Goal: Task Accomplishment & Management: Manage account settings

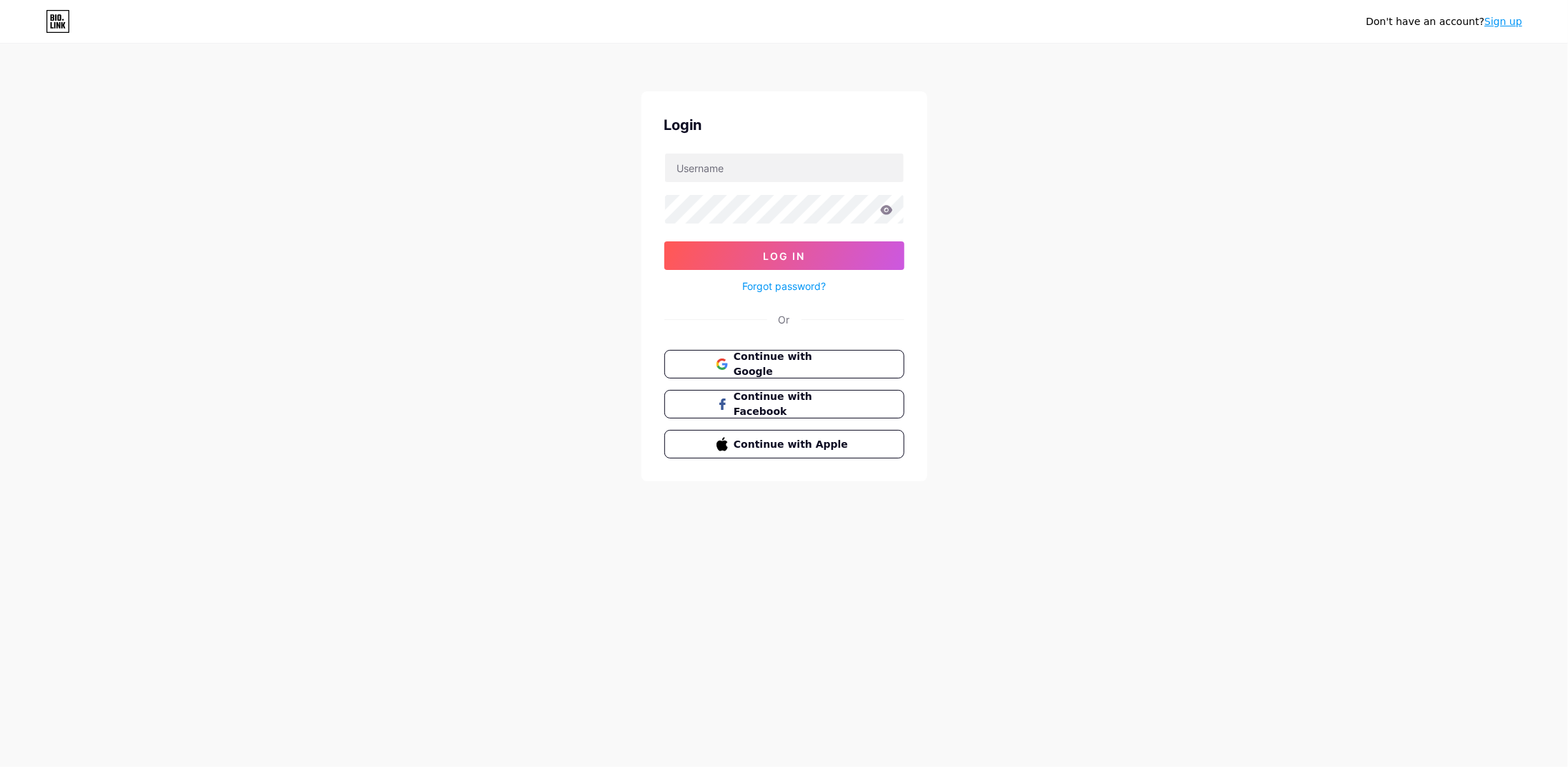
click at [810, 184] on form "Log In Forgot password?" at bounding box center [784, 224] width 240 height 142
click at [810, 174] on input "text" at bounding box center [784, 168] width 238 height 28
click at [784, 366] on span "Continue with Google" at bounding box center [793, 364] width 119 height 31
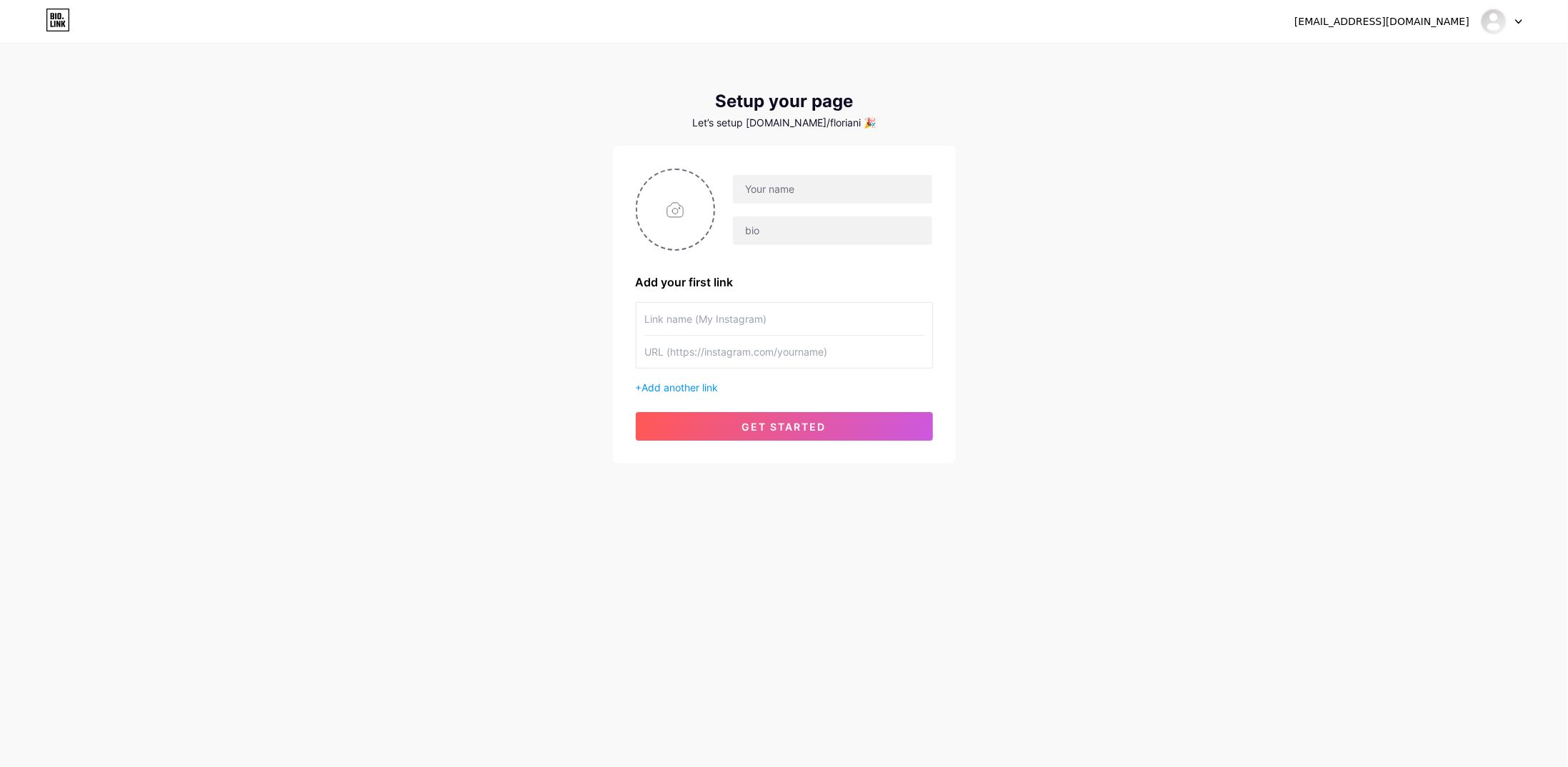
drag, startPoint x: 0, startPoint y: 0, endPoint x: 1012, endPoint y: 525, distance: 1140.1
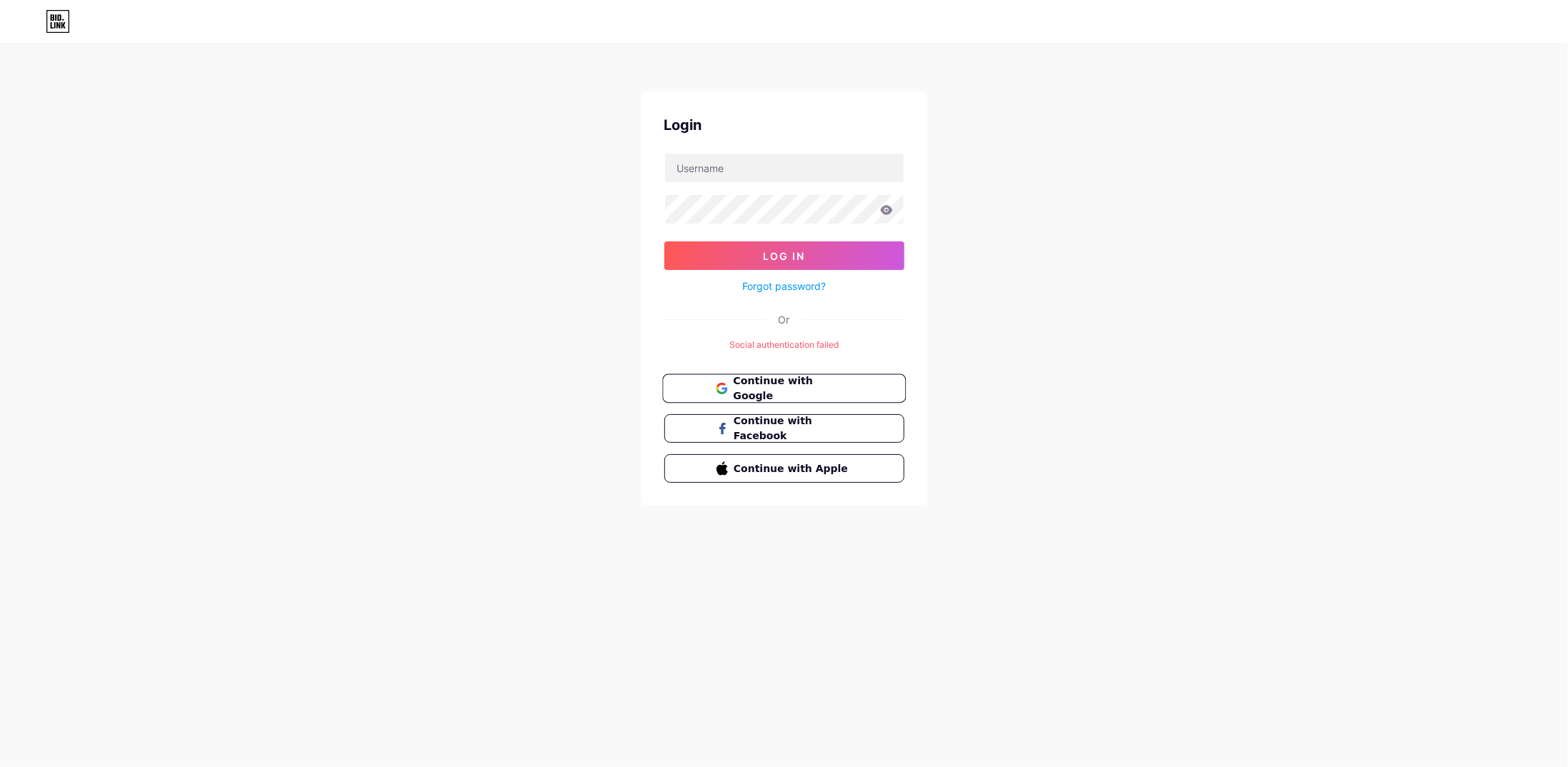
click at [766, 391] on span "Continue with Google" at bounding box center [793, 388] width 119 height 31
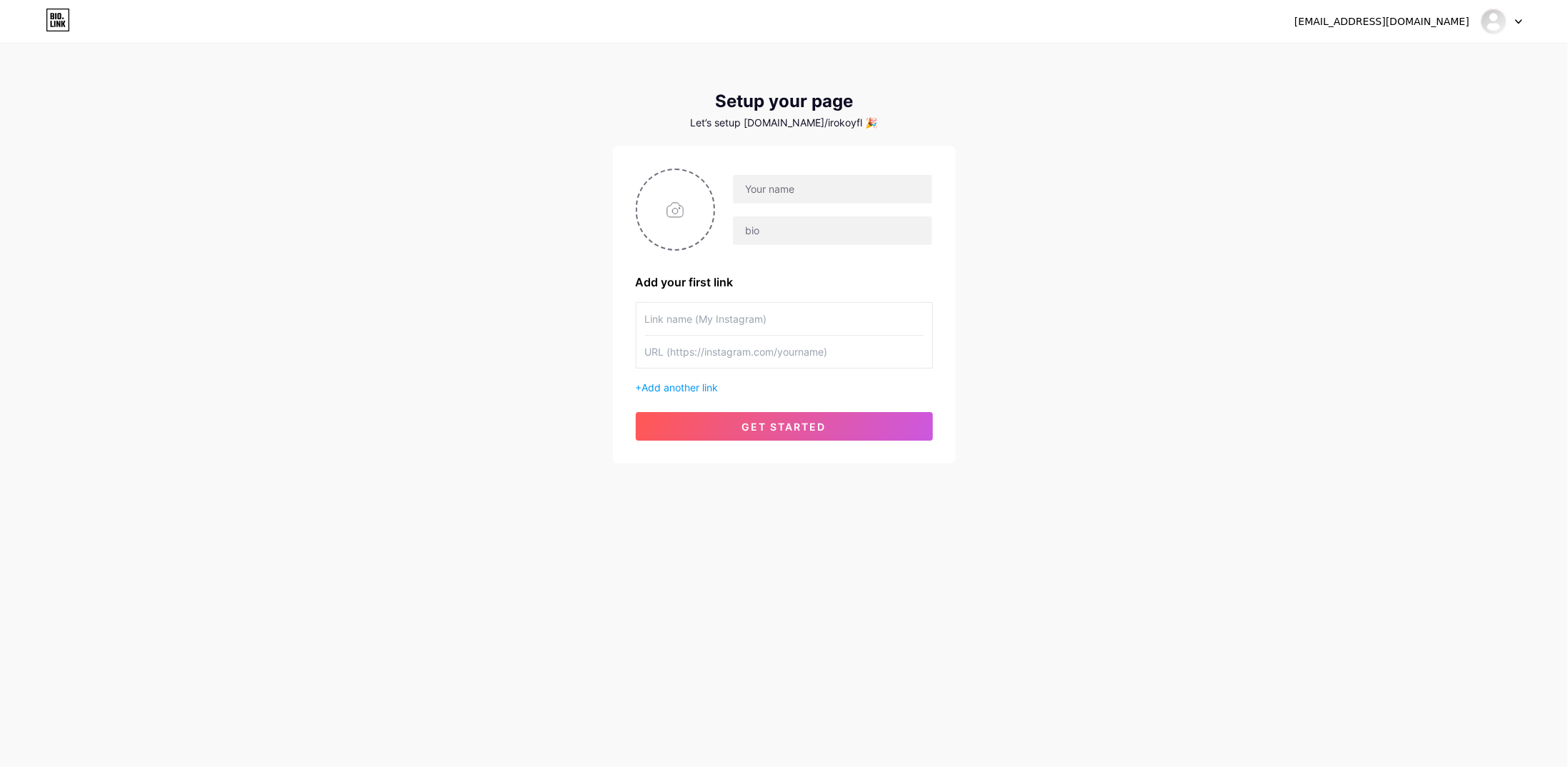
click at [1505, 12] on div at bounding box center [1501, 21] width 42 height 26
click at [1379, 204] on div "irokoy45200@gmail.com Tableau de bord Déconnexion Configurez votre page Configu…" at bounding box center [784, 254] width 1568 height 509
click at [1426, 29] on div "[EMAIL_ADDRESS][DOMAIN_NAME]" at bounding box center [1408, 21] width 228 height 26
click at [1438, 28] on div "[EMAIL_ADDRESS][DOMAIN_NAME]" at bounding box center [1381, 21] width 175 height 15
click at [1513, 21] on div at bounding box center [1501, 21] width 42 height 26
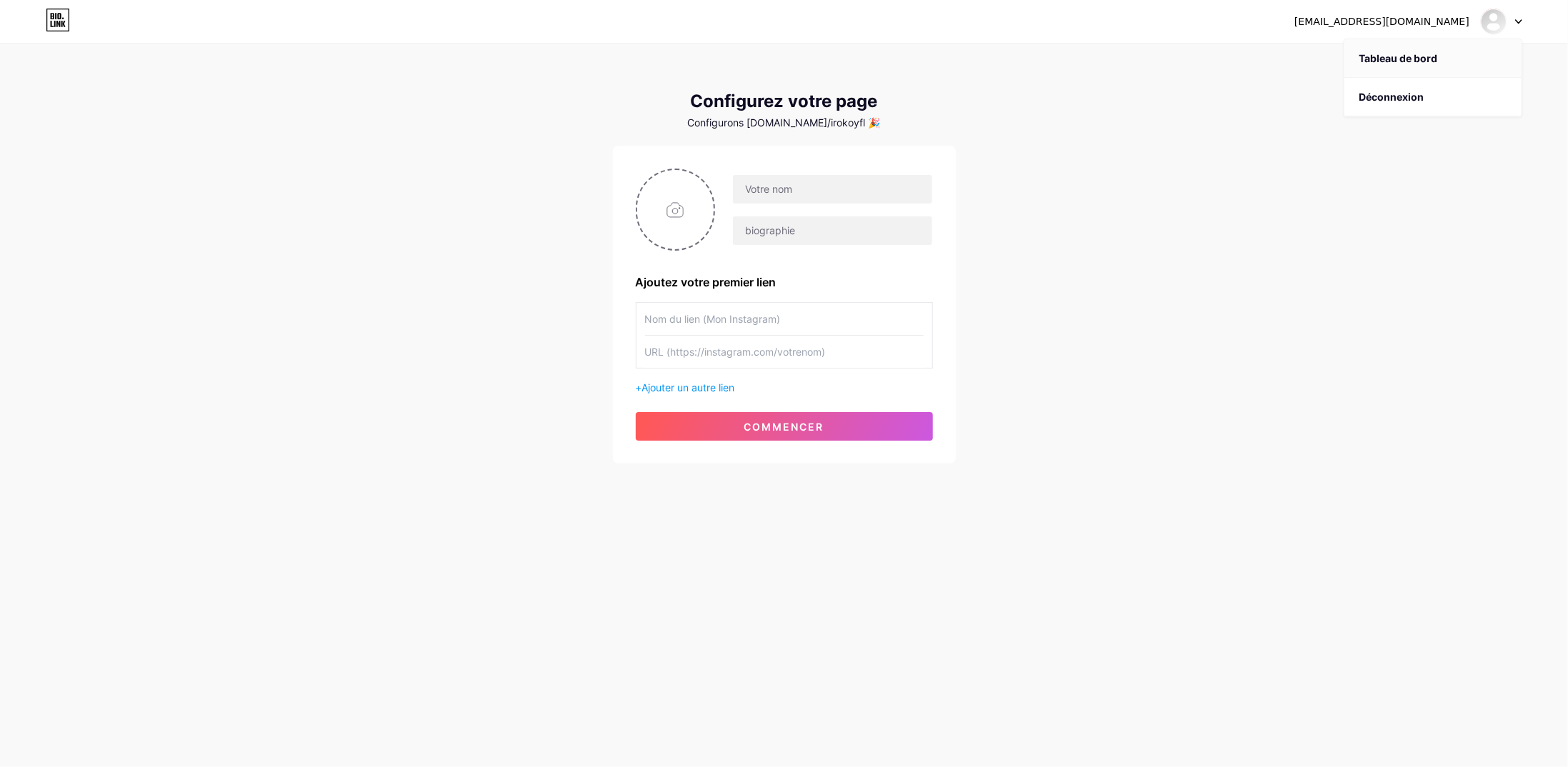
click at [1429, 62] on font "Tableau de bord" at bounding box center [1398, 59] width 78 height 12
click at [45, 9] on div "[EMAIL_ADDRESS][DOMAIN_NAME] Tableau de bord Déconnexion" at bounding box center [784, 21] width 1568 height 43
click at [44, 15] on div "[EMAIL_ADDRESS][DOMAIN_NAME] Tableau de bord Déconnexion" at bounding box center [784, 21] width 1568 height 26
click at [49, 20] on icon at bounding box center [57, 20] width 24 height 23
click at [724, 387] on font "Ajouter un autre lien" at bounding box center [689, 387] width 92 height 12
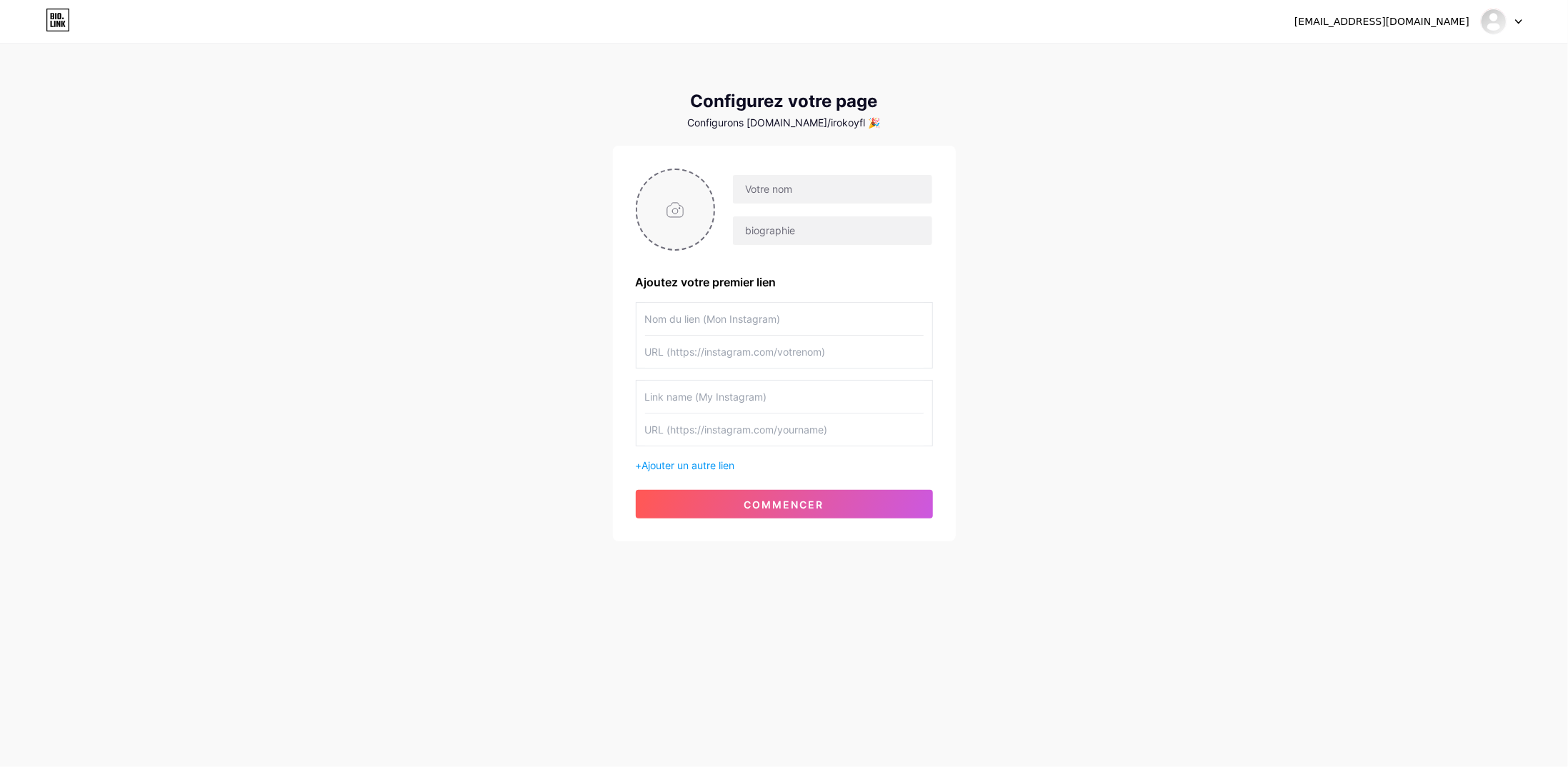
click at [692, 222] on input "file" at bounding box center [676, 209] width 77 height 79
click at [55, 12] on icon at bounding box center [57, 20] width 24 height 23
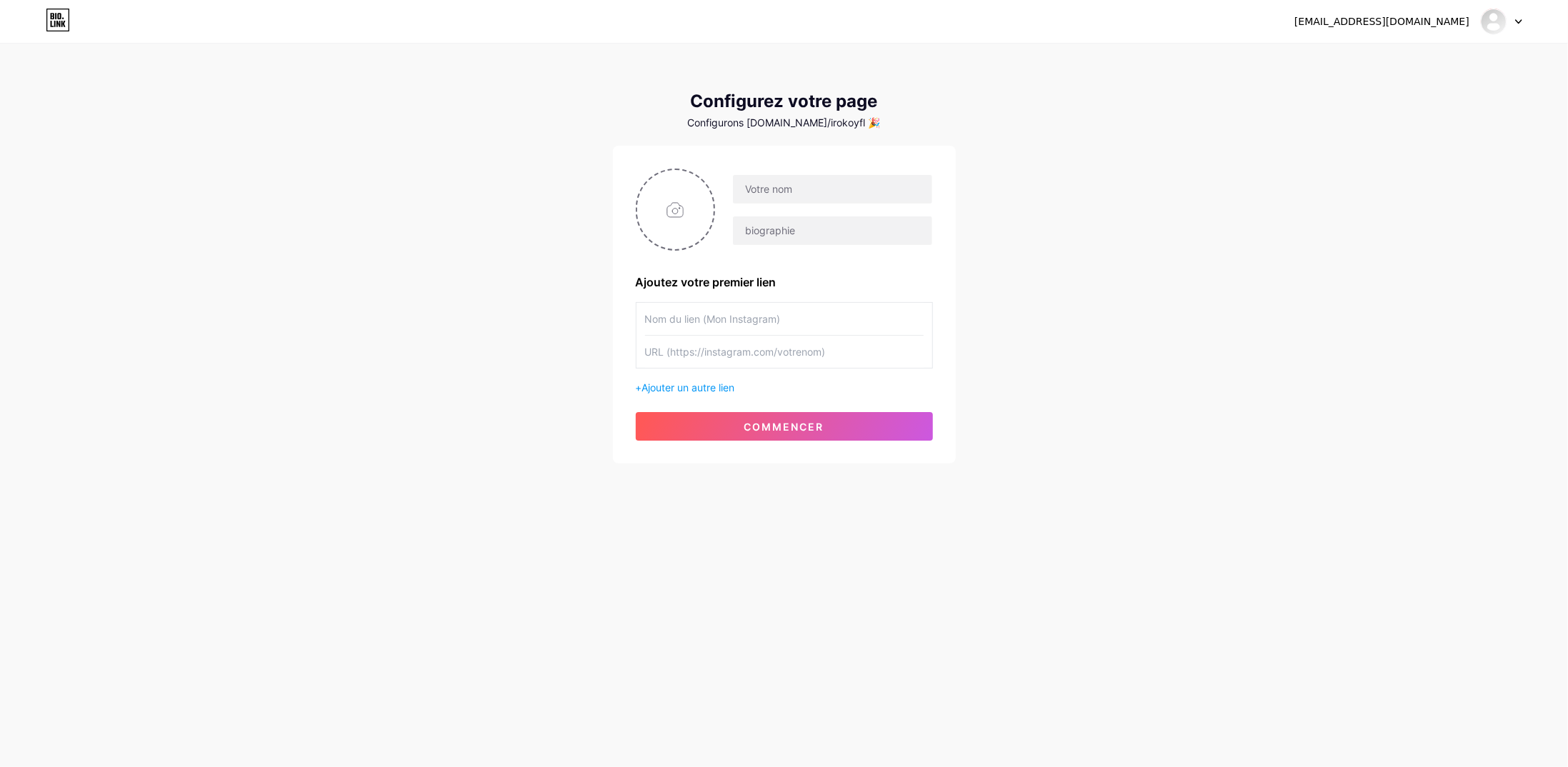
click at [1510, 25] on div at bounding box center [1501, 21] width 42 height 26
click at [1394, 99] on font "Déconnexion" at bounding box center [1391, 97] width 65 height 12
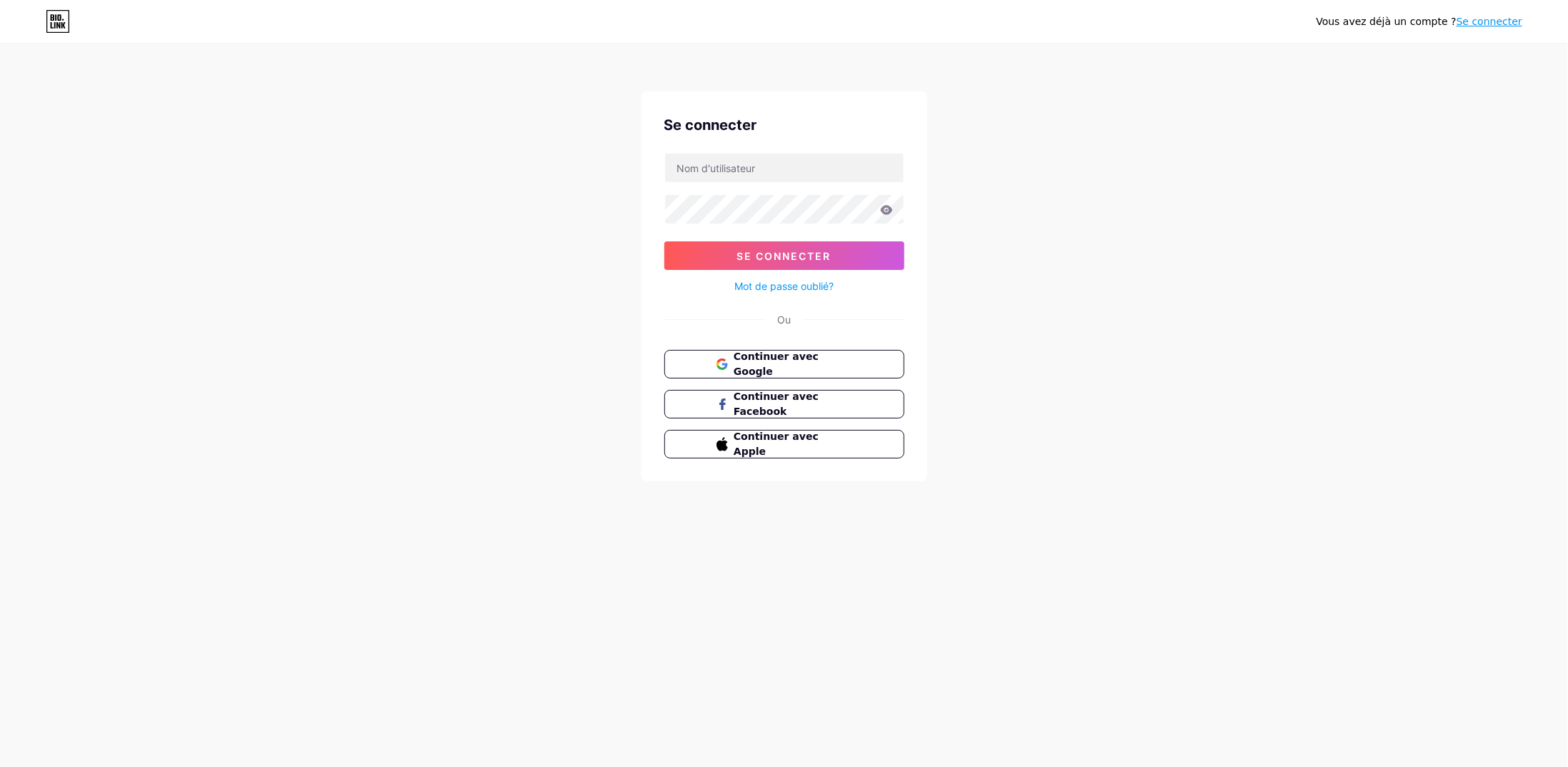
click at [1489, 24] on font "Se connecter" at bounding box center [1490, 21] width 66 height 12
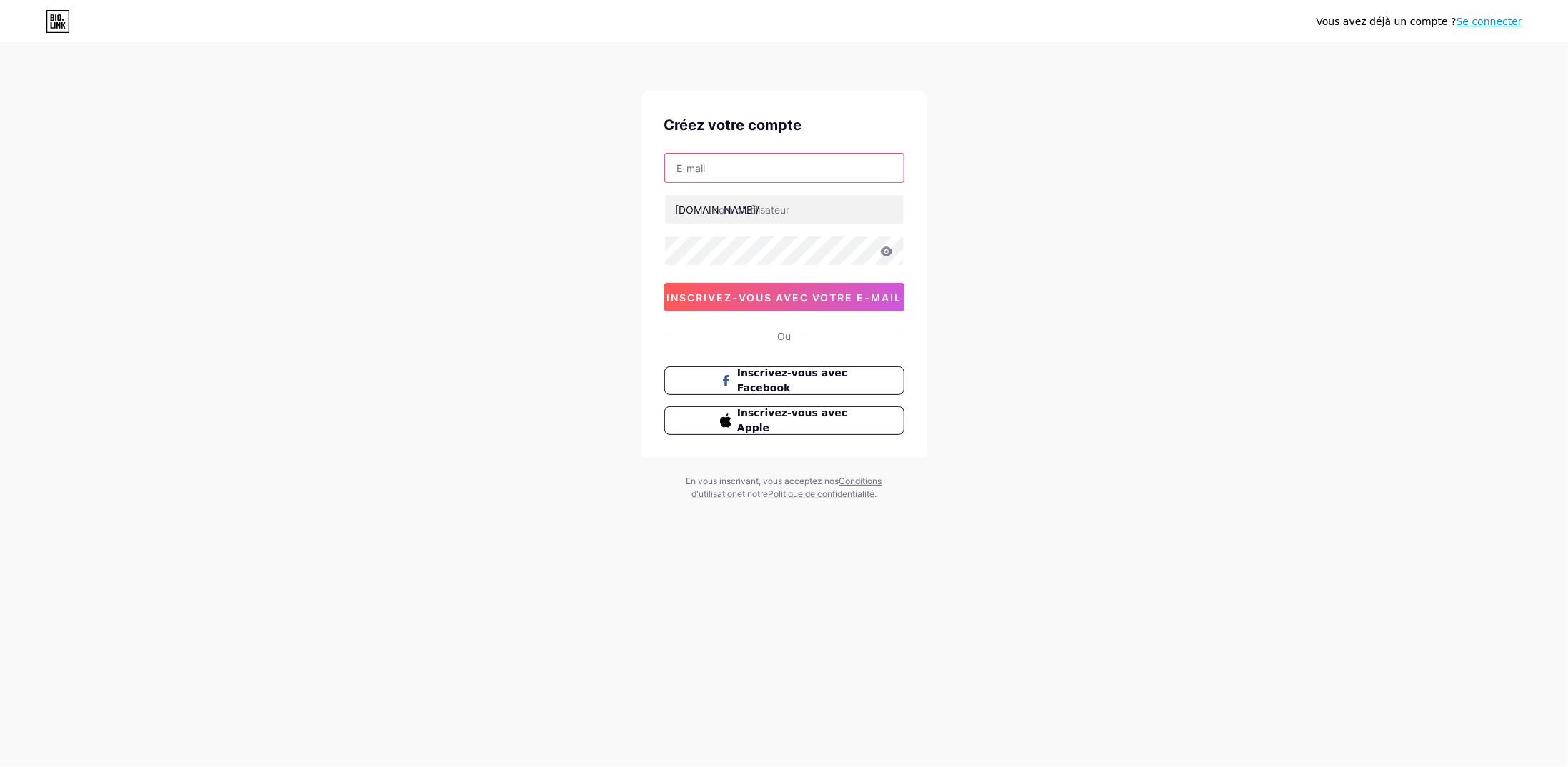
click at [817, 172] on input "text" at bounding box center [784, 168] width 238 height 28
click at [800, 205] on input "text" at bounding box center [784, 209] width 238 height 28
click at [57, 20] on icon at bounding box center [57, 21] width 24 height 23
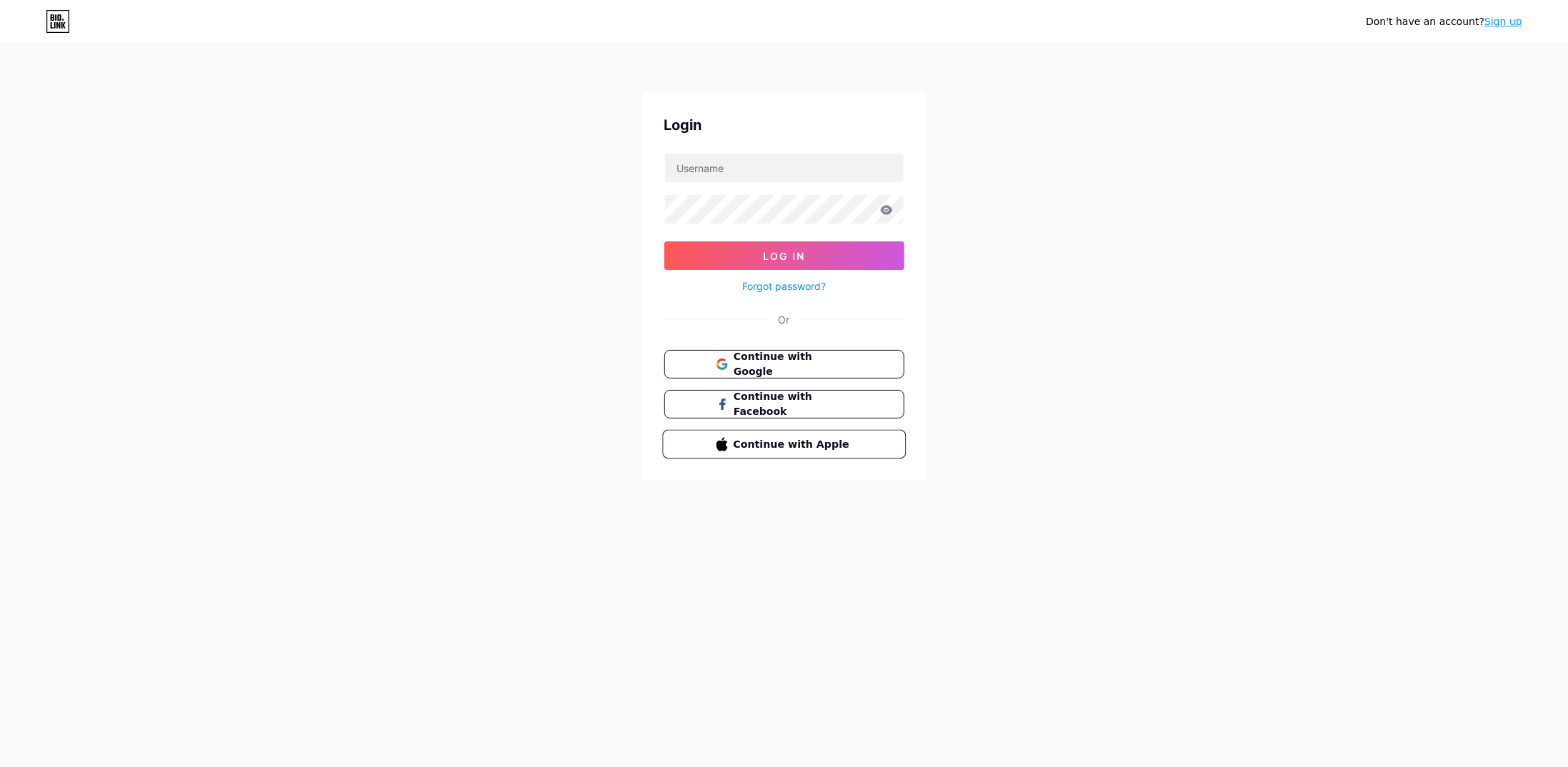
click at [776, 438] on span "Continue with Apple" at bounding box center [793, 443] width 119 height 15
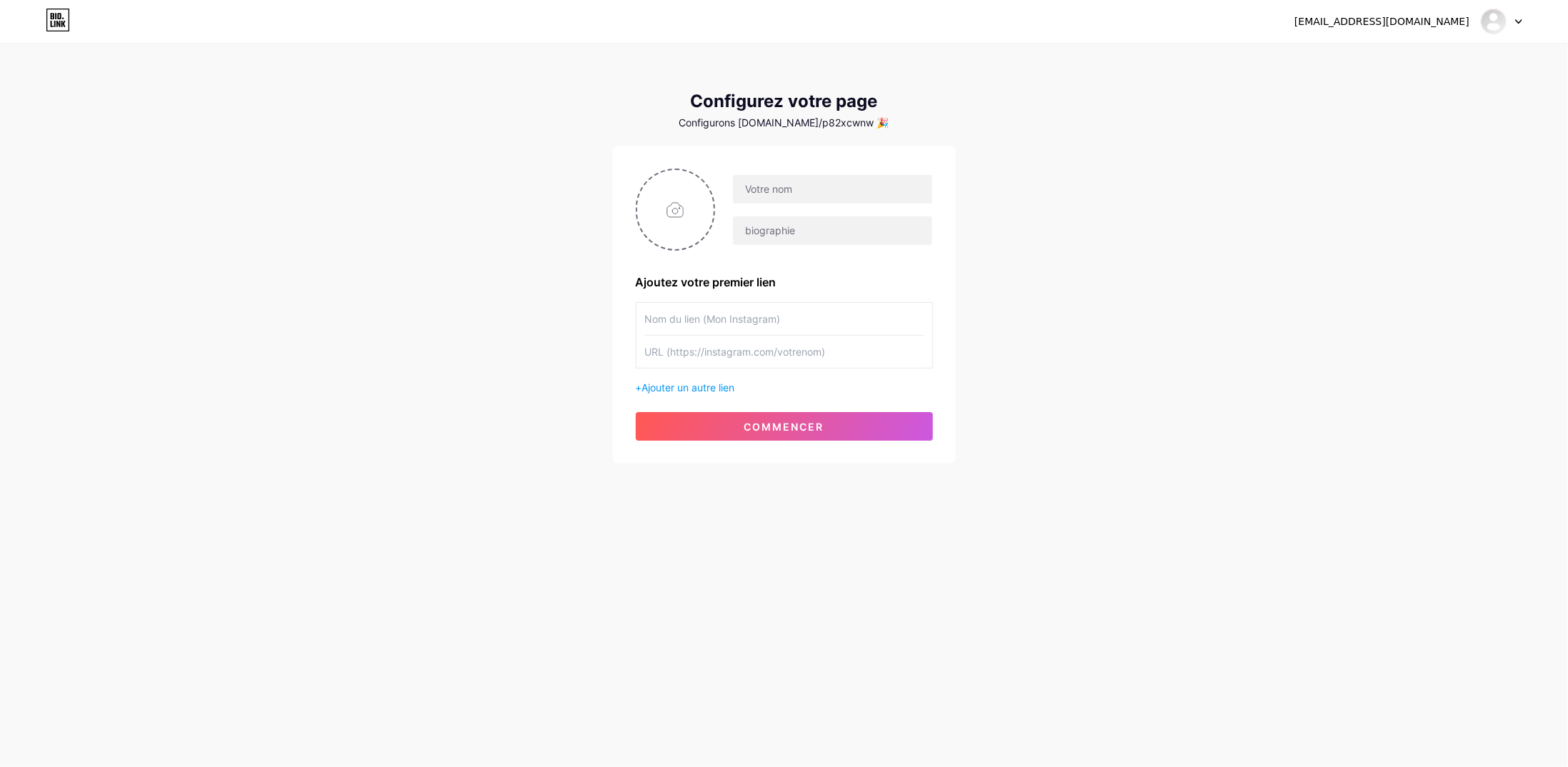
click at [77, 11] on div "[EMAIL_ADDRESS][DOMAIN_NAME] Tableau de bord Déconnexion" at bounding box center [784, 21] width 1568 height 26
click at [50, 20] on icon at bounding box center [57, 20] width 24 height 23
click at [1520, 20] on icon at bounding box center [1519, 22] width 7 height 5
click at [1415, 91] on font "Déconnexion" at bounding box center [1391, 97] width 65 height 12
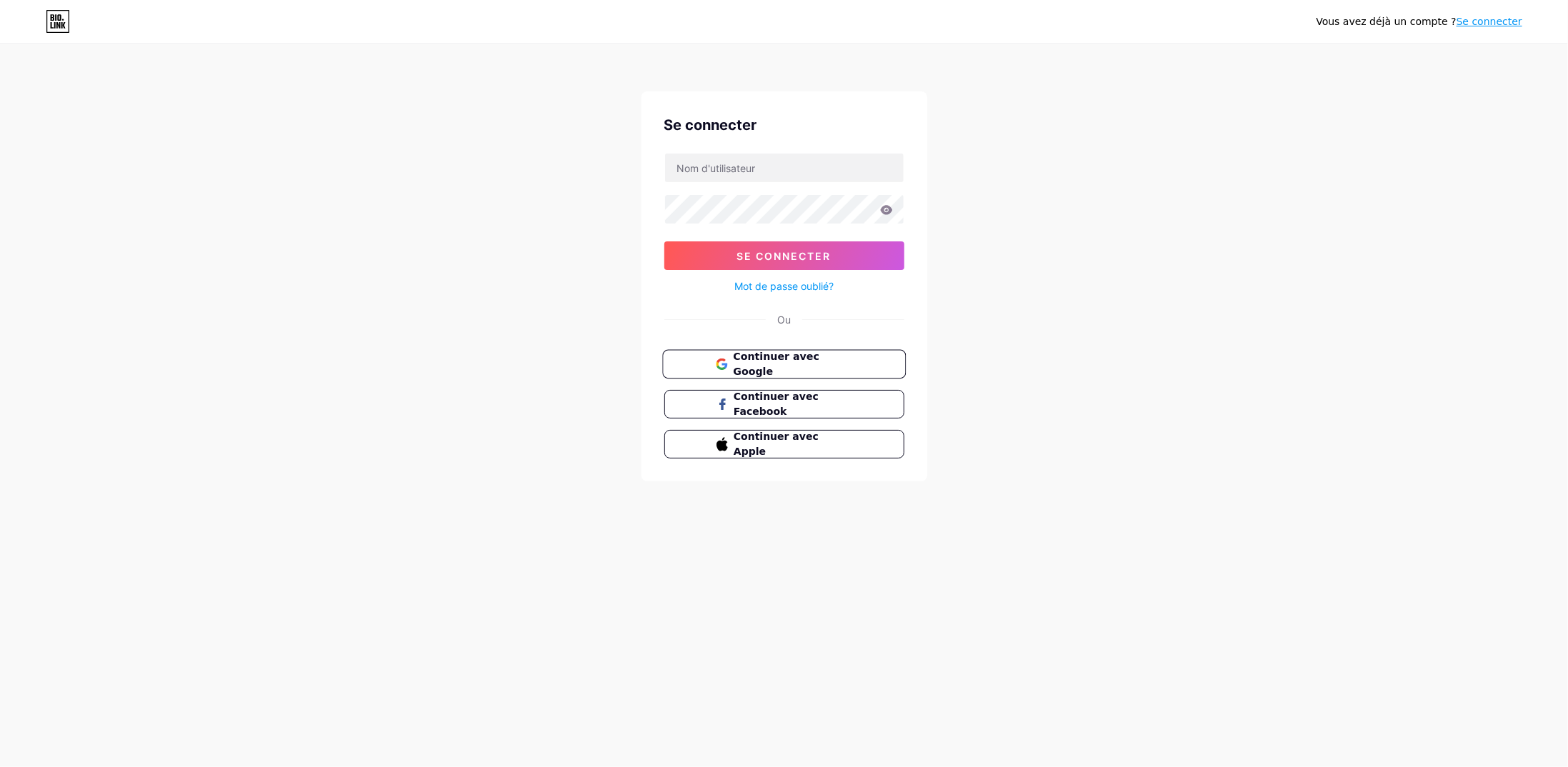
click at [820, 357] on font "Continuer avec Google" at bounding box center [776, 364] width 86 height 28
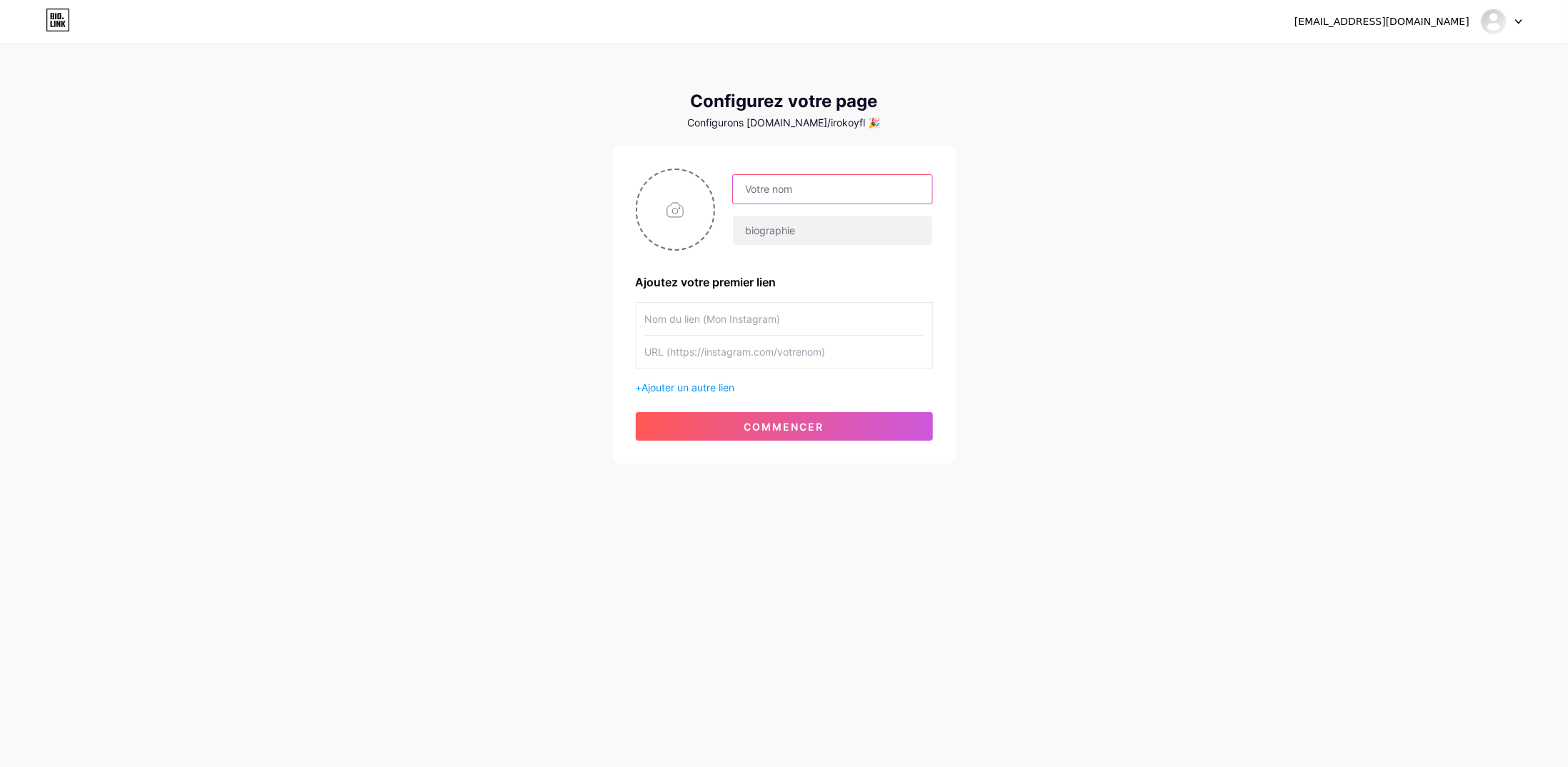
click at [852, 188] on input "text" at bounding box center [832, 189] width 198 height 28
click at [818, 123] on font "Configurons bio.link/irokoyfl 🎉" at bounding box center [784, 123] width 193 height 12
click at [819, 123] on font "Configurons bio.link/irokoyfl 🎉" at bounding box center [784, 123] width 193 height 12
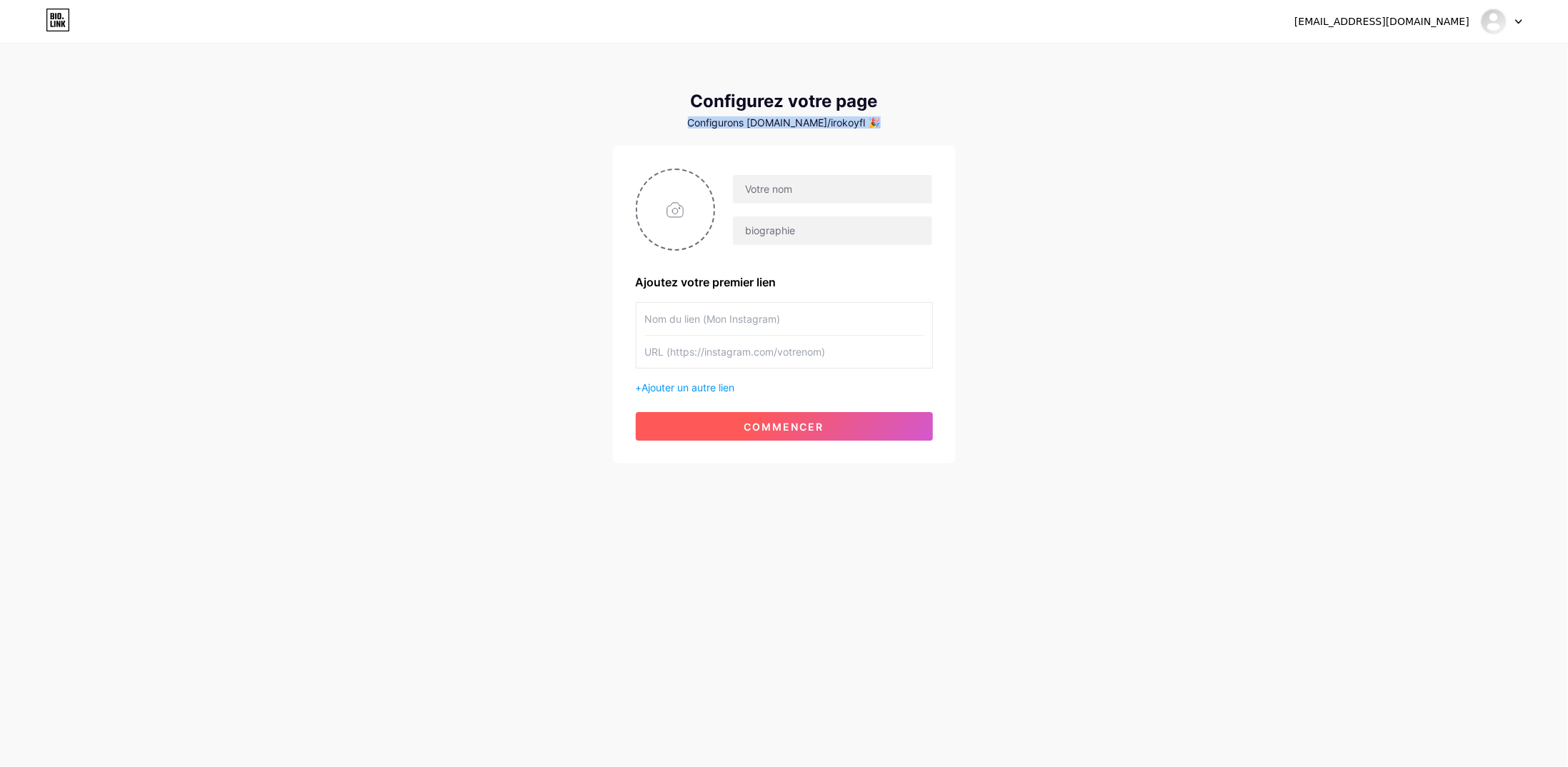
click at [761, 427] on font "commencer" at bounding box center [784, 427] width 80 height 12
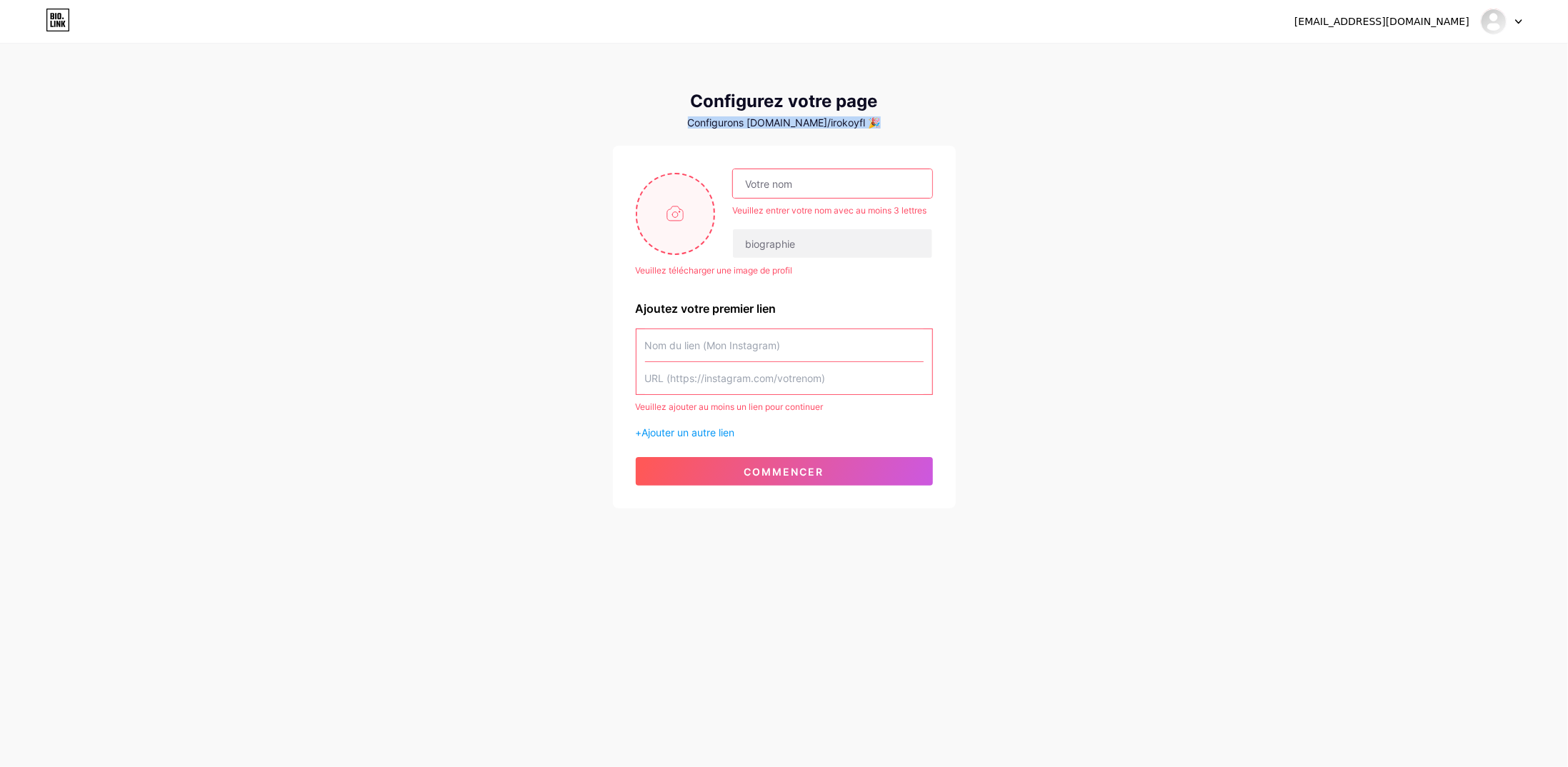
click at [668, 209] on input "file" at bounding box center [676, 213] width 77 height 79
type input "C:\fakepath\Numérisation_20250127.jpg"
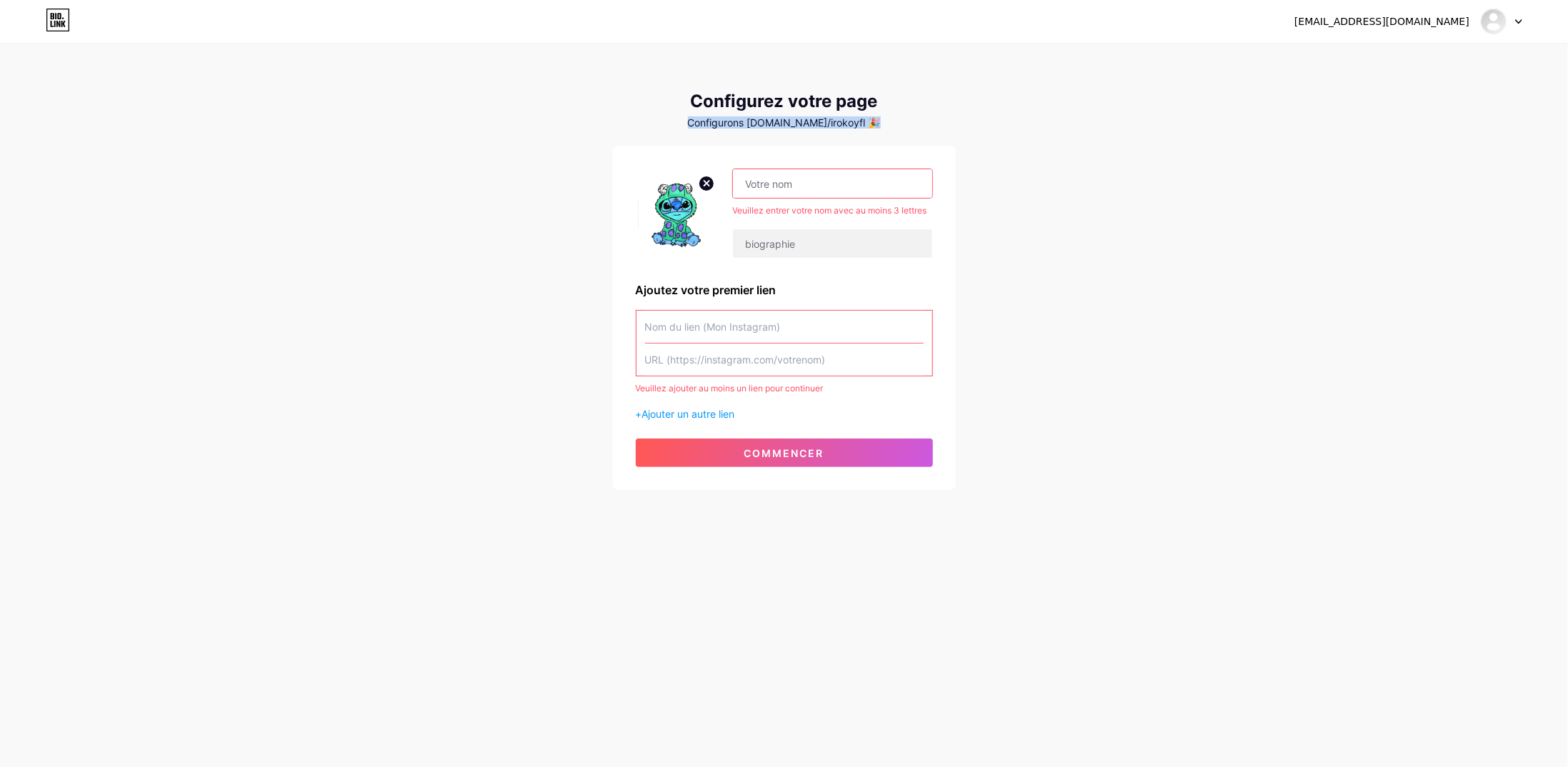
click at [640, 218] on img at bounding box center [676, 213] width 80 height 82
click at [588, 198] on div "irokoy45200@gmail.com Tableau de bord Déconnexion Configurez votre page Configu…" at bounding box center [784, 268] width 1568 height 536
click at [784, 204] on div "Veuillez entrer votre nom avec au moins 3 lettres" at bounding box center [832, 211] width 200 height 12
click at [786, 191] on input "text" at bounding box center [832, 183] width 198 height 28
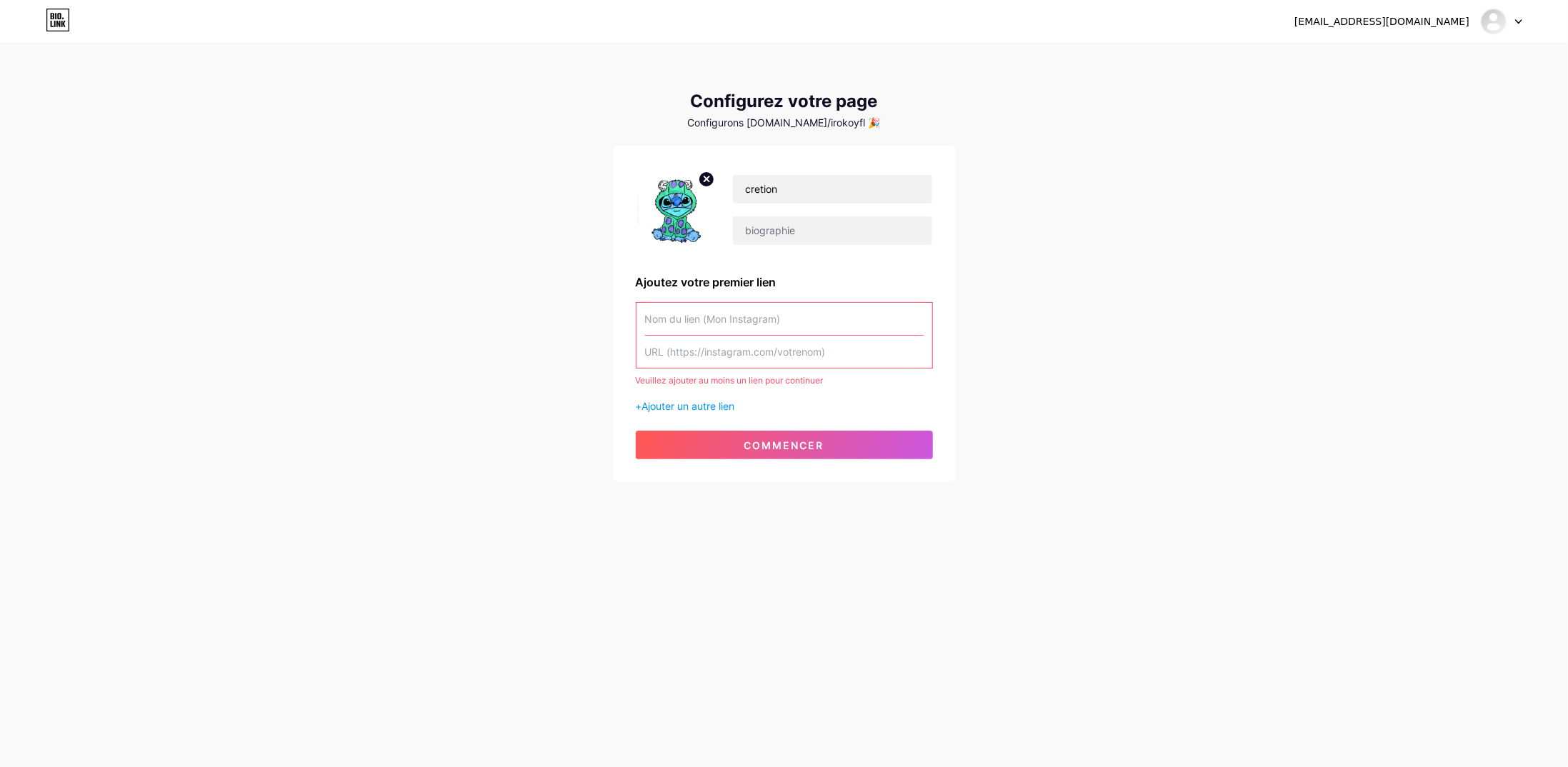
click at [804, 358] on input "text" at bounding box center [784, 352] width 278 height 32
click at [756, 326] on input "text" at bounding box center [784, 319] width 278 height 32
click at [723, 321] on input "text" at bounding box center [784, 319] width 278 height 32
click at [803, 194] on input "cretion" at bounding box center [832, 189] width 198 height 28
type input "c"
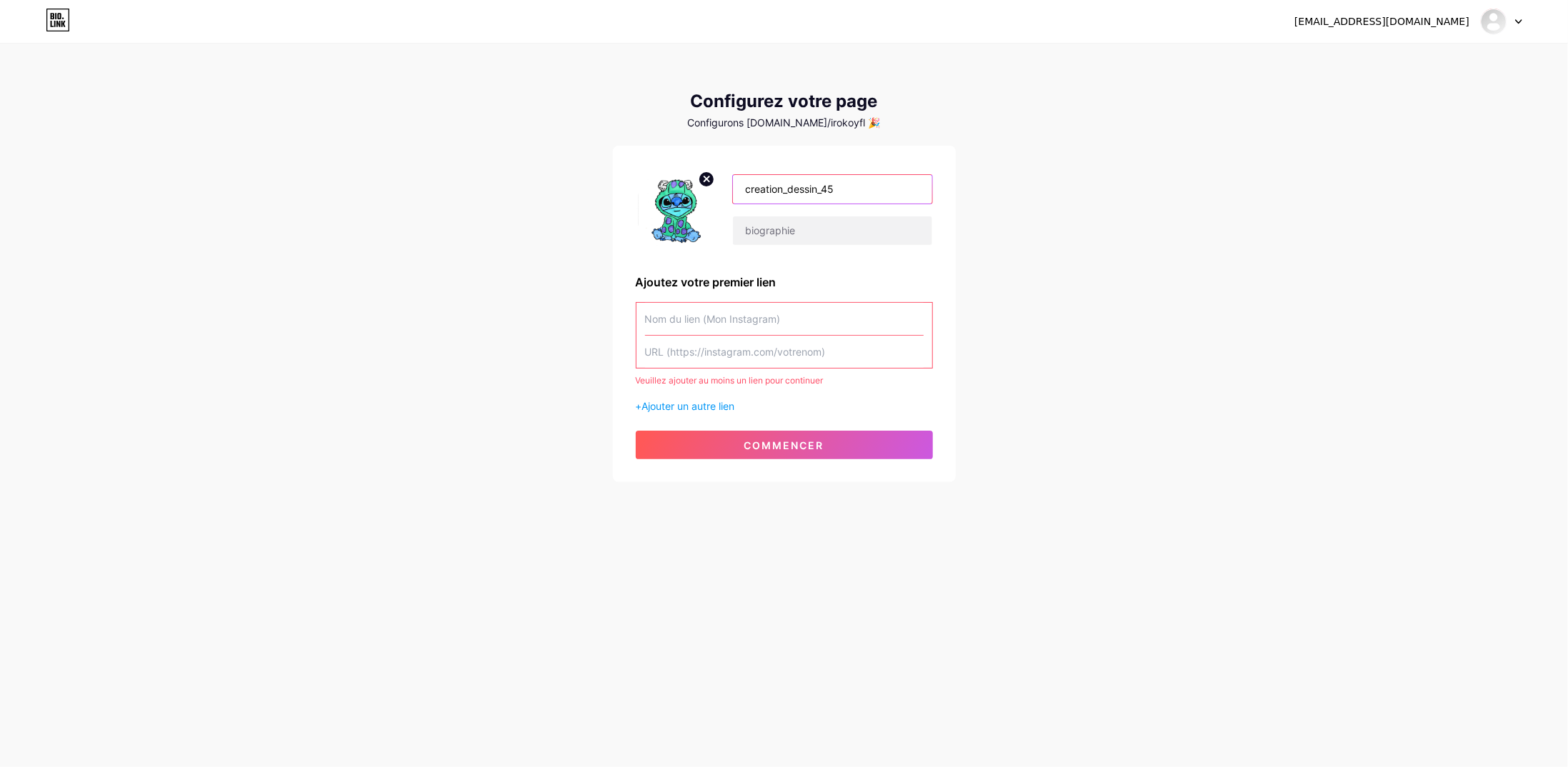
click at [803, 194] on input "creation_dessin_45" at bounding box center [832, 189] width 198 height 28
type input "creation_dessin_45"
click at [700, 349] on input "text" at bounding box center [784, 352] width 278 height 32
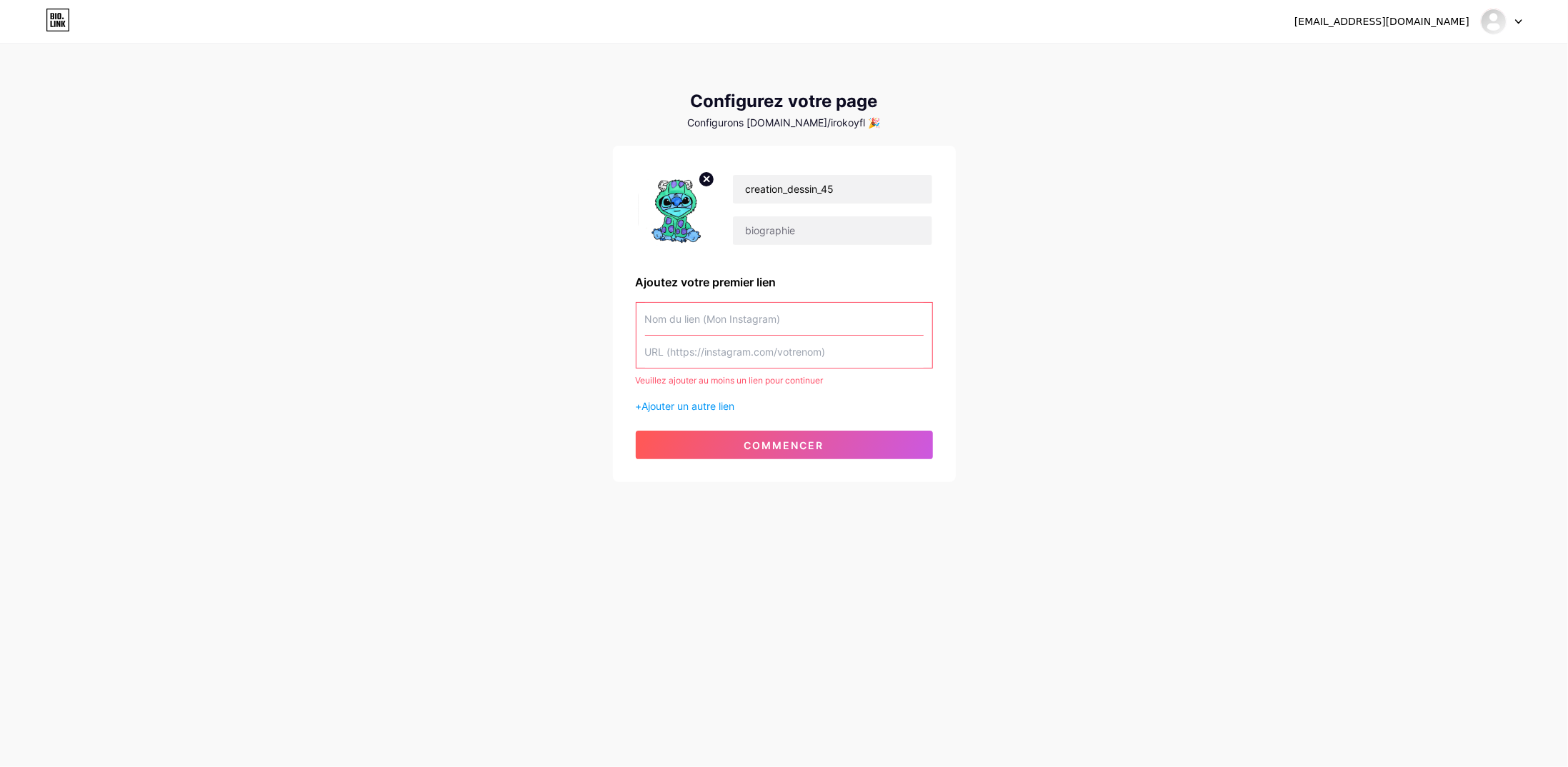
paste input "[URL][DOMAIN_NAME]"
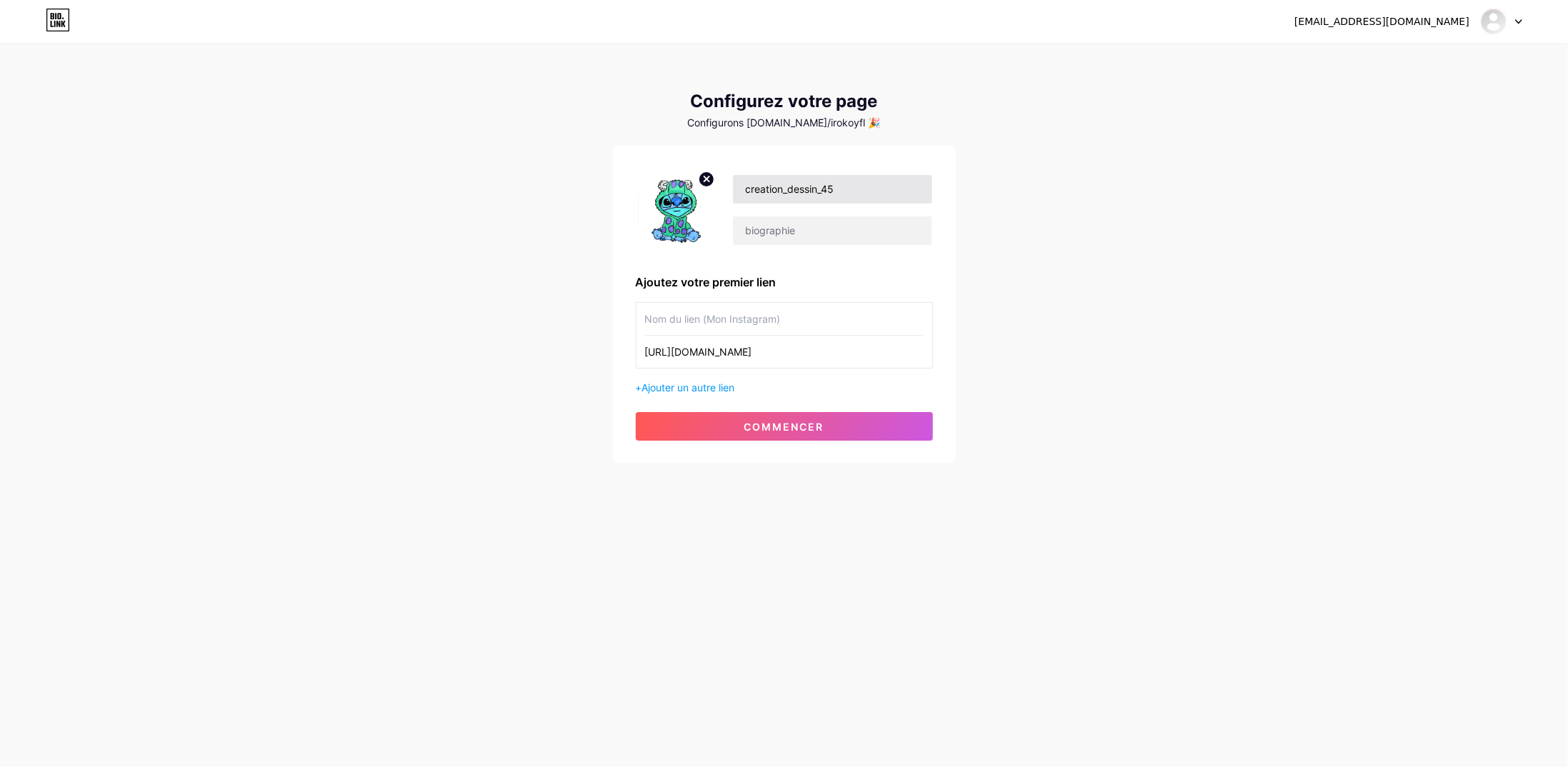
type input "[URL][DOMAIN_NAME]"
drag, startPoint x: 844, startPoint y: 189, endPoint x: 732, endPoint y: 182, distance: 112.2
click at [732, 182] on div "creation_dessin_45" at bounding box center [824, 210] width 217 height 71
click at [779, 309] on input "text" at bounding box center [784, 319] width 278 height 32
paste input "creation_dessin_45"
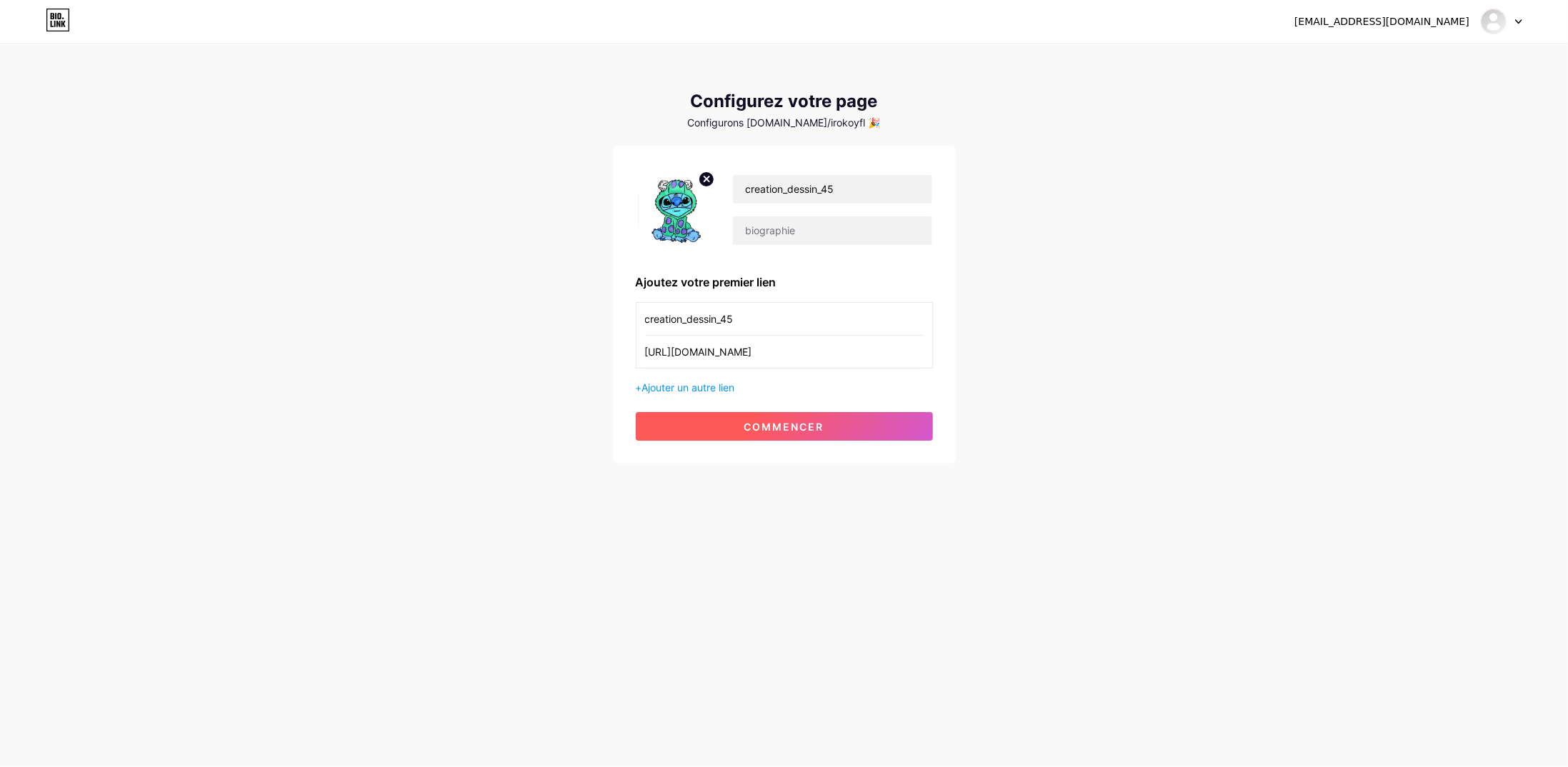
type input "creation_dessin_45"
click at [787, 436] on button "commencer" at bounding box center [784, 427] width 297 height 28
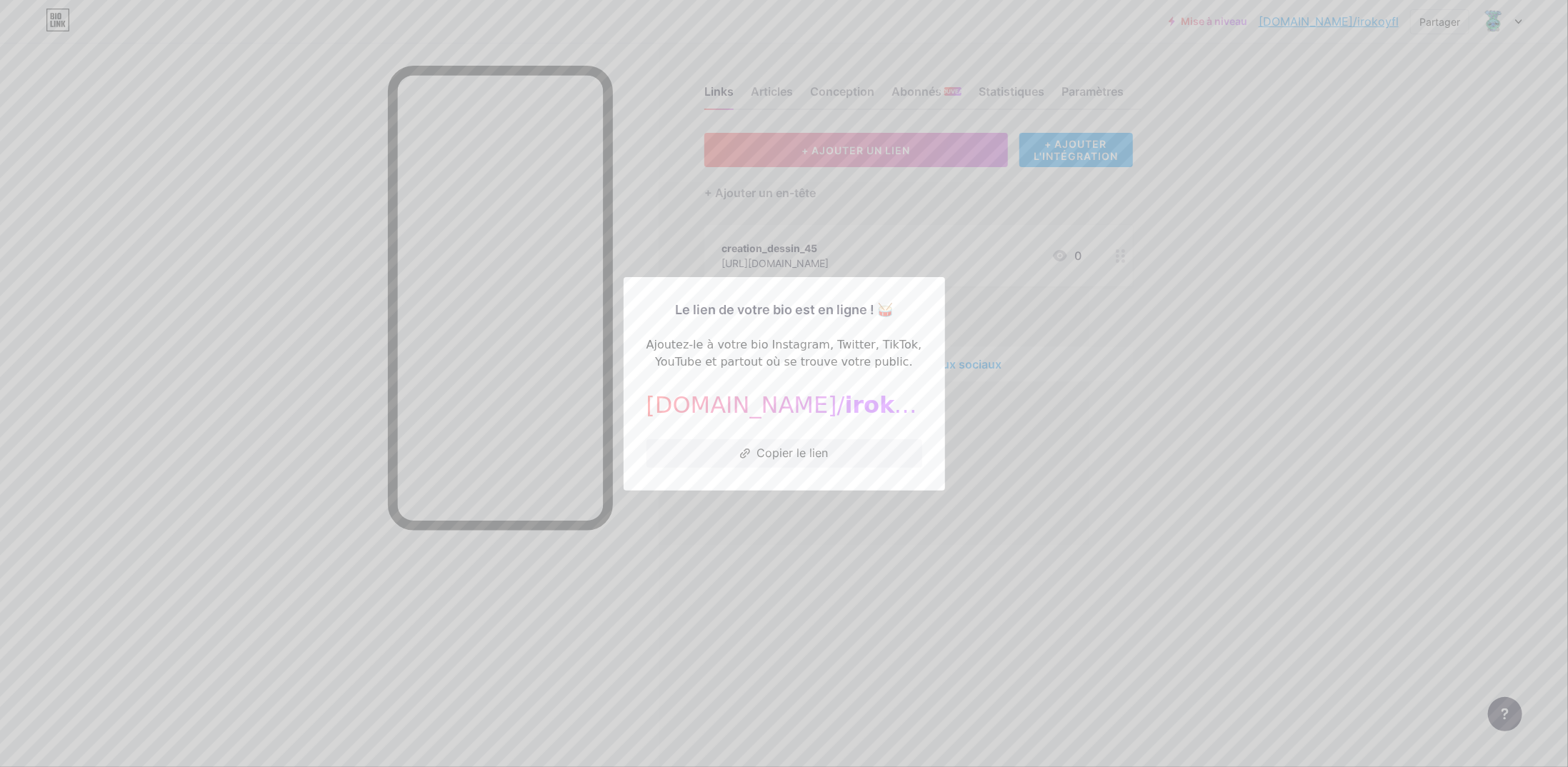
click at [985, 330] on div at bounding box center [784, 383] width 1568 height 767
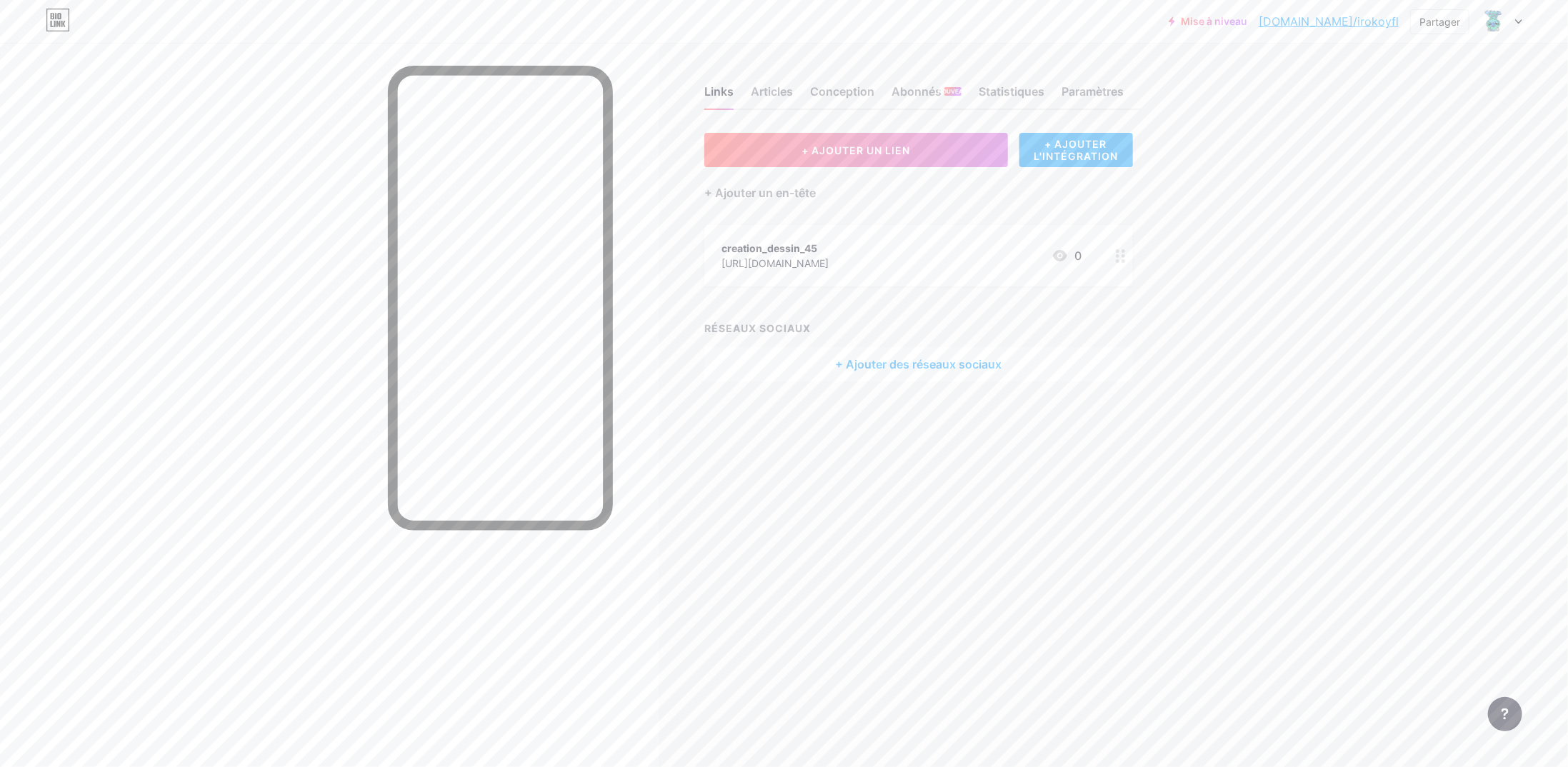
click at [1324, 21] on font "bio.link/irokoyfl" at bounding box center [1329, 21] width 140 height 14
click at [783, 91] on font "Articles" at bounding box center [772, 92] width 42 height 14
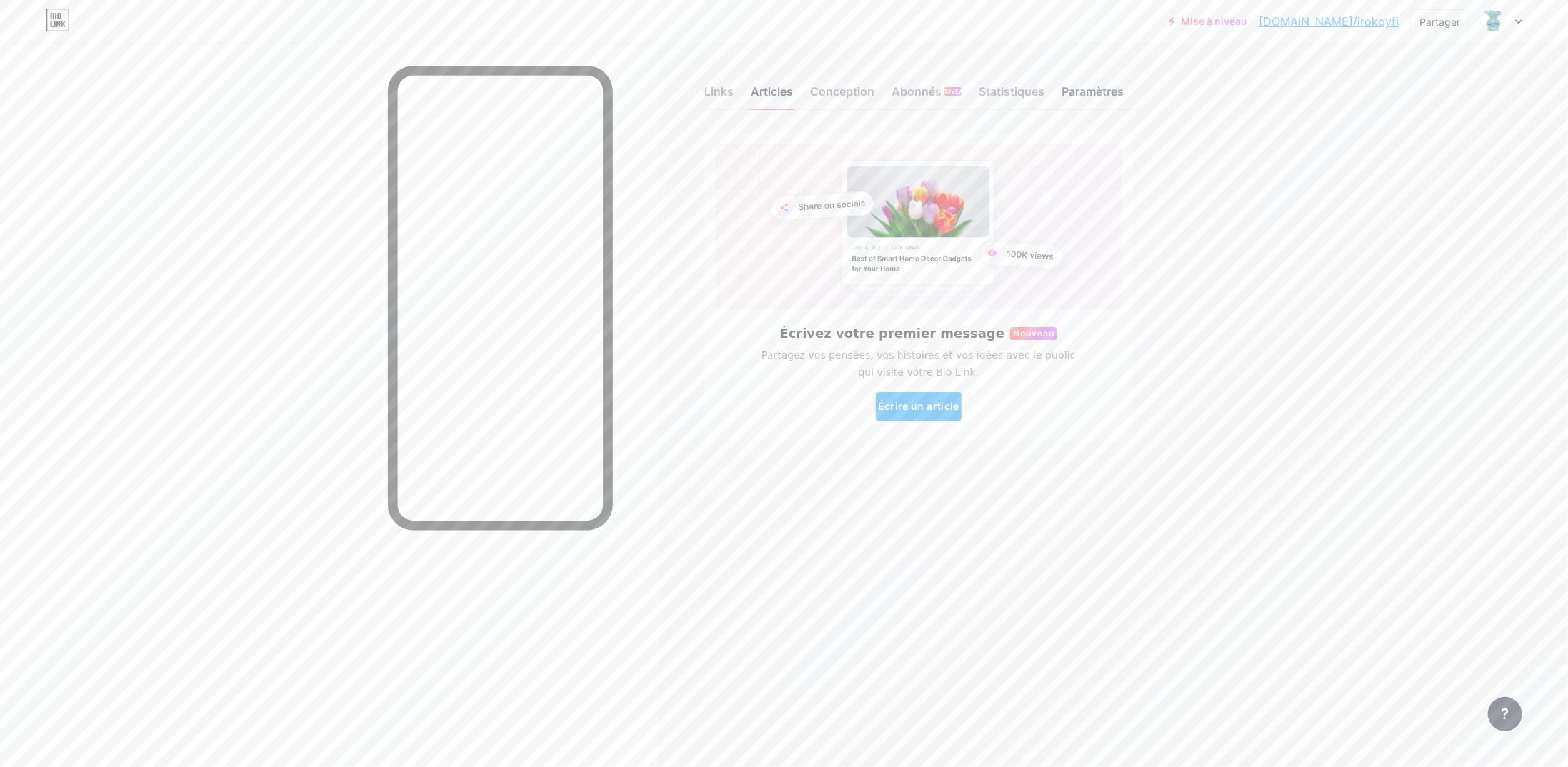
click at [1092, 97] on font "Paramètres" at bounding box center [1092, 92] width 62 height 14
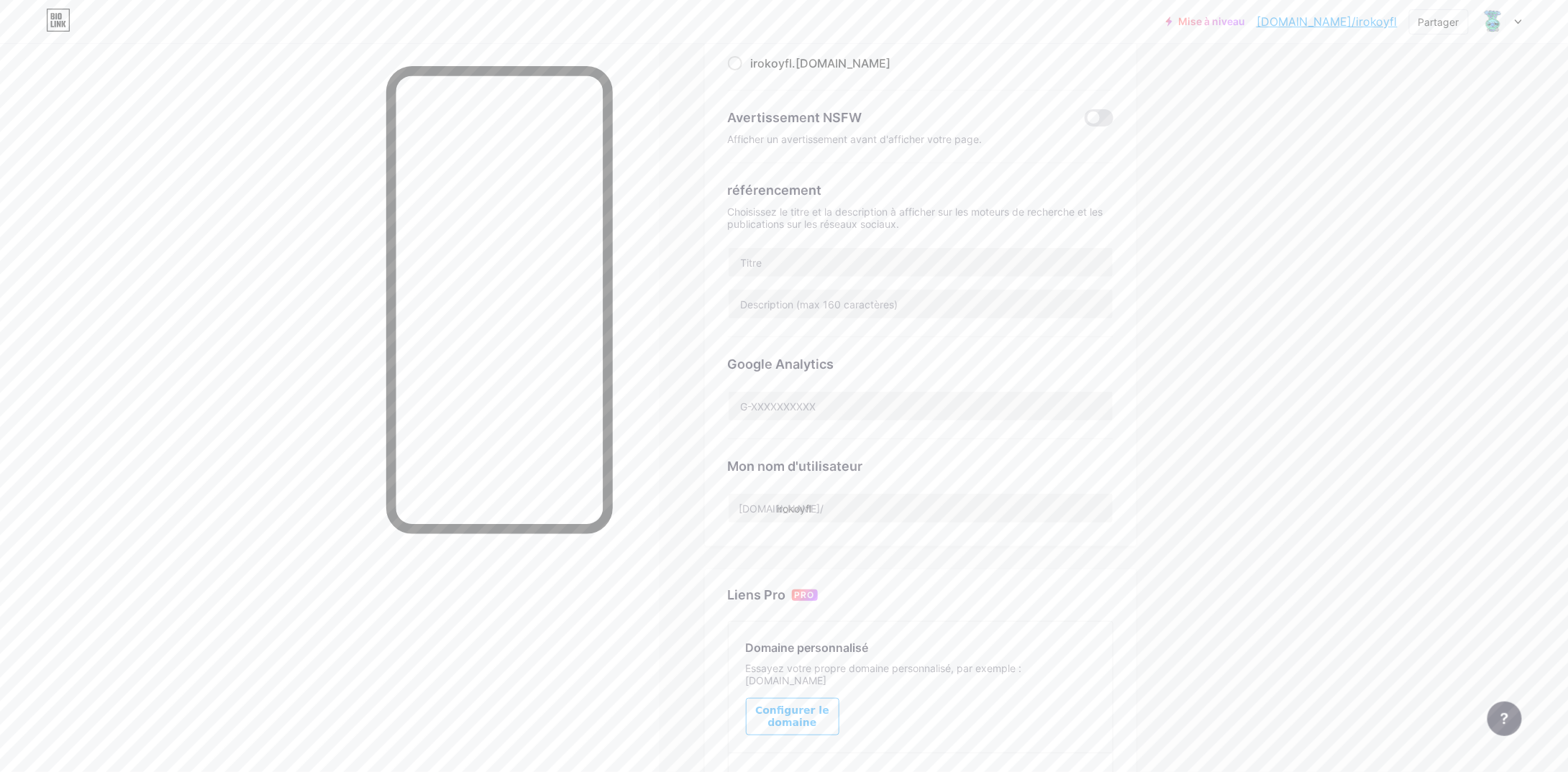
scroll to position [216, 0]
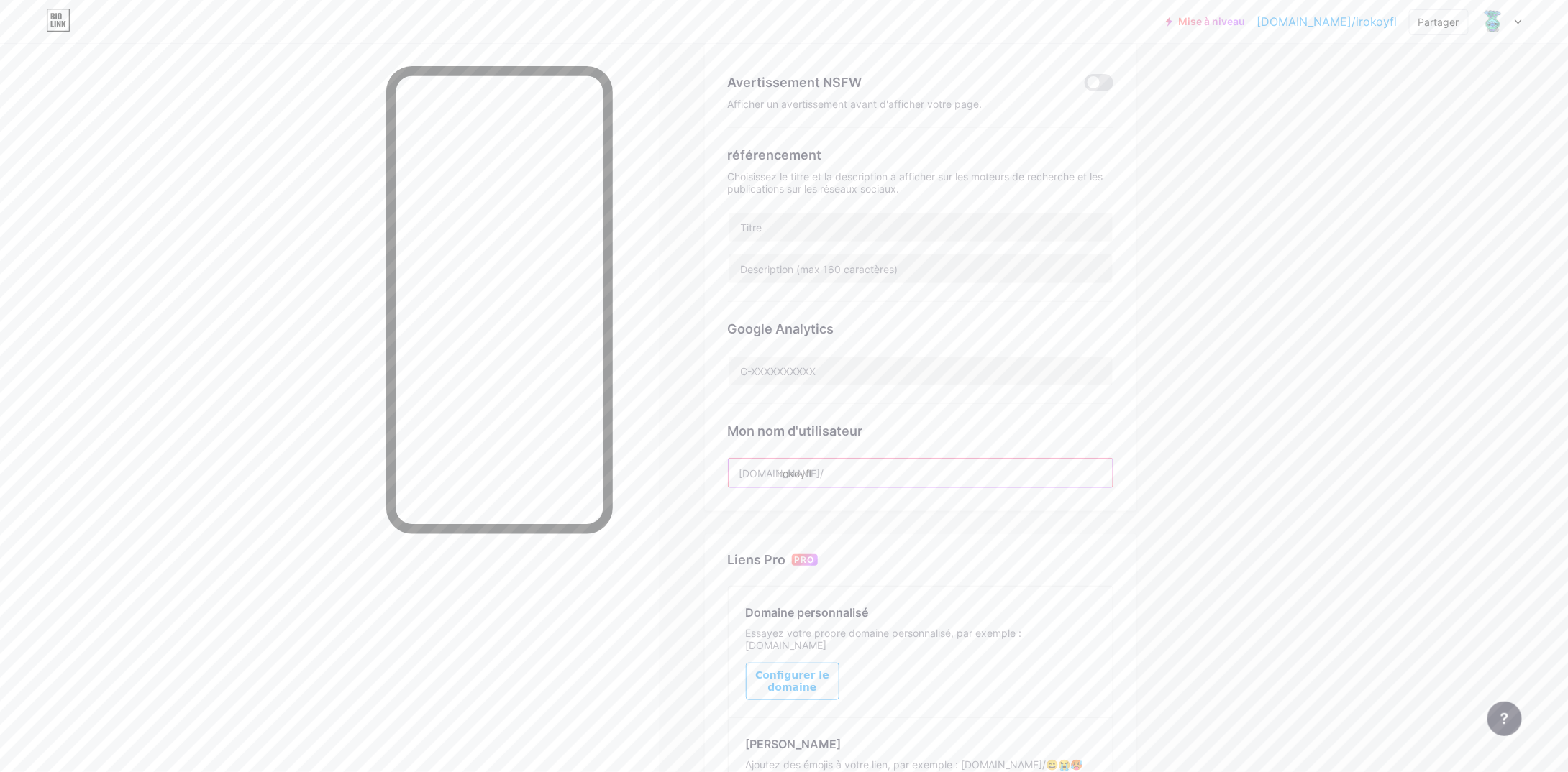
drag, startPoint x: 783, startPoint y: 468, endPoint x: 870, endPoint y: 473, distance: 87.1
click at [870, 473] on input "irokoyfl" at bounding box center [920, 473] width 384 height 29
type input "i"
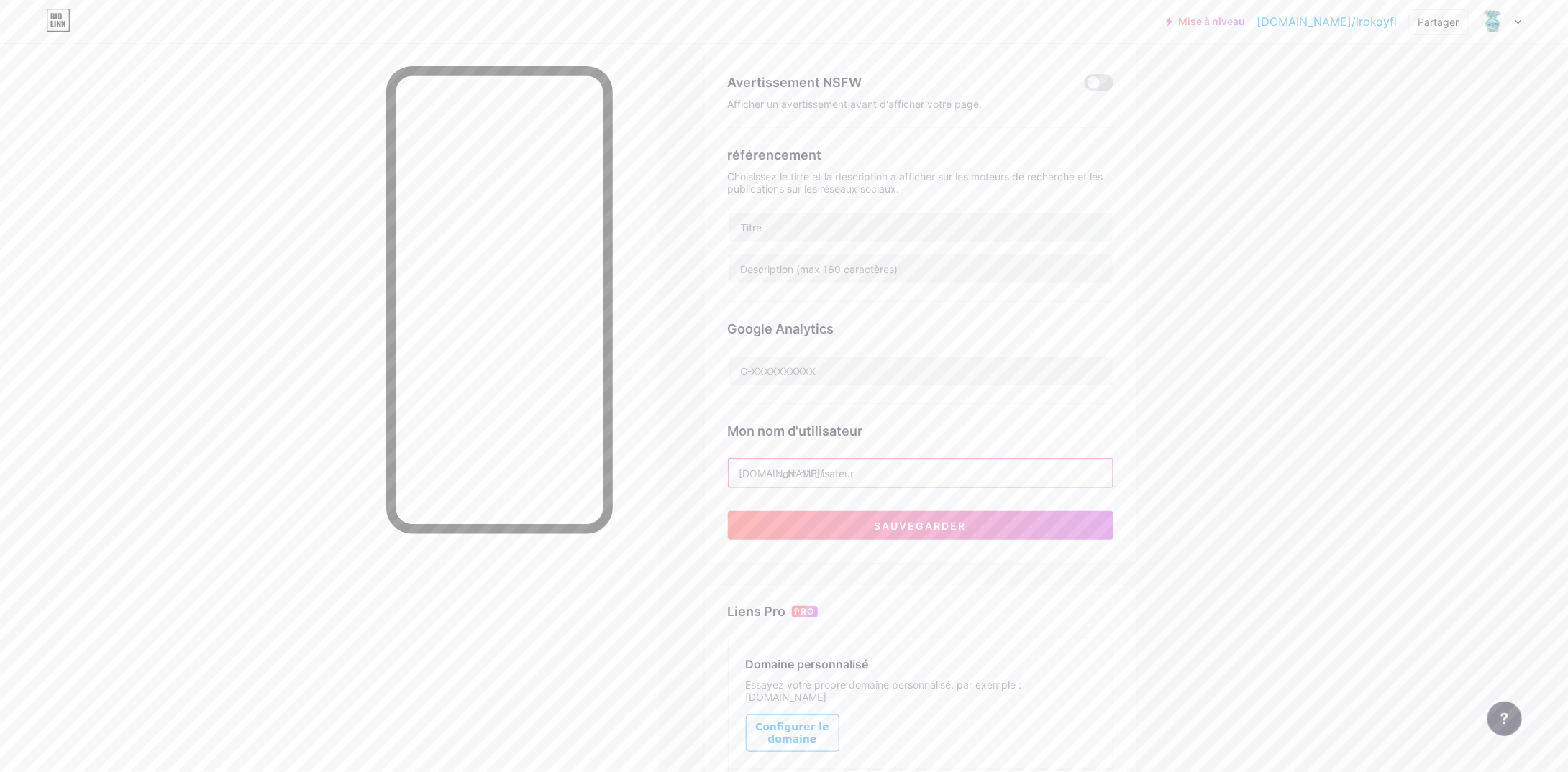
paste input "creation_dessin_45"
type input "creation_dessin_45"
click at [916, 520] on font "Sauvegarder" at bounding box center [920, 526] width 92 height 13
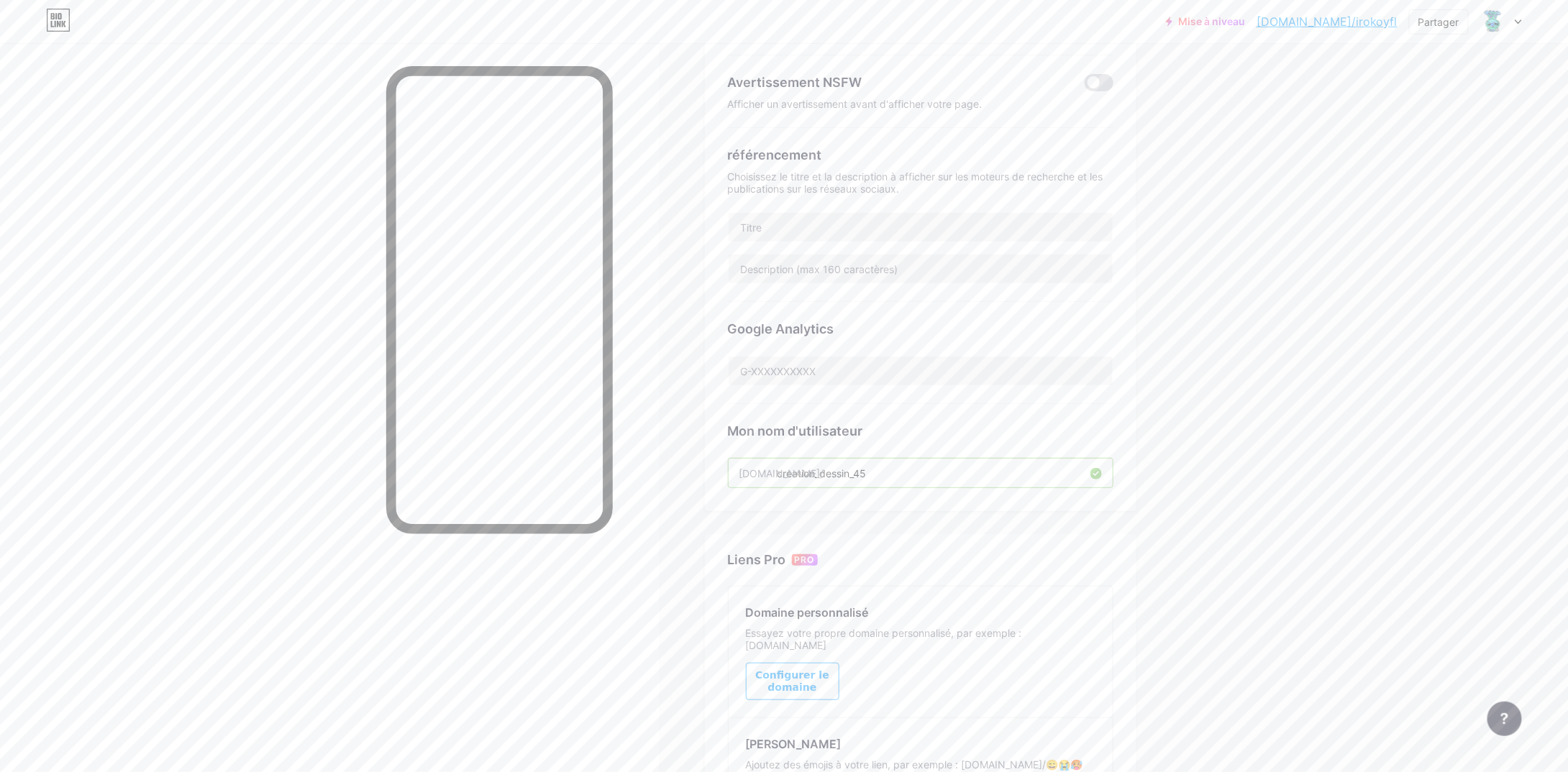
scroll to position [0, 0]
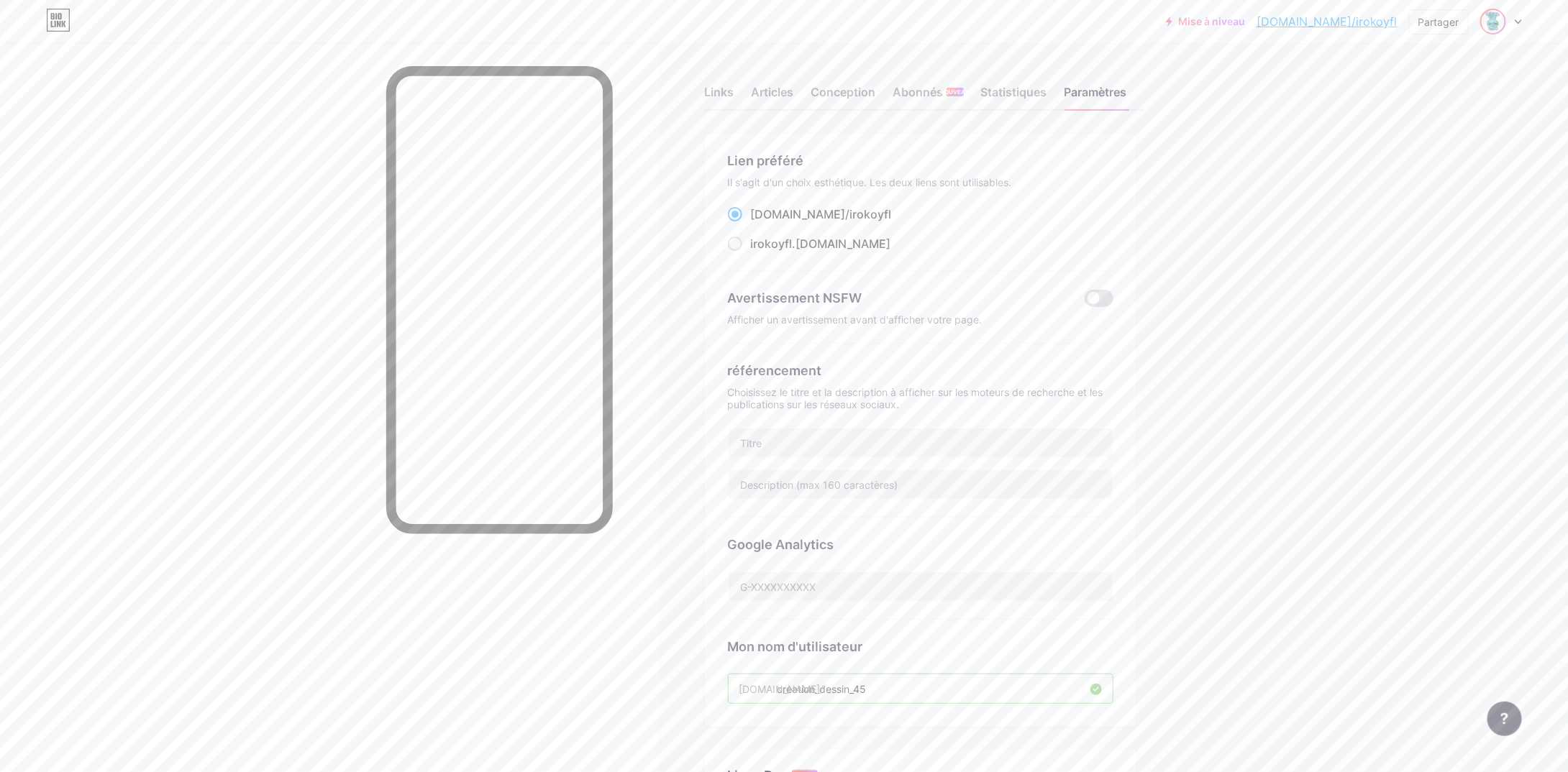
click at [1493, 16] on img at bounding box center [1494, 21] width 23 height 23
click at [1367, 91] on img at bounding box center [1366, 93] width 23 height 23
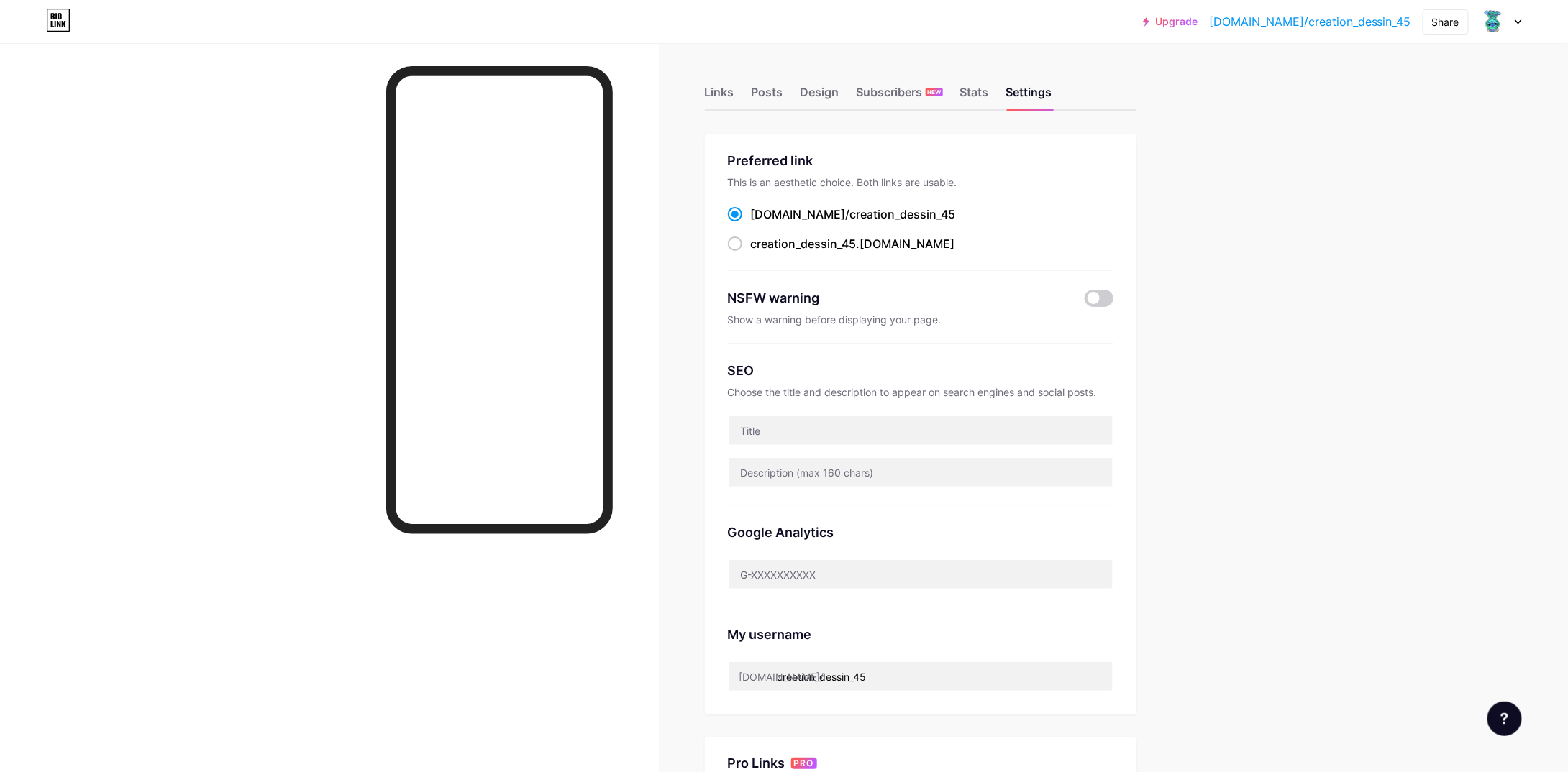
click at [1516, 17] on div at bounding box center [1501, 21] width 42 height 26
click at [973, 83] on div "Stats" at bounding box center [975, 96] width 29 height 26
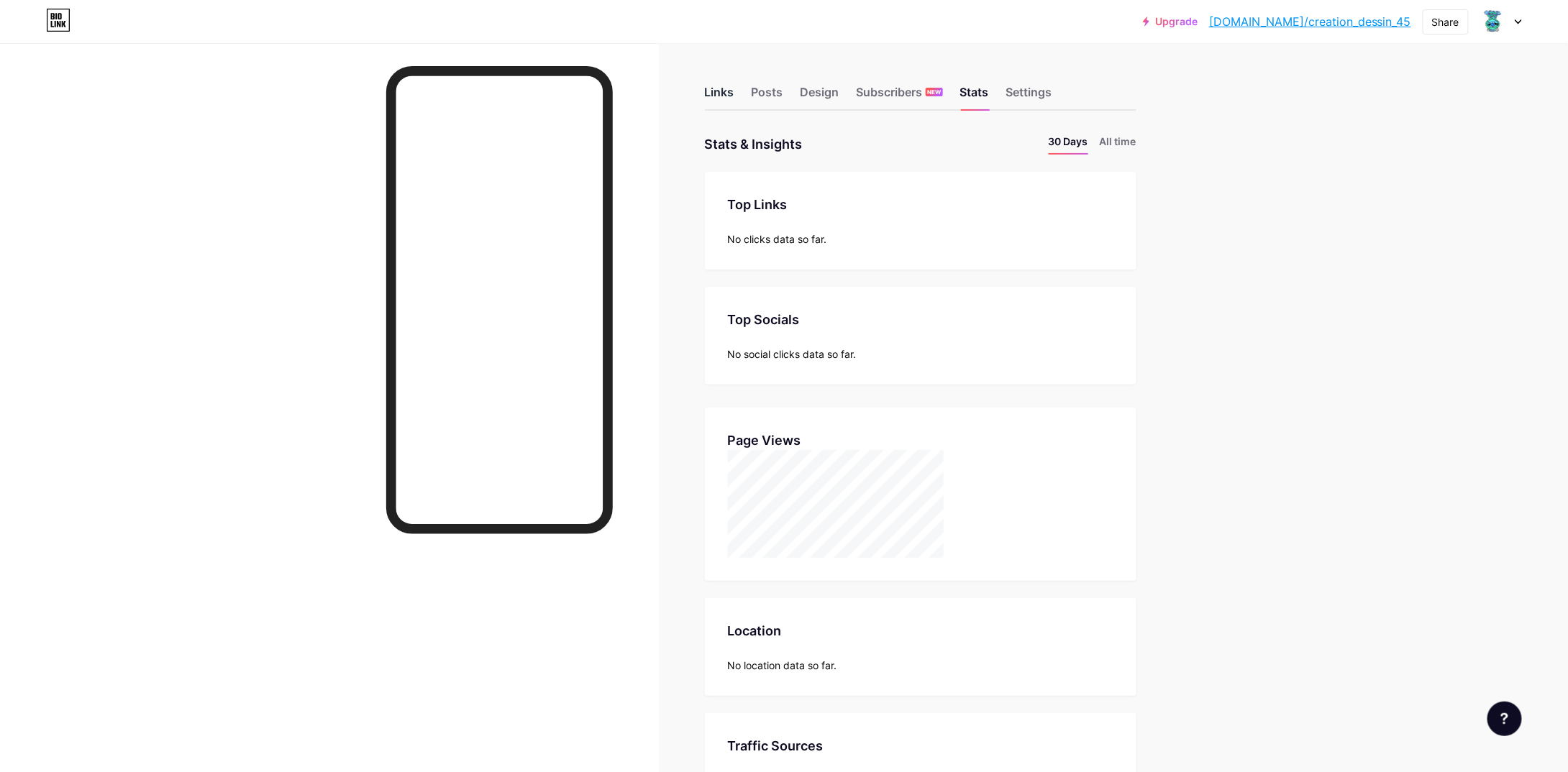
click at [735, 88] on div "Links" at bounding box center [720, 96] width 30 height 26
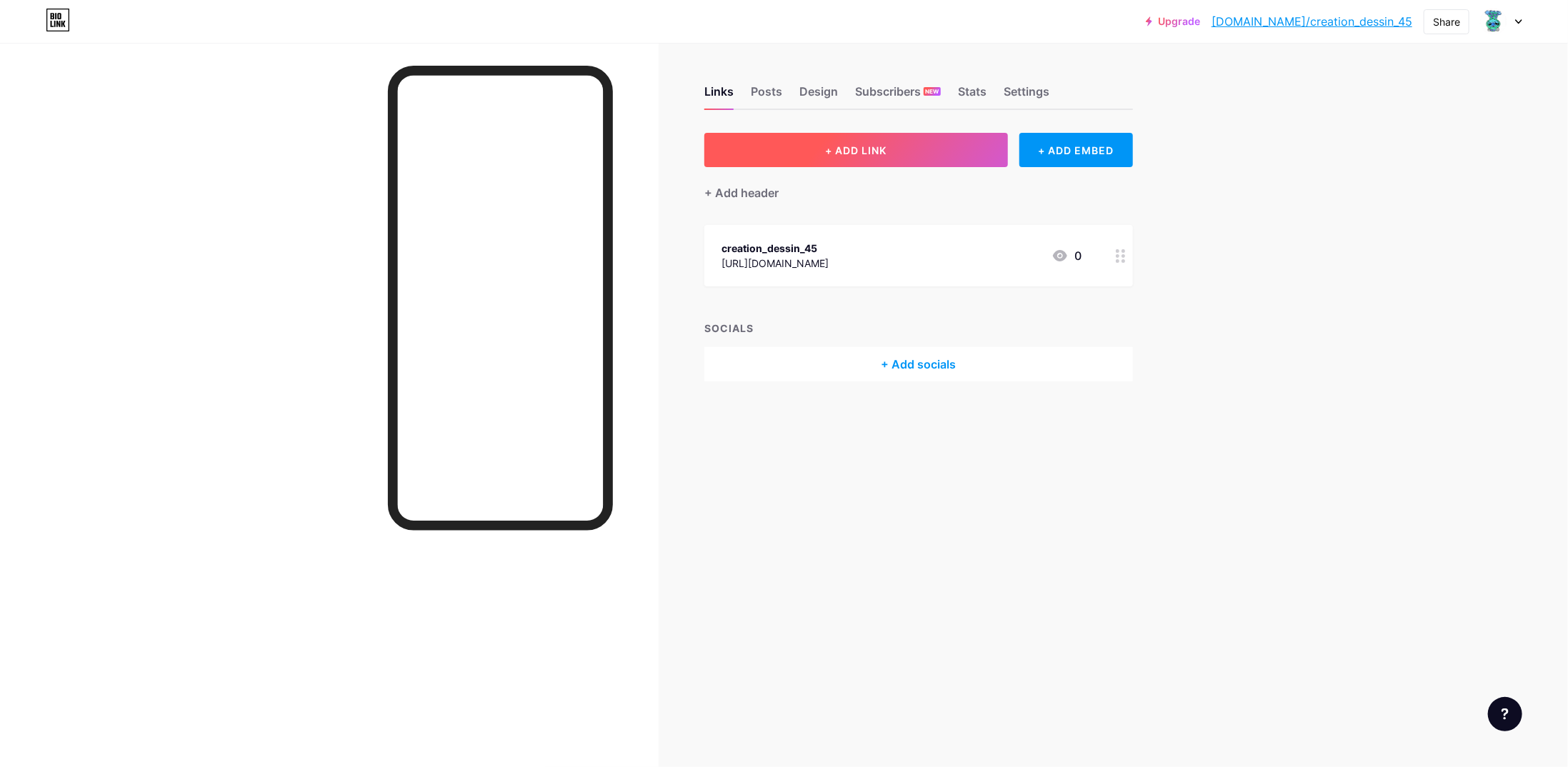
click at [860, 155] on span "+ ADD LINK" at bounding box center [855, 150] width 61 height 12
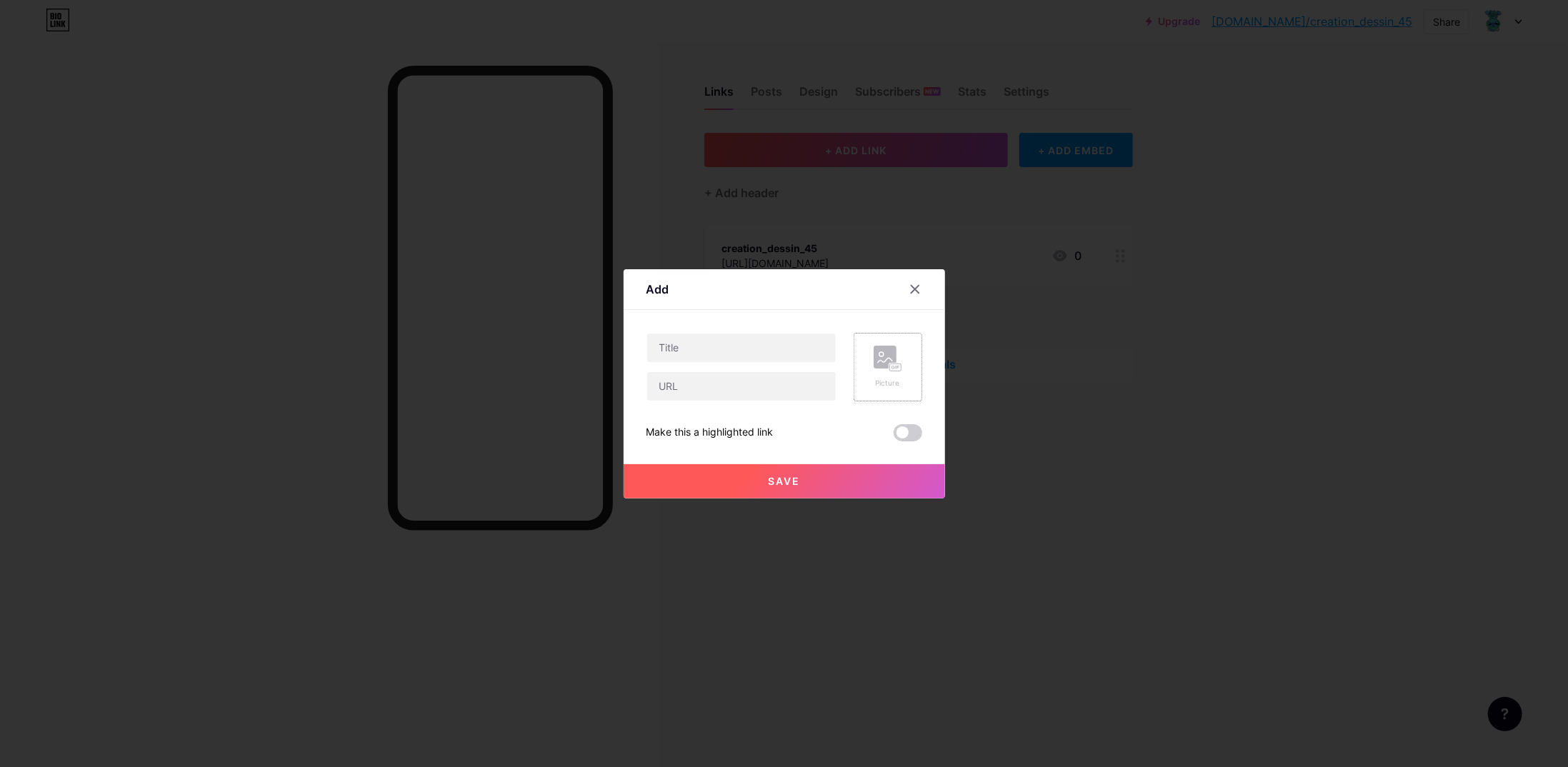
click at [877, 348] on rect at bounding box center [885, 357] width 23 height 23
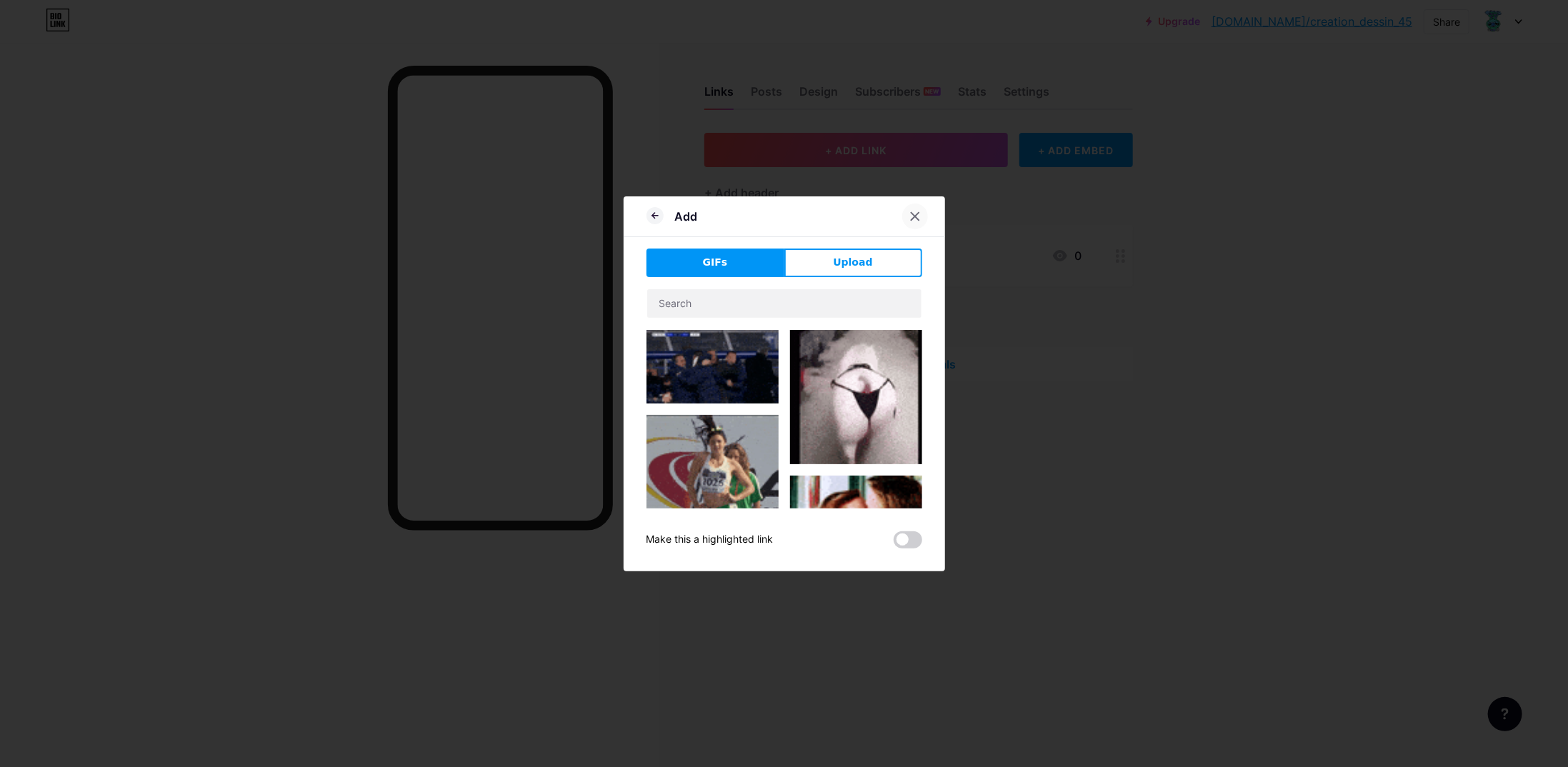
click at [910, 223] on div at bounding box center [915, 216] width 26 height 26
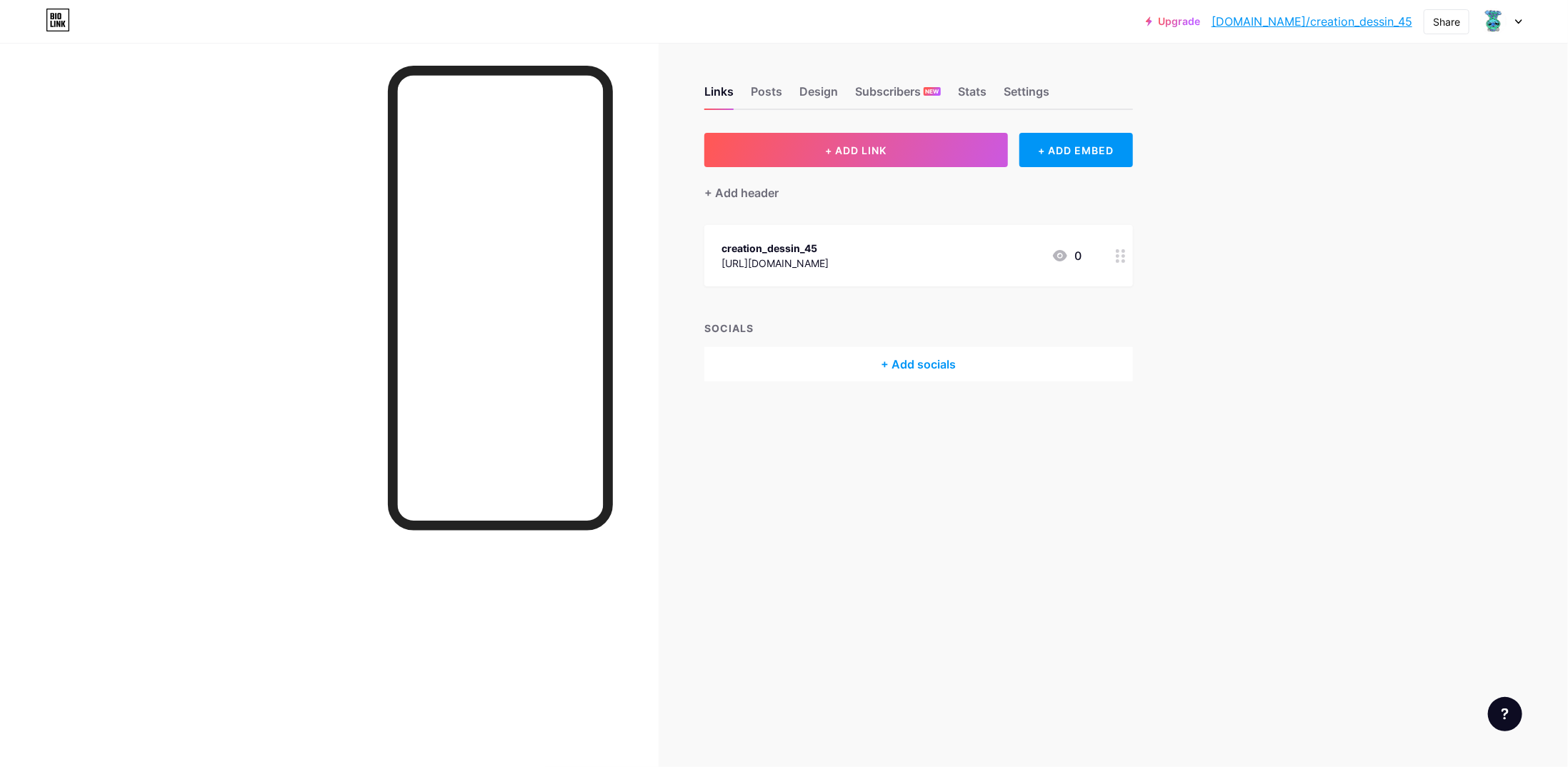
click at [906, 370] on div "+ Add socials" at bounding box center [918, 364] width 428 height 35
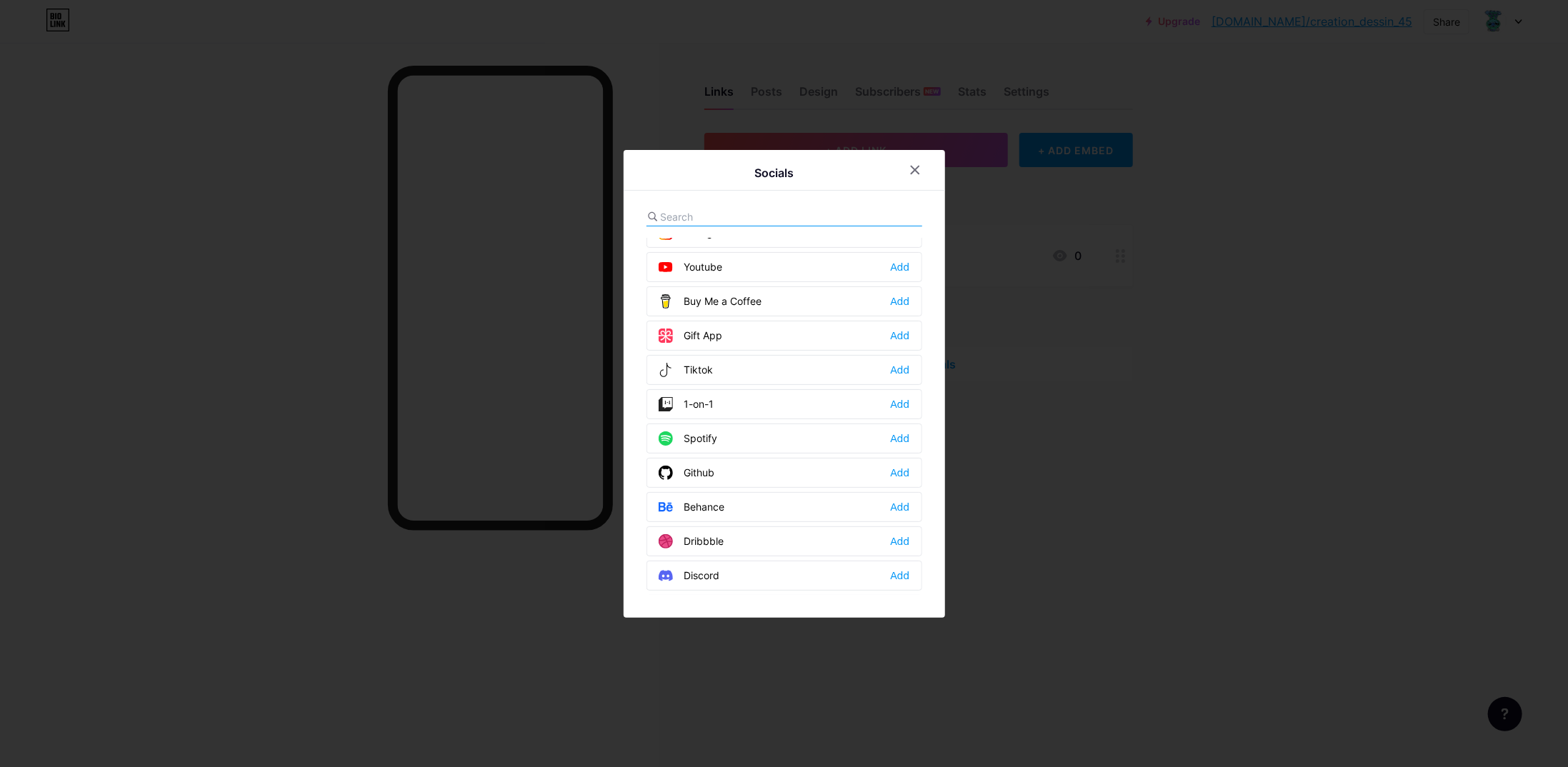
scroll to position [143, 0]
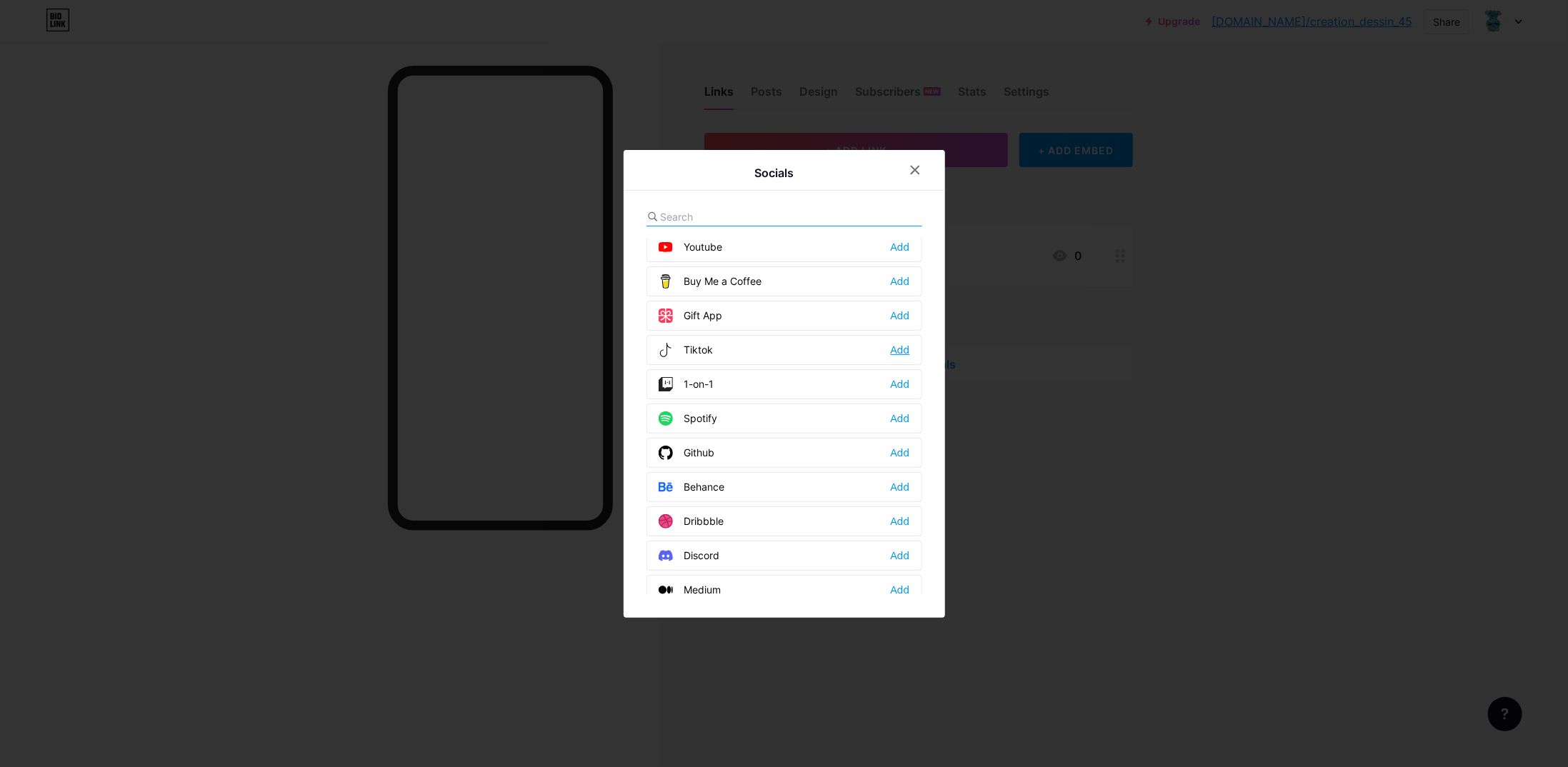
click at [894, 344] on div "Add" at bounding box center [900, 350] width 20 height 14
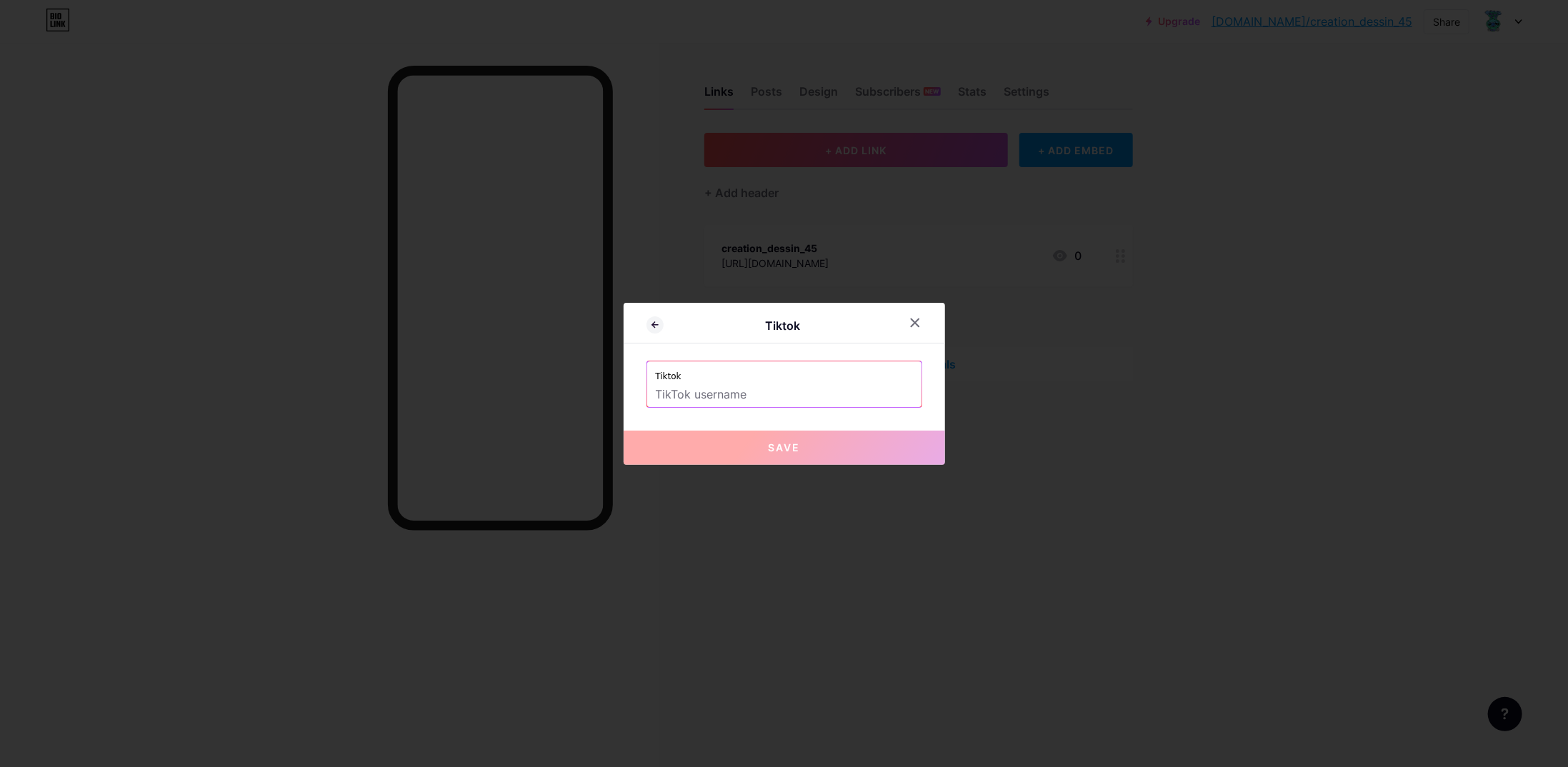
click at [806, 391] on input "text" at bounding box center [784, 395] width 257 height 24
paste input "creation_dessin_45"
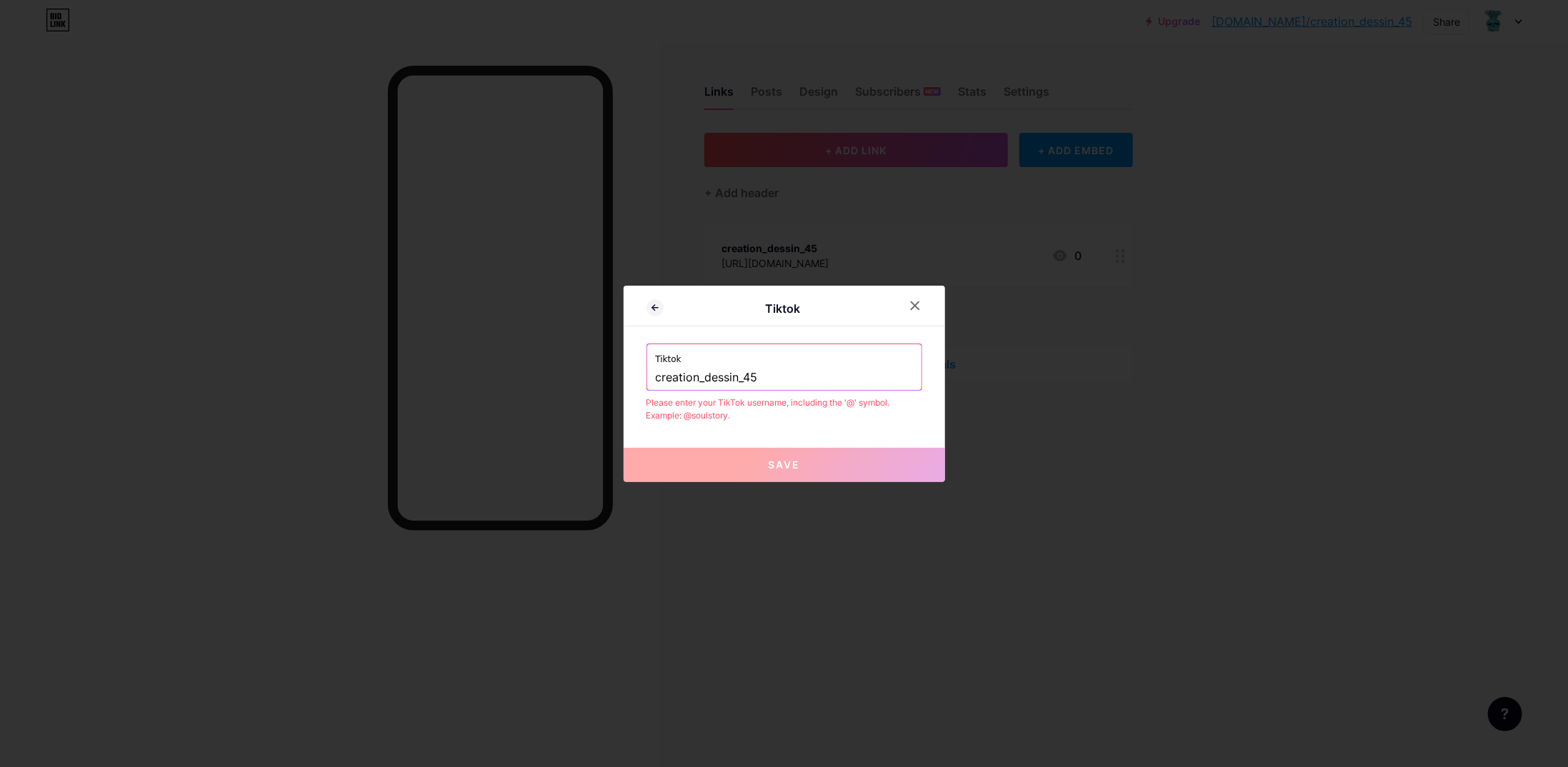
click at [792, 467] on span "Save" at bounding box center [784, 465] width 32 height 12
click at [656, 374] on input "creation_dessin_45" at bounding box center [784, 378] width 257 height 24
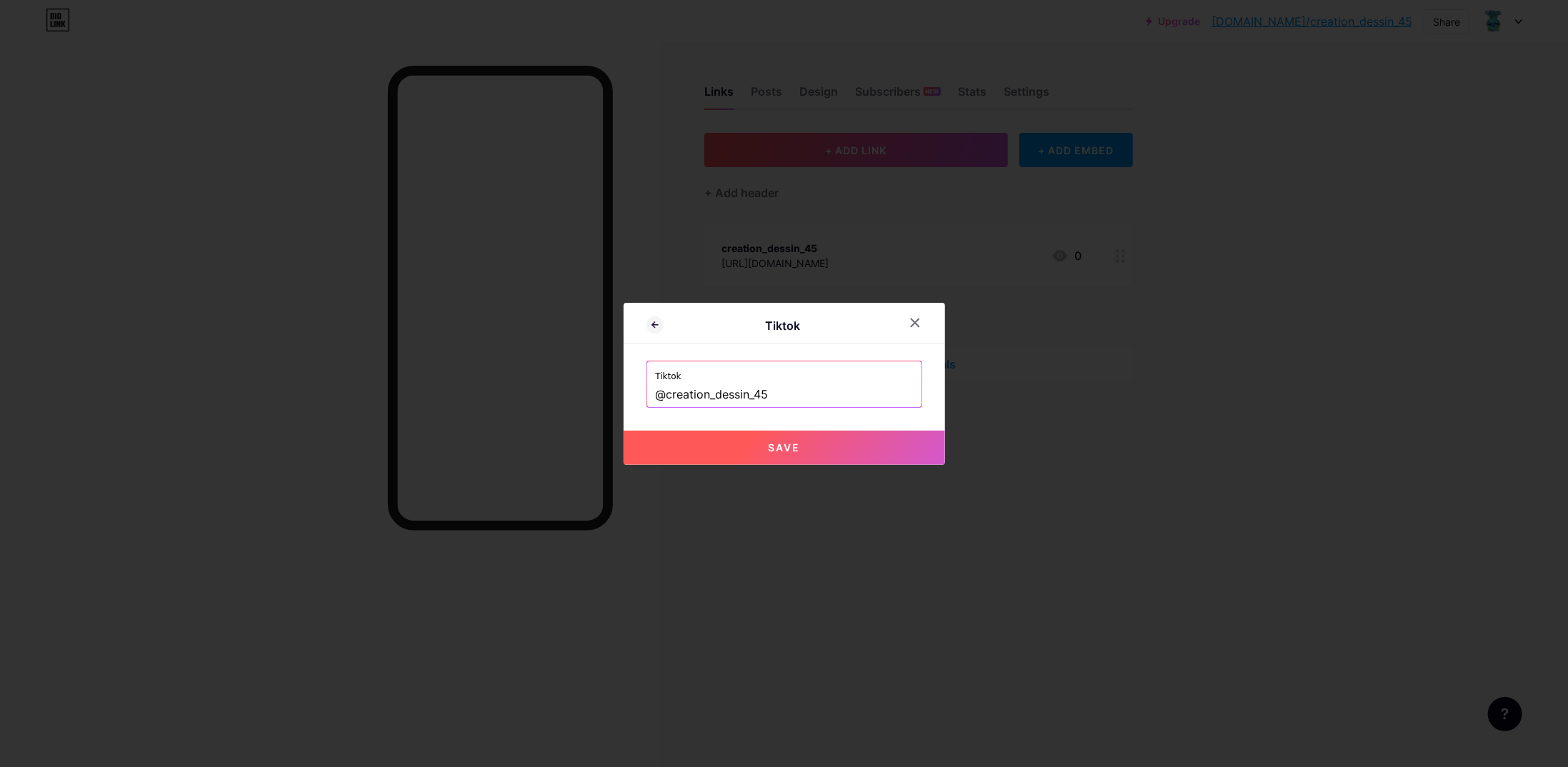
click at [746, 443] on button "Save" at bounding box center [785, 448] width 322 height 35
type input "[URL][DOMAIN_NAME]"
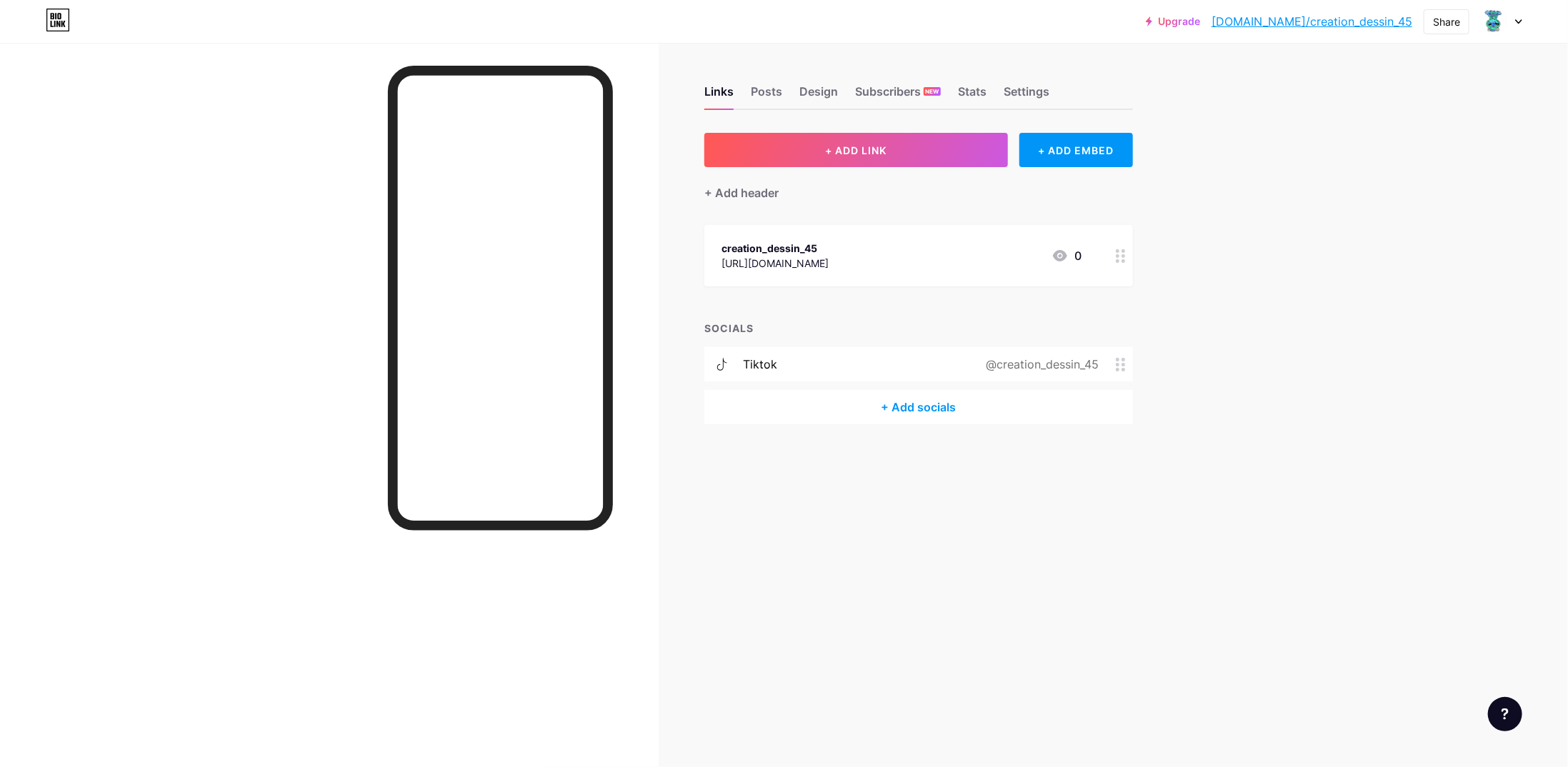
drag, startPoint x: 768, startPoint y: 363, endPoint x: 762, endPoint y: 249, distance: 114.2
click at [762, 249] on div "+ ADD LINK + ADD EMBED + Add header creation_dessin_45 [URL][DOMAIN_NAME] 0 SOC…" at bounding box center [918, 278] width 428 height 292
click at [777, 316] on div "+ ADD LINK + ADD EMBED + Add header creation_dessin_45 [URL][DOMAIN_NAME] 0 SOC…" at bounding box center [918, 278] width 428 height 292
click at [757, 358] on div "tiktok" at bounding box center [760, 364] width 35 height 17
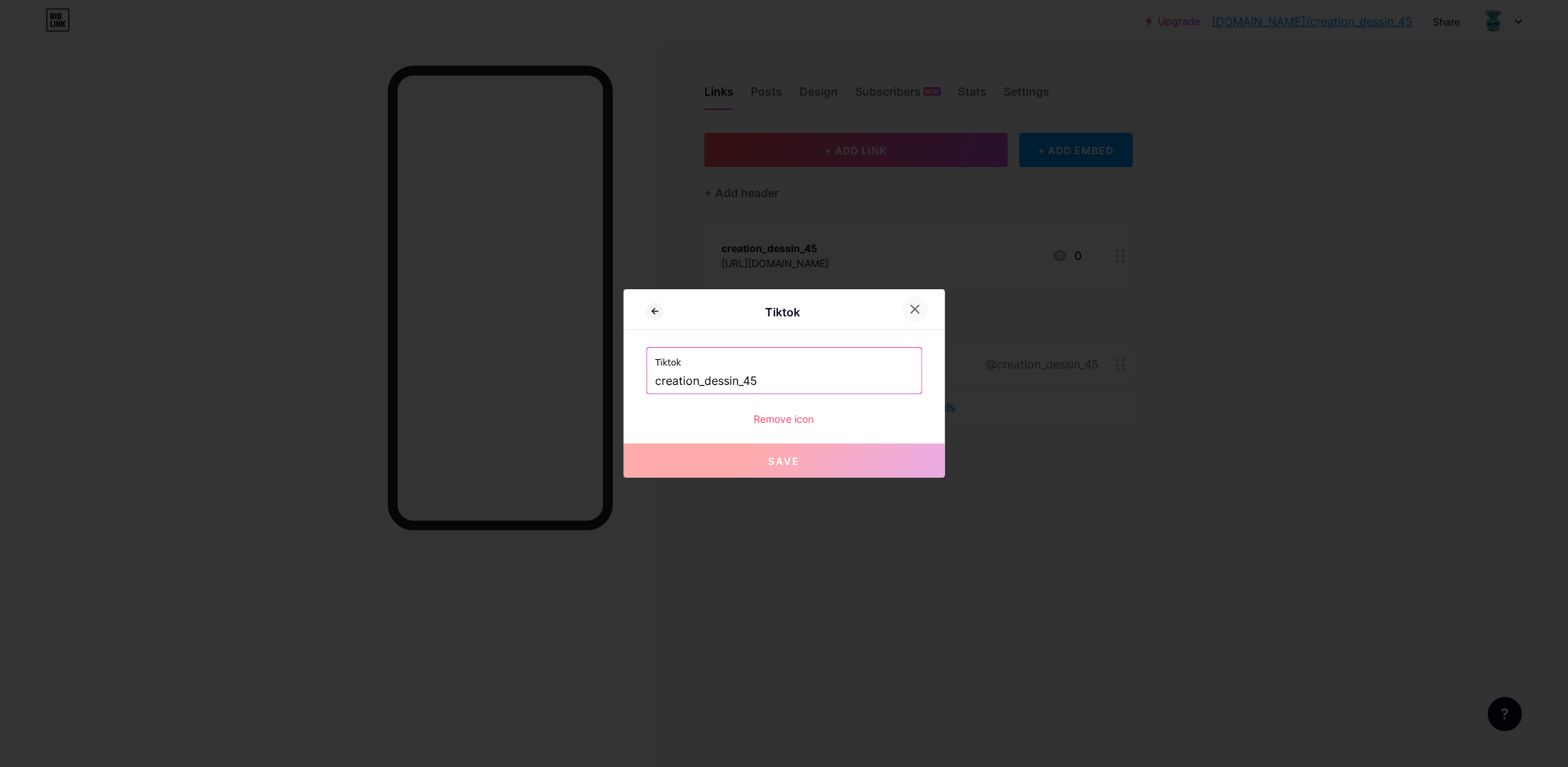
click at [910, 319] on div at bounding box center [915, 309] width 26 height 26
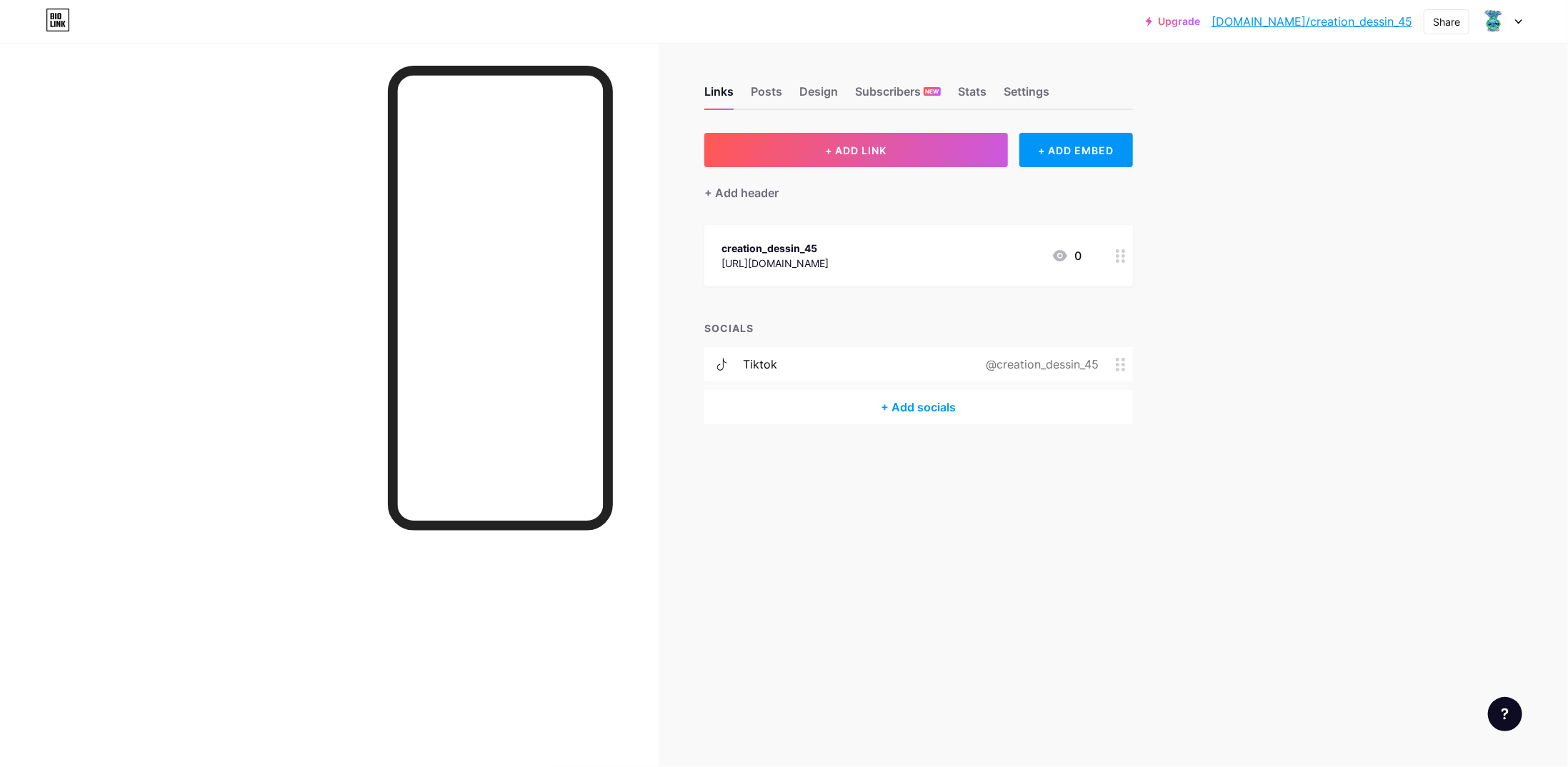
click at [1123, 370] on div "@creation_dessin_45" at bounding box center [1047, 364] width 170 height 17
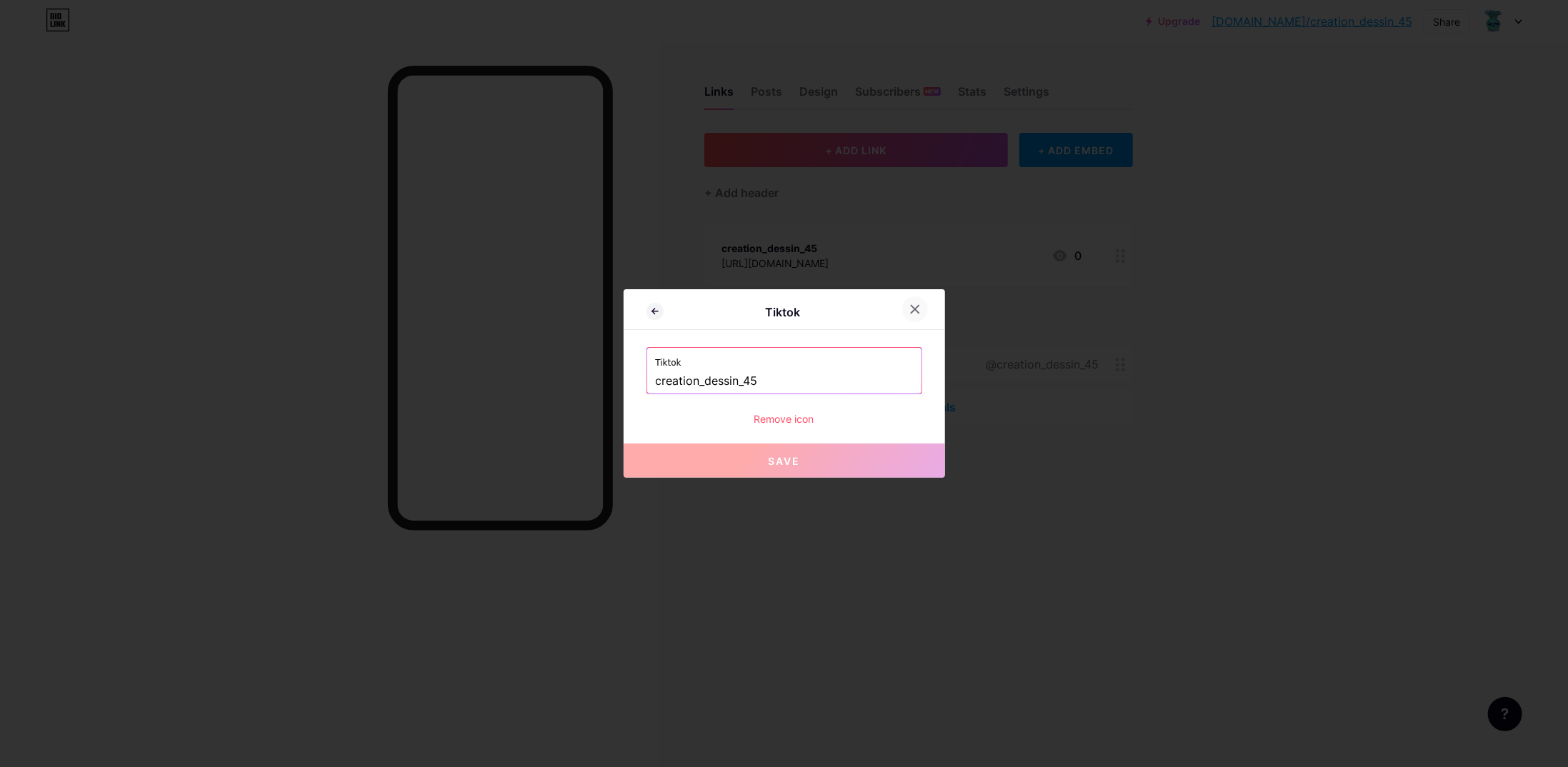
click at [912, 314] on icon at bounding box center [915, 309] width 12 height 12
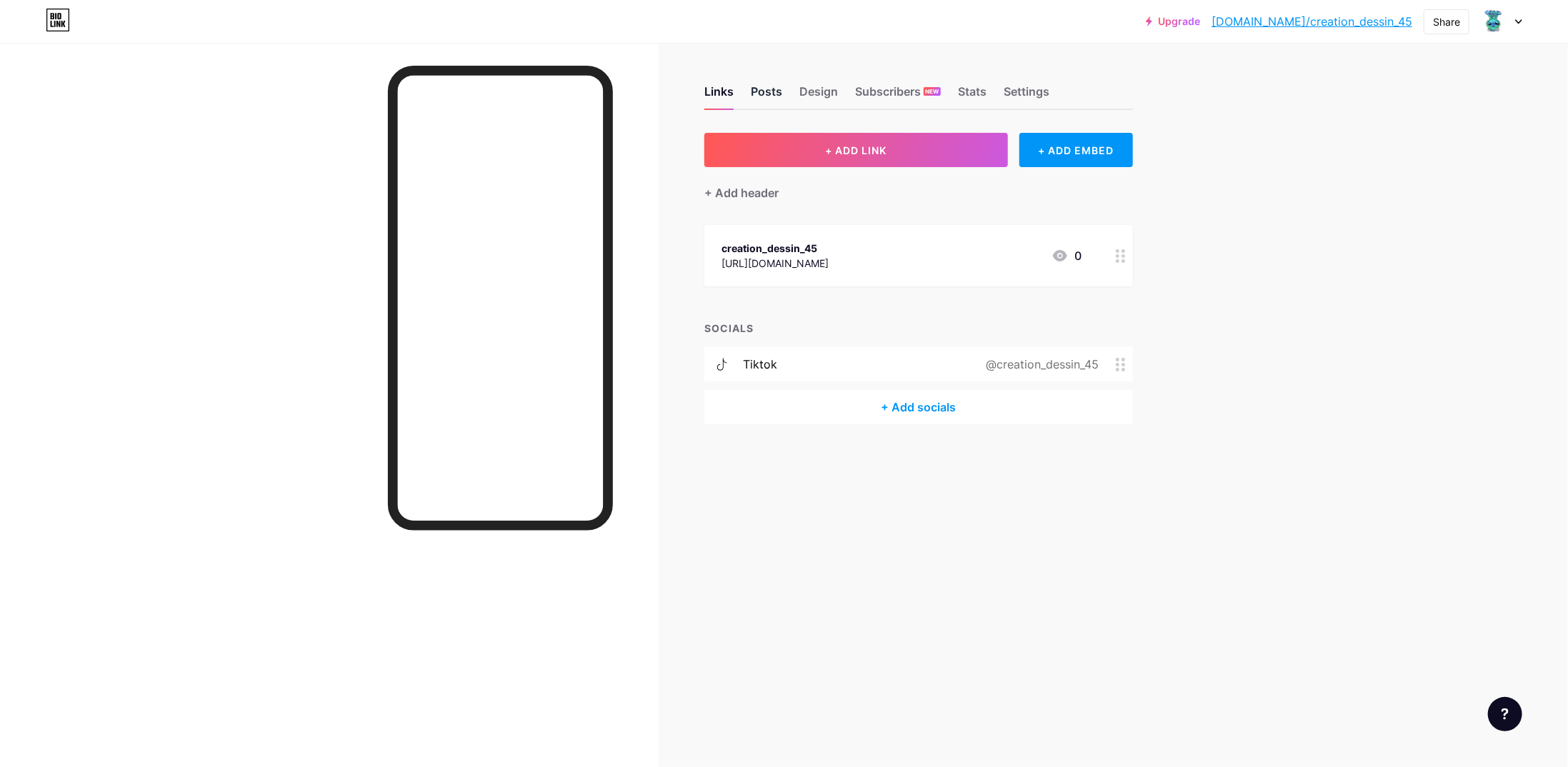
click at [756, 89] on div "Posts" at bounding box center [766, 95] width 31 height 26
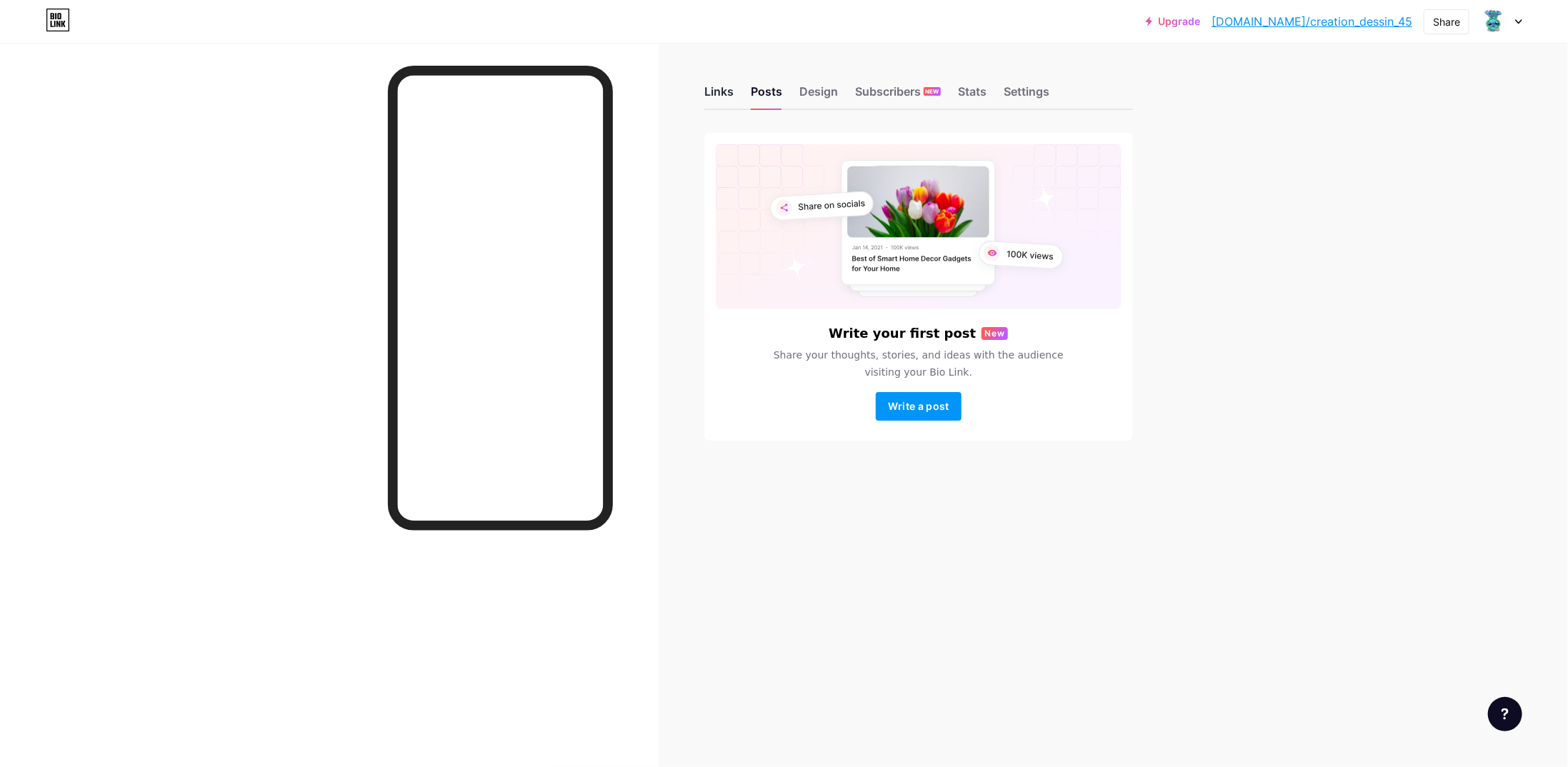
click at [726, 89] on div "Links" at bounding box center [718, 95] width 29 height 26
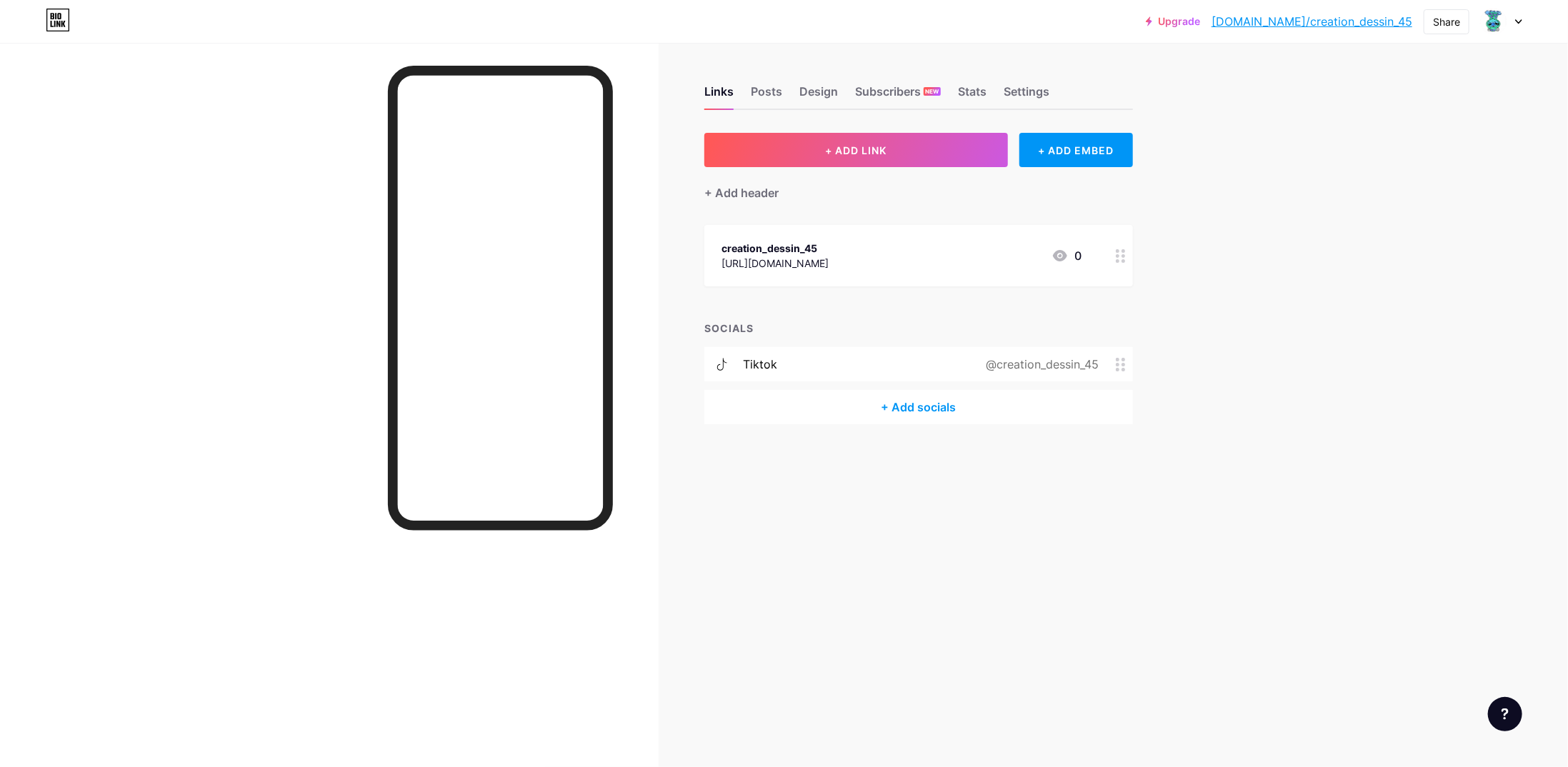
click at [1058, 362] on div "@creation_dessin_45" at bounding box center [1039, 364] width 153 height 17
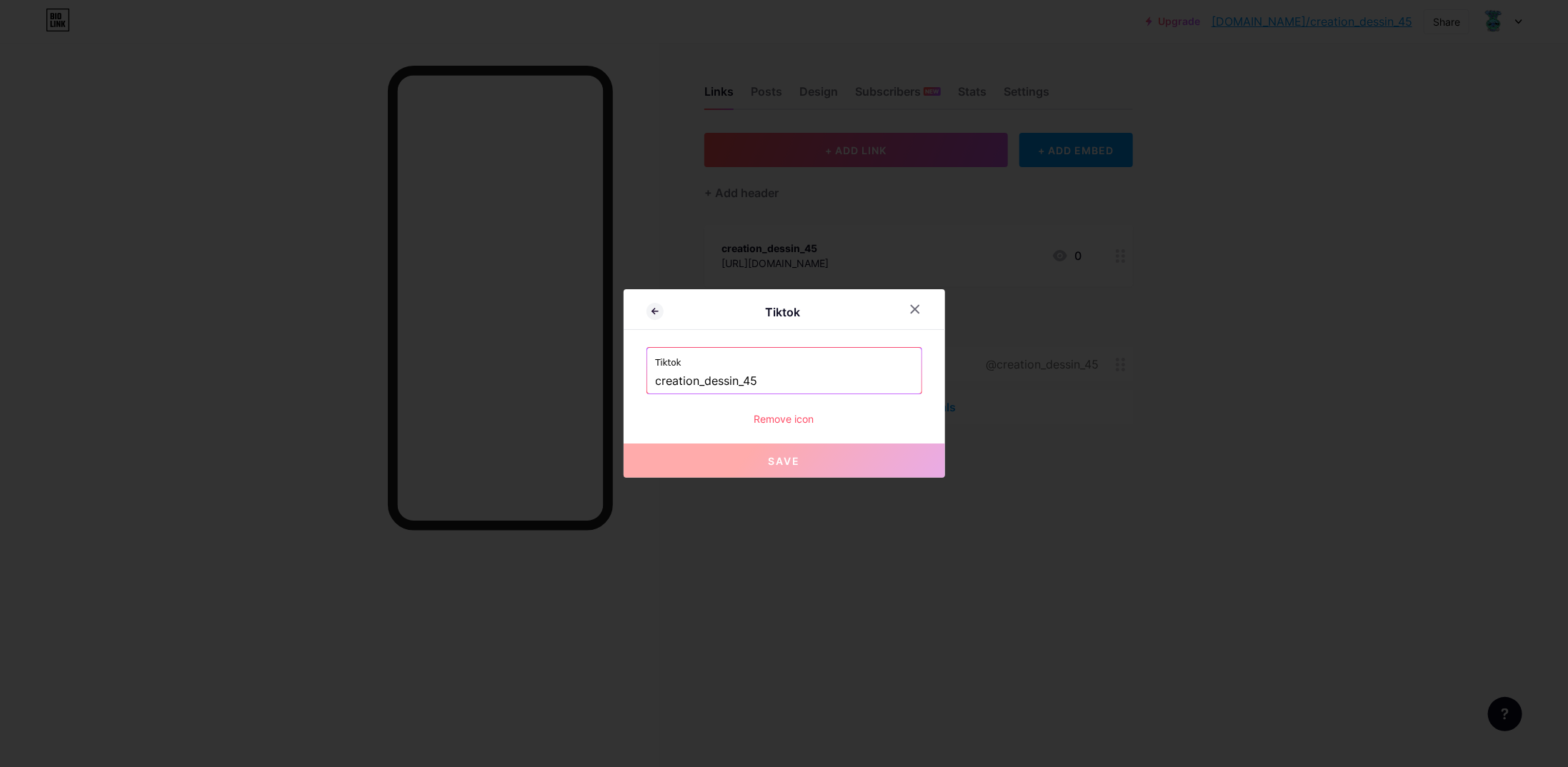
click at [756, 378] on input "creation_dessin_45" at bounding box center [784, 381] width 257 height 24
click at [793, 421] on div "Remove icon" at bounding box center [784, 419] width 276 height 15
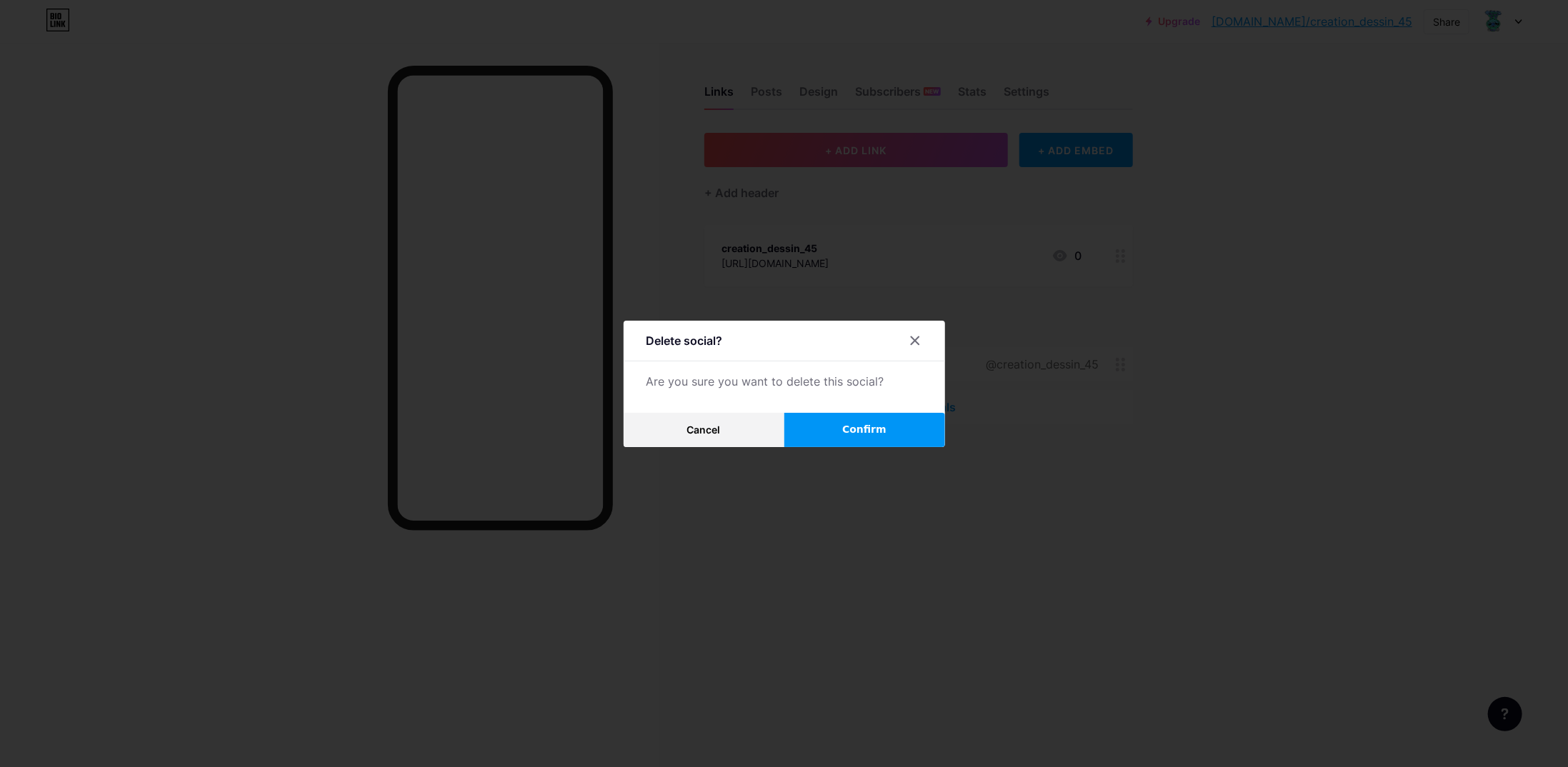
click at [819, 423] on button "Confirm" at bounding box center [864, 430] width 161 height 35
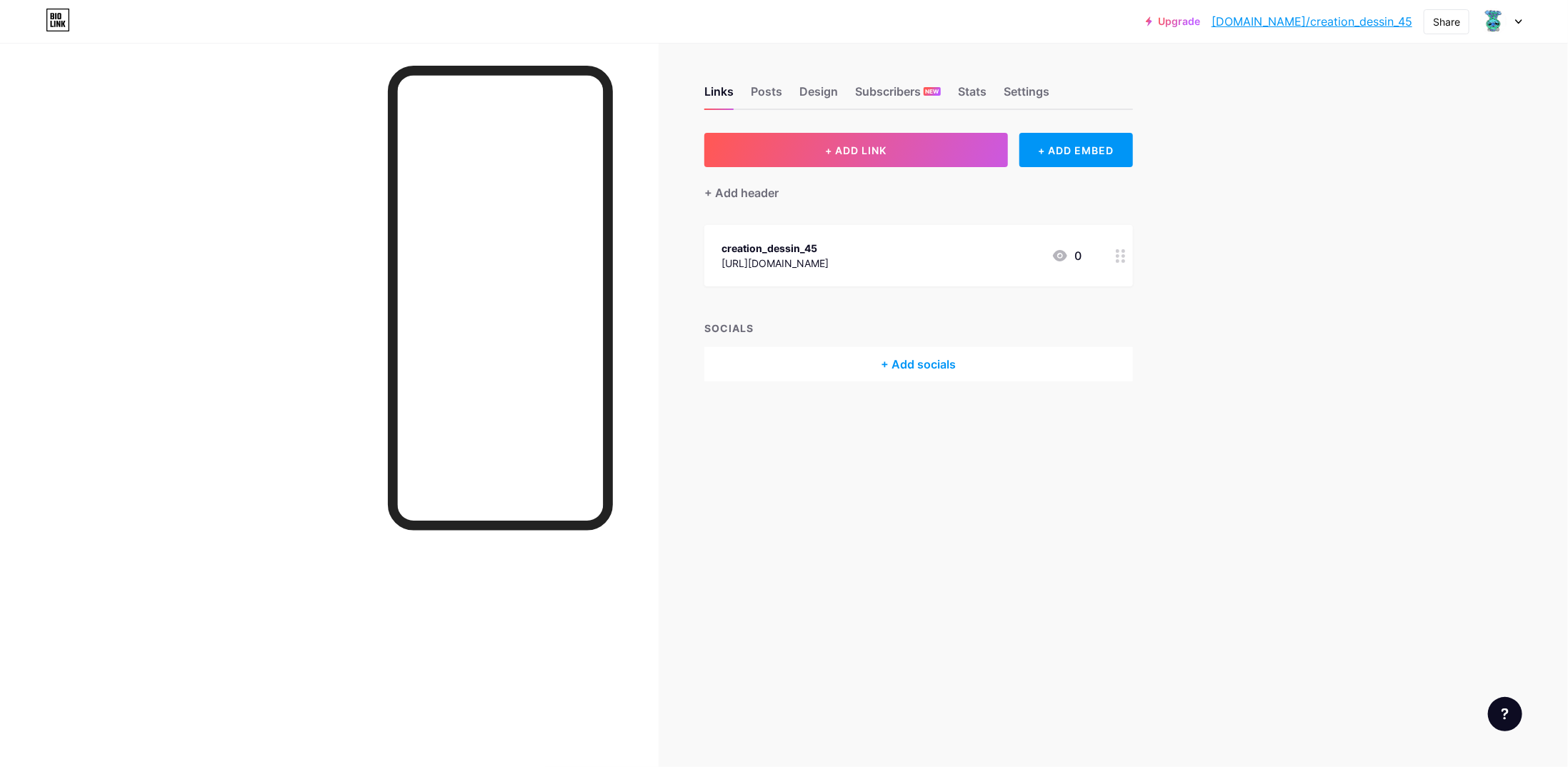
click at [924, 363] on div "+ Add socials" at bounding box center [918, 364] width 428 height 35
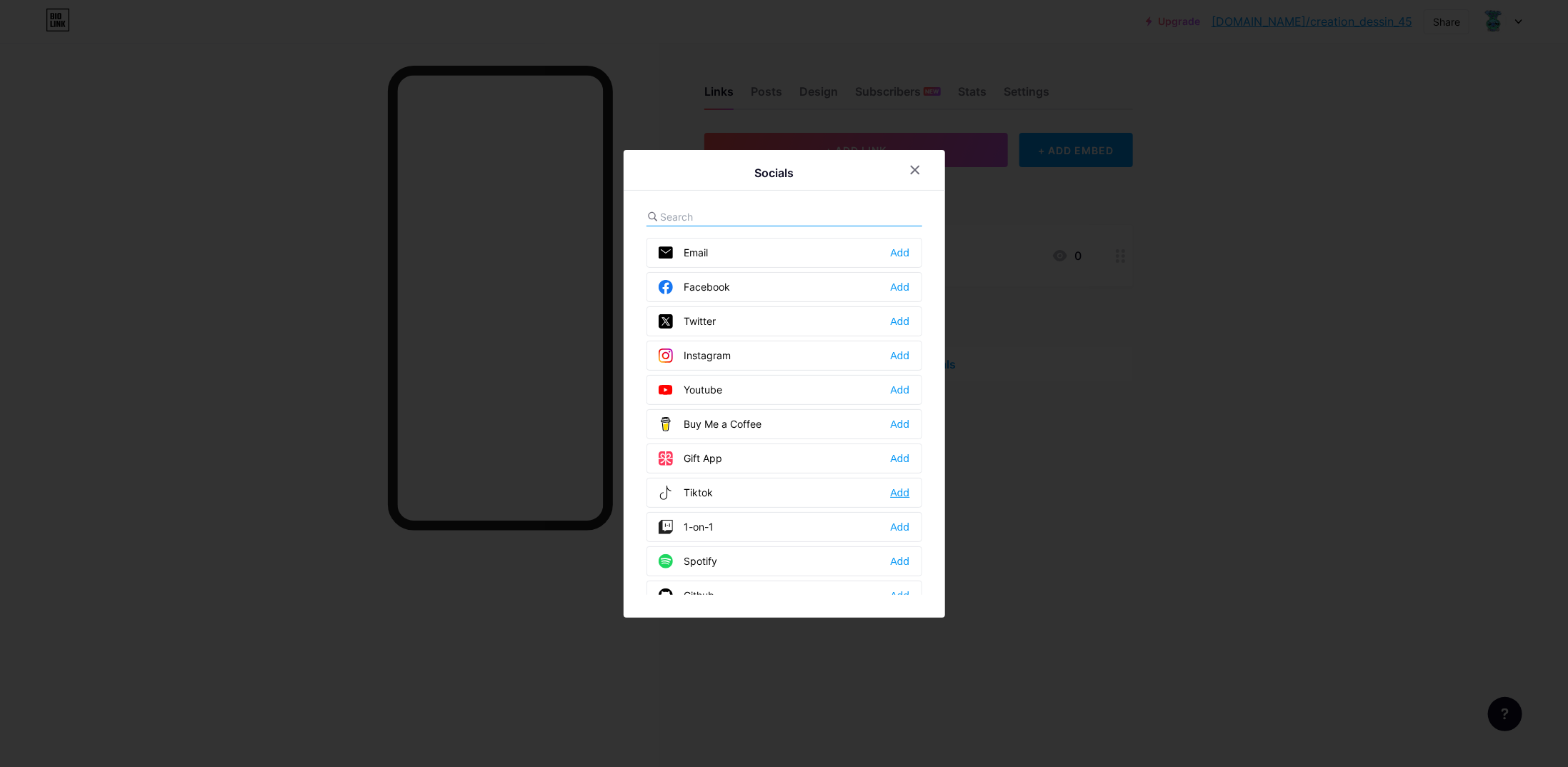
click at [894, 491] on div "Add" at bounding box center [900, 493] width 20 height 14
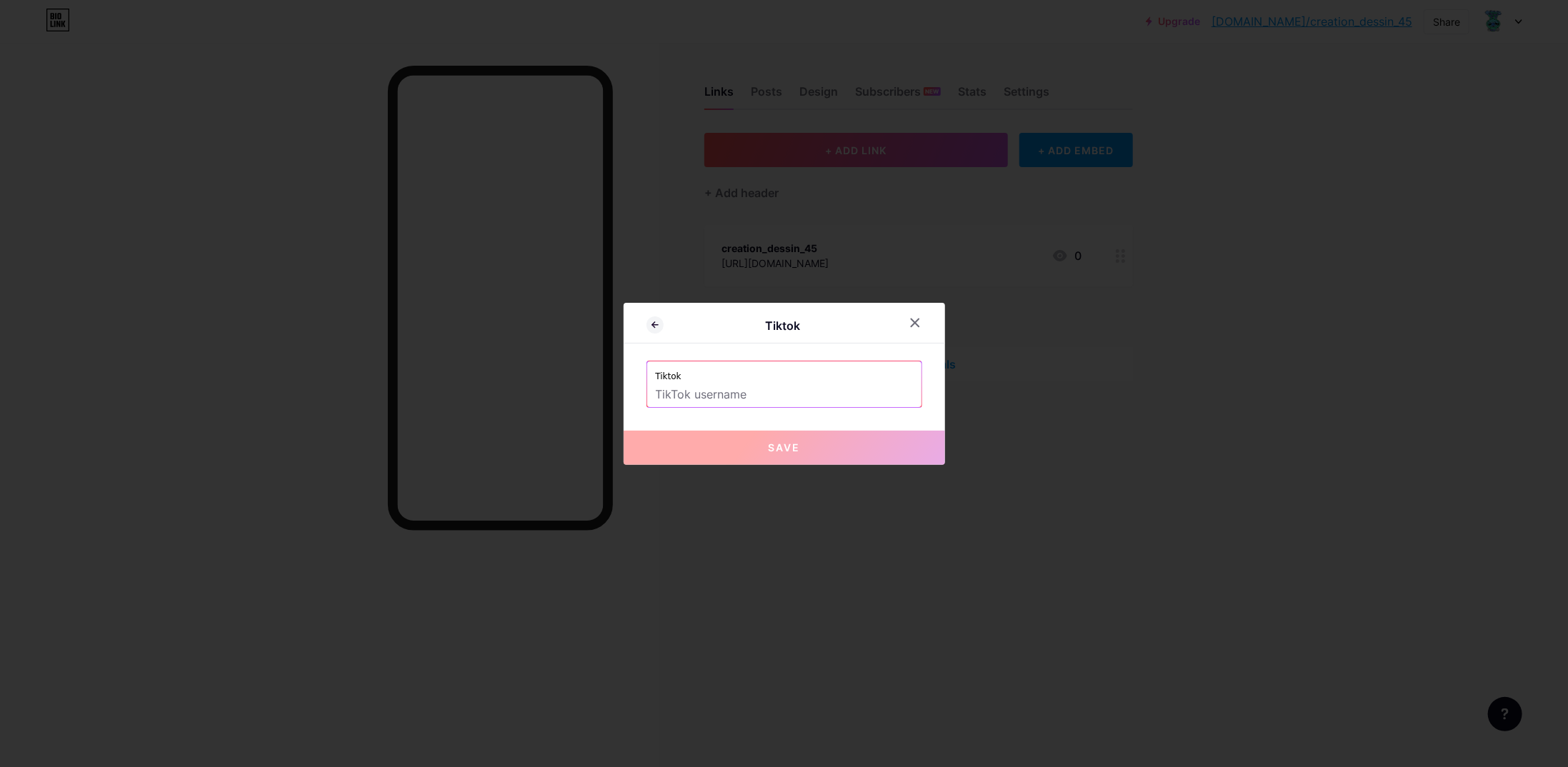
click at [785, 380] on label "Tiktok" at bounding box center [784, 372] width 257 height 21
click at [755, 392] on input "text" at bounding box center [784, 395] width 257 height 24
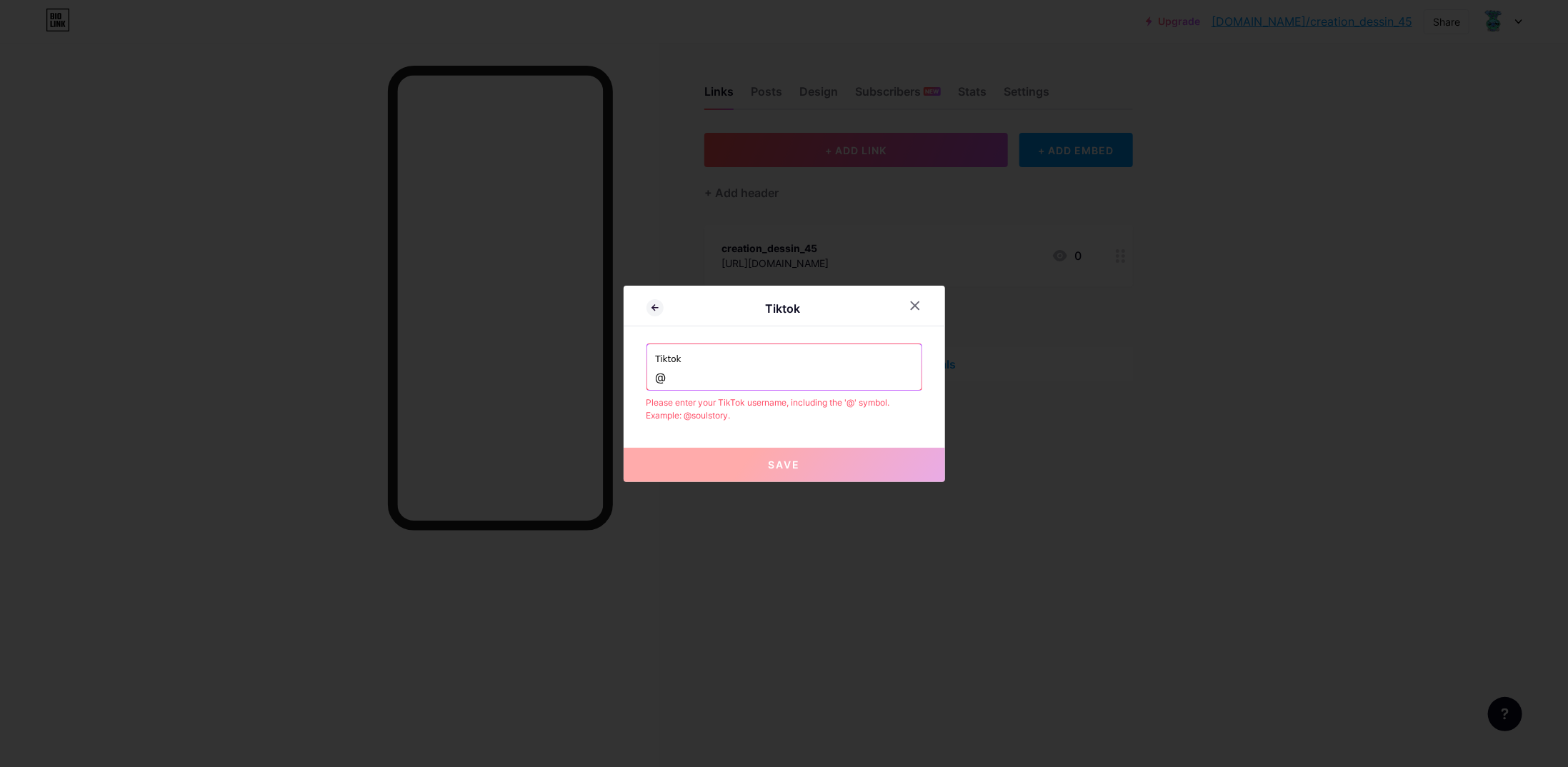
paste input "creation_dessin_45"
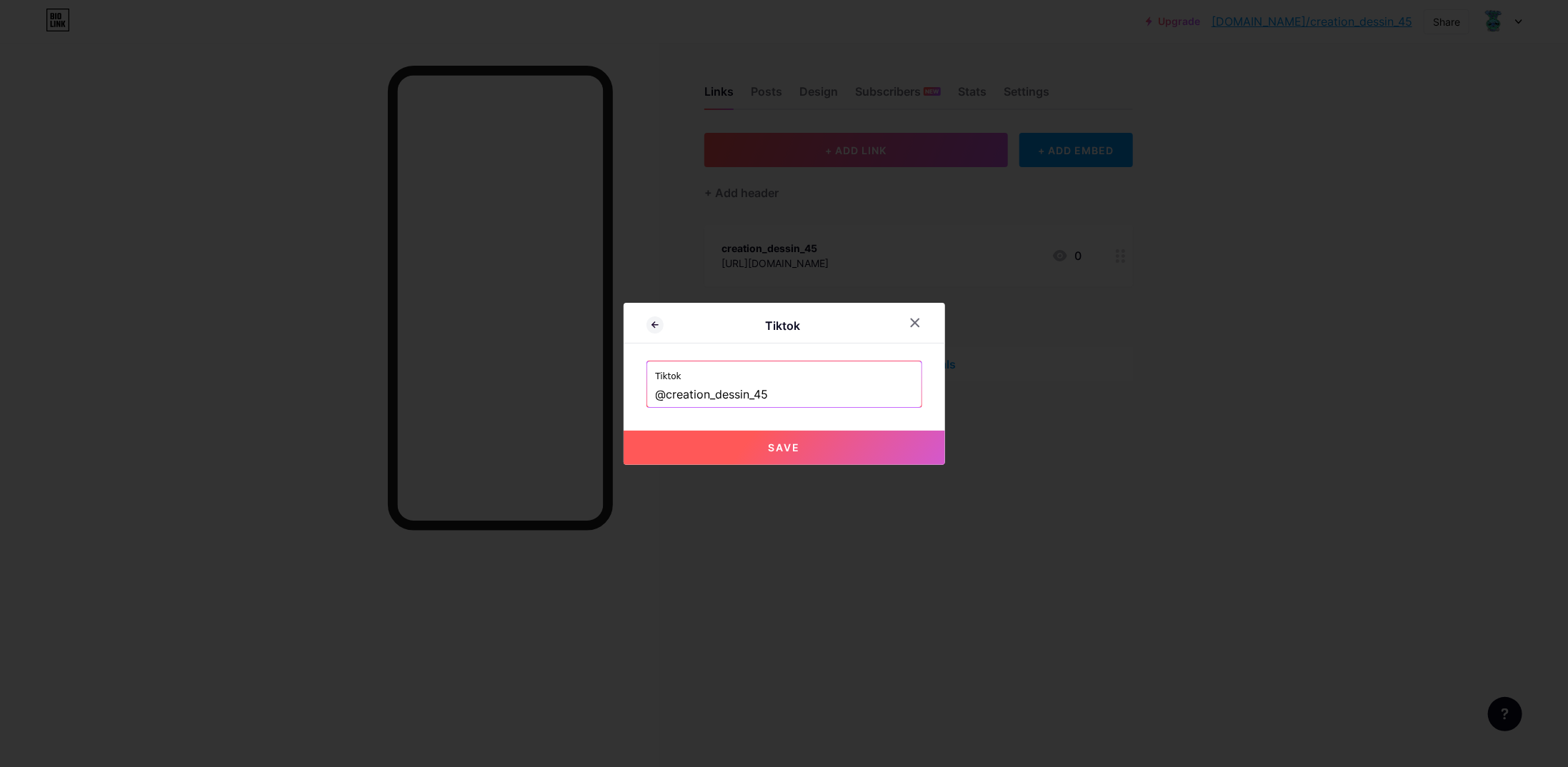
click at [784, 442] on span "Save" at bounding box center [784, 448] width 32 height 12
type input "https://tiktok.com/@creation_dessin_45"
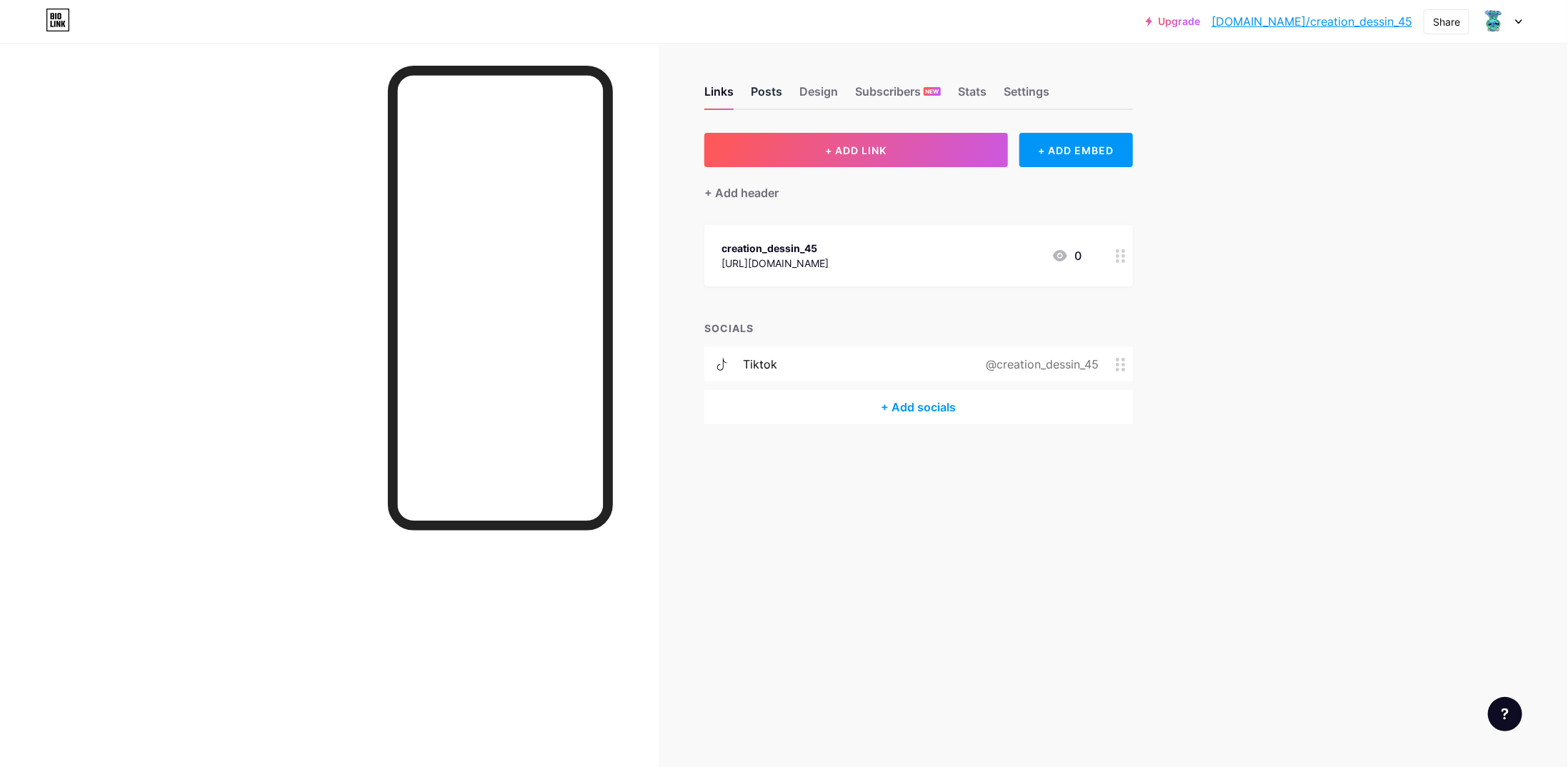
click at [761, 96] on div "Posts" at bounding box center [766, 95] width 31 height 26
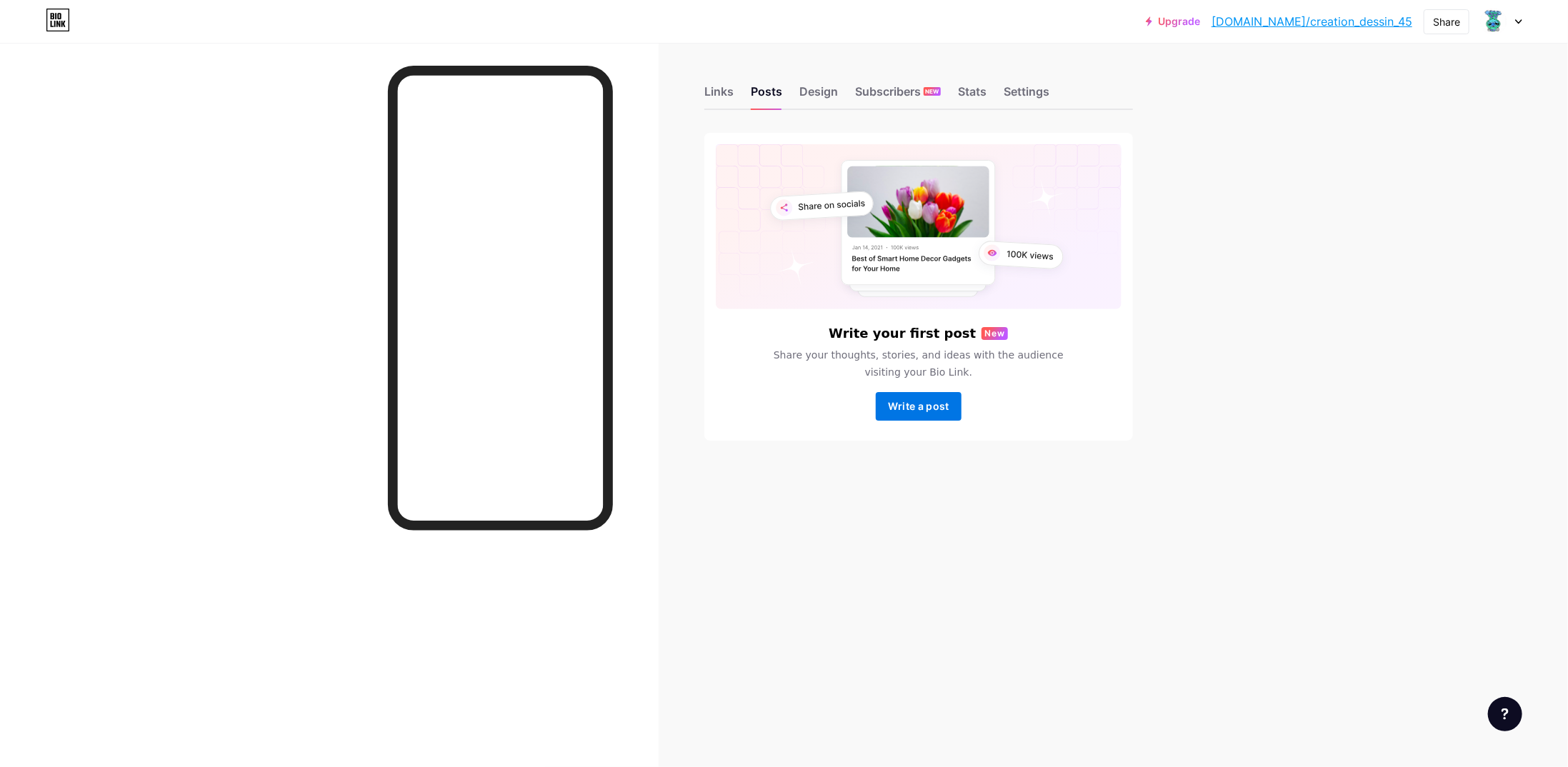
click at [892, 403] on span "Write a post" at bounding box center [918, 406] width 61 height 12
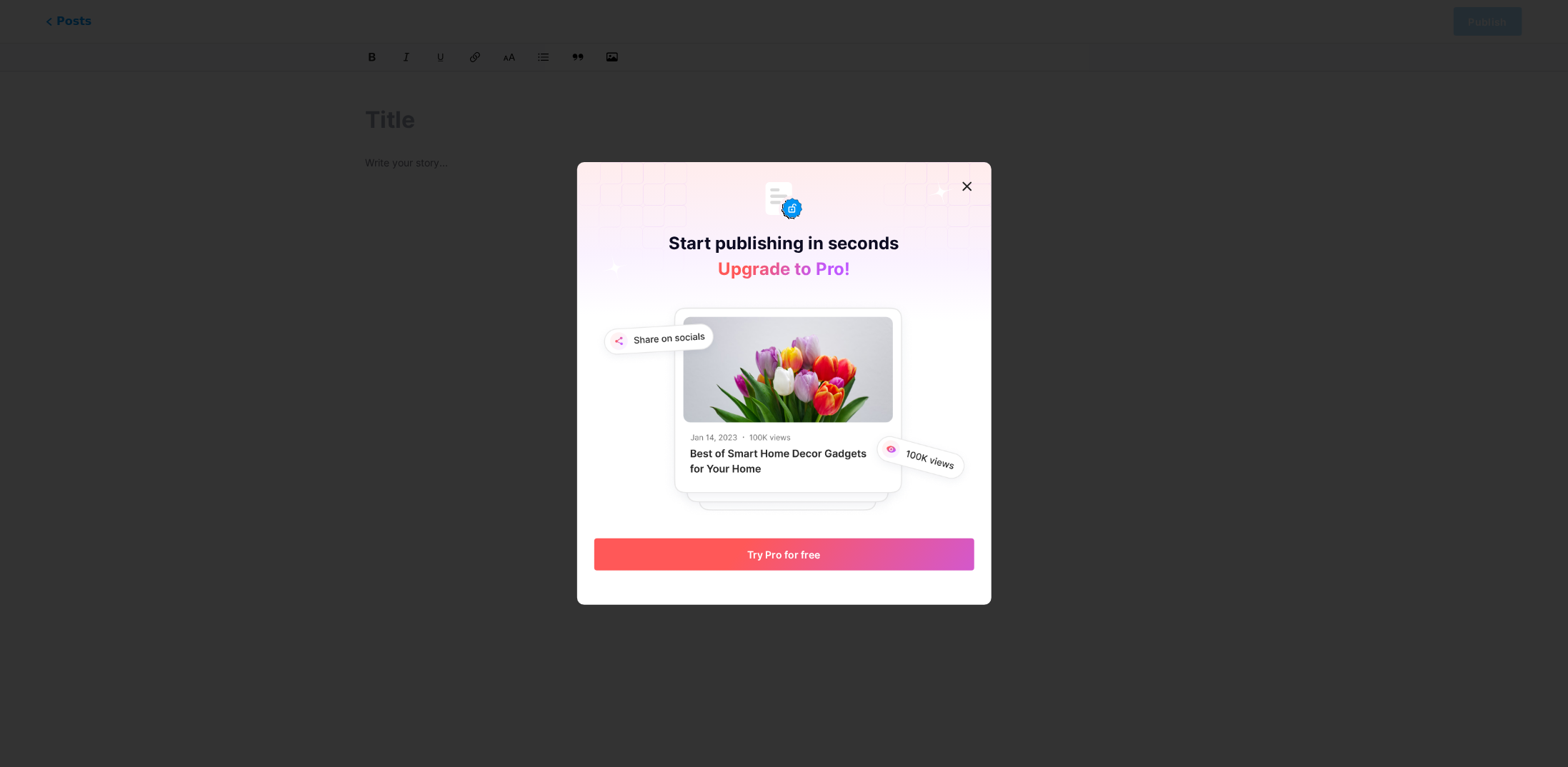
click at [817, 554] on button "Try Pro for free" at bounding box center [785, 555] width 380 height 32
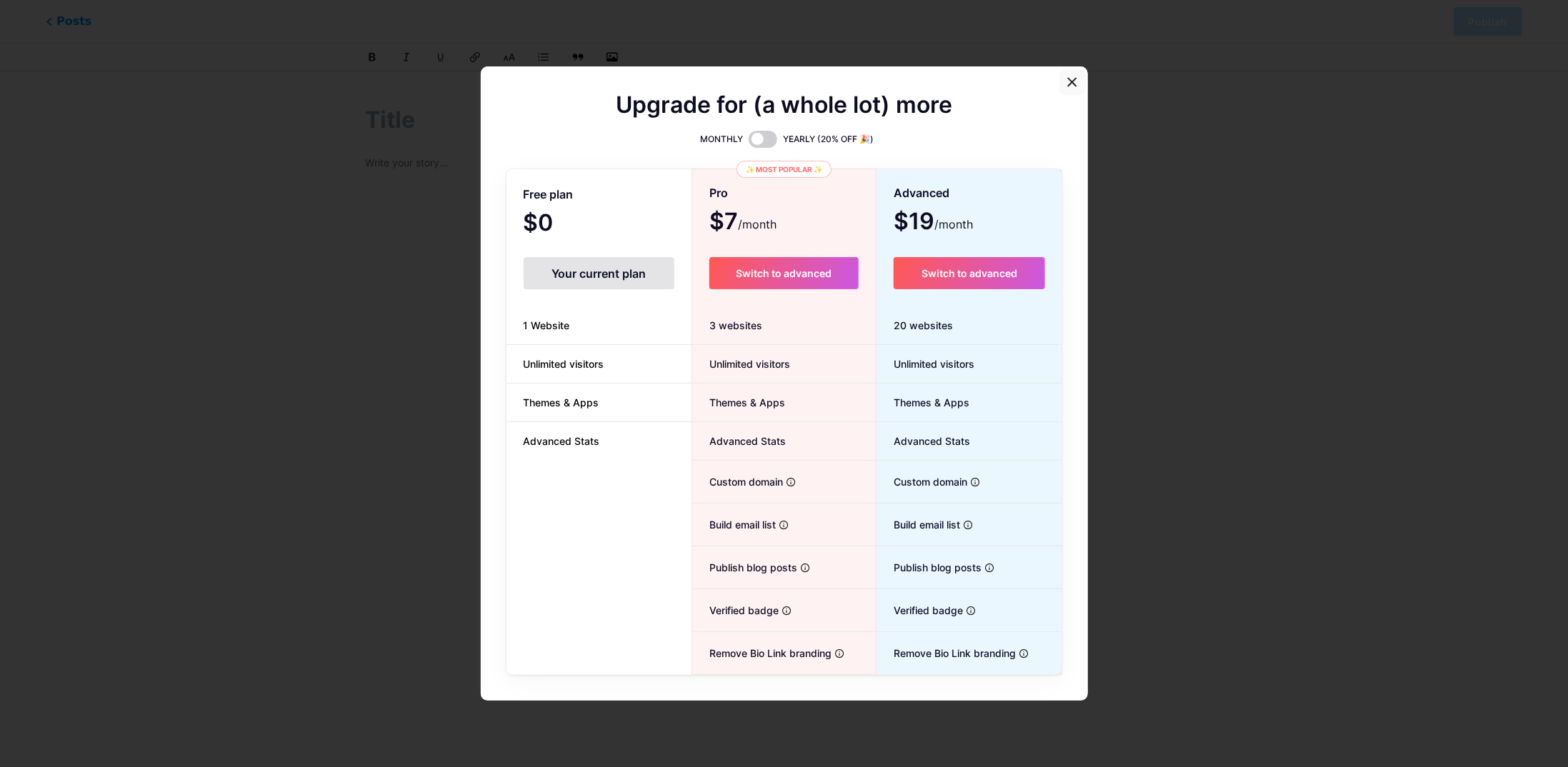
click at [1067, 82] on icon at bounding box center [1072, 82] width 12 height 12
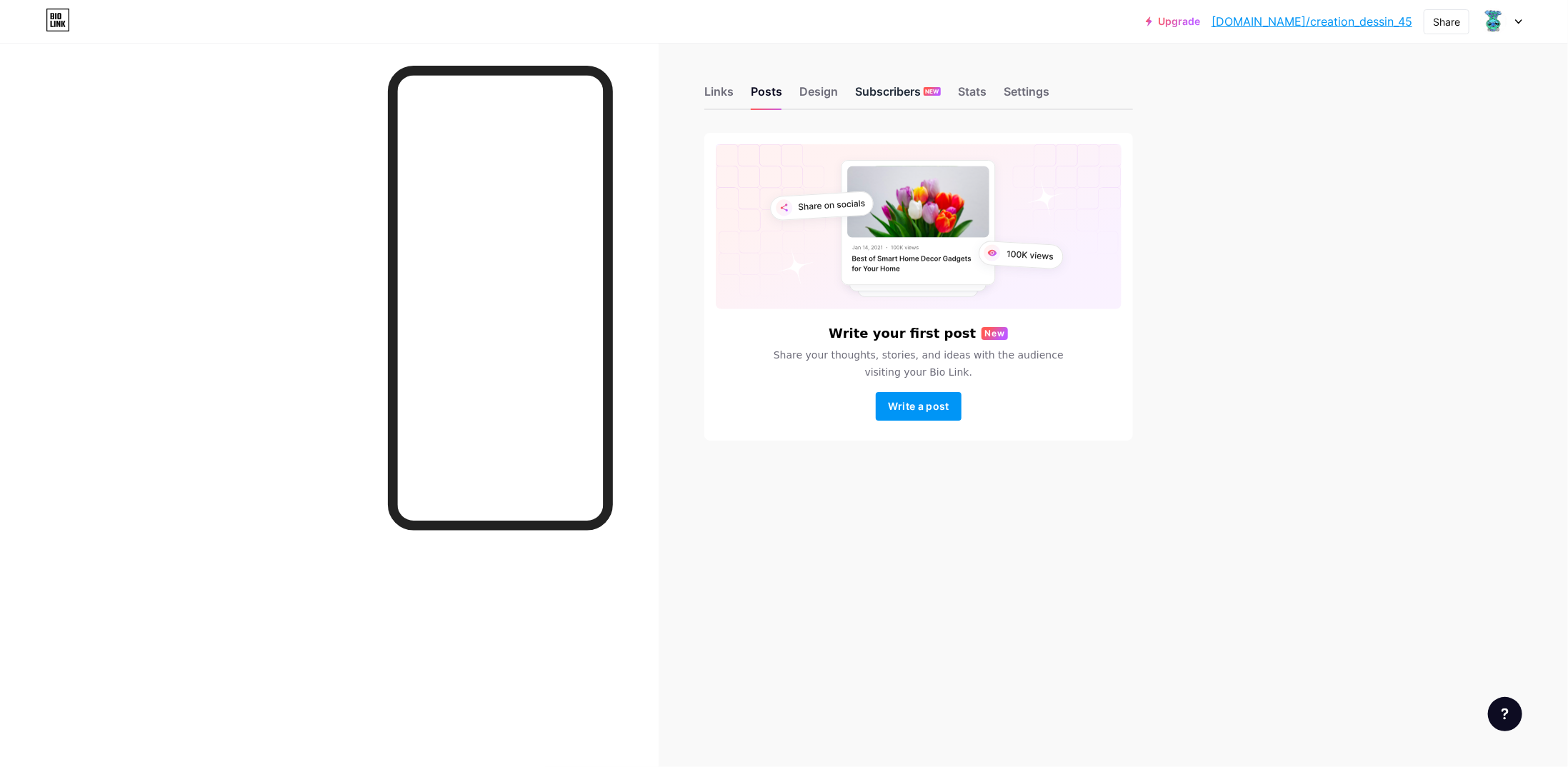
click at [888, 89] on div "Subscribers NEW" at bounding box center [898, 95] width 85 height 26
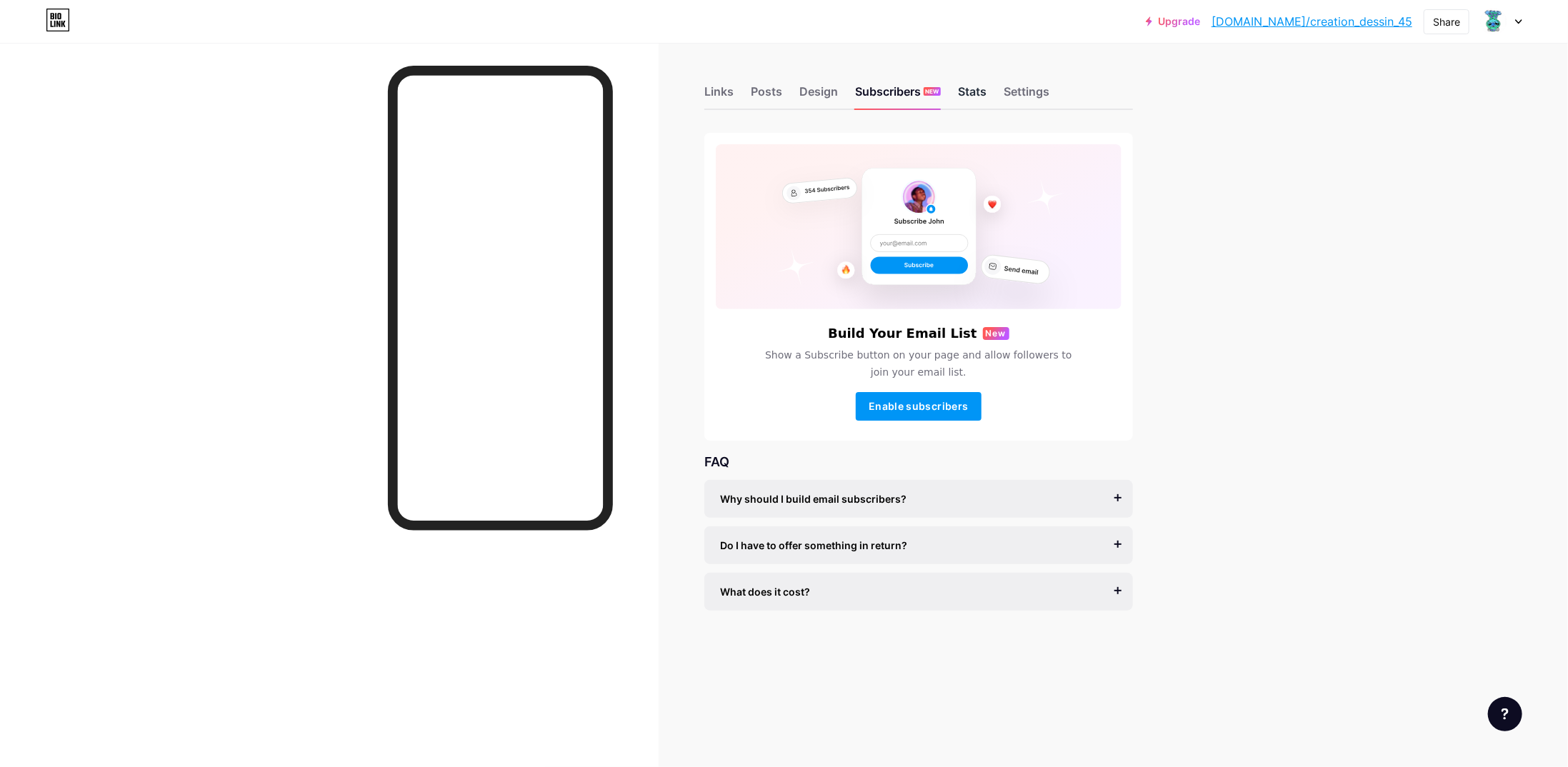
click at [974, 89] on div "Stats" at bounding box center [972, 95] width 28 height 26
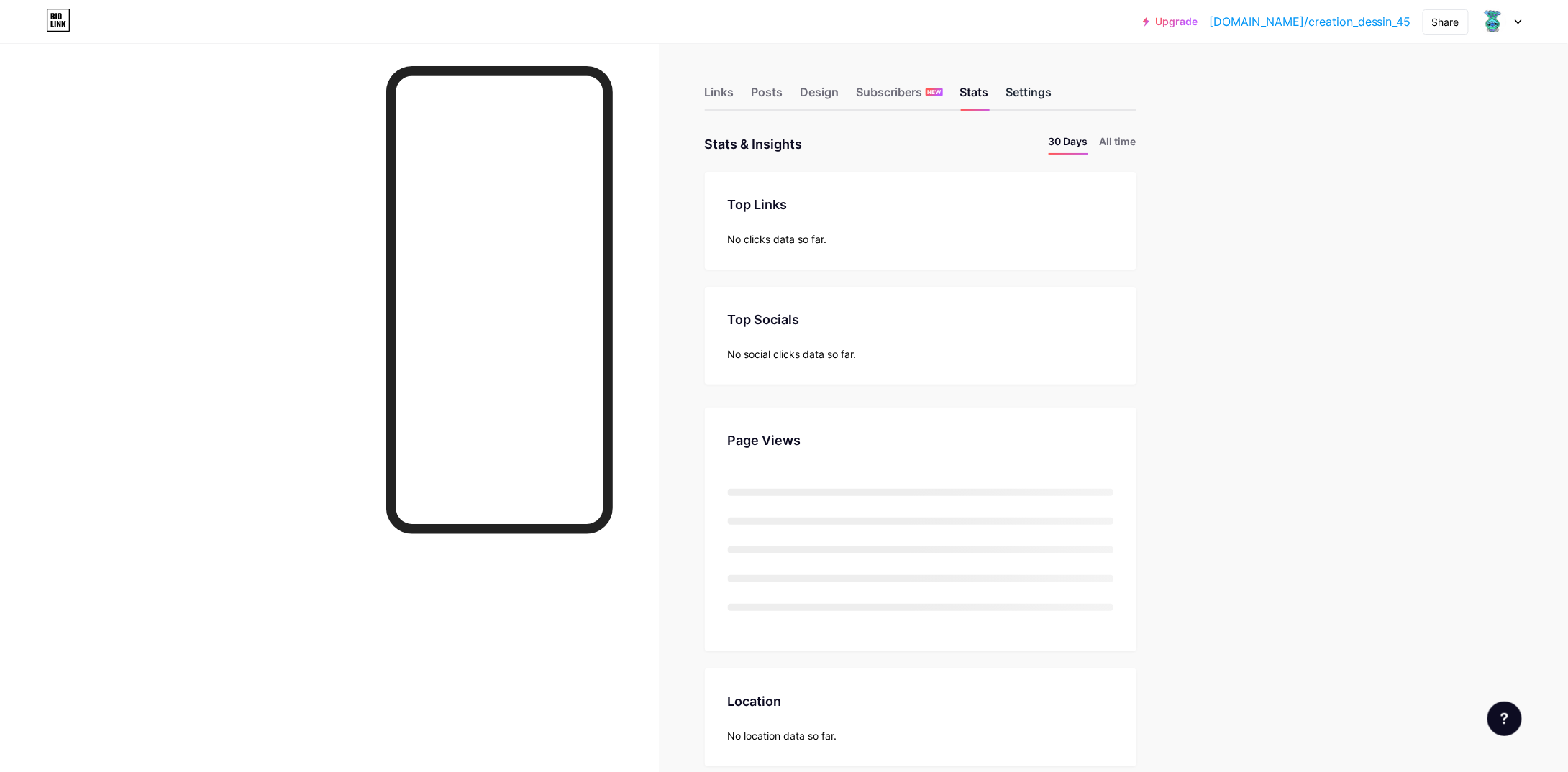
click at [1043, 93] on div "Settings" at bounding box center [1028, 96] width 46 height 26
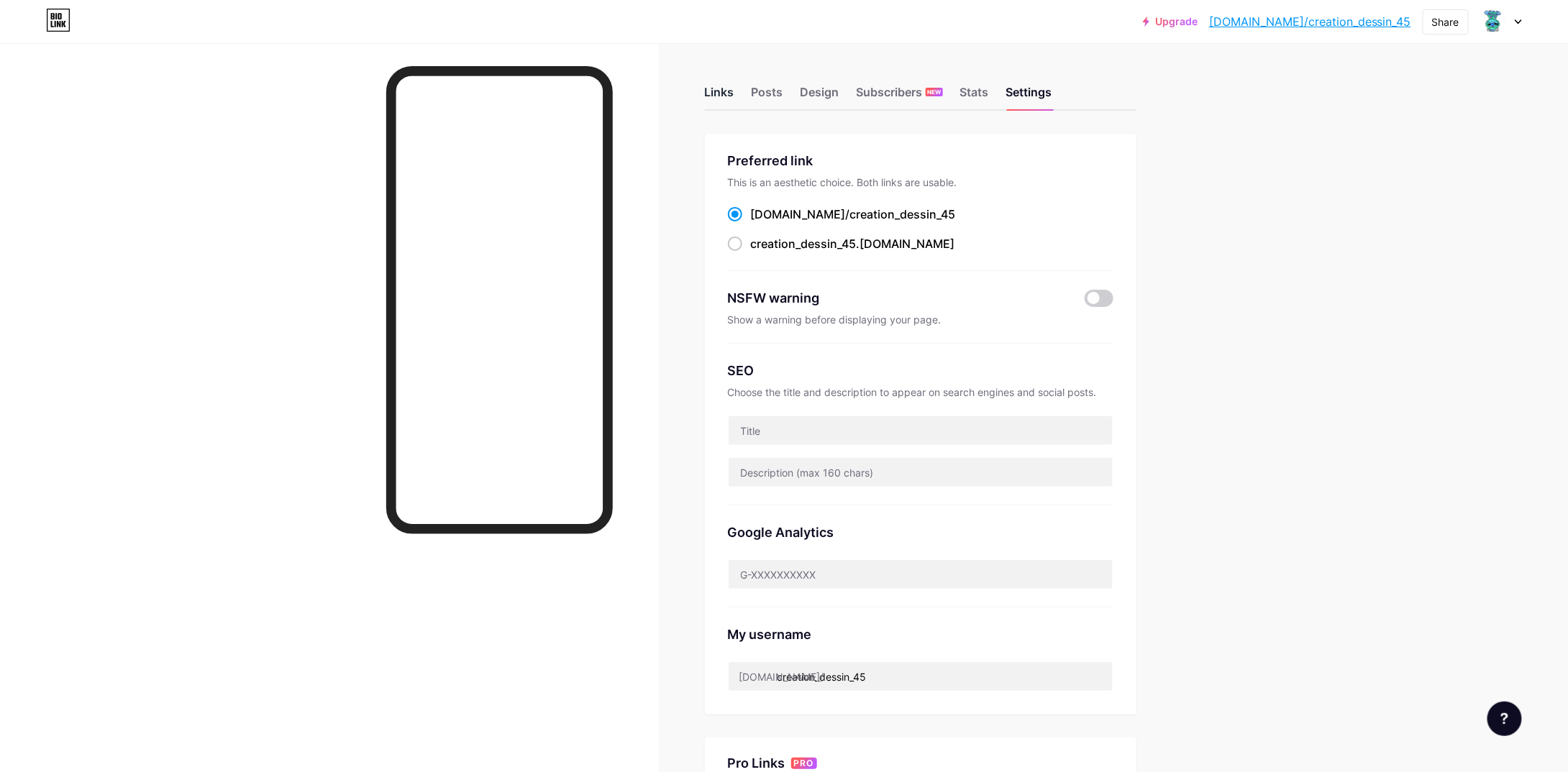
click at [731, 90] on div "Links" at bounding box center [720, 96] width 30 height 26
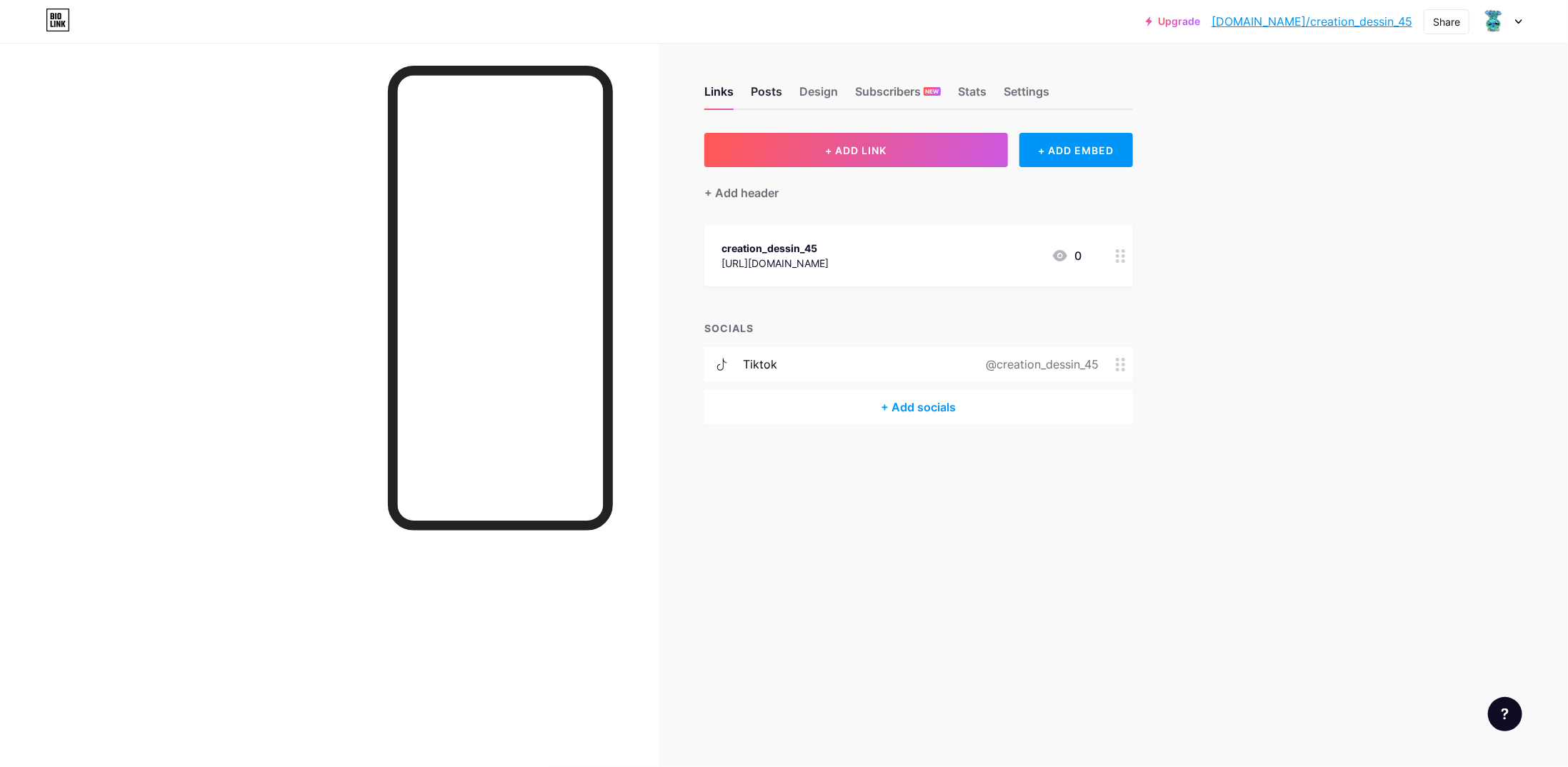
click at [763, 102] on div "Posts" at bounding box center [766, 95] width 31 height 26
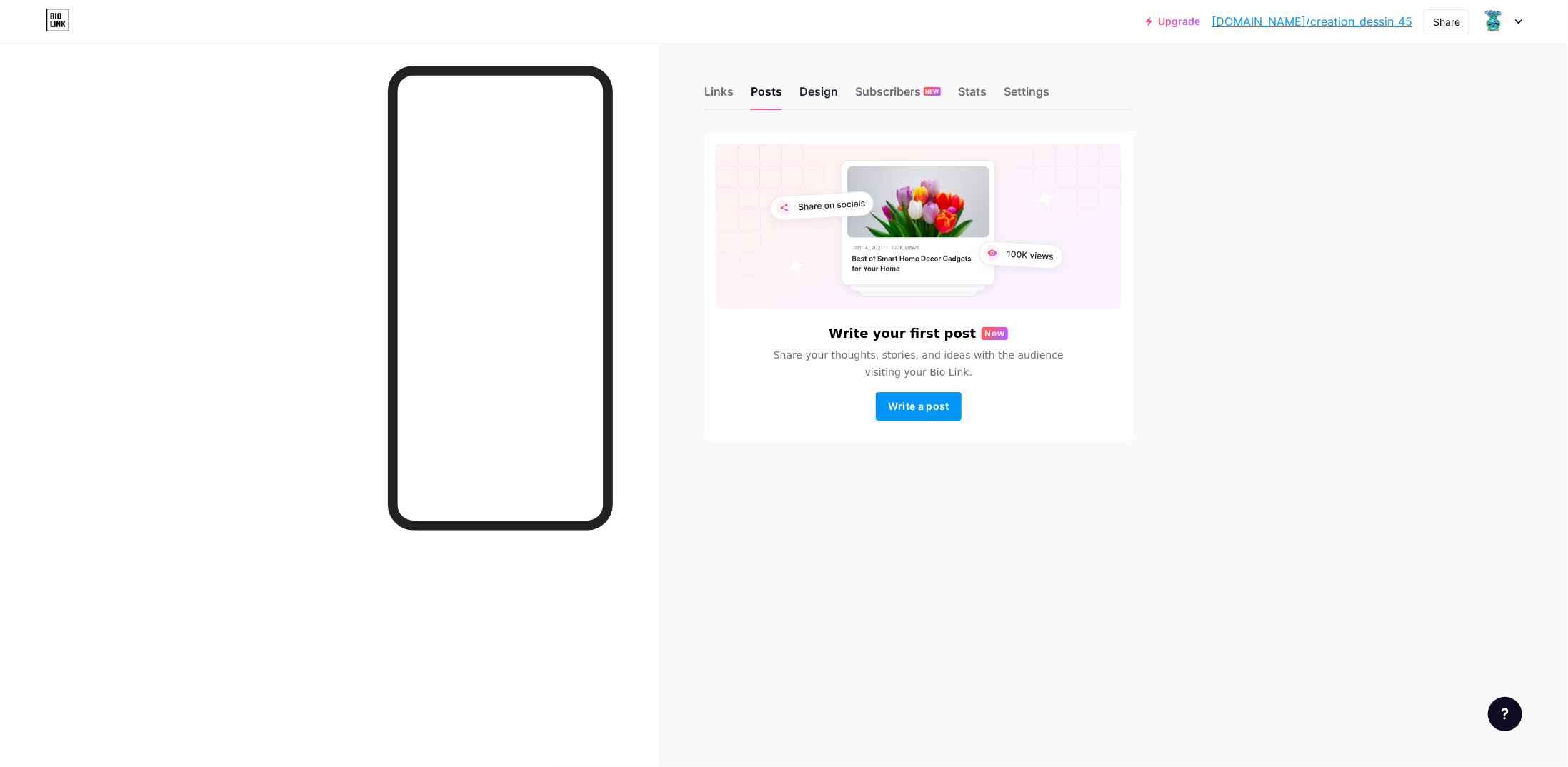
click at [810, 95] on div "Design" at bounding box center [818, 95] width 38 height 26
click at [851, 90] on div "Links Posts Design Subscribers NEW Stats Settings" at bounding box center [918, 85] width 428 height 50
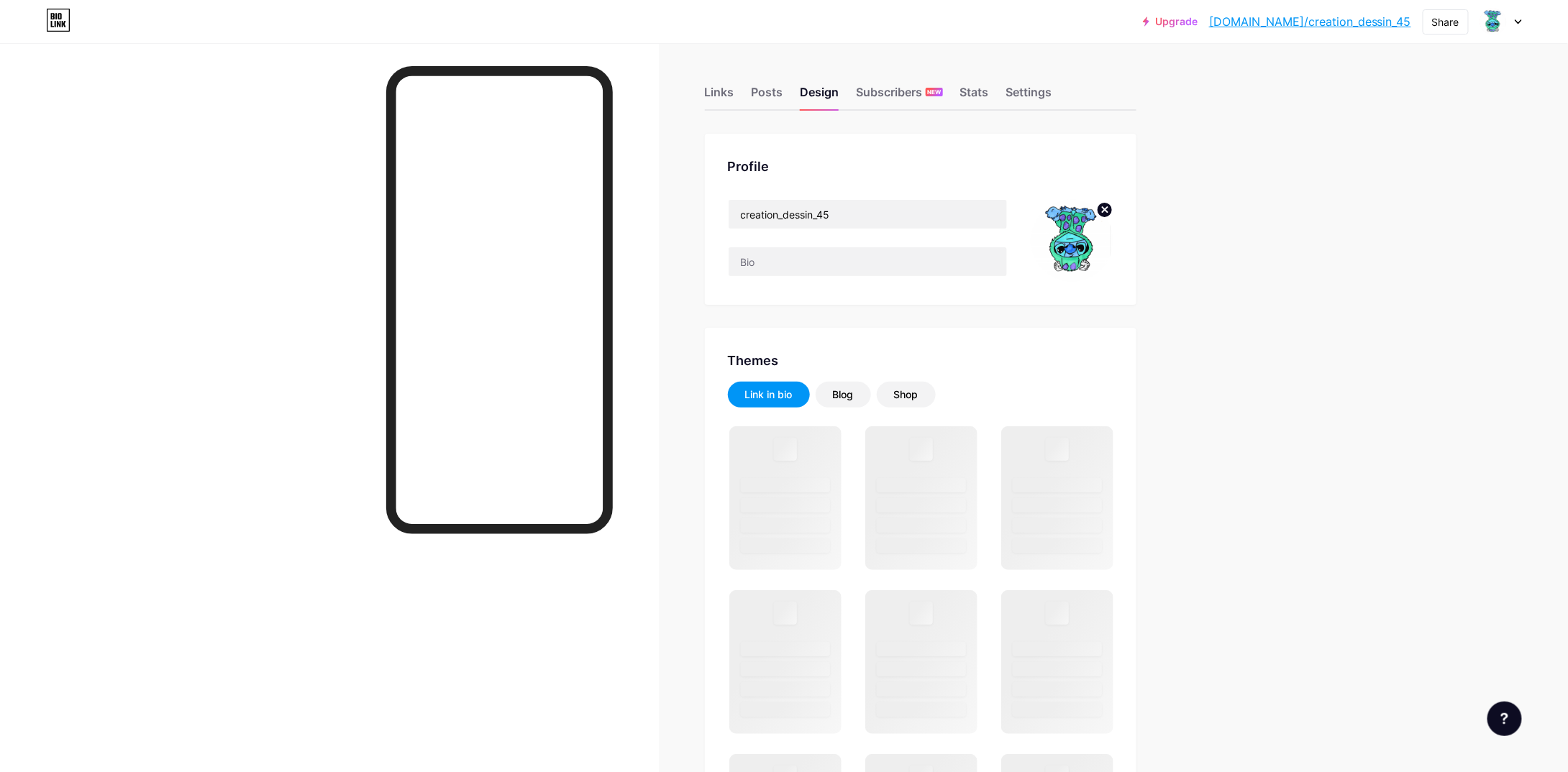
click at [1523, 15] on div "Upgrade bio.link/creati... bio.link/creation_dessin_45 Share Switch accounts cr…" at bounding box center [784, 21] width 1568 height 26
click at [1519, 24] on div at bounding box center [1501, 21] width 42 height 26
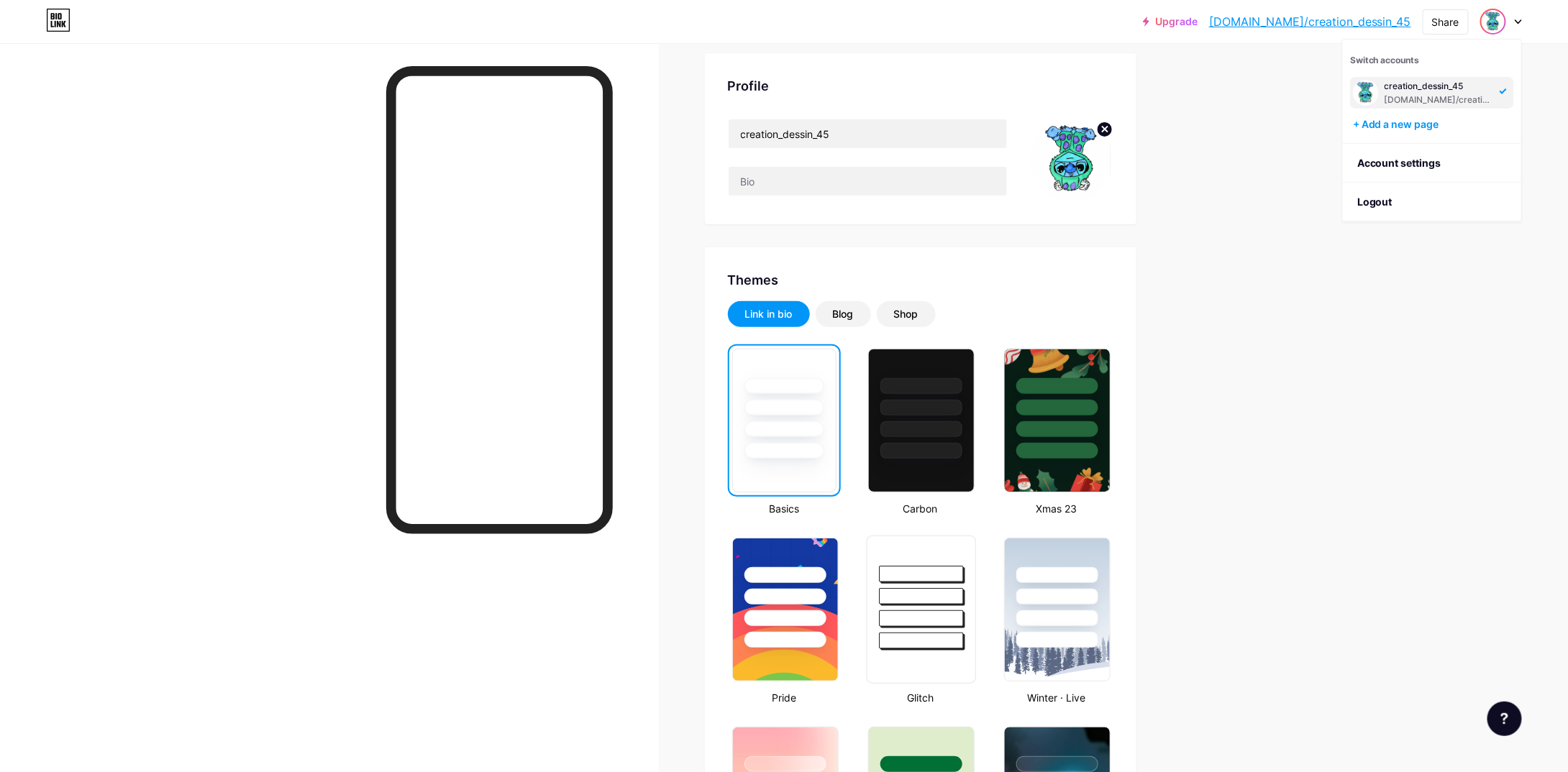
scroll to position [72, 0]
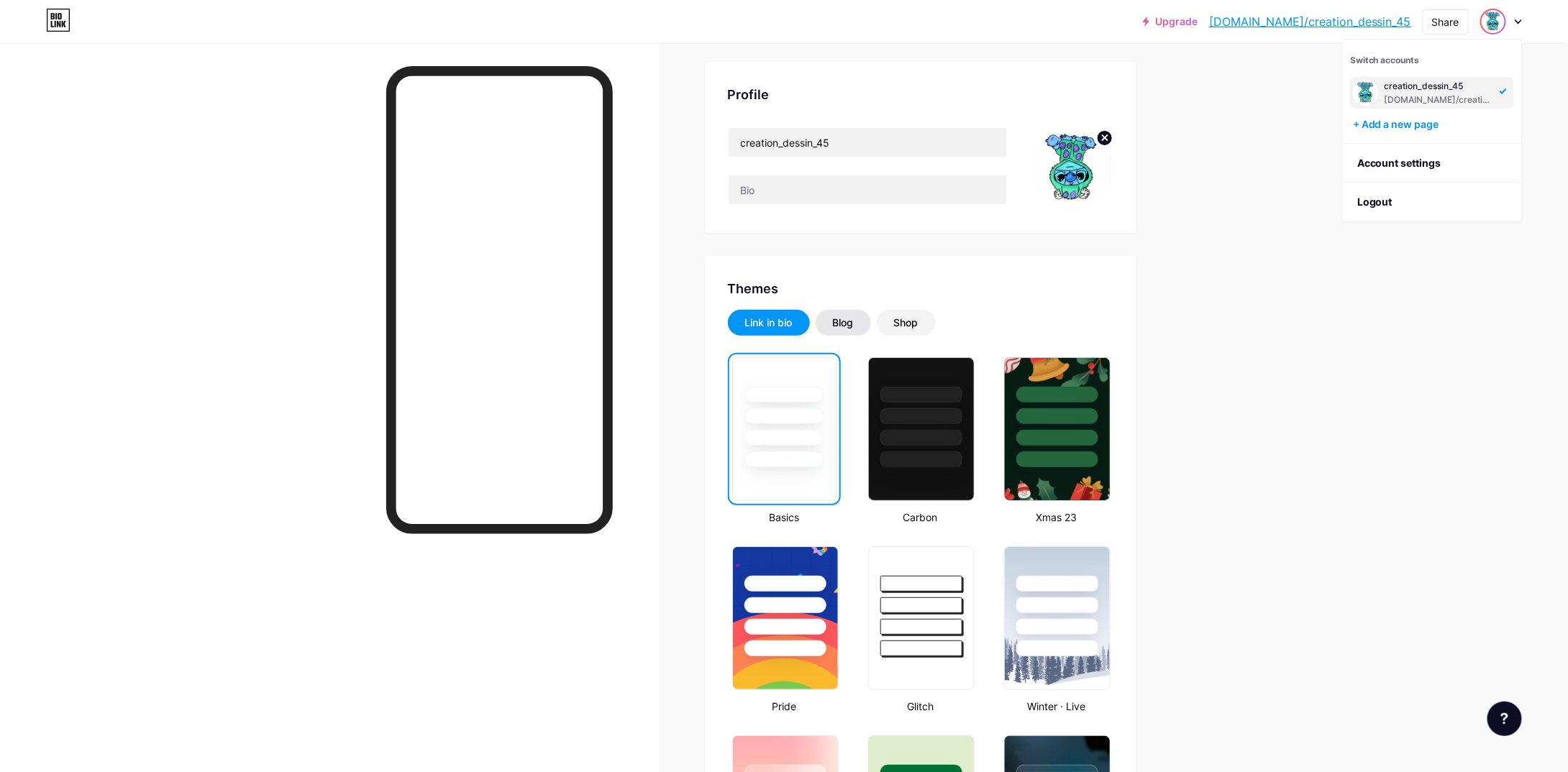
click at [838, 318] on div "Blog" at bounding box center [843, 323] width 21 height 14
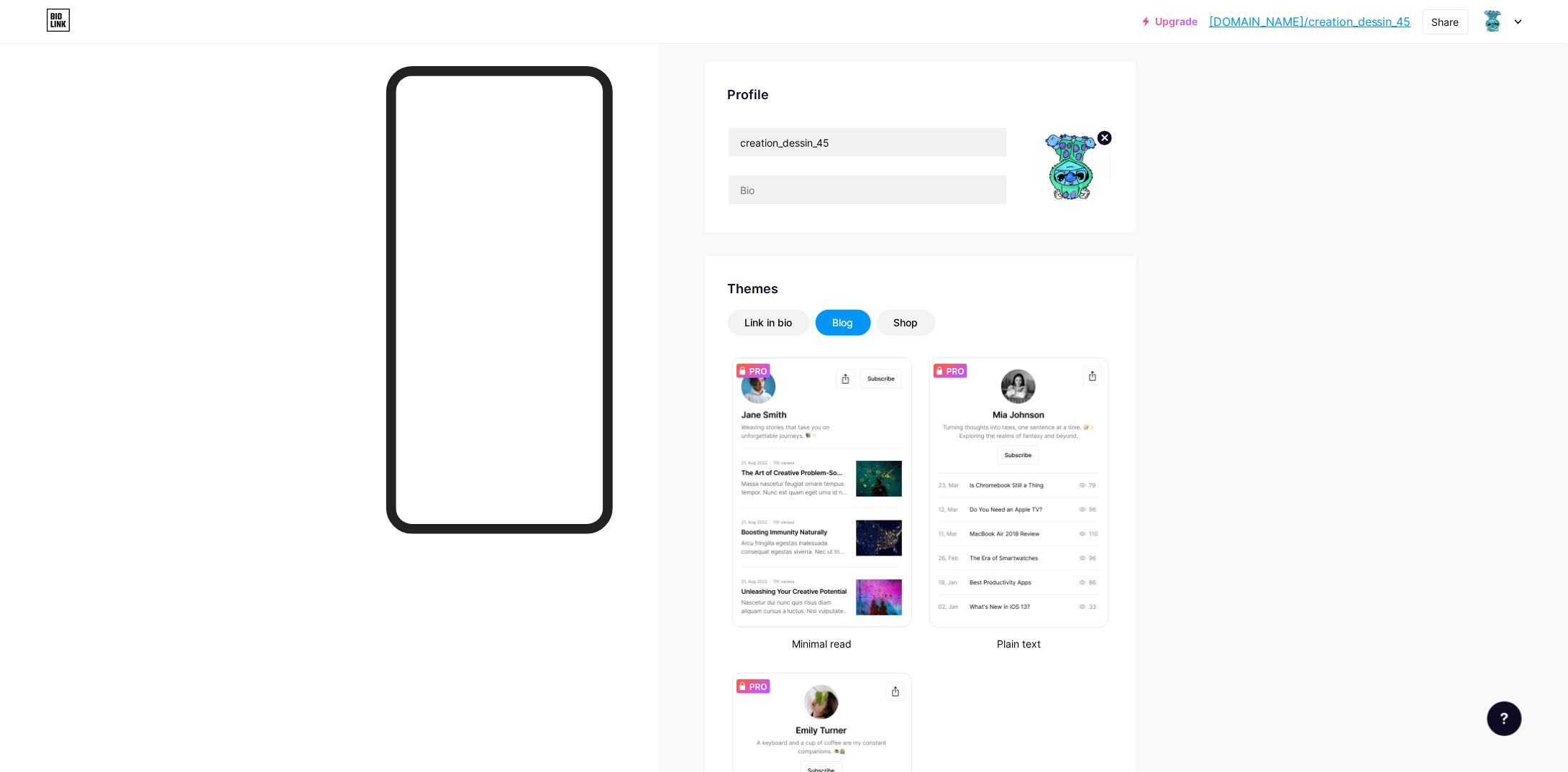
click at [1108, 140] on circle at bounding box center [1105, 138] width 16 height 16
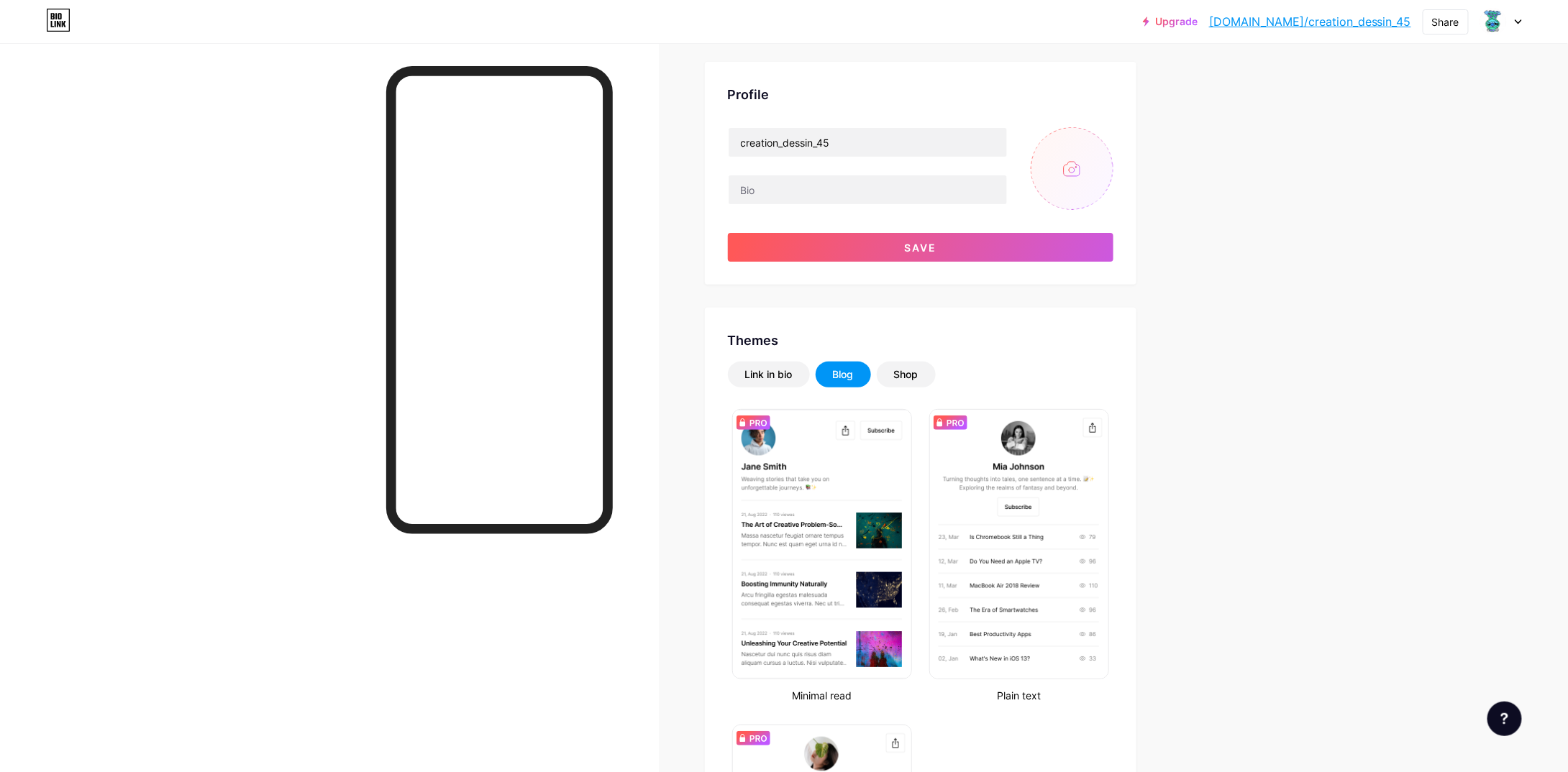
click at [1085, 161] on input "file" at bounding box center [1072, 168] width 82 height 82
type input "C:\fakepath\Numérisation_20250127.jpg"
click at [965, 251] on button "Save" at bounding box center [920, 247] width 386 height 29
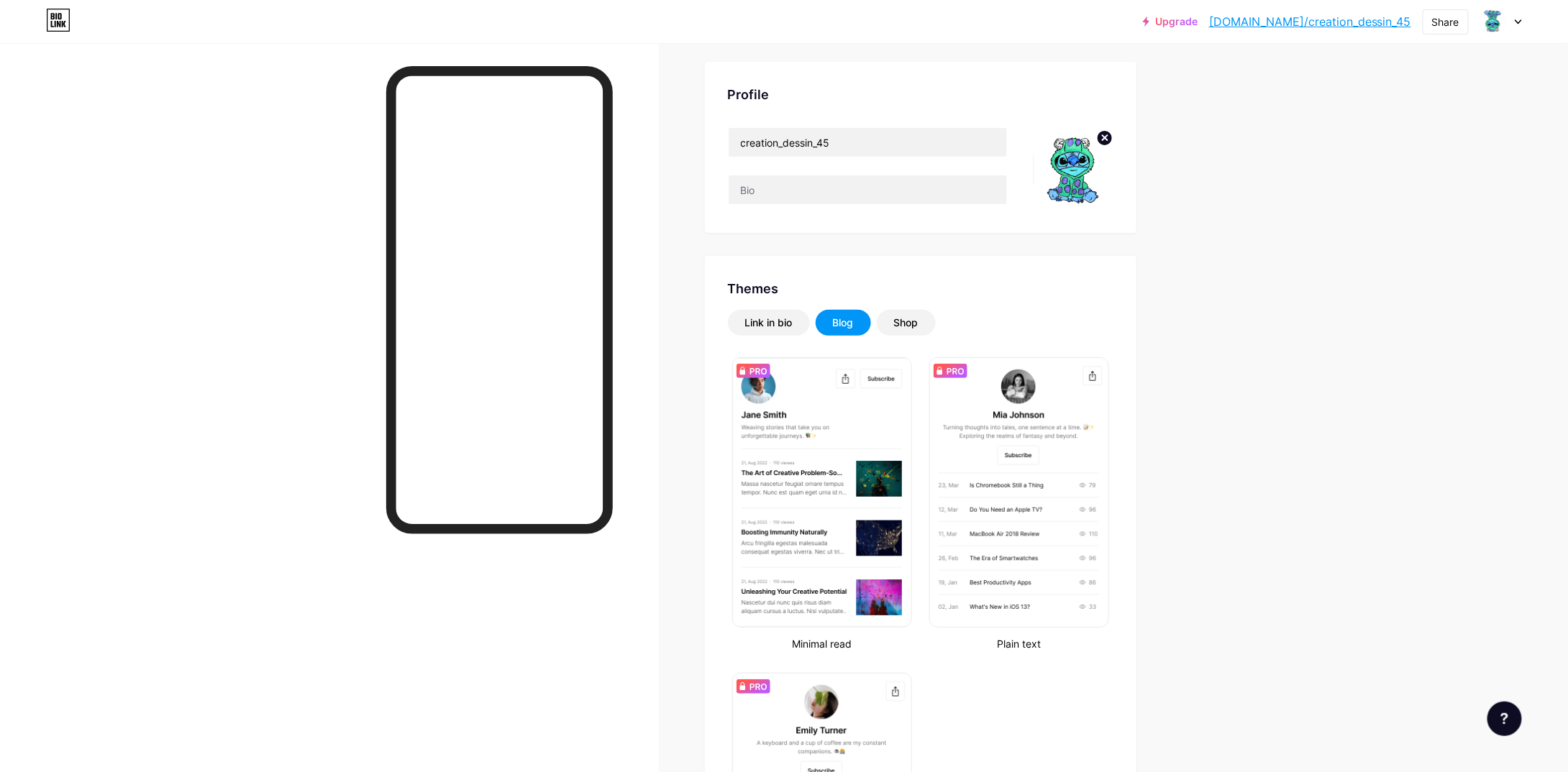
click at [1080, 163] on img at bounding box center [1072, 168] width 82 height 82
click at [1107, 141] on circle at bounding box center [1105, 138] width 16 height 16
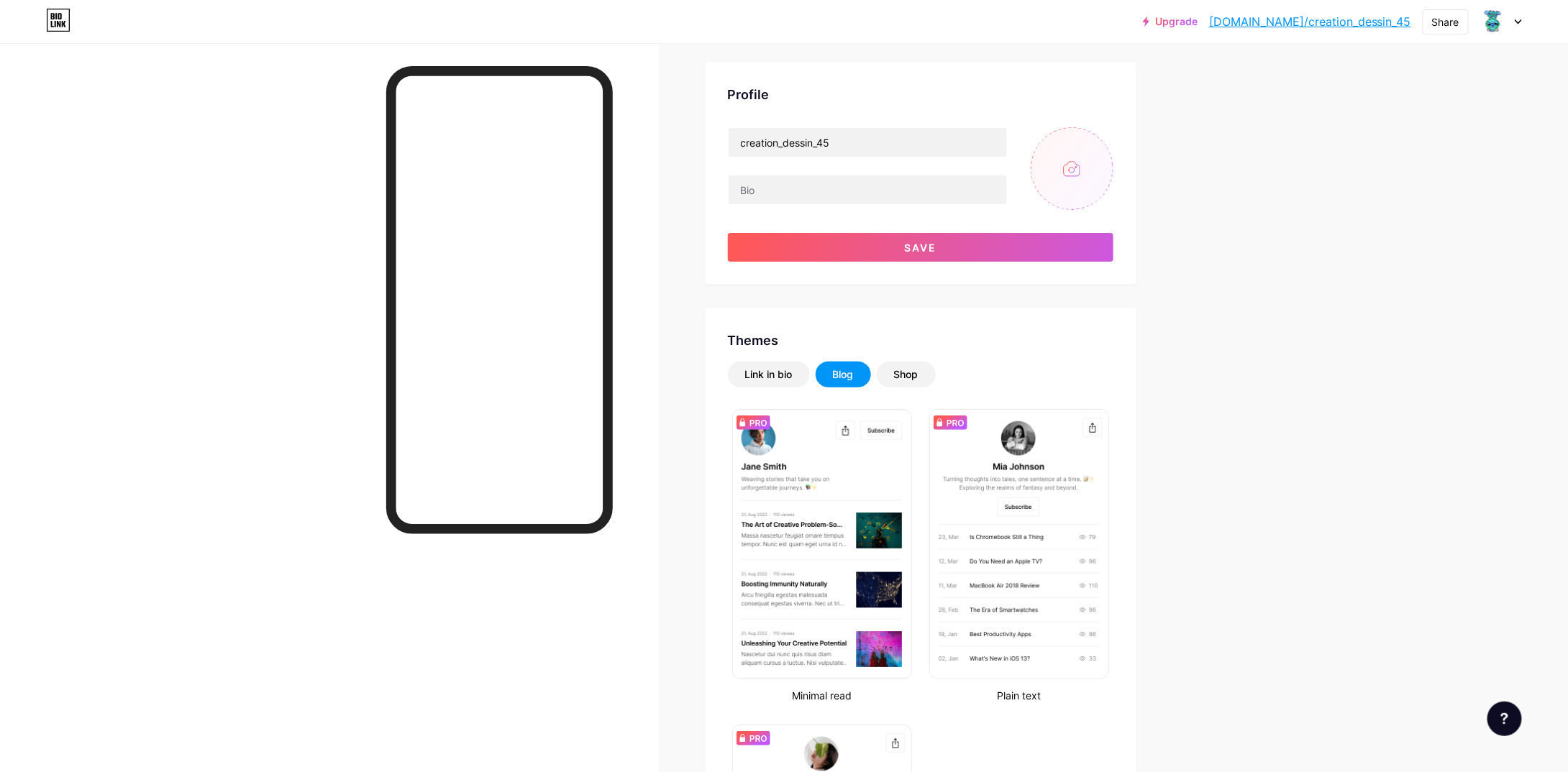
click at [1080, 174] on input "file" at bounding box center [1072, 168] width 82 height 82
type input "C:\fakepath\Numérisation_20250127.jpg"
click at [955, 241] on button "Save" at bounding box center [920, 247] width 386 height 29
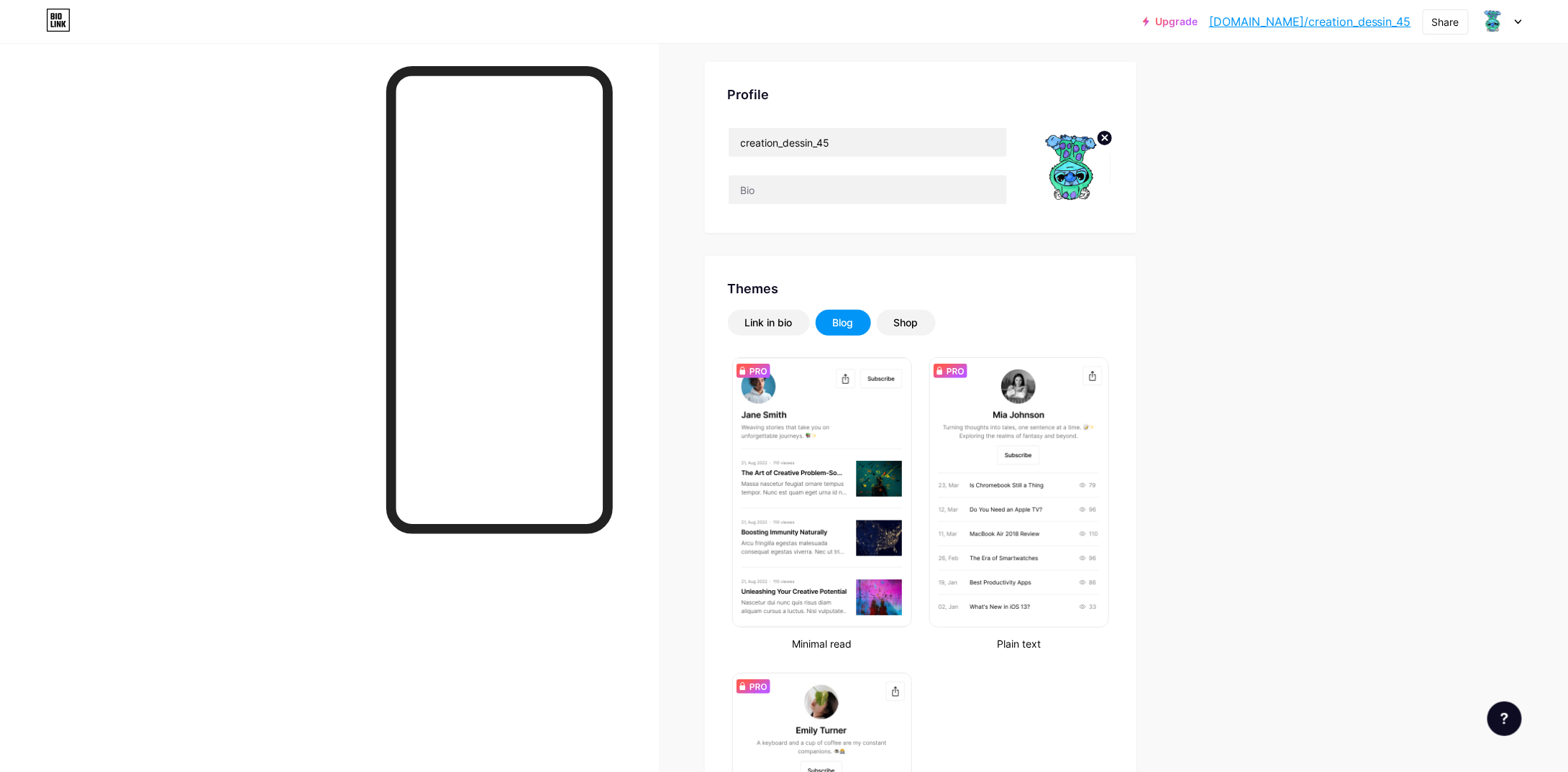
click at [1109, 135] on circle at bounding box center [1105, 138] width 16 height 16
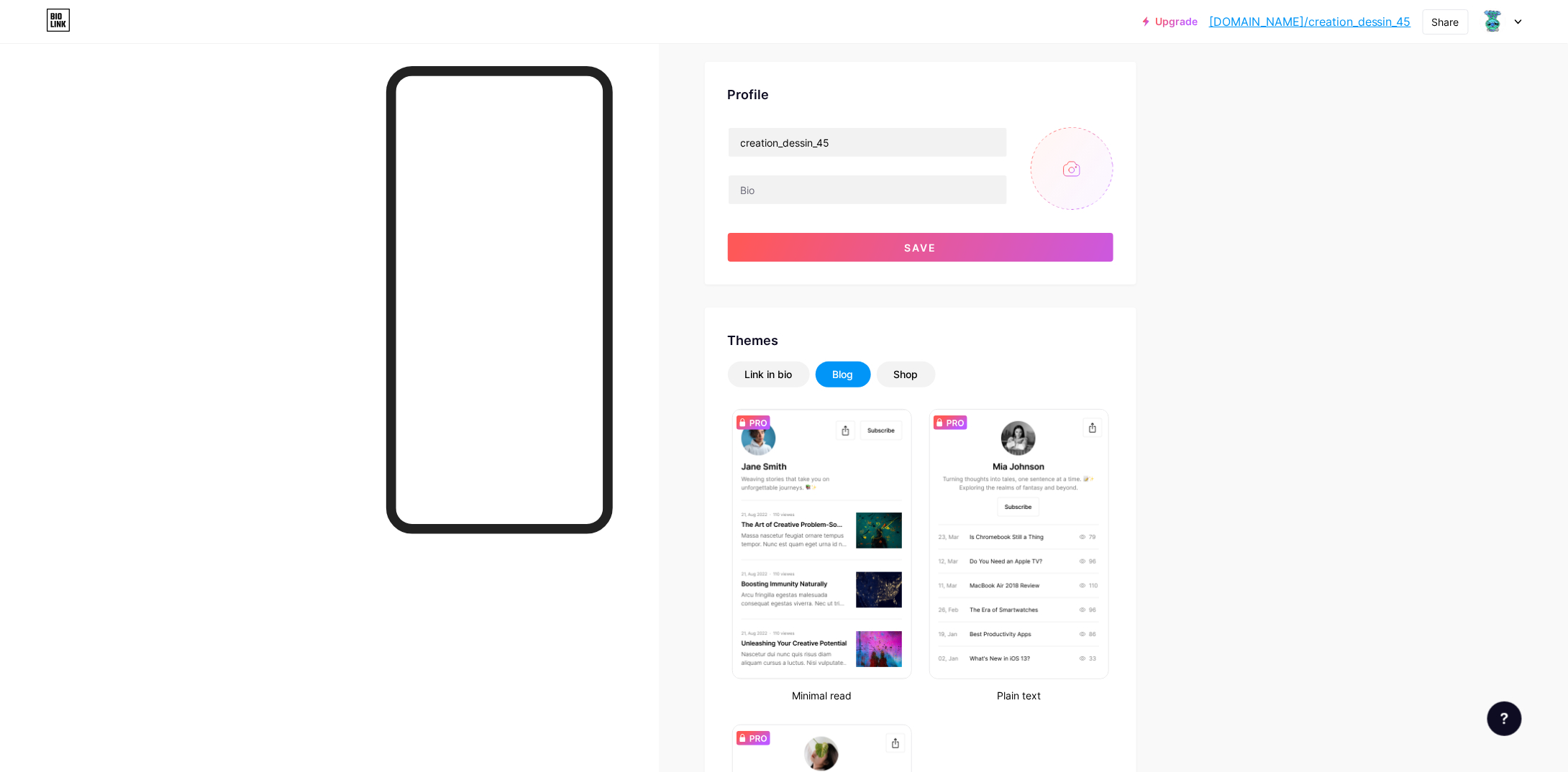
click at [1104, 189] on input "file" at bounding box center [1072, 168] width 82 height 82
type input "C:\fakepath\Numérisation_20250122 (2).jpg"
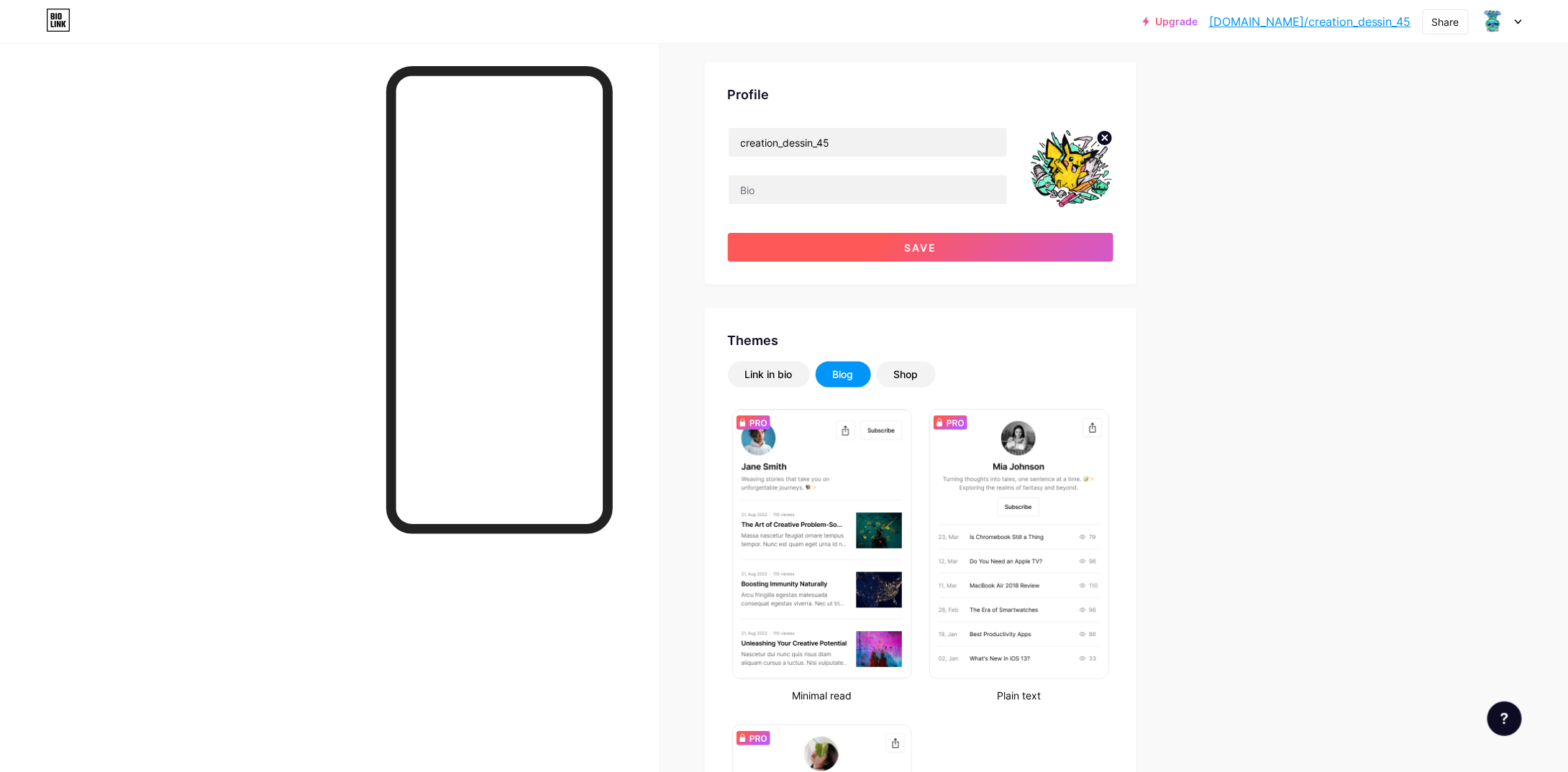
click at [826, 247] on button "Save" at bounding box center [920, 247] width 386 height 29
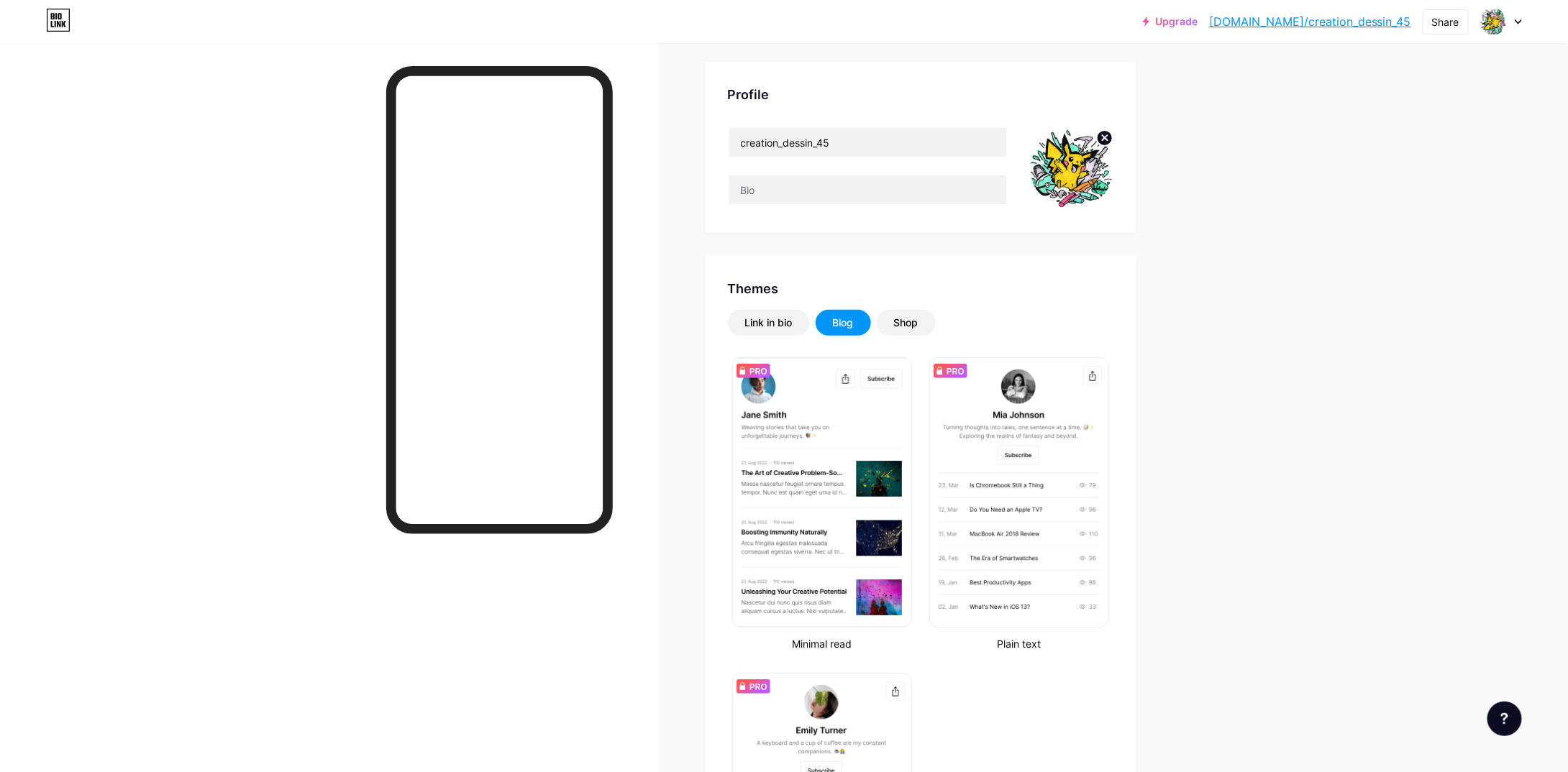
click at [1109, 141] on circle at bounding box center [1105, 138] width 16 height 16
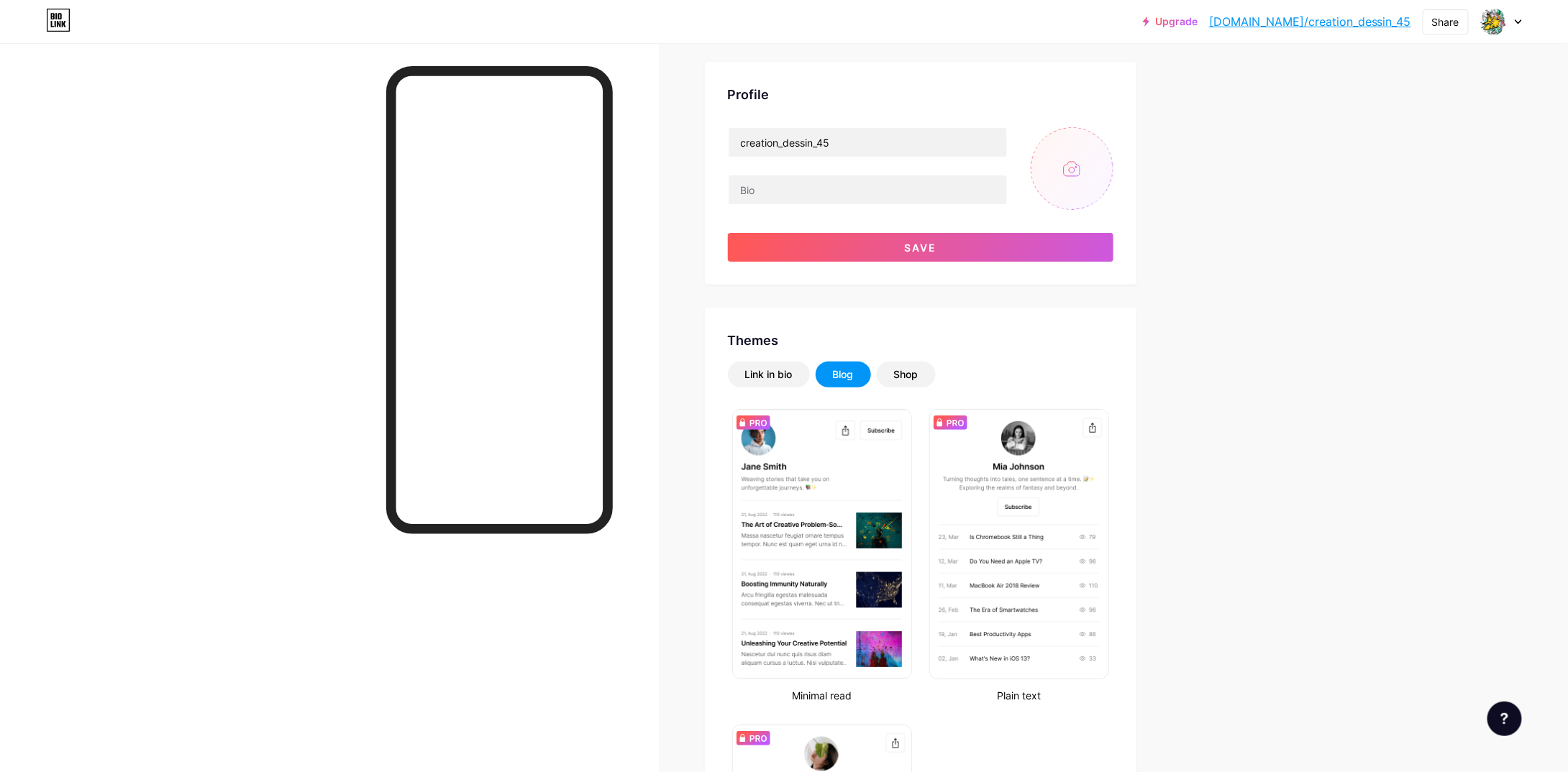
click at [1093, 165] on input "file" at bounding box center [1072, 168] width 82 height 82
type input "C:\fakepath\Numérisation_20250127.jpg"
click at [966, 250] on button "Save" at bounding box center [920, 247] width 386 height 29
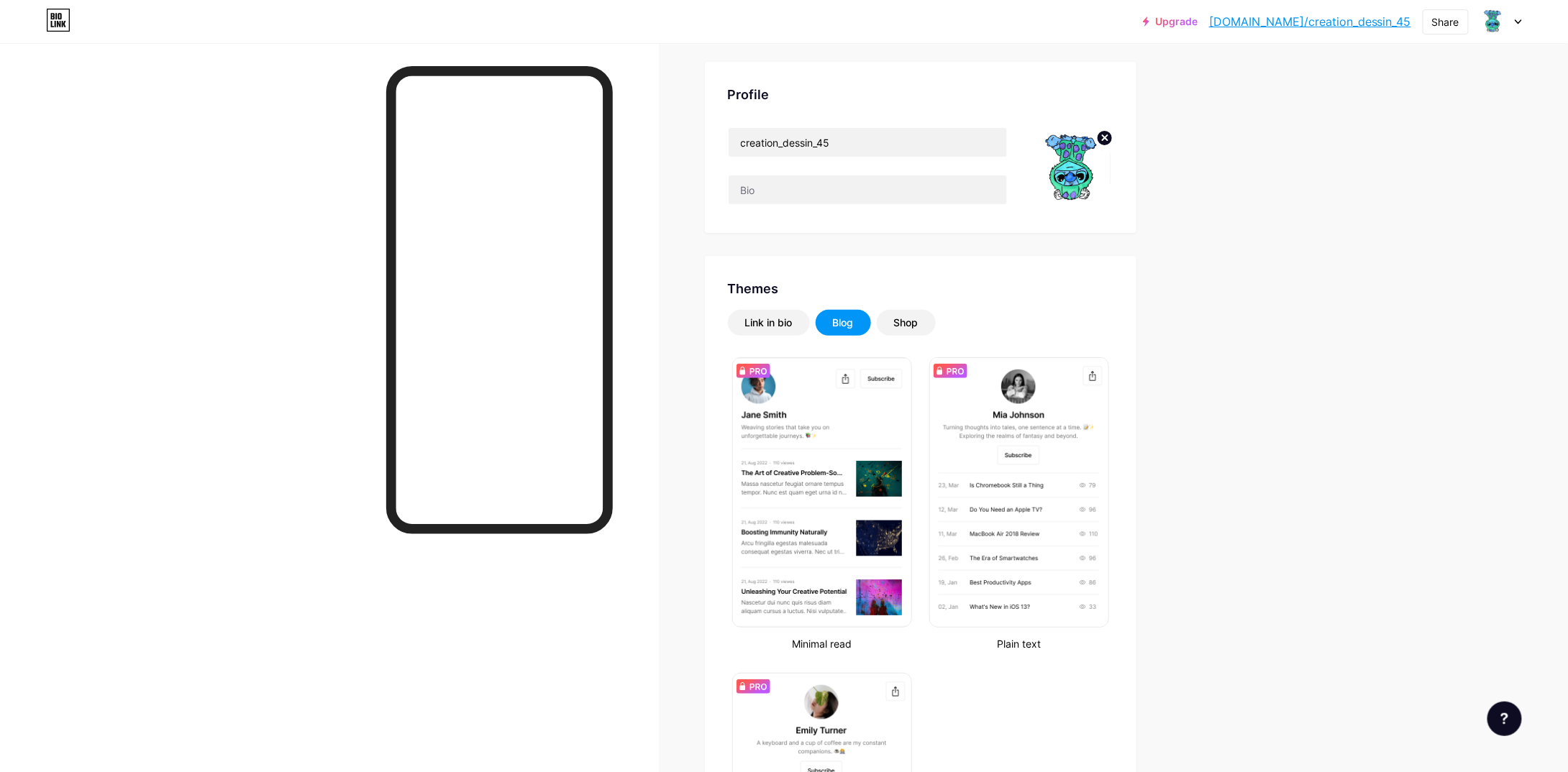
click at [1112, 142] on circle at bounding box center [1105, 138] width 16 height 16
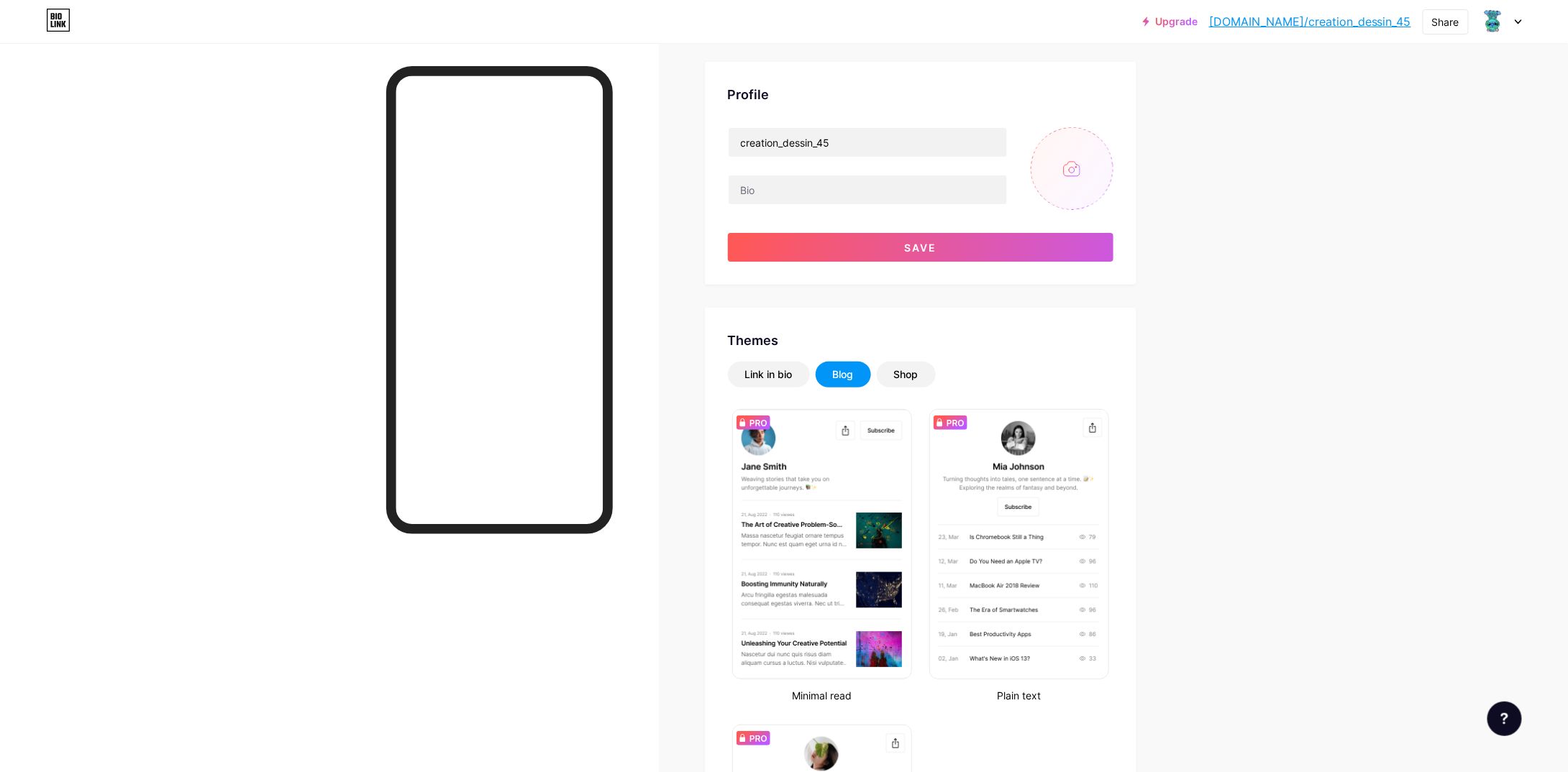
click at [1109, 174] on input "file" at bounding box center [1072, 168] width 82 height 82
type input "C:\fakepath\Numérisation_20250127.jpg"
click at [893, 247] on button "Save" at bounding box center [920, 247] width 386 height 29
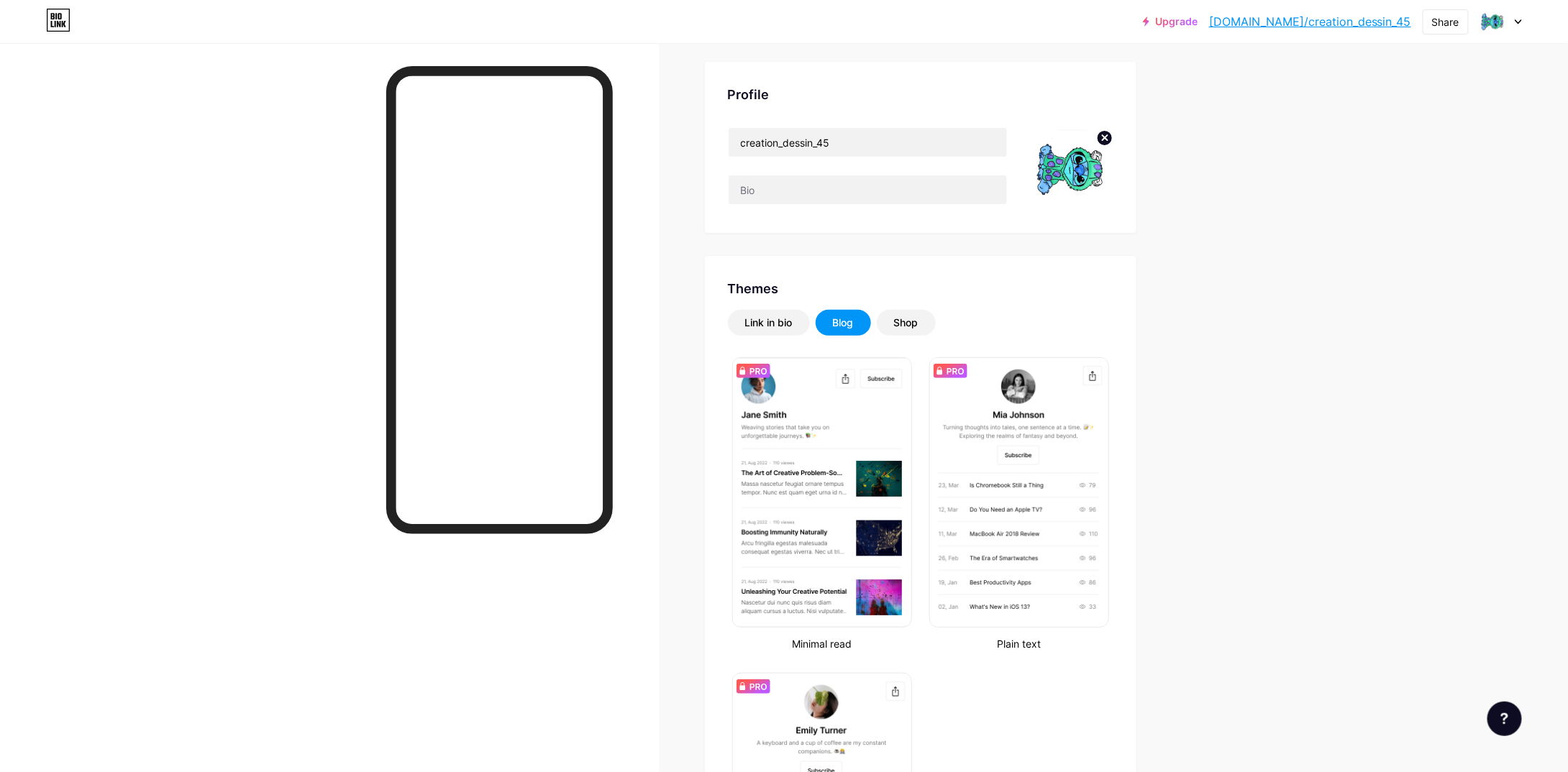
click at [1105, 141] on circle at bounding box center [1105, 138] width 16 height 16
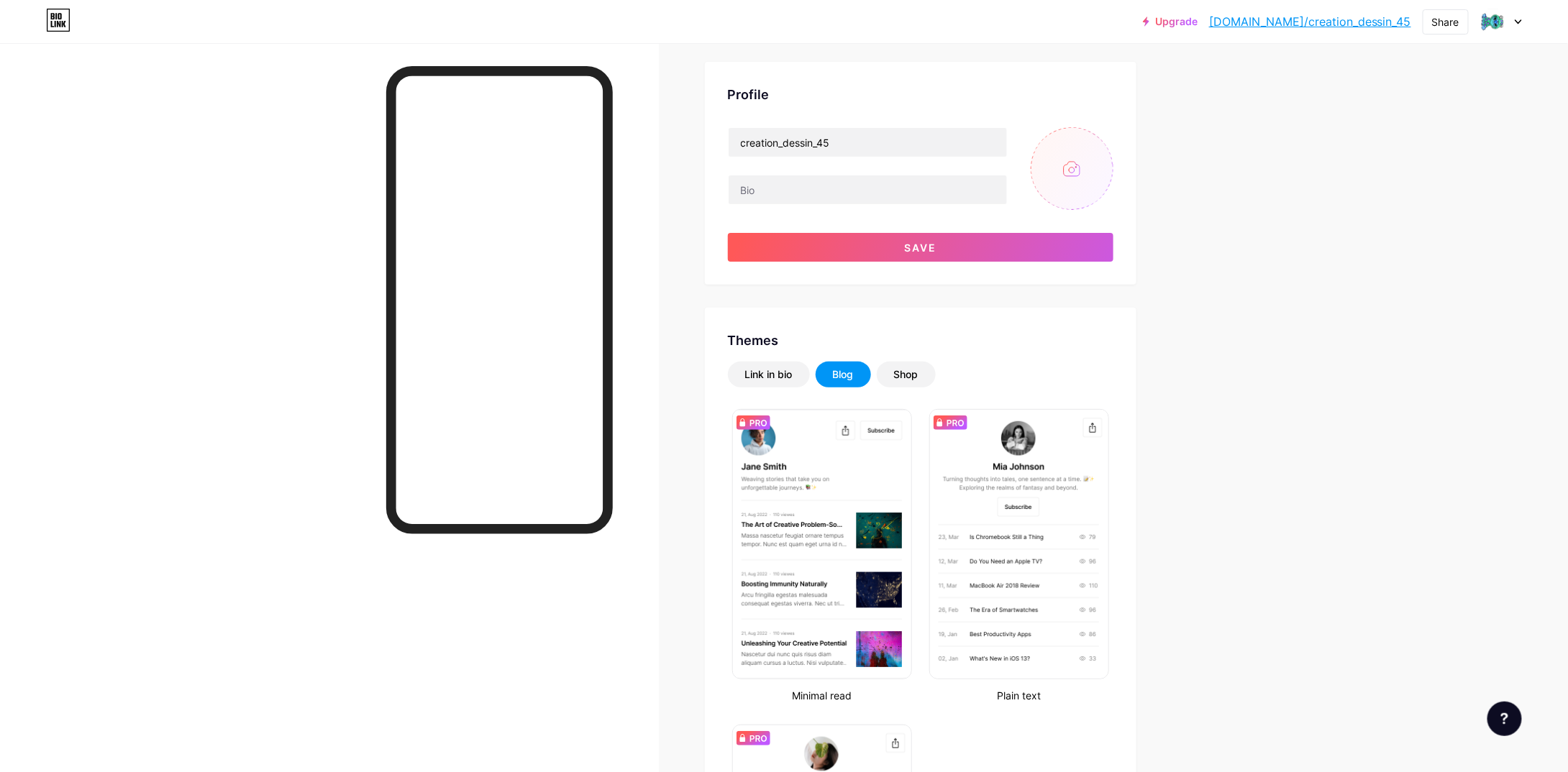
click at [1087, 167] on input "file" at bounding box center [1072, 168] width 82 height 82
type input "C:\fakepath\Numérisation_20241206 (2).jpg"
click at [902, 250] on button "Save" at bounding box center [920, 247] width 386 height 29
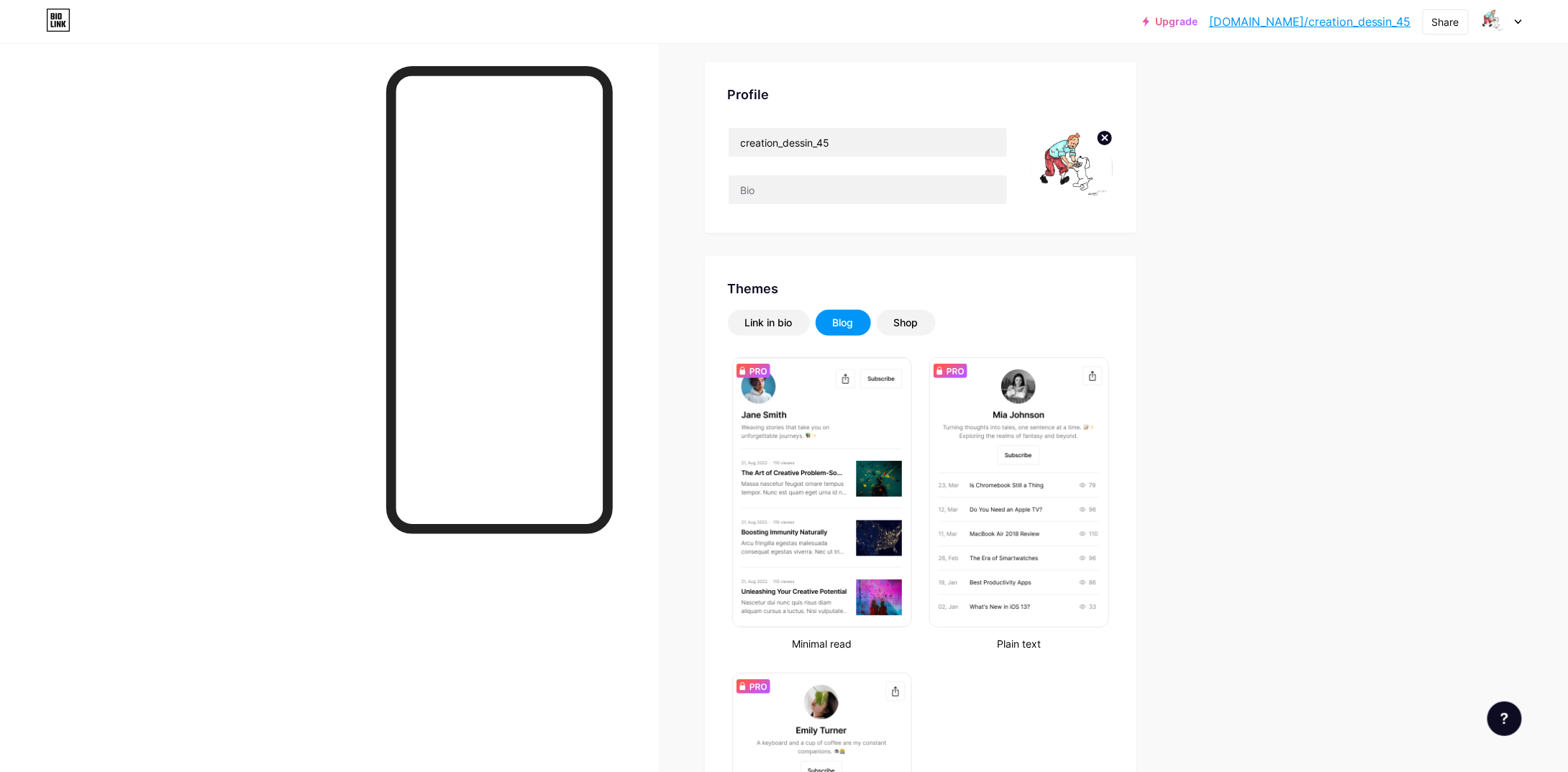
click at [1106, 140] on icon at bounding box center [1104, 138] width 5 height 5
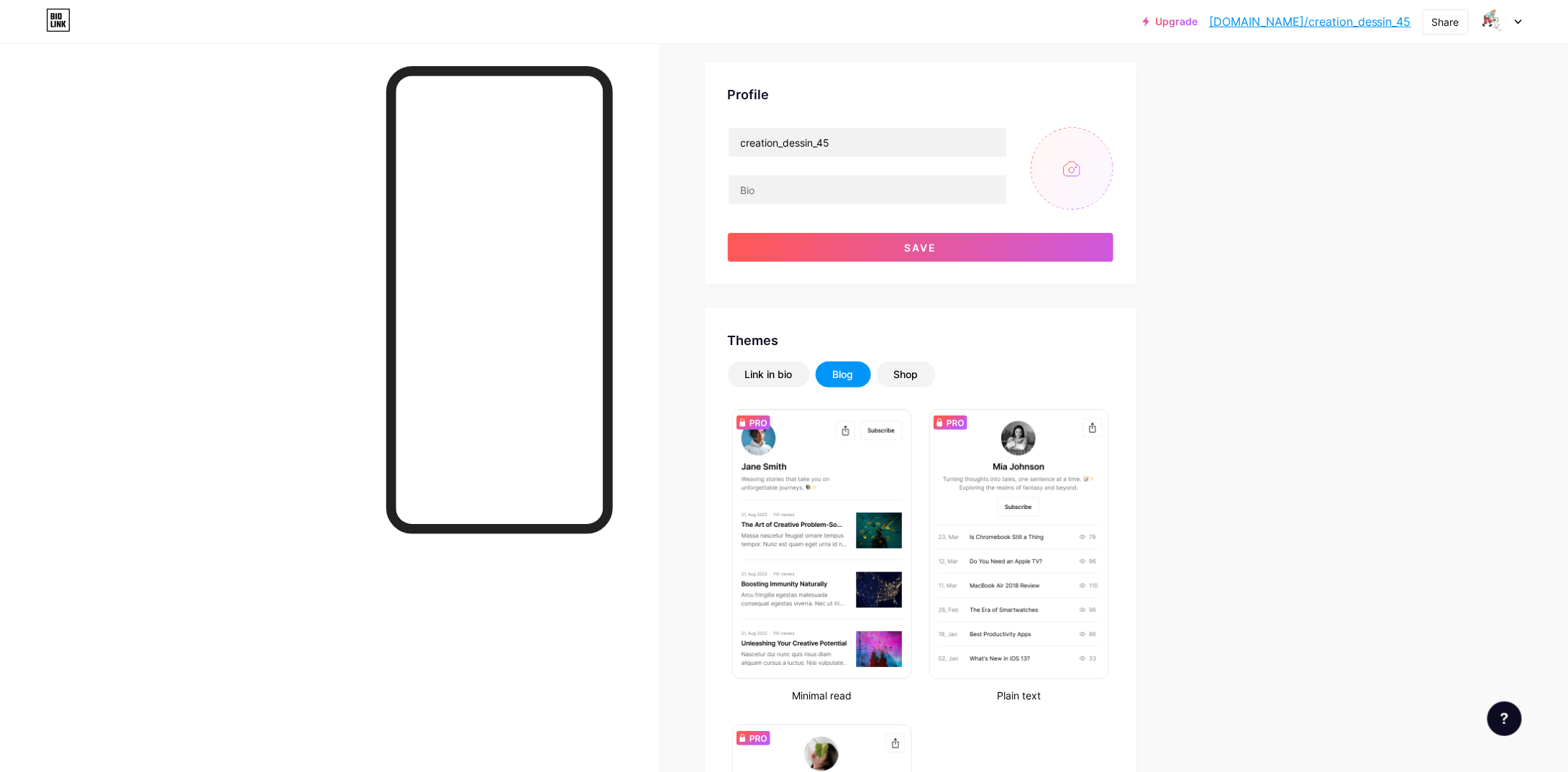
click at [1085, 179] on input "file" at bounding box center [1072, 168] width 82 height 82
type input "C:\fakepath\Numérisation_20250127.jpg"
click at [967, 254] on button "Save" at bounding box center [920, 247] width 386 height 29
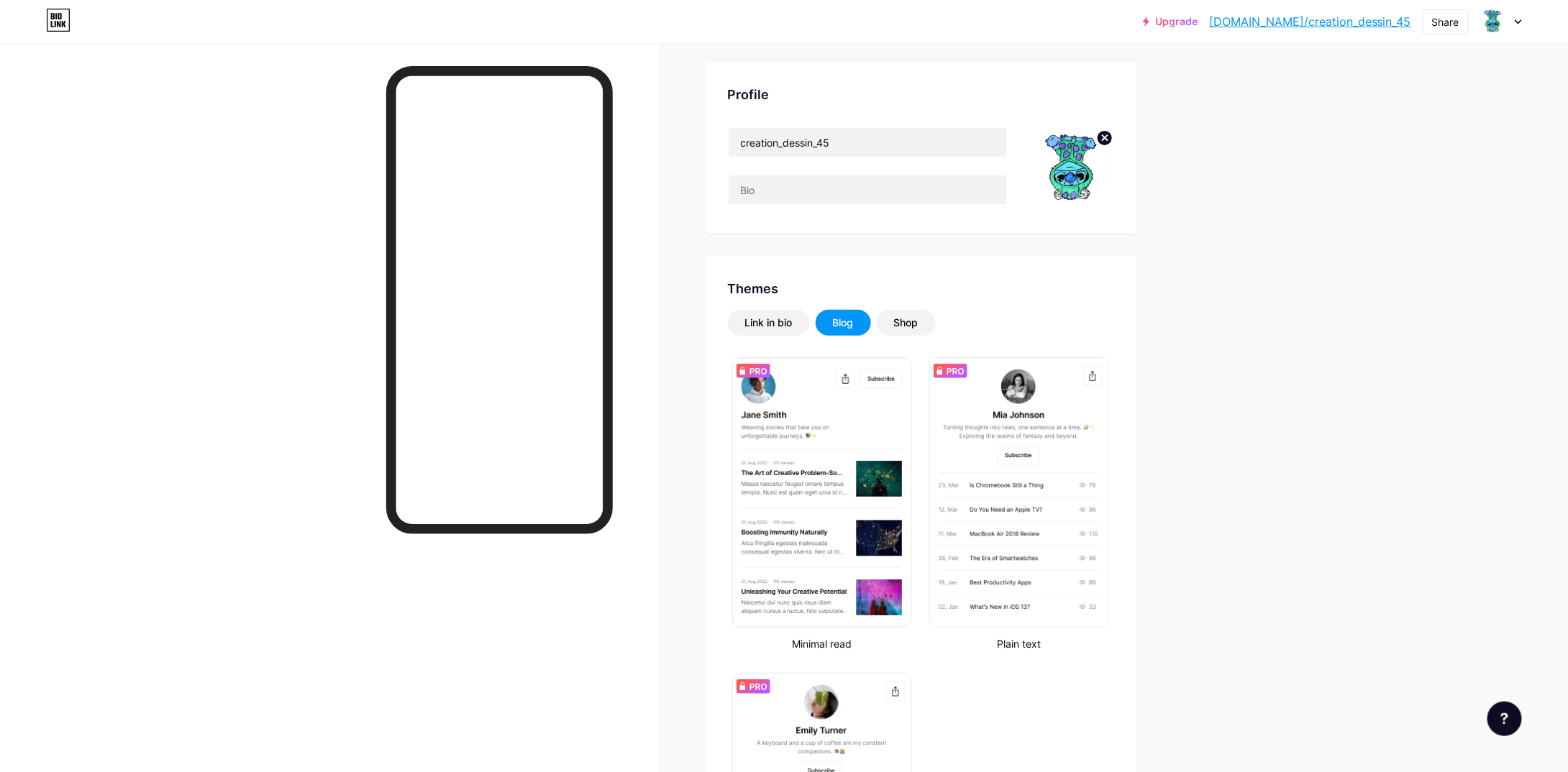
click at [1110, 141] on circle at bounding box center [1105, 138] width 16 height 16
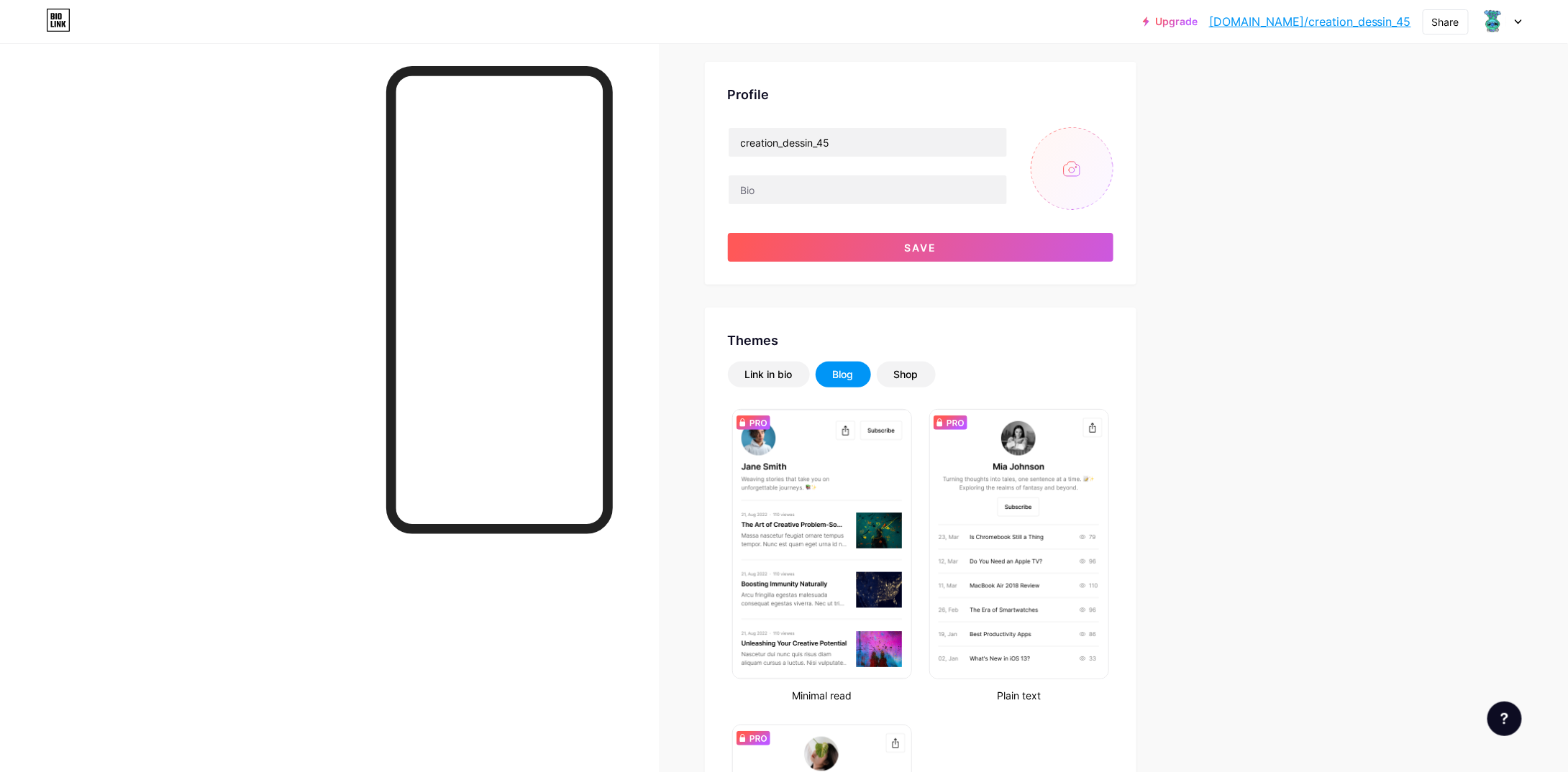
click at [1097, 153] on input "file" at bounding box center [1072, 168] width 82 height 82
type input "C:\fakepath\Numérisation_20250127.jpg"
click at [949, 245] on button "Save" at bounding box center [920, 247] width 386 height 29
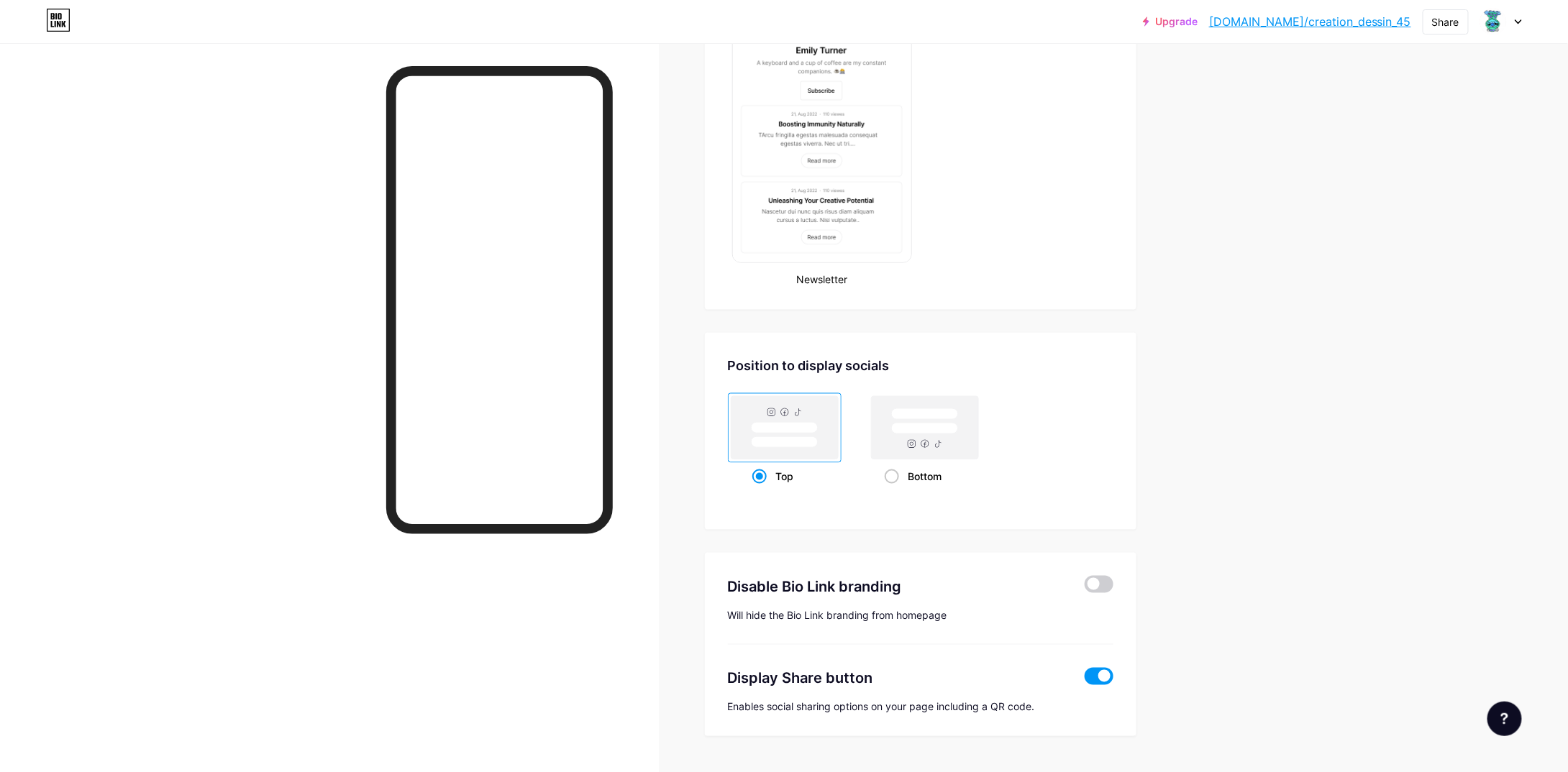
scroll to position [786, 0]
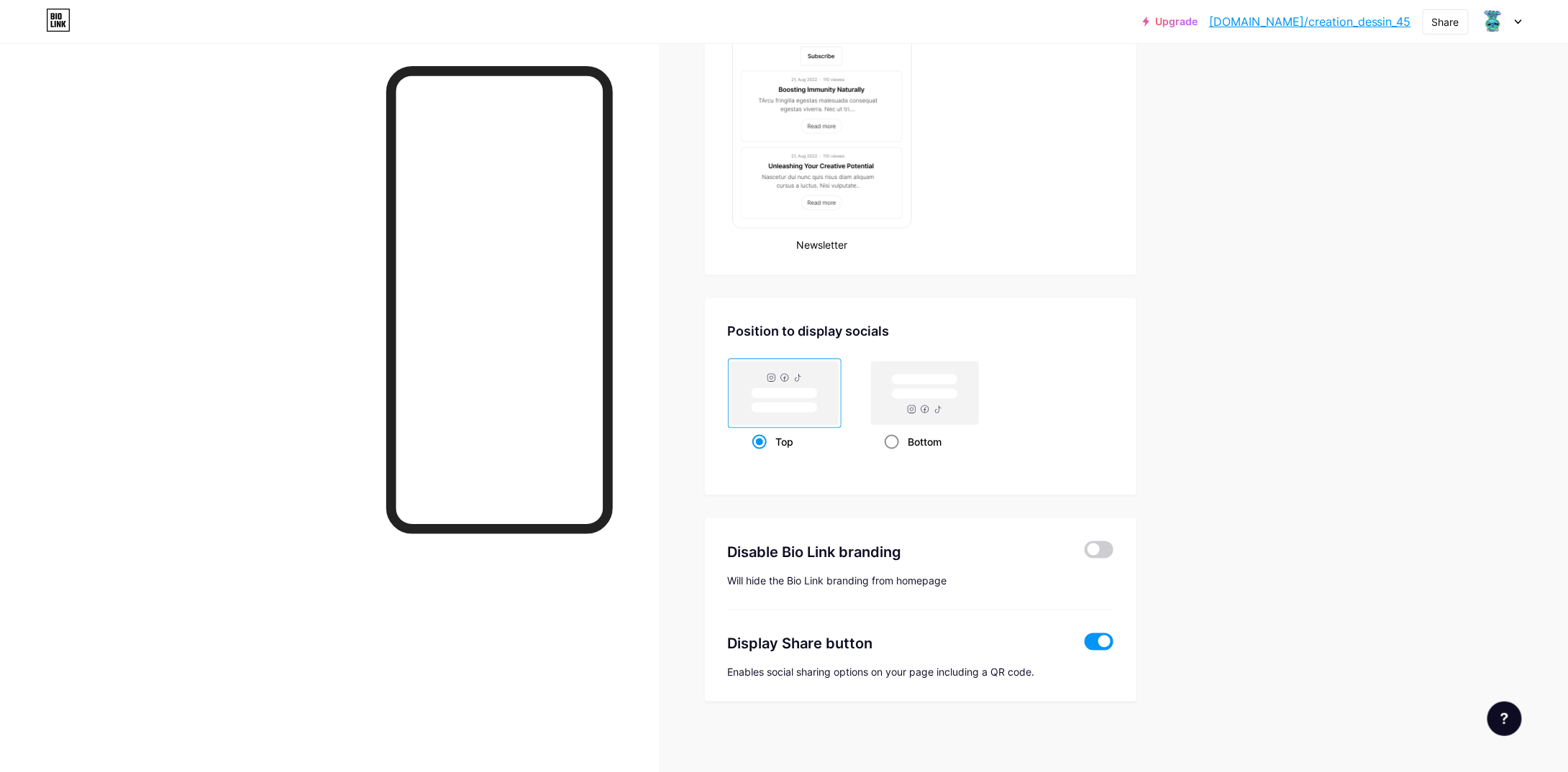
click at [899, 437] on span at bounding box center [892, 442] width 14 height 14
click at [894, 455] on input "Bottom" at bounding box center [890, 460] width 9 height 9
radio input "true"
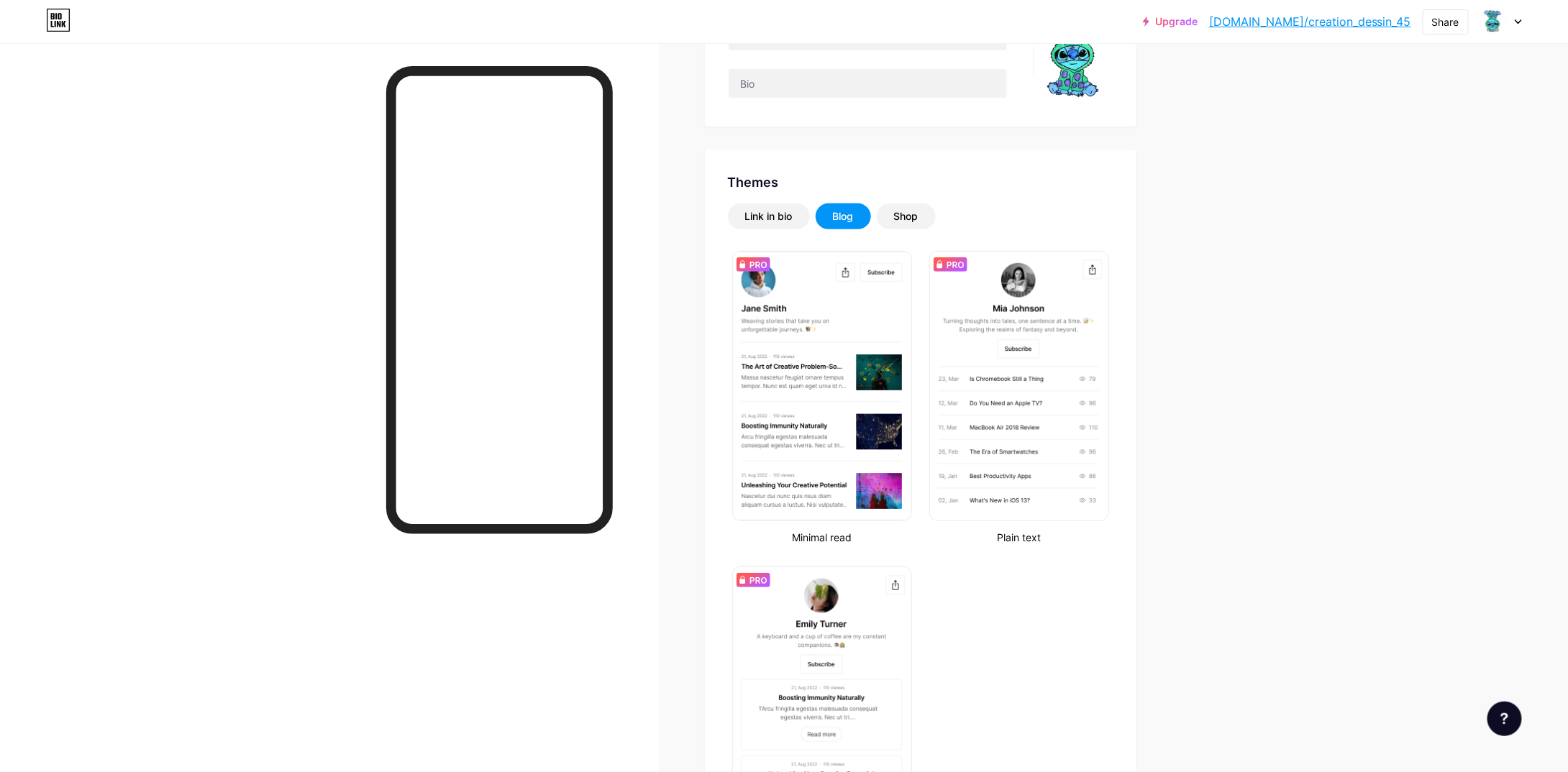
scroll to position [68, 0]
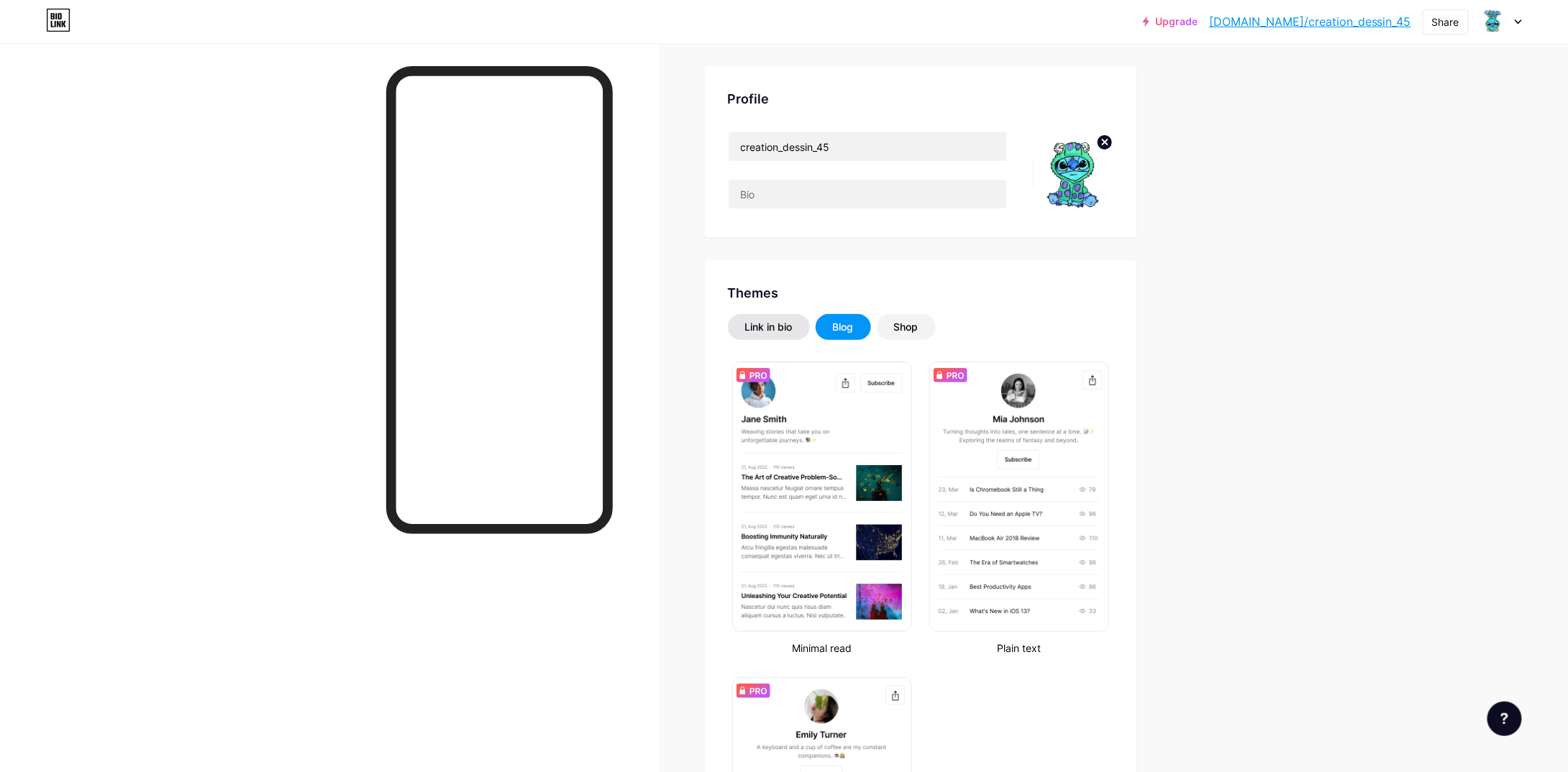
click at [809, 325] on div "Link in bio" at bounding box center [769, 327] width 82 height 26
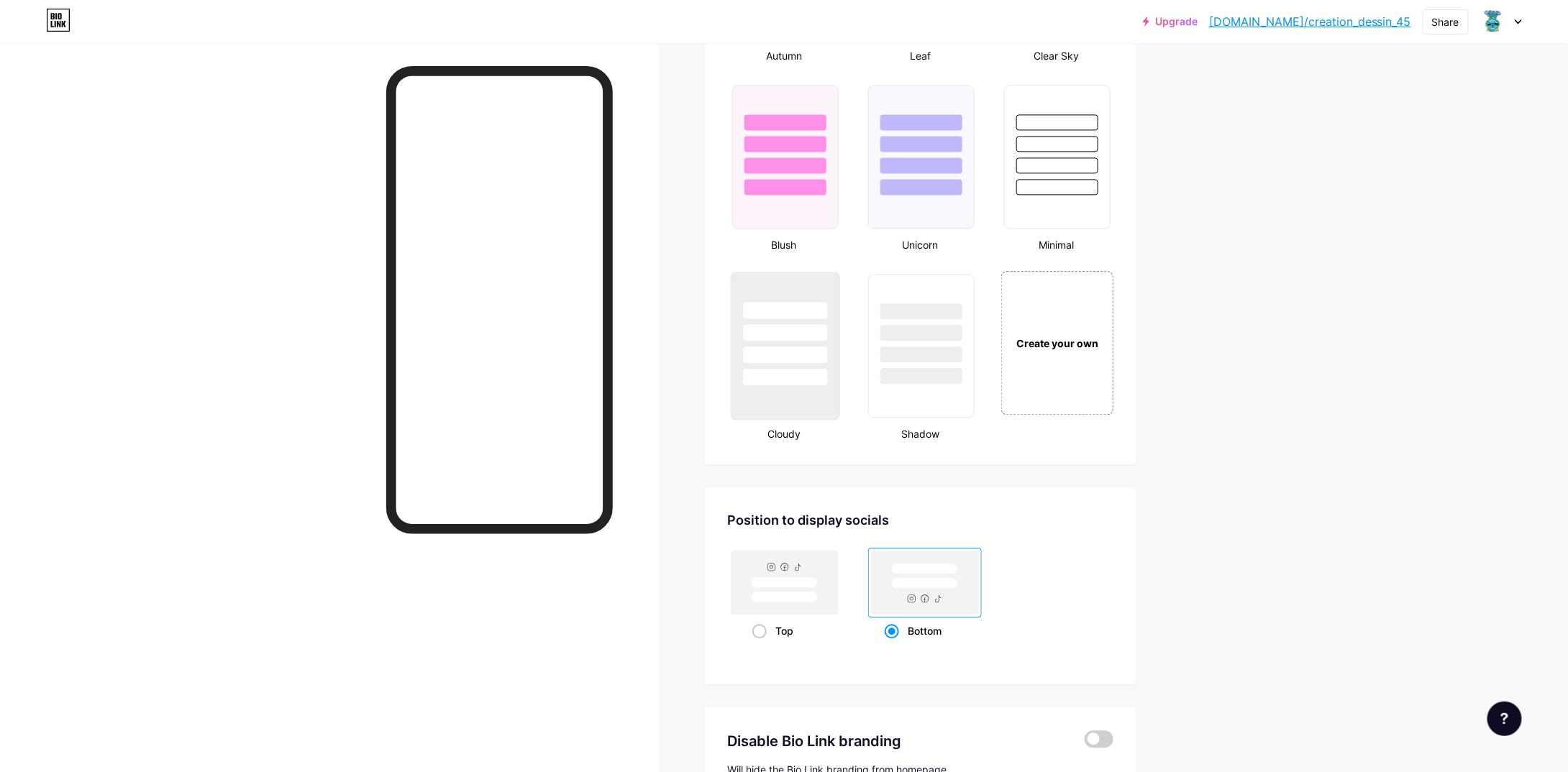
scroll to position [1650, 0]
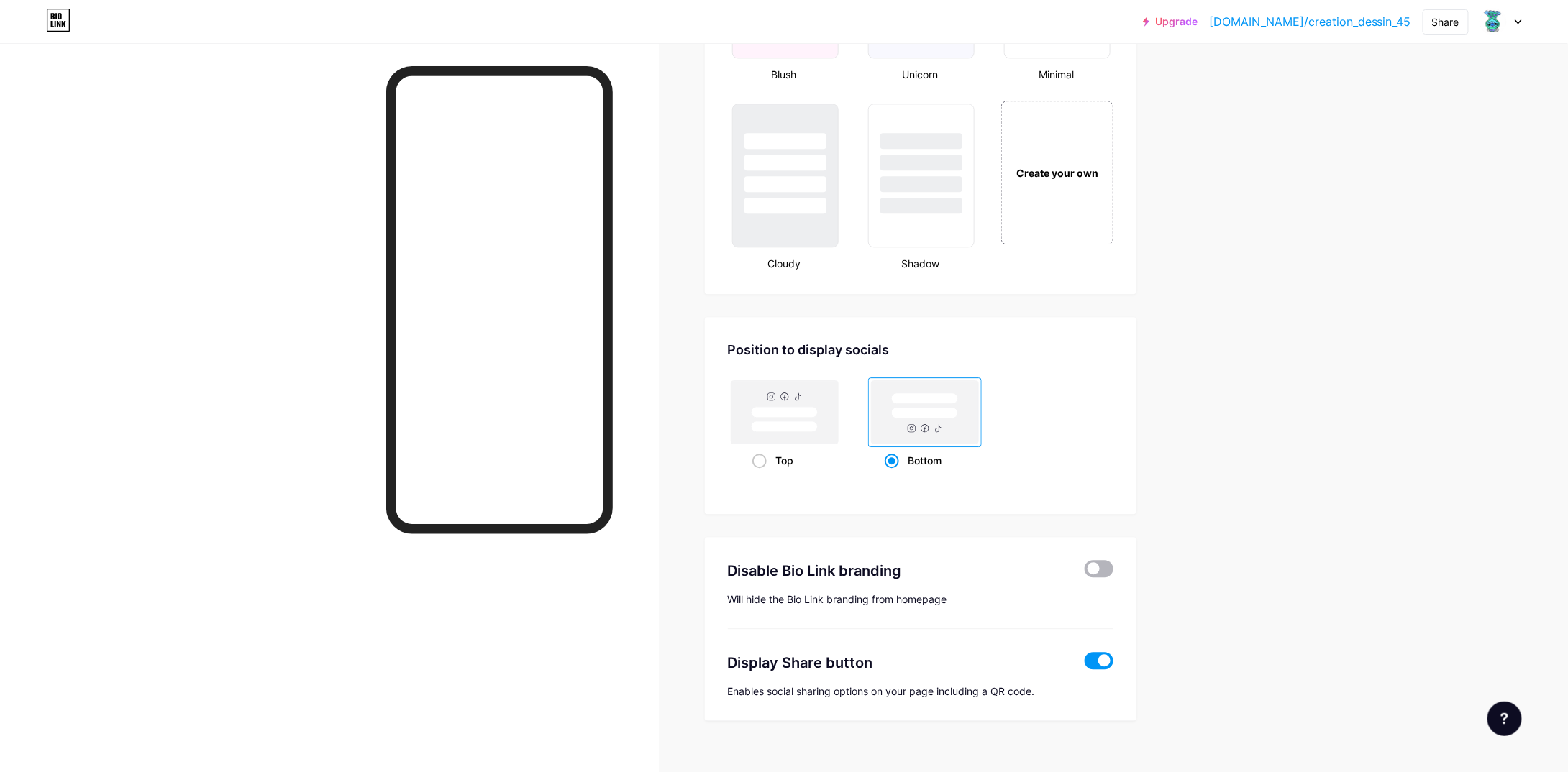
click at [1110, 566] on span at bounding box center [1099, 568] width 29 height 17
click at [1085, 573] on input "checkbox" at bounding box center [1085, 573] width 0 height 0
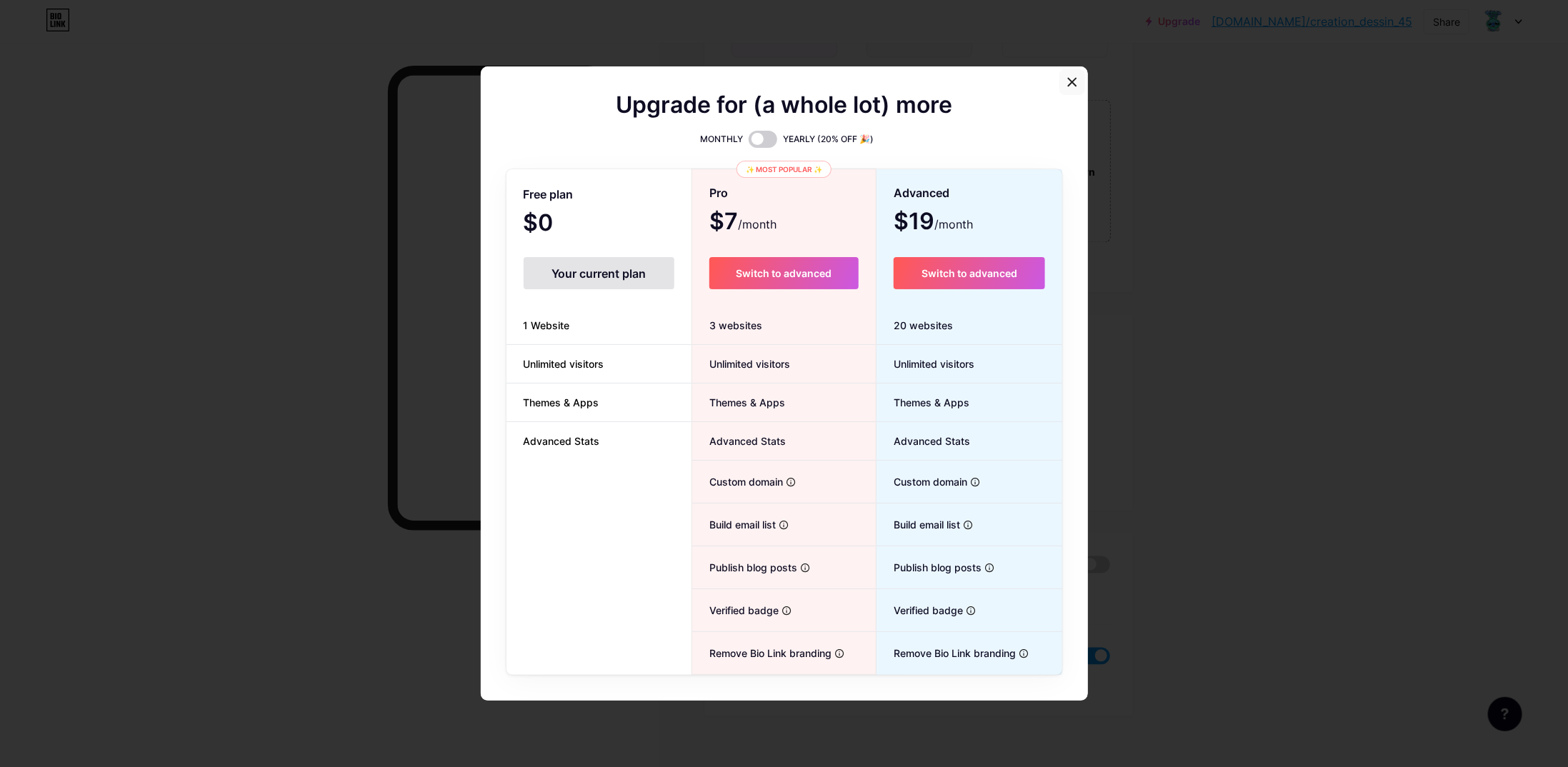
click at [1068, 85] on icon at bounding box center [1072, 82] width 8 height 8
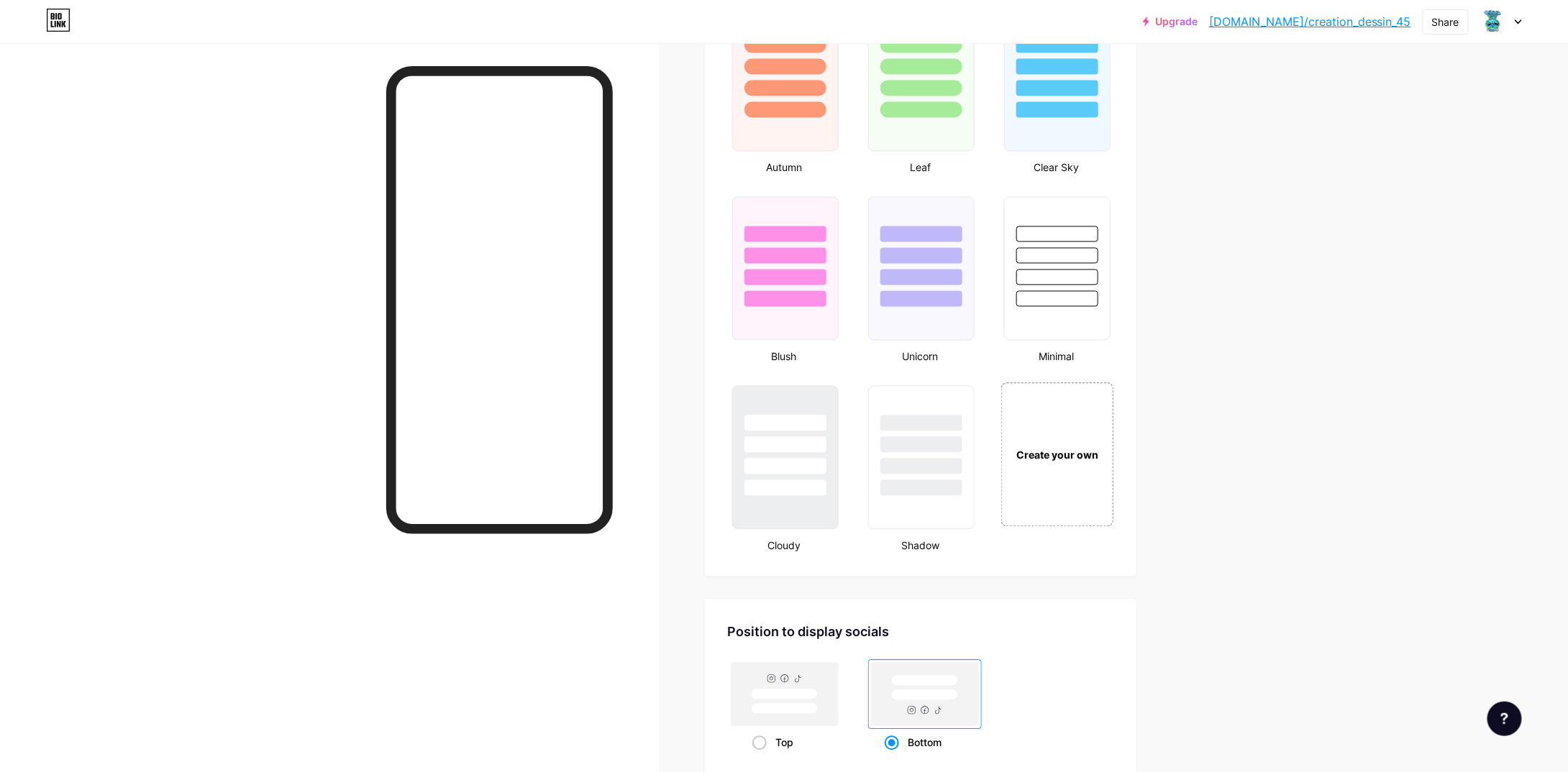
scroll to position [1362, 0]
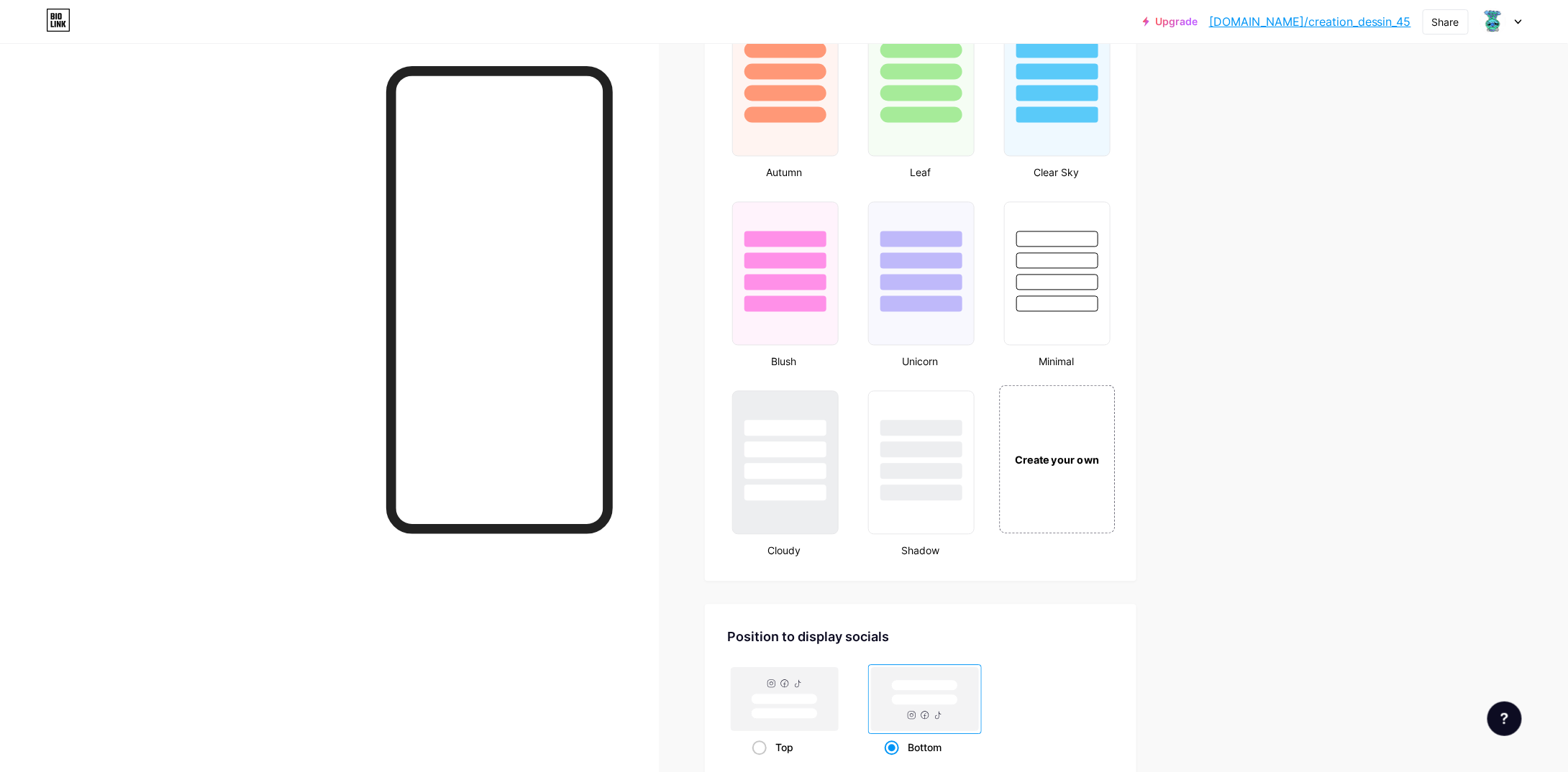
click at [1023, 468] on div "Create your own" at bounding box center [1057, 460] width 115 height 148
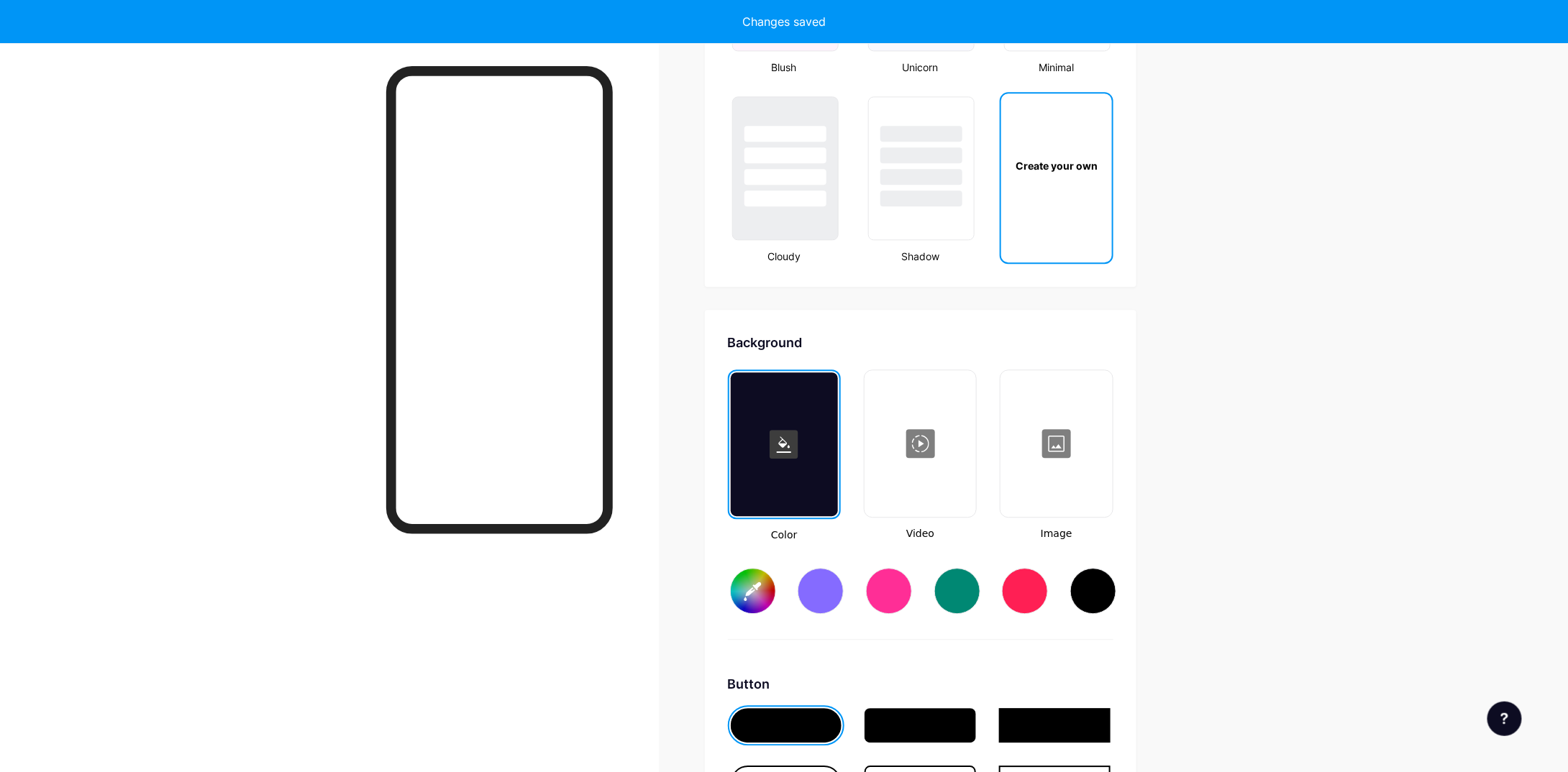
type input "#ffffff"
type input "#000000"
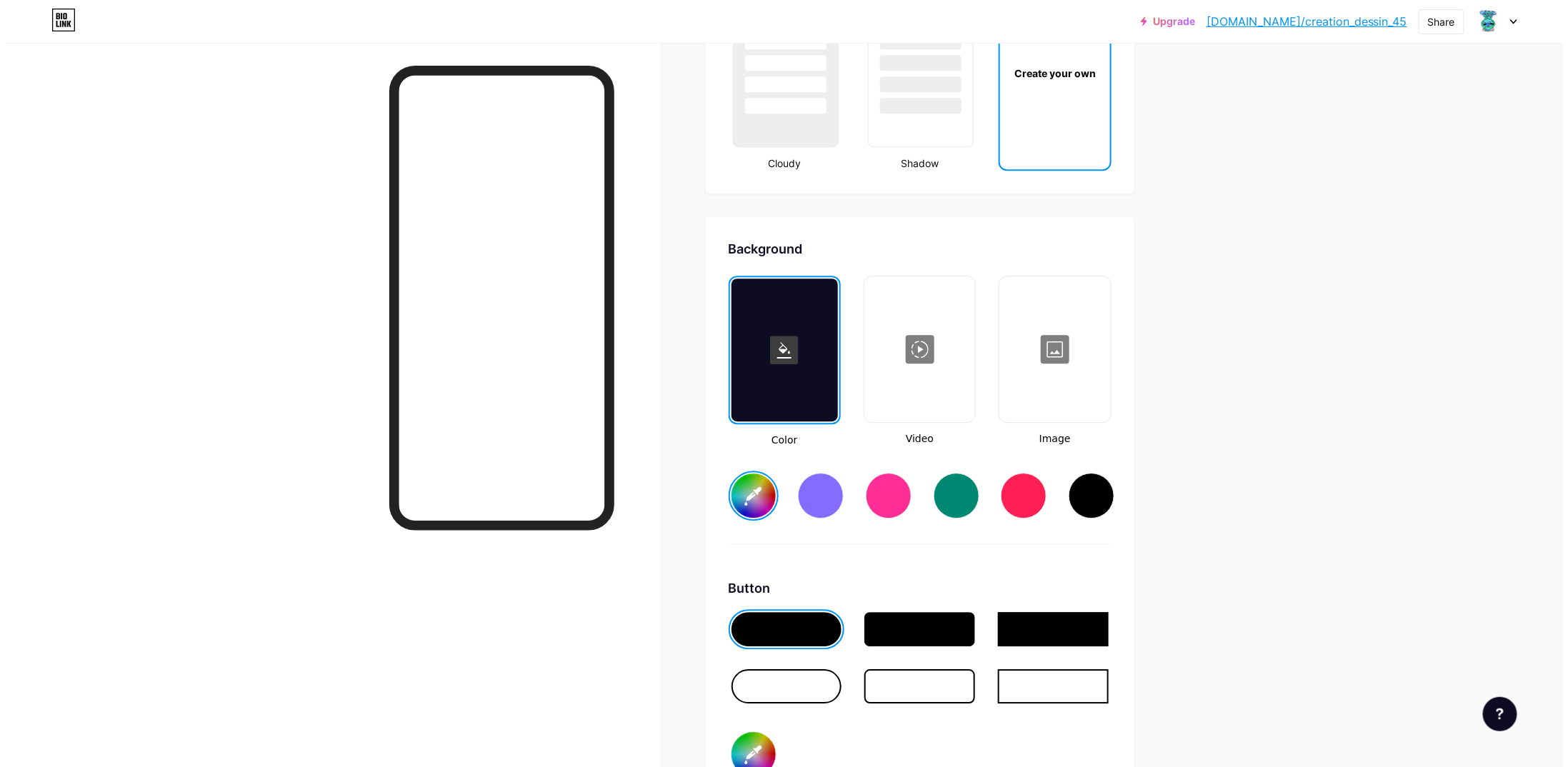
scroll to position [1679, 0]
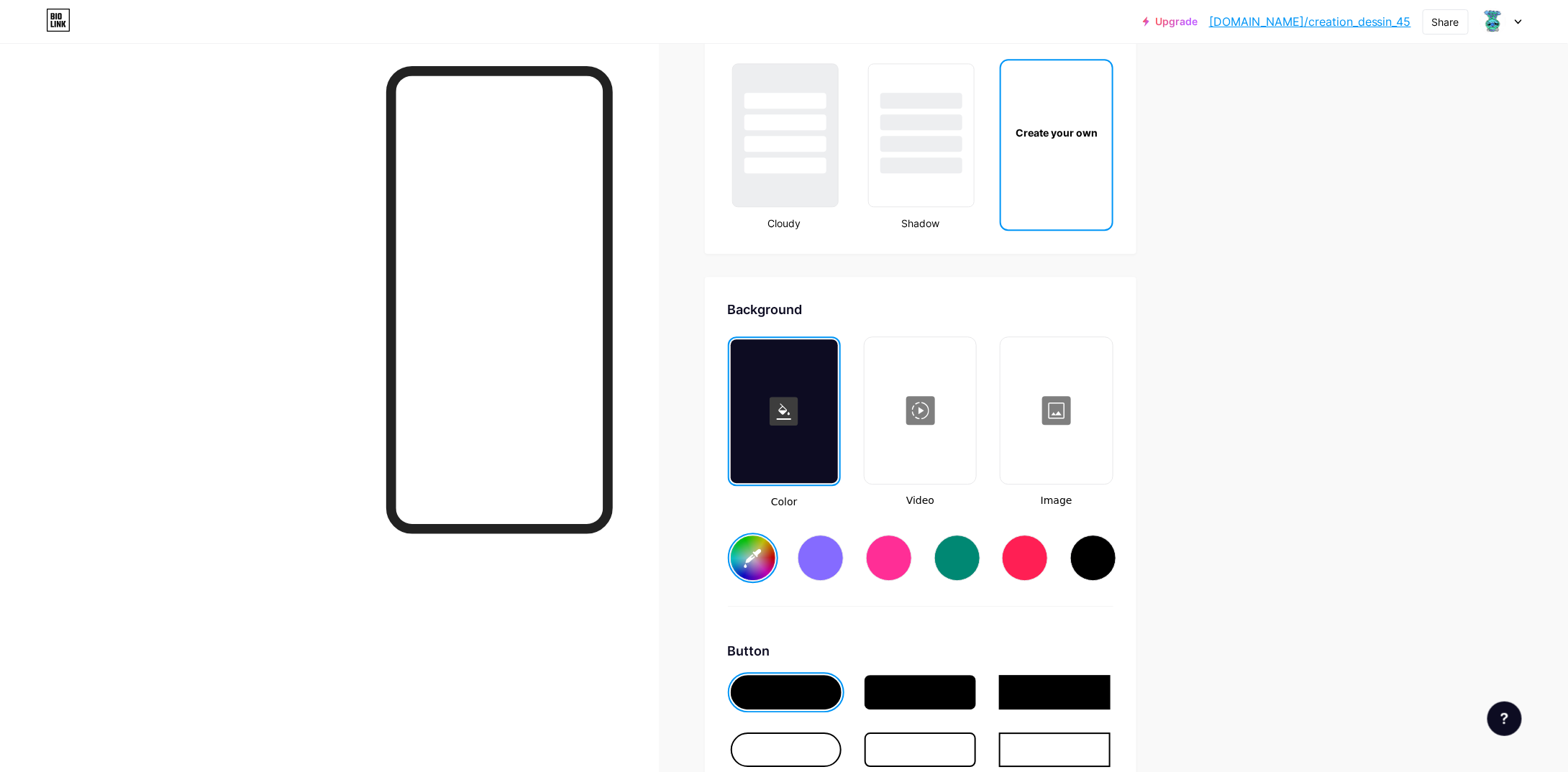
click at [910, 409] on div at bounding box center [920, 411] width 108 height 144
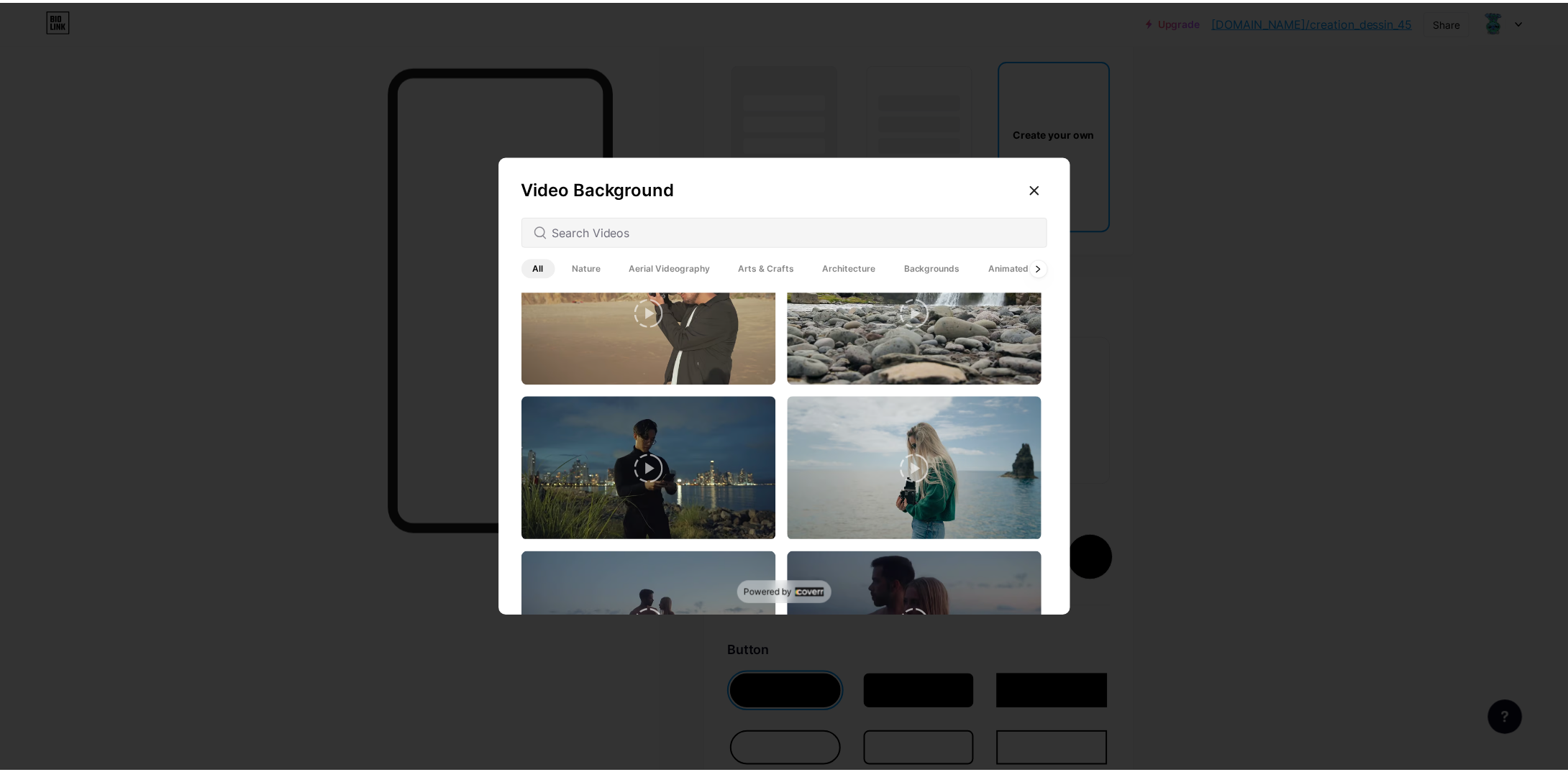
scroll to position [2372, 0]
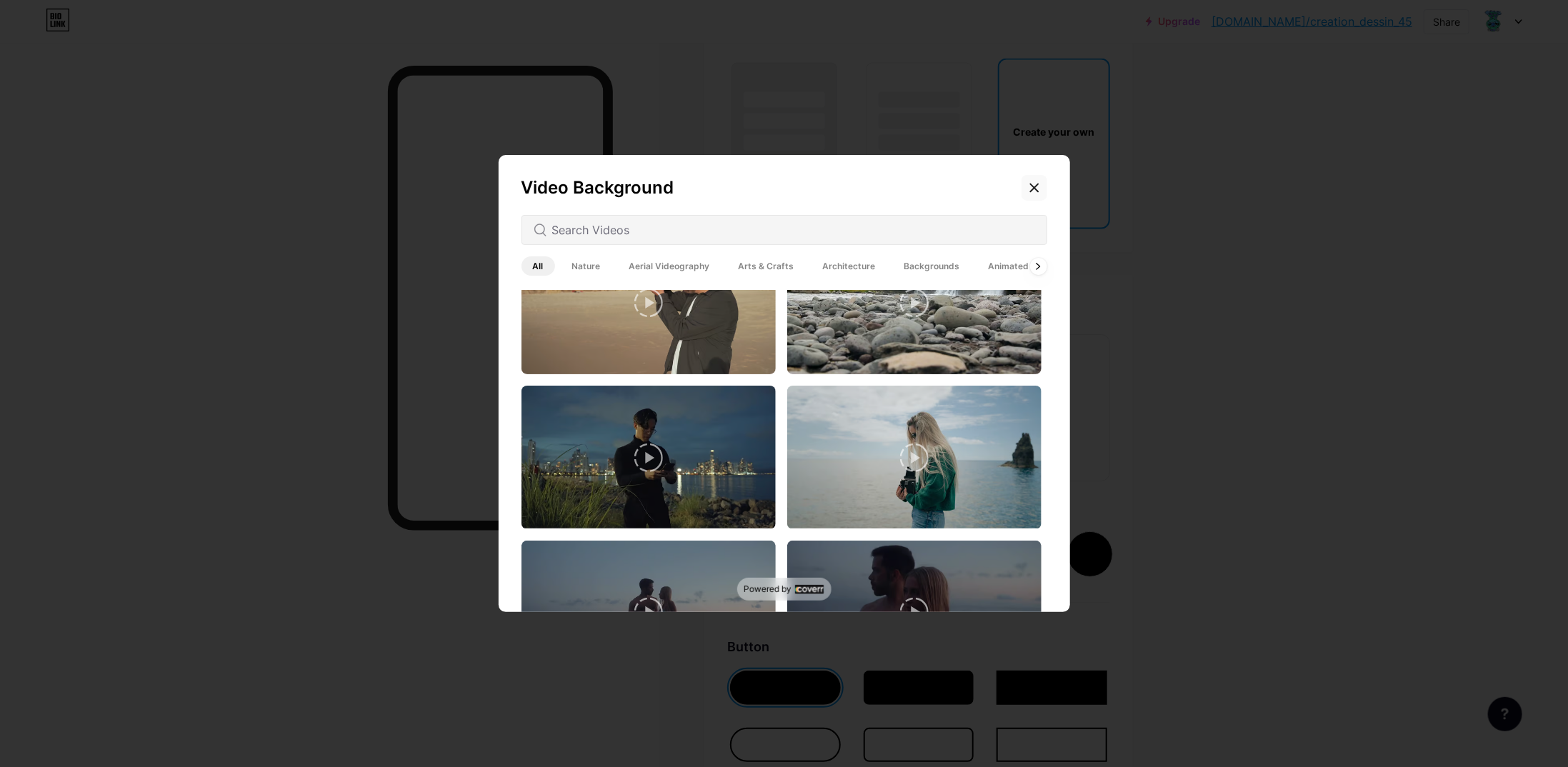
click at [1032, 186] on icon at bounding box center [1034, 188] width 8 height 8
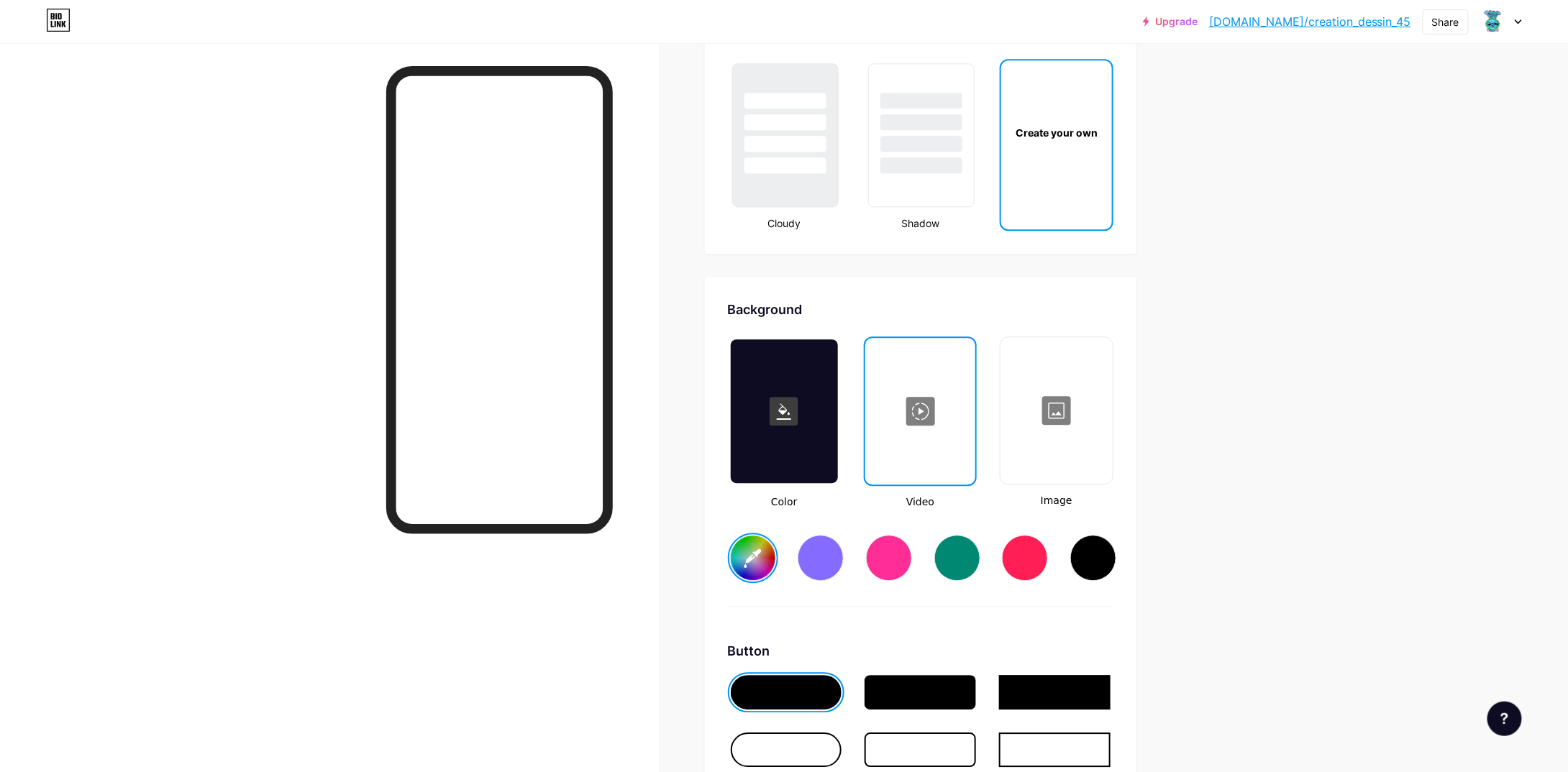
click at [1053, 389] on div at bounding box center [1056, 411] width 108 height 144
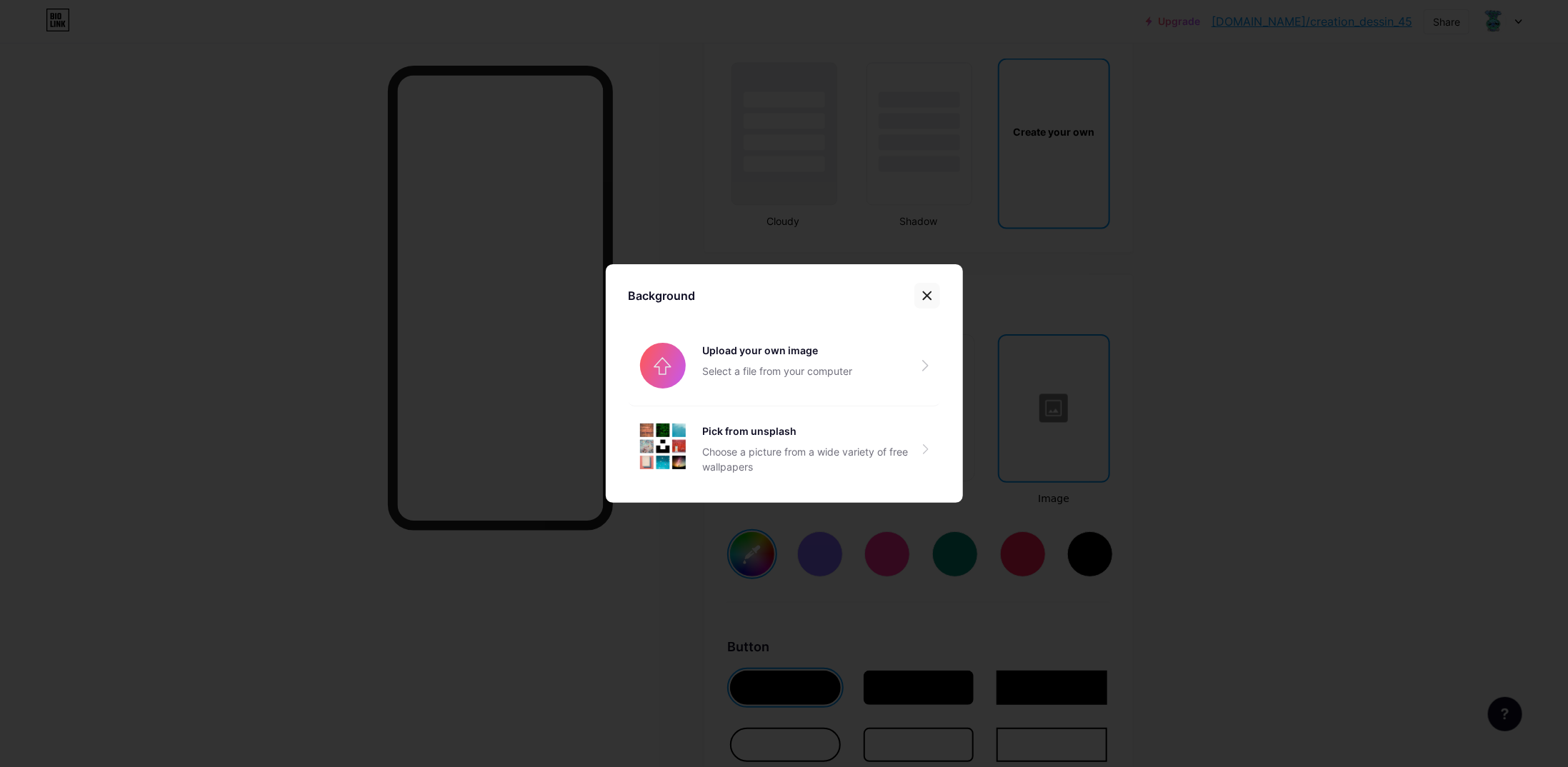
click at [923, 294] on icon at bounding box center [926, 296] width 8 height 8
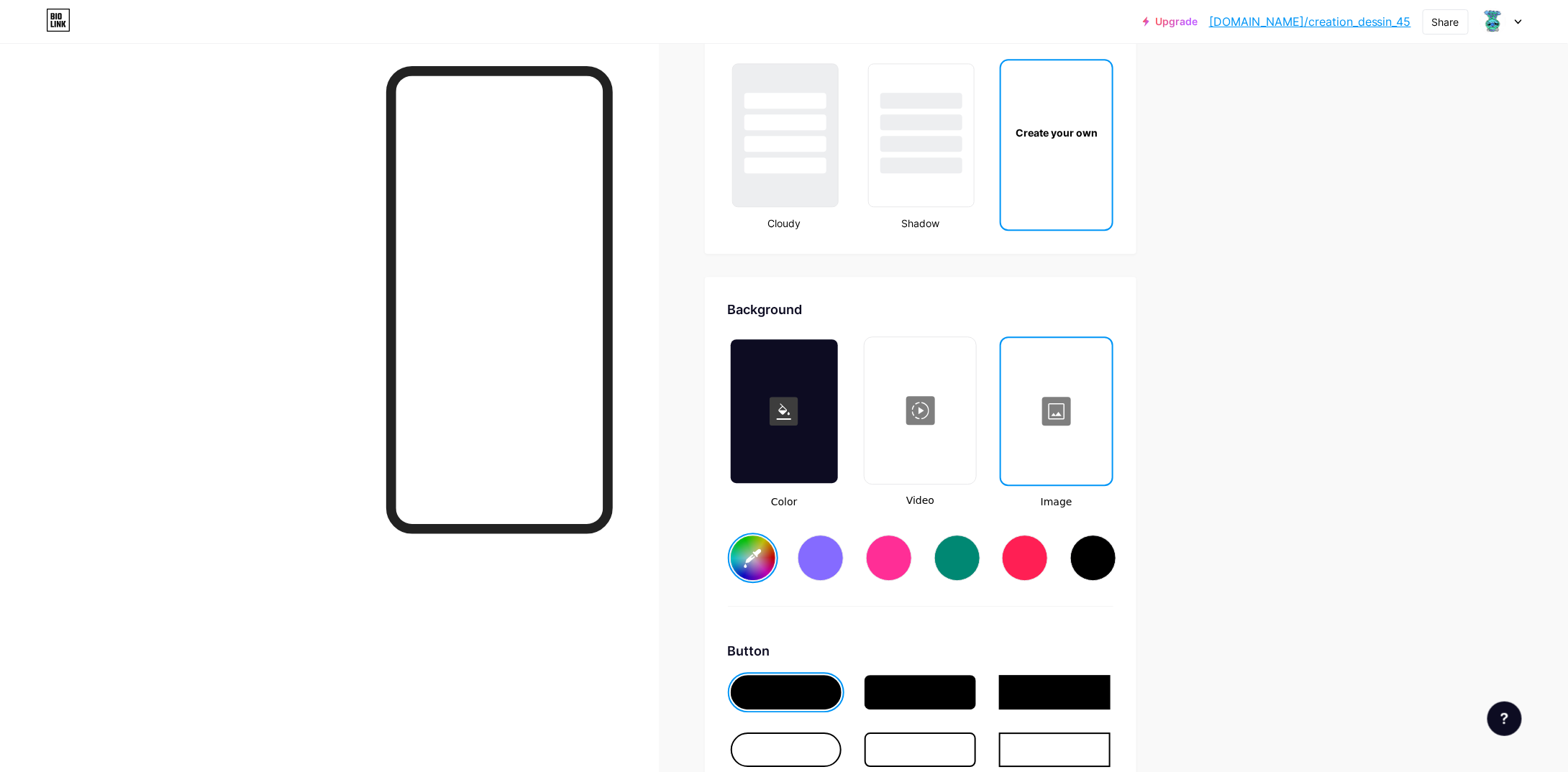
click at [1079, 404] on div at bounding box center [1056, 411] width 107 height 144
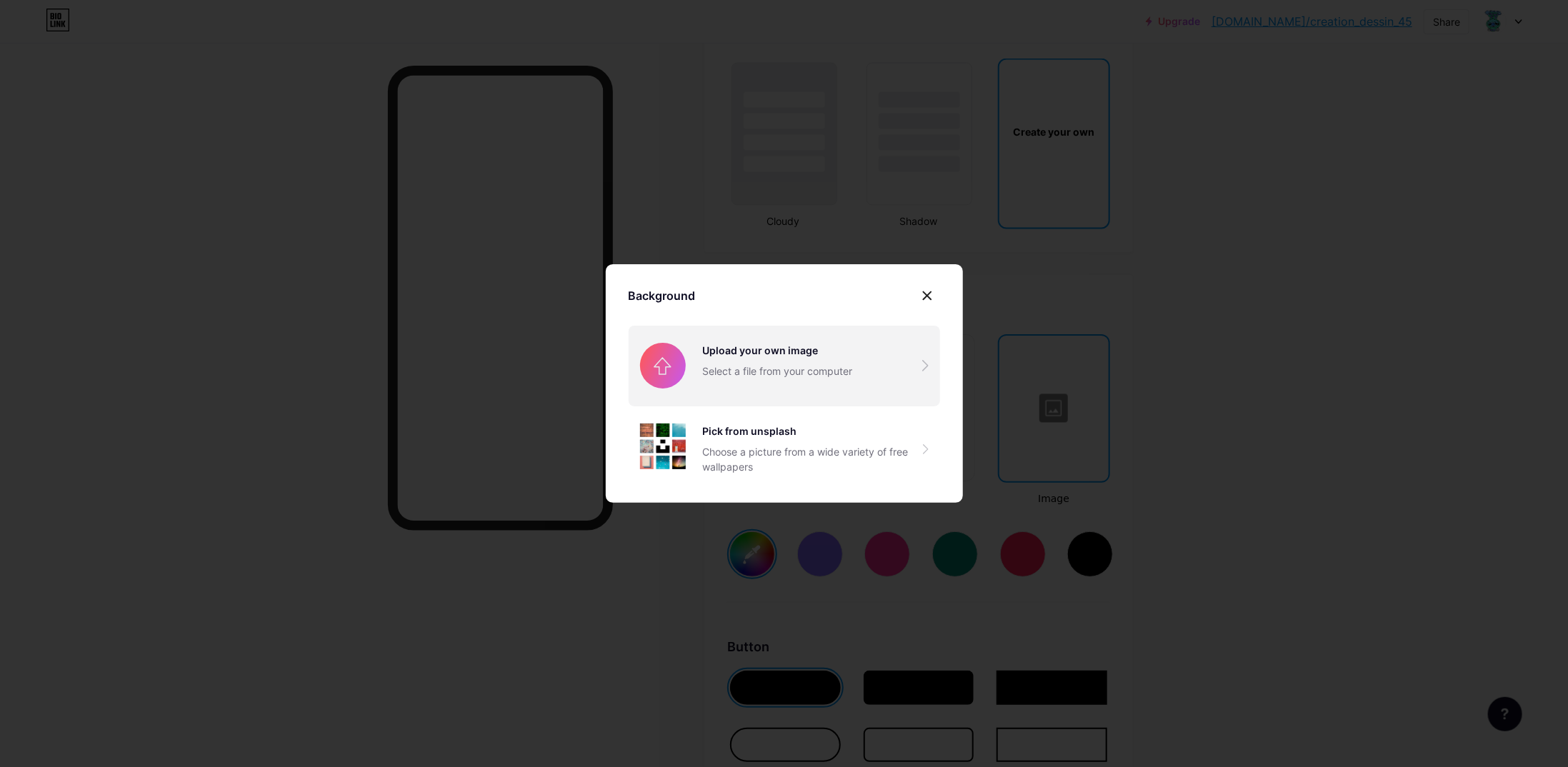
click at [767, 372] on input "file" at bounding box center [784, 365] width 311 height 80
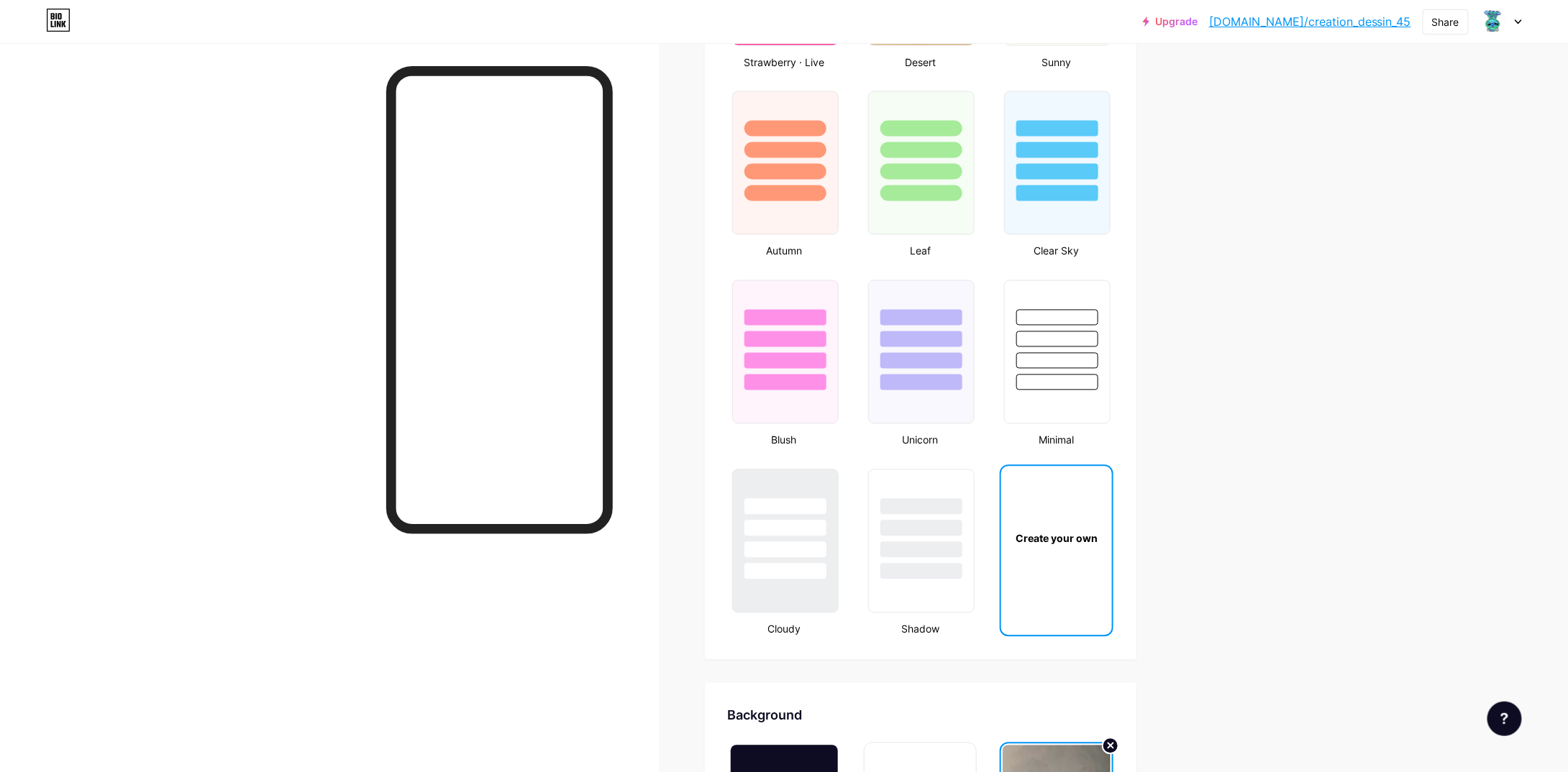
scroll to position [1115, 0]
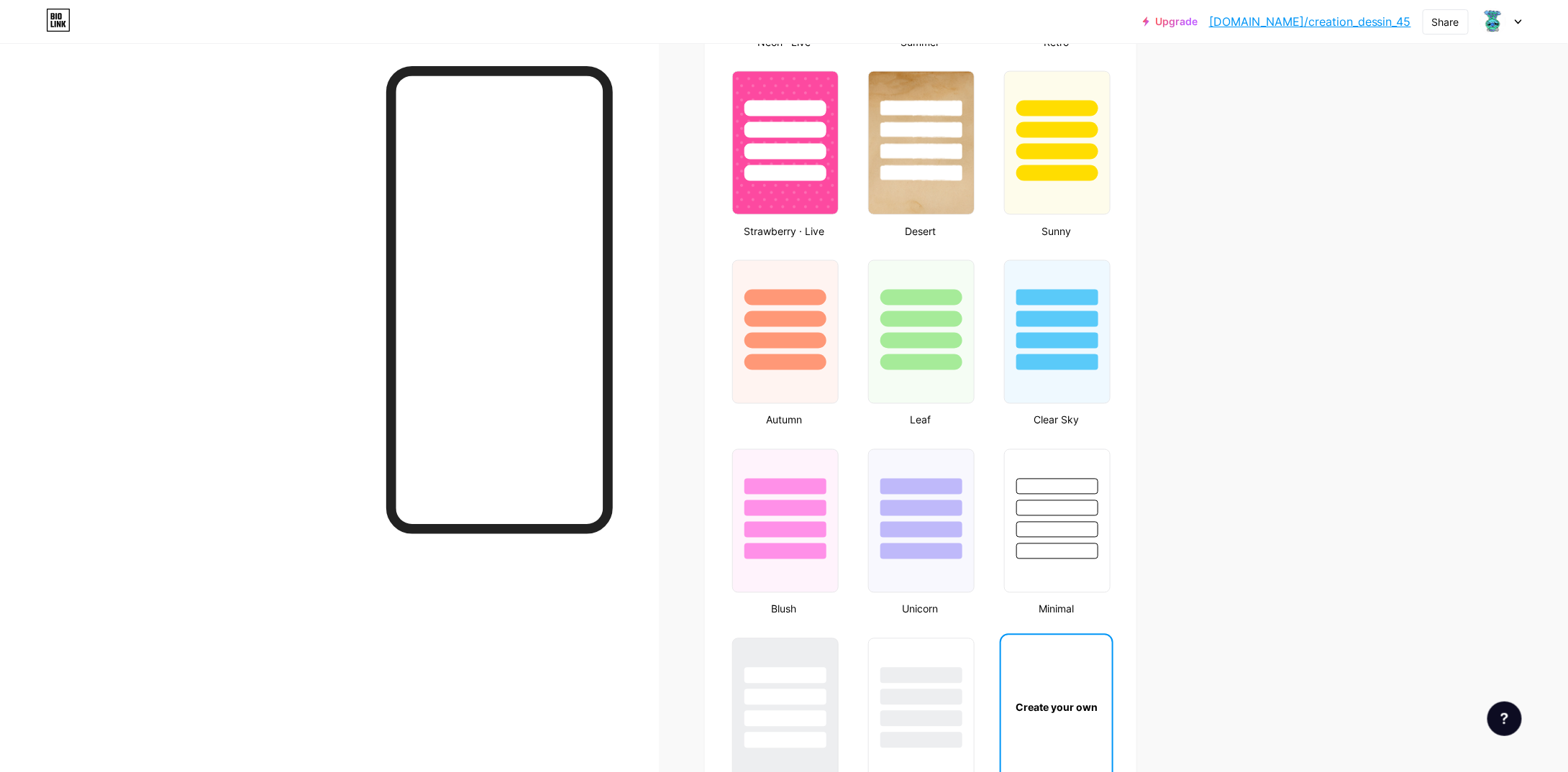
click at [1516, 21] on icon at bounding box center [1519, 22] width 7 height 5
click at [1275, 243] on div "Upgrade bio.link/creati... bio.link/creation_dessin_45 Share Switch accounts cr…" at bounding box center [784, 530] width 1568 height 3289
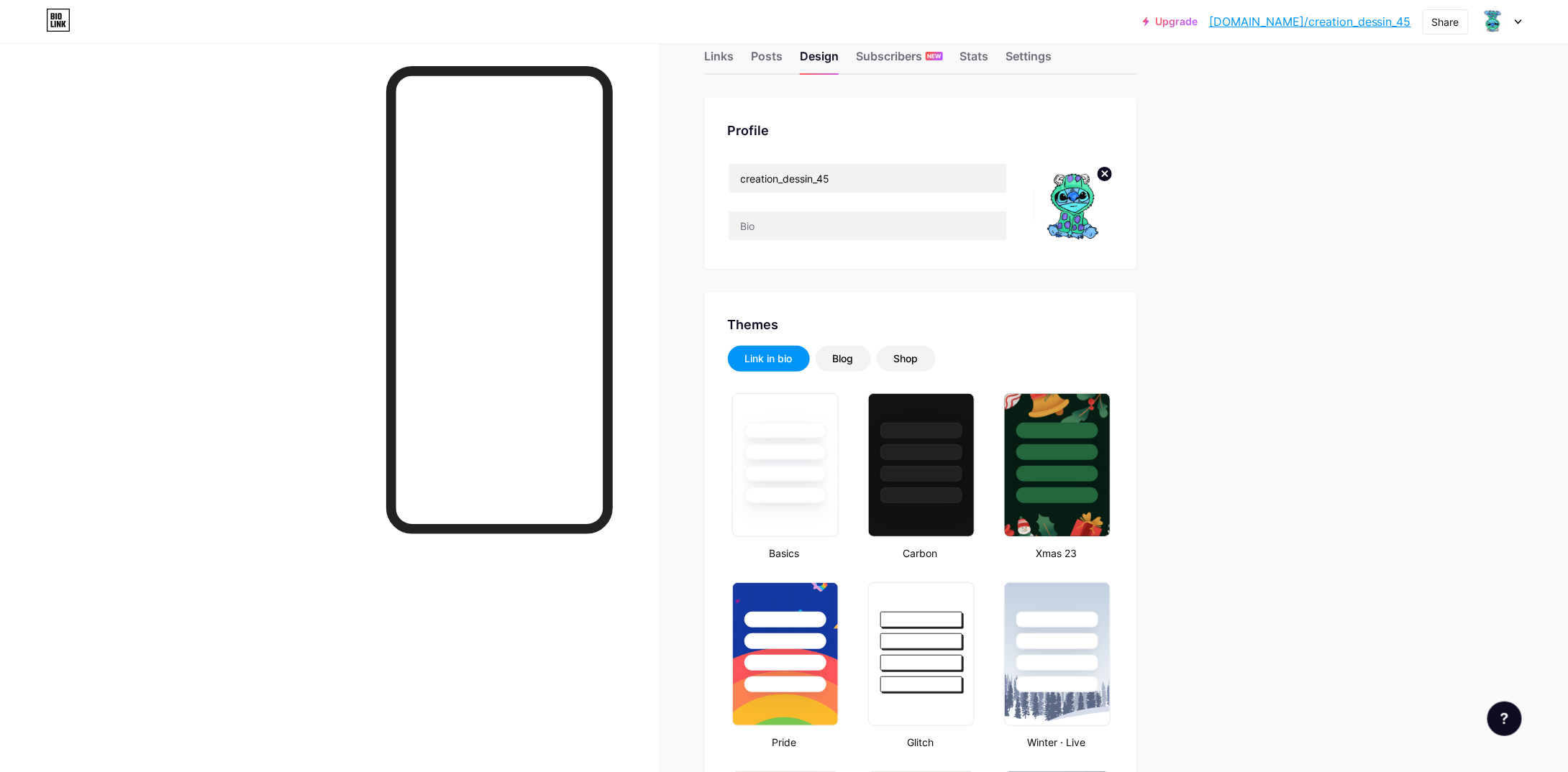
scroll to position [0, 0]
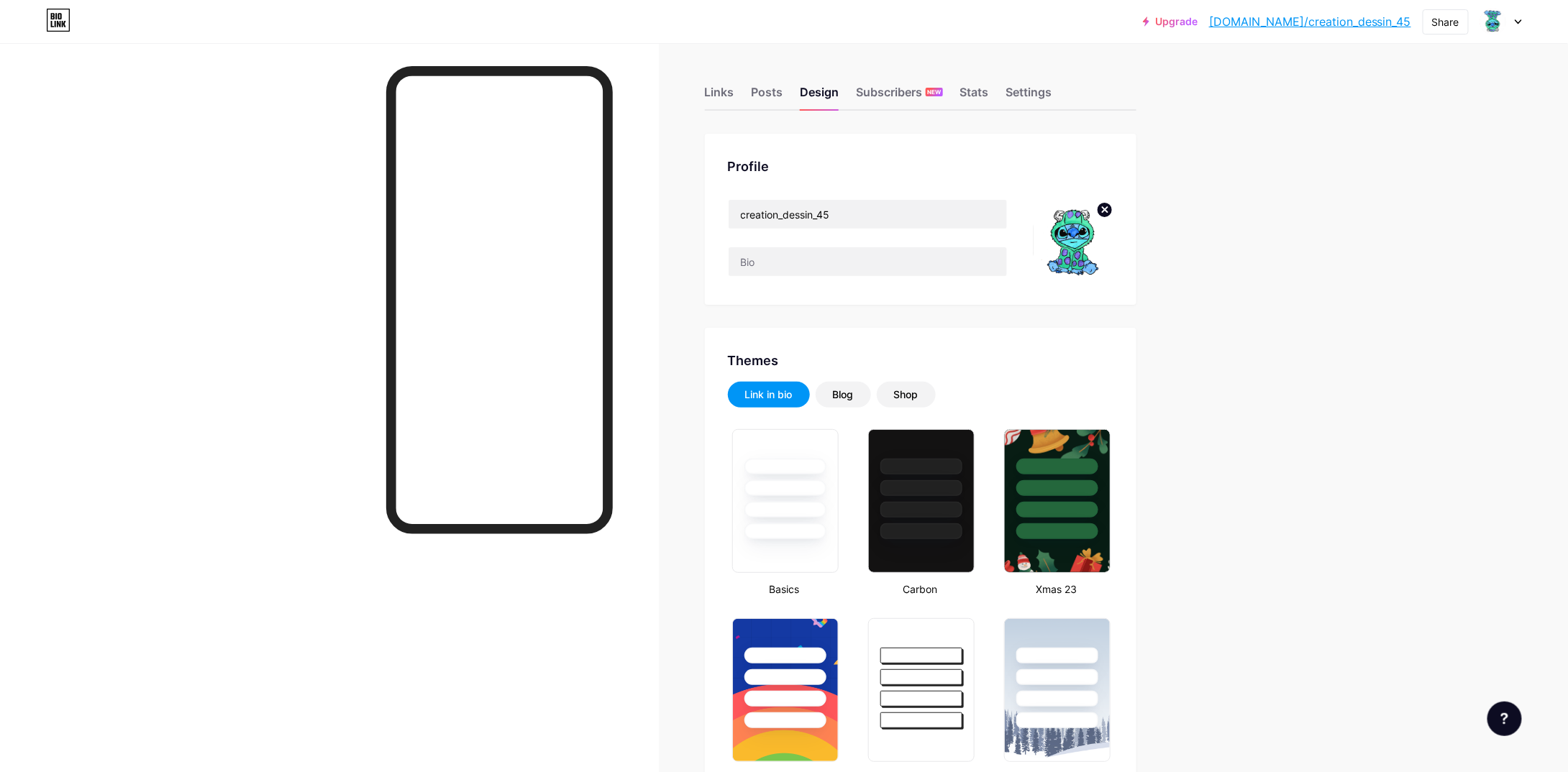
click at [1107, 208] on icon at bounding box center [1104, 209] width 5 height 5
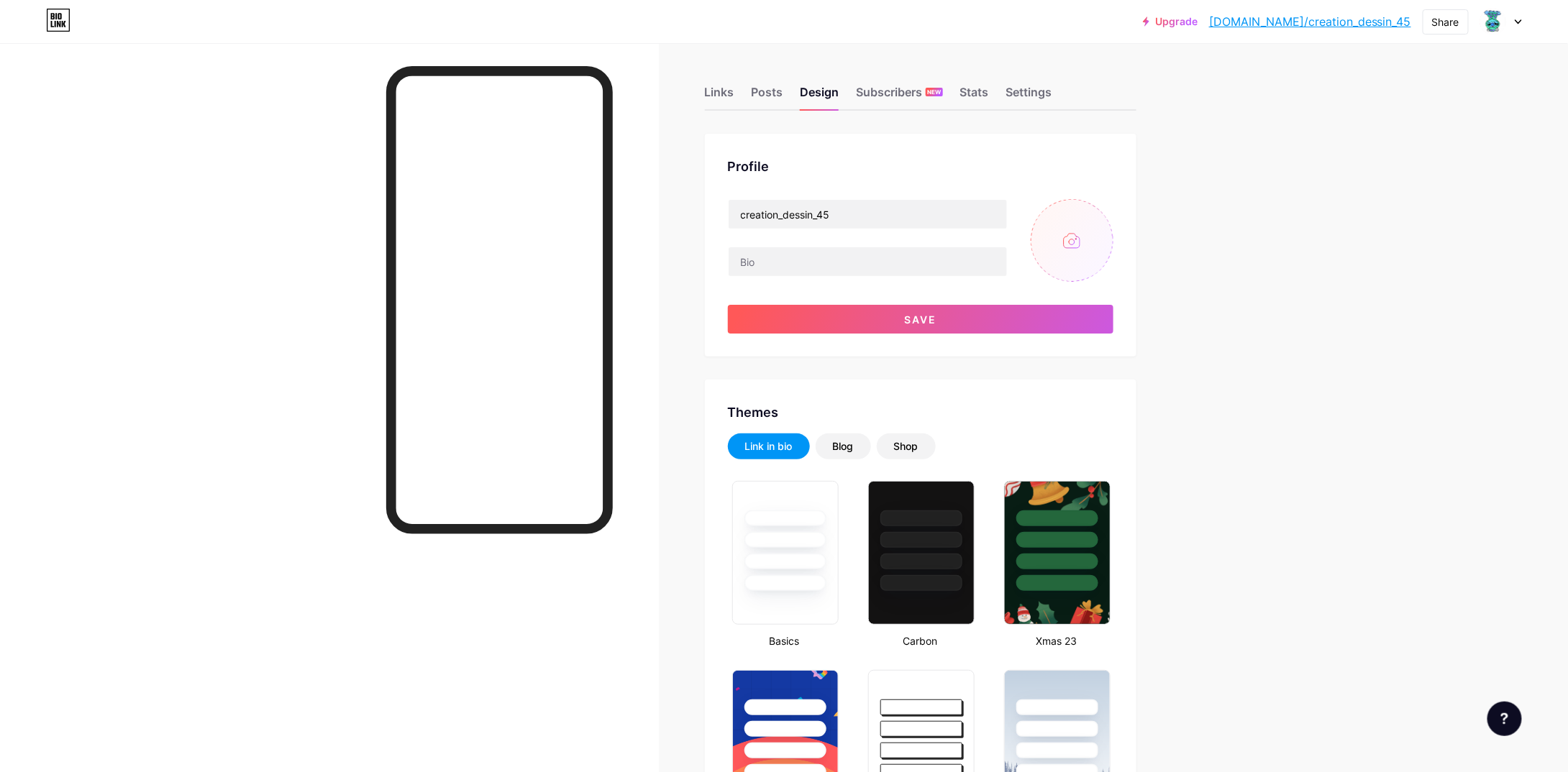
click at [1093, 226] on input "file" at bounding box center [1072, 241] width 82 height 82
type input "C:\fakepath\1000020316.jpg"
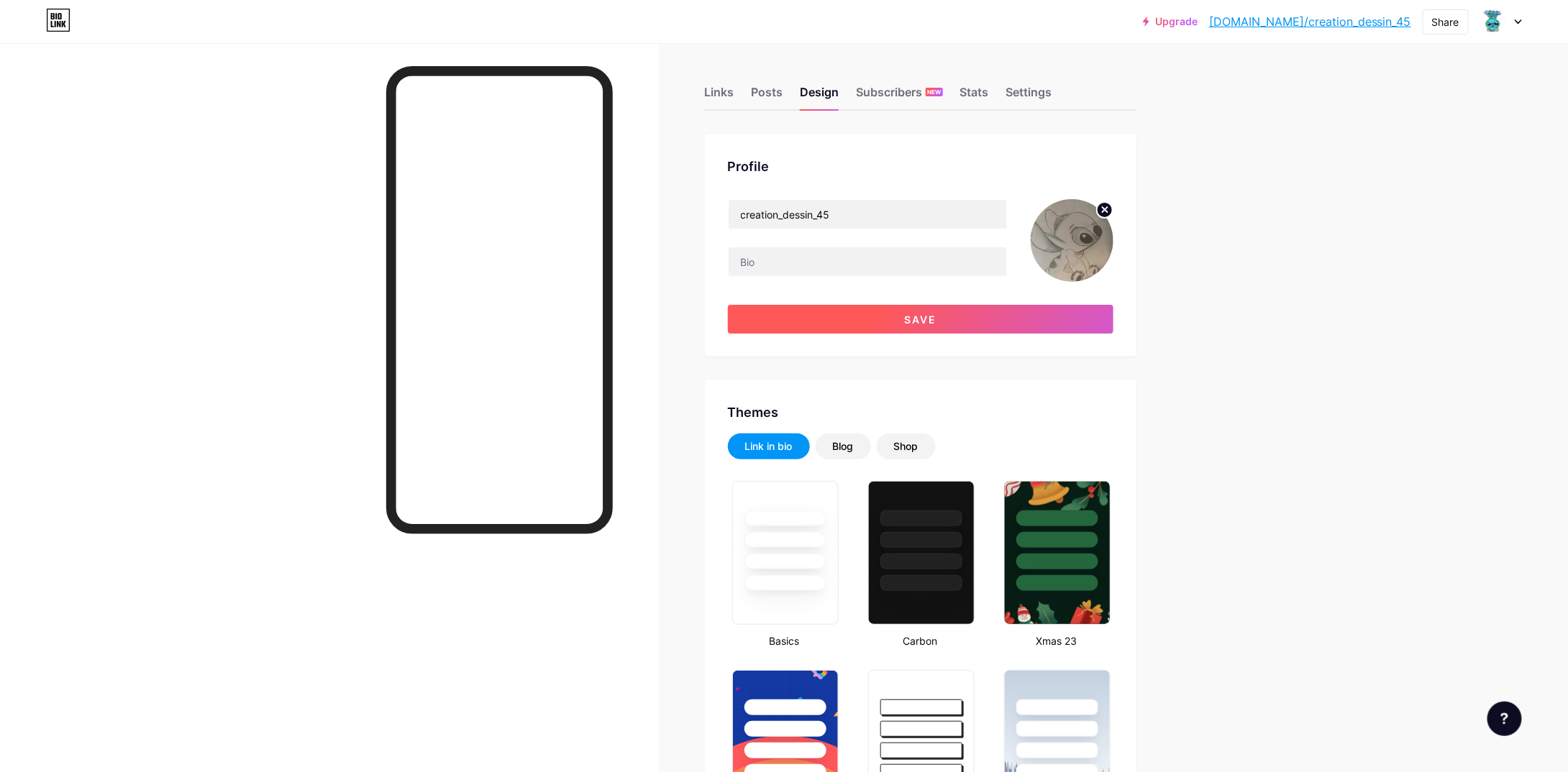
click at [804, 317] on button "Save" at bounding box center [920, 319] width 386 height 29
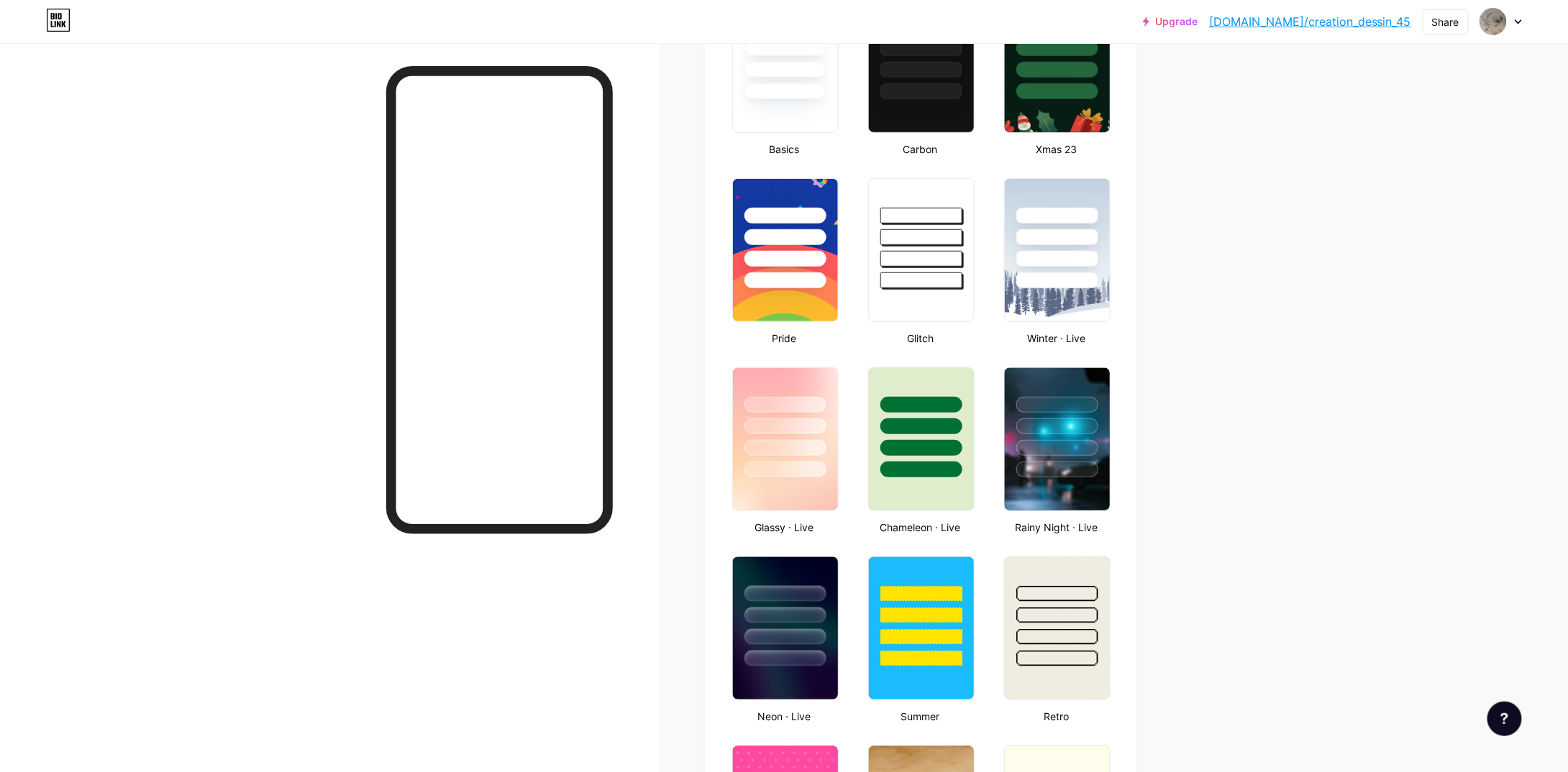
scroll to position [504, 0]
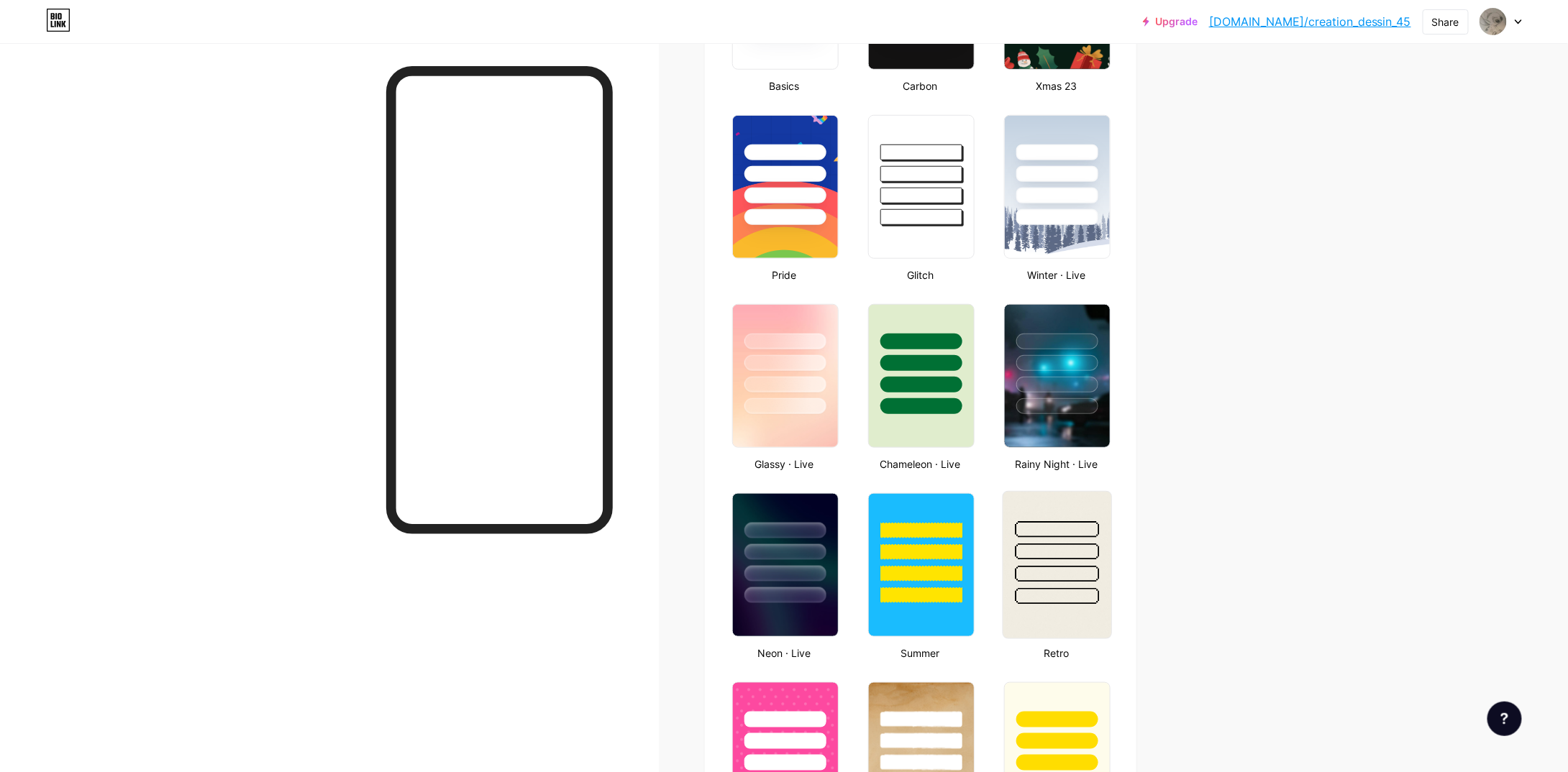
click at [1089, 537] on div at bounding box center [1057, 548] width 108 height 113
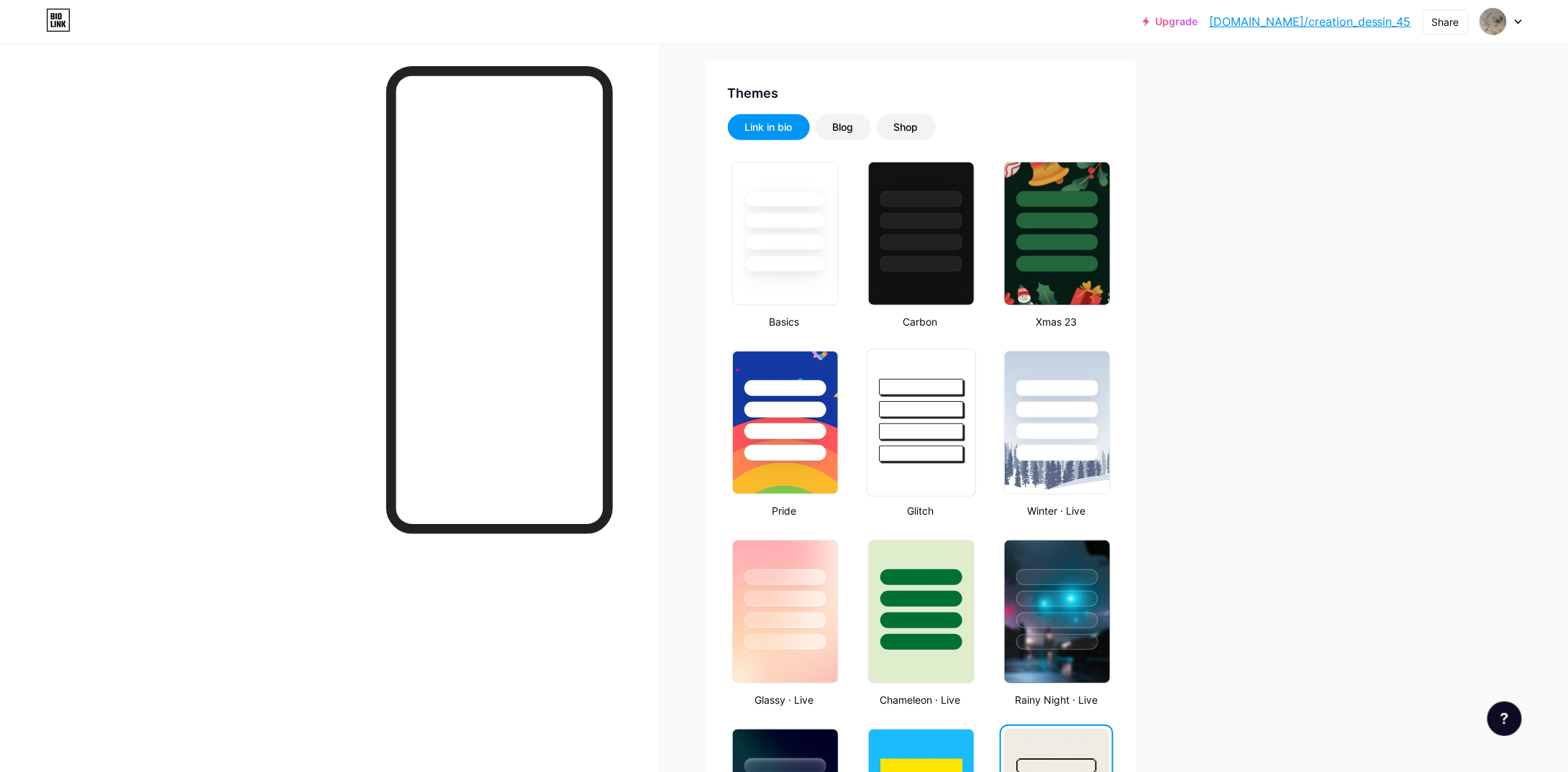
scroll to position [287, 0]
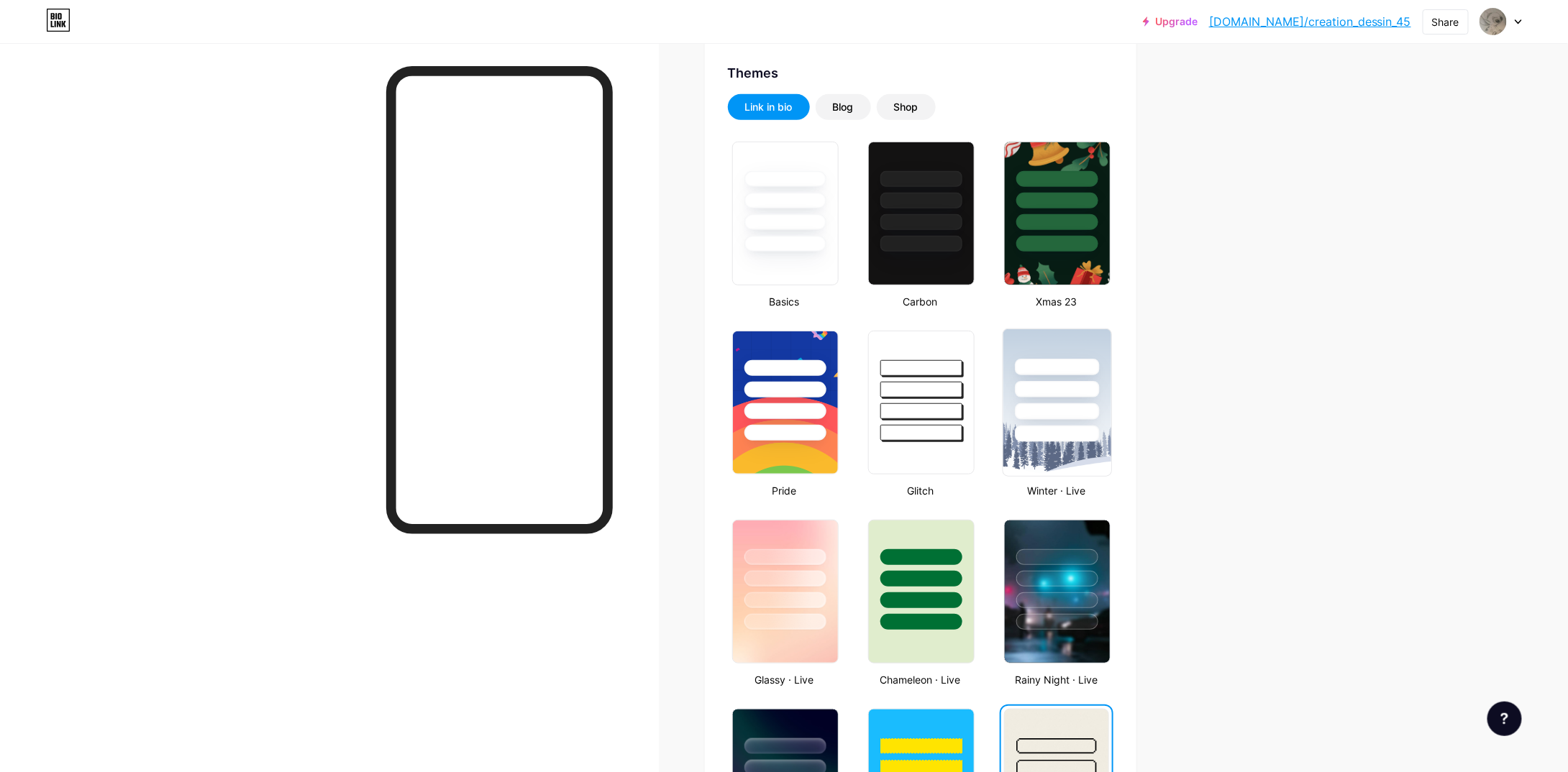
click at [1010, 396] on div at bounding box center [1057, 386] width 108 height 113
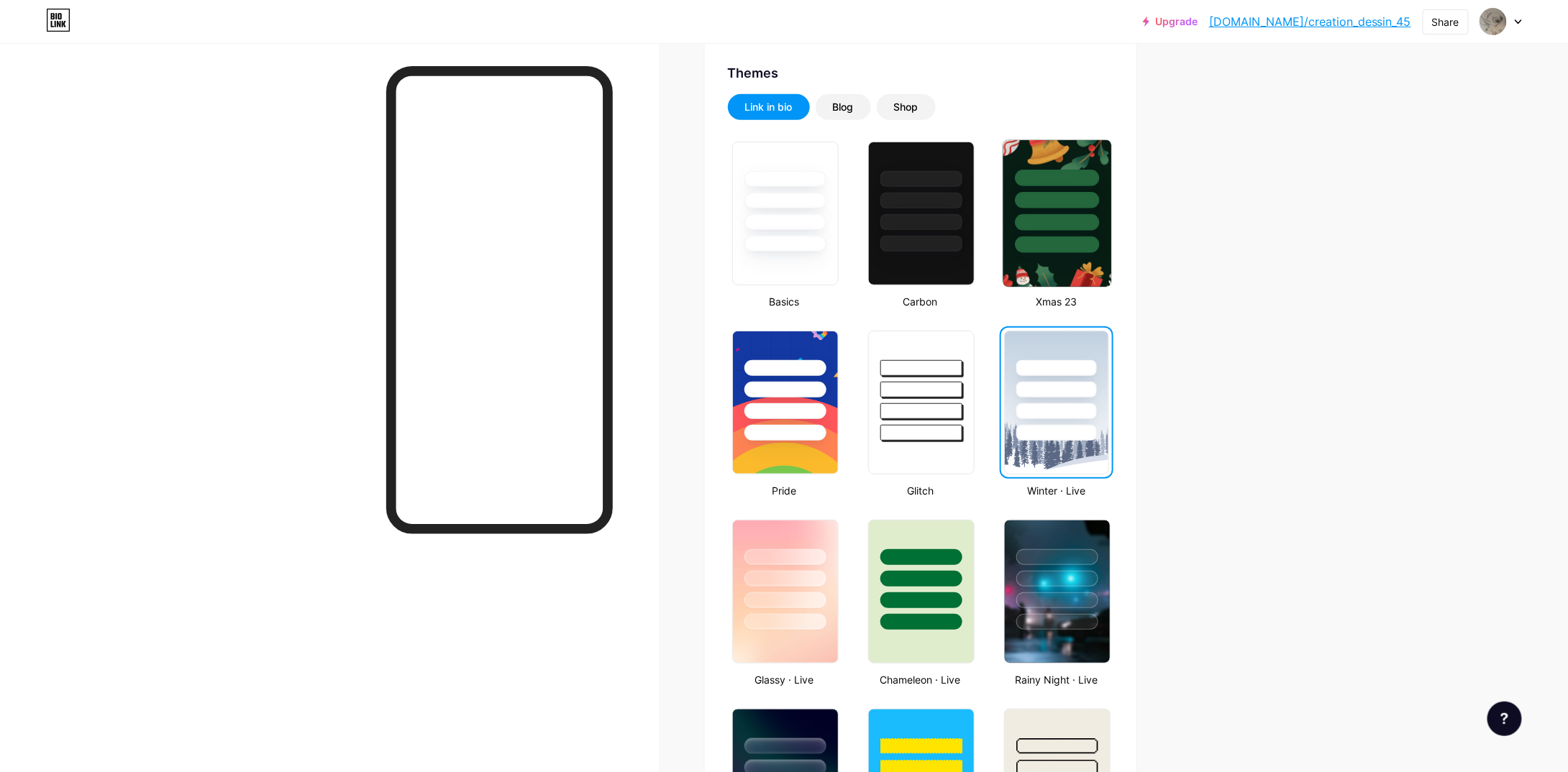
click at [1026, 199] on div at bounding box center [1058, 200] width 84 height 16
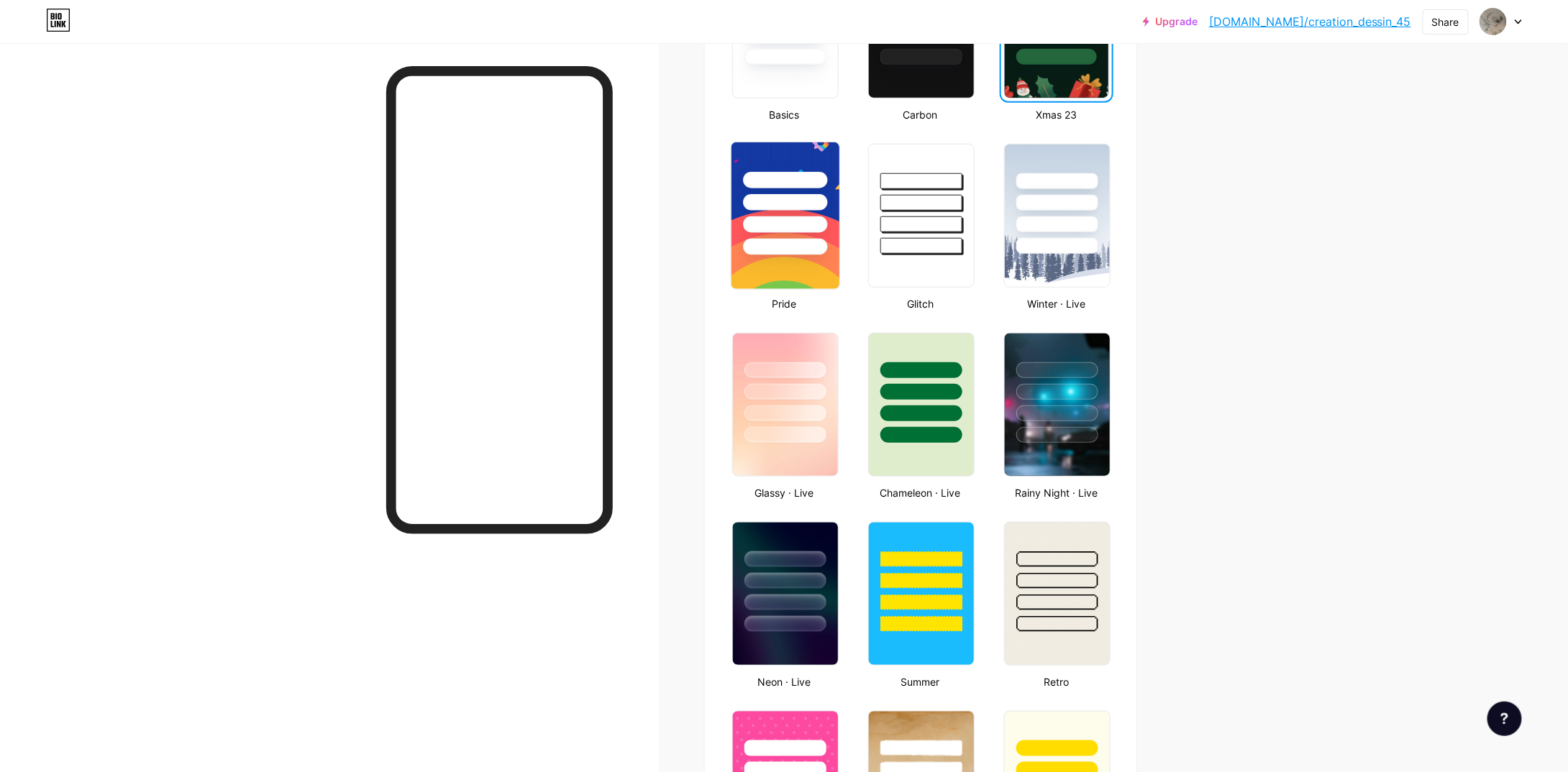
scroll to position [504, 0]
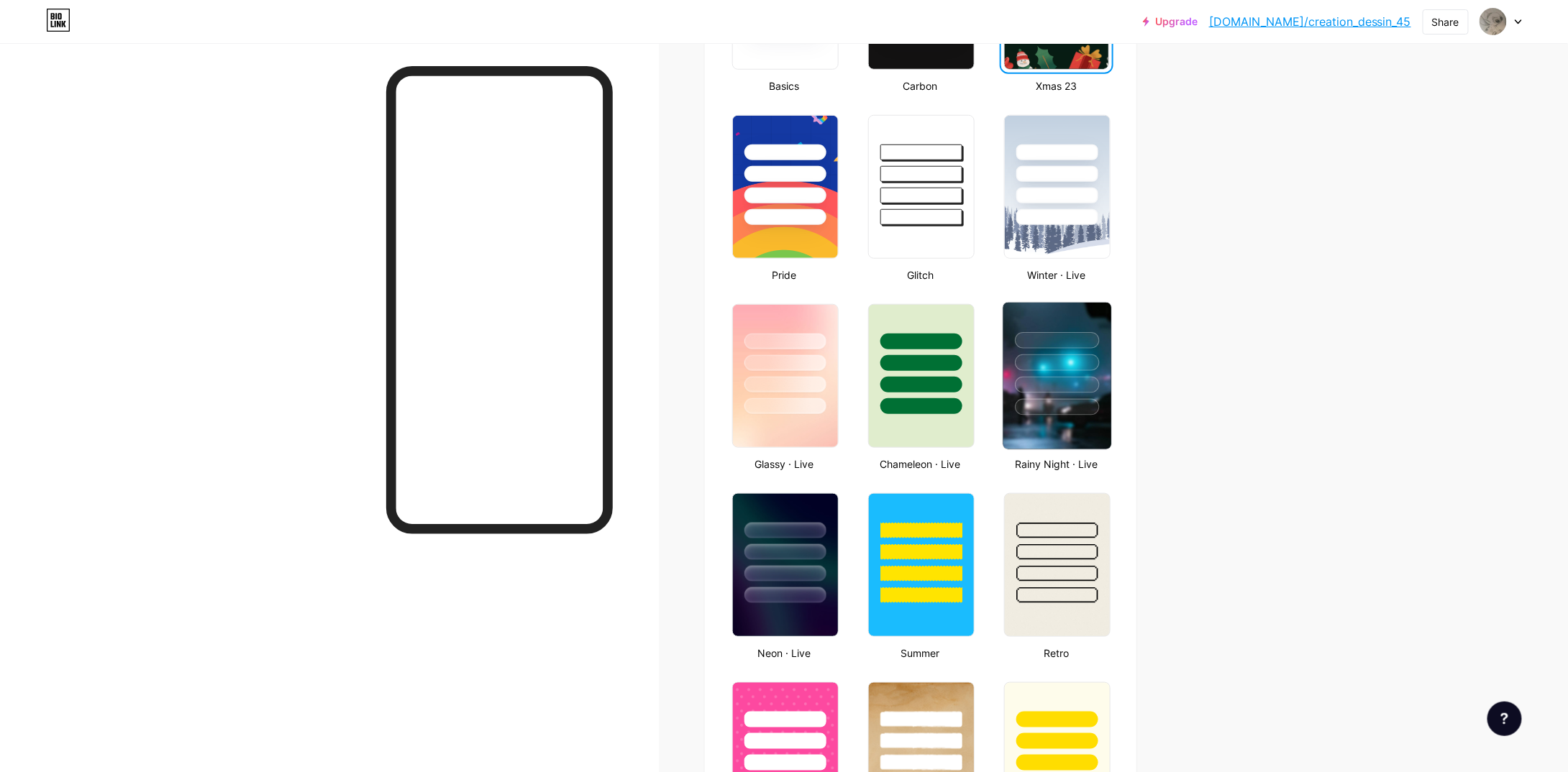
click at [1027, 403] on div at bounding box center [1058, 407] width 84 height 16
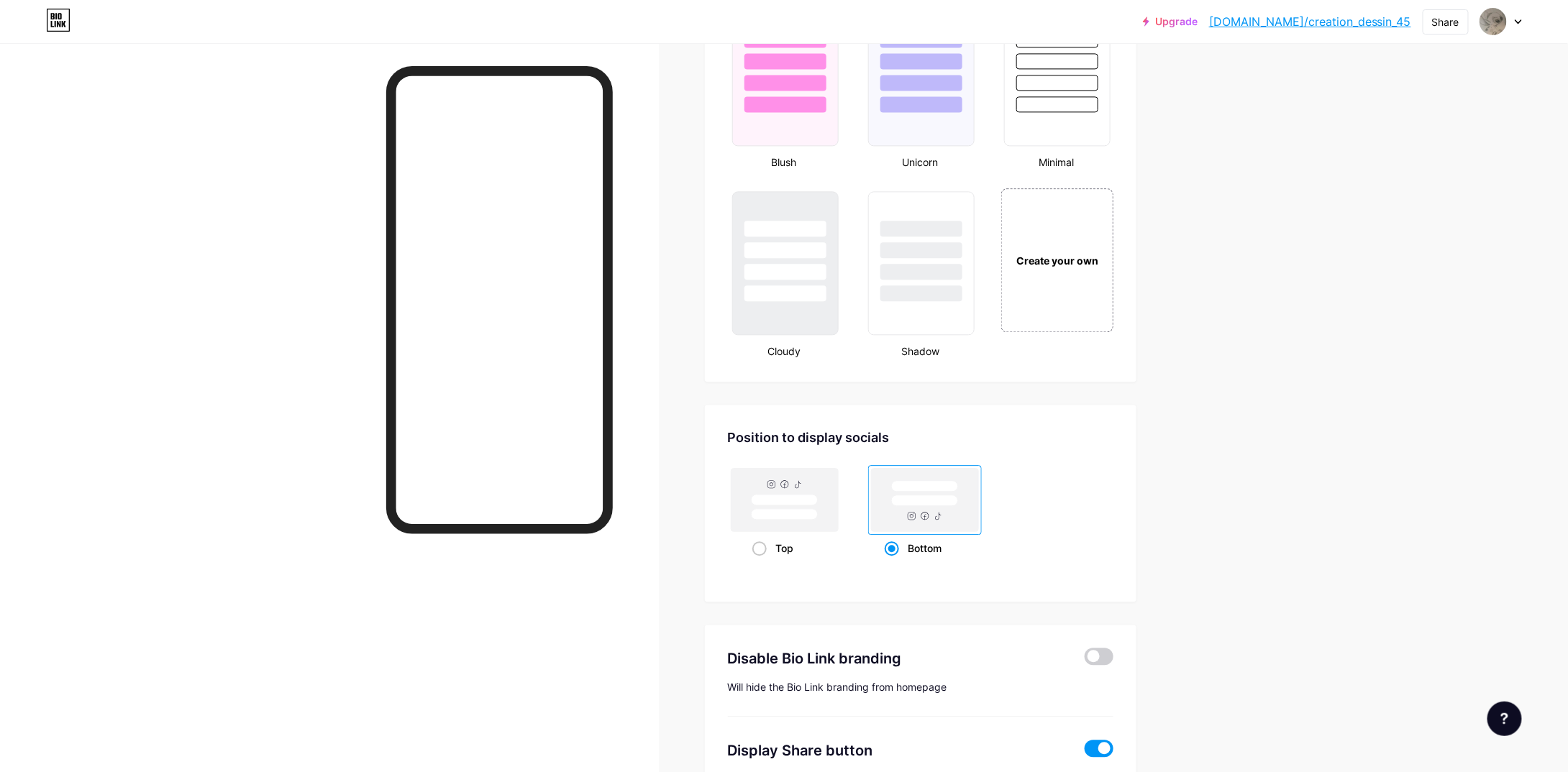
scroll to position [1438, 0]
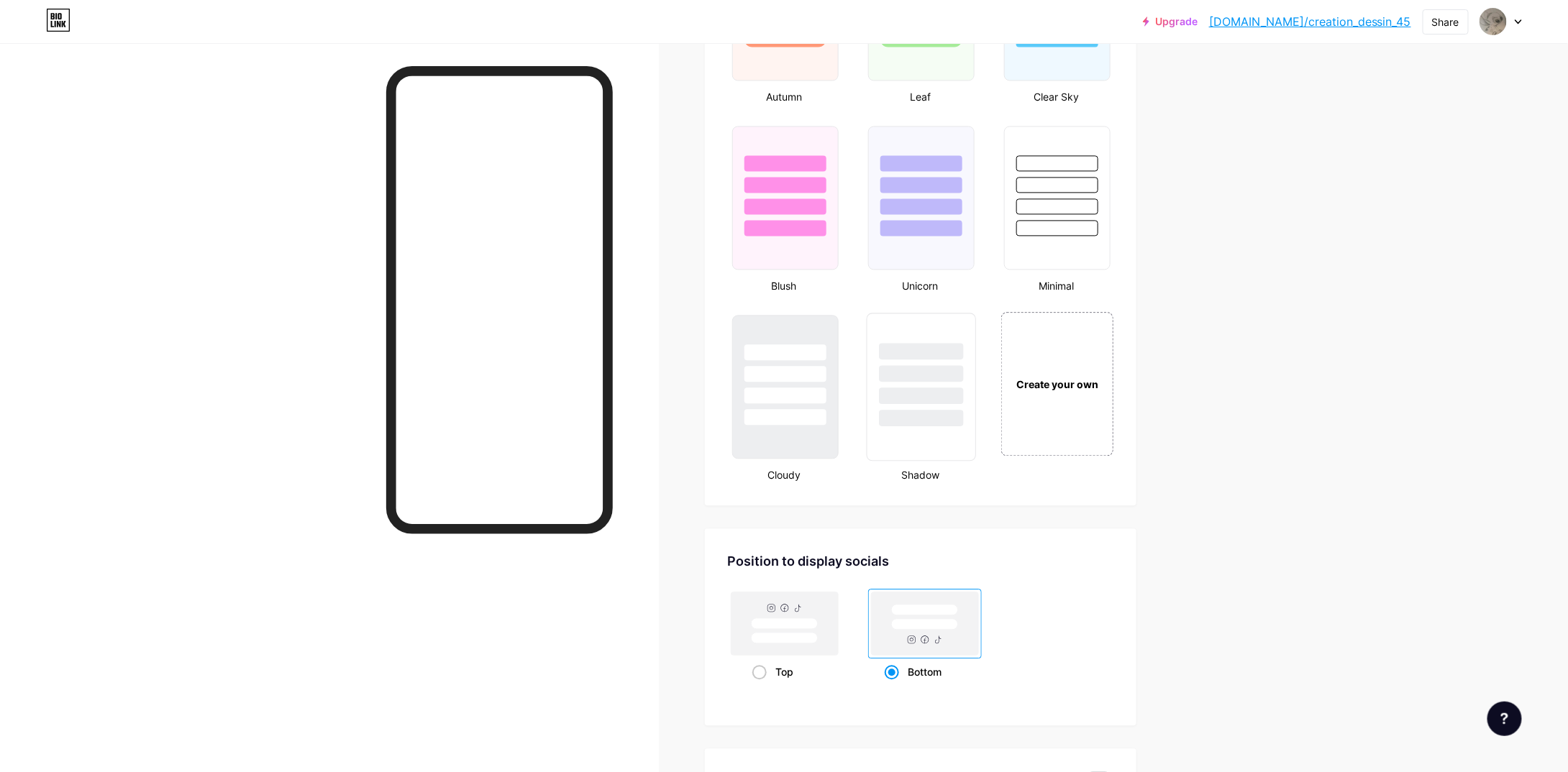
click at [915, 411] on div at bounding box center [921, 418] width 84 height 16
click at [780, 410] on div at bounding box center [785, 418] width 84 height 16
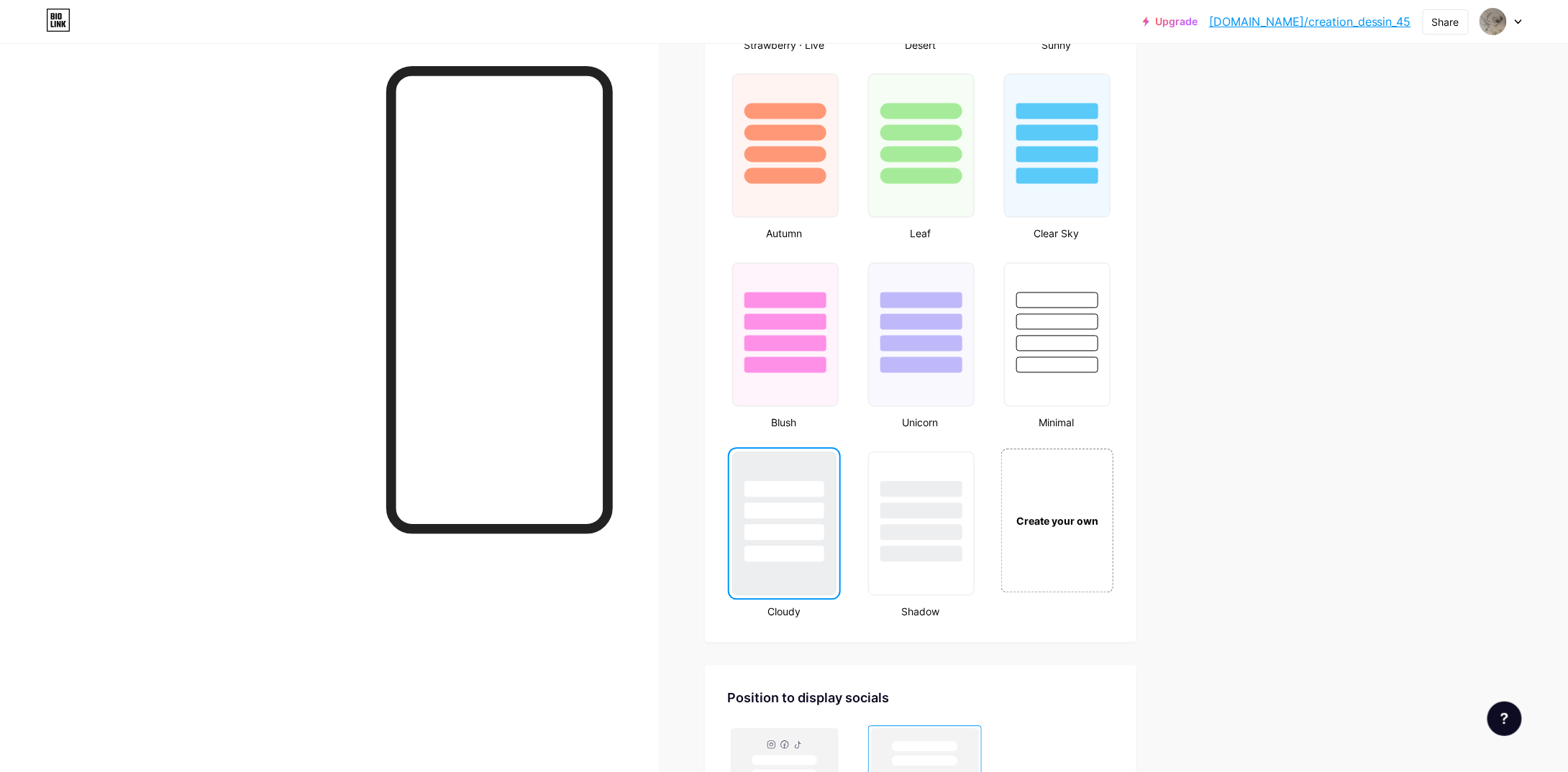
scroll to position [1294, 0]
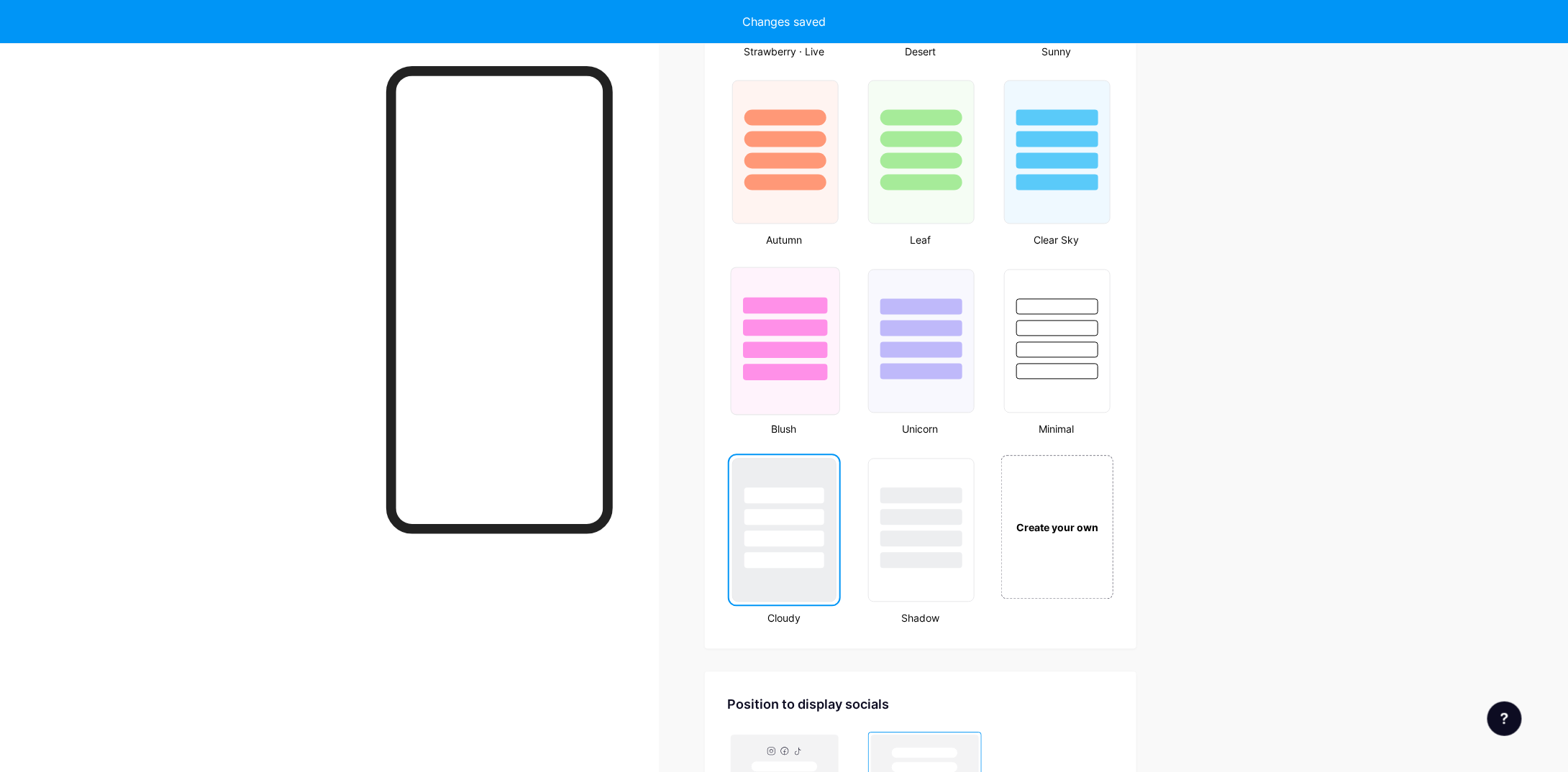
click at [787, 380] on div at bounding box center [785, 342] width 109 height 148
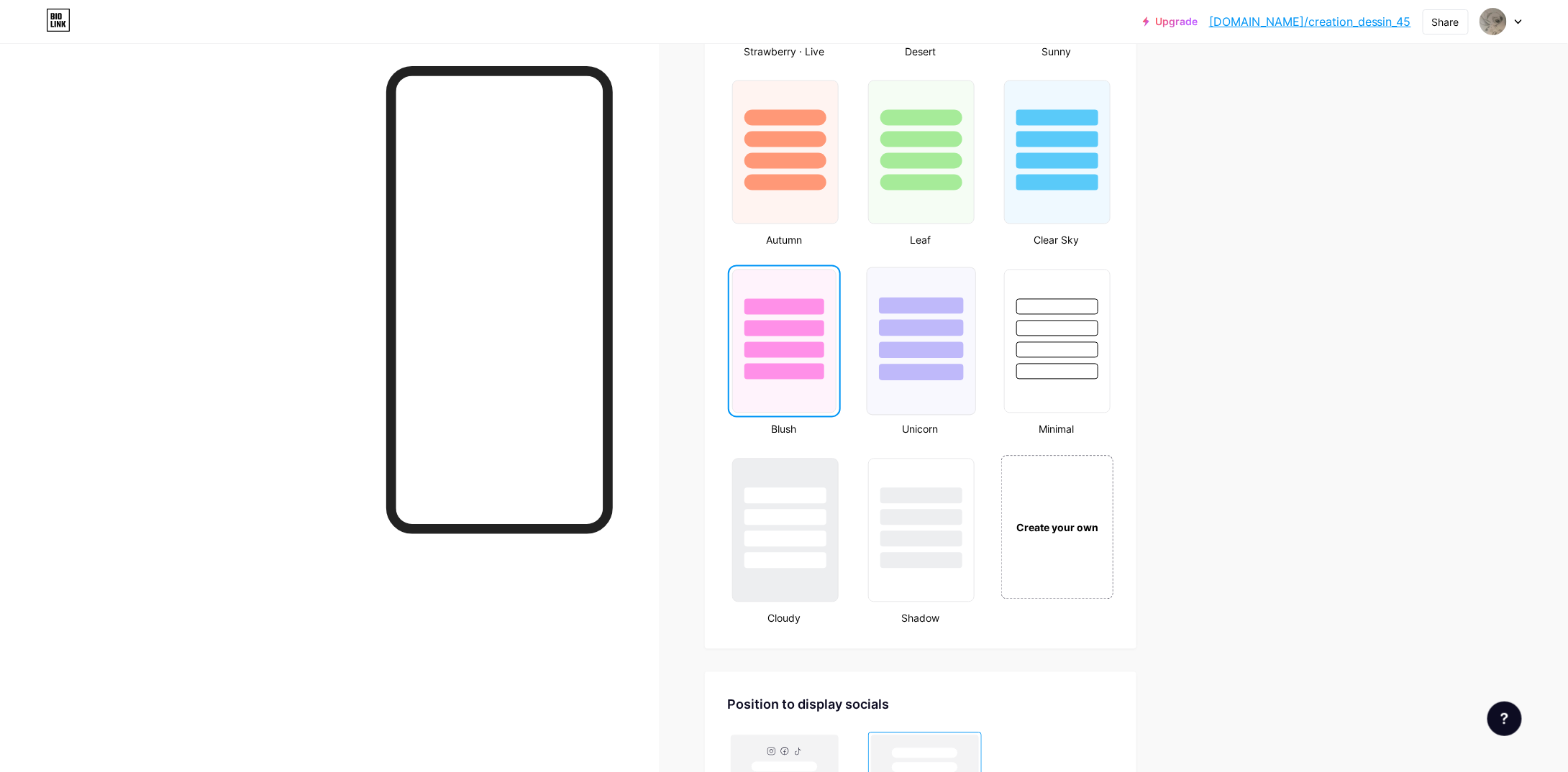
click at [889, 372] on div at bounding box center [921, 372] width 84 height 16
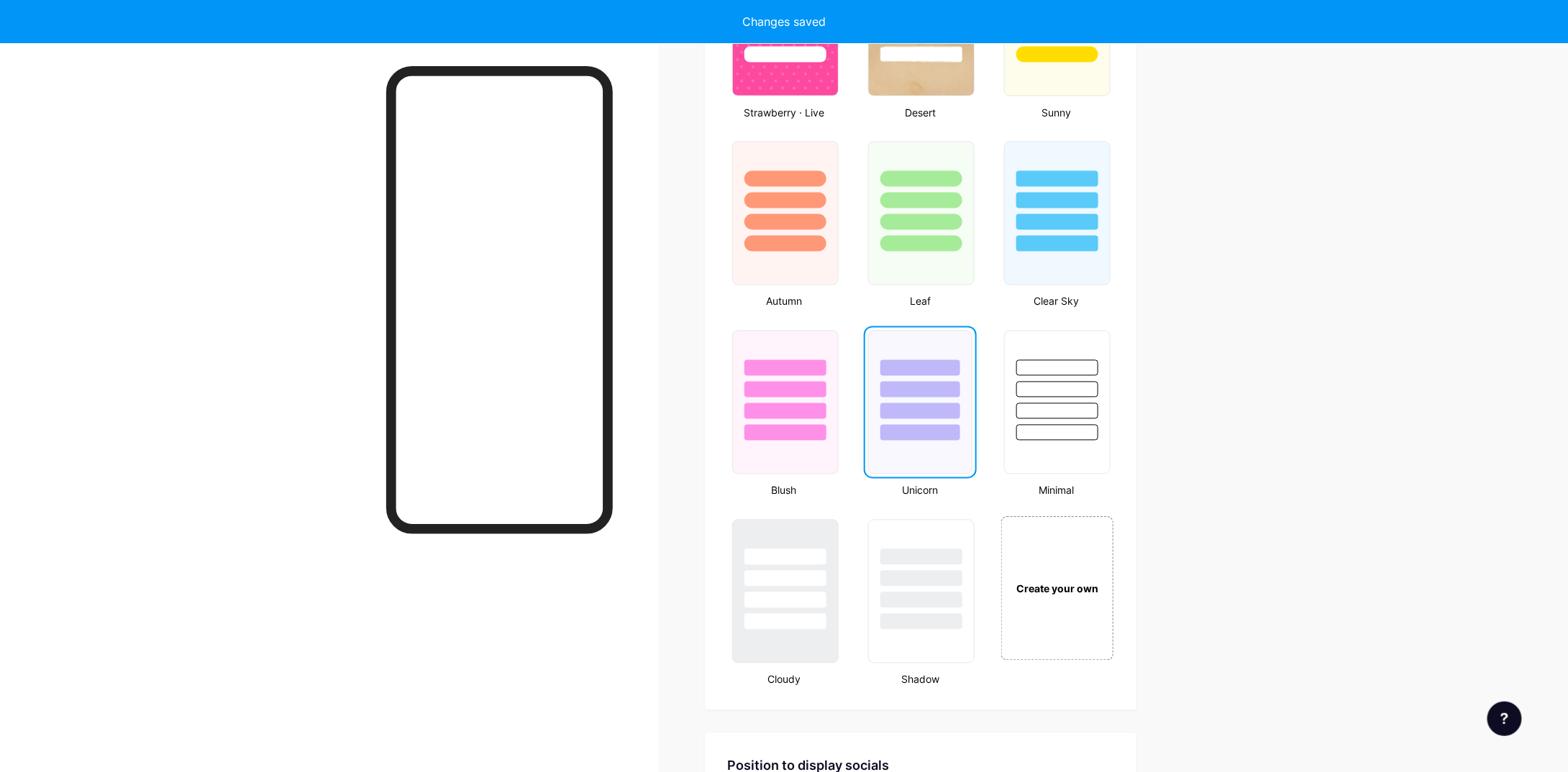
scroll to position [1150, 0]
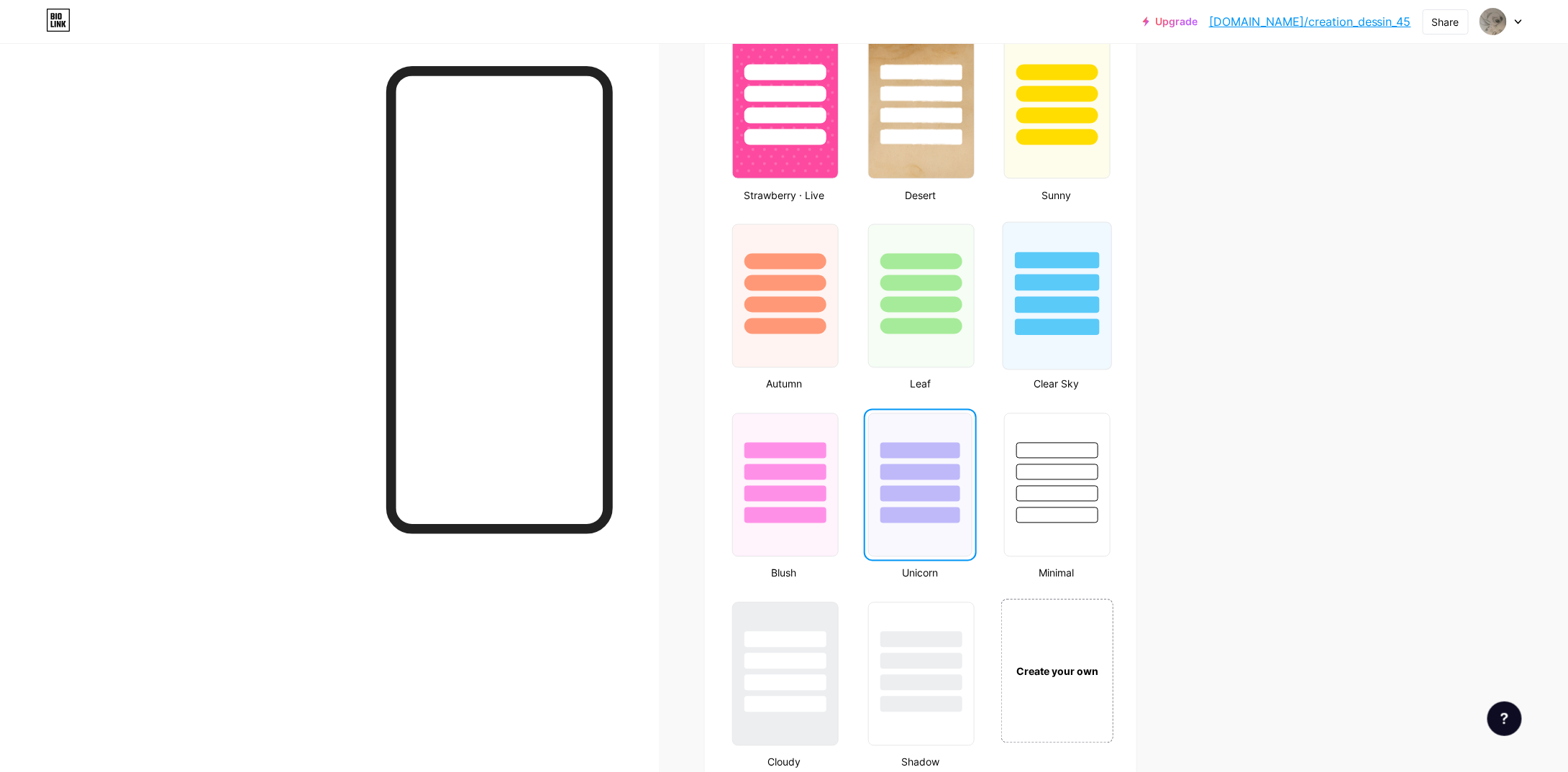
click at [1024, 319] on div at bounding box center [1058, 327] width 84 height 16
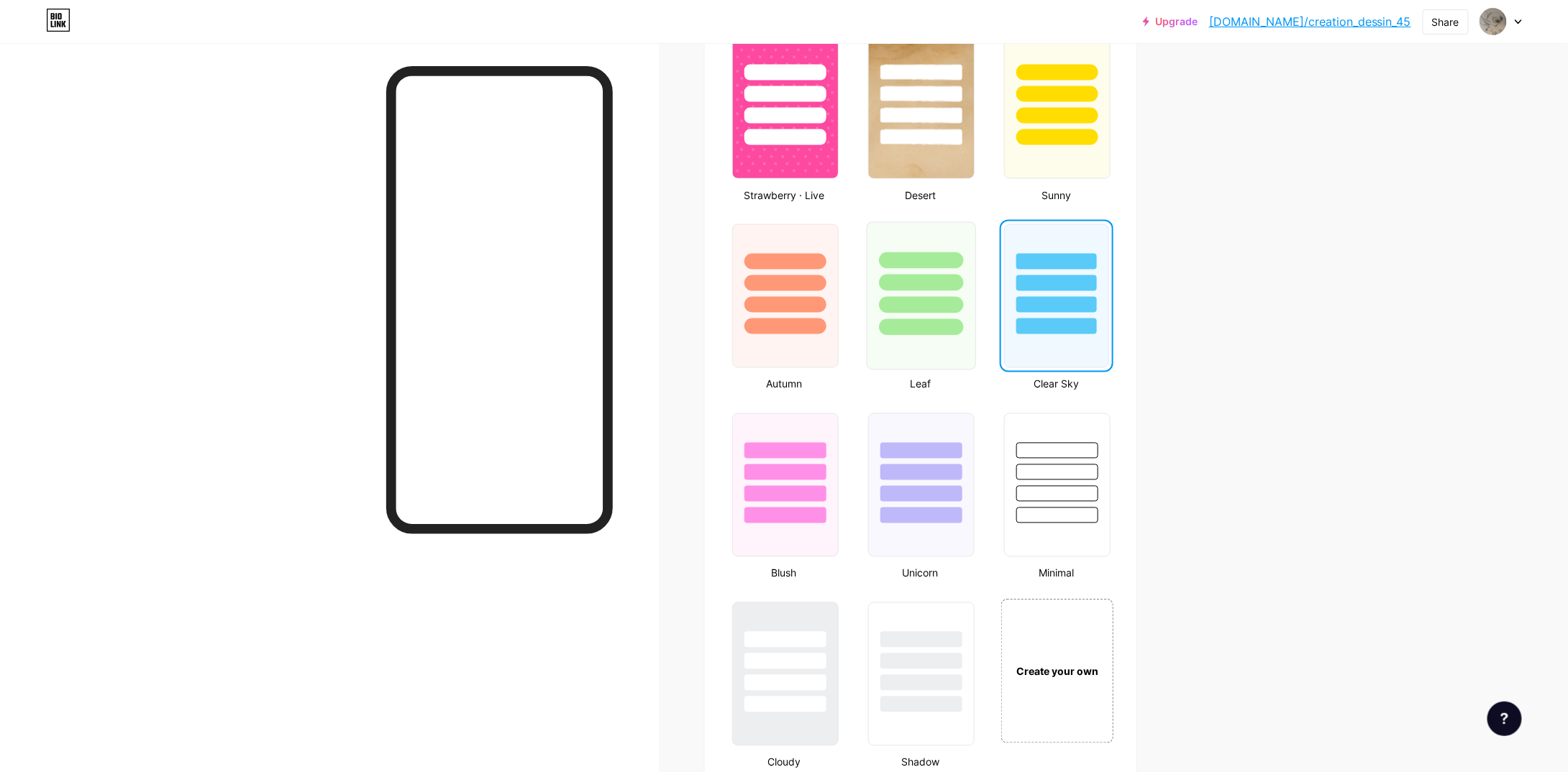
click at [945, 324] on div at bounding box center [921, 327] width 84 height 16
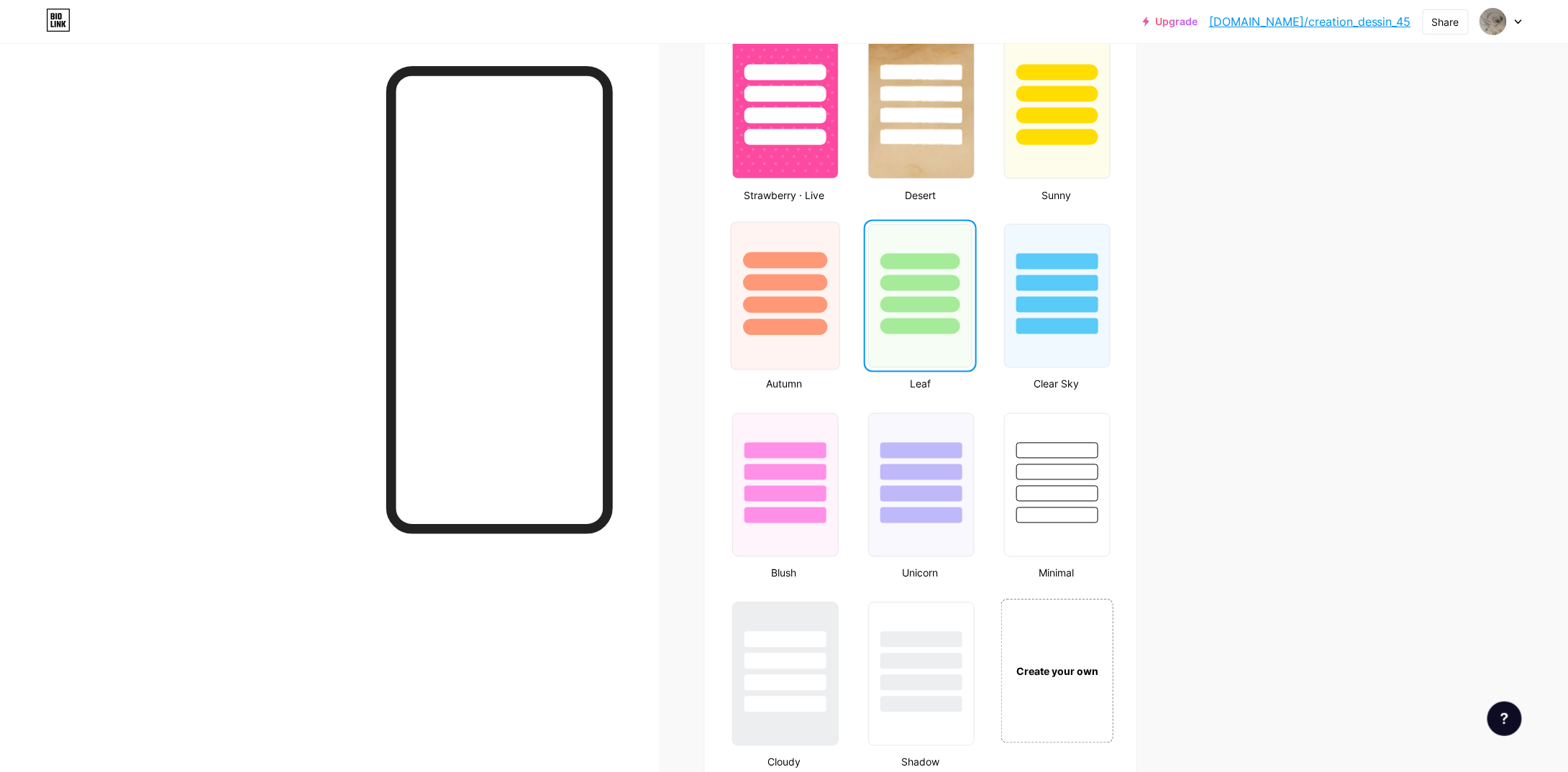
click at [805, 320] on div at bounding box center [785, 327] width 84 height 16
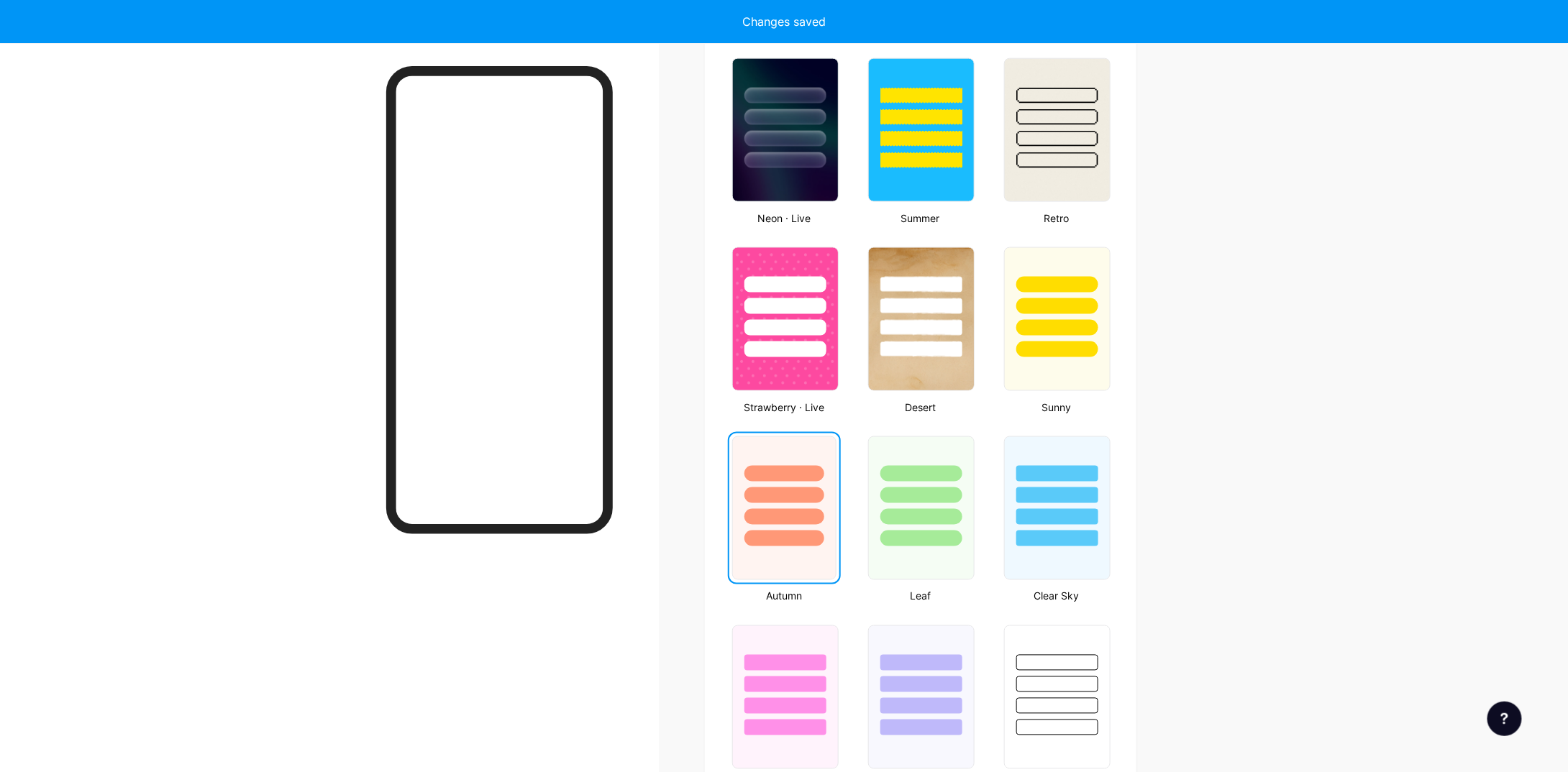
scroll to position [935, 0]
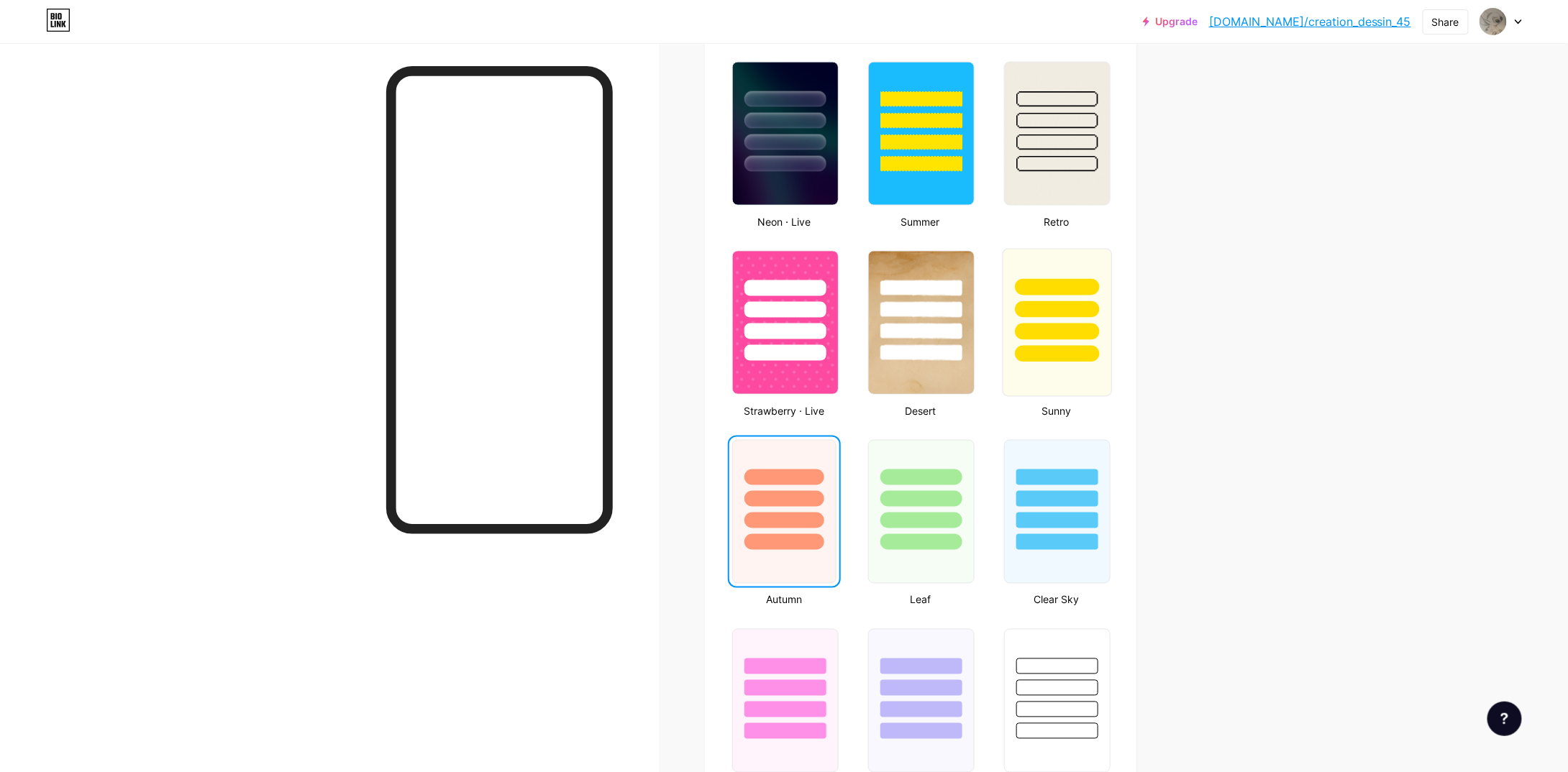
click at [1039, 336] on div at bounding box center [1058, 332] width 84 height 16
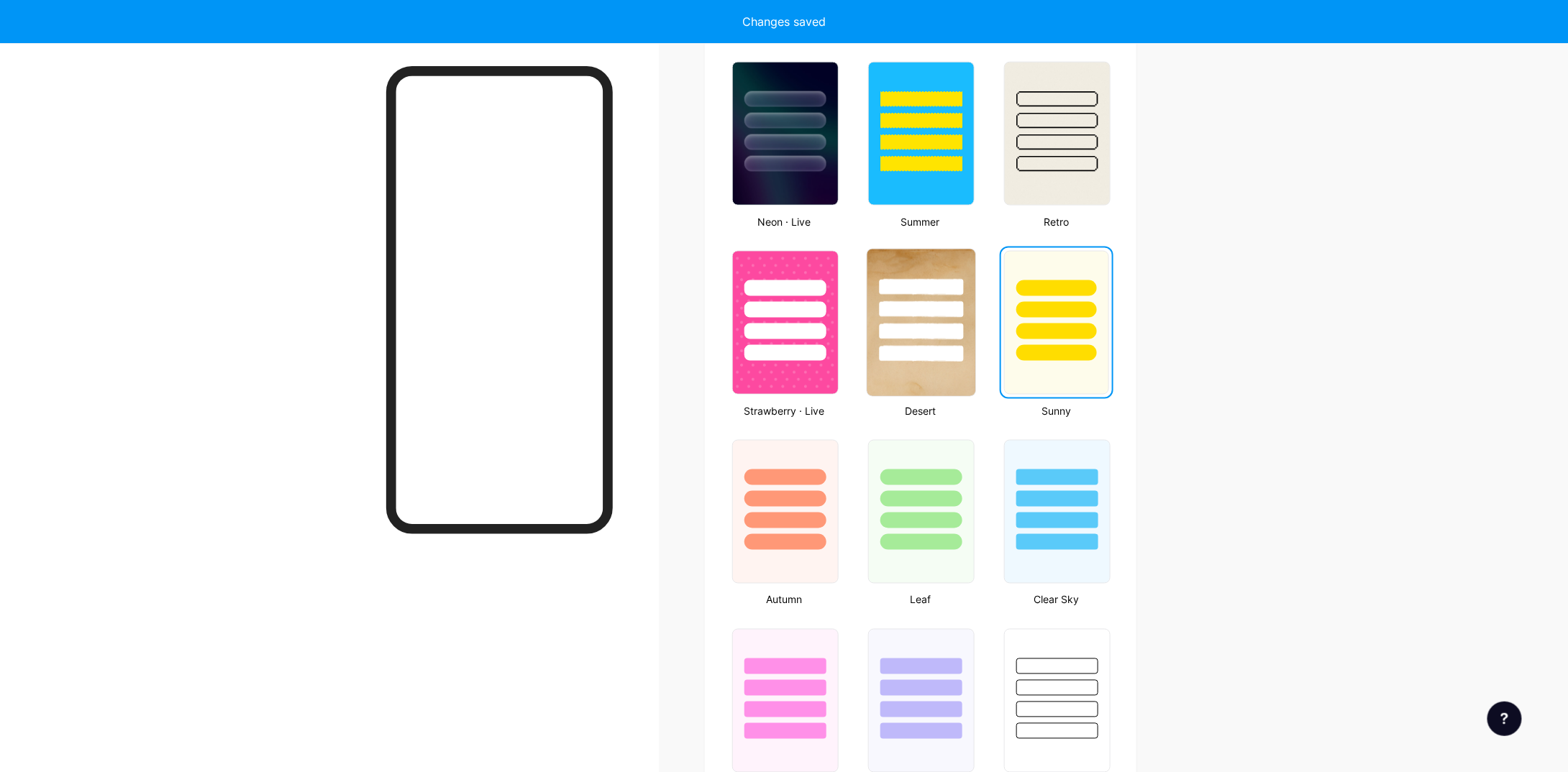
click at [919, 339] on div at bounding box center [921, 306] width 108 height 113
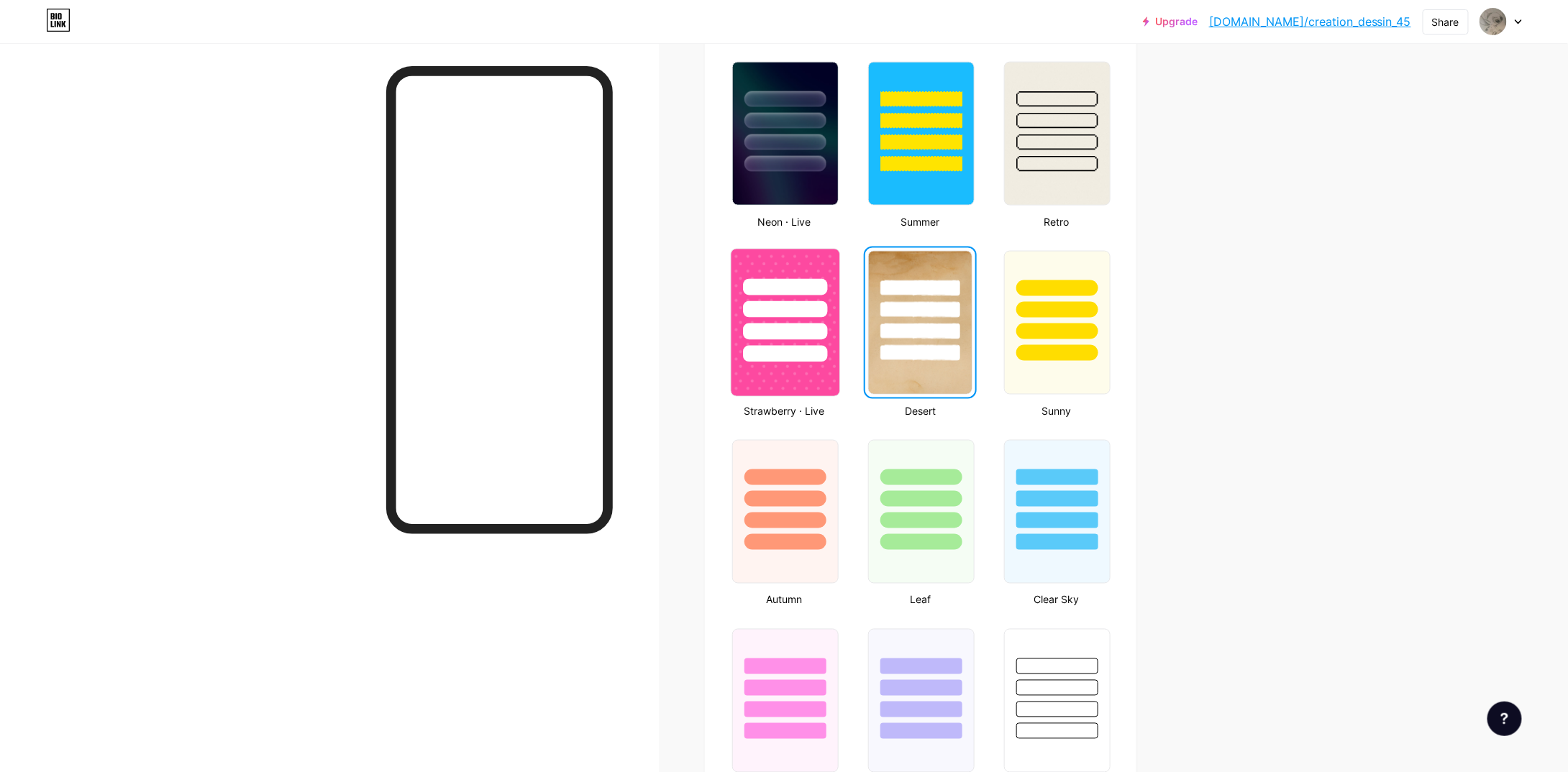
click at [813, 343] on div at bounding box center [785, 306] width 108 height 113
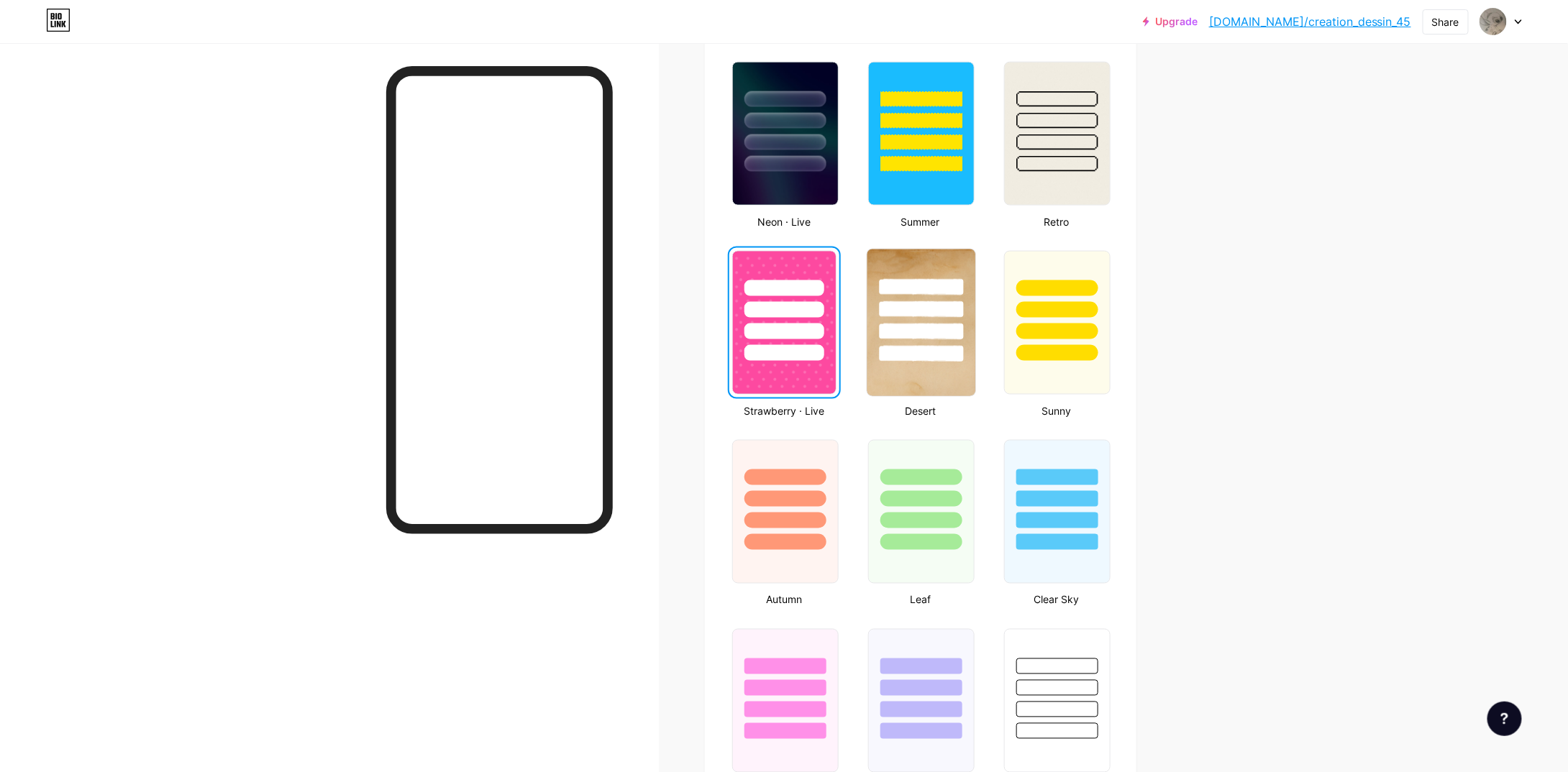
scroll to position [791, 0]
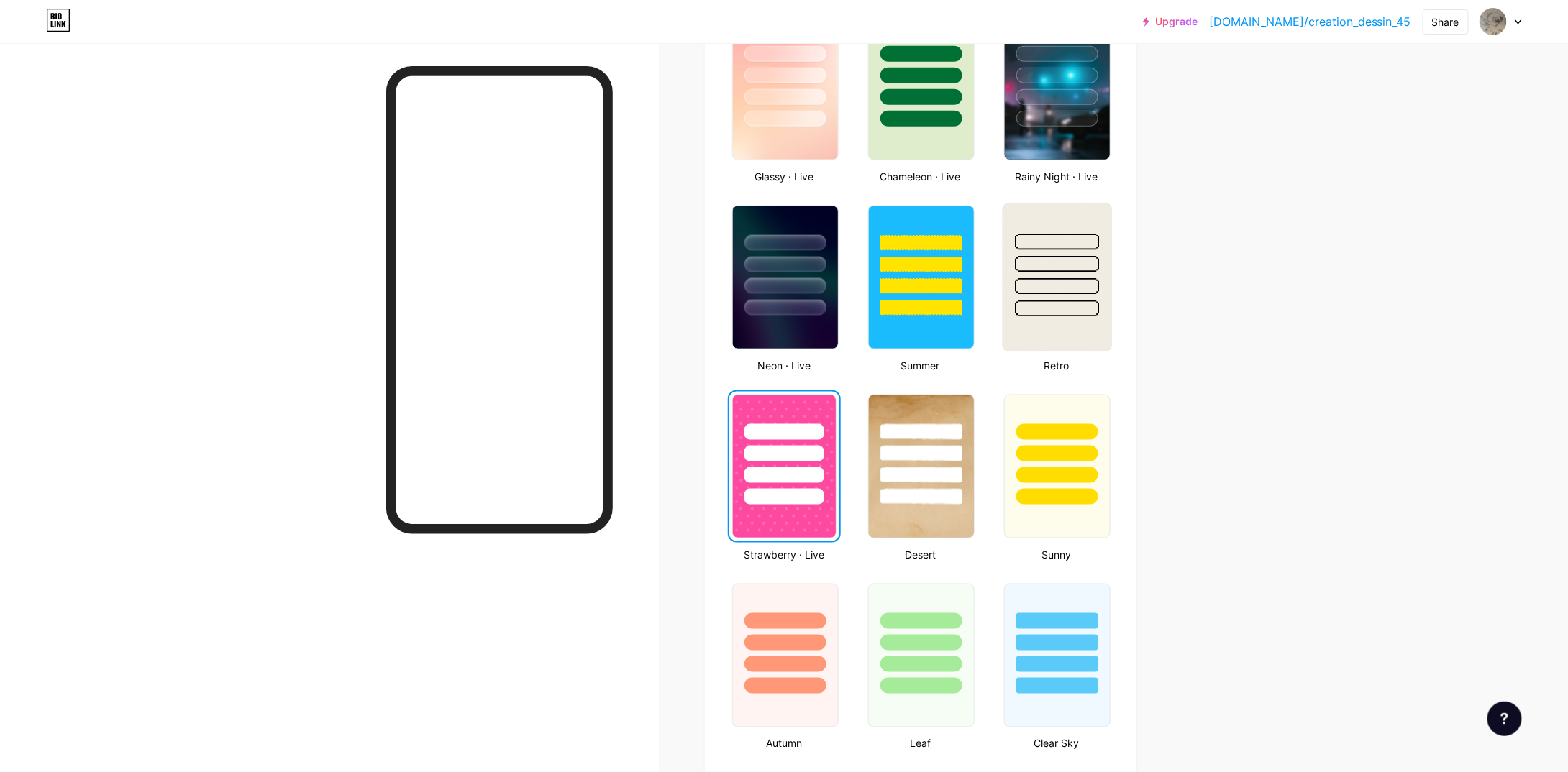
click at [1035, 284] on div at bounding box center [1058, 286] width 84 height 16
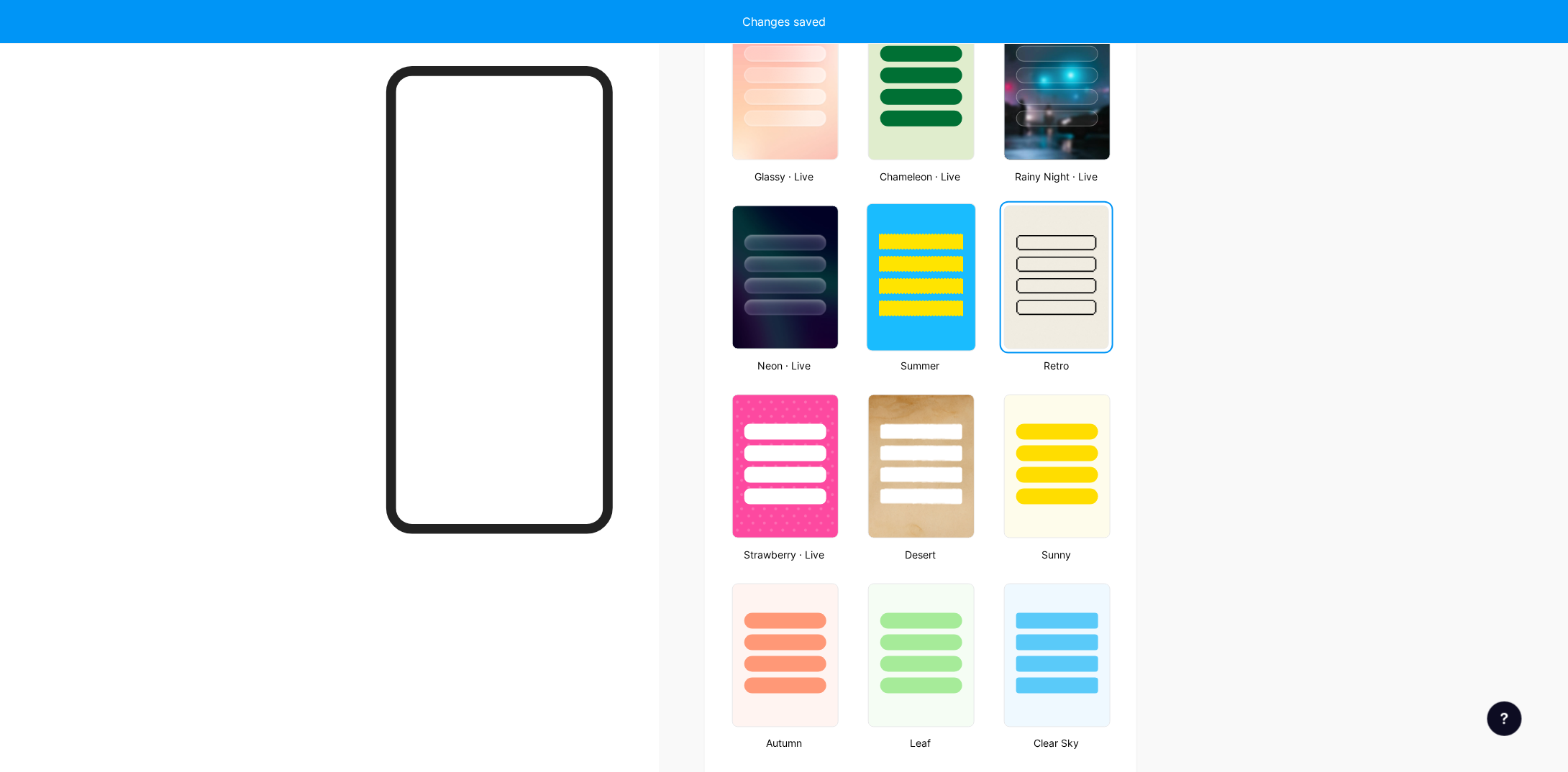
click at [929, 293] on div at bounding box center [921, 260] width 108 height 113
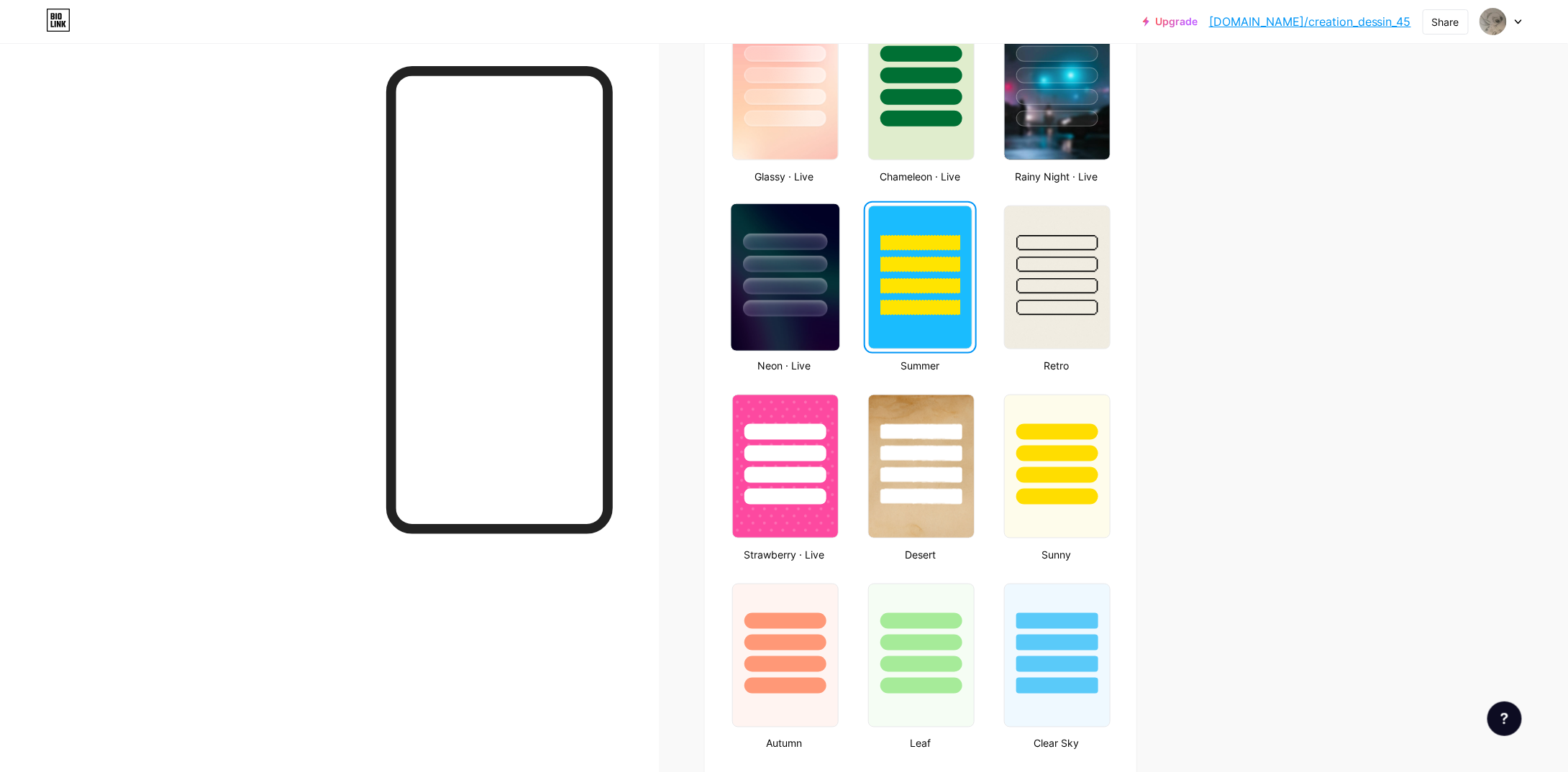
click at [796, 287] on div at bounding box center [785, 286] width 84 height 16
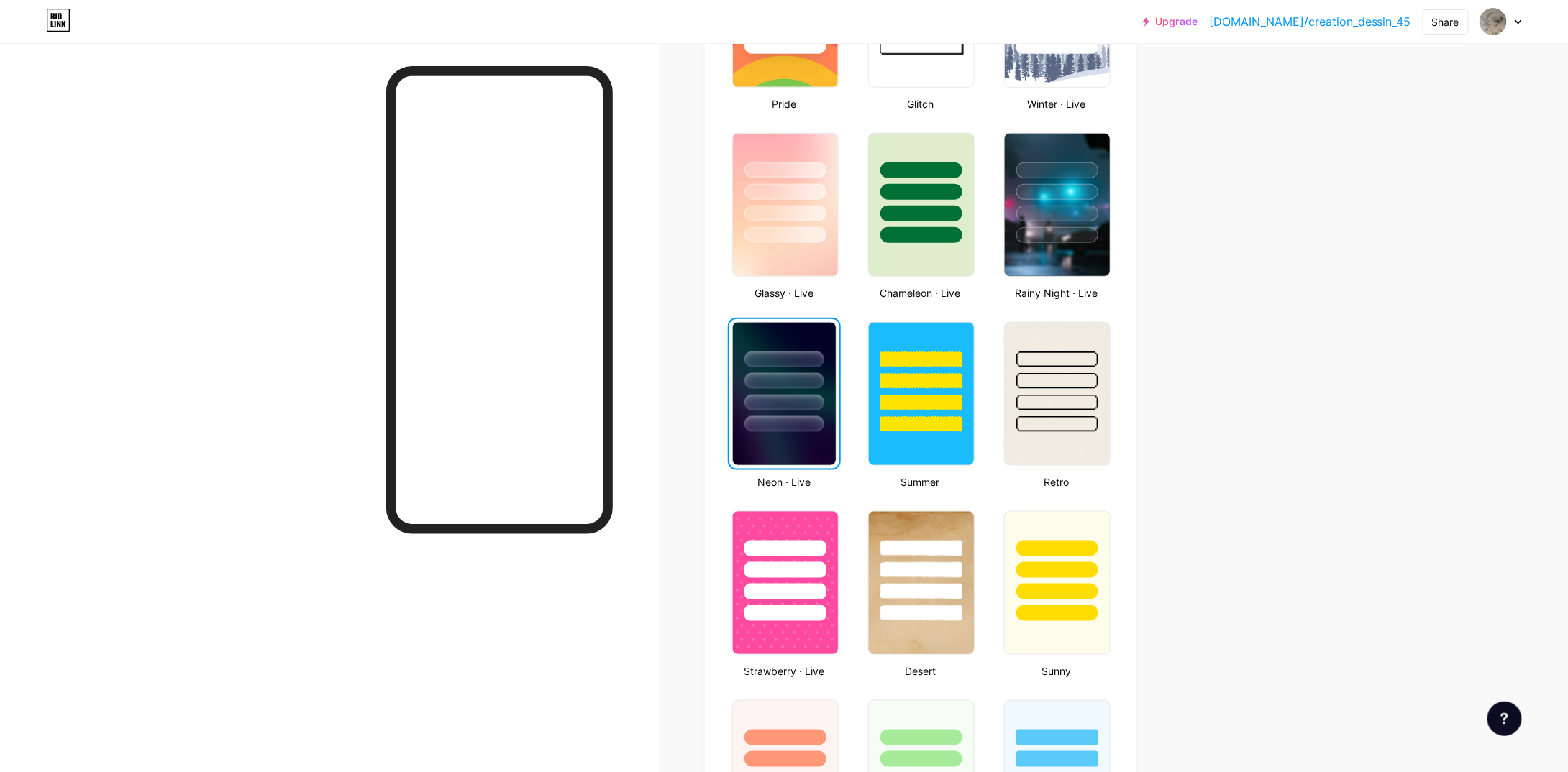
scroll to position [647, 0]
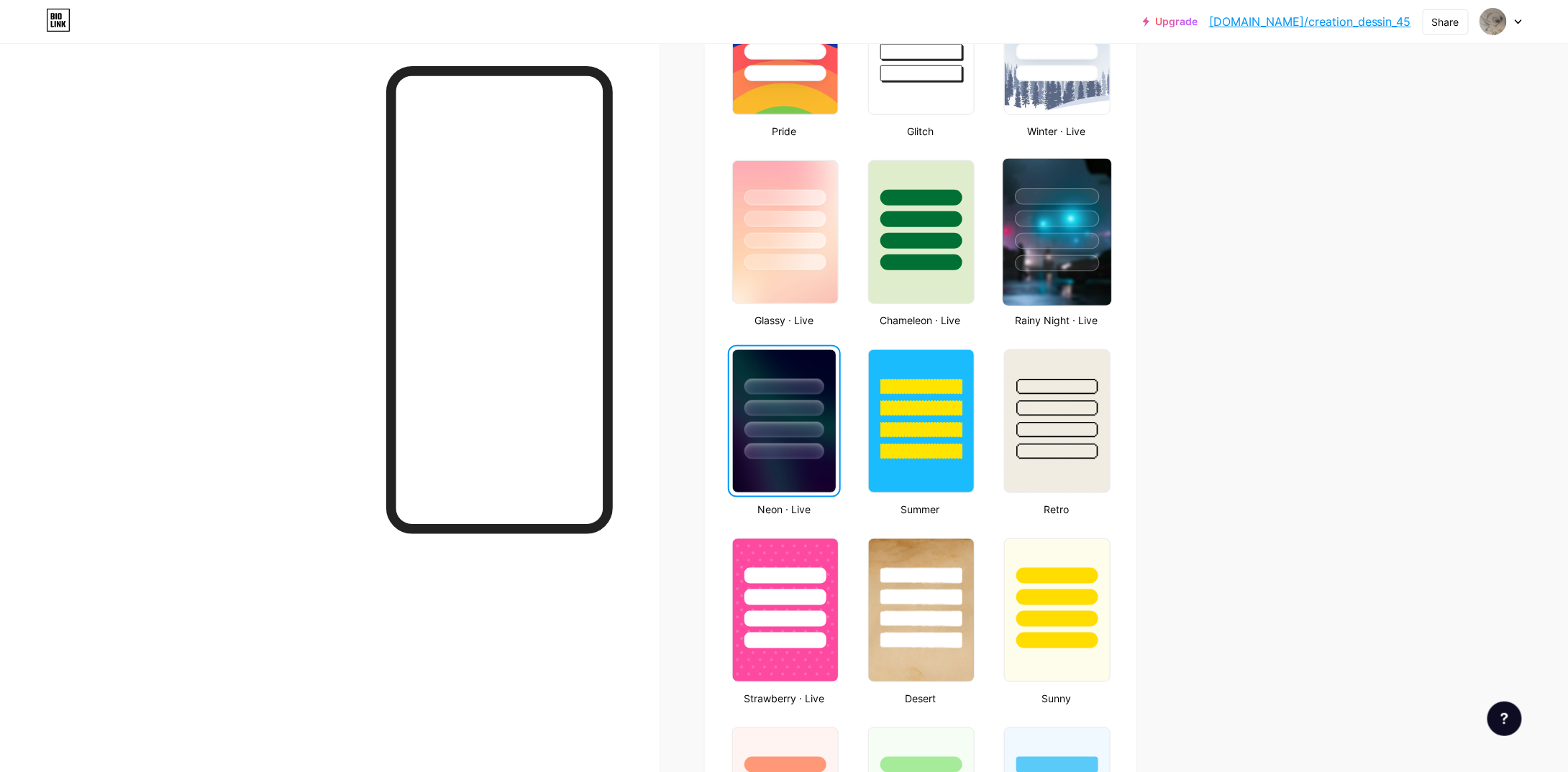
click at [1033, 290] on img at bounding box center [1057, 233] width 108 height 147
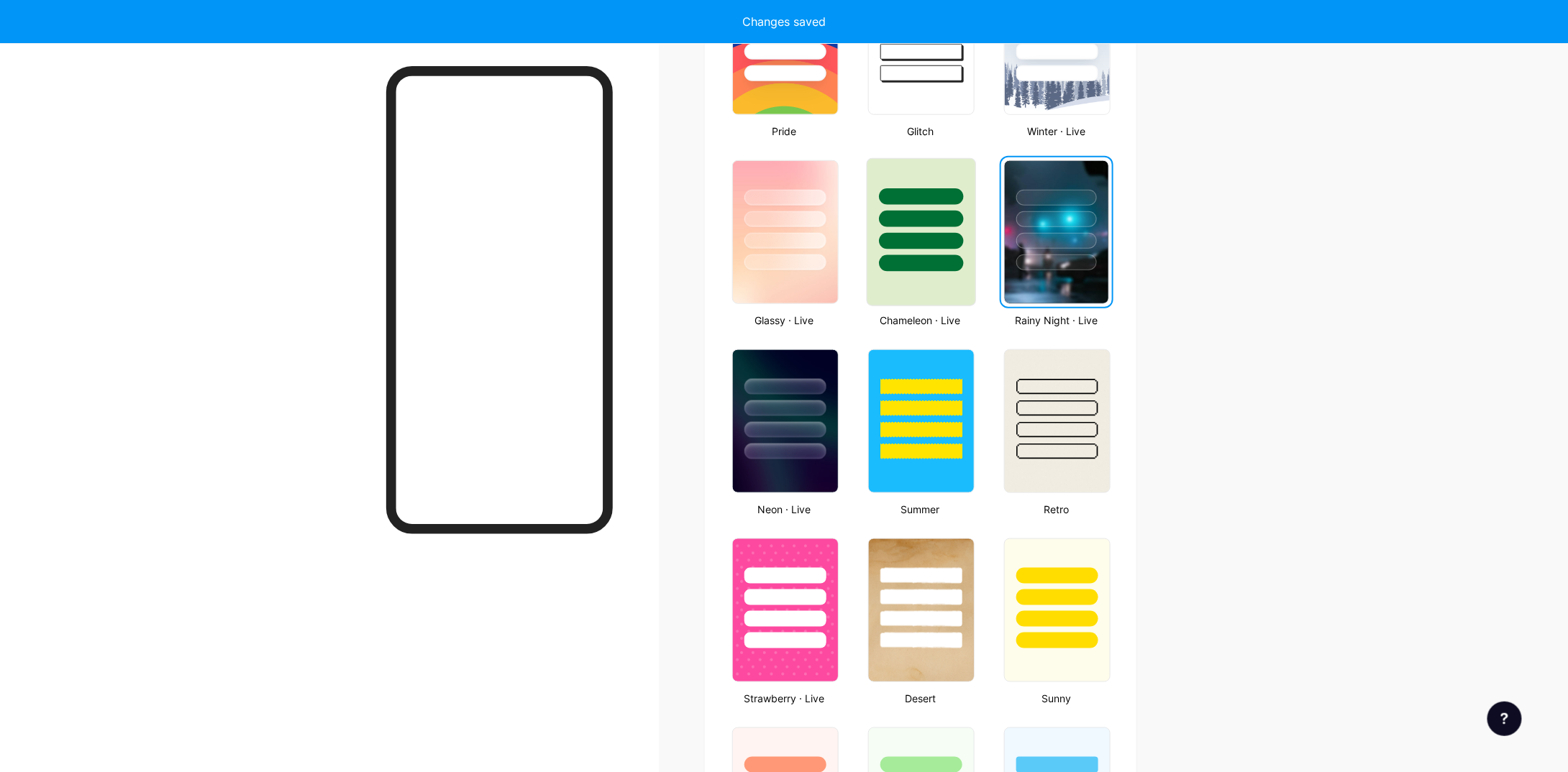
click at [950, 285] on div at bounding box center [921, 233] width 109 height 148
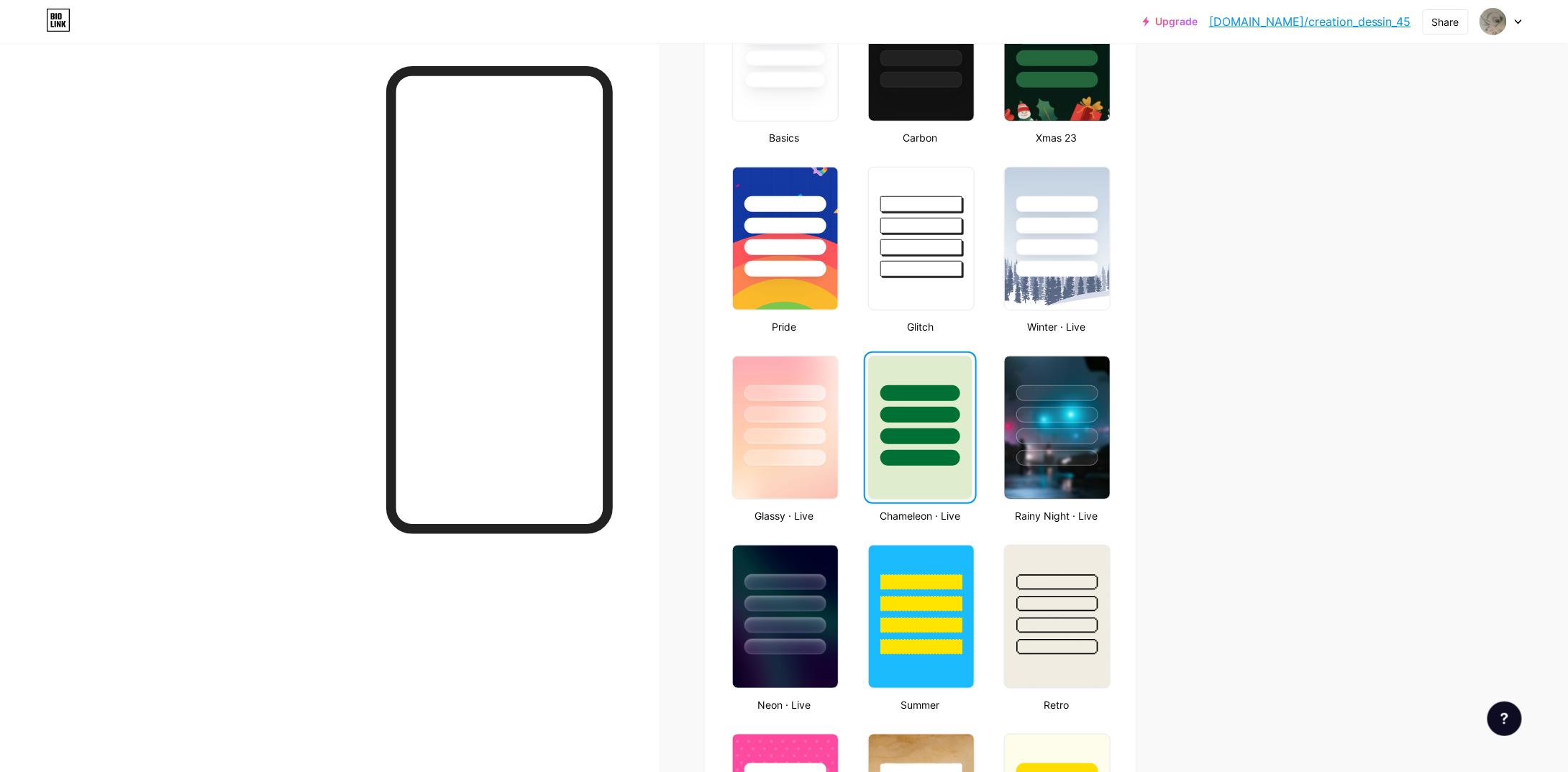
scroll to position [431, 0]
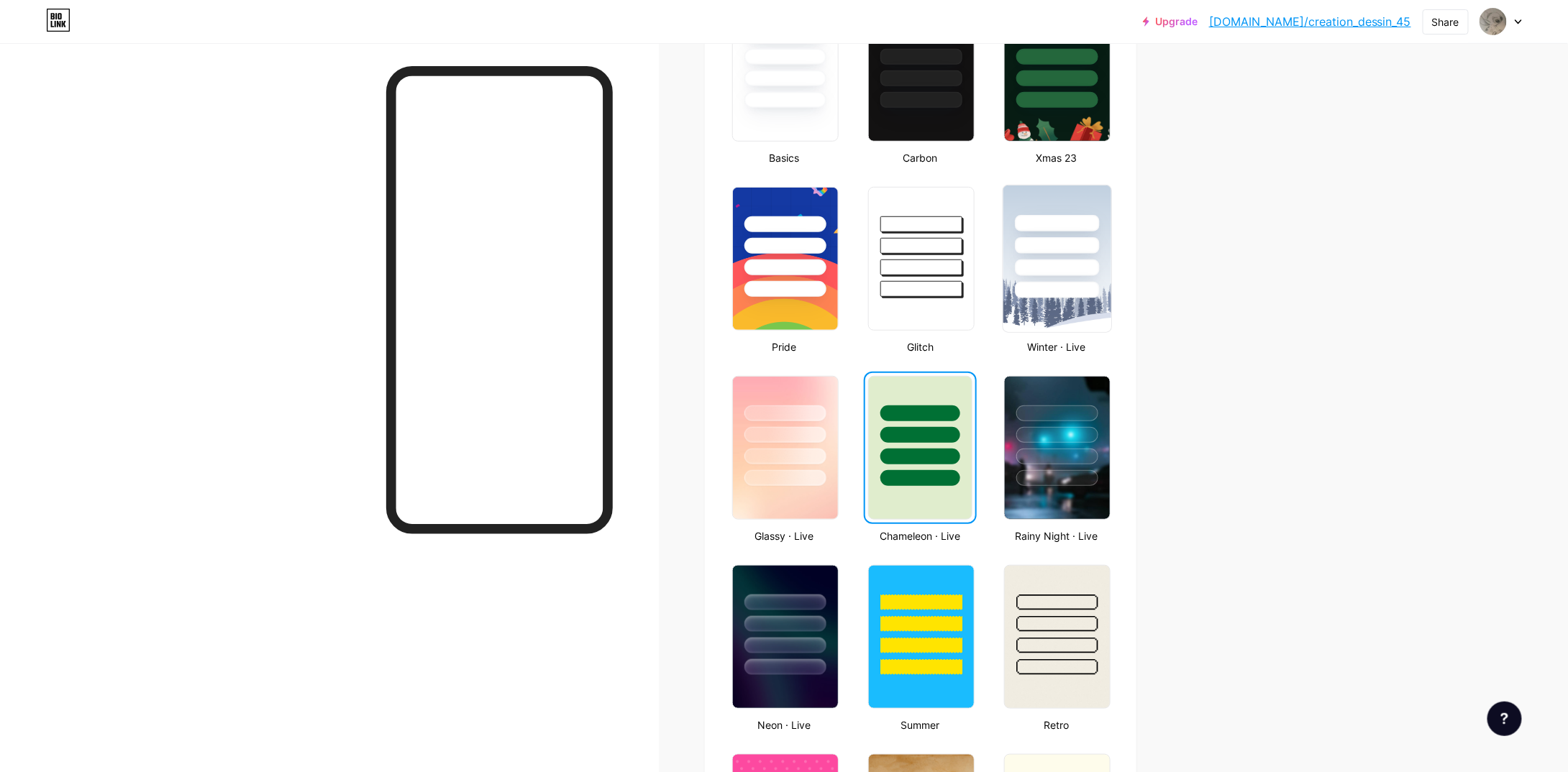
click at [1018, 275] on div at bounding box center [1057, 242] width 108 height 113
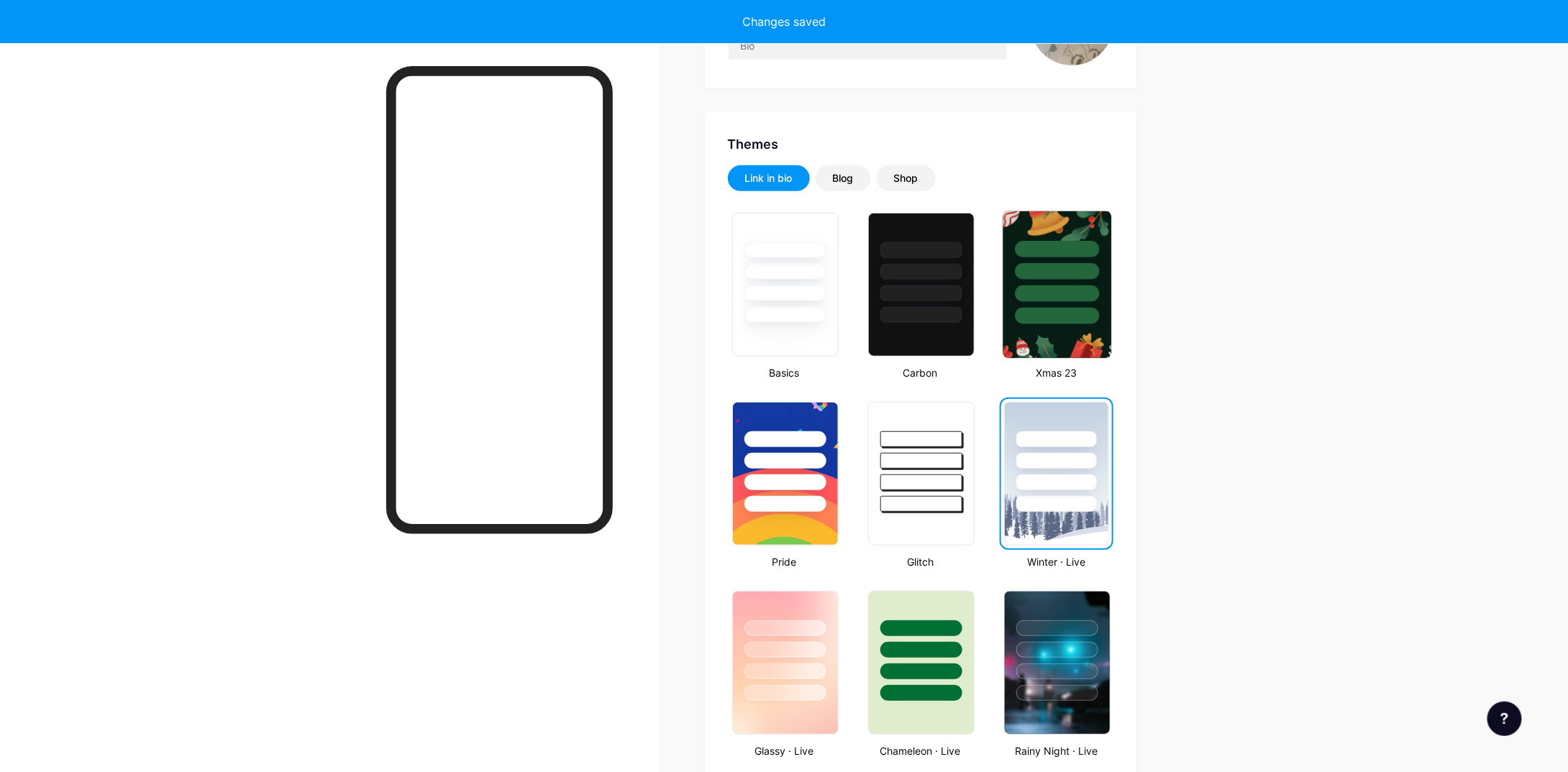
scroll to position [72, 0]
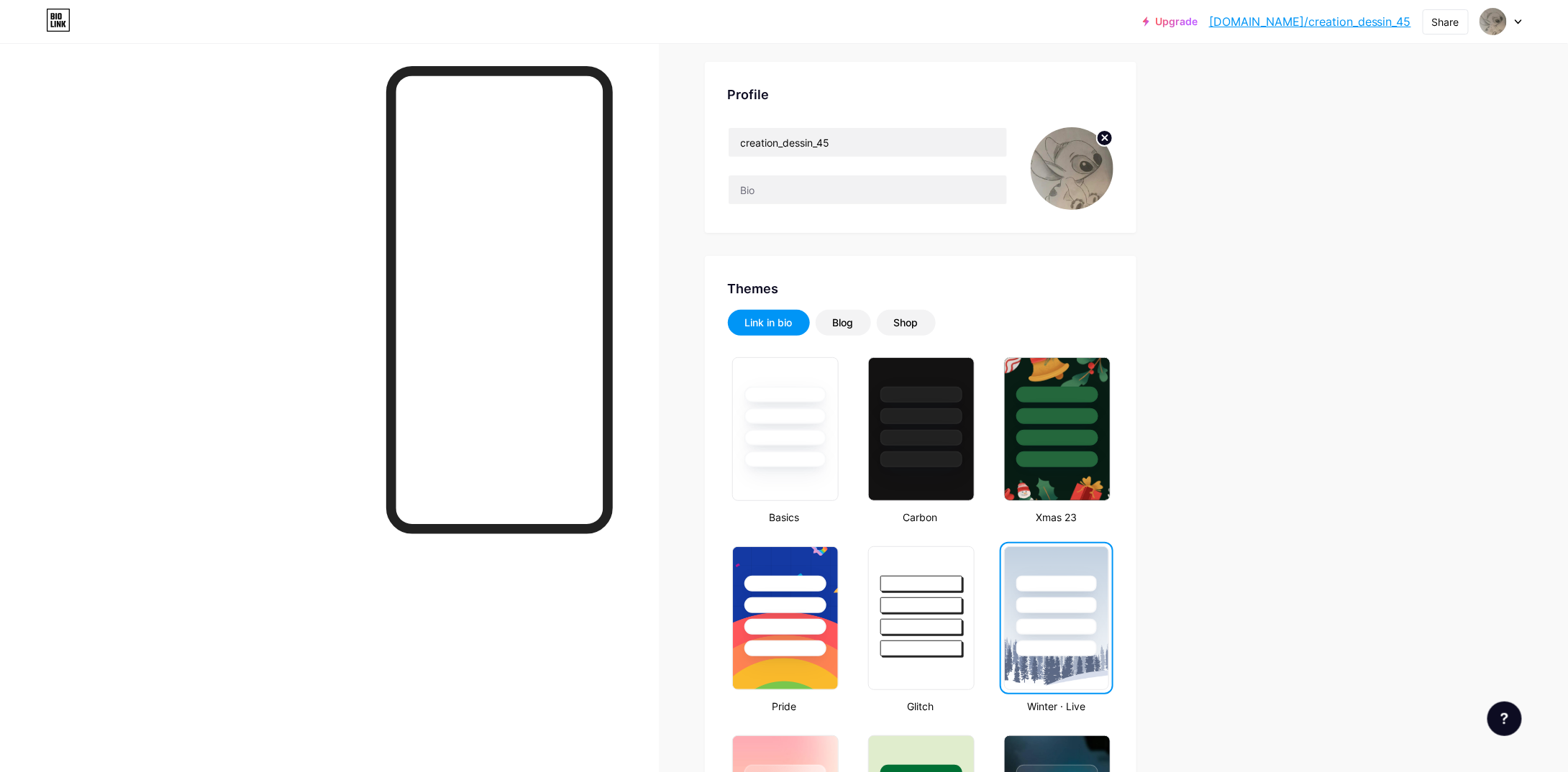
click at [810, 325] on div "Link in bio" at bounding box center [769, 322] width 82 height 26
click at [834, 318] on div "Blog" at bounding box center [843, 322] width 55 height 26
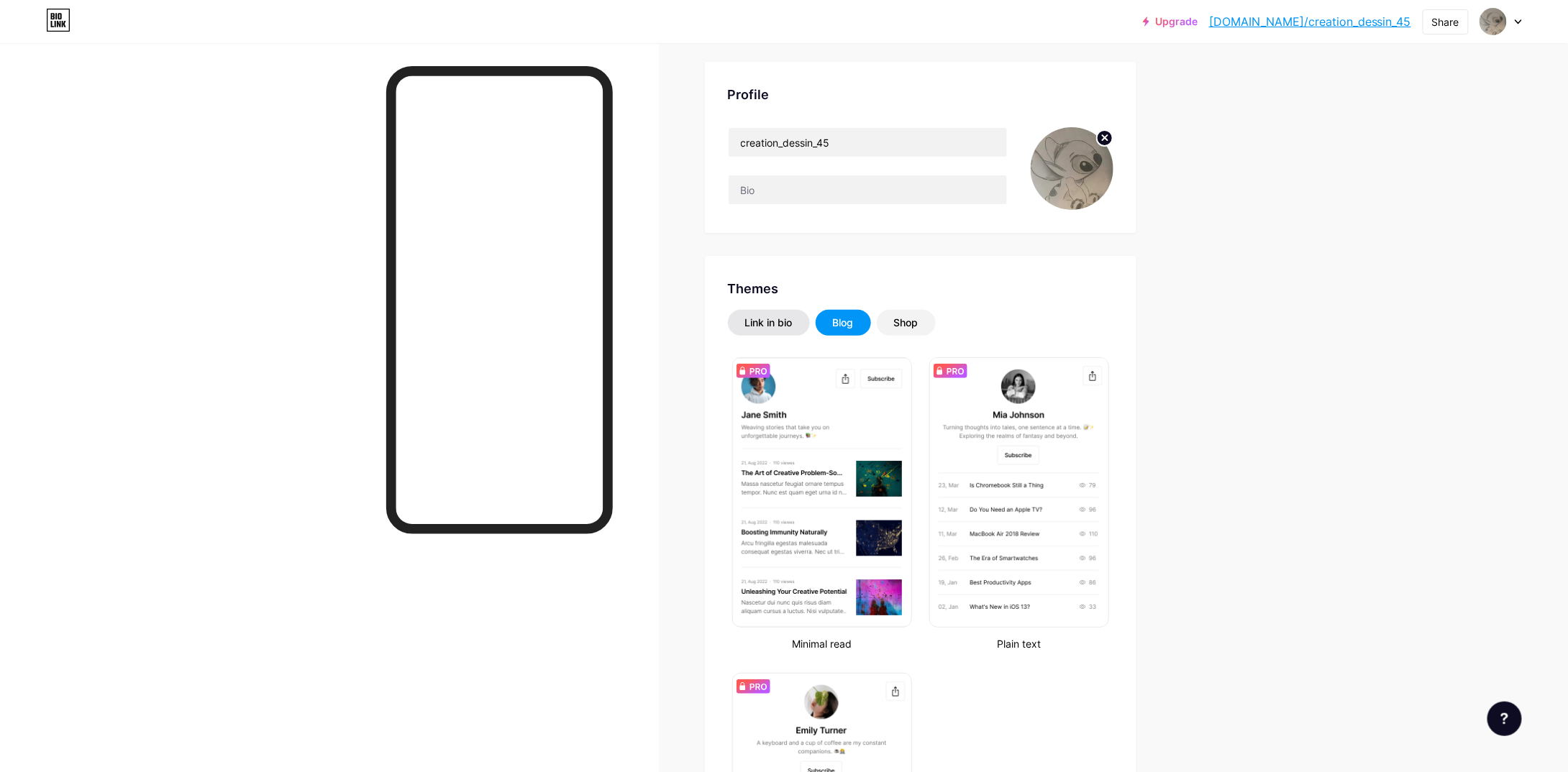
click at [785, 320] on div "Link in bio" at bounding box center [769, 323] width 47 height 14
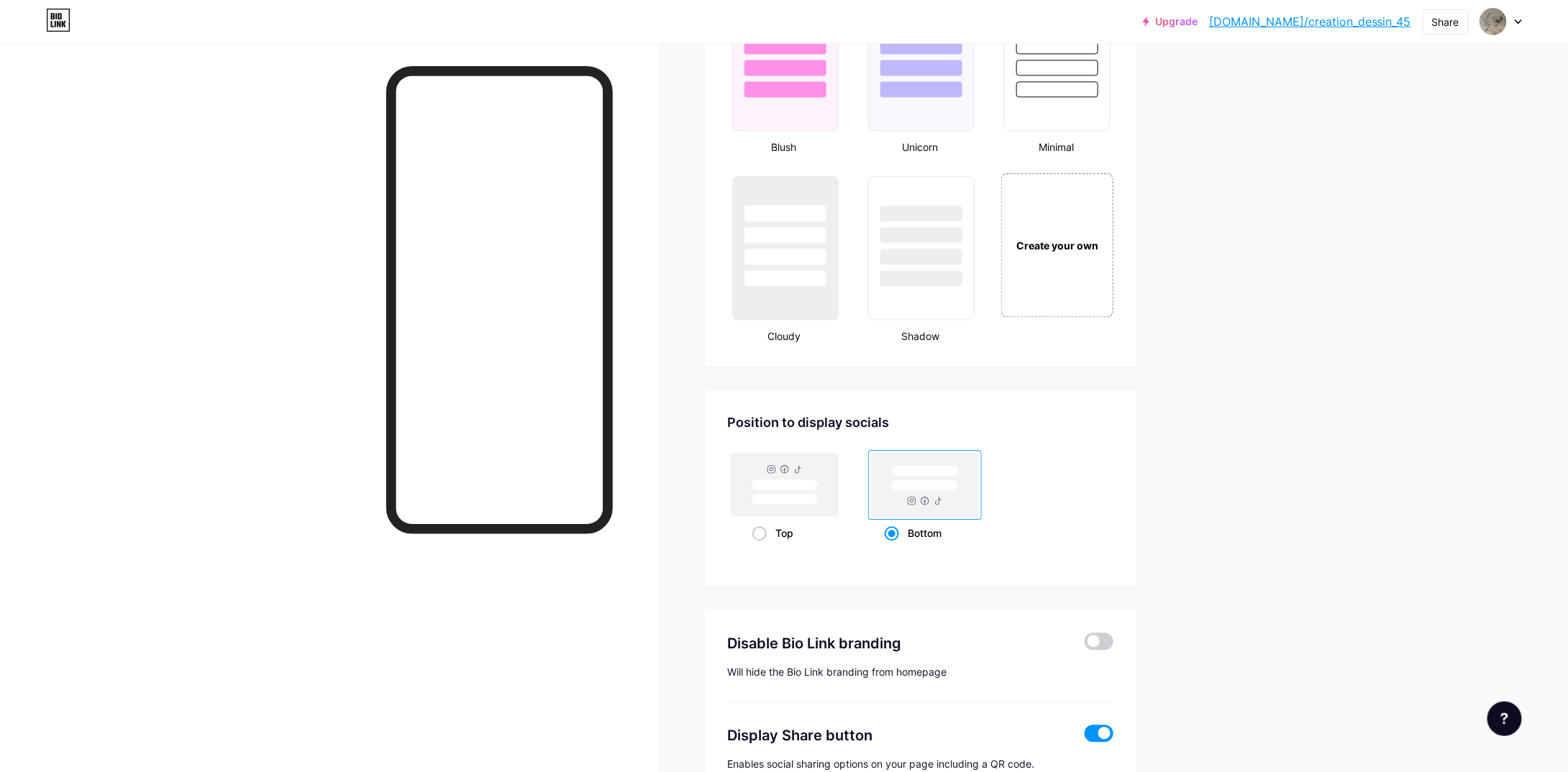
scroll to position [1510, 0]
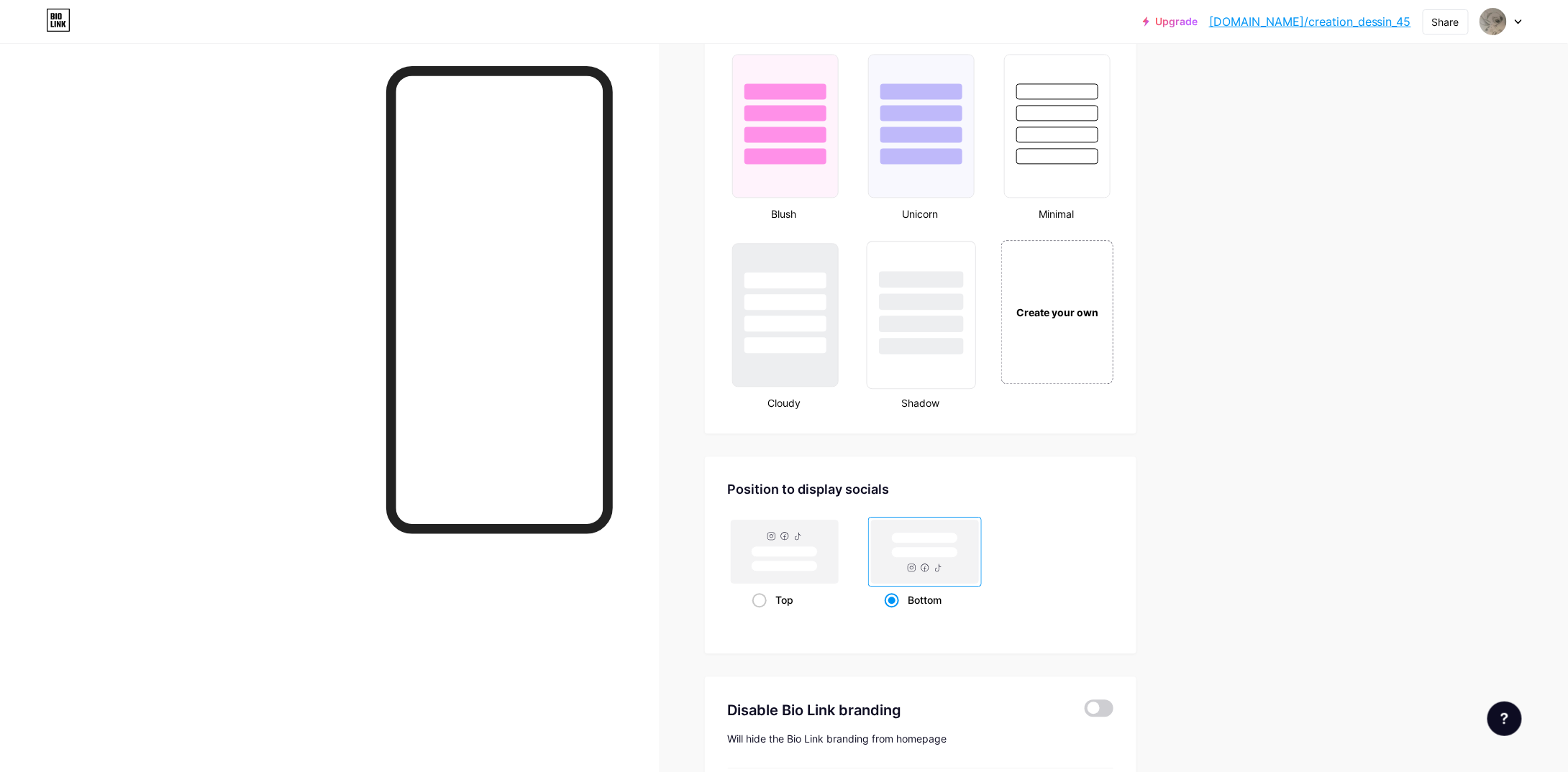
click at [959, 338] on div at bounding box center [921, 346] width 84 height 16
click at [1061, 345] on div "Create your own" at bounding box center [1057, 311] width 115 height 148
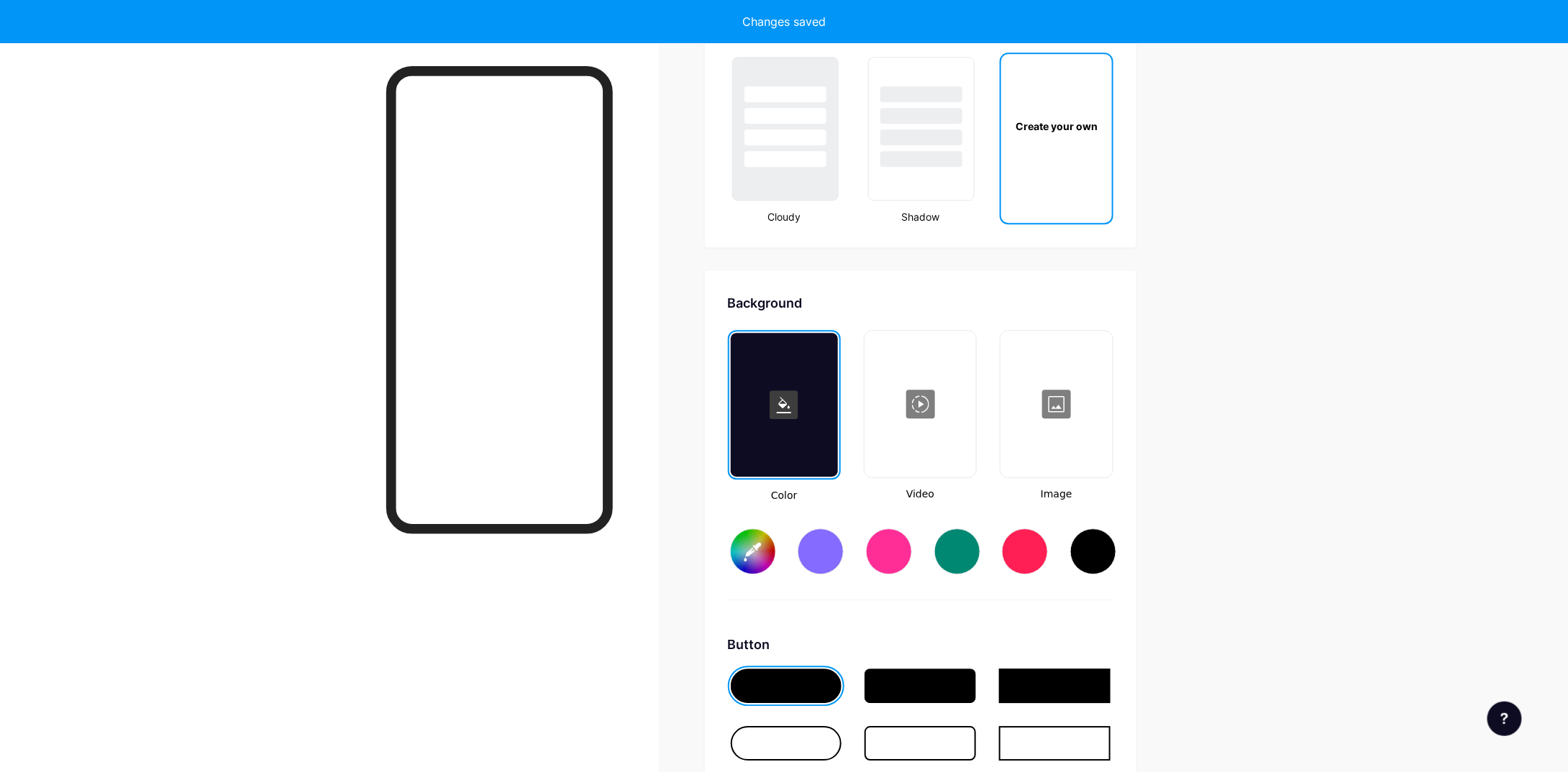
type input "#ffffff"
type input "#000000"
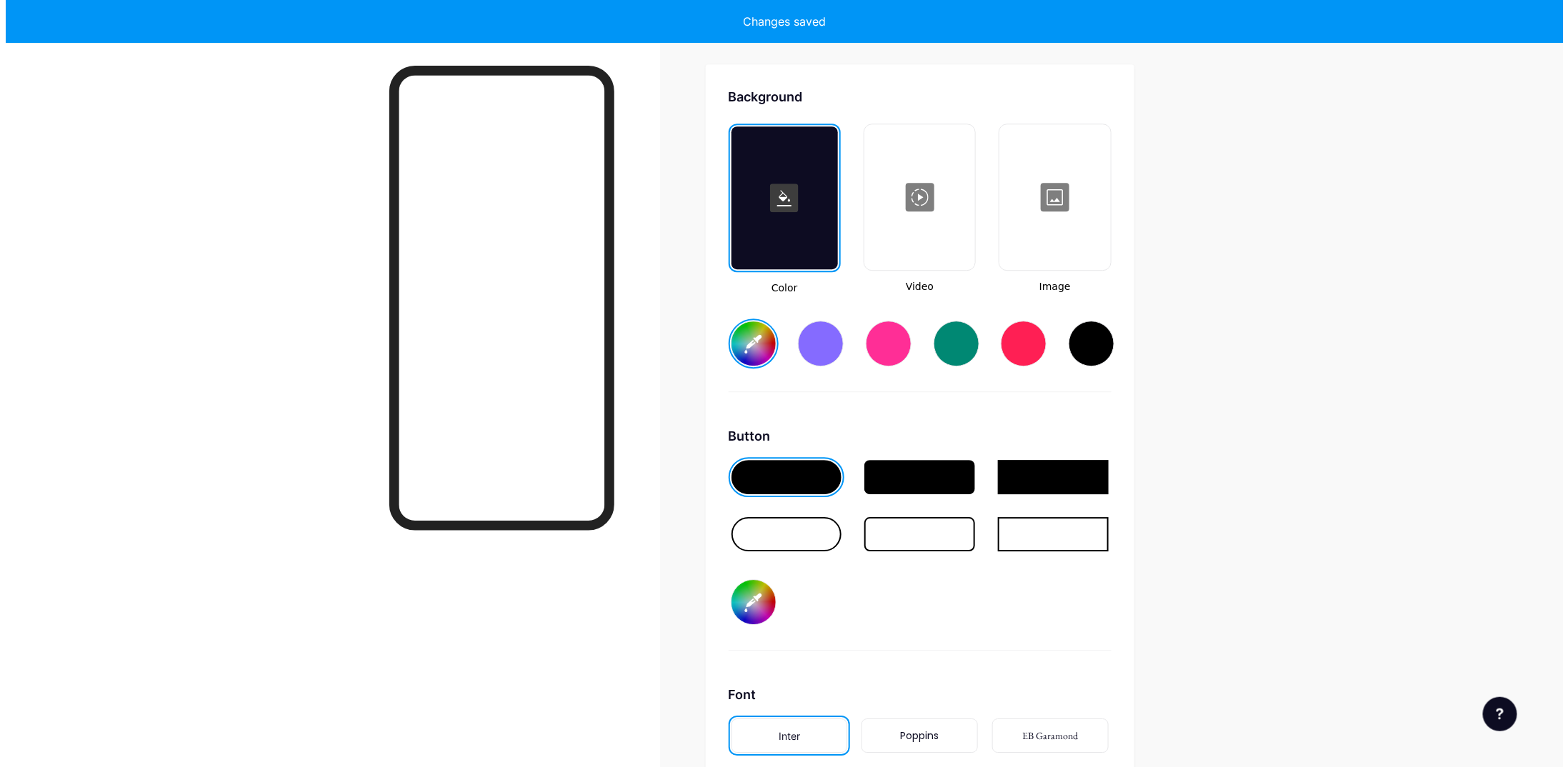
scroll to position [1893, 0]
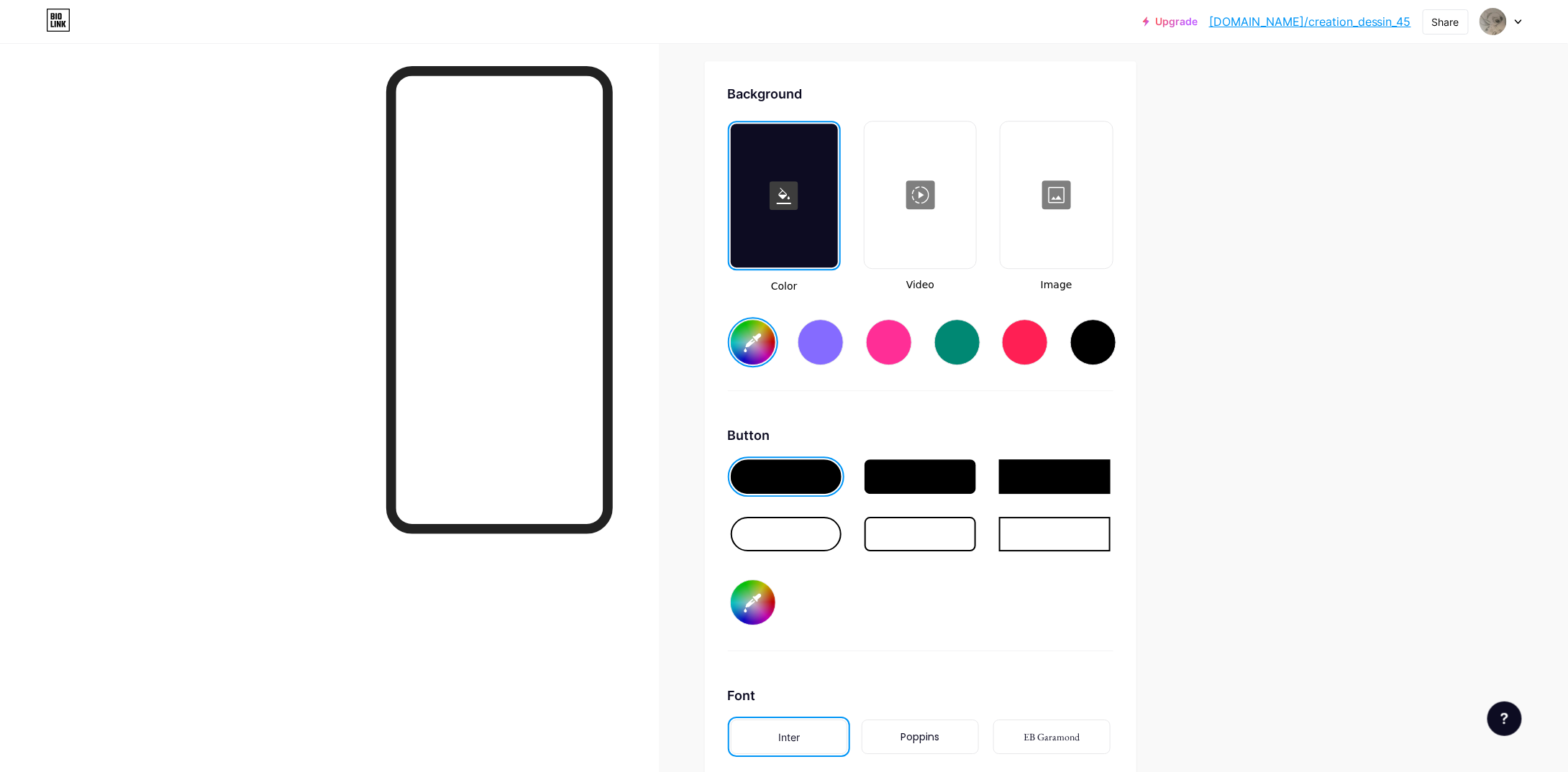
click at [1046, 210] on div at bounding box center [1056, 194] width 108 height 144
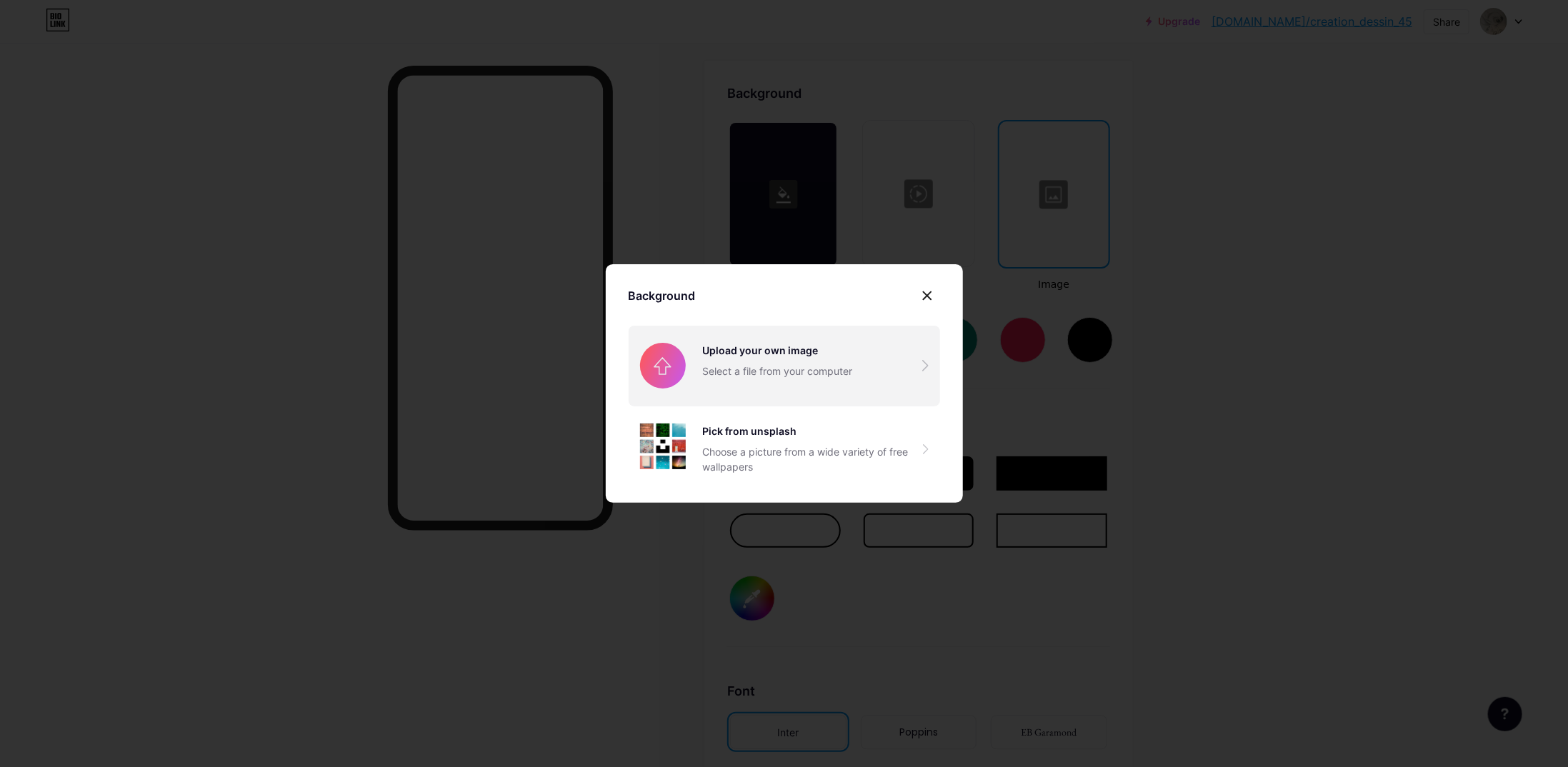
click at [653, 370] on input "file" at bounding box center [784, 365] width 311 height 80
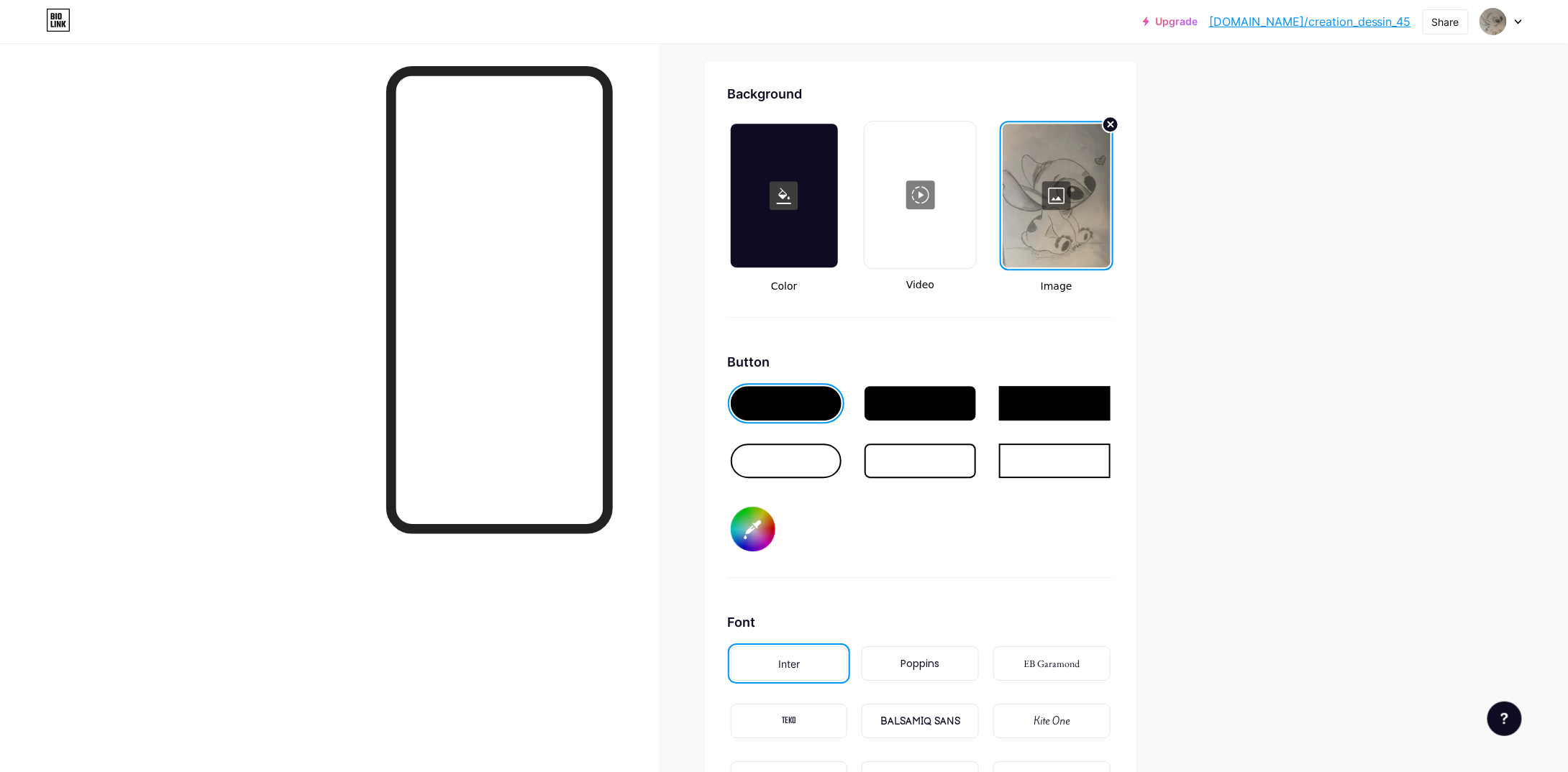
click at [965, 192] on div at bounding box center [920, 194] width 108 height 144
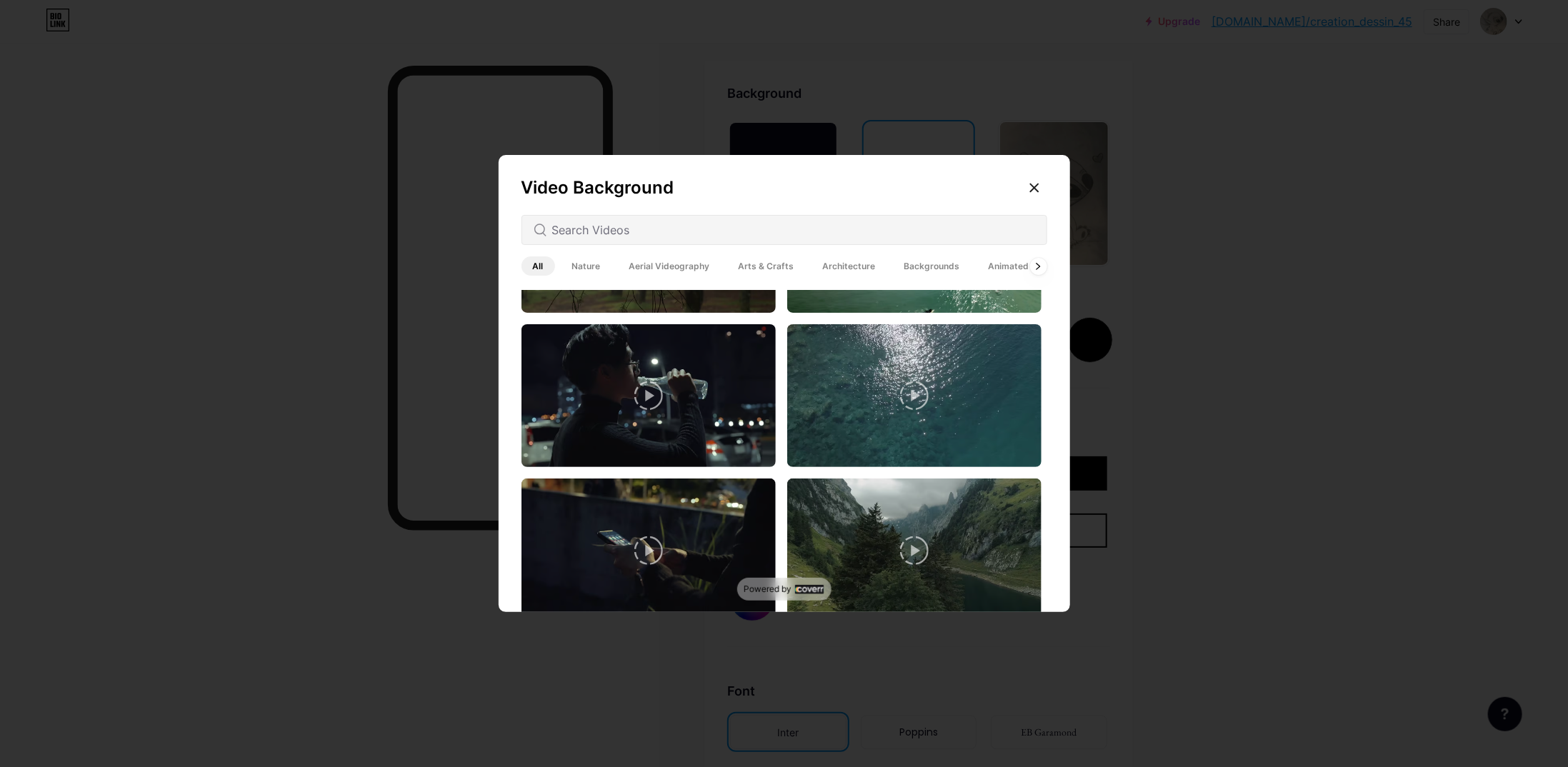
scroll to position [3503, 0]
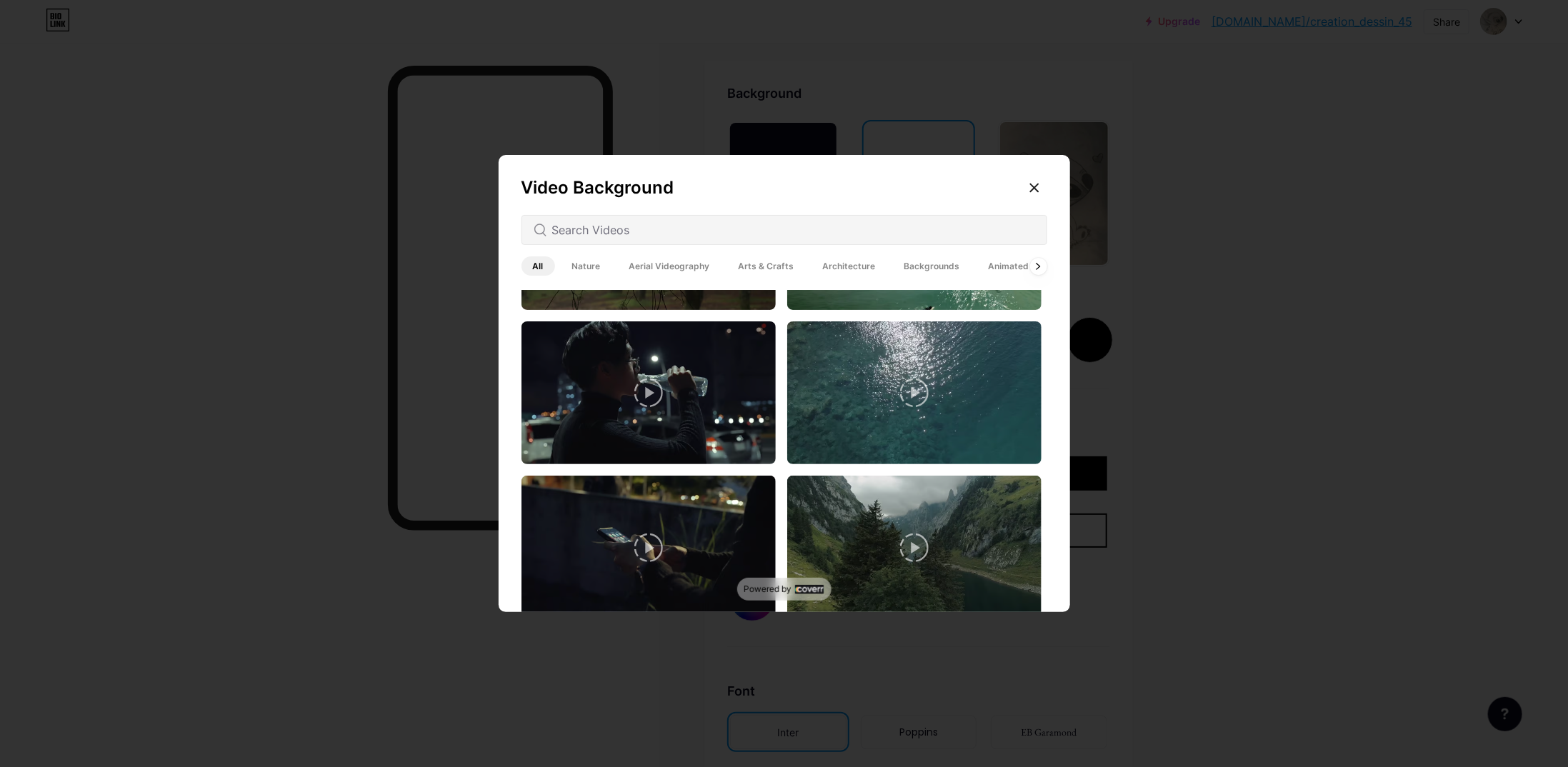
click at [618, 262] on span "Aerial Videography" at bounding box center [669, 267] width 104 height 20
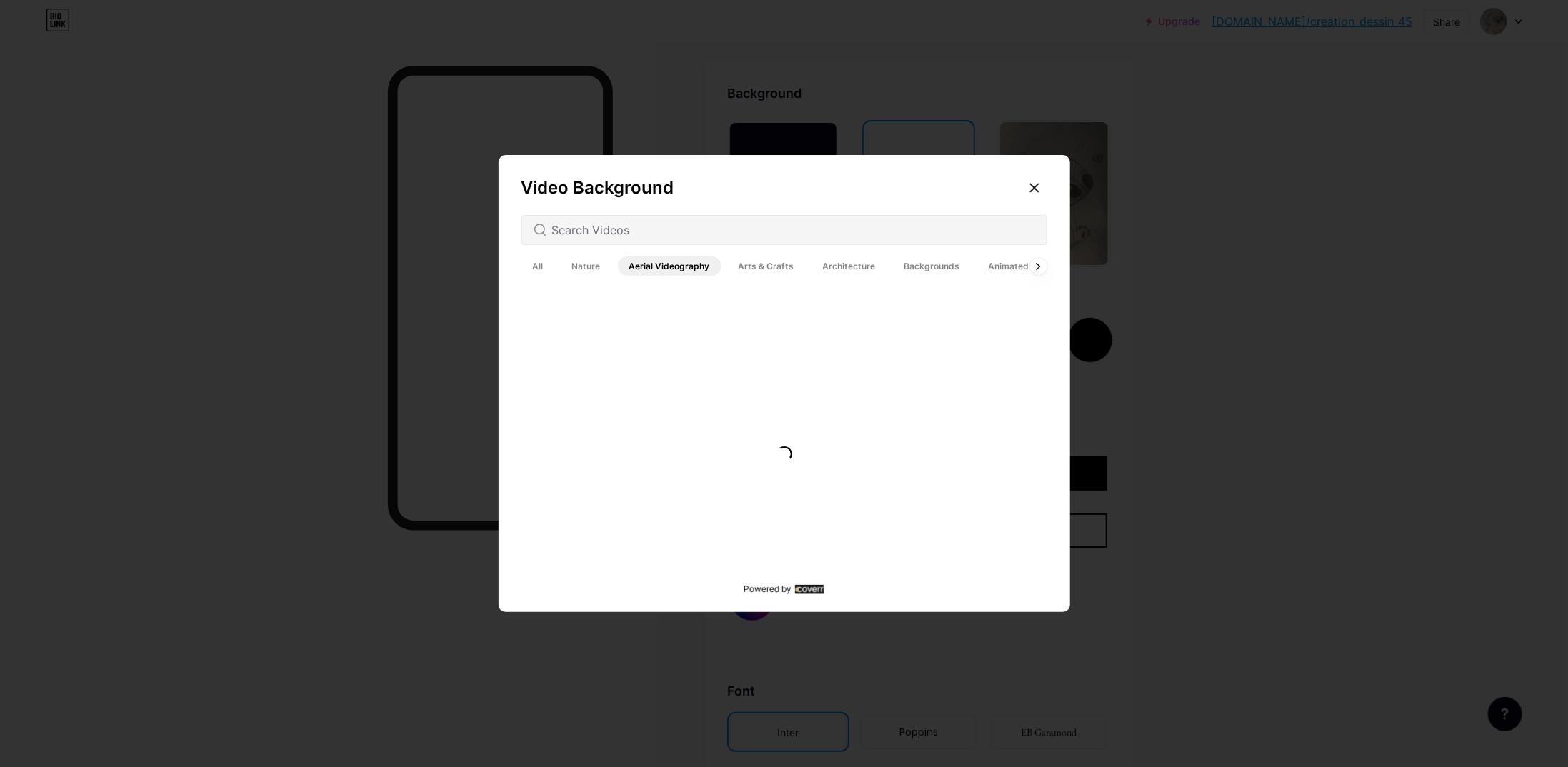
scroll to position [0, 0]
click at [591, 266] on span "Nature" at bounding box center [587, 267] width 52 height 20
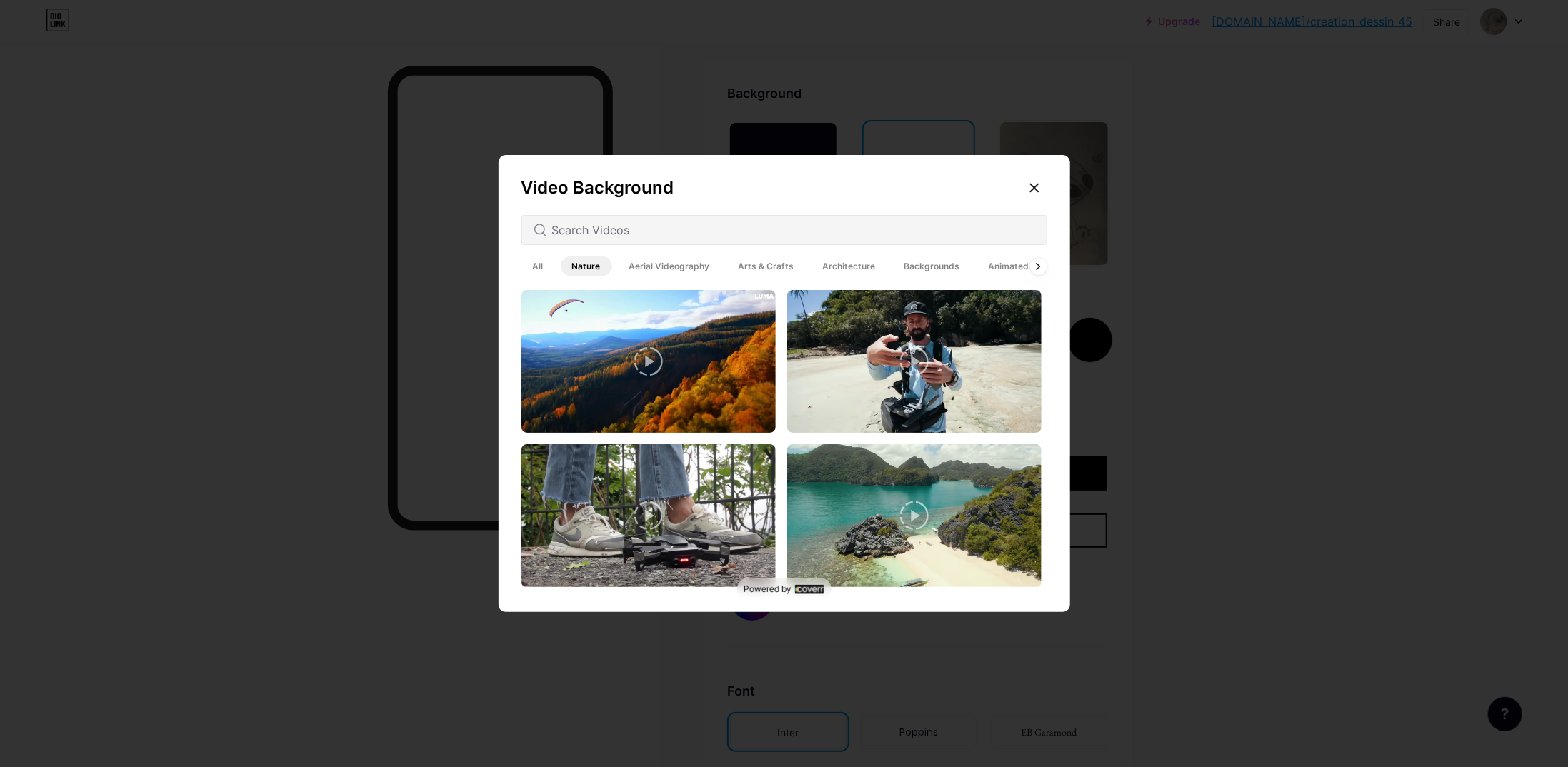
click at [746, 266] on span "Arts & Crafts" at bounding box center [766, 267] width 78 height 20
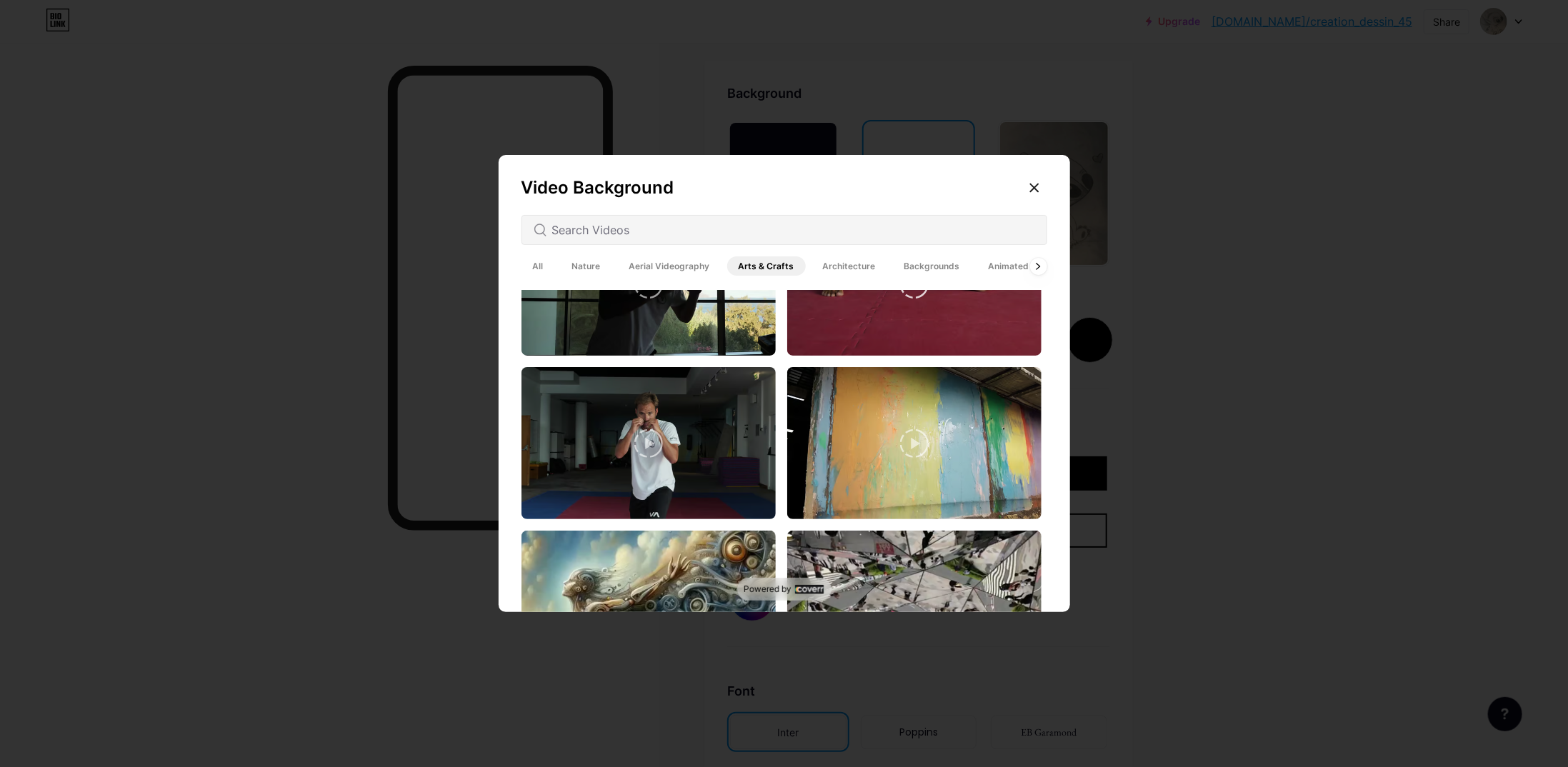
scroll to position [2143, 0]
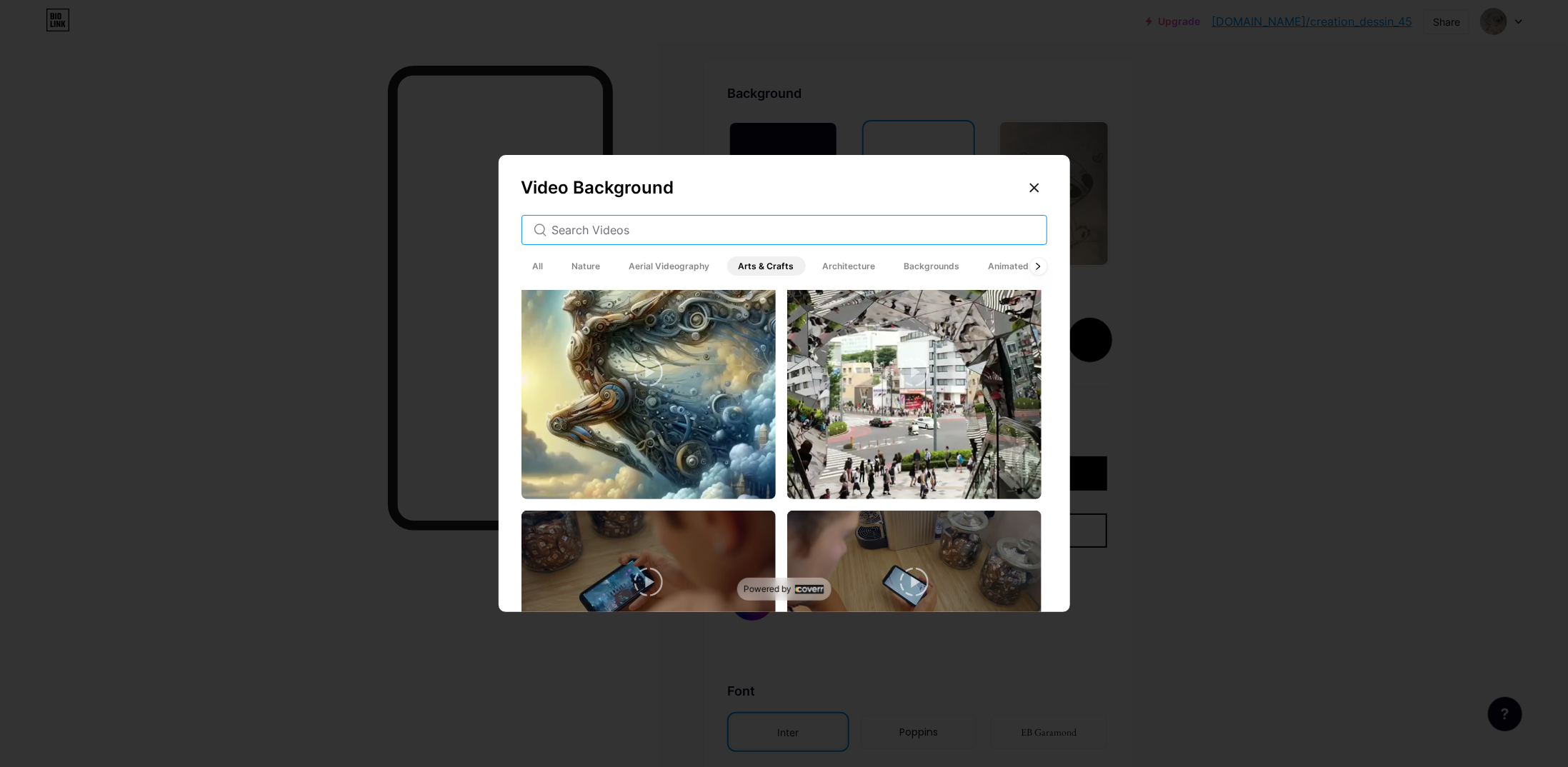
click at [644, 235] on input "text" at bounding box center [793, 229] width 483 height 17
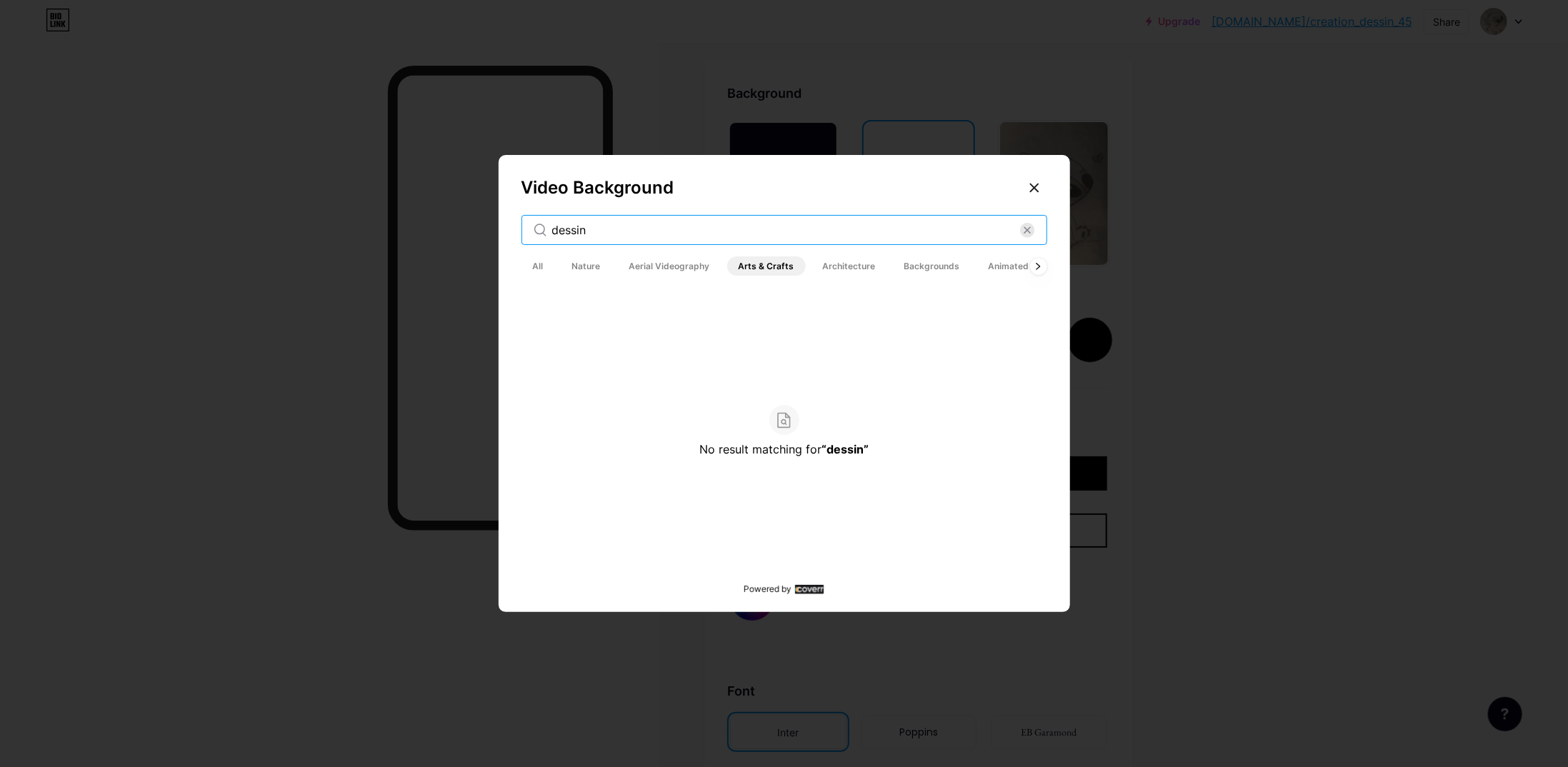
type input "dessin"
click at [835, 271] on span "Architecture" at bounding box center [849, 267] width 76 height 20
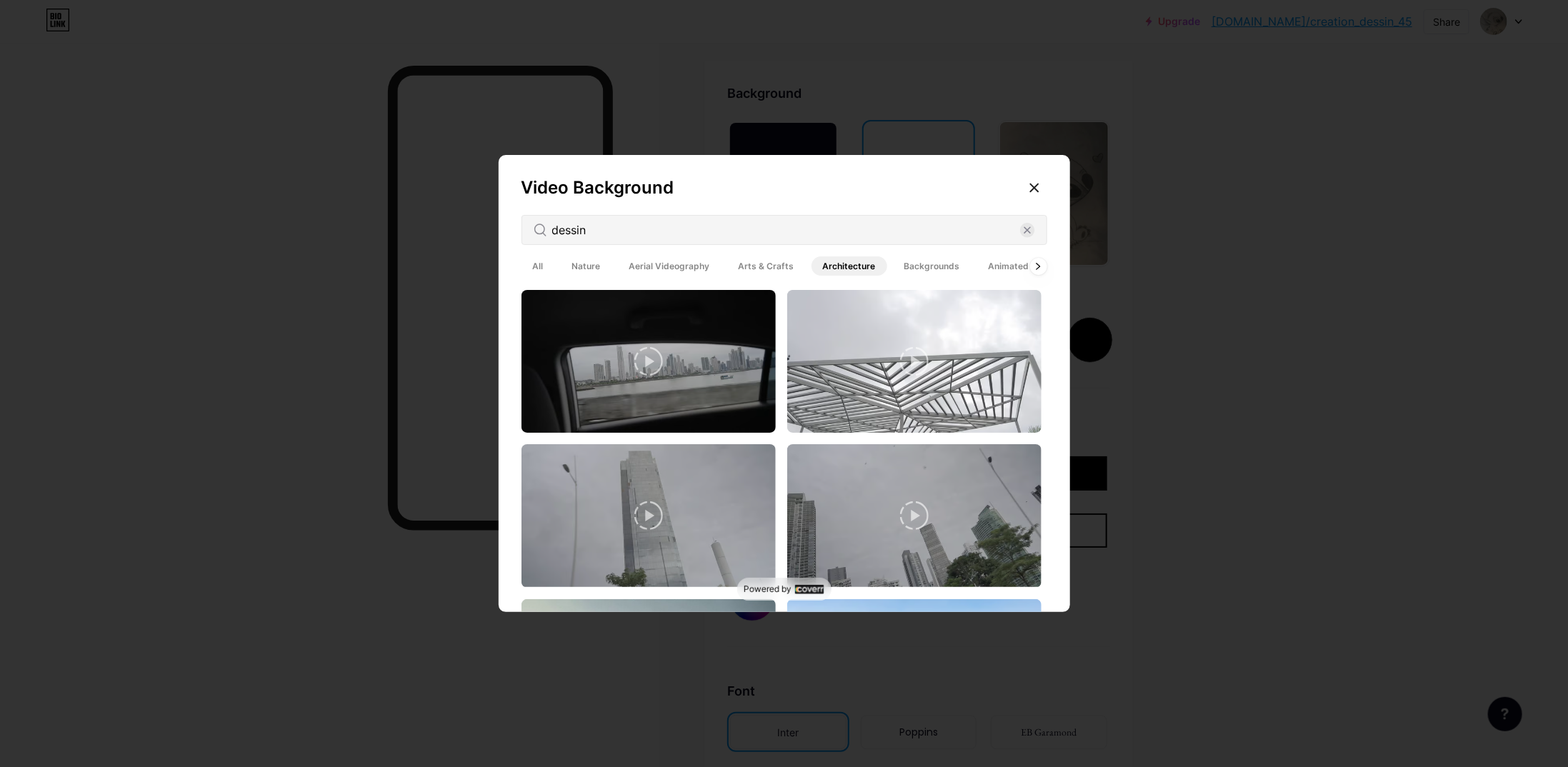
click at [1004, 268] on span "Animated" at bounding box center [1009, 267] width 64 height 20
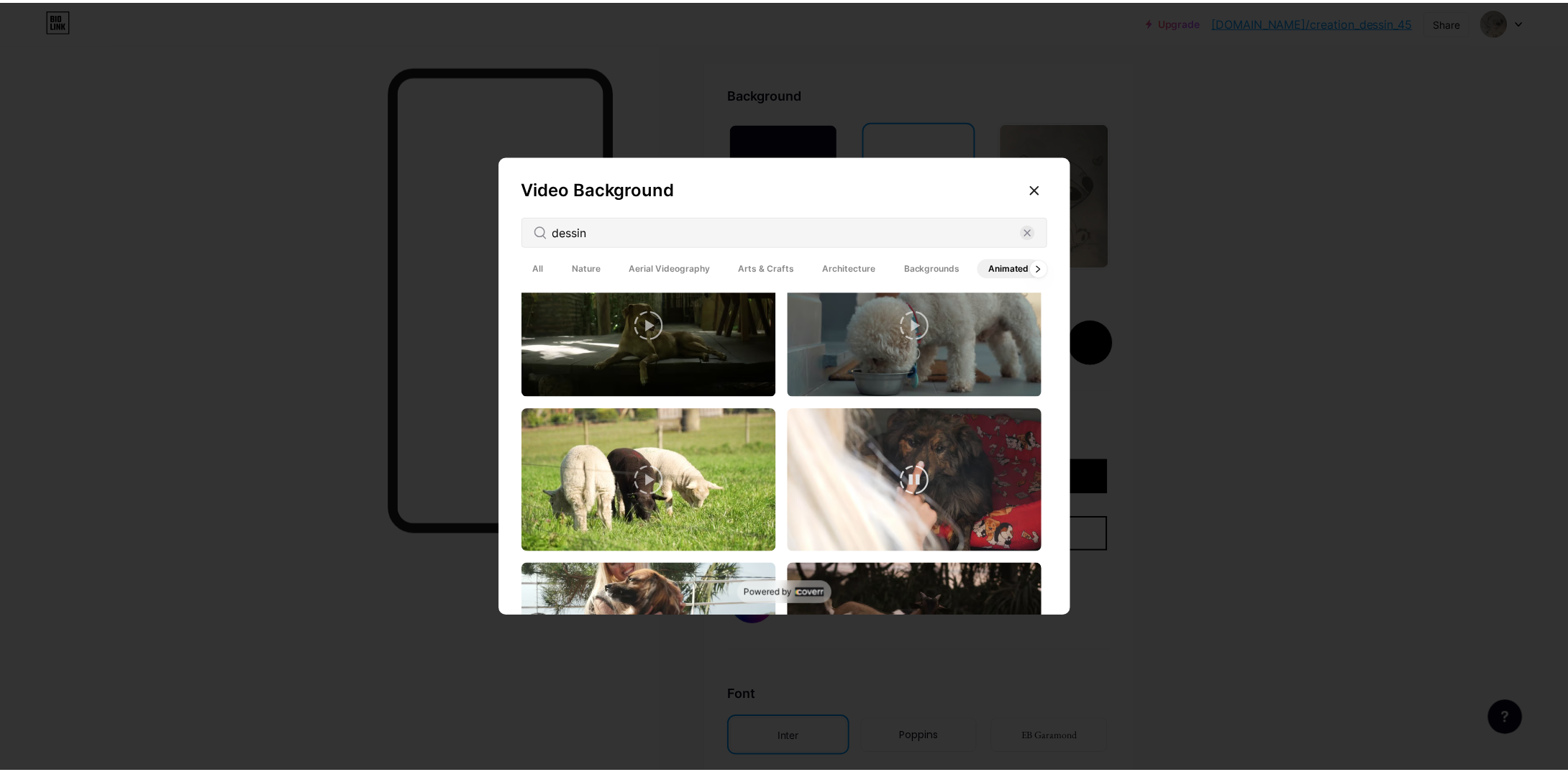
scroll to position [3963, 0]
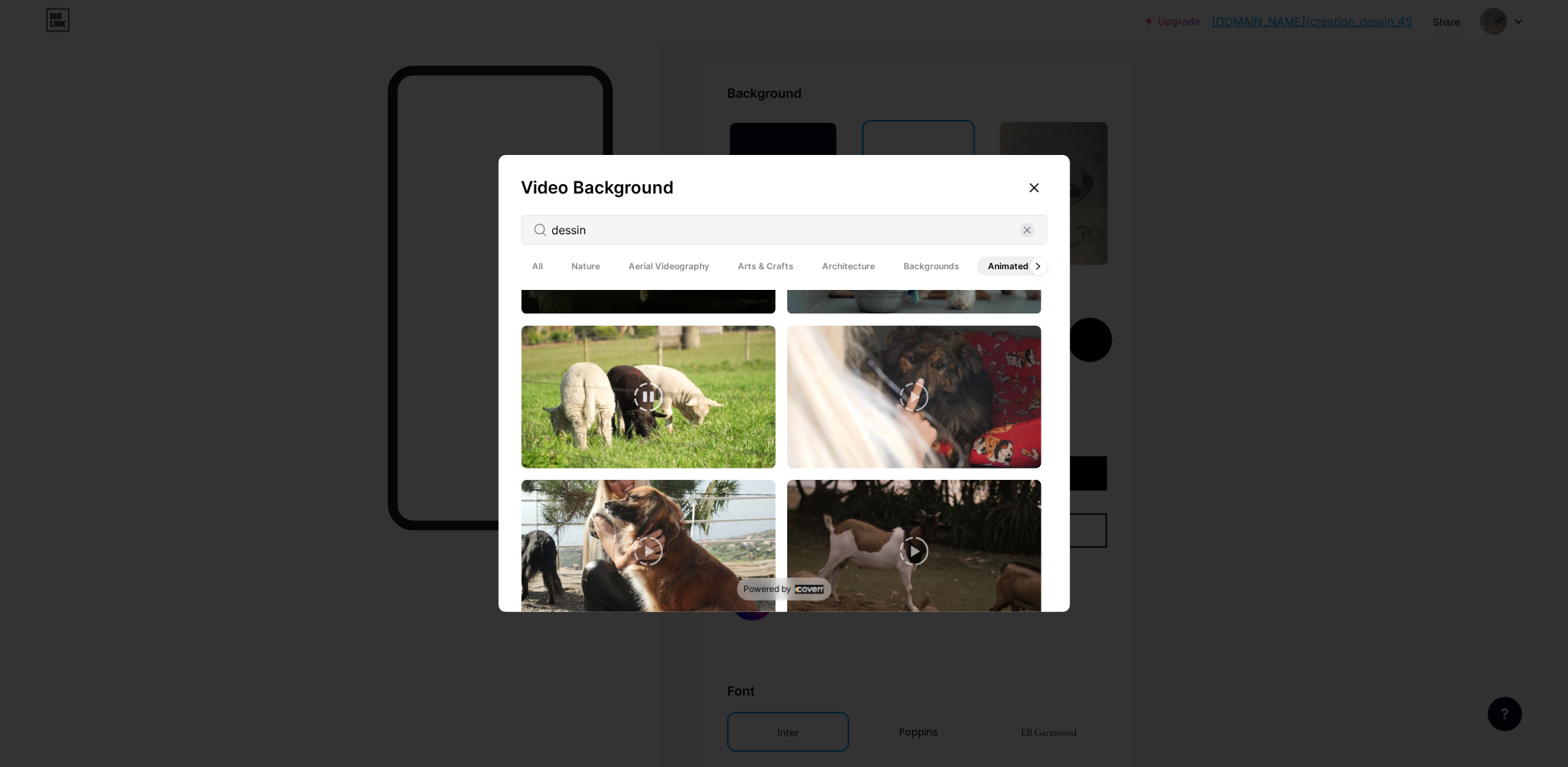
click at [675, 391] on video at bounding box center [649, 396] width 254 height 143
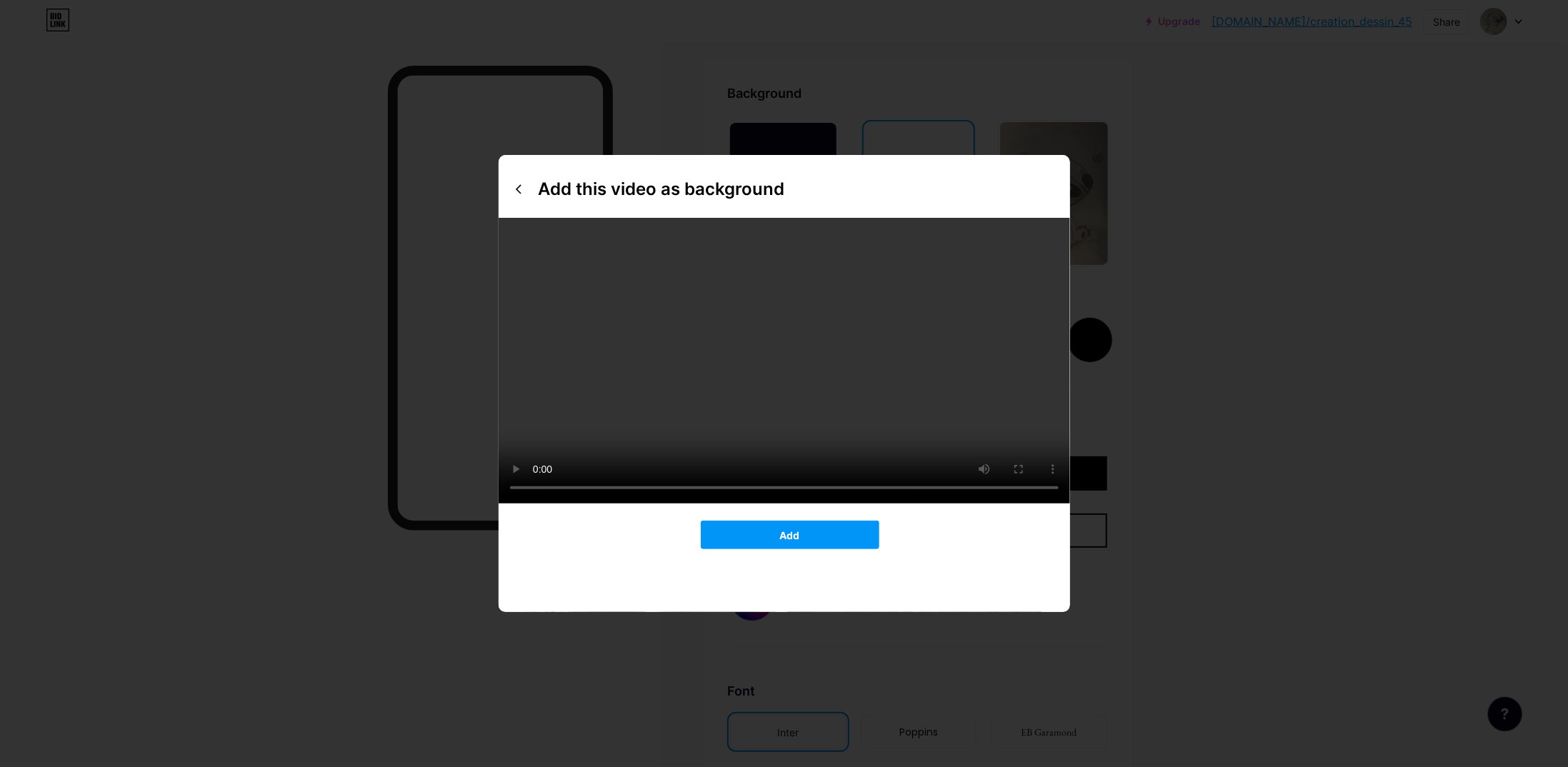
click at [1197, 539] on div at bounding box center [784, 383] width 1568 height 767
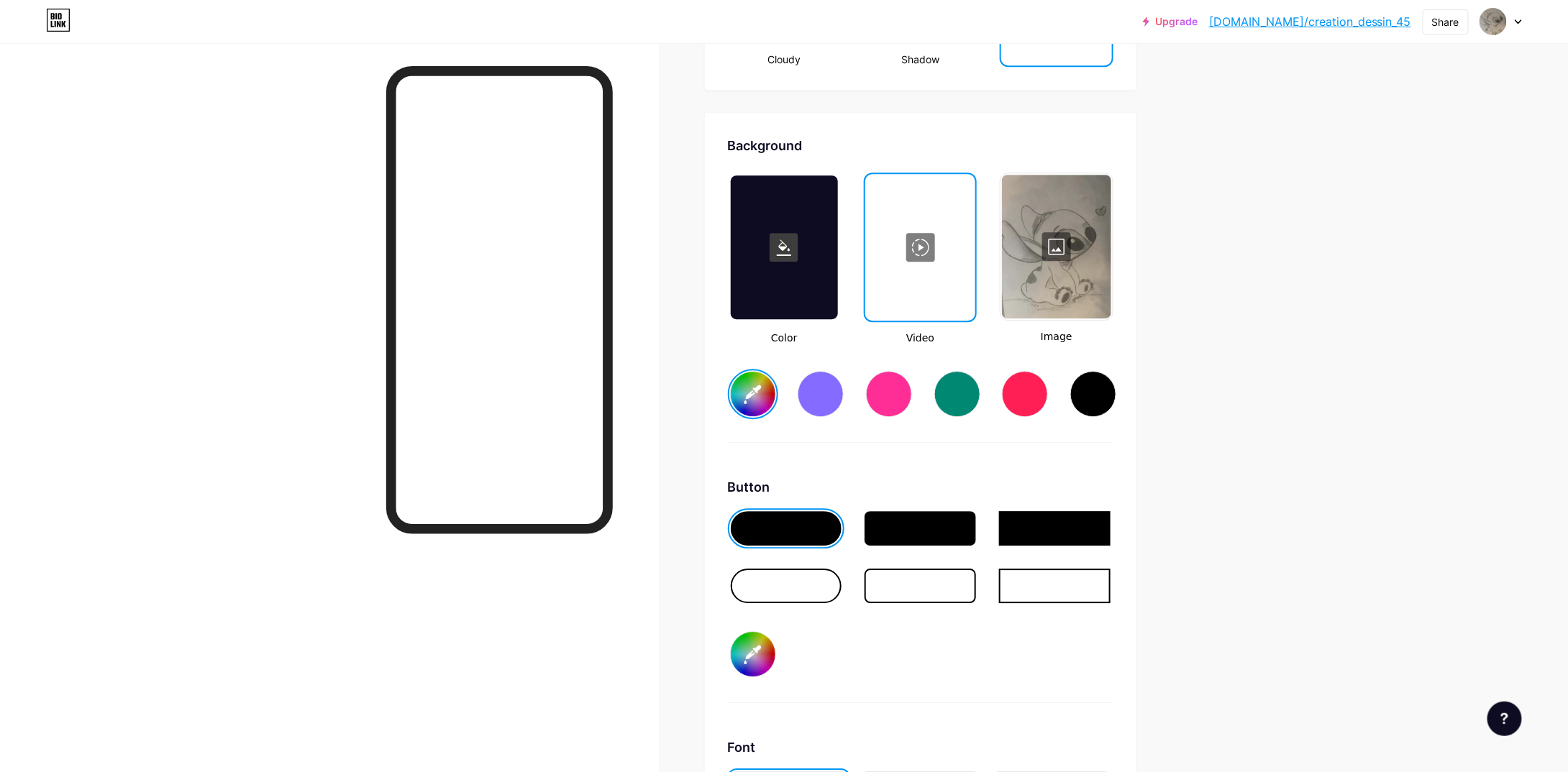
scroll to position [1833, 0]
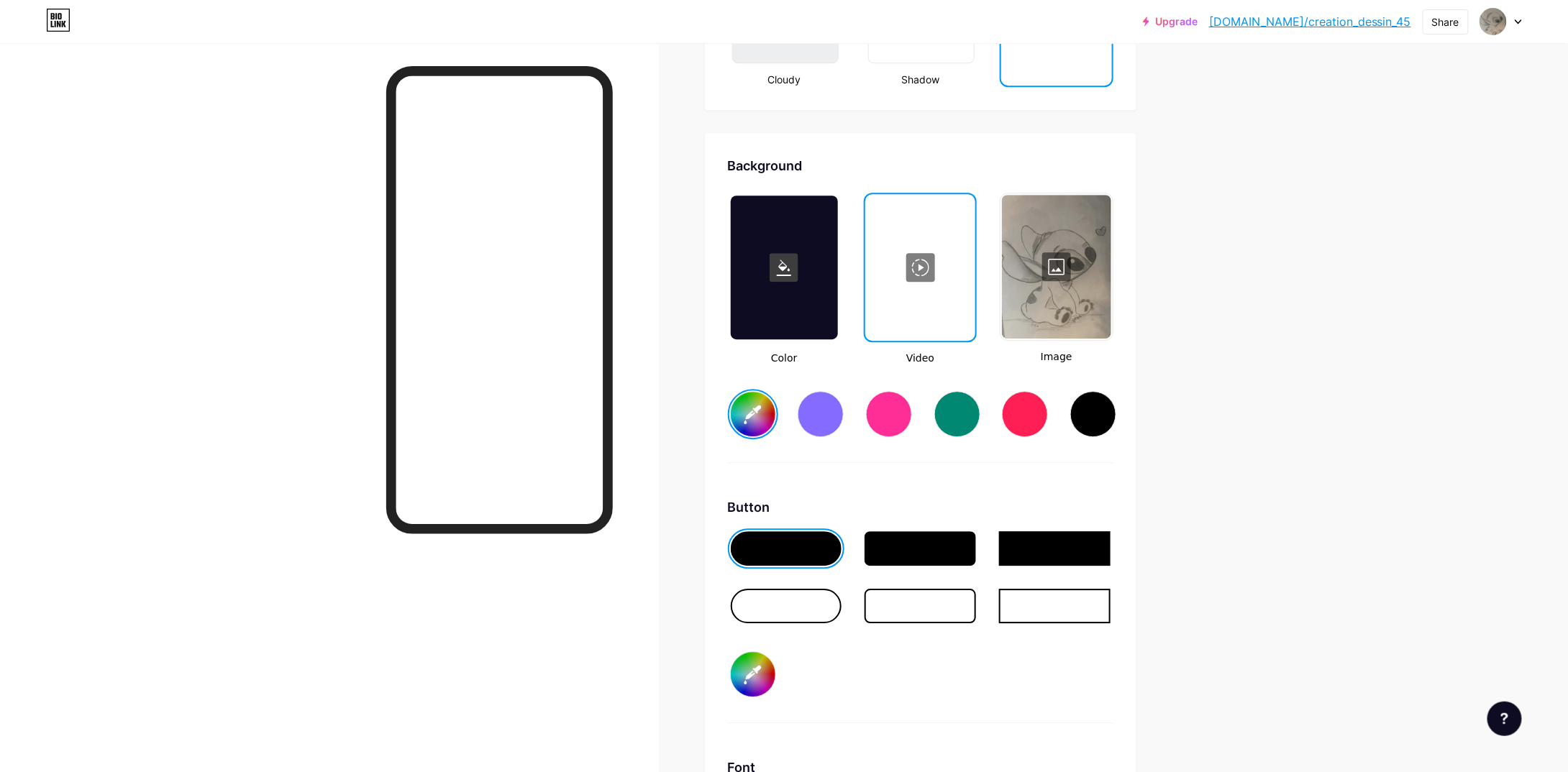
click at [799, 420] on div "#ffffff" at bounding box center [920, 403] width 386 height 73
click at [822, 415] on div at bounding box center [820, 413] width 46 height 46
click at [875, 417] on div at bounding box center [889, 413] width 46 height 46
click at [940, 422] on div at bounding box center [958, 414] width 50 height 50
click at [959, 422] on div at bounding box center [957, 413] width 46 height 46
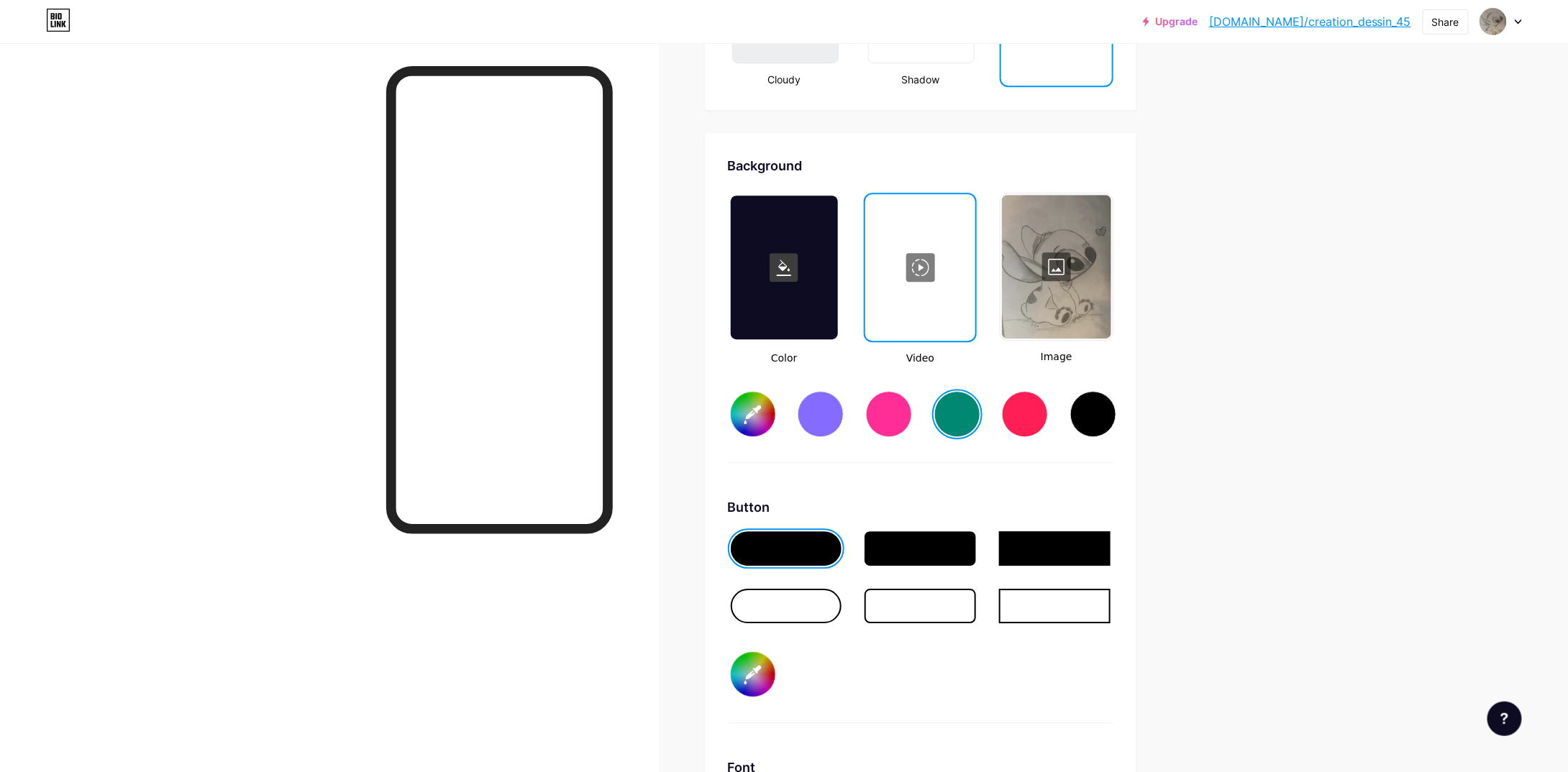
click at [1025, 422] on div at bounding box center [1025, 413] width 46 height 46
click at [1101, 420] on div at bounding box center [1093, 413] width 46 height 46
type input "#000000"
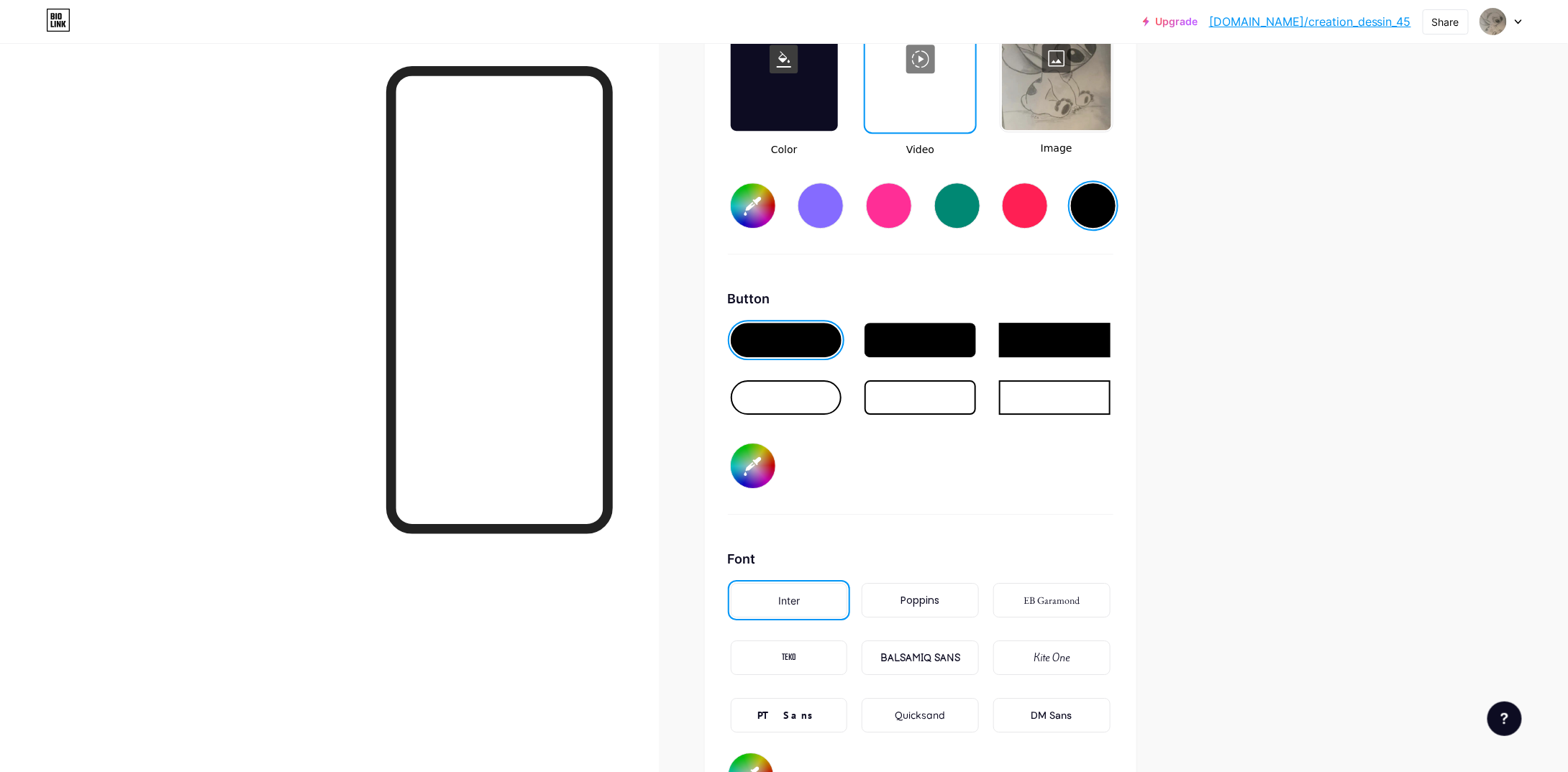
scroll to position [2193, 0]
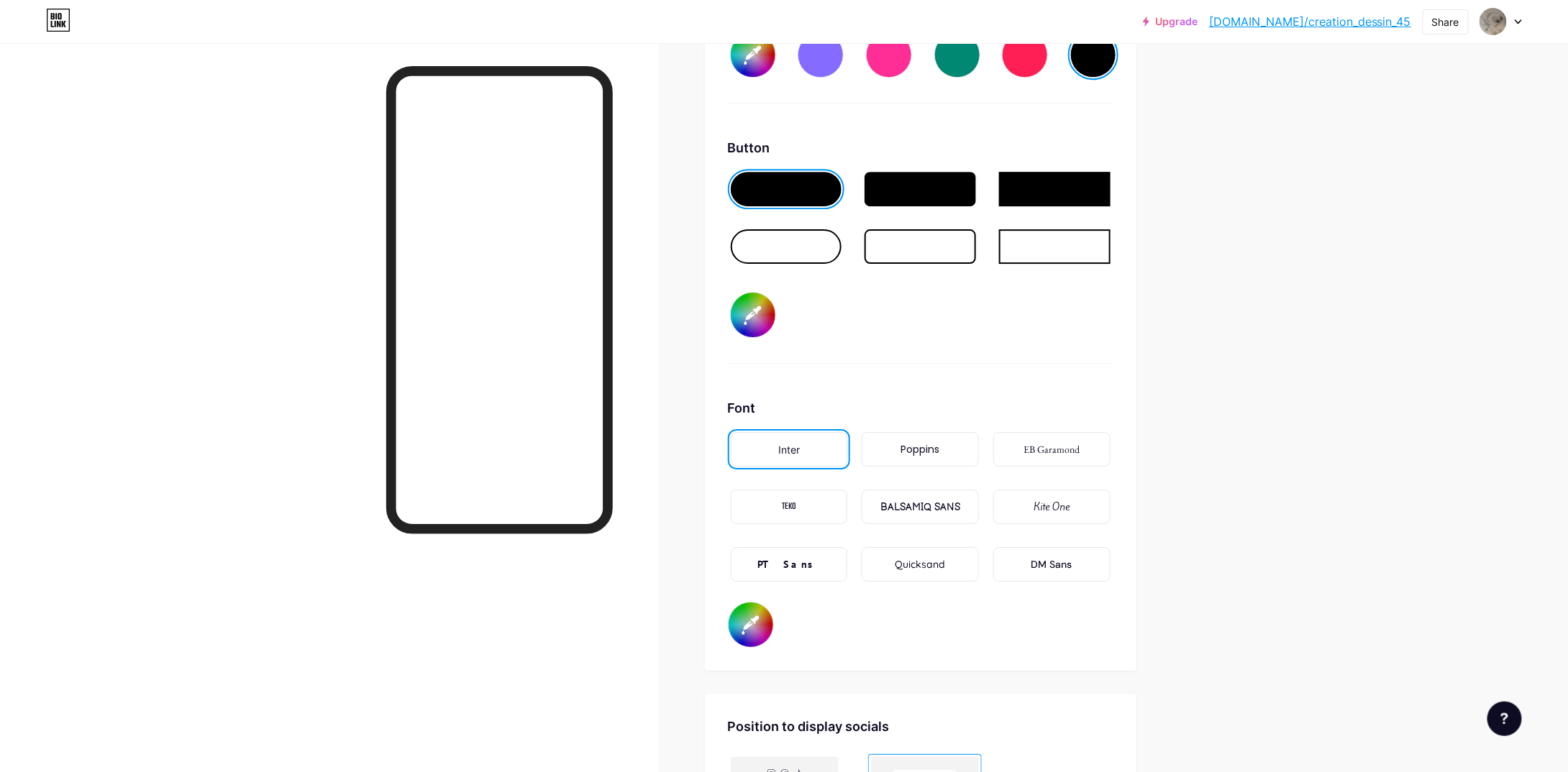
click at [918, 453] on div "Poppins" at bounding box center [920, 449] width 117 height 35
click at [843, 445] on div "Inter" at bounding box center [789, 449] width 117 height 35
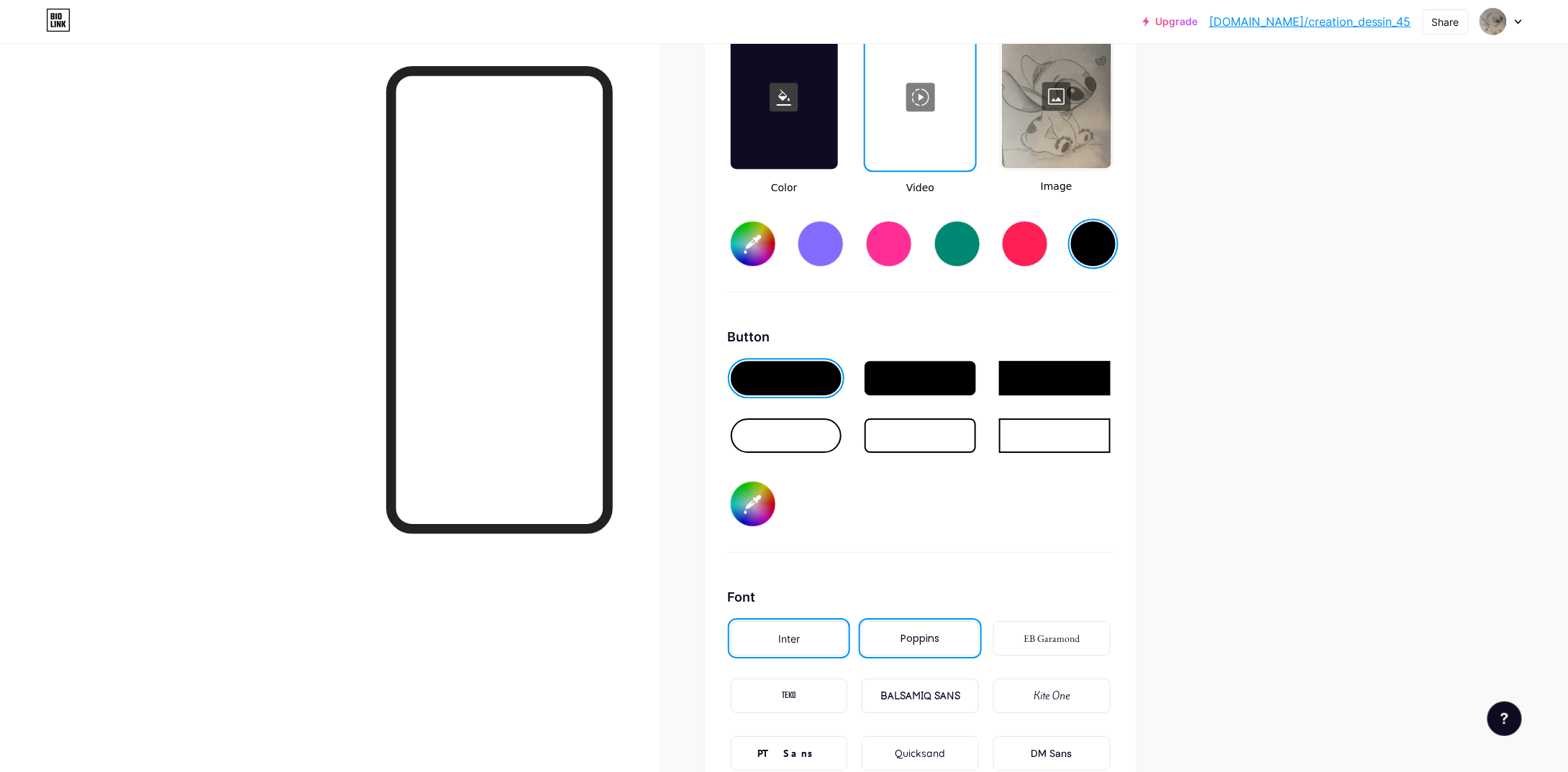
scroll to position [1905, 0]
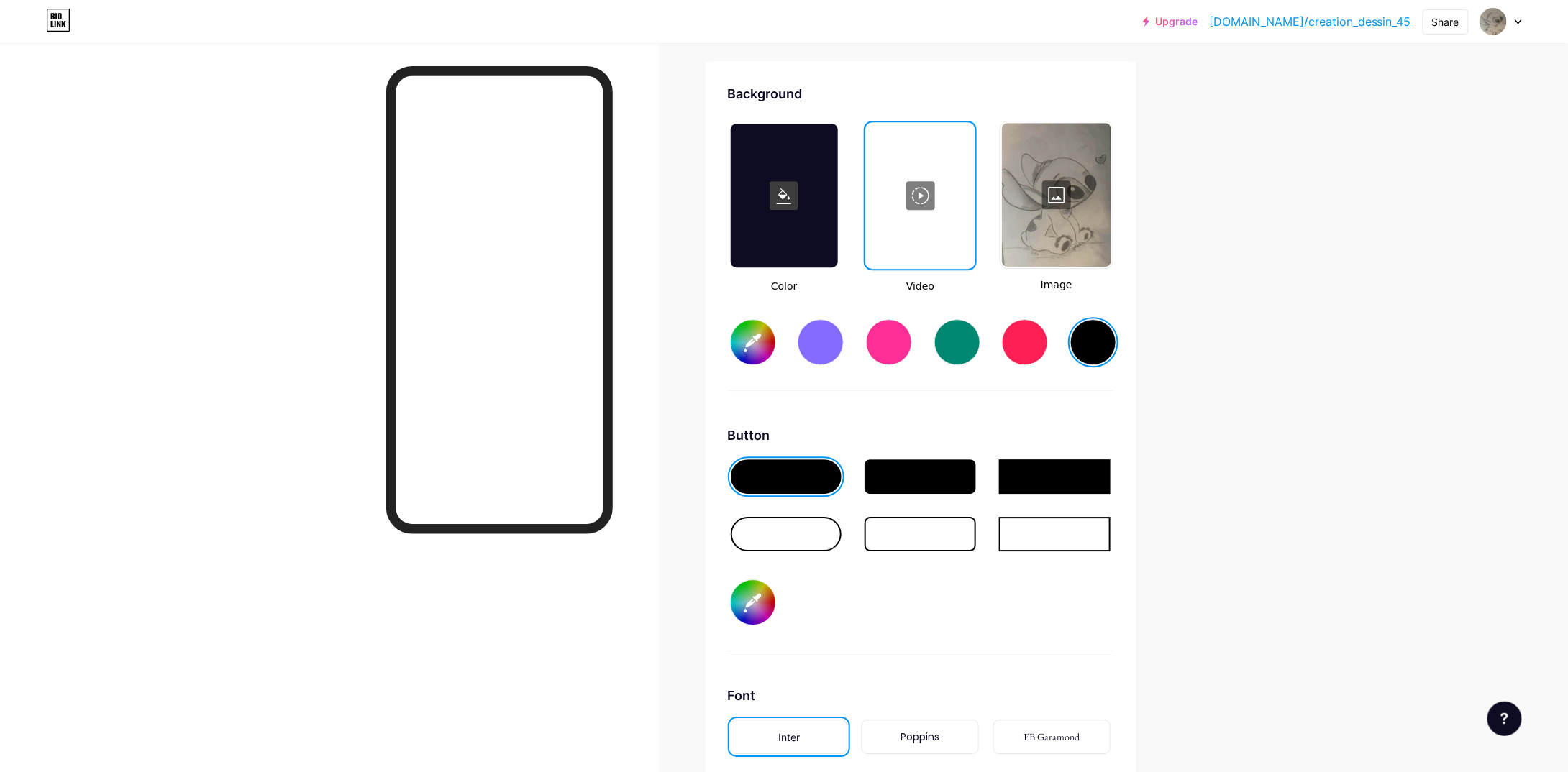
click at [1063, 242] on div at bounding box center [1056, 194] width 108 height 144
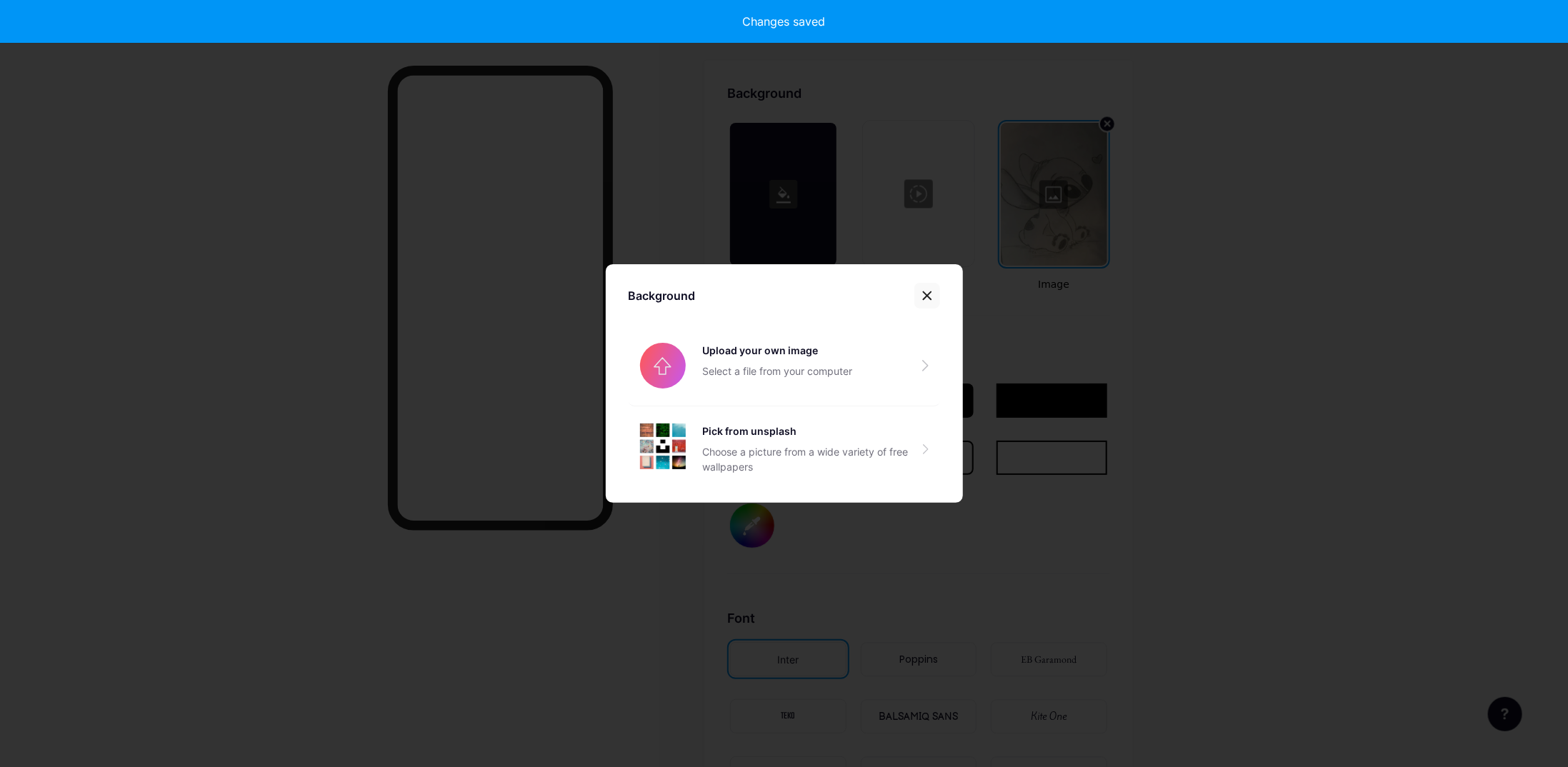
click at [923, 294] on icon at bounding box center [926, 296] width 8 height 8
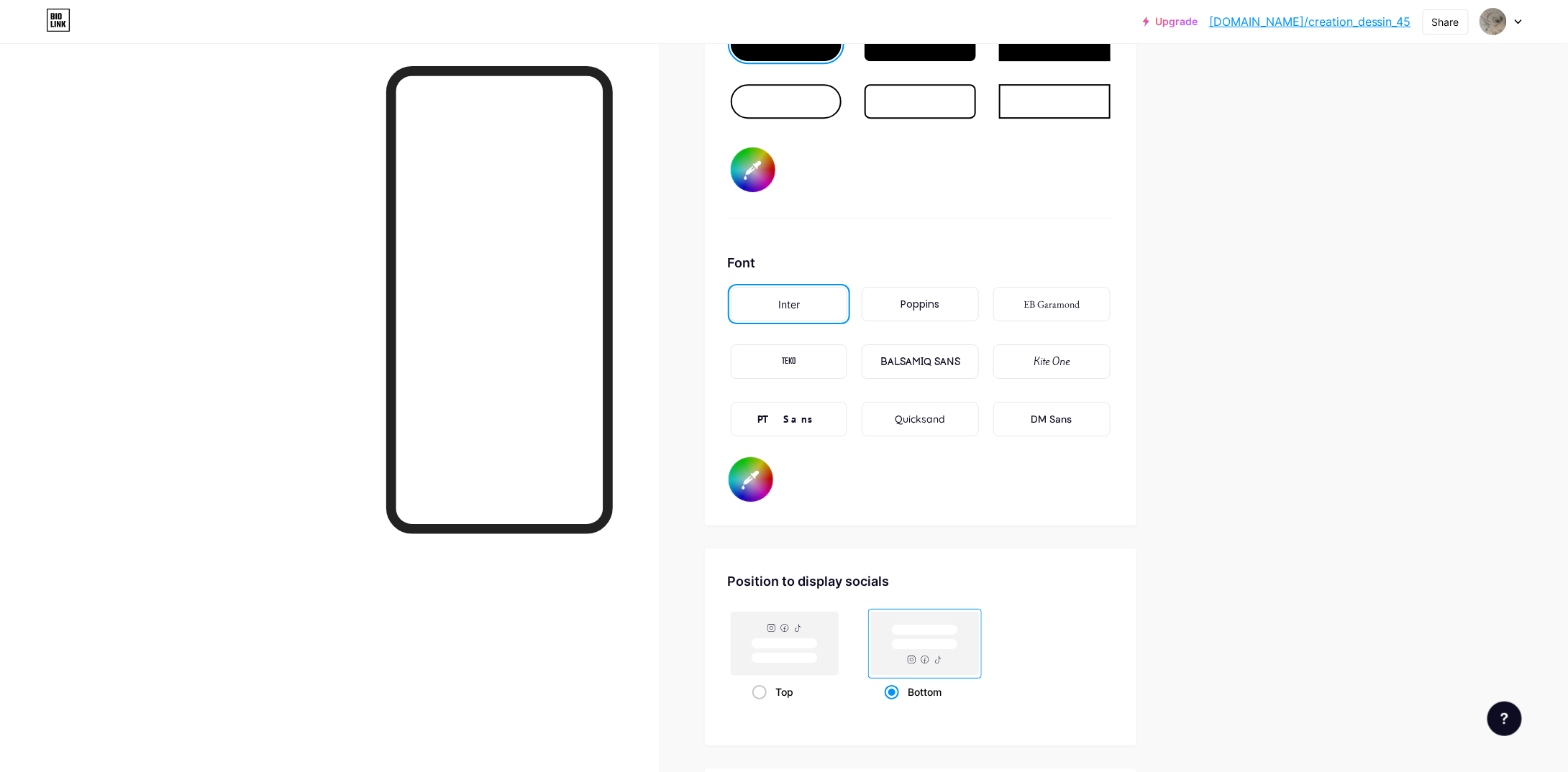
scroll to position [2511, 0]
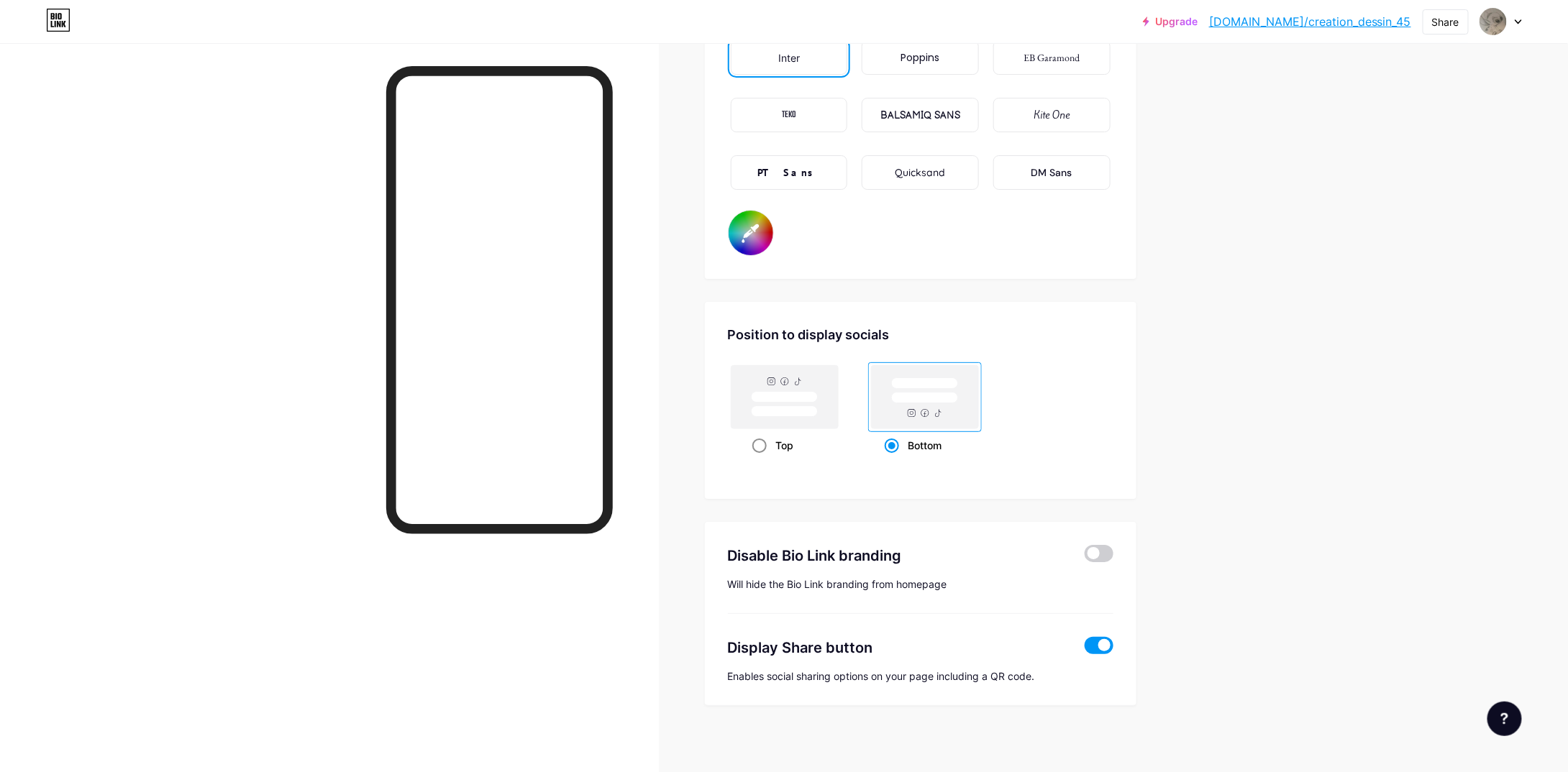
click at [817, 392] on rect at bounding box center [784, 397] width 66 height 11
click at [762, 459] on input "Top" at bounding box center [757, 463] width 9 height 9
radio input "true"
click at [892, 412] on rect at bounding box center [925, 396] width 107 height 64
click at [892, 459] on input "Bottom" at bounding box center [890, 463] width 9 height 9
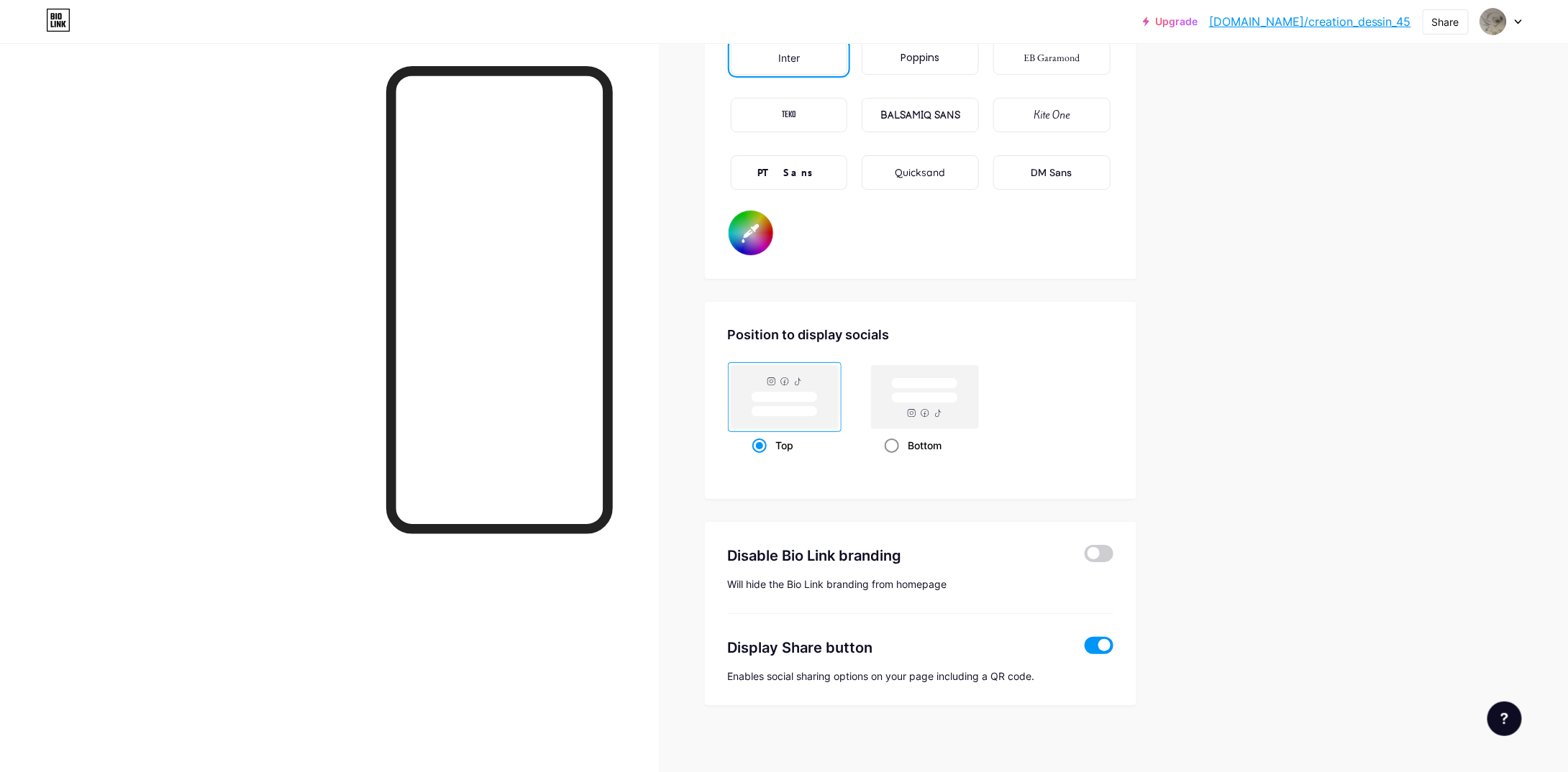
radio input "true"
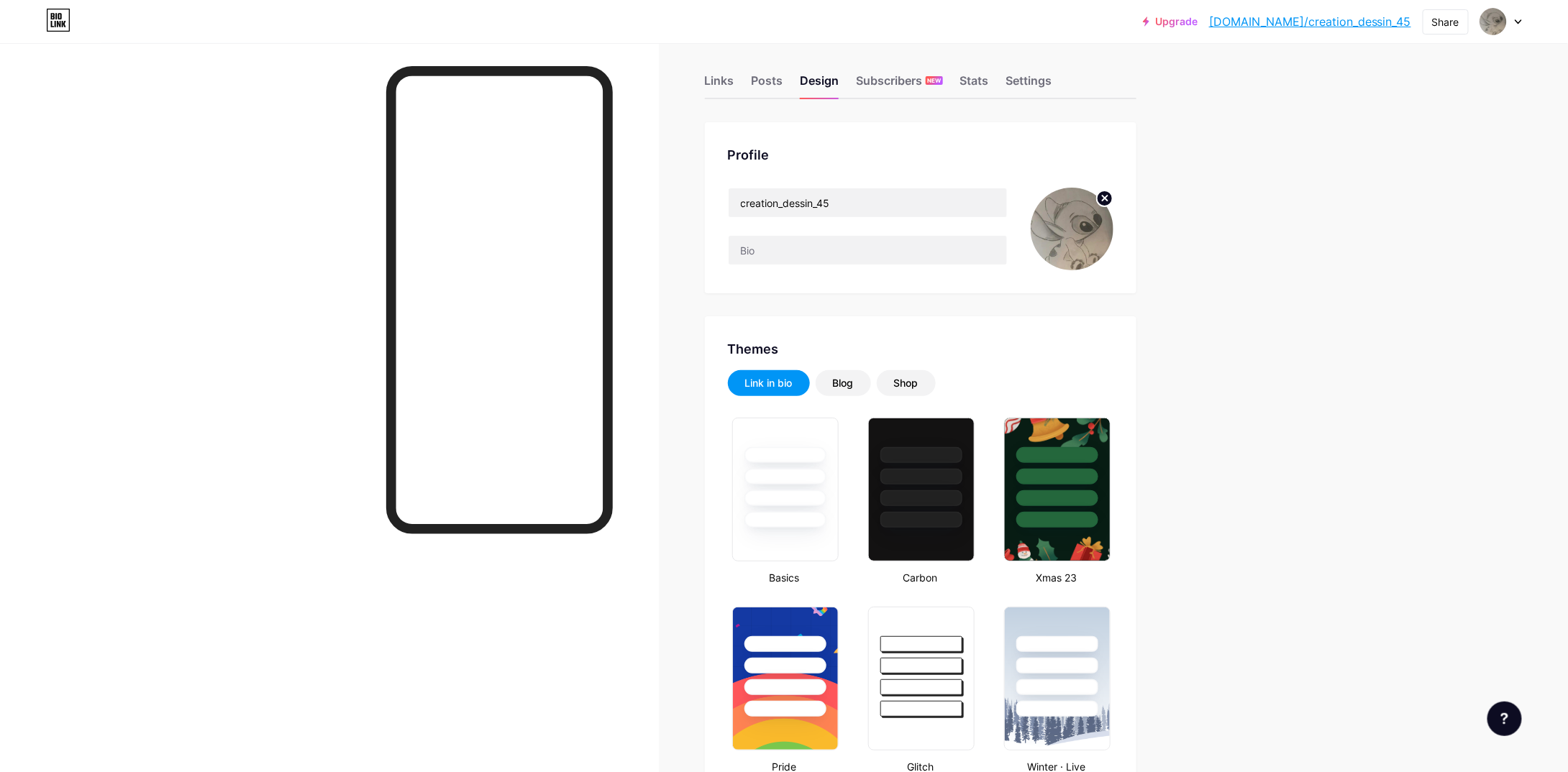
scroll to position [0, 0]
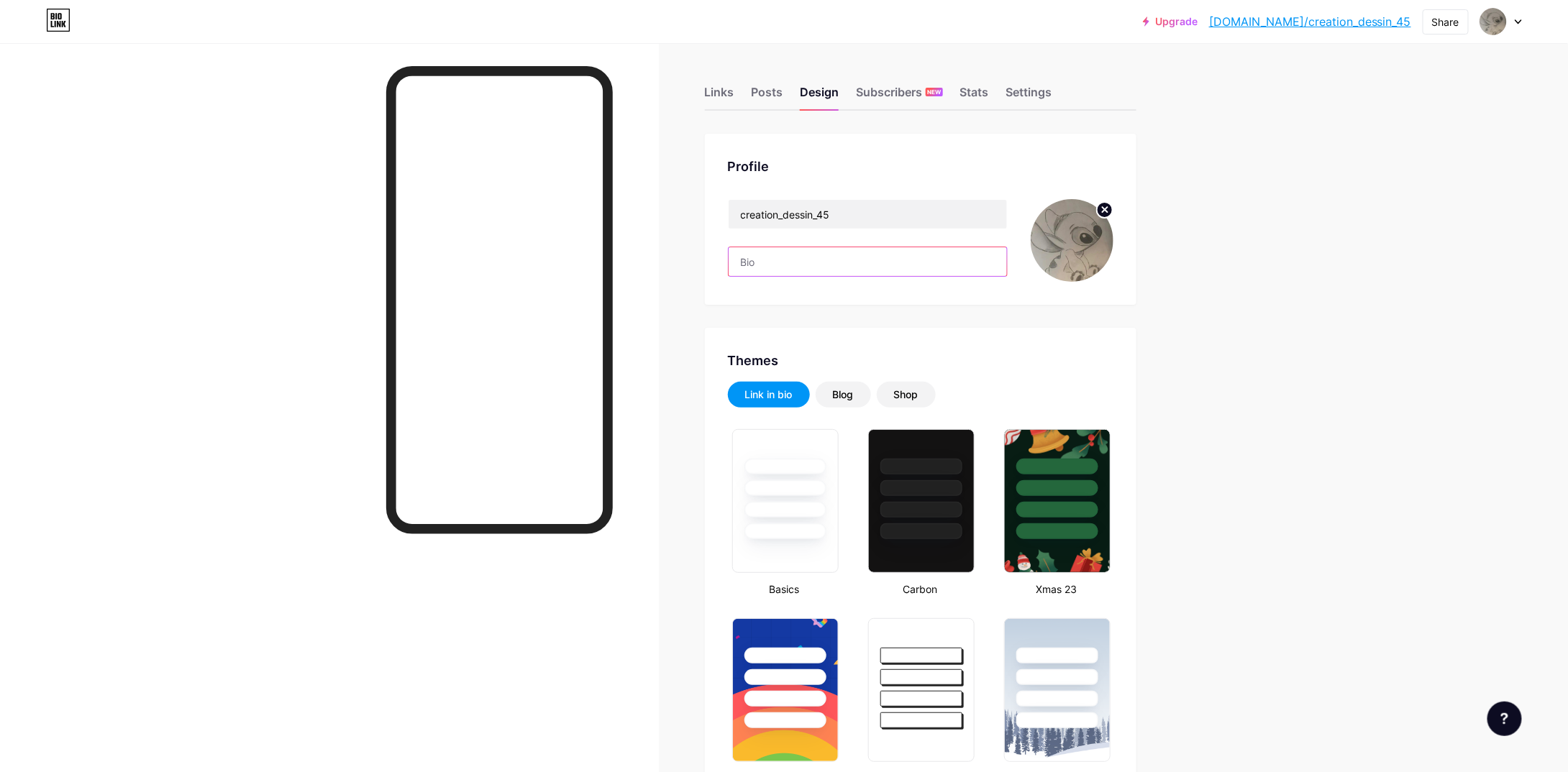
click at [761, 265] on input "text" at bounding box center [867, 261] width 278 height 29
click at [764, 104] on div "Posts" at bounding box center [767, 96] width 31 height 26
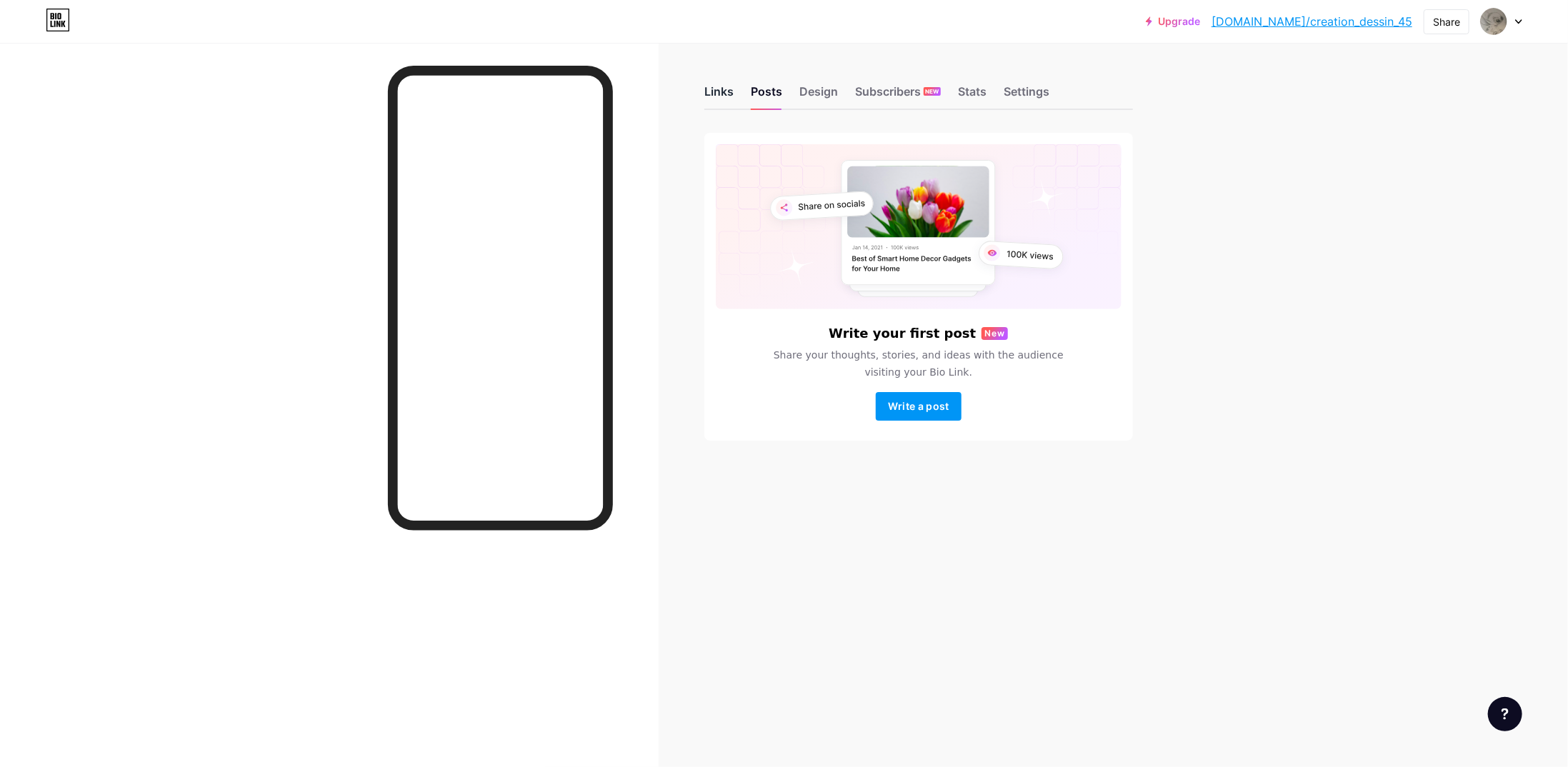
click at [707, 96] on div "Links" at bounding box center [718, 95] width 29 height 26
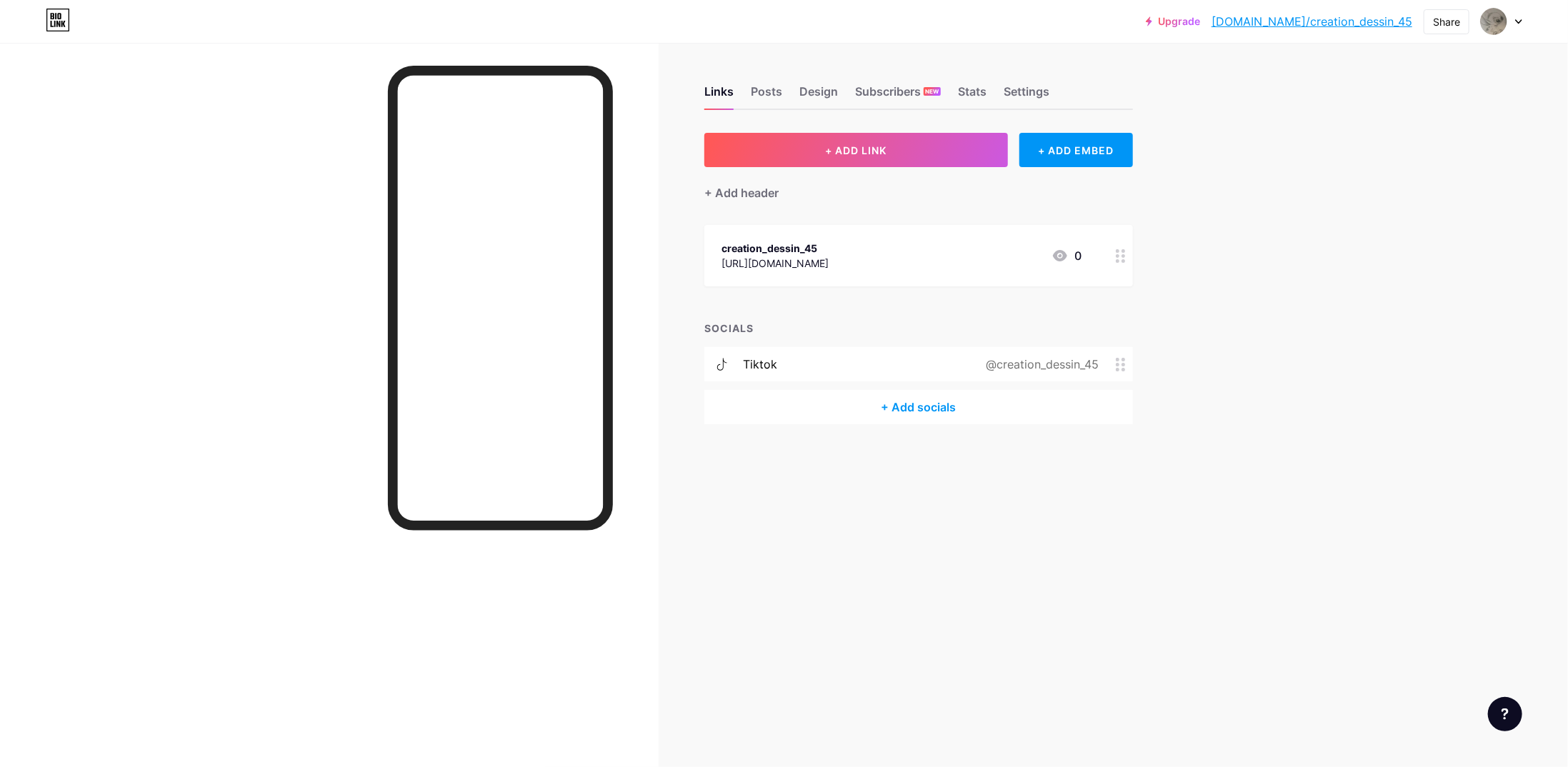
drag, startPoint x: 844, startPoint y: 252, endPoint x: 783, endPoint y: 260, distance: 61.5
click at [783, 260] on div "[URL][DOMAIN_NAME]" at bounding box center [775, 263] width 108 height 15
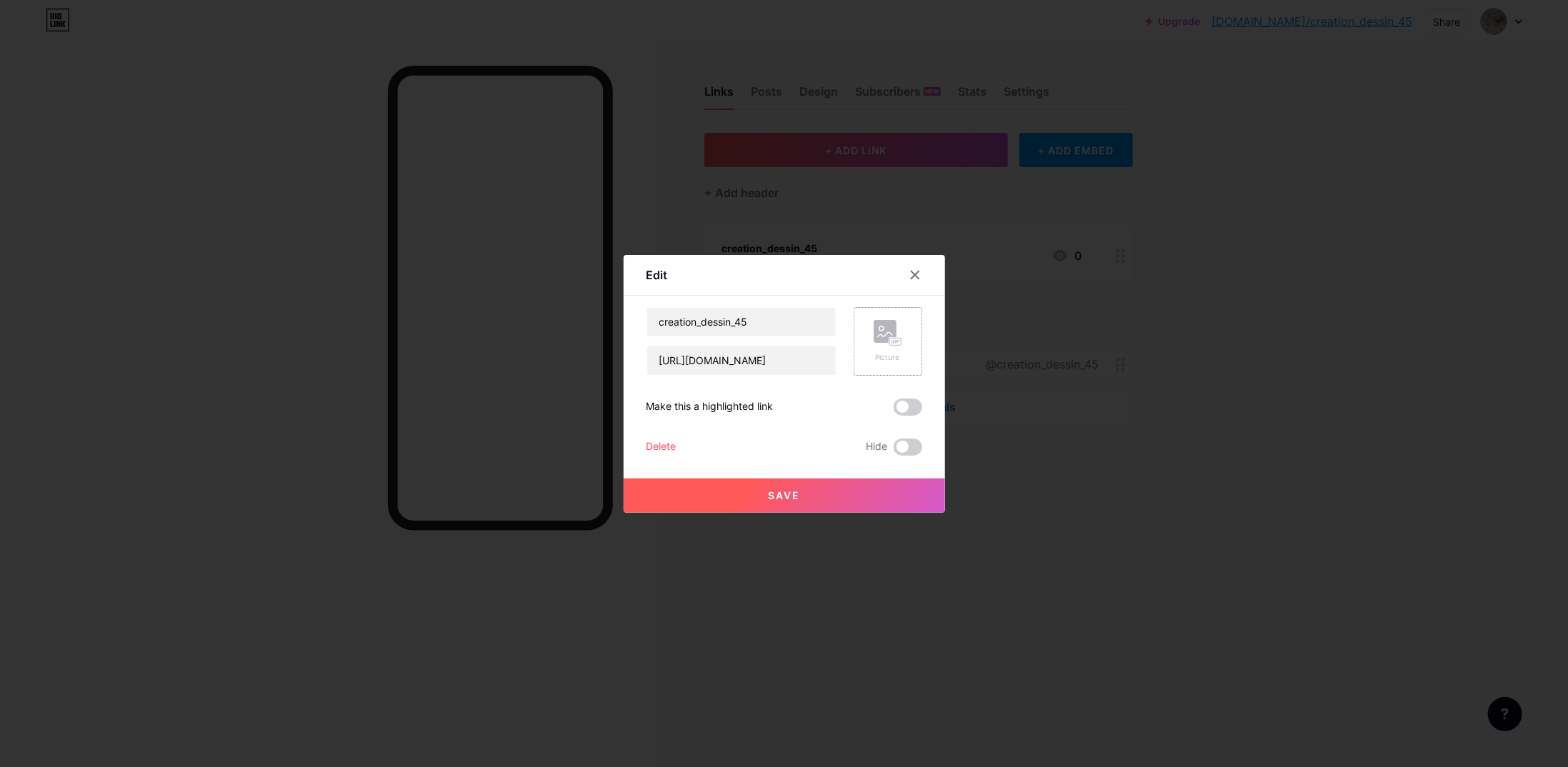
click at [886, 331] on rect at bounding box center [885, 332] width 23 height 23
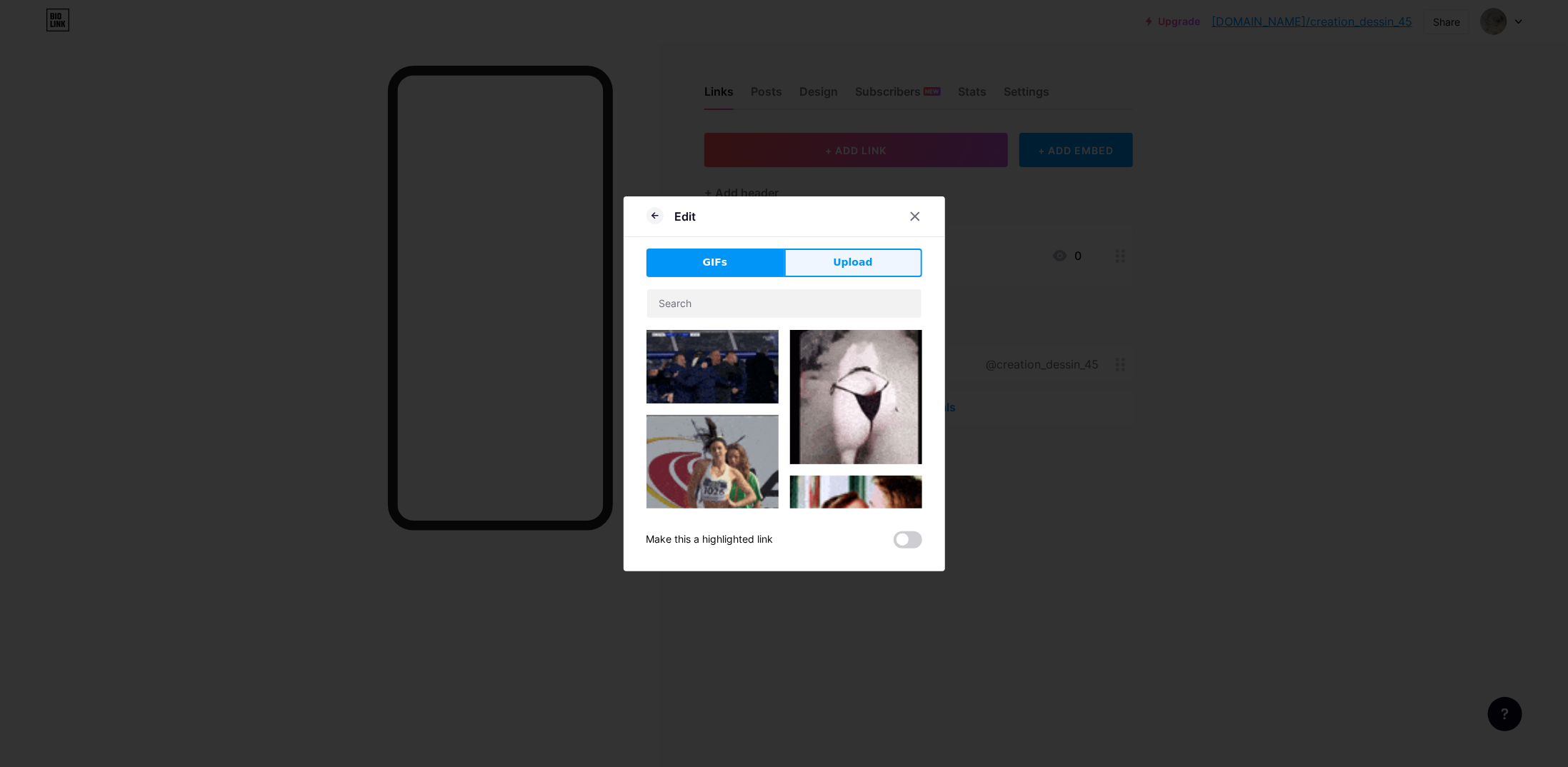
click at [864, 268] on span "Upload" at bounding box center [852, 262] width 39 height 15
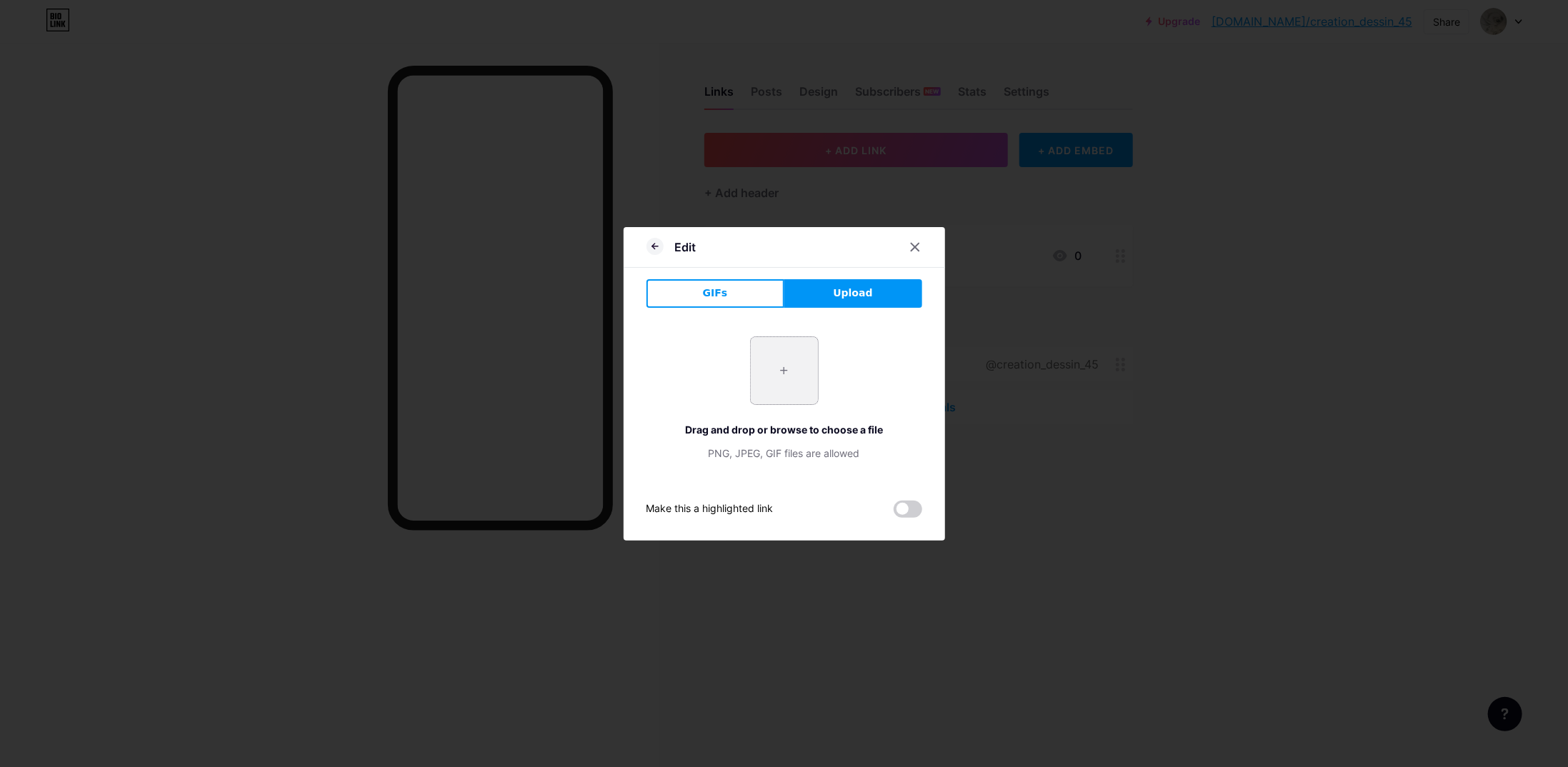
click at [776, 352] on input "file" at bounding box center [785, 371] width 68 height 68
type input "C:\fakepath\1000020316.jpg"
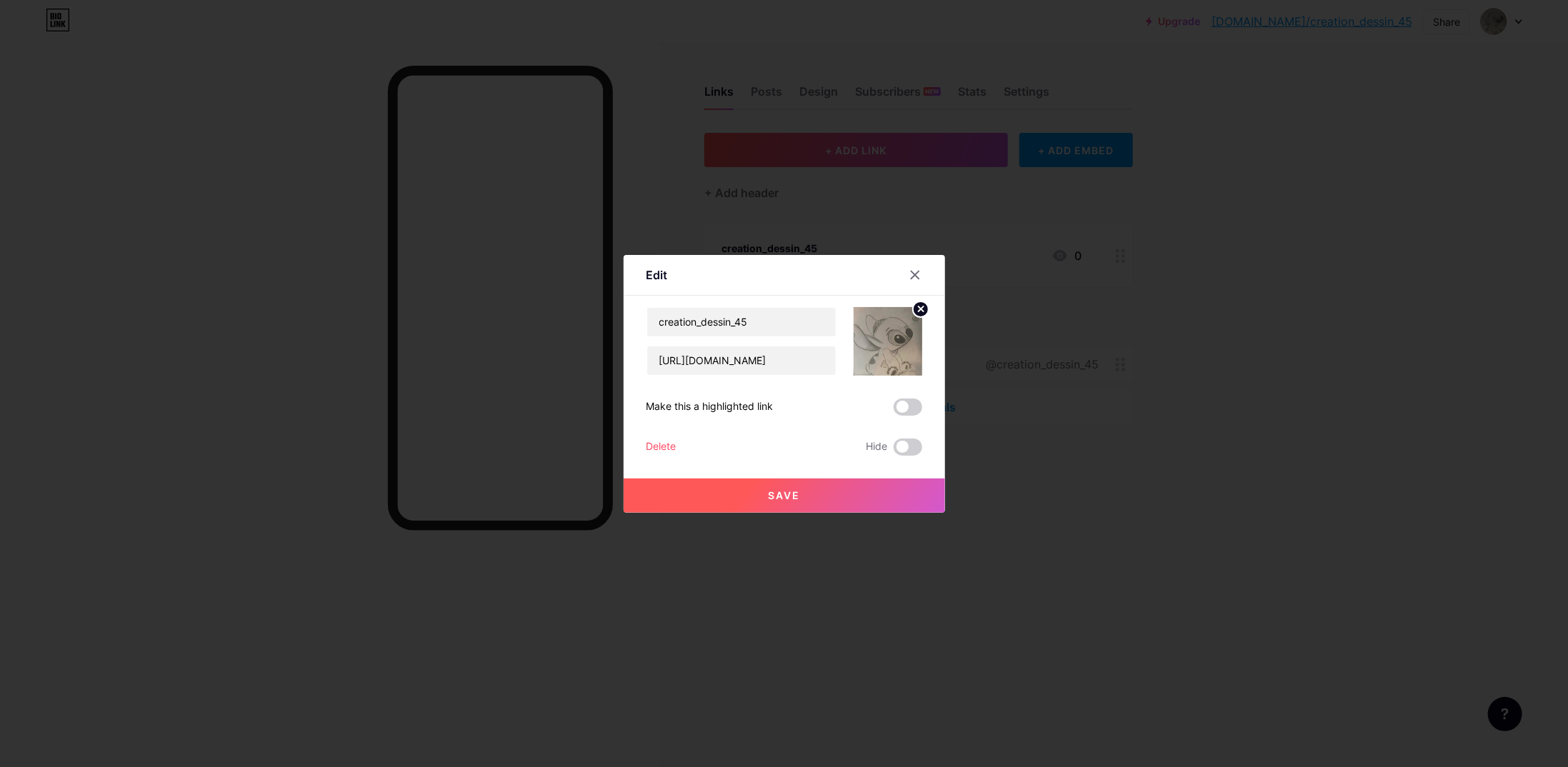
click at [807, 501] on button "Save" at bounding box center [785, 495] width 322 height 35
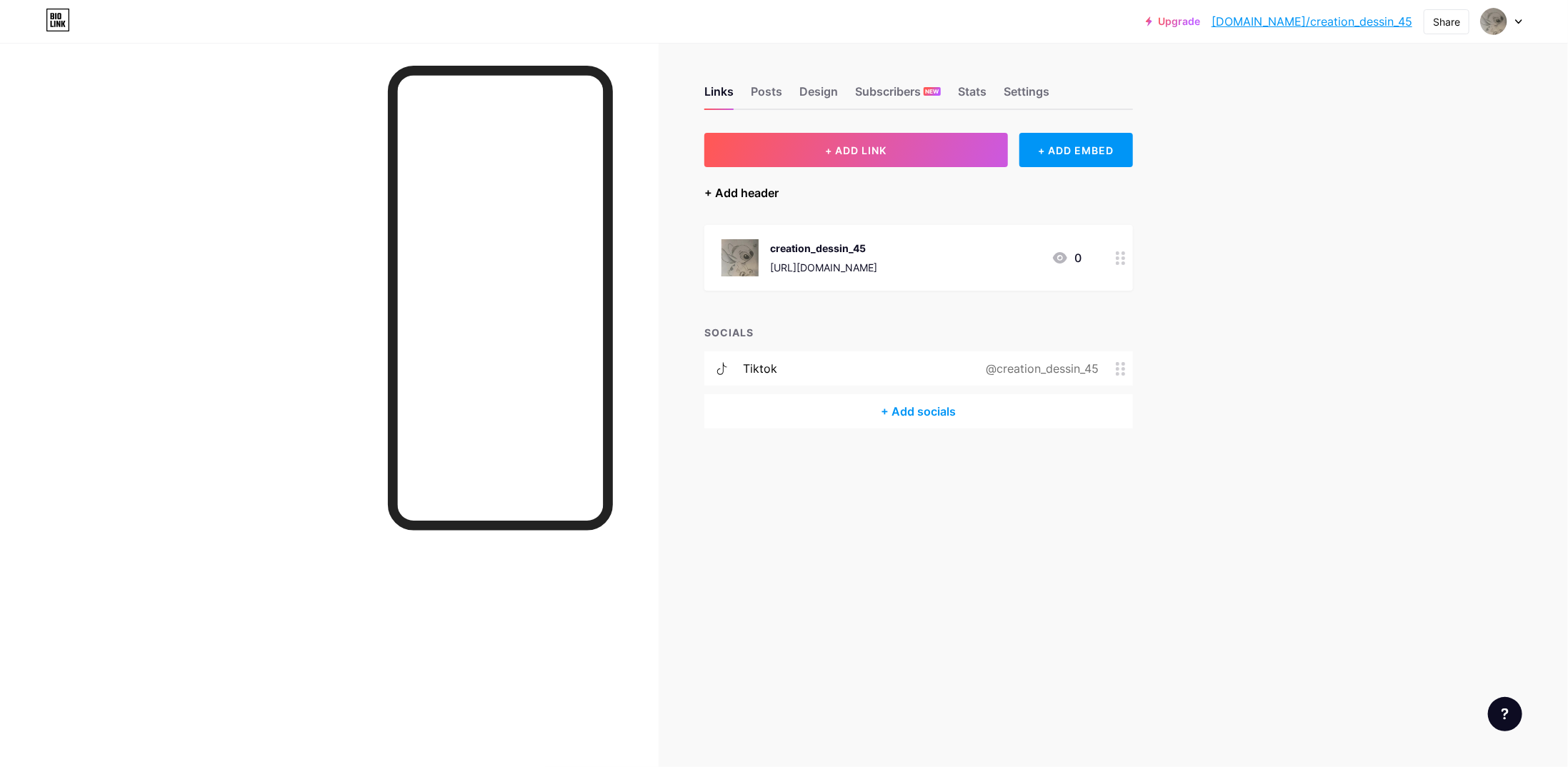
click at [744, 191] on div "+ Add header" at bounding box center [741, 192] width 75 height 17
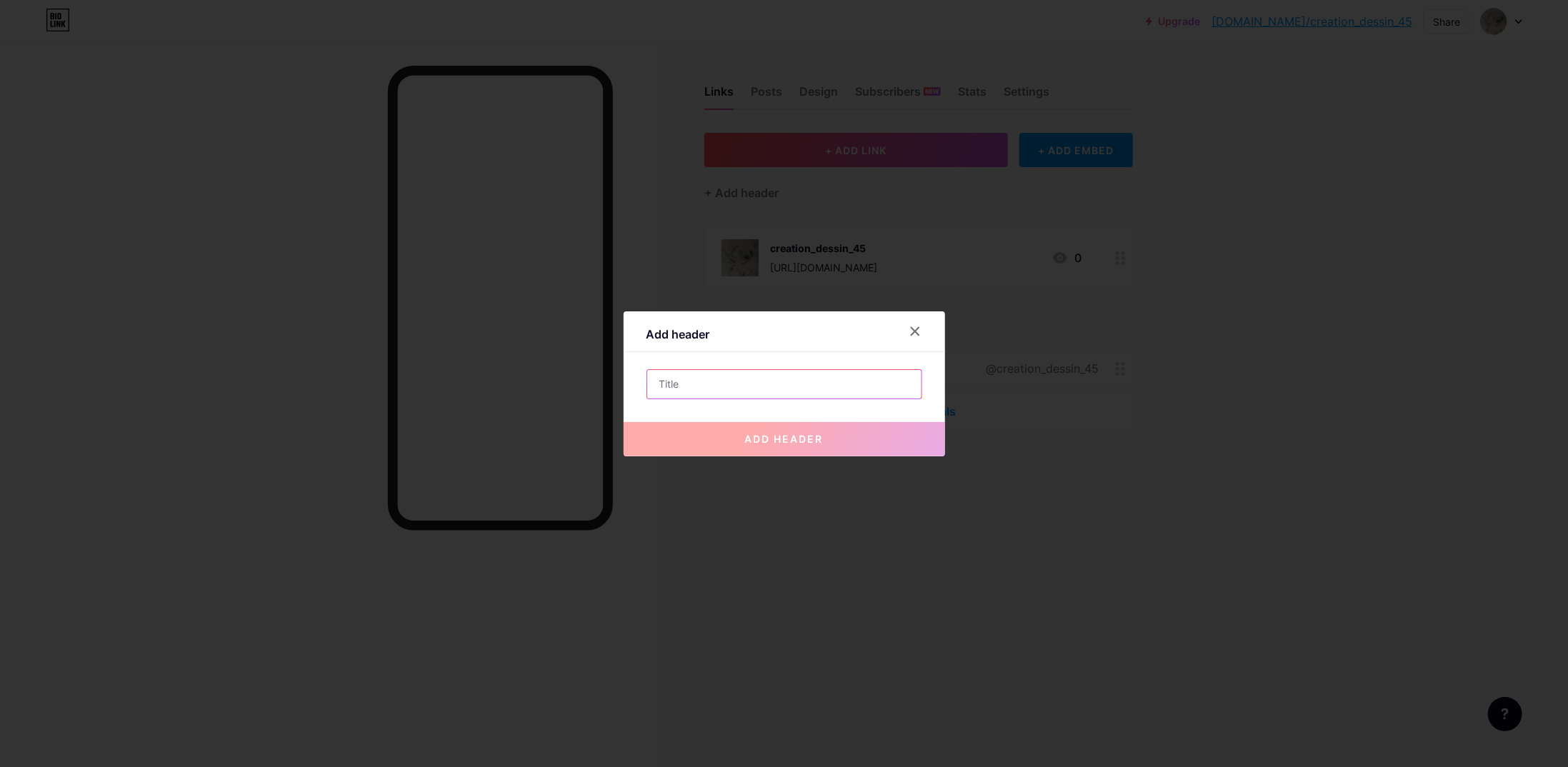
click at [689, 388] on input "text" at bounding box center [784, 384] width 275 height 28
click at [909, 329] on icon at bounding box center [915, 331] width 12 height 12
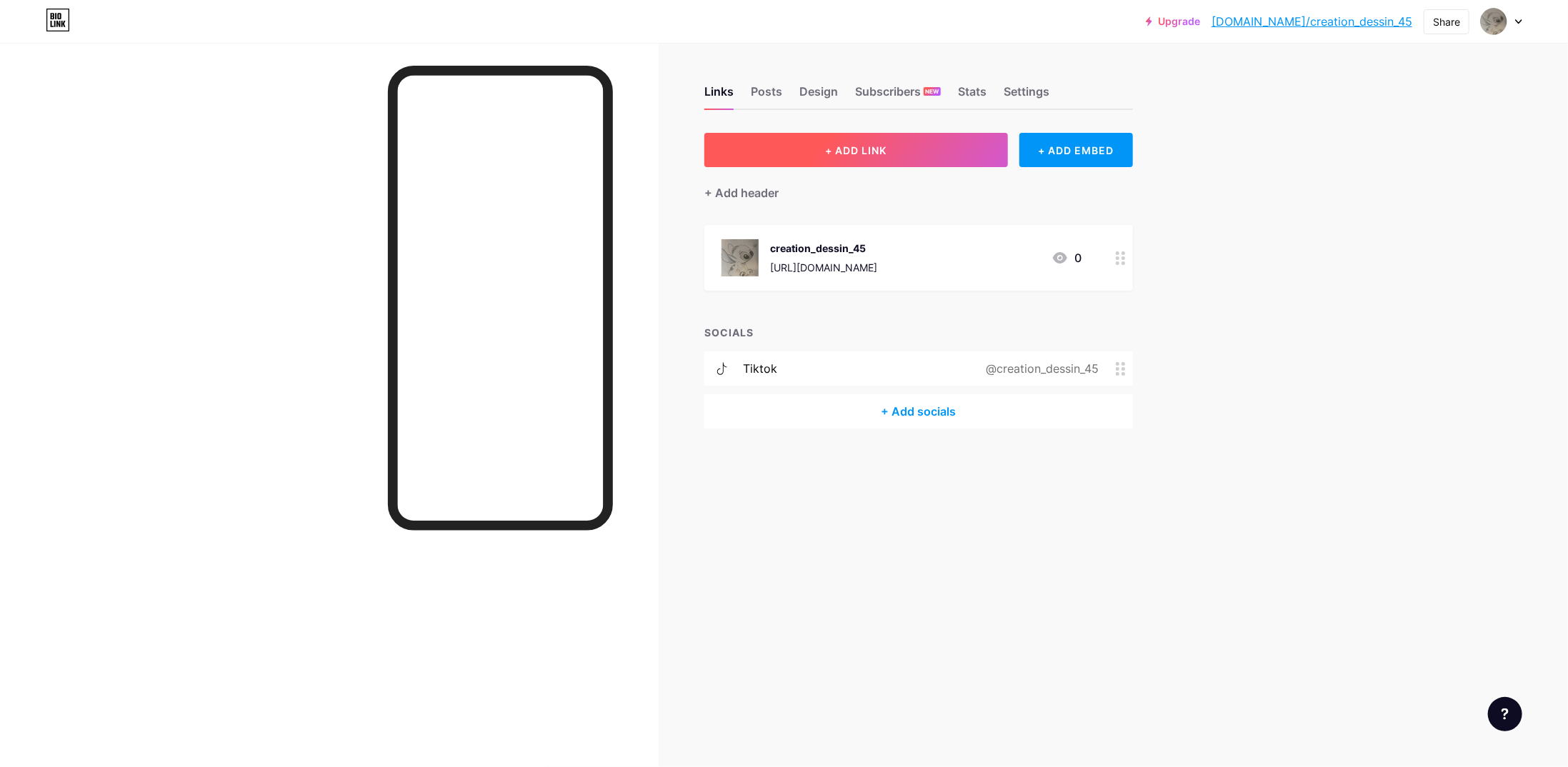
click at [899, 160] on button "+ ADD LINK" at bounding box center [856, 149] width 304 height 35
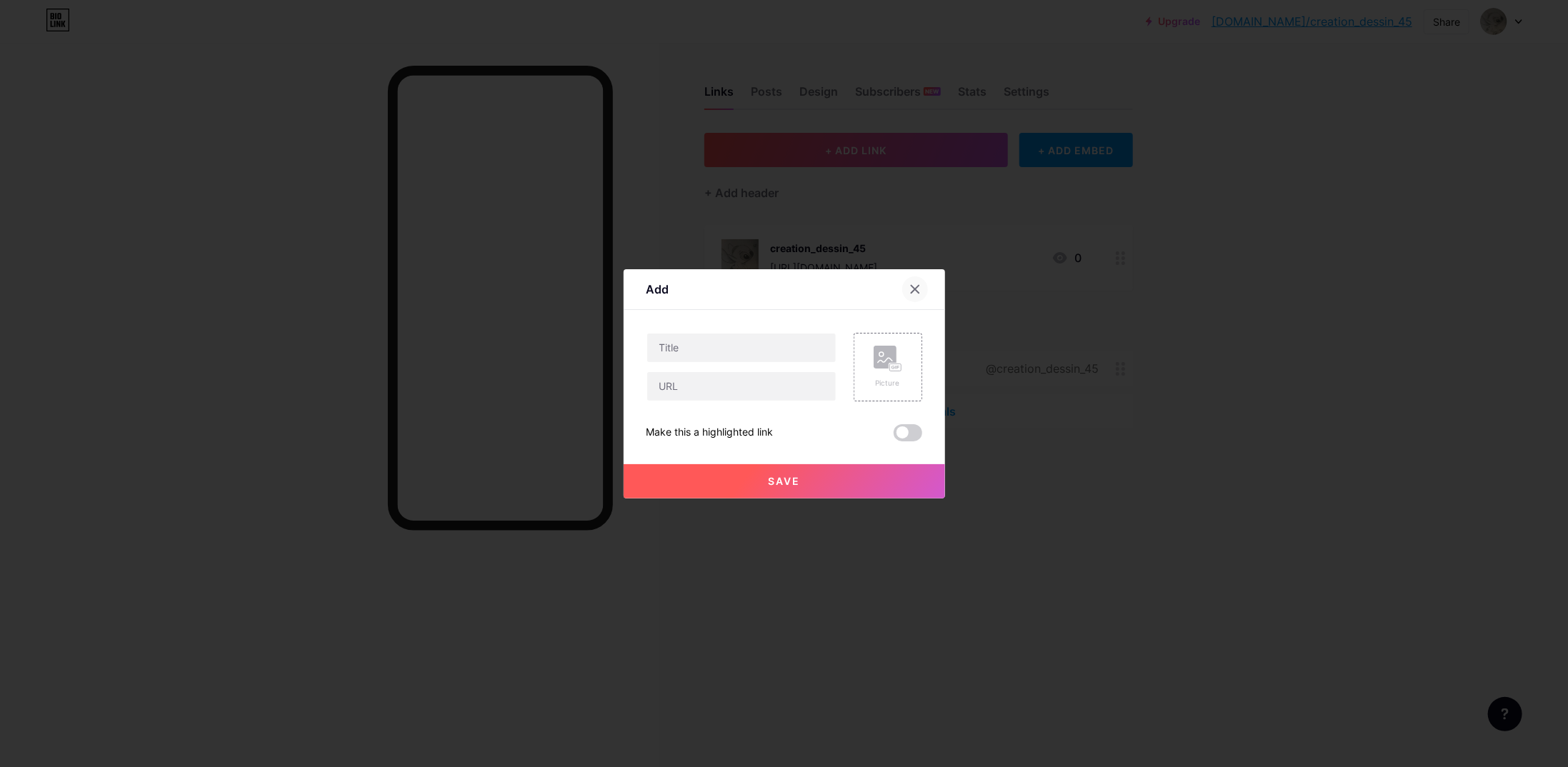
click at [912, 290] on icon at bounding box center [915, 289] width 8 height 8
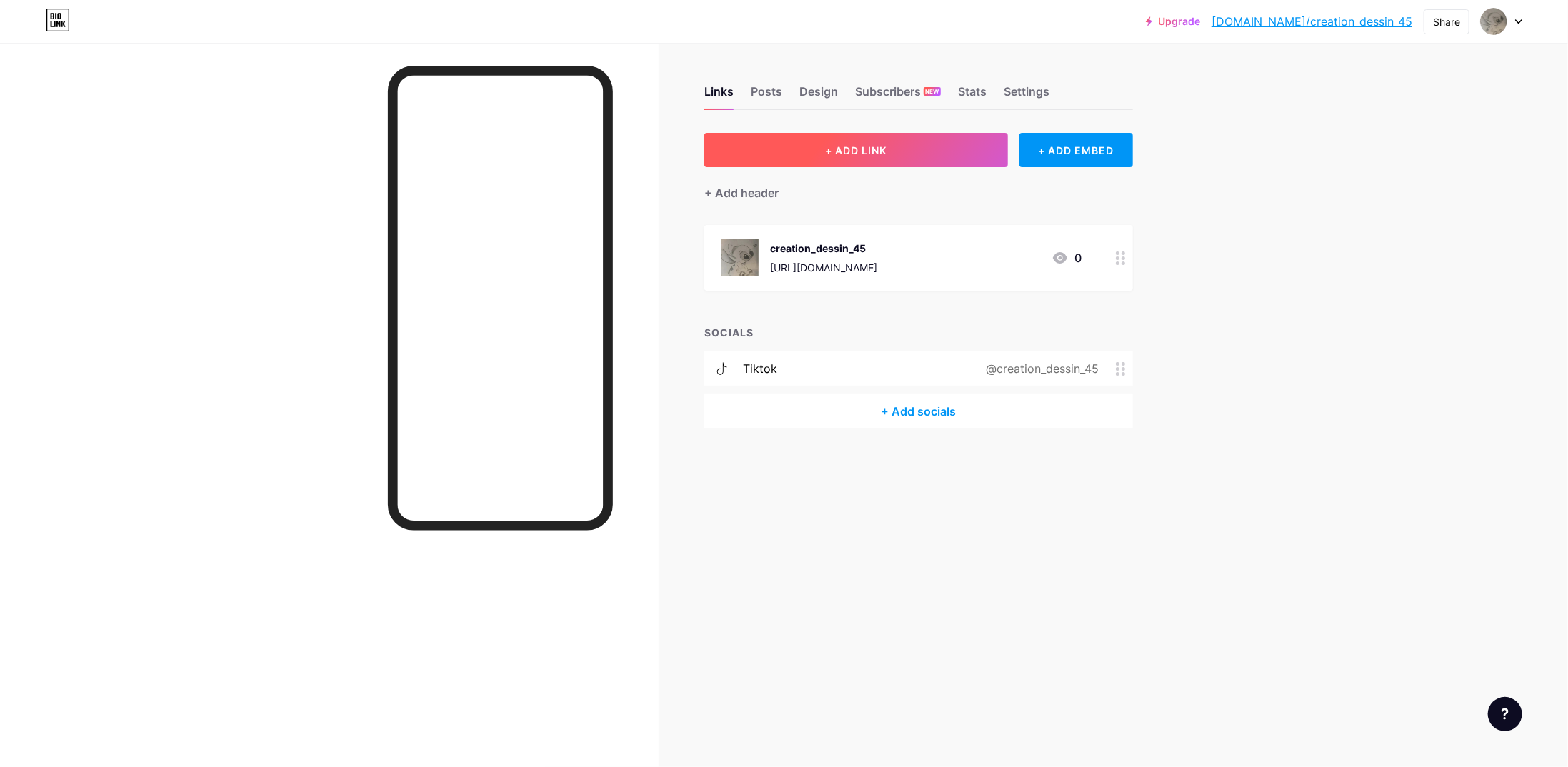
click at [880, 164] on button "+ ADD LINK" at bounding box center [856, 149] width 304 height 35
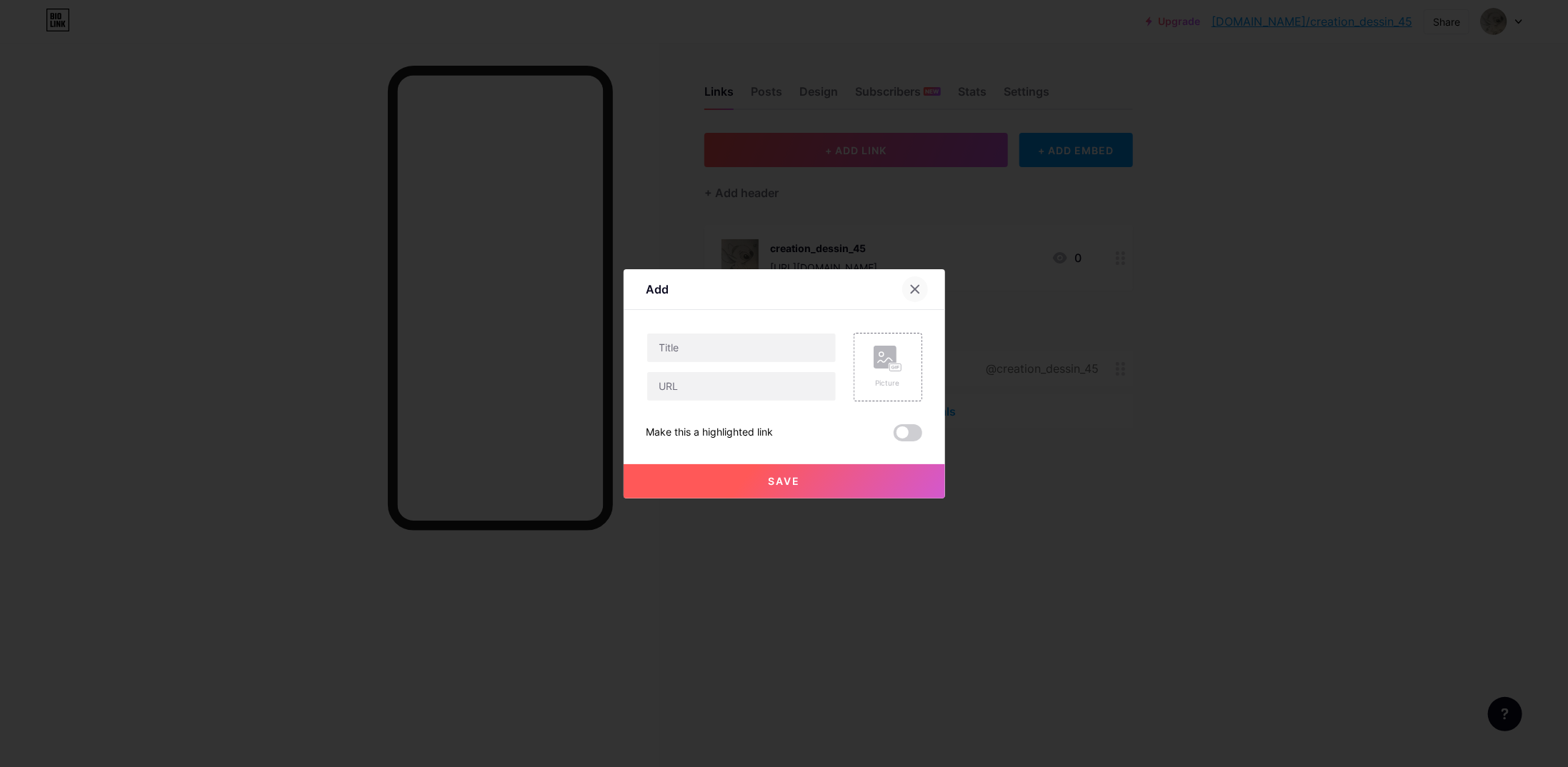
click at [903, 279] on div at bounding box center [915, 289] width 26 height 26
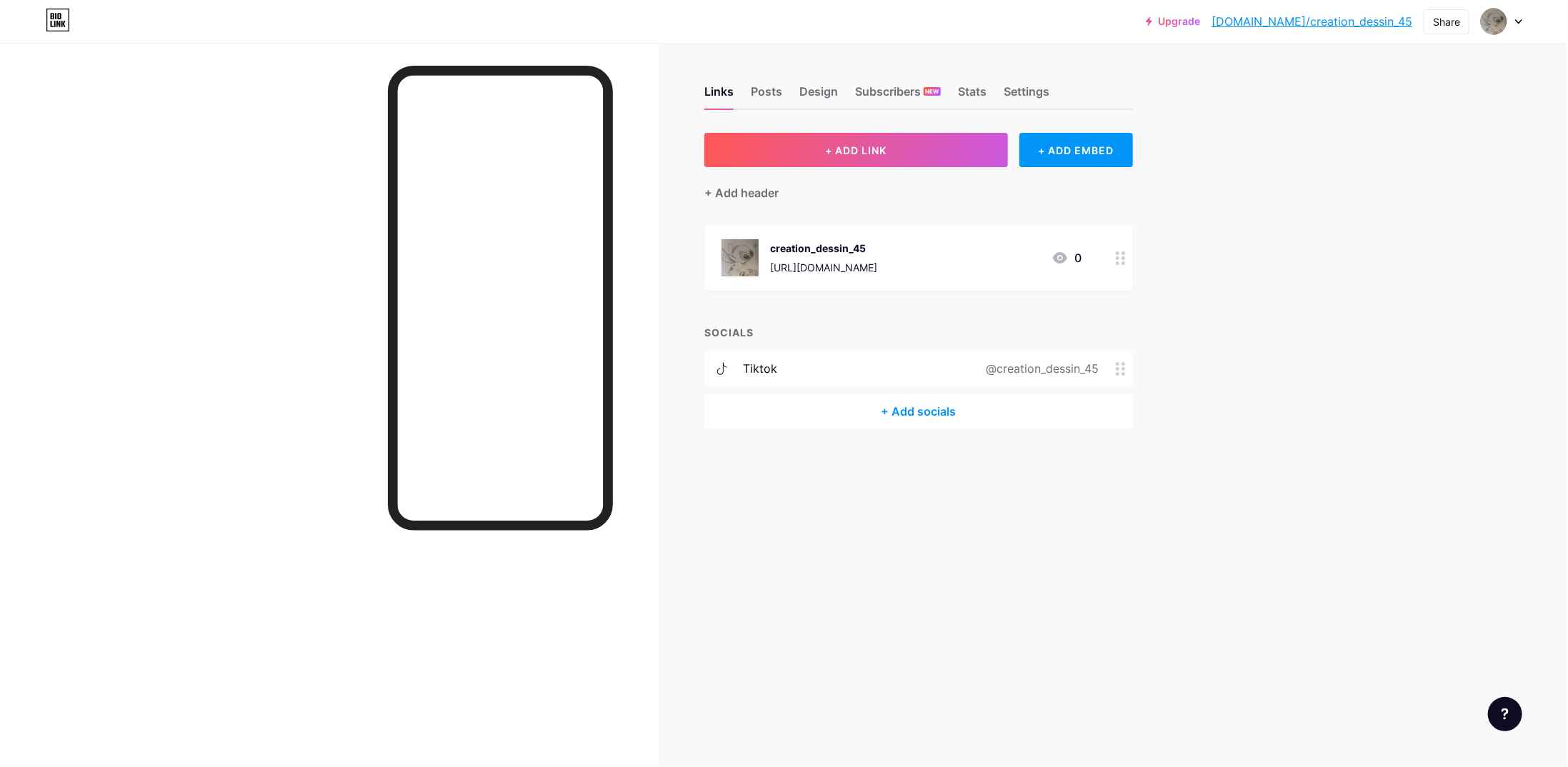
drag, startPoint x: 1352, startPoint y: 20, endPoint x: 1220, endPoint y: 285, distance: 296.1
click at [1220, 285] on div "Upgrade bio.link/creati... bio.link/creation_dessin_45 Share Switch accounts cr…" at bounding box center [784, 383] width 1568 height 767
click at [773, 100] on div "Posts" at bounding box center [766, 95] width 31 height 26
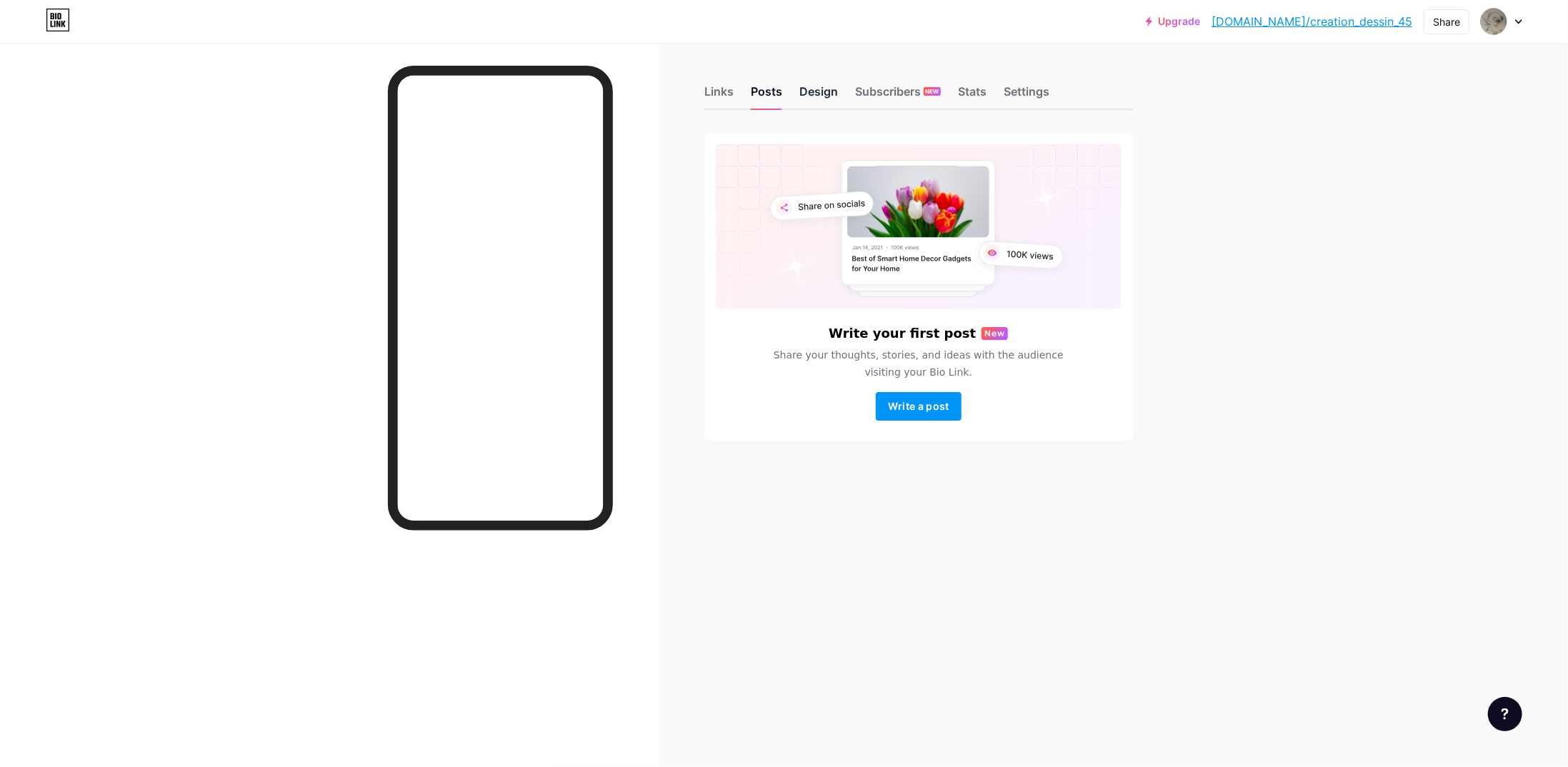
click at [829, 105] on div "Design" at bounding box center [818, 95] width 38 height 26
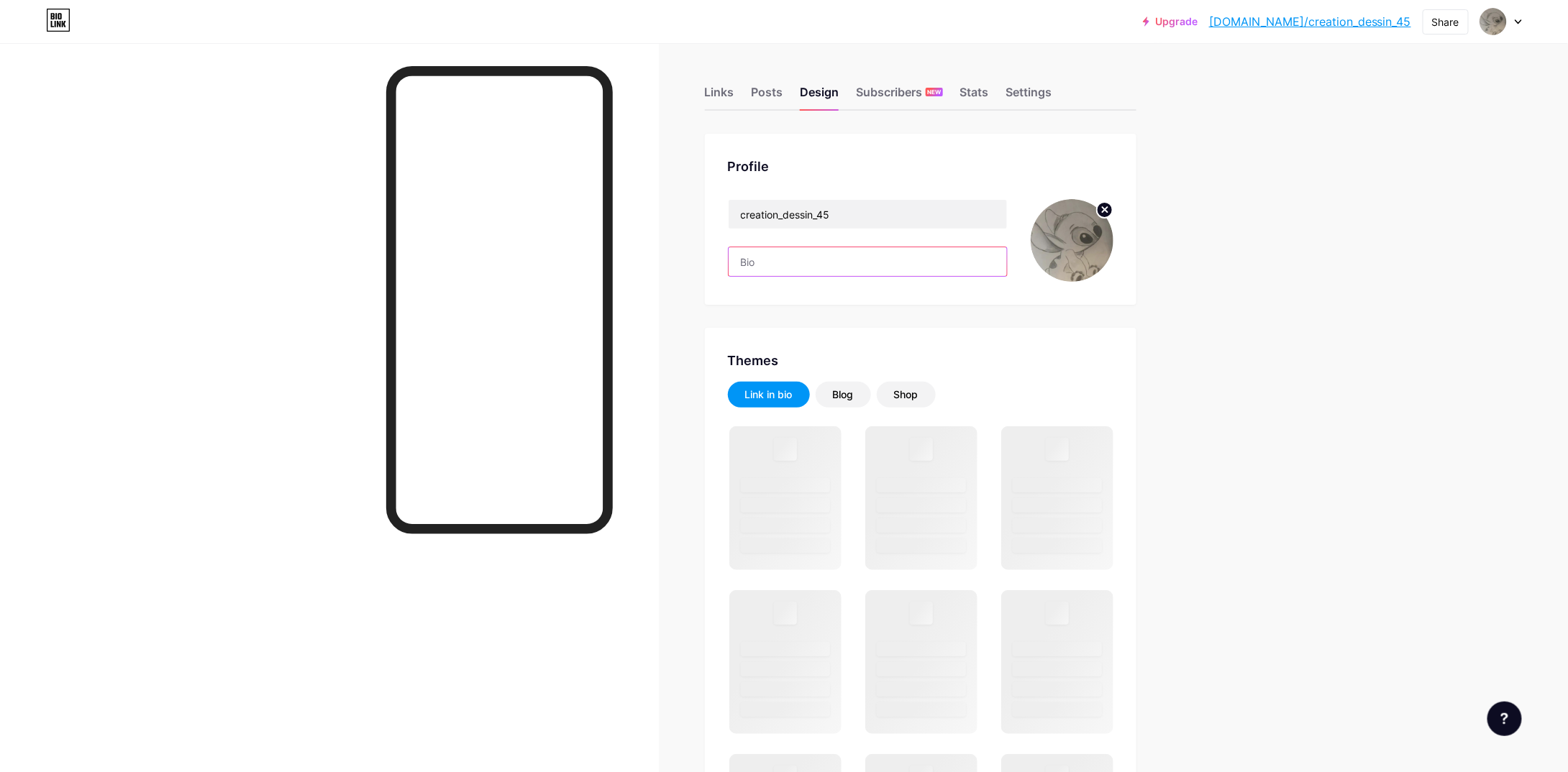
click at [805, 267] on input "text" at bounding box center [867, 261] width 278 height 29
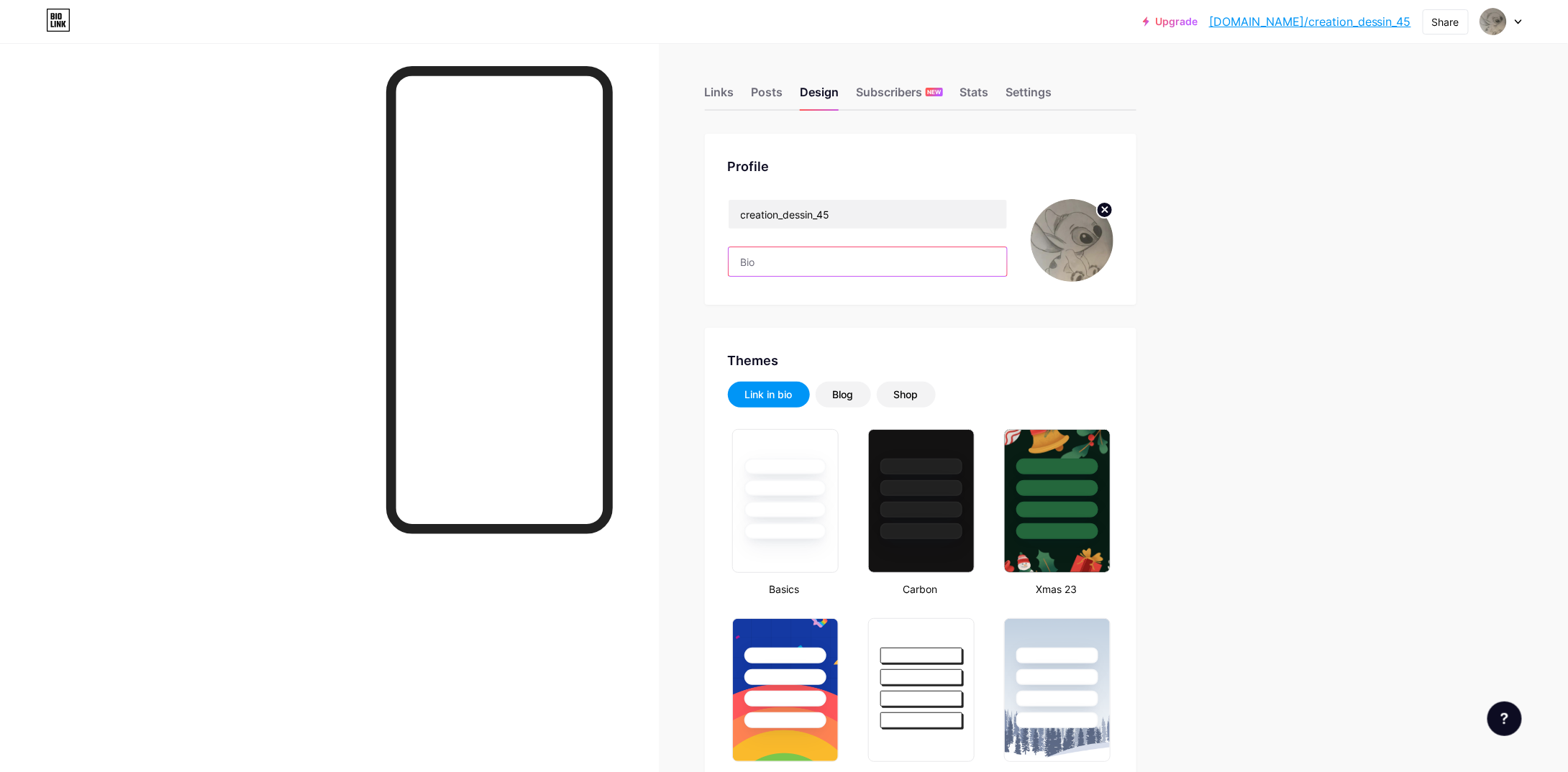
type input "#000000"
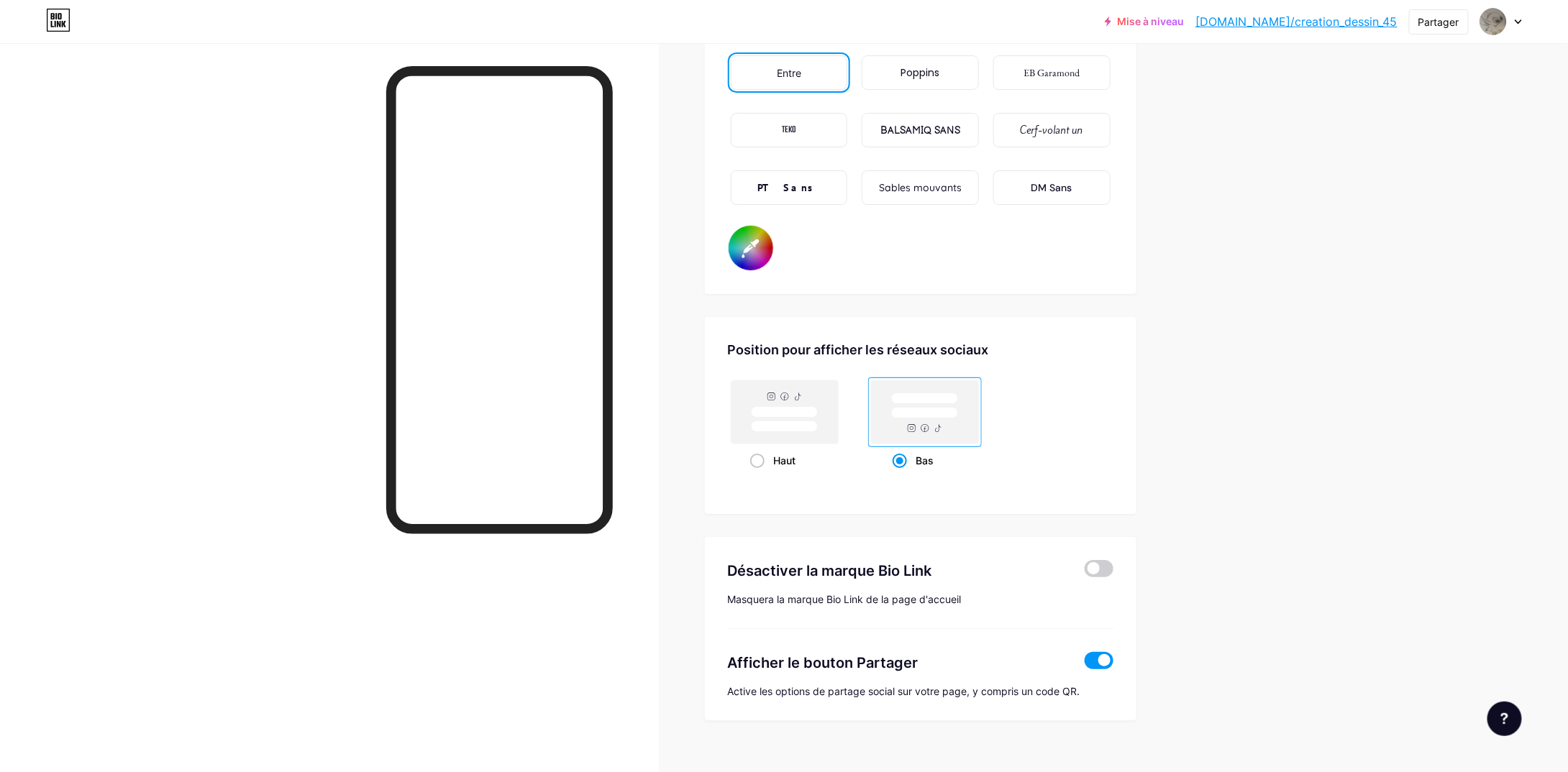
scroll to position [2526, 0]
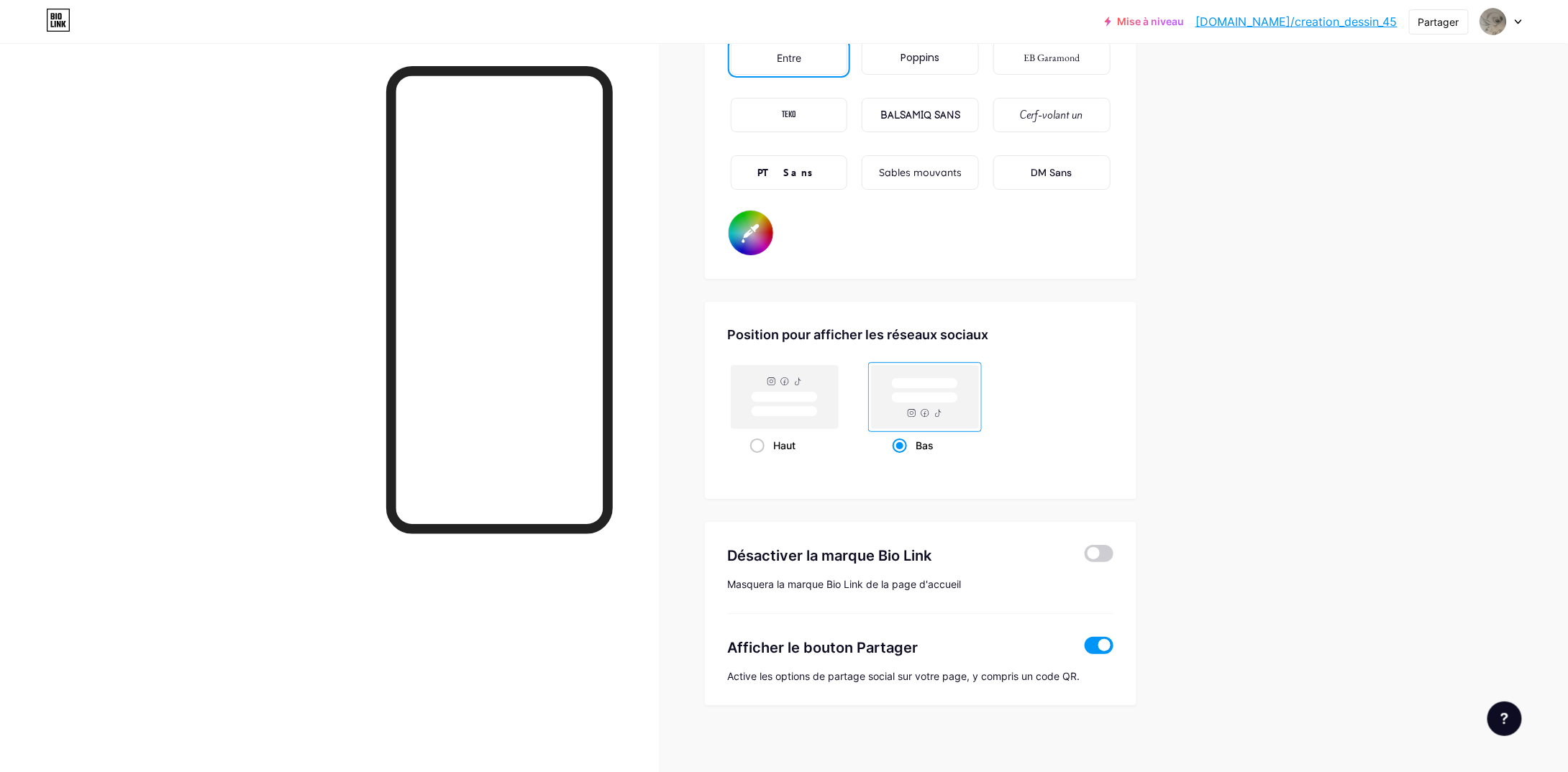
click at [1088, 555] on label at bounding box center [1099, 553] width 29 height 17
click at [1085, 557] on input "checkbox" at bounding box center [1085, 557] width 0 height 0
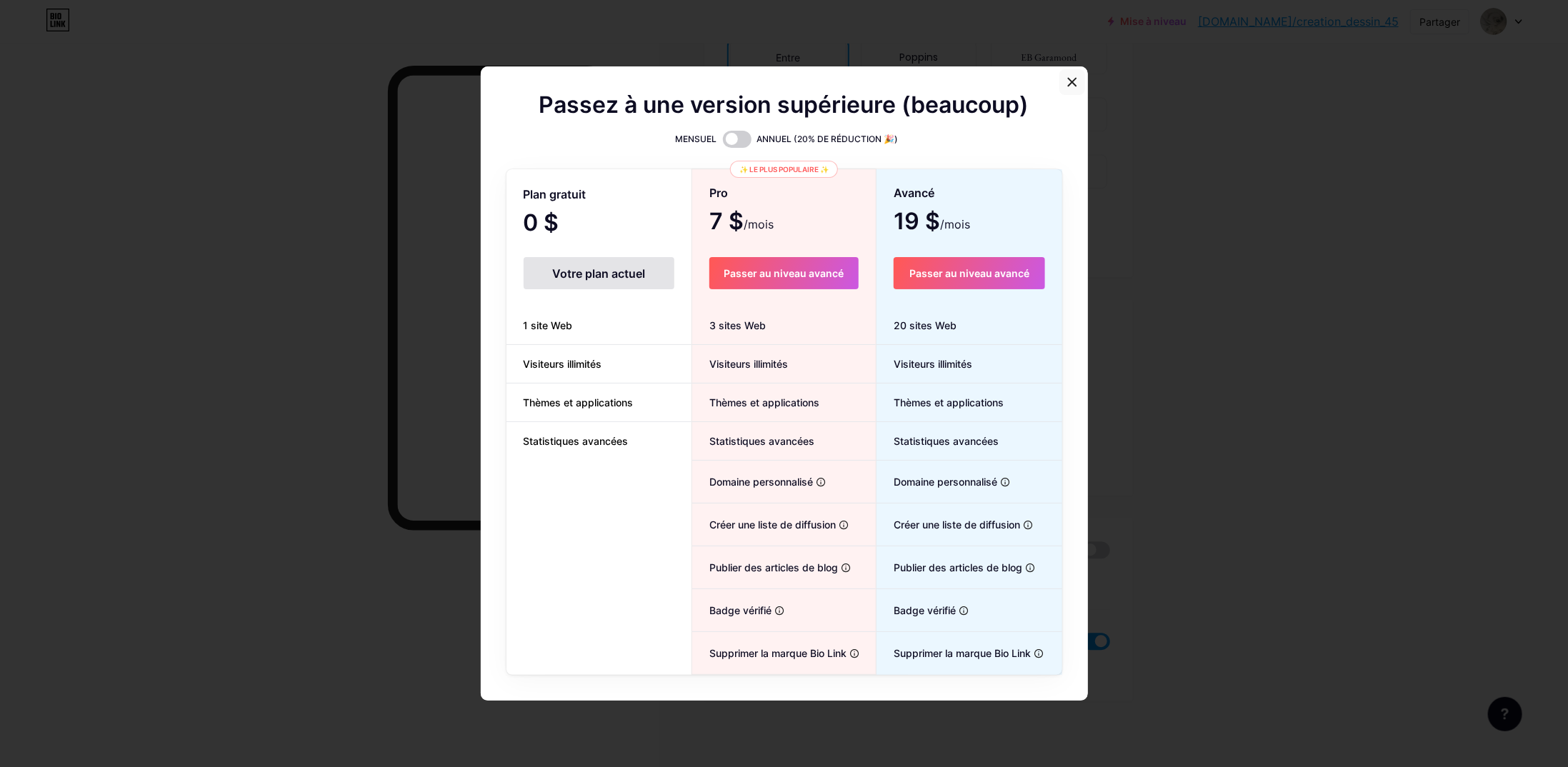
click at [1067, 86] on icon at bounding box center [1072, 82] width 12 height 12
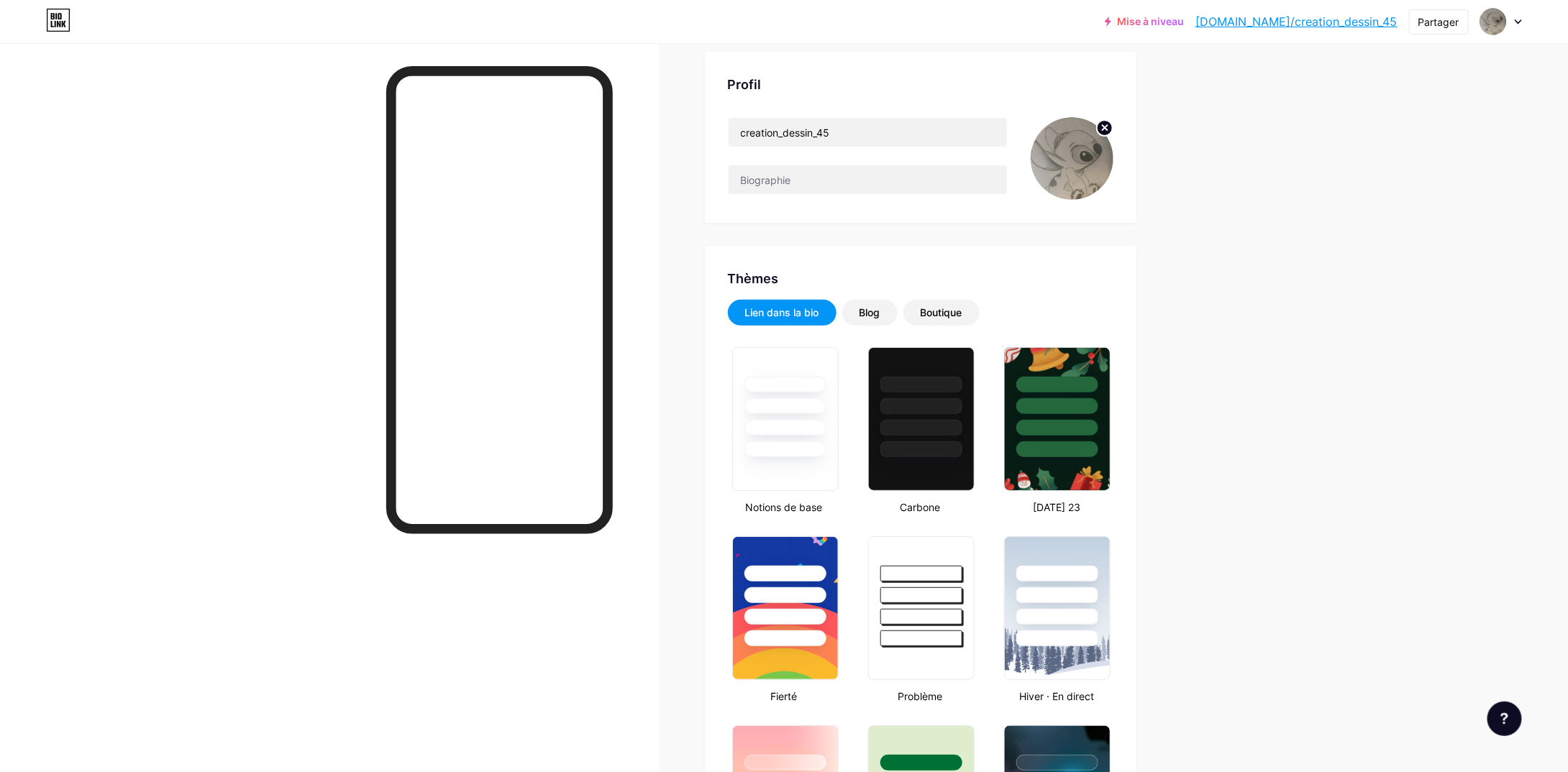
scroll to position [0, 0]
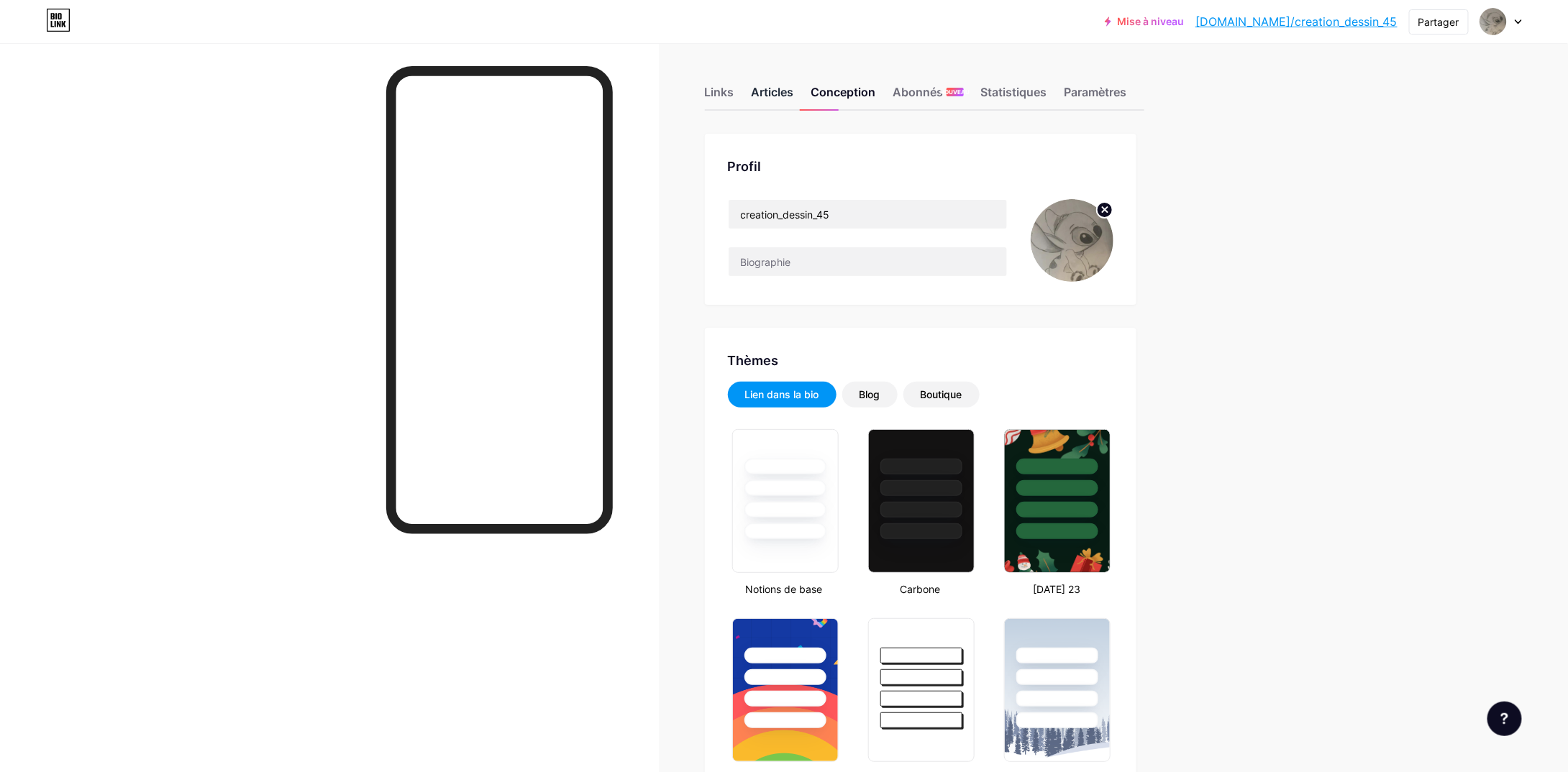
click at [775, 104] on div "Articles" at bounding box center [772, 96] width 42 height 26
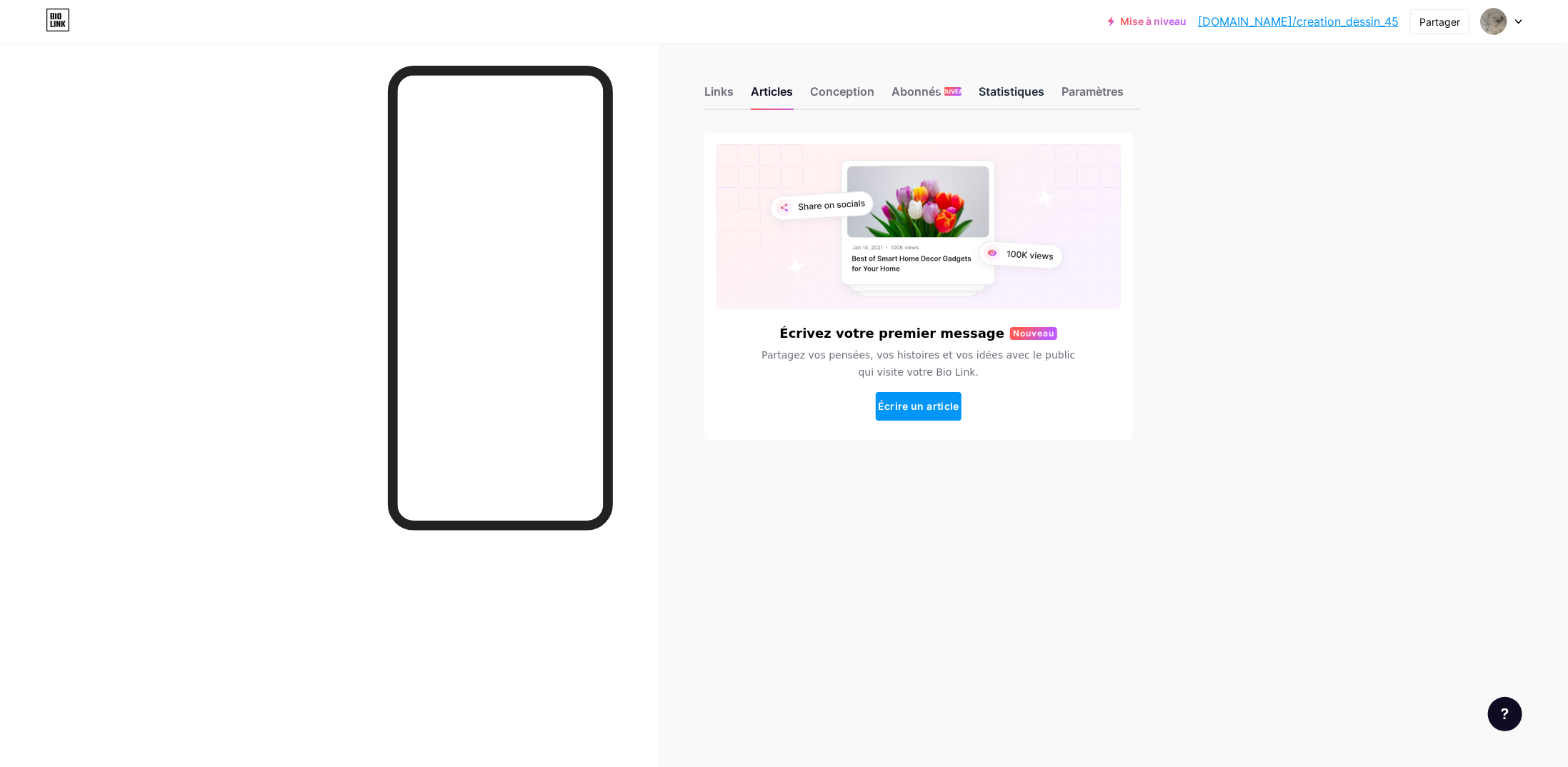
click at [1004, 97] on font "Statistiques" at bounding box center [1012, 92] width 66 height 14
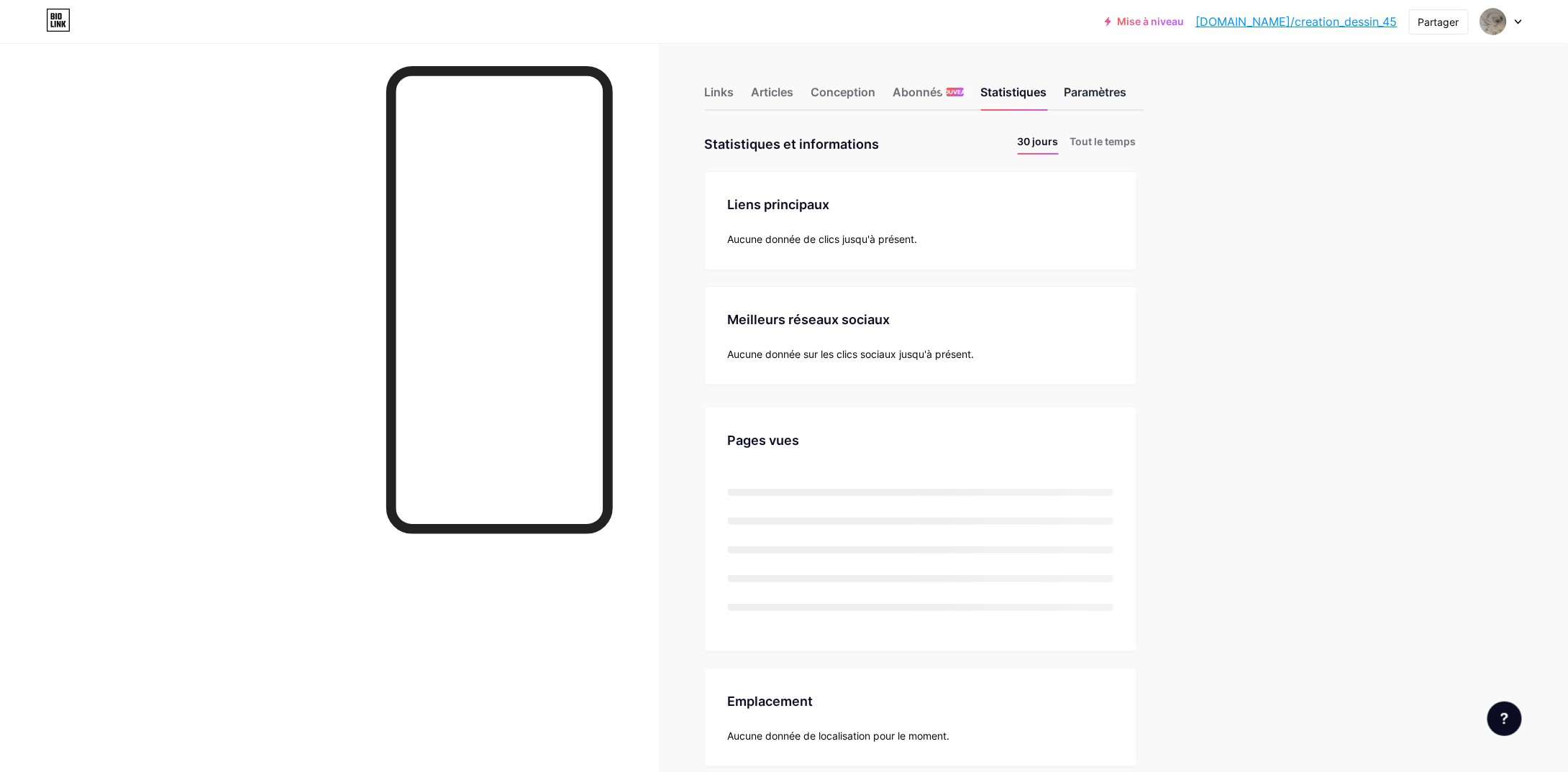
click at [1097, 98] on font "Paramètres" at bounding box center [1096, 92] width 63 height 14
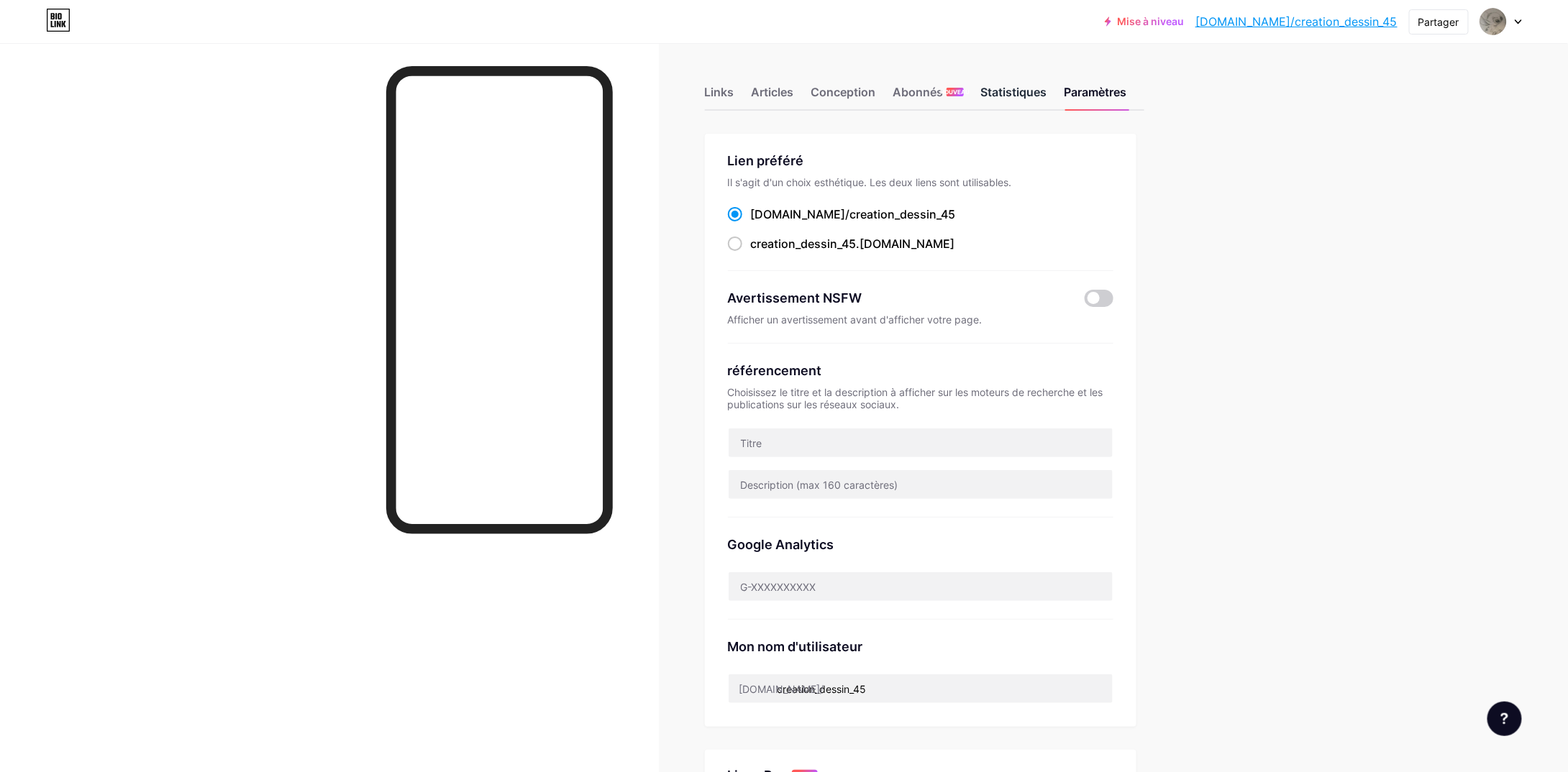
click at [1036, 98] on div "Statistiques" at bounding box center [1014, 96] width 66 height 26
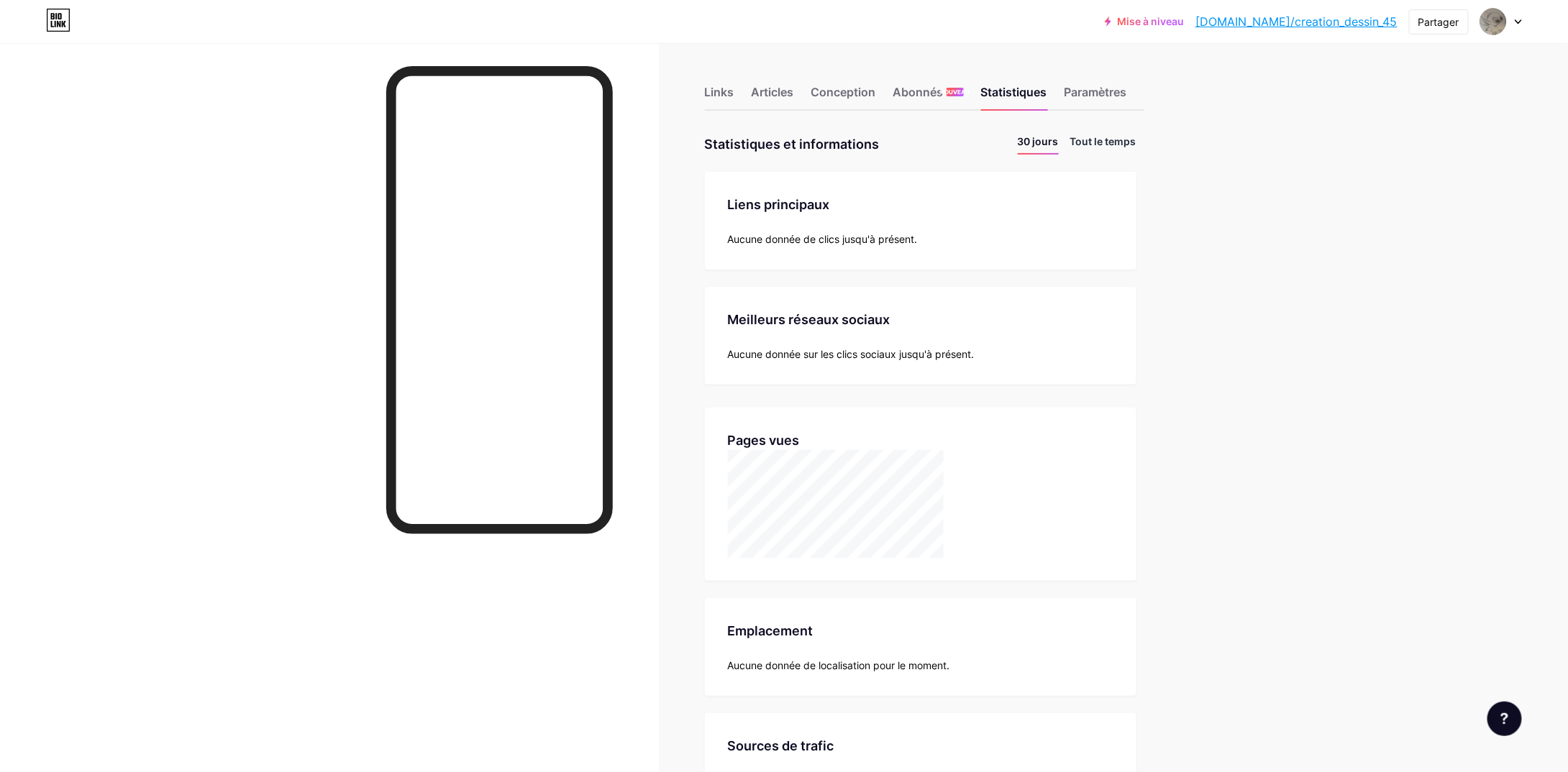
click at [1096, 140] on font "Tout le temps" at bounding box center [1104, 141] width 66 height 13
click at [1112, 93] on font "Paramètres" at bounding box center [1096, 92] width 63 height 14
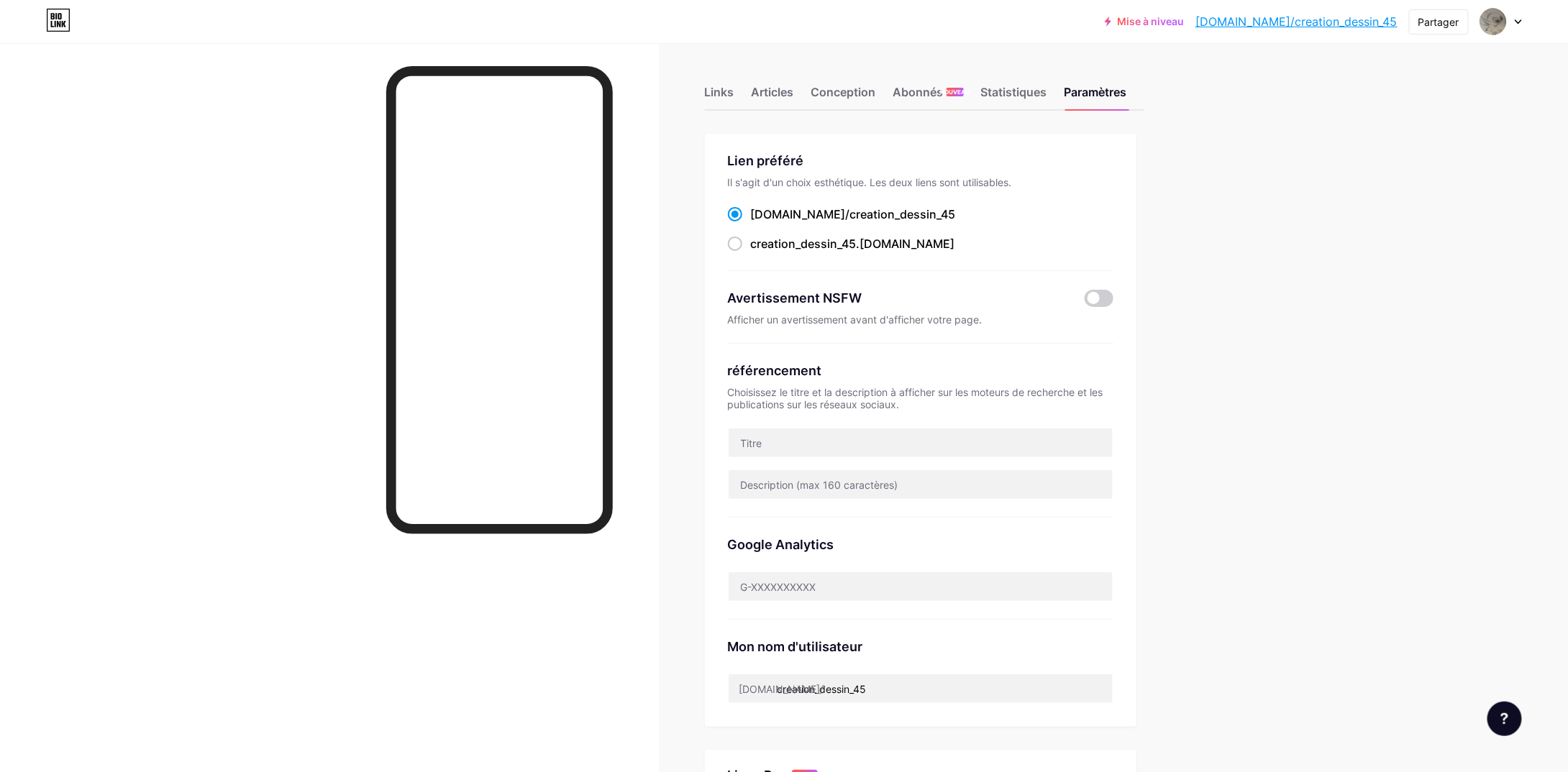
click at [704, 72] on div "Links Articles Conception Abonnés NOUVEAU Statistiques Paramètres Lien préféré …" at bounding box center [602, 602] width 1205 height 1119
click at [713, 89] on font "Links" at bounding box center [720, 92] width 30 height 14
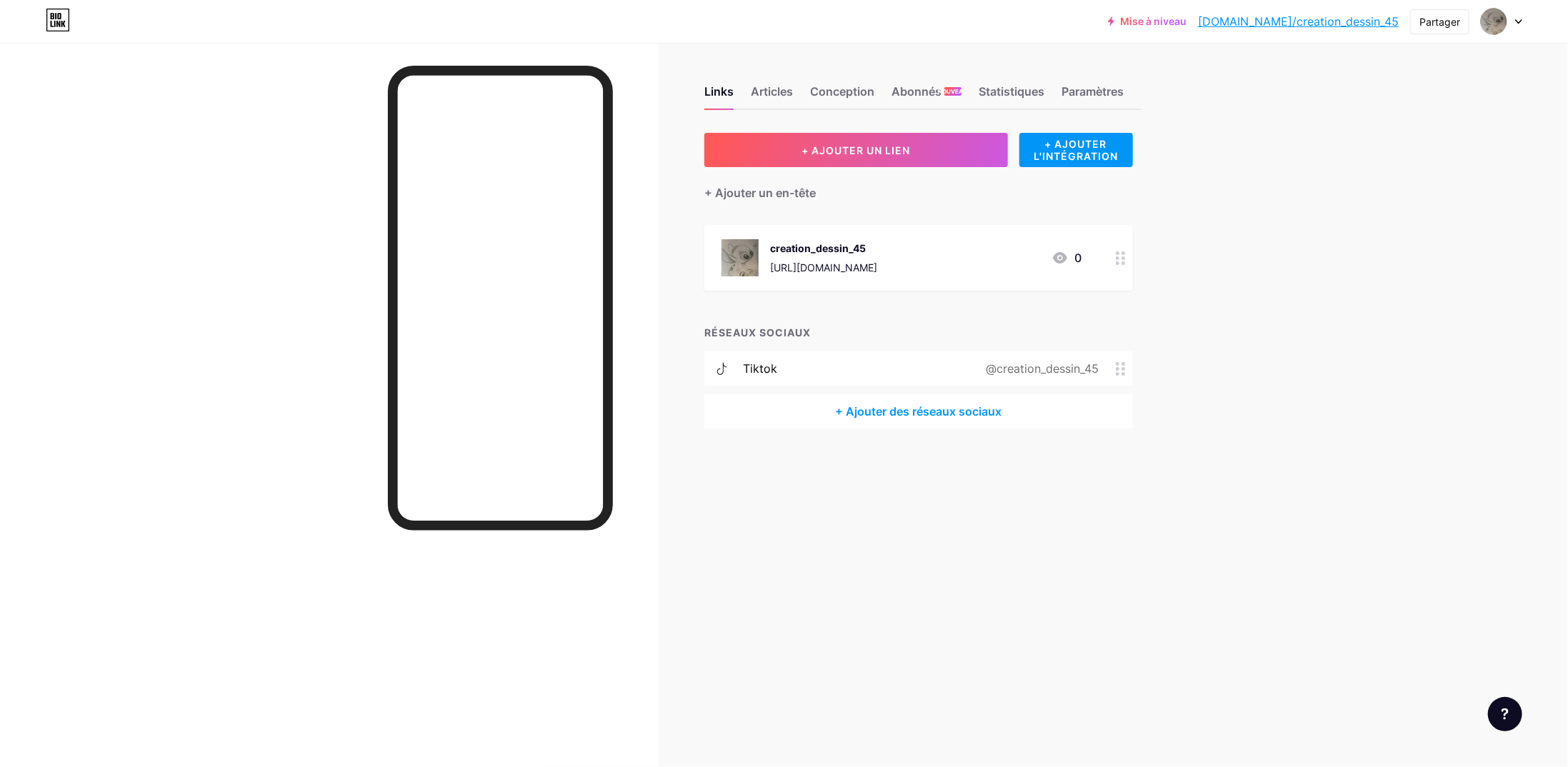
click at [1512, 17] on div at bounding box center [1501, 21] width 42 height 26
click at [1268, 325] on div "Mise à niveau bio.link/creati... bio.link/creation_dessin_45 Partager Changer d…" at bounding box center [784, 383] width 1568 height 767
click at [1489, 28] on img at bounding box center [1494, 21] width 23 height 23
click at [1513, 25] on div at bounding box center [1501, 21] width 42 height 26
click at [1518, 22] on icon at bounding box center [1518, 22] width 5 height 4
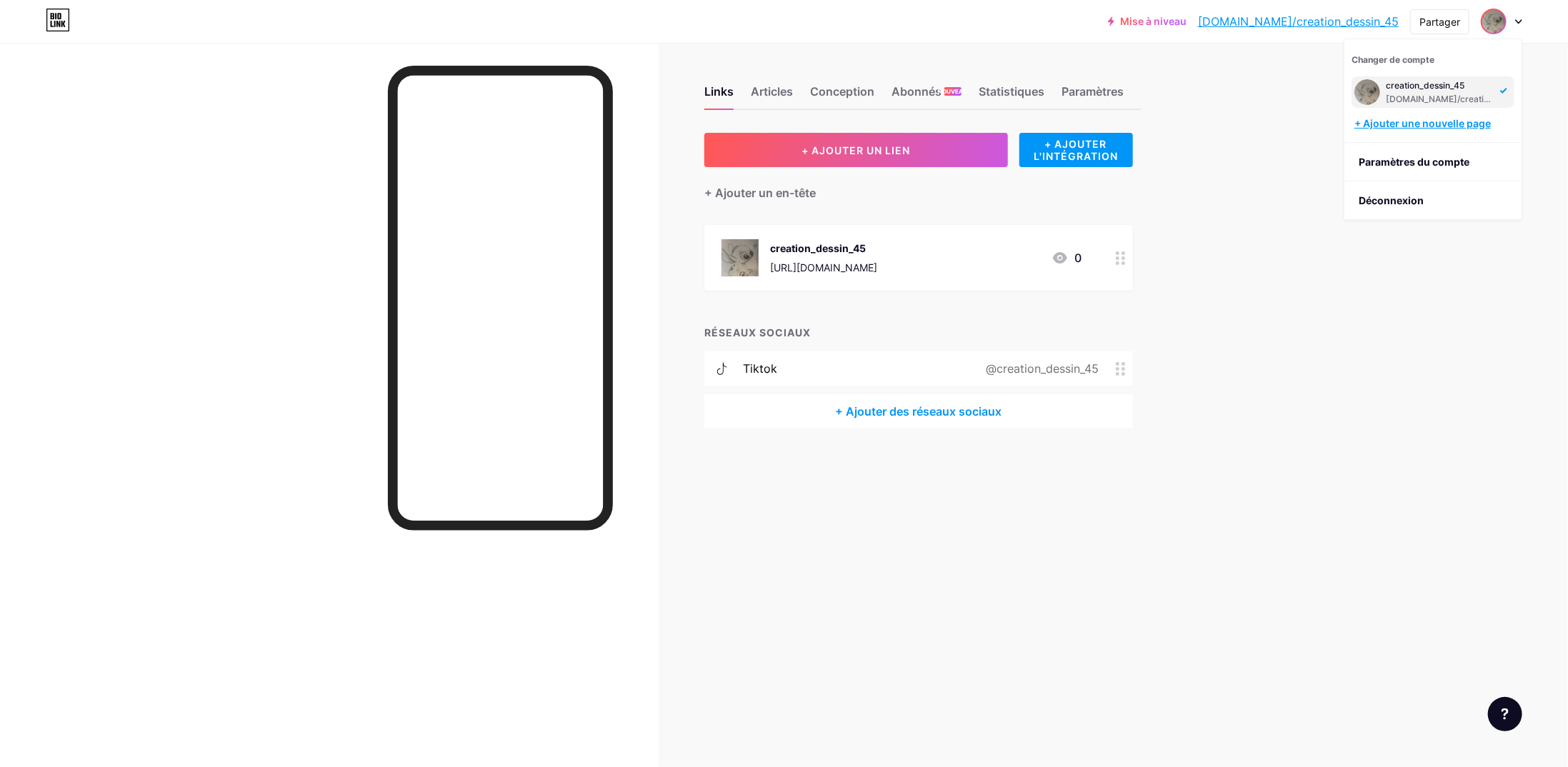
click at [1460, 123] on font "+ Ajouter une nouvelle page" at bounding box center [1423, 124] width 137 height 12
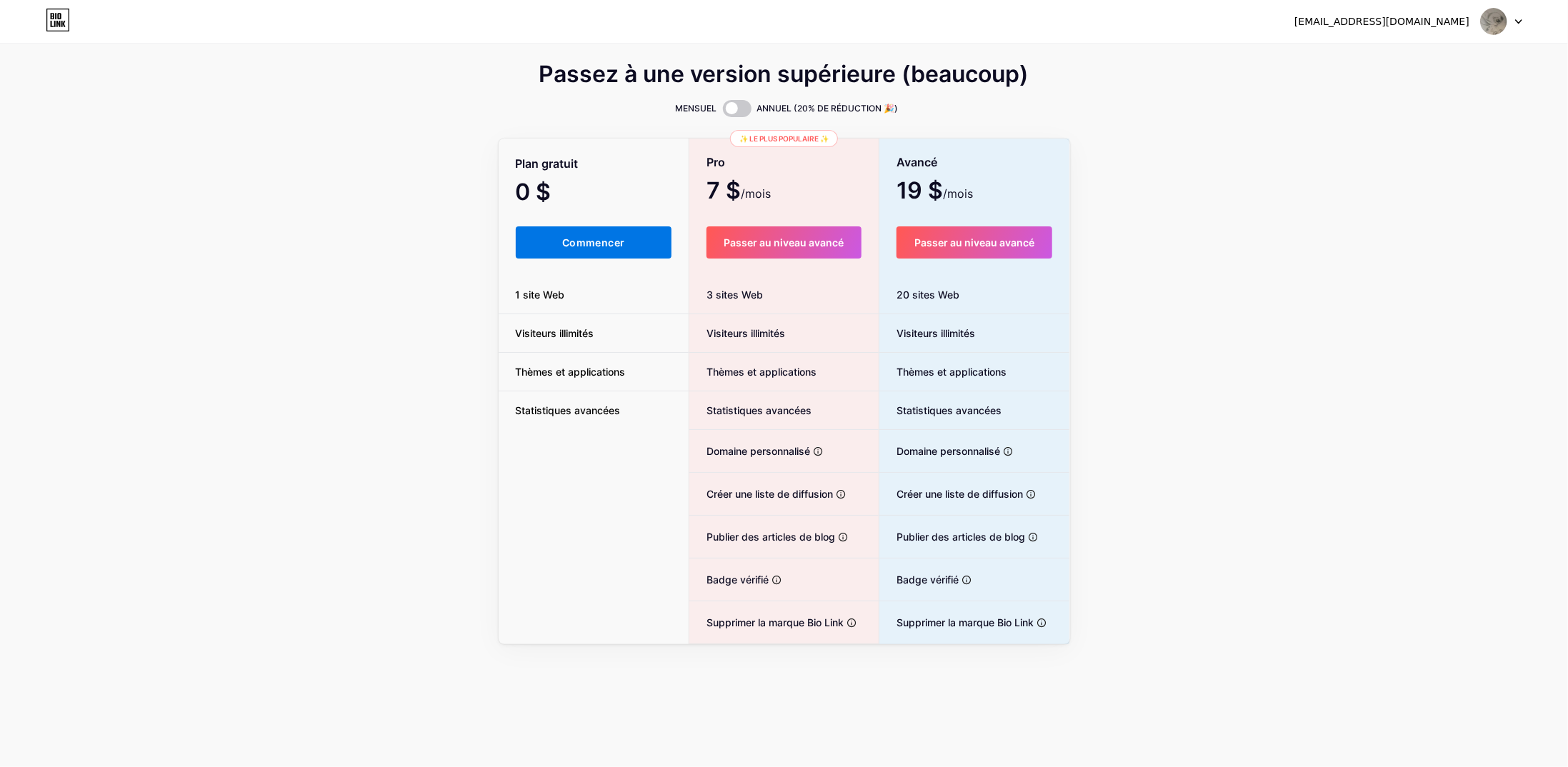
click at [604, 246] on font "Commencer" at bounding box center [594, 243] width 62 height 12
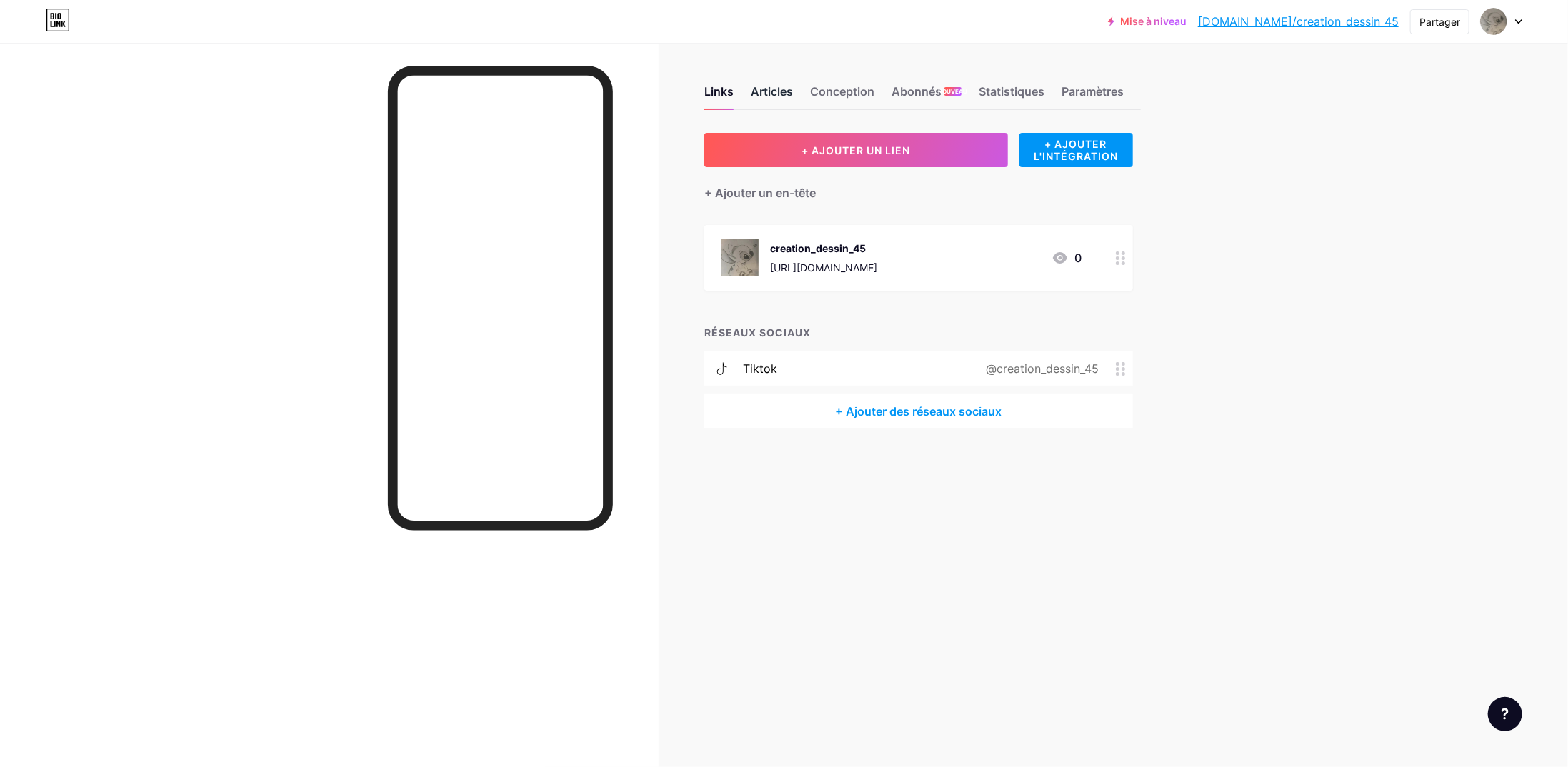
click at [774, 93] on font "Articles" at bounding box center [772, 92] width 42 height 14
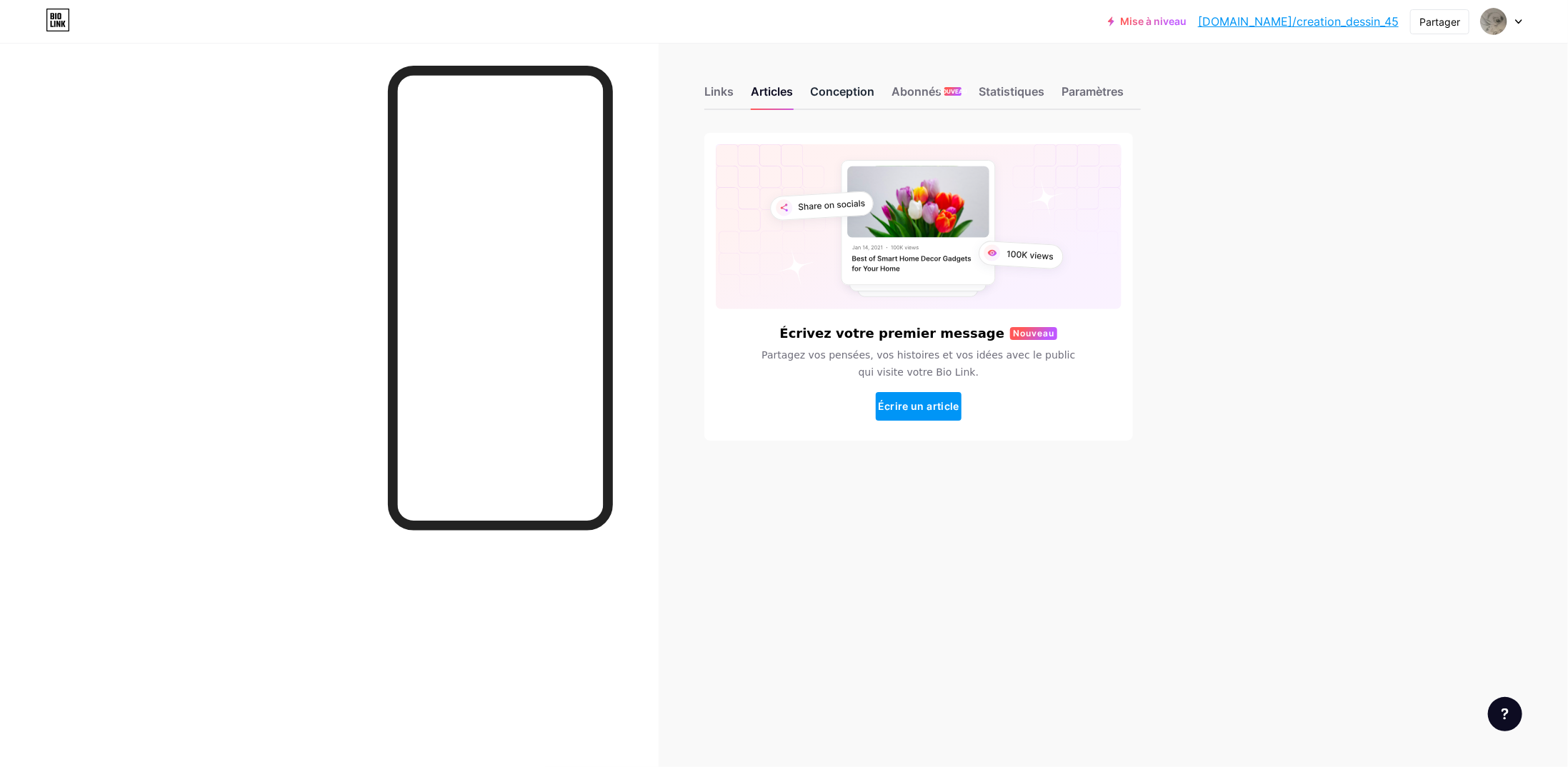
click at [840, 94] on font "Conception" at bounding box center [842, 92] width 64 height 14
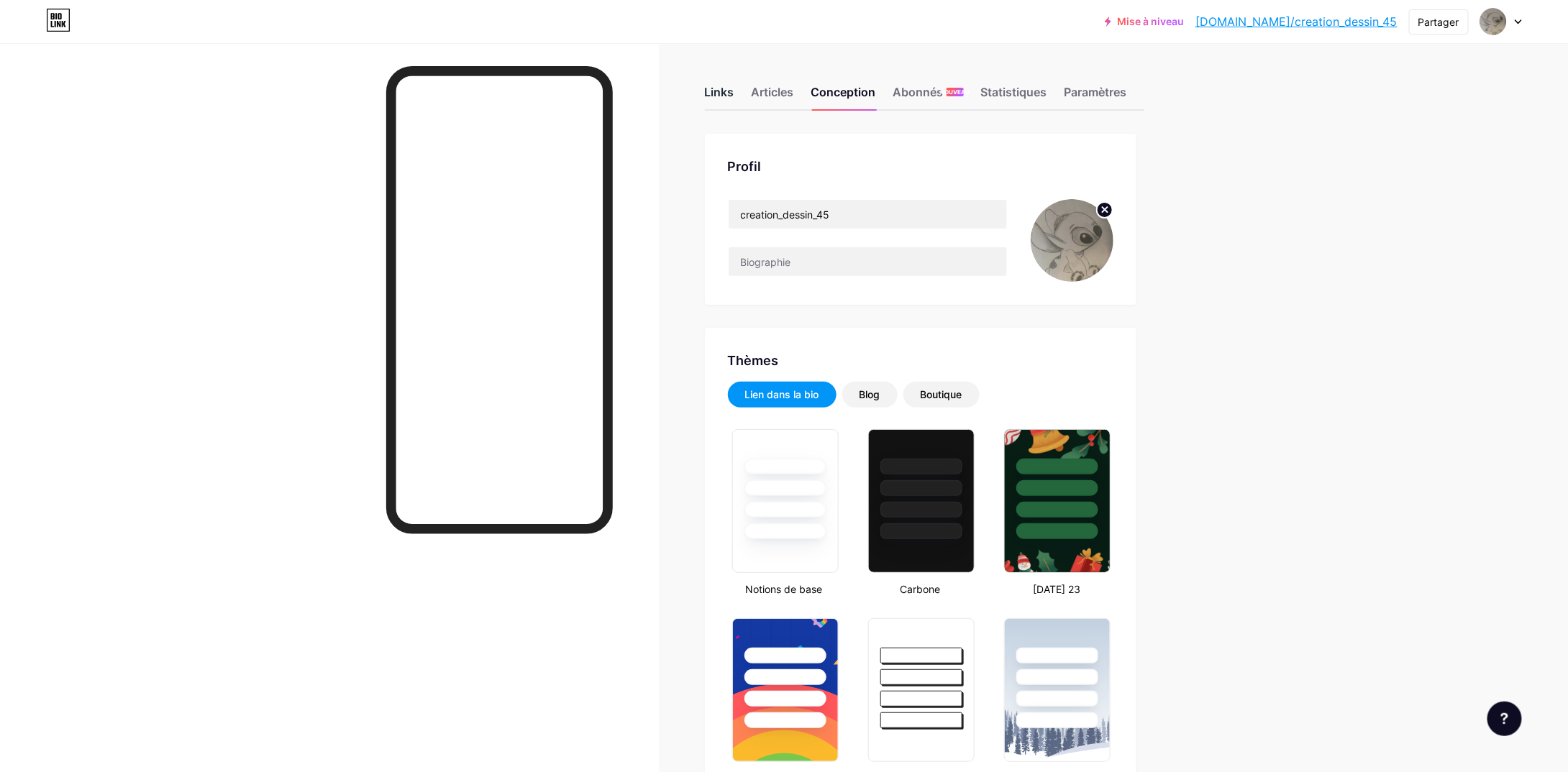
type input "#000000"
click at [1504, 13] on span at bounding box center [1494, 21] width 23 height 23
click at [1534, 21] on div "Mise à niveau bio.link/creati... bio.link/creation_dessin_45 Partager Changer d…" at bounding box center [784, 21] width 1568 height 26
click at [1519, 21] on icon at bounding box center [1519, 22] width 7 height 5
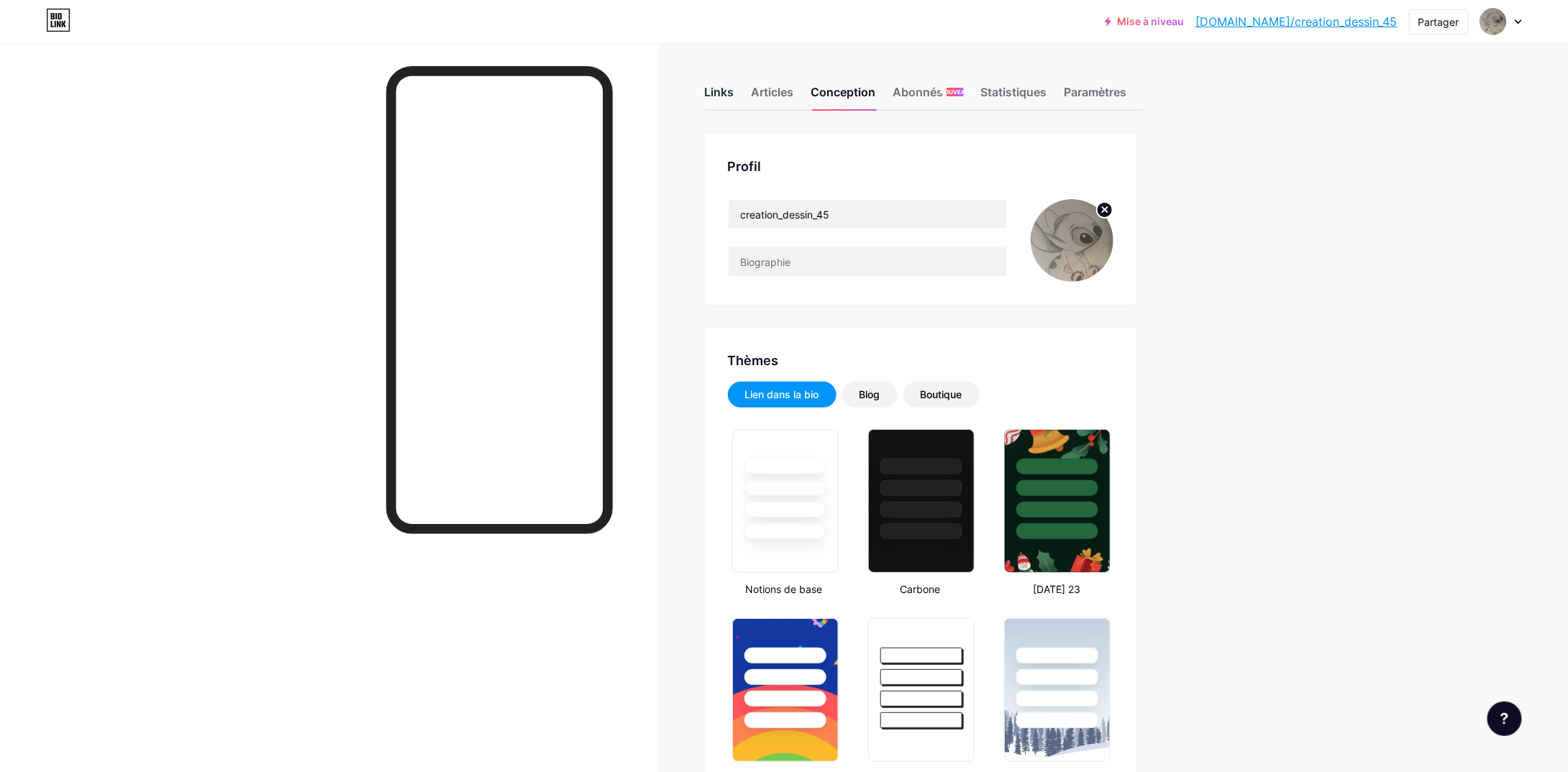
click at [1068, 86] on div "Links Articles Conception Abonnés NOUVEAU Statistiques Paramètres" at bounding box center [925, 86] width 439 height 50
click at [1091, 89] on font "Paramètres" at bounding box center [1096, 92] width 63 height 14
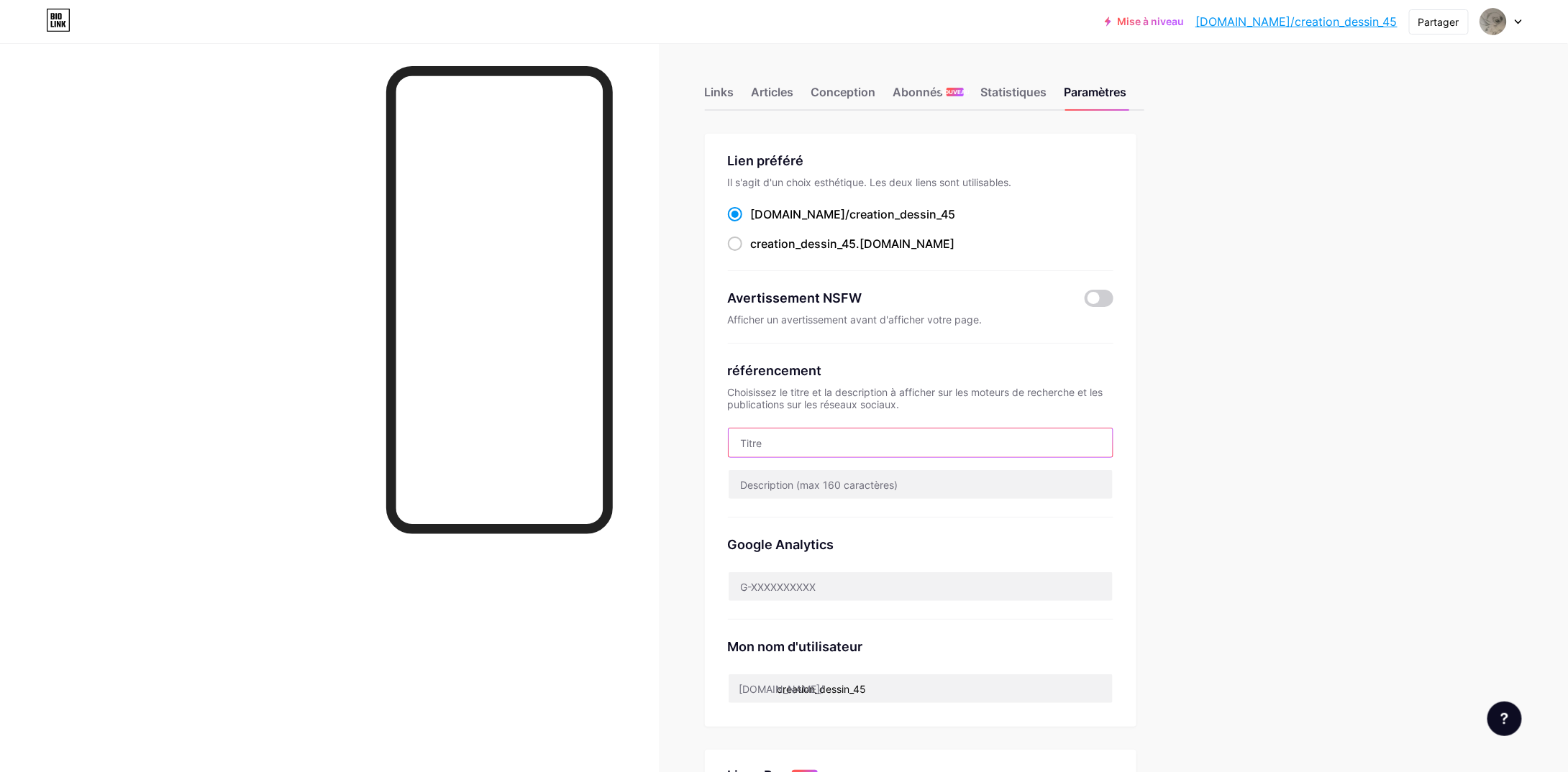
click at [800, 441] on input "text" at bounding box center [920, 443] width 384 height 29
click at [1512, 20] on div at bounding box center [1501, 21] width 42 height 26
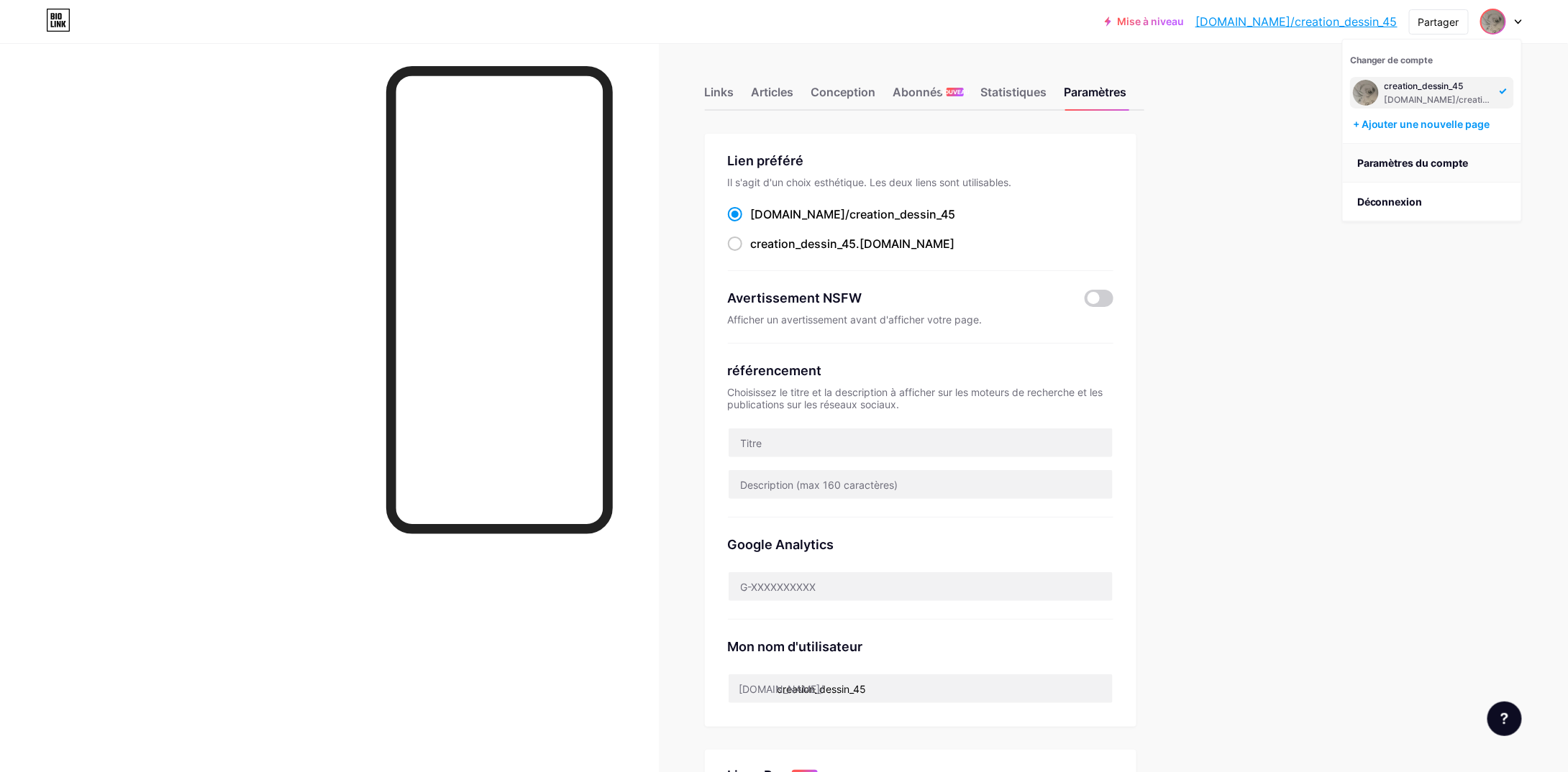
click at [1410, 165] on font "Paramètres du compte" at bounding box center [1413, 163] width 112 height 13
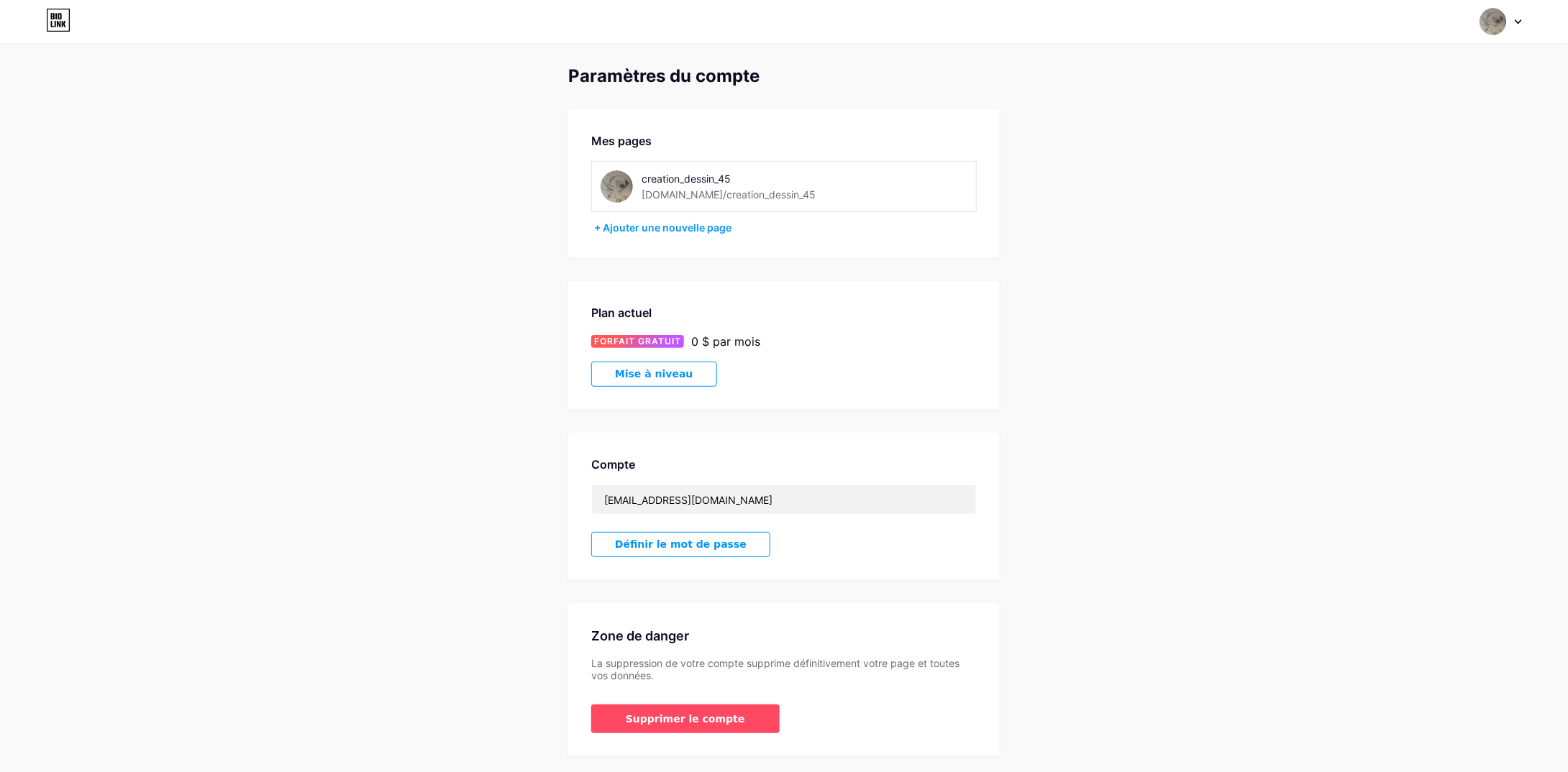
click at [1521, 21] on icon at bounding box center [1518, 22] width 5 height 4
click at [1171, 121] on div "Paramètres du compte Mes pages creation_dessin_45 bio.link/creation_dessin_45 +…" at bounding box center [784, 411] width 1568 height 691
click at [720, 225] on font "+ Ajouter une nouvelle page" at bounding box center [663, 228] width 138 height 13
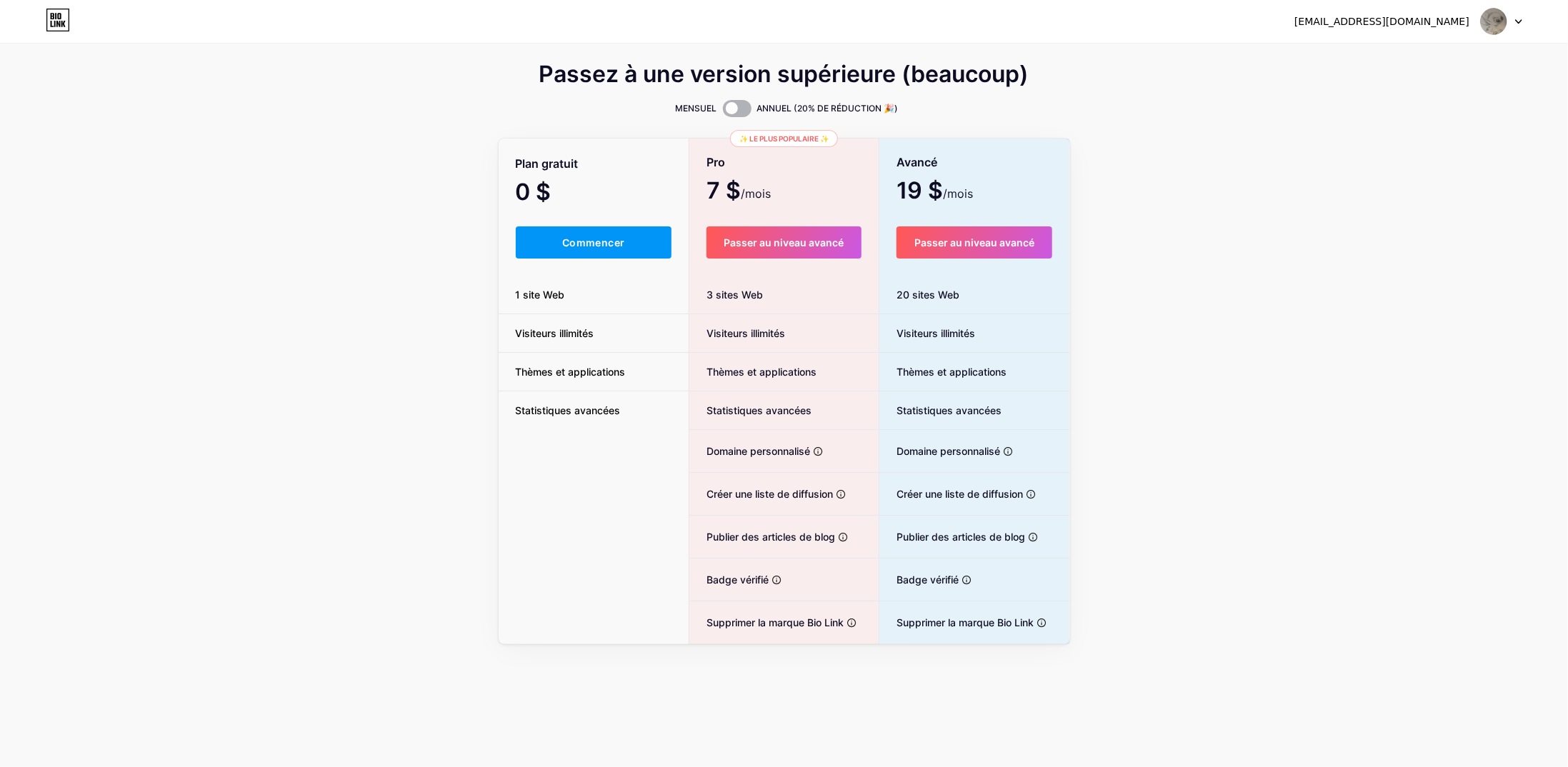
click at [740, 108] on span at bounding box center [737, 108] width 28 height 17
click at [723, 112] on input "checkbox" at bounding box center [723, 112] width 0 height 0
click at [733, 109] on span at bounding box center [737, 108] width 28 height 17
click at [723, 112] on input "checkbox" at bounding box center [723, 112] width 0 height 0
click at [1518, 22] on icon at bounding box center [1518, 22] width 5 height 4
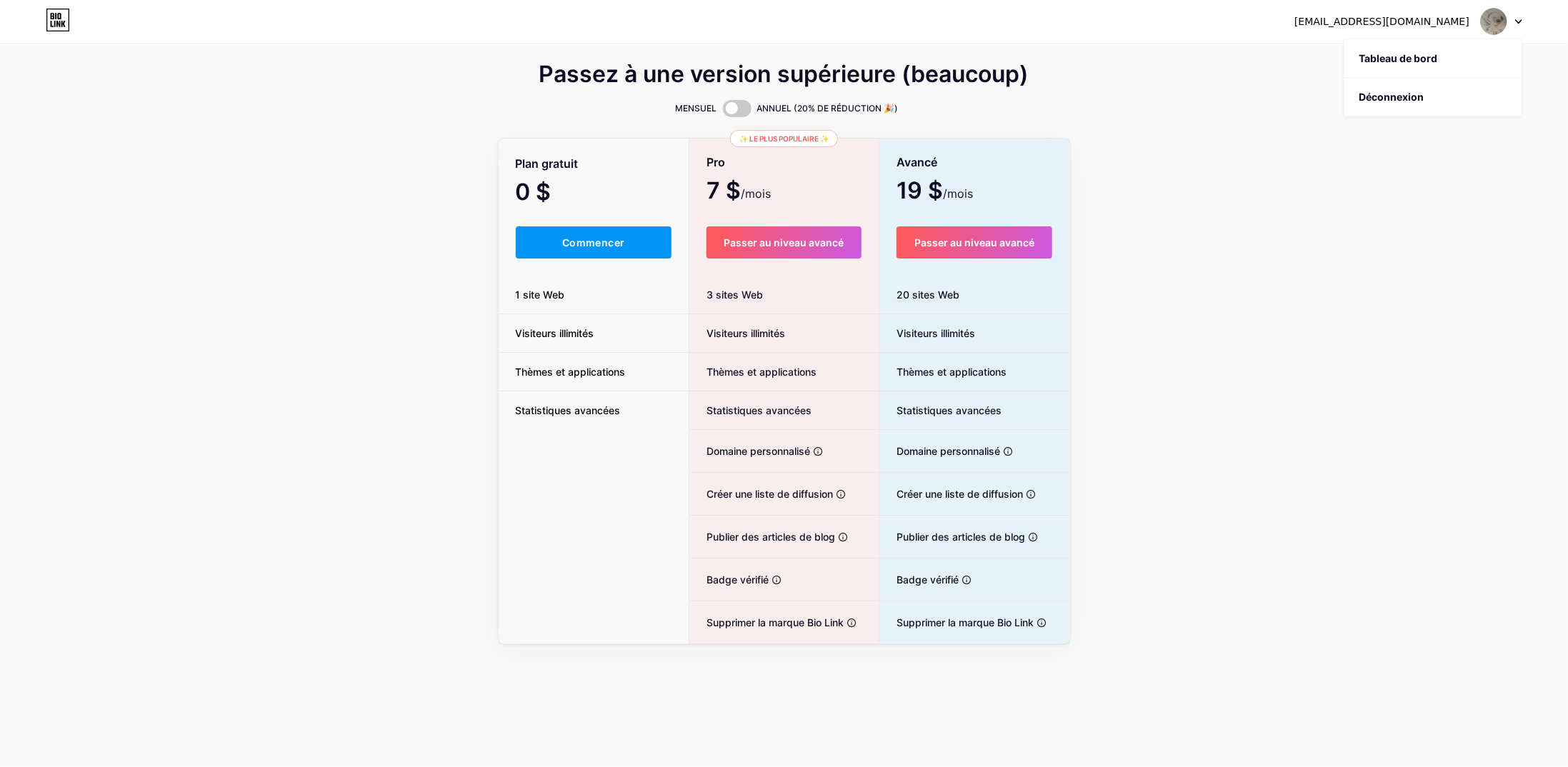
click at [1180, 47] on div "Passez à une version supérieure (beaucoup) MENSUEL ANNUEL (20% DE RÉDUCTION 🎉) …" at bounding box center [784, 322] width 1568 height 644
click at [1527, 24] on div "irokoy45200@gmail.com Tableau de bord Déconnexion" at bounding box center [784, 21] width 1568 height 26
click at [1520, 21] on icon at bounding box center [1518, 22] width 5 height 4
click at [1412, 87] on li "Déconnexion" at bounding box center [1433, 97] width 177 height 38
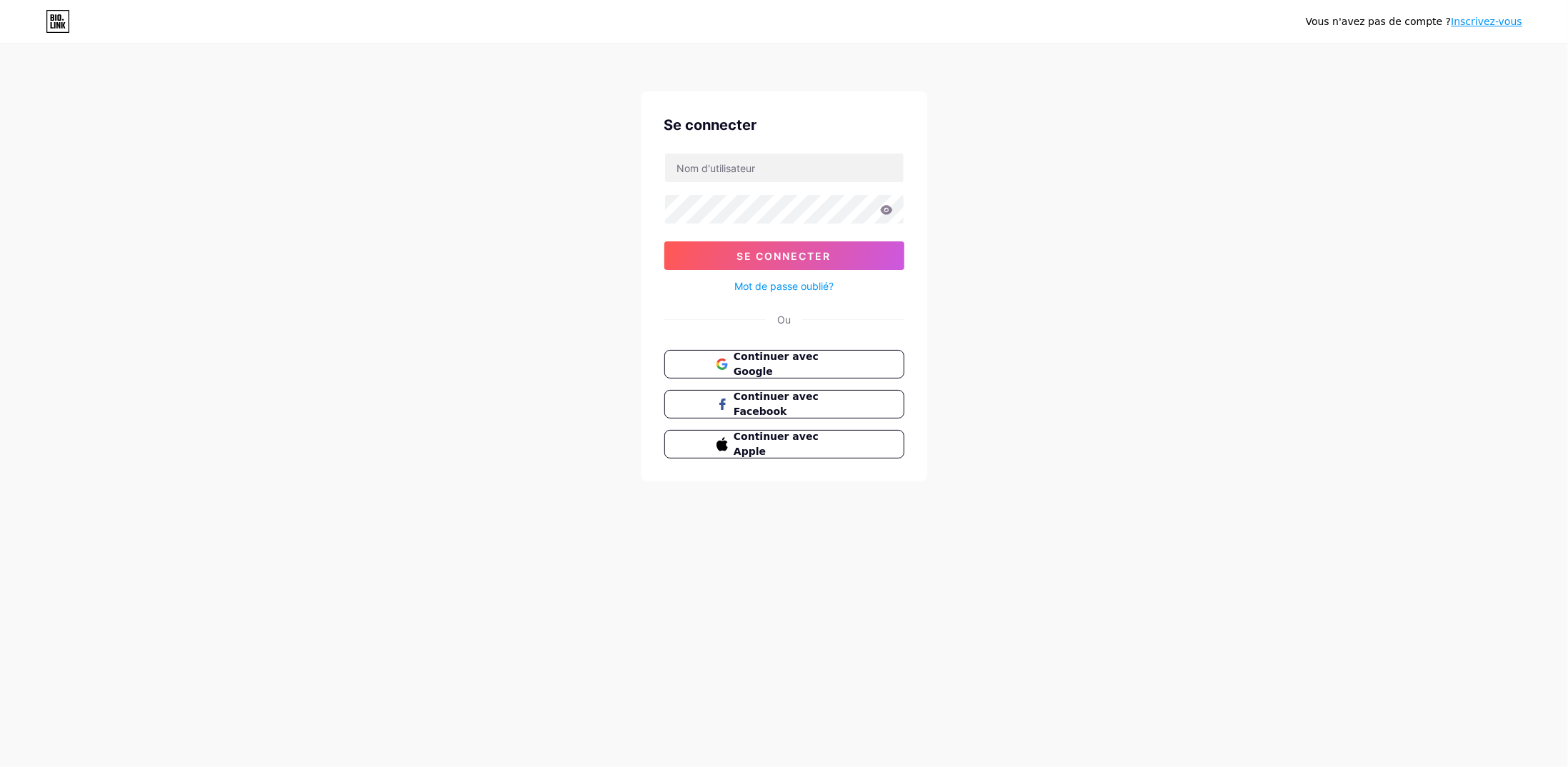
click at [887, 213] on icon at bounding box center [886, 210] width 12 height 10
click at [885, 212] on icon at bounding box center [886, 210] width 12 height 9
click at [646, 202] on div "Se connecter Se connecter Mot de passe oublié? Ou Continuer avec Google Continu…" at bounding box center [784, 286] width 285 height 390
click at [803, 365] on font "Continuer avec Google" at bounding box center [776, 364] width 86 height 28
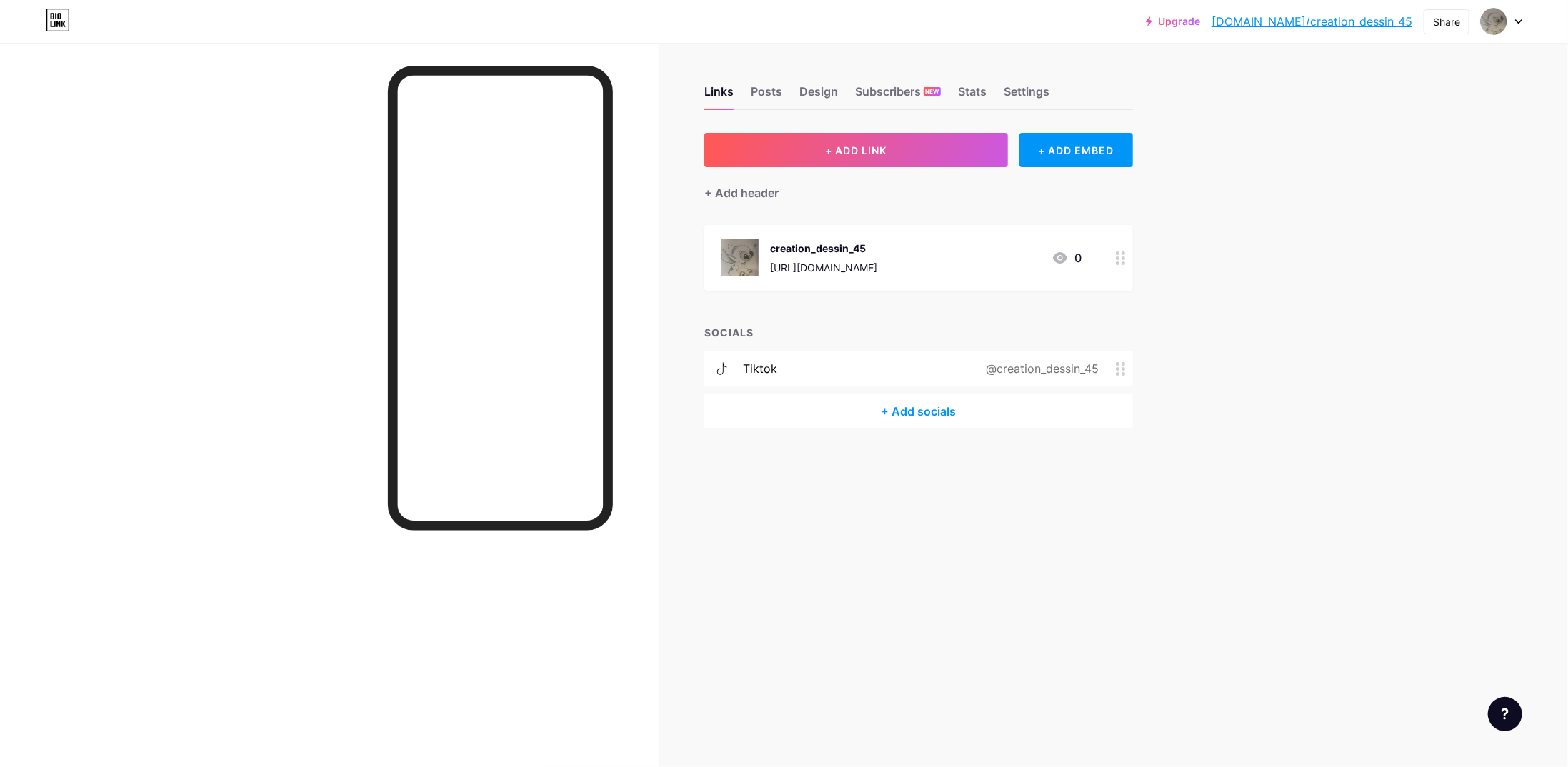
click at [1520, 25] on div at bounding box center [1501, 21] width 42 height 26
click at [1392, 198] on li "Logout" at bounding box center [1433, 200] width 177 height 38
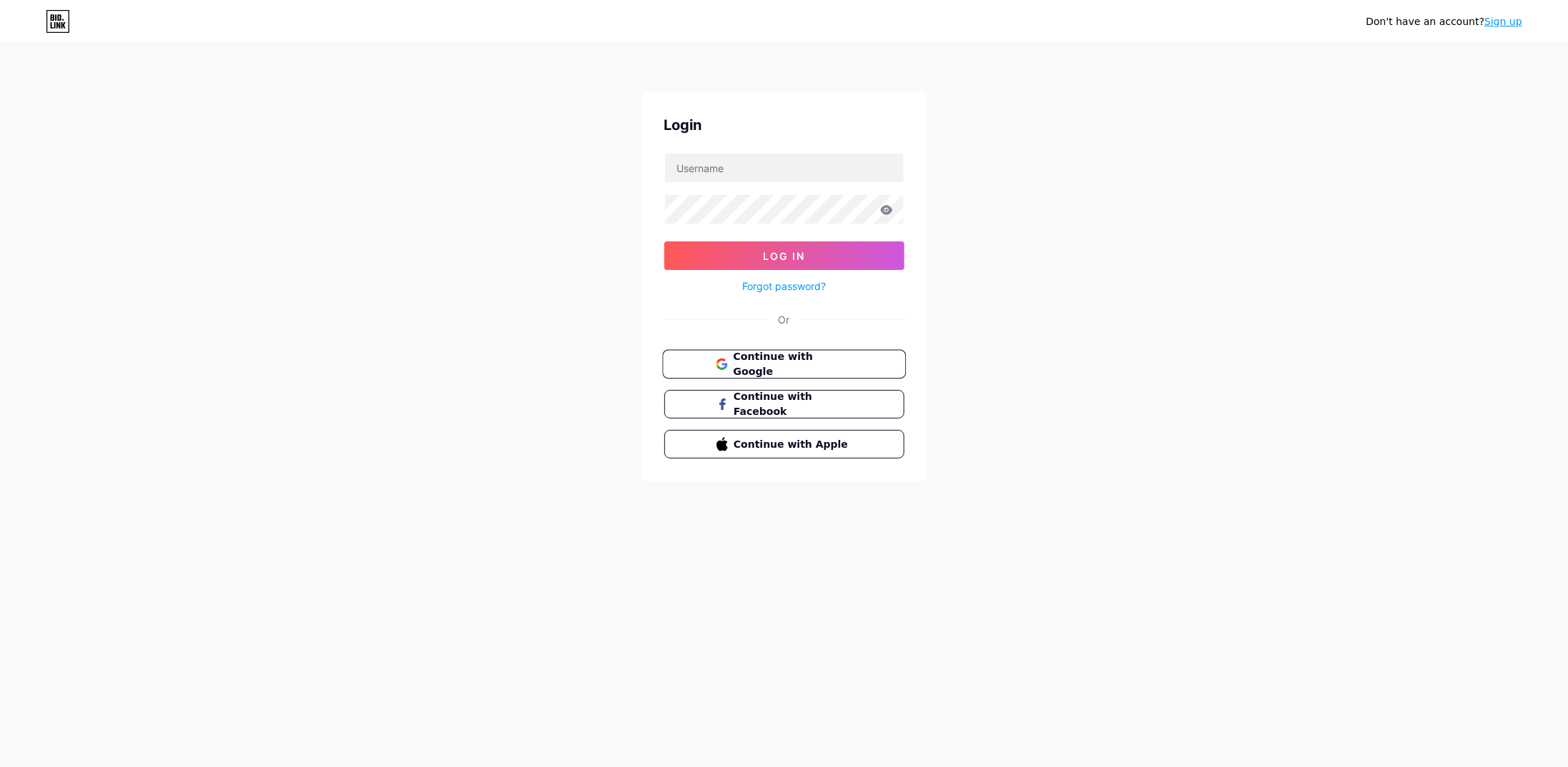
click at [788, 362] on span "Continue with Google" at bounding box center [793, 364] width 119 height 31
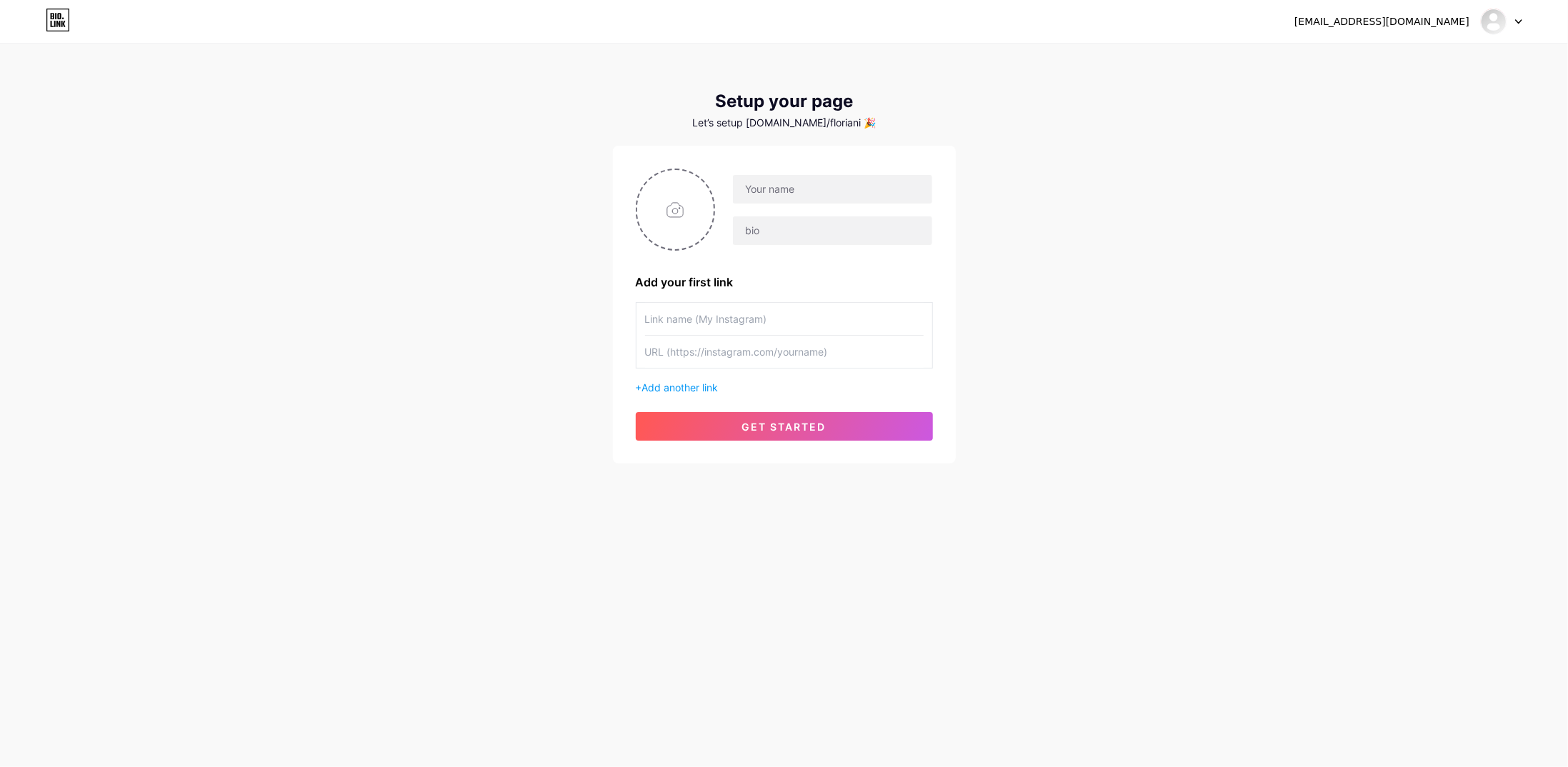
click at [1519, 22] on icon at bounding box center [1518, 22] width 5 height 4
click at [1449, 62] on link "Dashboard" at bounding box center [1433, 58] width 177 height 38
click at [1520, 17] on div at bounding box center [1501, 21] width 42 height 26
click at [1286, 135] on div "florian.impression@gmail.com Dashboard Logout Setup your page Let’s setup bio.l…" at bounding box center [784, 254] width 1568 height 509
click at [1522, 21] on icon at bounding box center [1519, 22] width 7 height 5
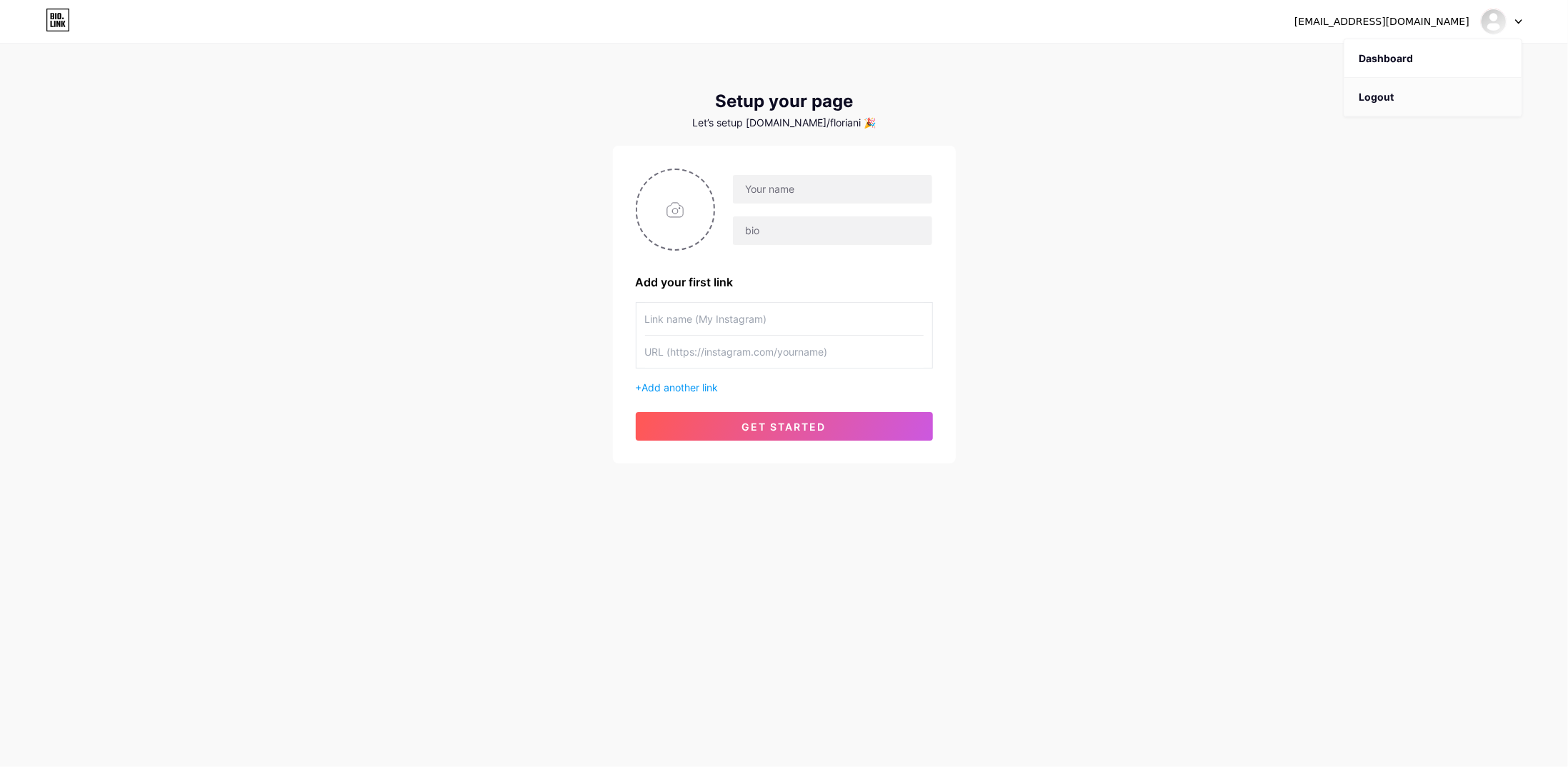
click at [1411, 98] on li "Logout" at bounding box center [1433, 97] width 177 height 38
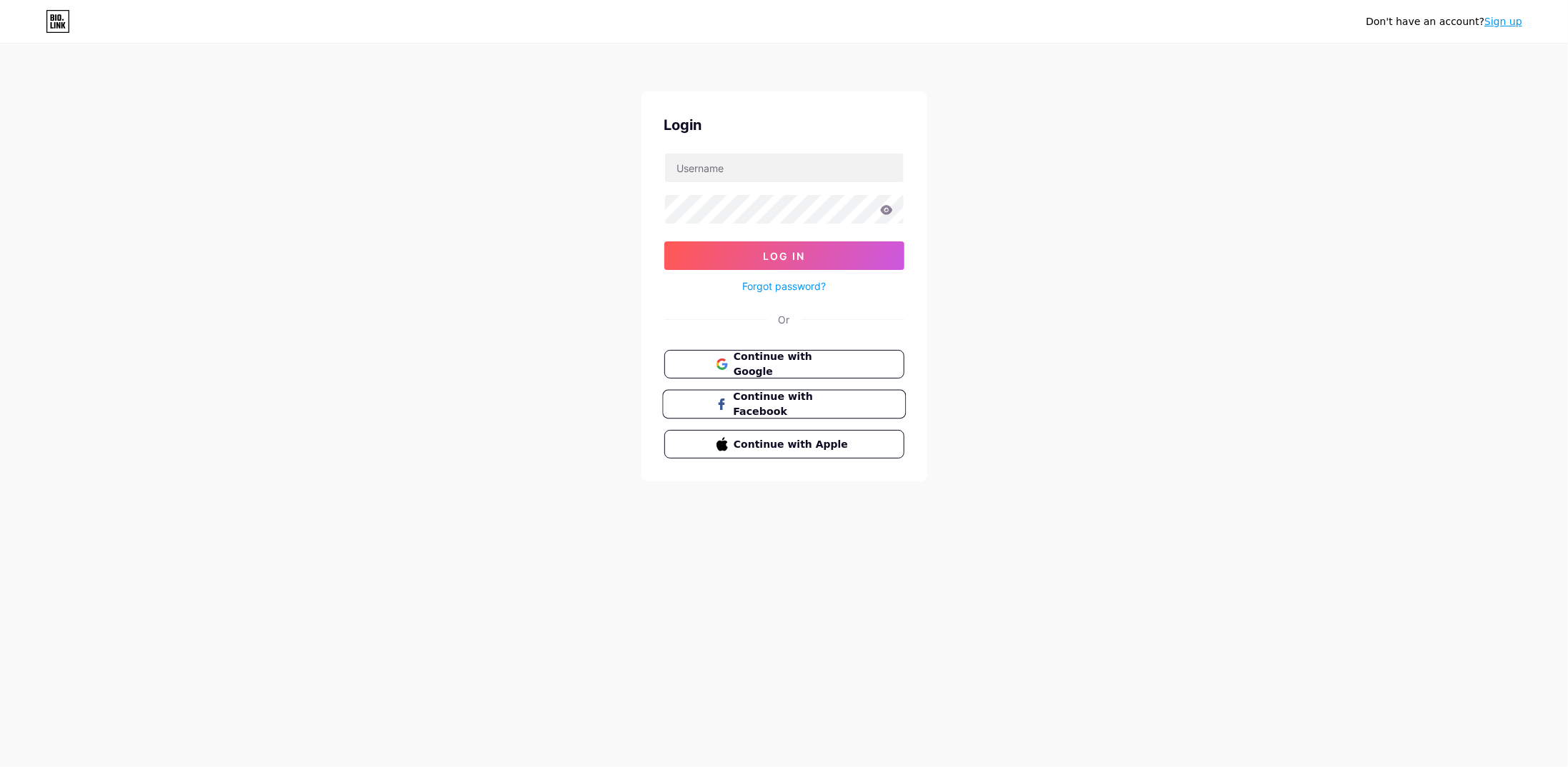
click at [796, 406] on span "Continue with Facebook" at bounding box center [793, 404] width 119 height 31
click at [749, 401] on span "Continue with Facebook" at bounding box center [793, 404] width 119 height 31
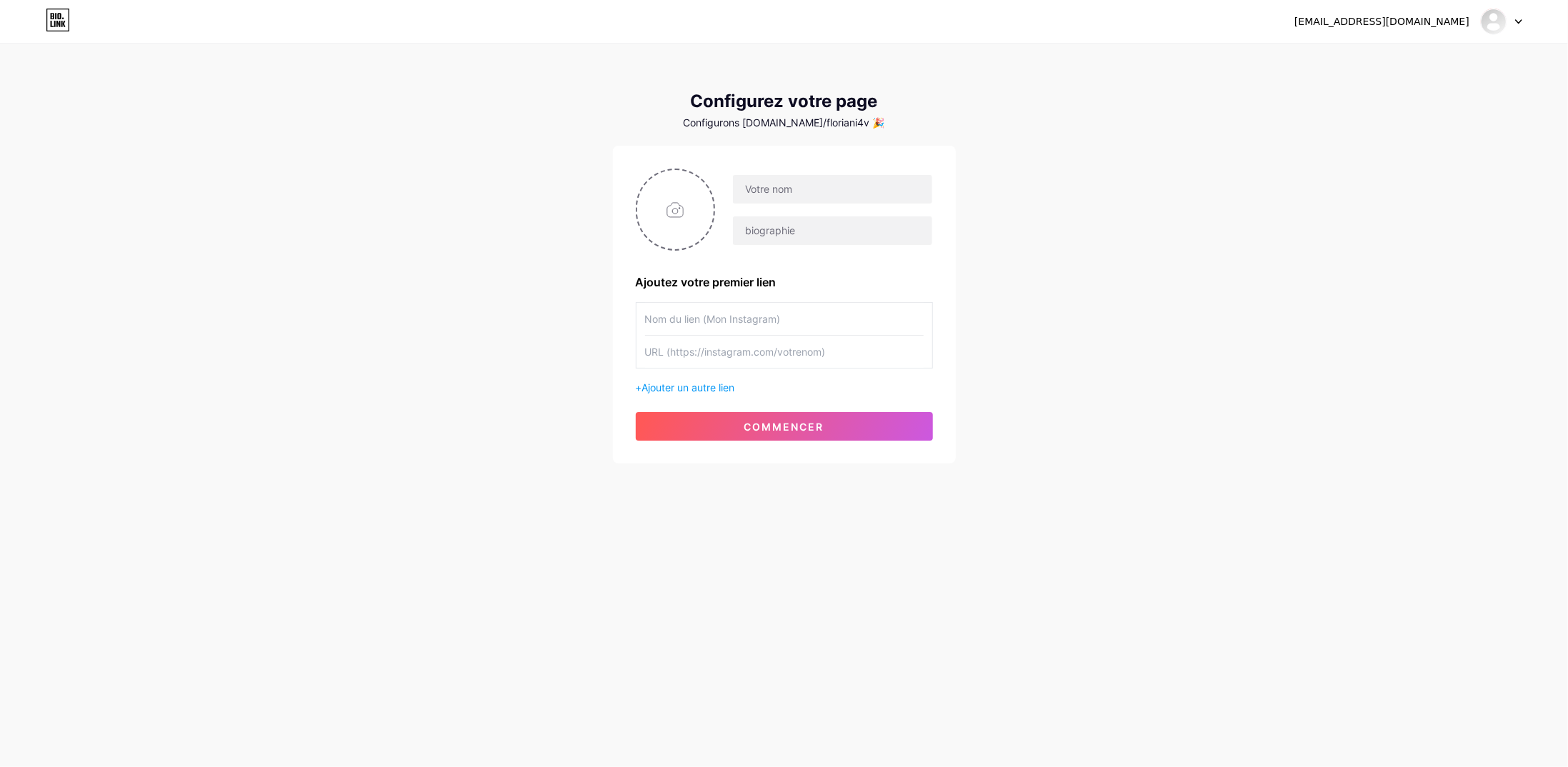
click at [1448, 20] on font "[EMAIL_ADDRESS][DOMAIN_NAME]" at bounding box center [1381, 21] width 175 height 12
click at [1515, 25] on div at bounding box center [1501, 21] width 42 height 26
click at [1420, 89] on li "Déconnexion" at bounding box center [1433, 97] width 177 height 38
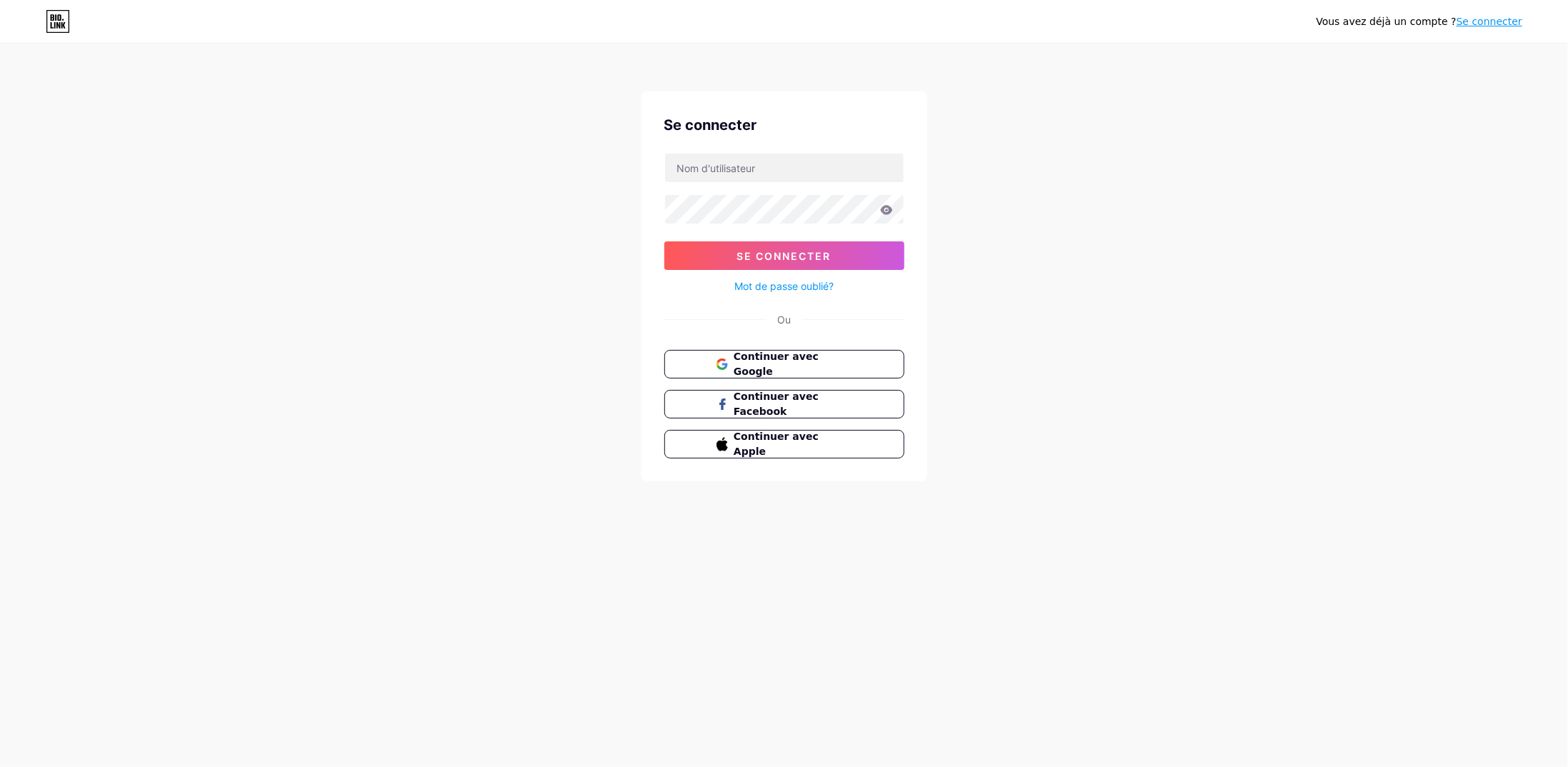
click at [1508, 26] on font "Se connecter" at bounding box center [1490, 21] width 66 height 12
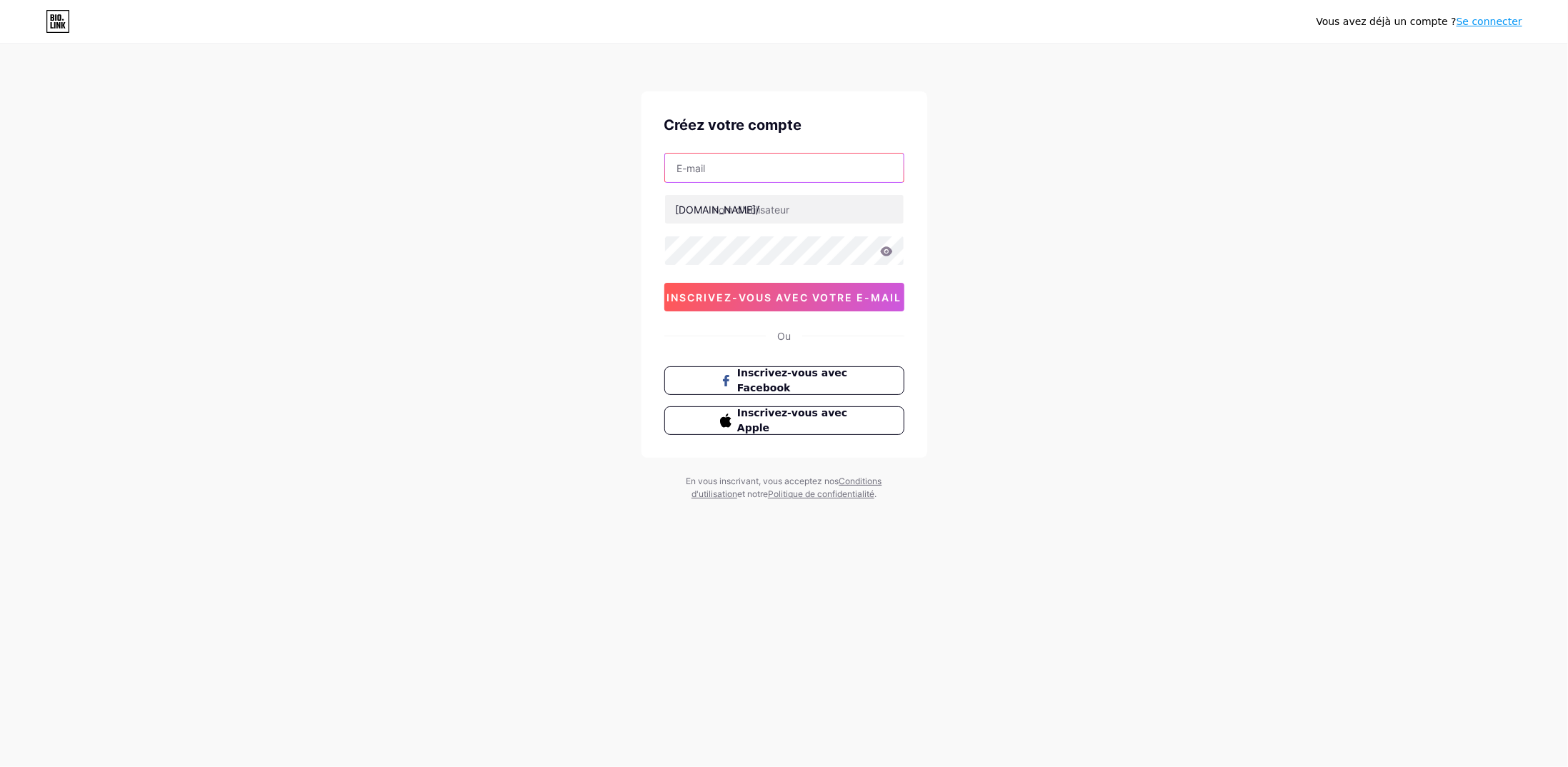
click at [746, 156] on input "text" at bounding box center [784, 168] width 238 height 28
click at [952, 229] on div "Vous avez déjà un compte ? Se connecter Créez votre compte [DOMAIN_NAME]/ inscr…" at bounding box center [784, 273] width 1568 height 547
click at [810, 380] on span "Inscrivez-vous avec Facebook" at bounding box center [793, 381] width 112 height 31
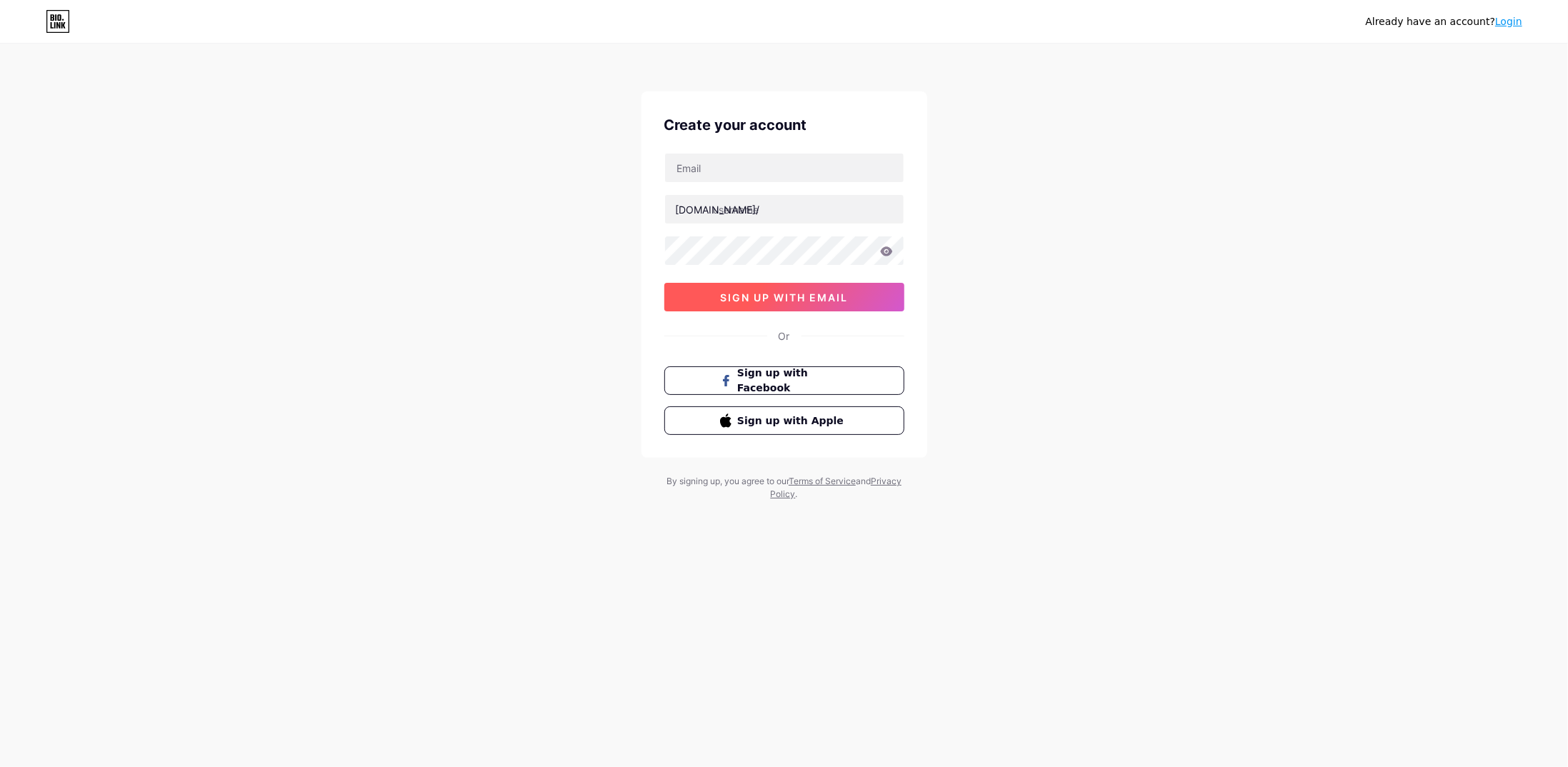
click at [837, 285] on button "sign up with email" at bounding box center [784, 297] width 240 height 28
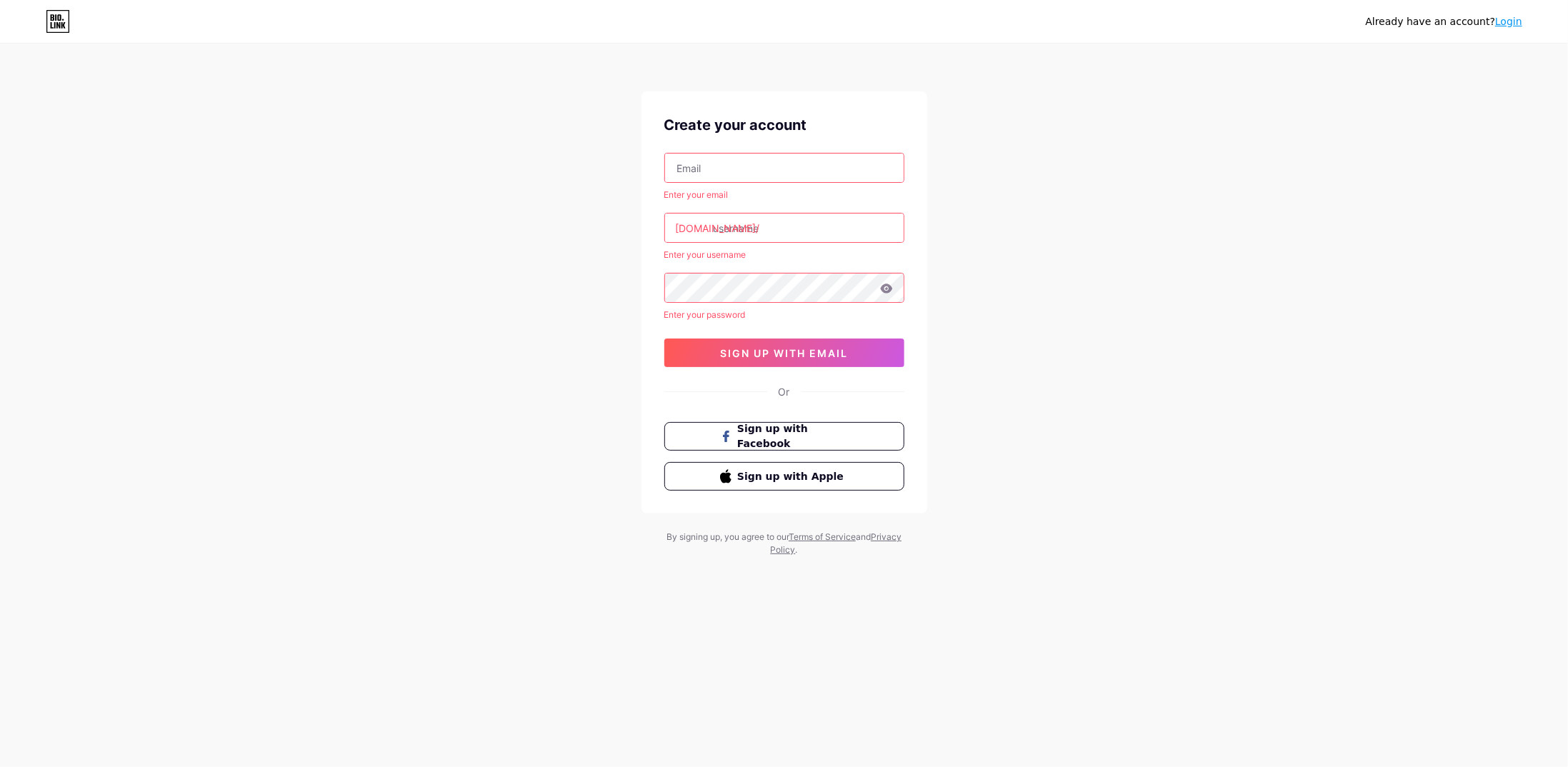
drag, startPoint x: 837, startPoint y: 285, endPoint x: 604, endPoint y: 281, distance: 233.0
click at [604, 281] on div "Already have an account? Login Create your account Enter your email [DOMAIN_NAM…" at bounding box center [784, 301] width 1568 height 603
click at [749, 226] on input "text" at bounding box center [784, 228] width 238 height 28
click at [764, 175] on input "text" at bounding box center [784, 168] width 238 height 28
click at [1035, 158] on div "Already have an account? Login Create your account Enter your email [DOMAIN_NAM…" at bounding box center [784, 301] width 1568 height 603
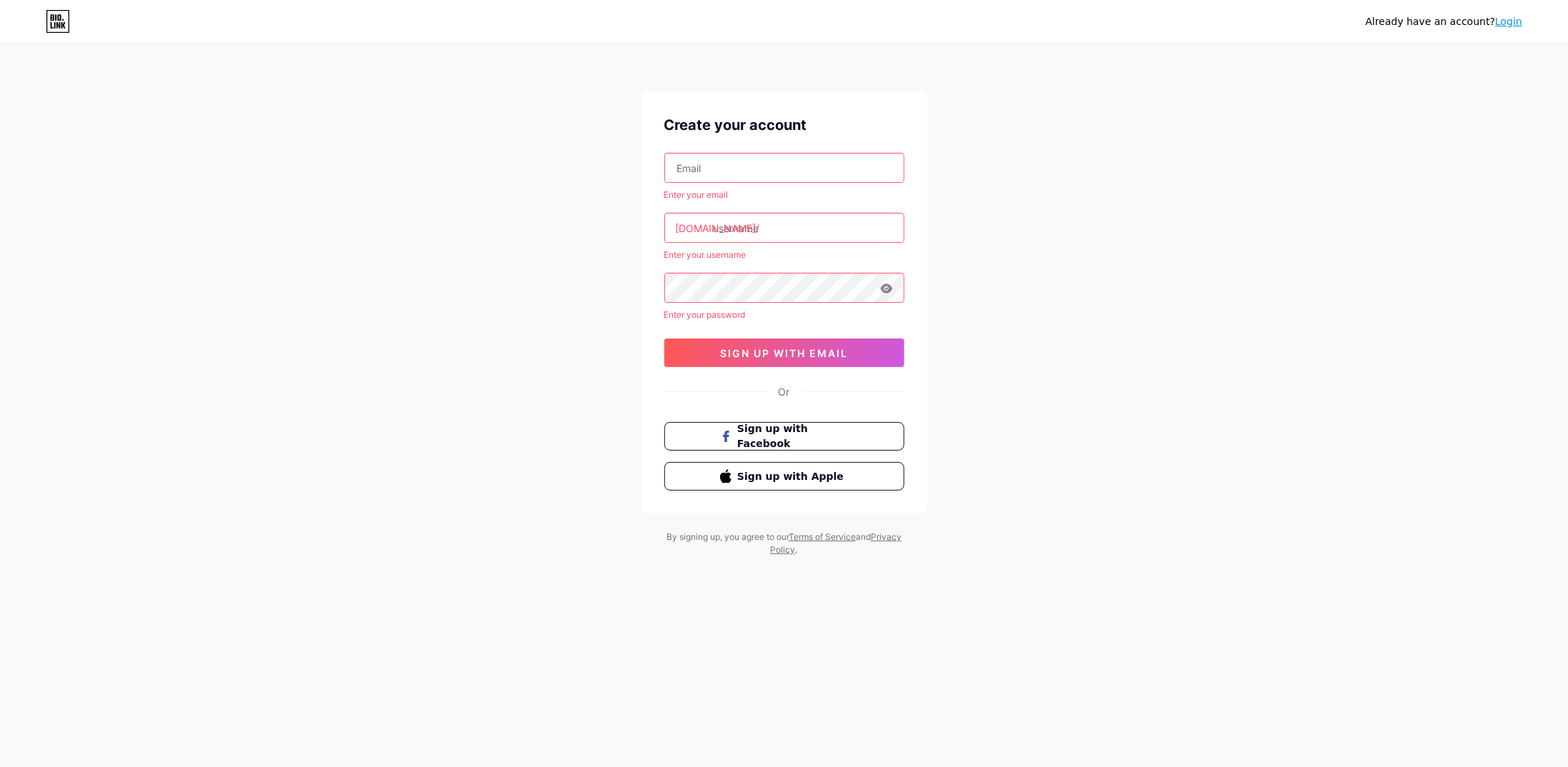
click at [1518, 24] on link "Login" at bounding box center [1508, 21] width 28 height 12
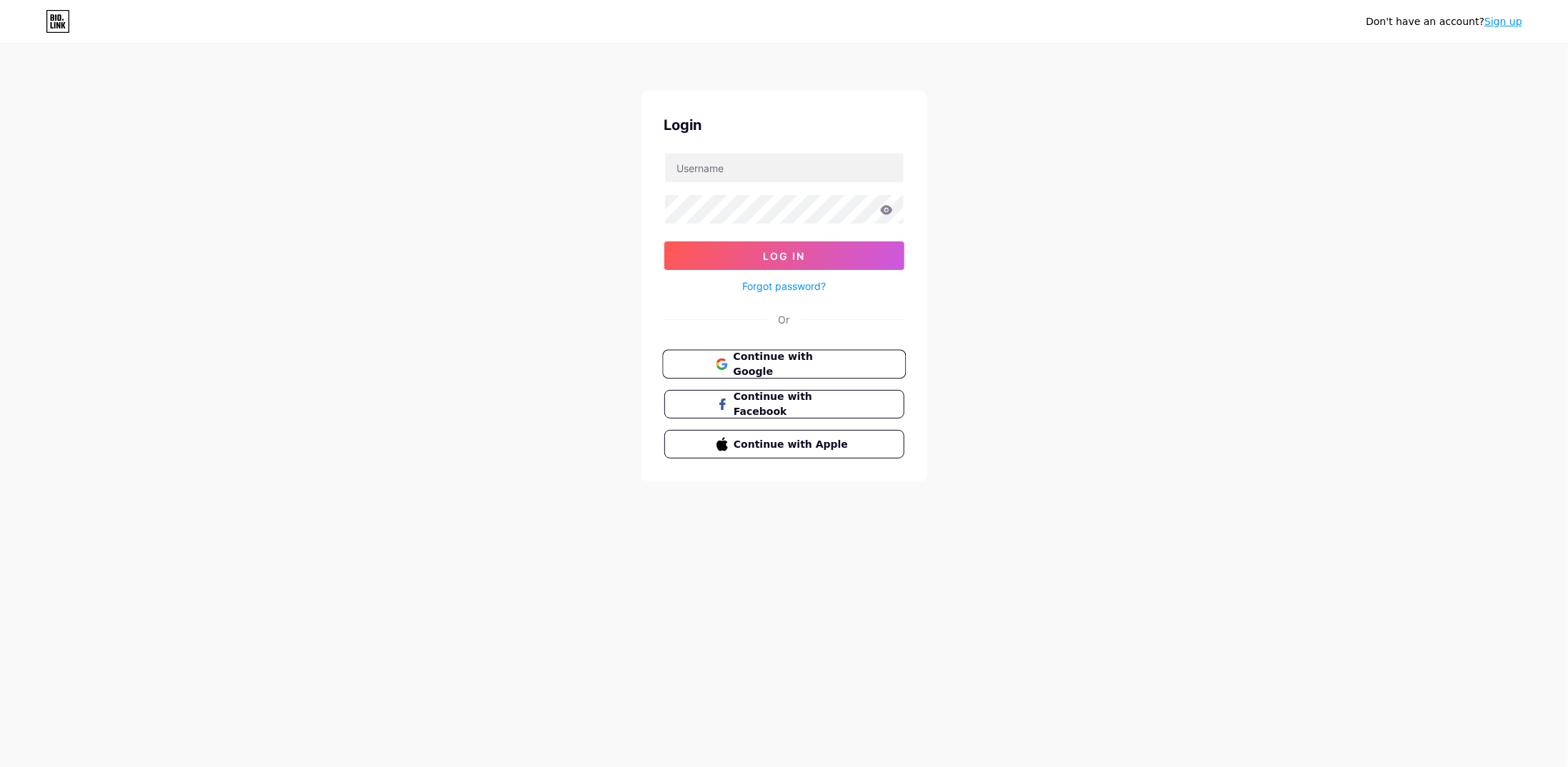
click at [841, 356] on span "Continue with Google" at bounding box center [793, 364] width 119 height 31
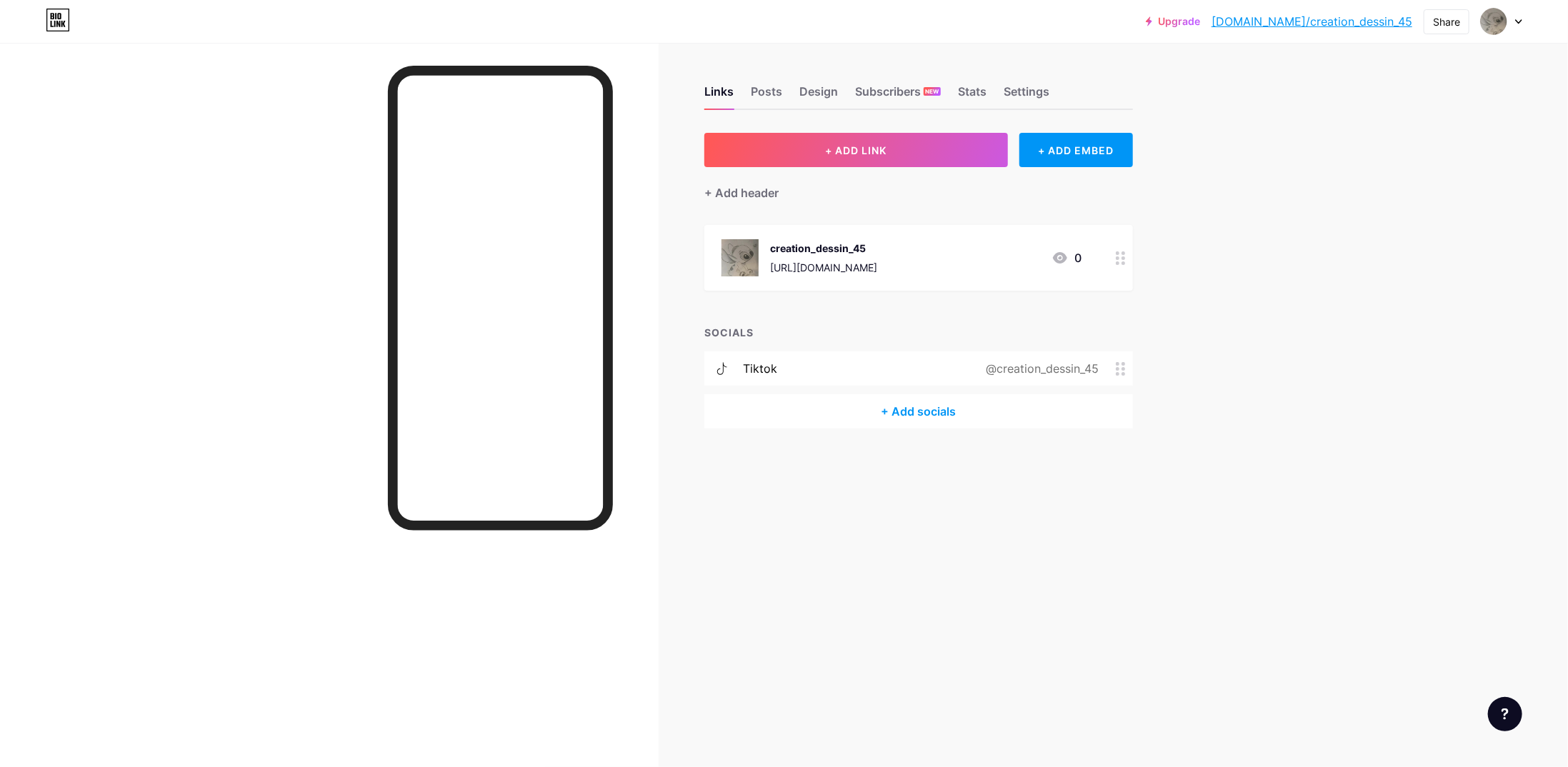
click at [1520, 16] on div at bounding box center [1501, 21] width 42 height 26
click at [1396, 190] on li "Logout" at bounding box center [1433, 200] width 177 height 38
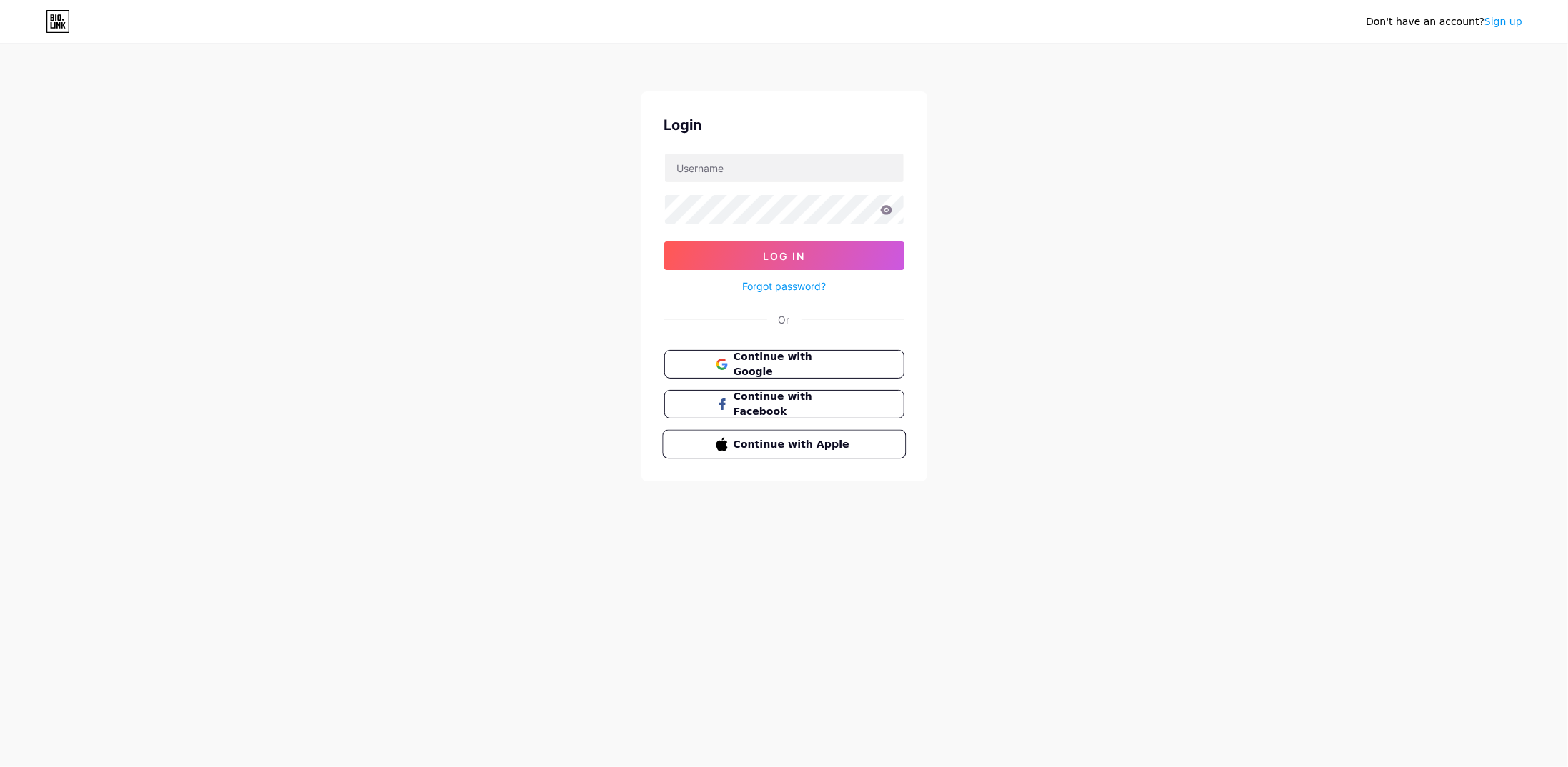
click at [817, 436] on span "Continue with Apple" at bounding box center [793, 443] width 119 height 15
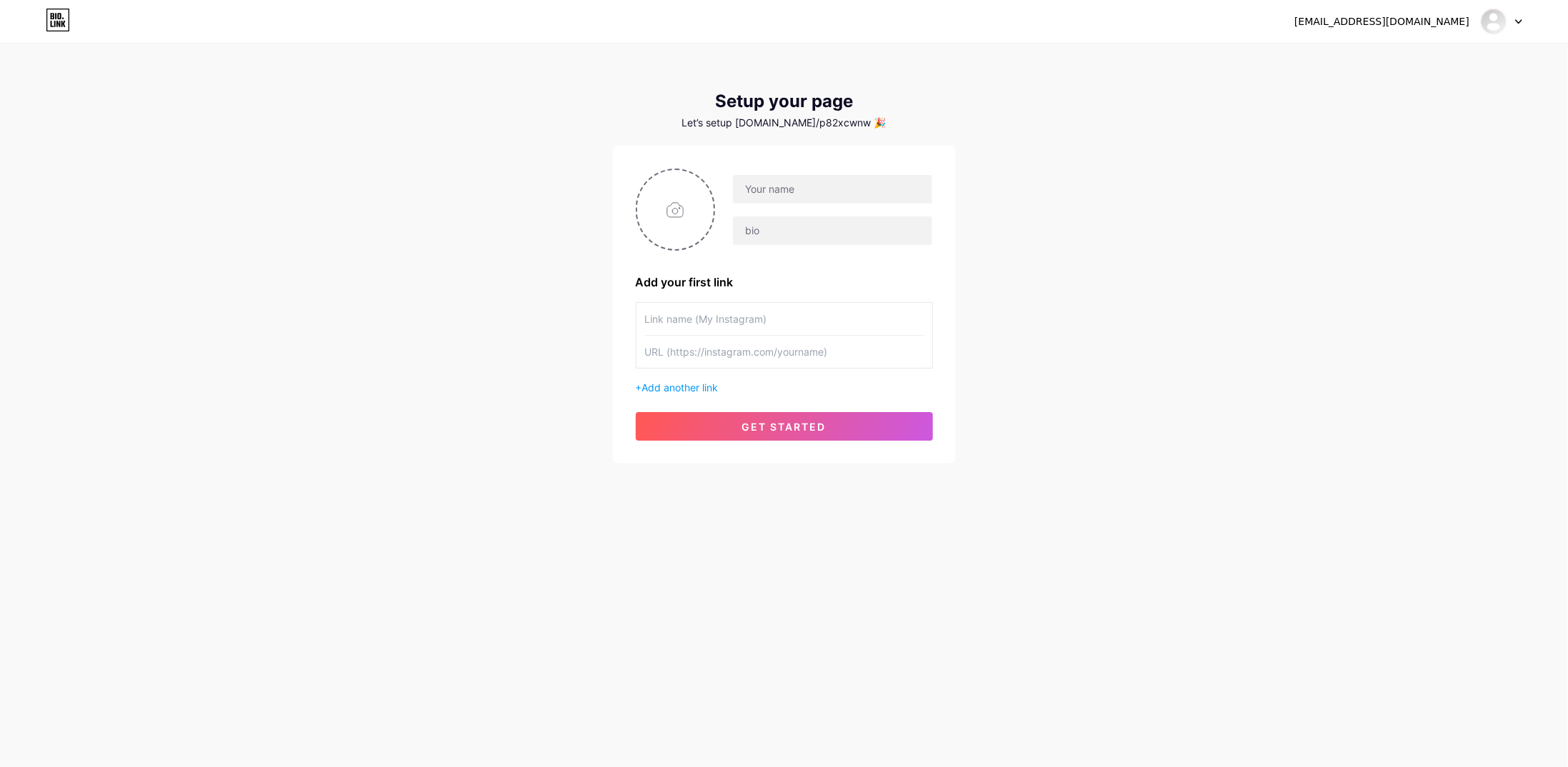
click at [1520, 20] on icon at bounding box center [1519, 22] width 7 height 5
click at [1400, 88] on li "Logout" at bounding box center [1433, 97] width 177 height 38
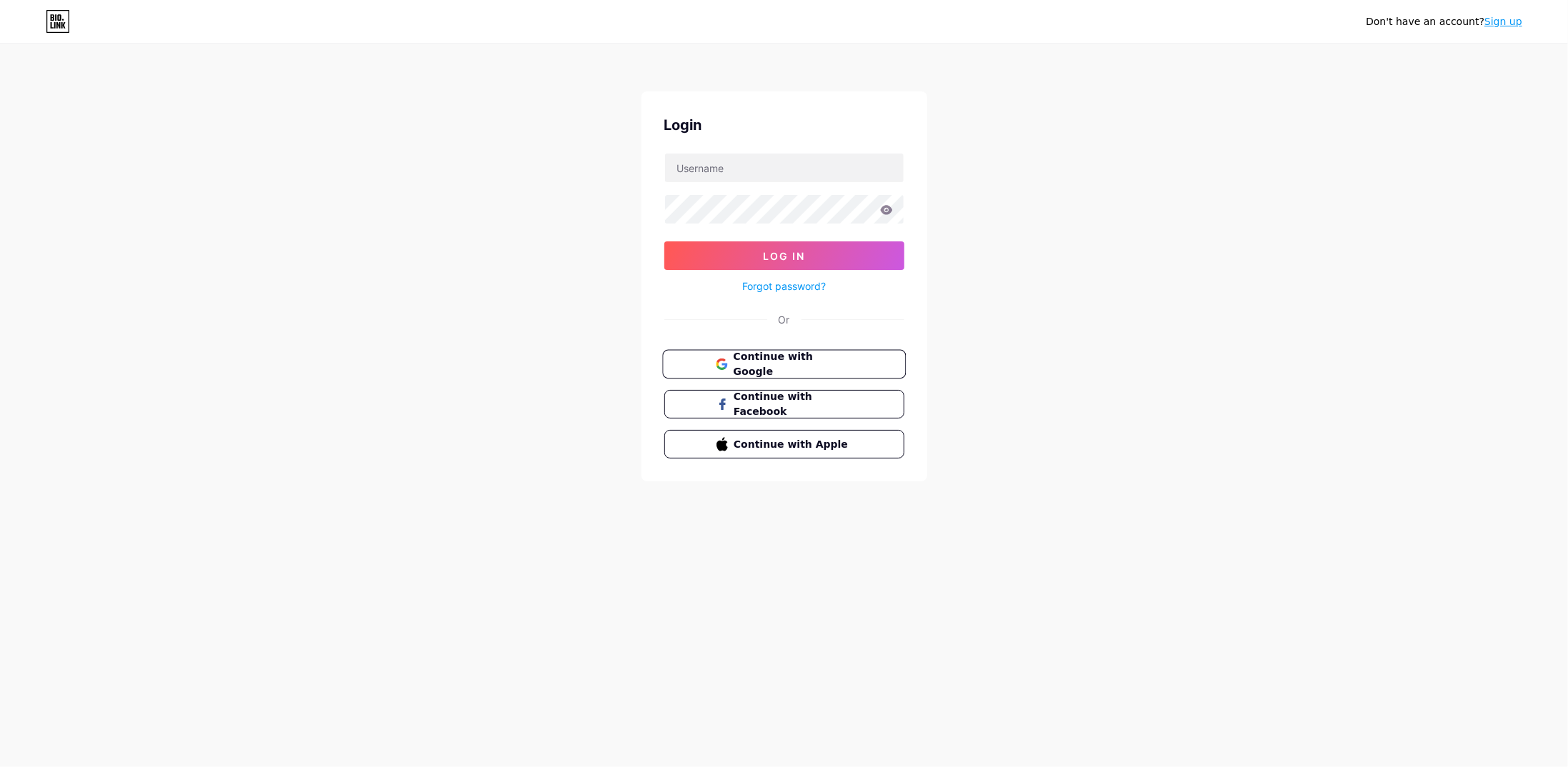
click at [799, 360] on span "Continue with Google" at bounding box center [793, 364] width 119 height 31
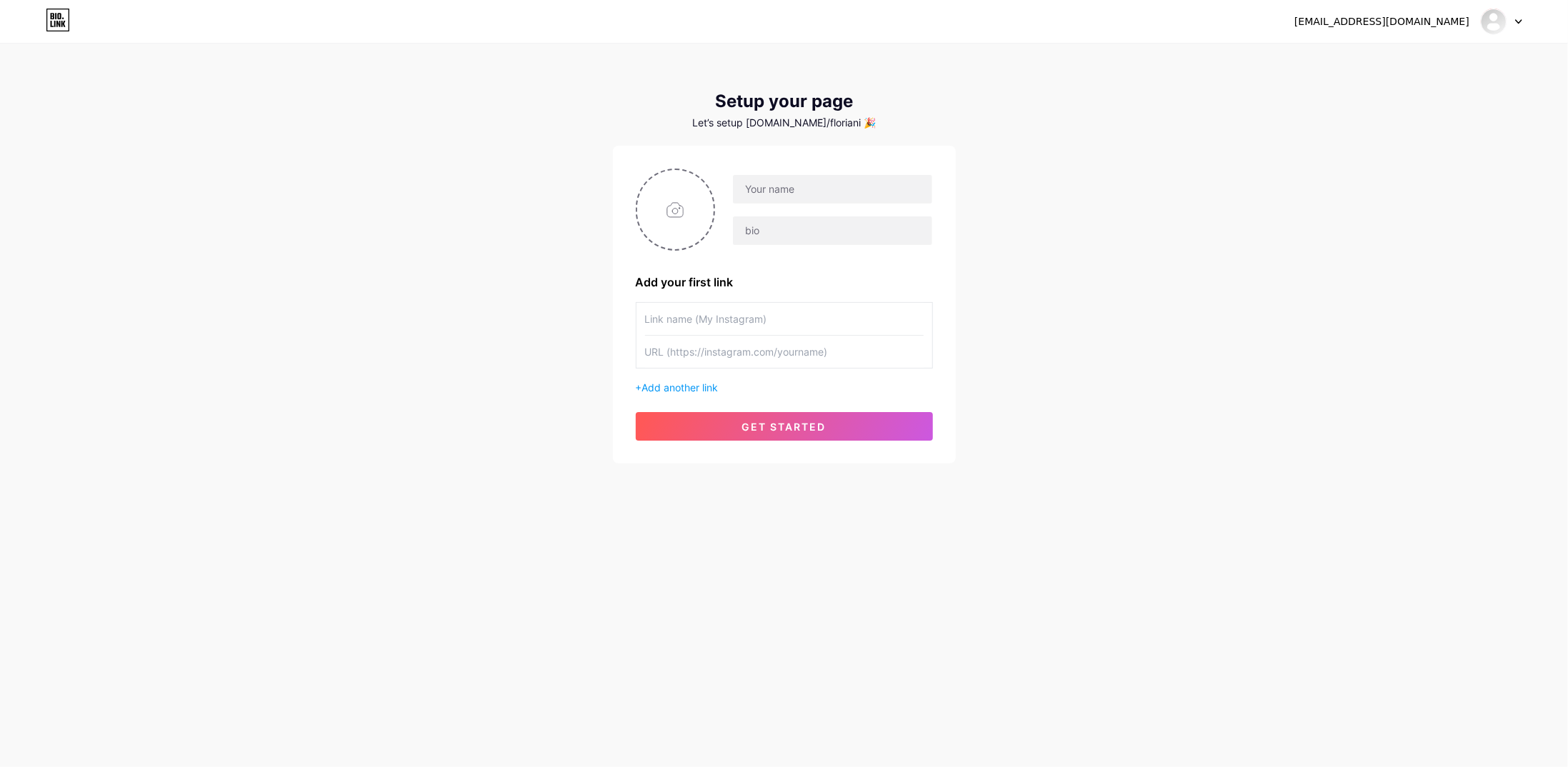
click at [51, 23] on icon at bounding box center [52, 23] width 3 height 6
click at [1529, 20] on div "[EMAIL_ADDRESS][DOMAIN_NAME] Dashboard Logout" at bounding box center [784, 21] width 1568 height 26
click at [1526, 20] on div "[EMAIL_ADDRESS][DOMAIN_NAME] Dashboard Logout" at bounding box center [784, 21] width 1568 height 26
click at [1524, 20] on div "florian.impression@gmail.com Dashboard Logout" at bounding box center [784, 21] width 1568 height 26
click at [1520, 23] on icon at bounding box center [1519, 22] width 7 height 5
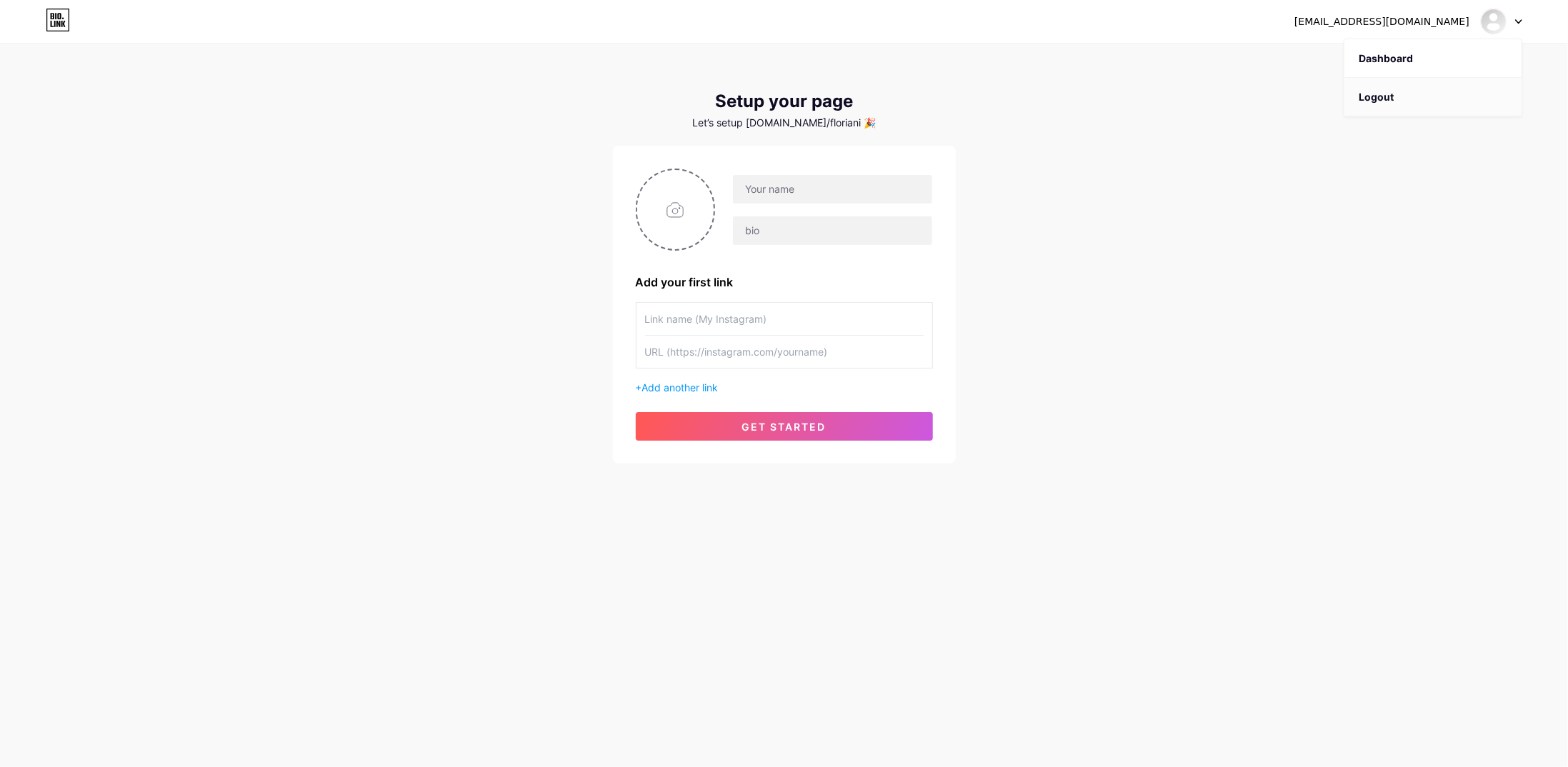
click at [1378, 95] on li "Logout" at bounding box center [1433, 97] width 177 height 38
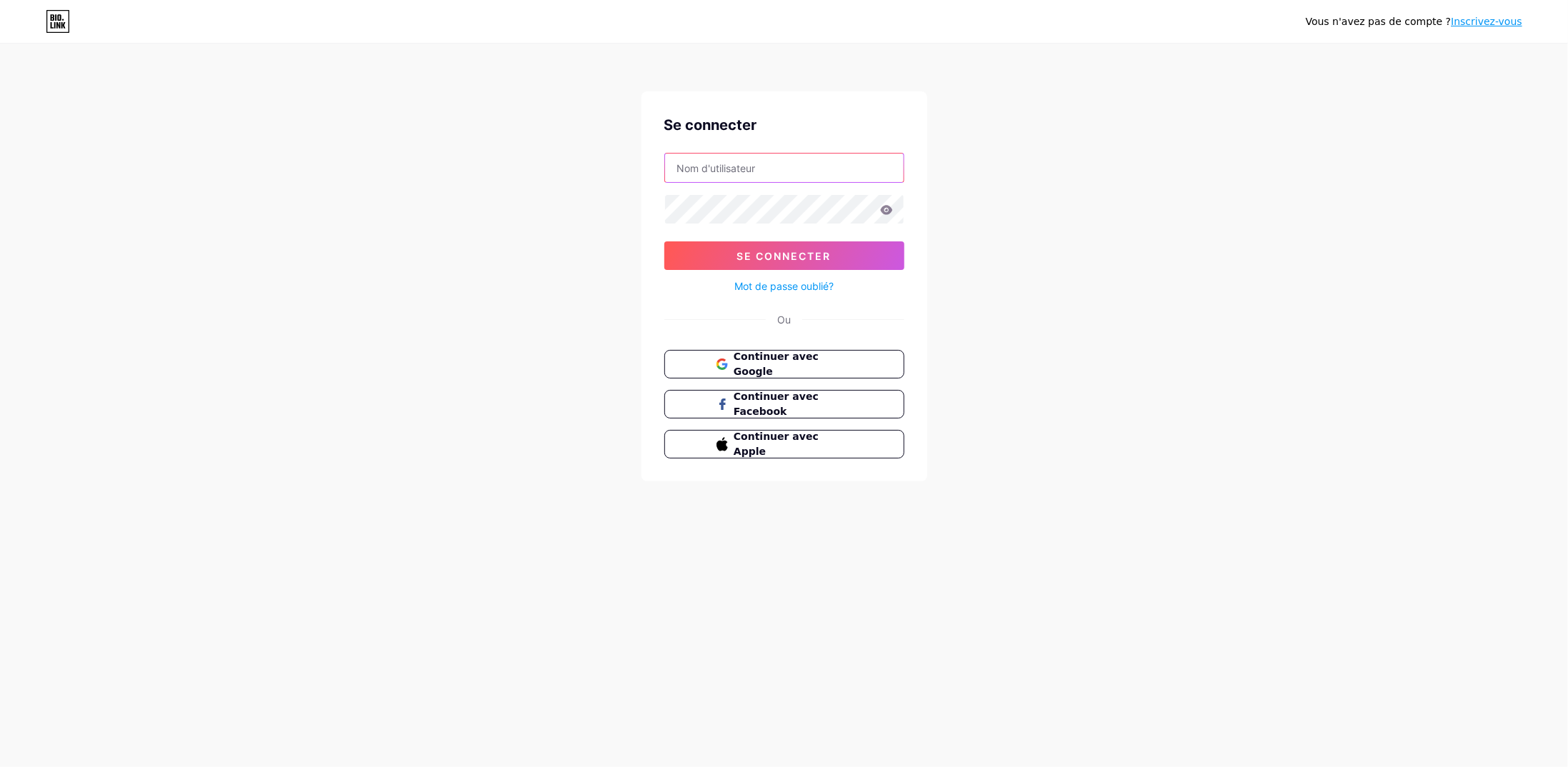
click at [820, 177] on input "text" at bounding box center [784, 168] width 238 height 28
click at [622, 220] on div "Vous n'avez pas de compte ? Inscrivez-vous Se connecter Se connecter Mot de pas…" at bounding box center [784, 263] width 1568 height 527
click at [864, 183] on form "Se connecter Mot de passe oublié?" at bounding box center [784, 224] width 240 height 142
click at [857, 167] on input "text" at bounding box center [784, 168] width 238 height 28
type input "florianimpression"
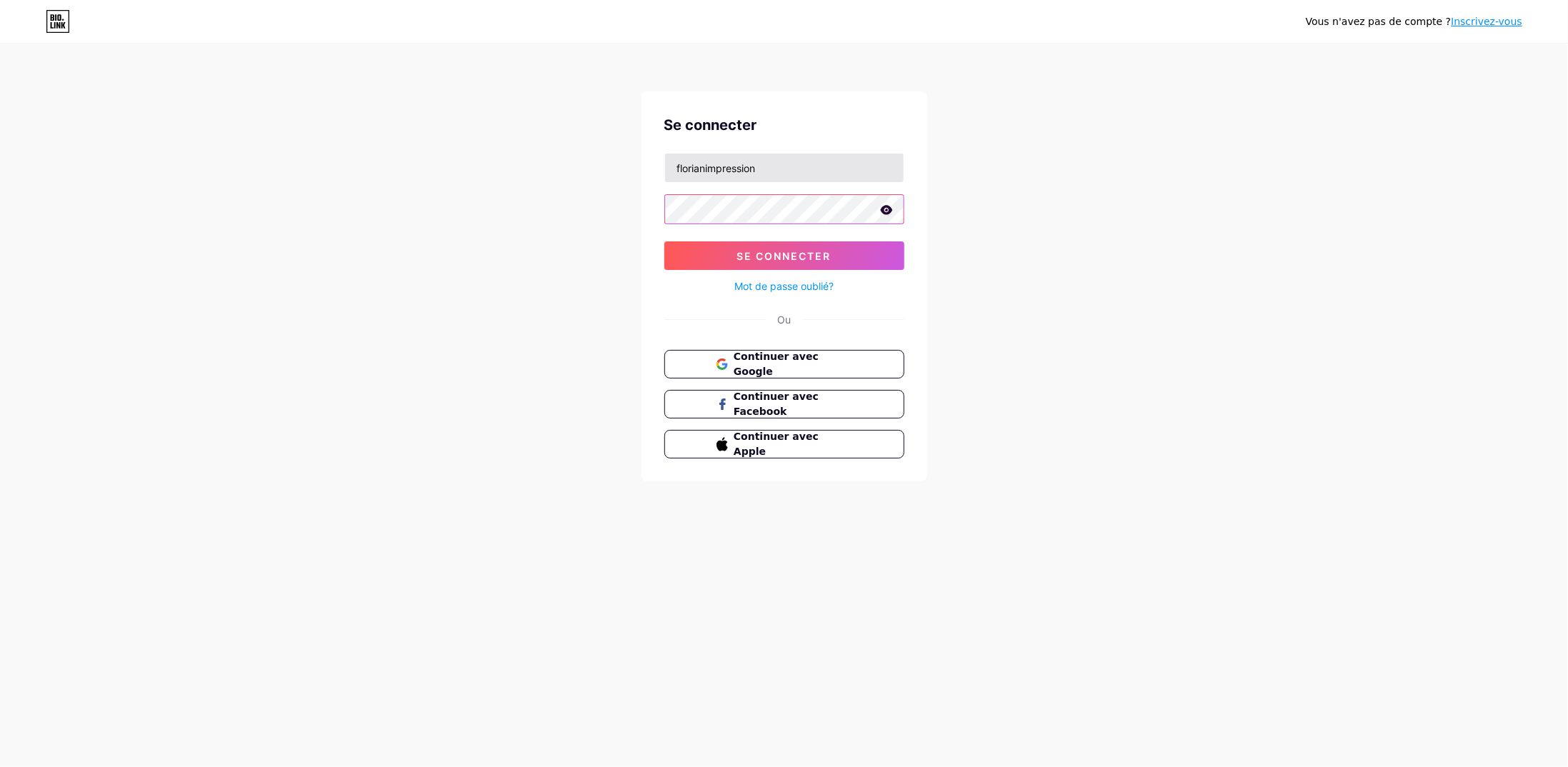
click at [664, 242] on button "Se connecter" at bounding box center [784, 256] width 240 height 28
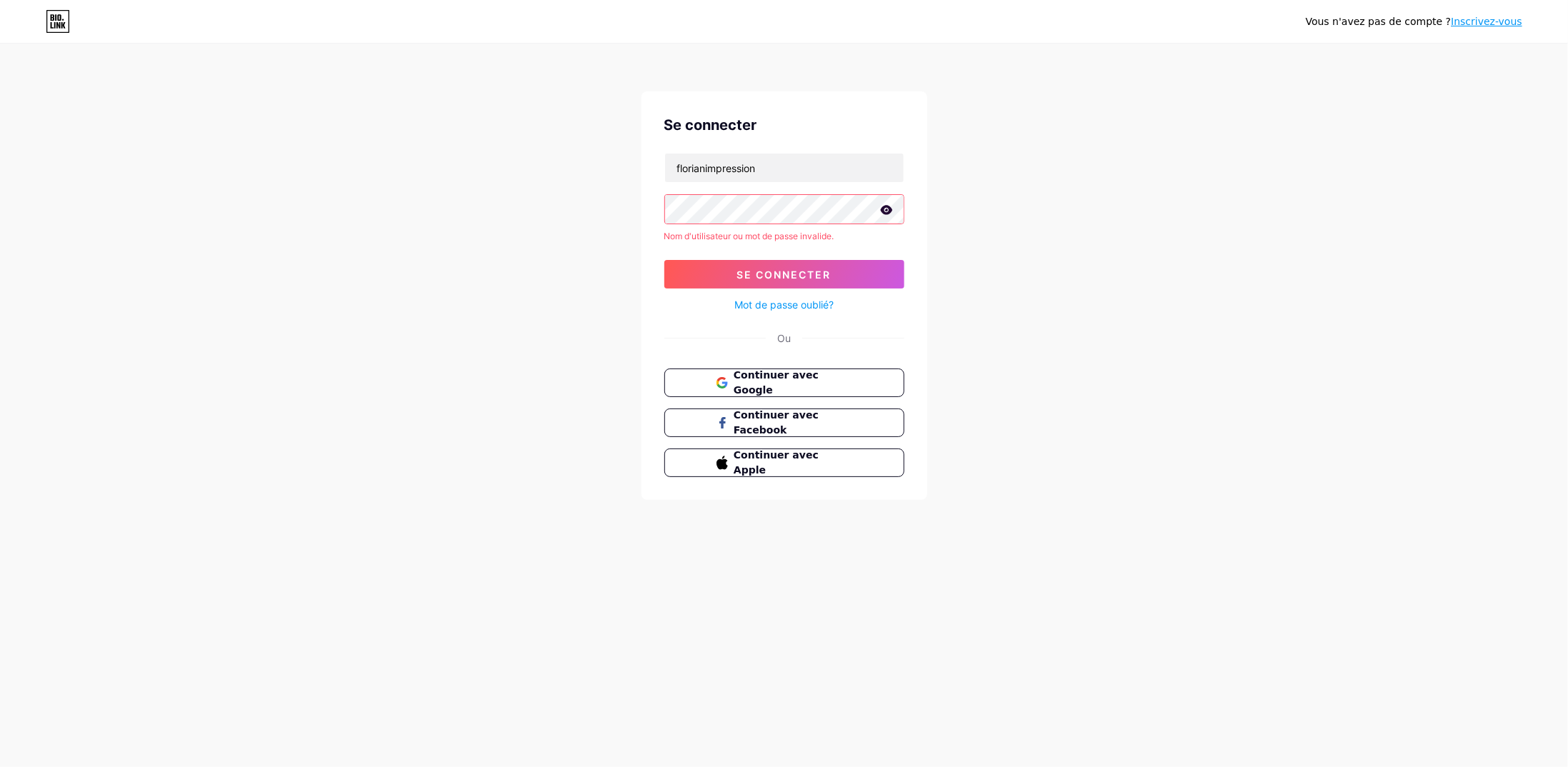
click at [880, 205] on icon at bounding box center [886, 210] width 12 height 10
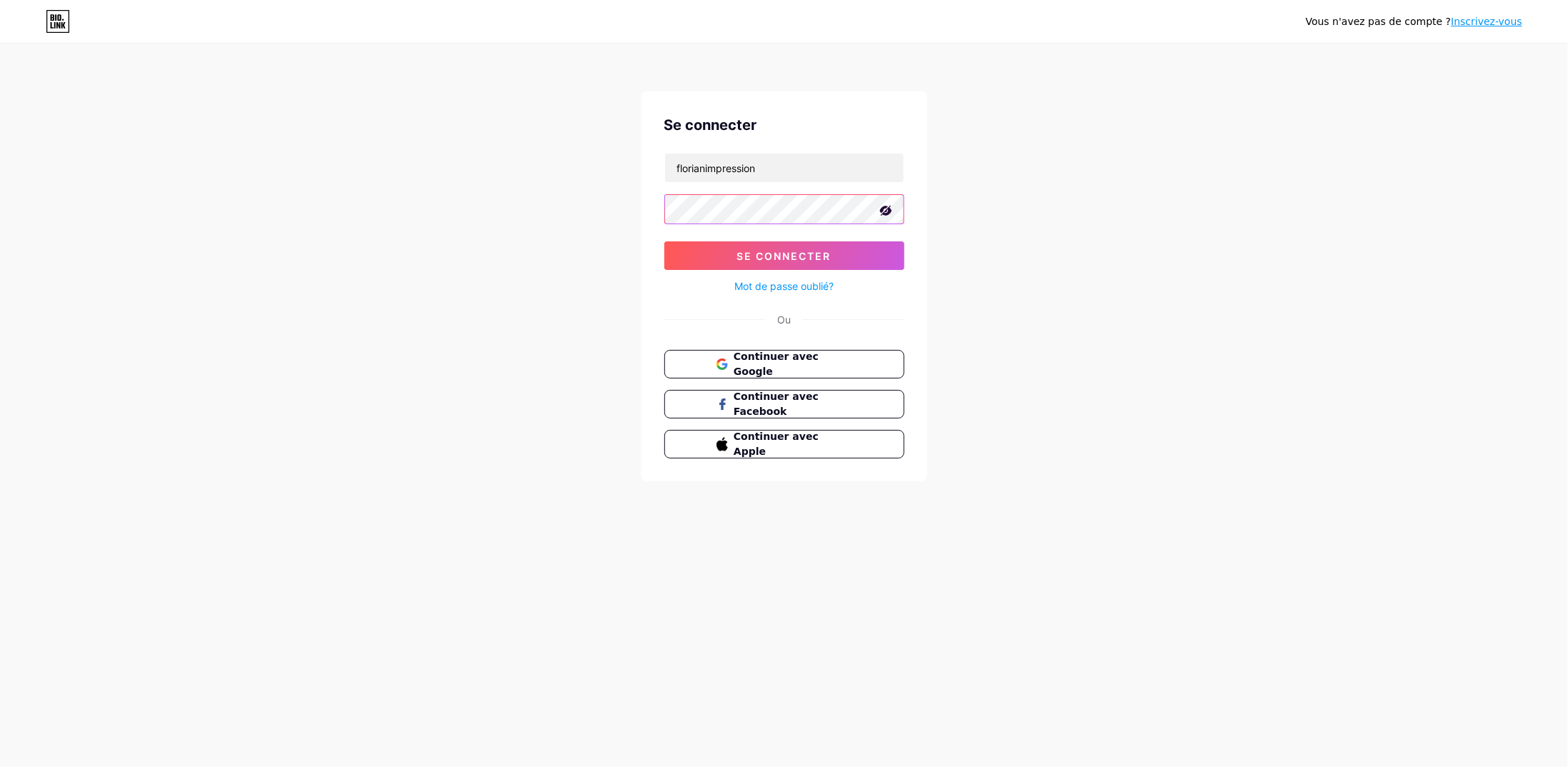
click at [664, 242] on button "Se connecter" at bounding box center [784, 256] width 240 height 28
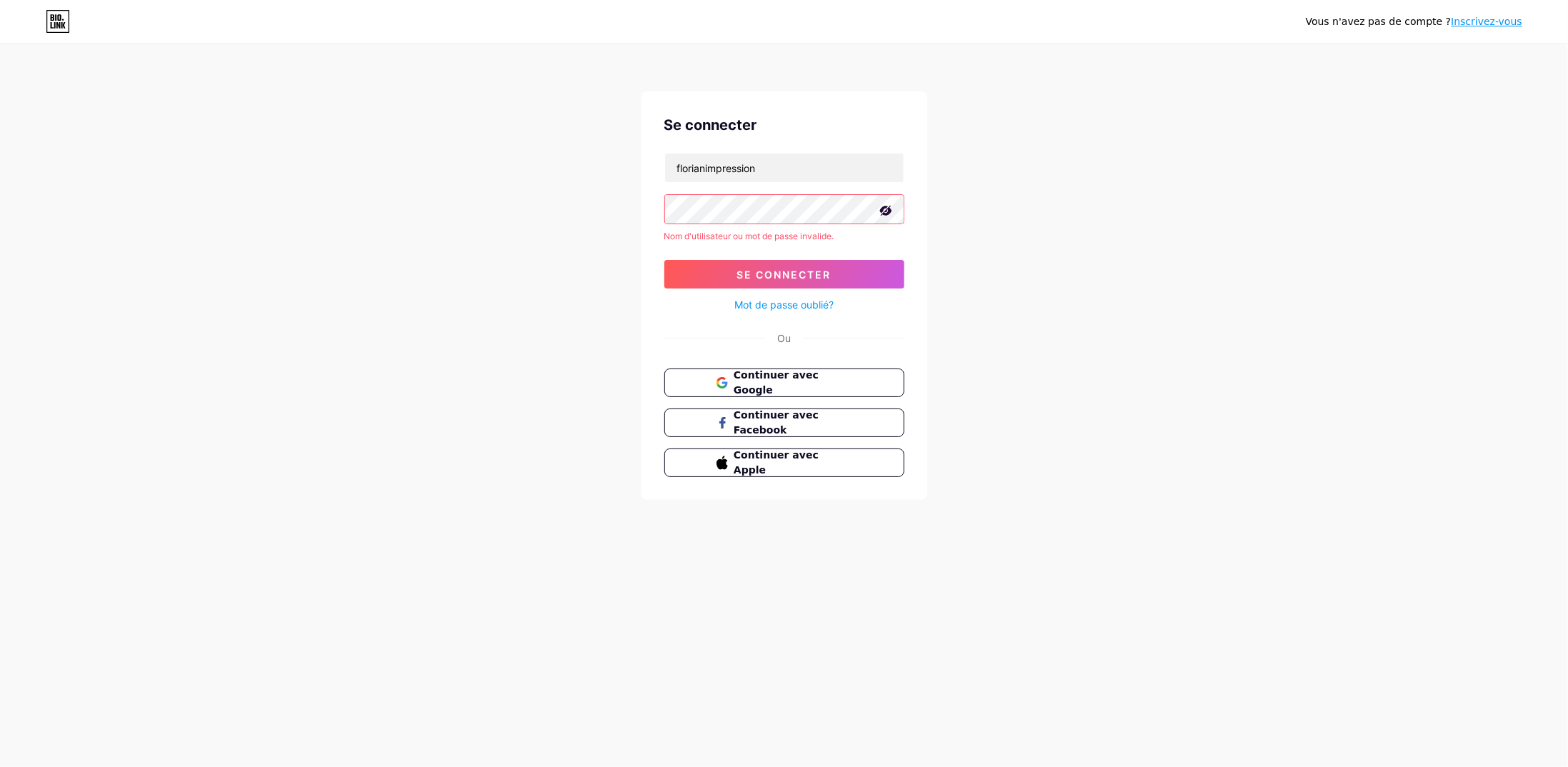
click at [1003, 242] on div "Vous n'avez pas de compte ? Inscrivez-vous Se connecter florianimpression Nom d…" at bounding box center [784, 273] width 1568 height 546
click at [820, 300] on font "Mot de passe oublié?" at bounding box center [784, 305] width 100 height 12
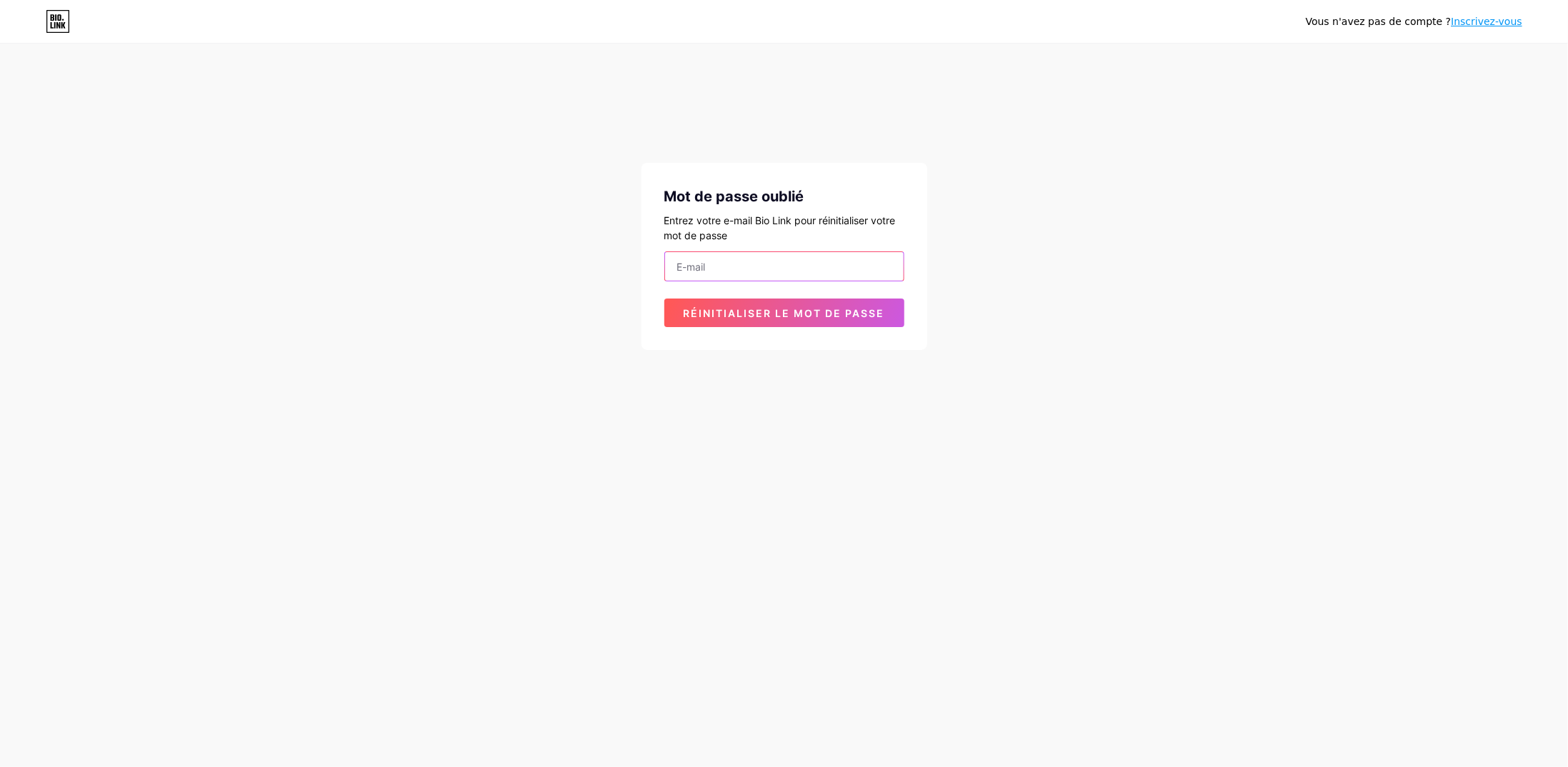
click at [804, 265] on input "email" at bounding box center [784, 267] width 238 height 28
click at [1487, 23] on font "Inscrivez-vous" at bounding box center [1486, 21] width 71 height 12
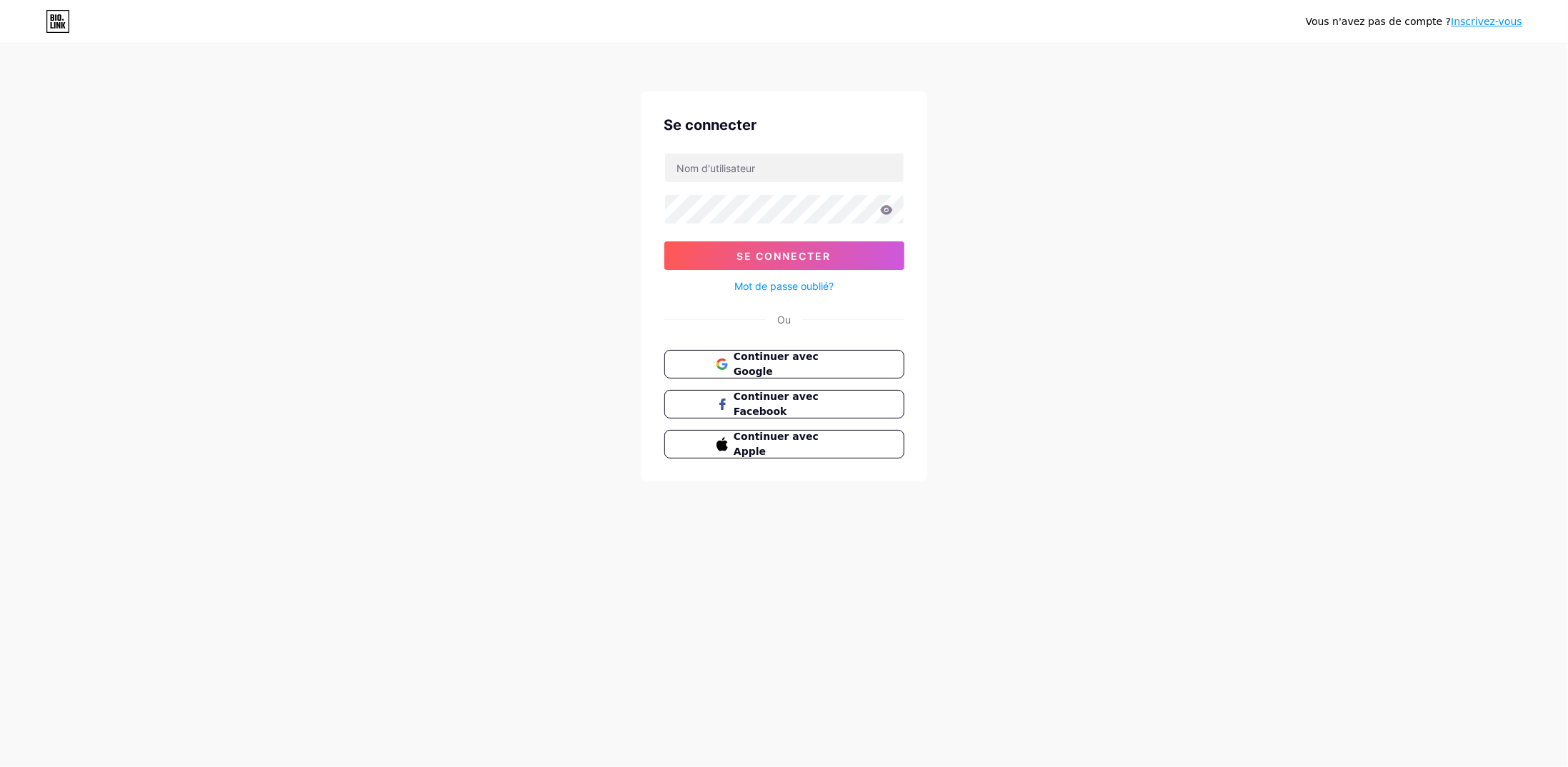
click at [61, 18] on icon at bounding box center [57, 21] width 24 height 23
click at [811, 362] on font "Continuer avec Google" at bounding box center [776, 364] width 86 height 28
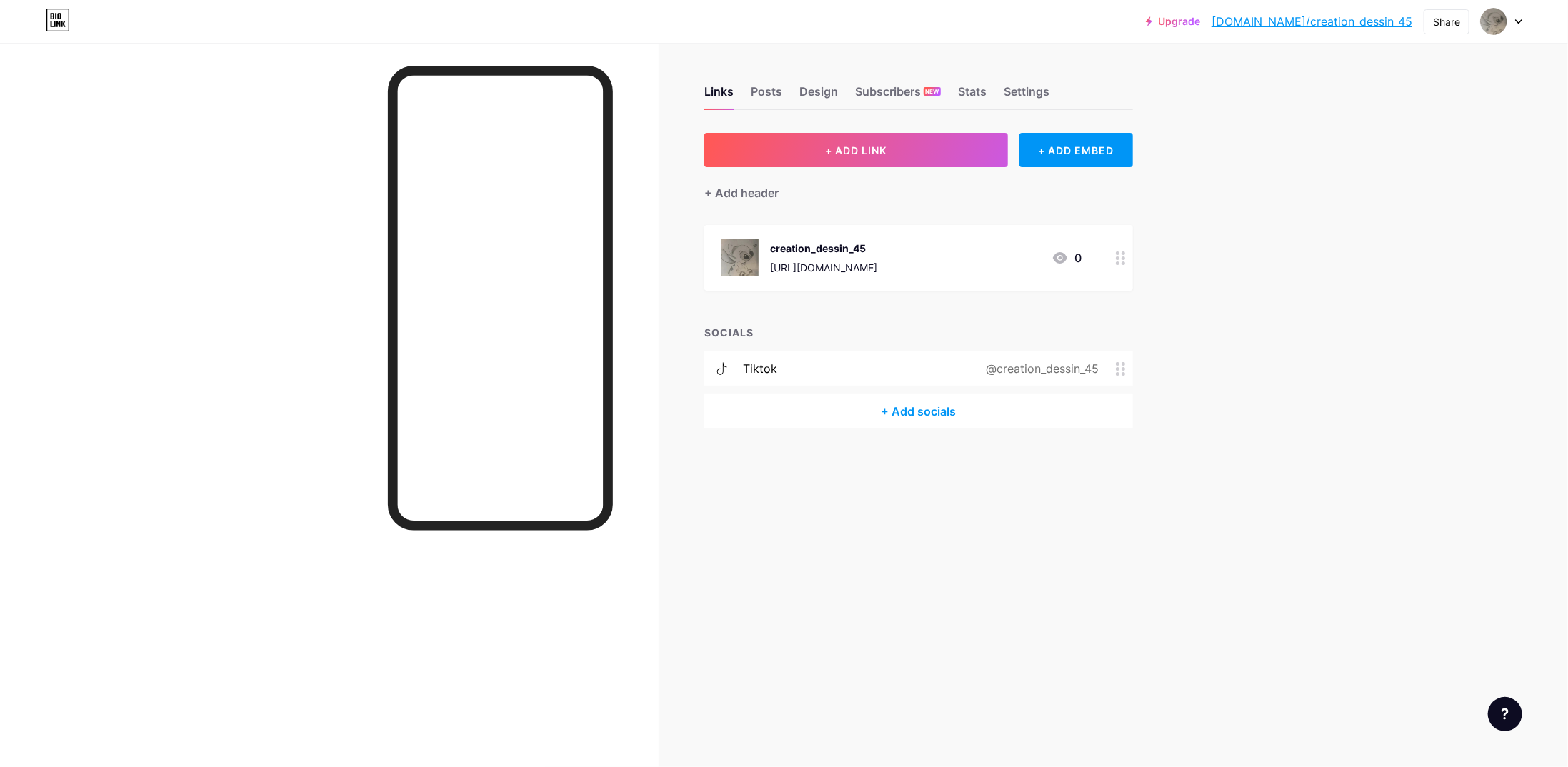
click at [900, 440] on div "Links Posts Design Subscribers NEW Stats Settings + ADD LINK + ADD EMBED + Add …" at bounding box center [596, 271] width 1193 height 457
